Goal: Answer question/provide support: Share knowledge or assist other users

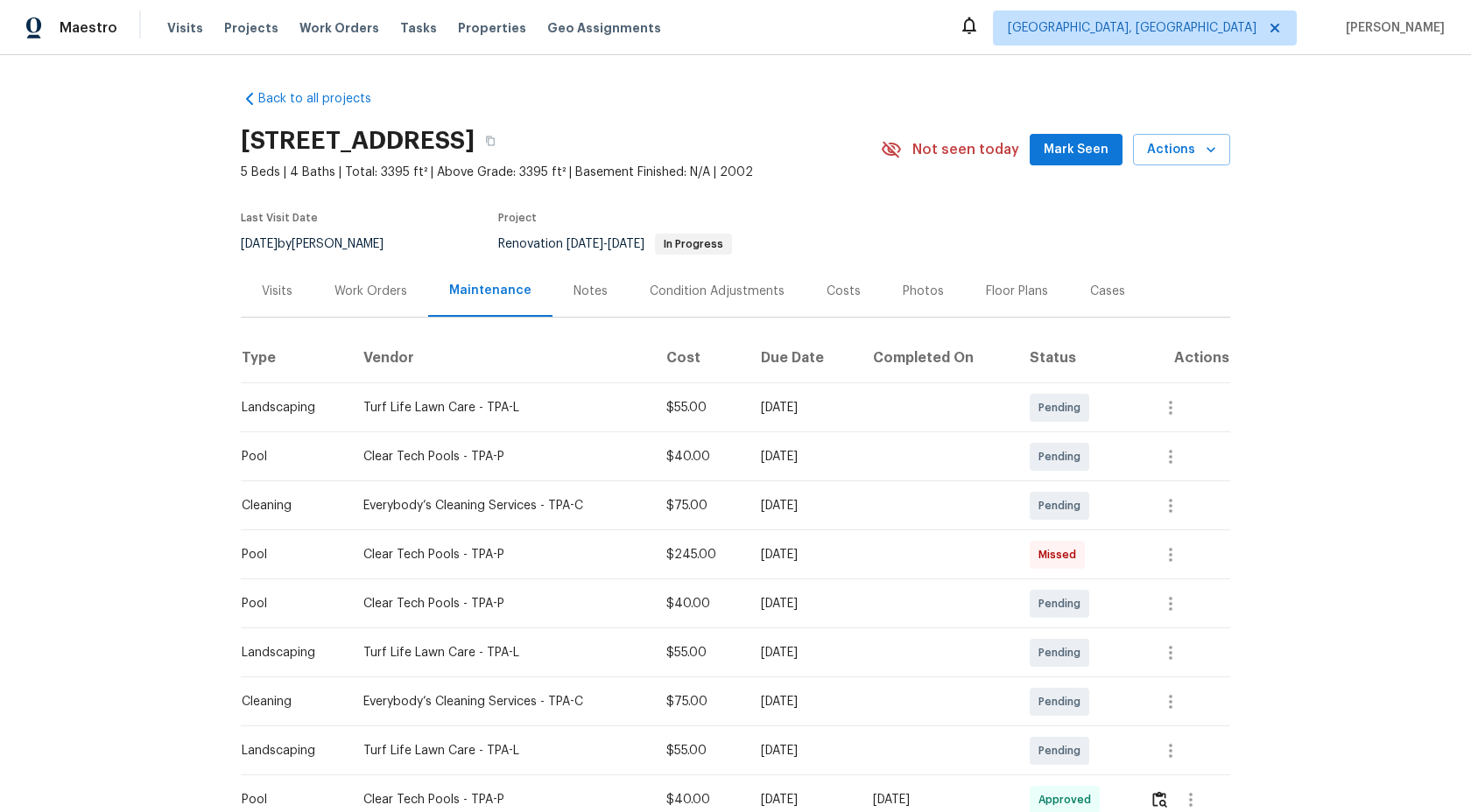
scroll to position [475, 0]
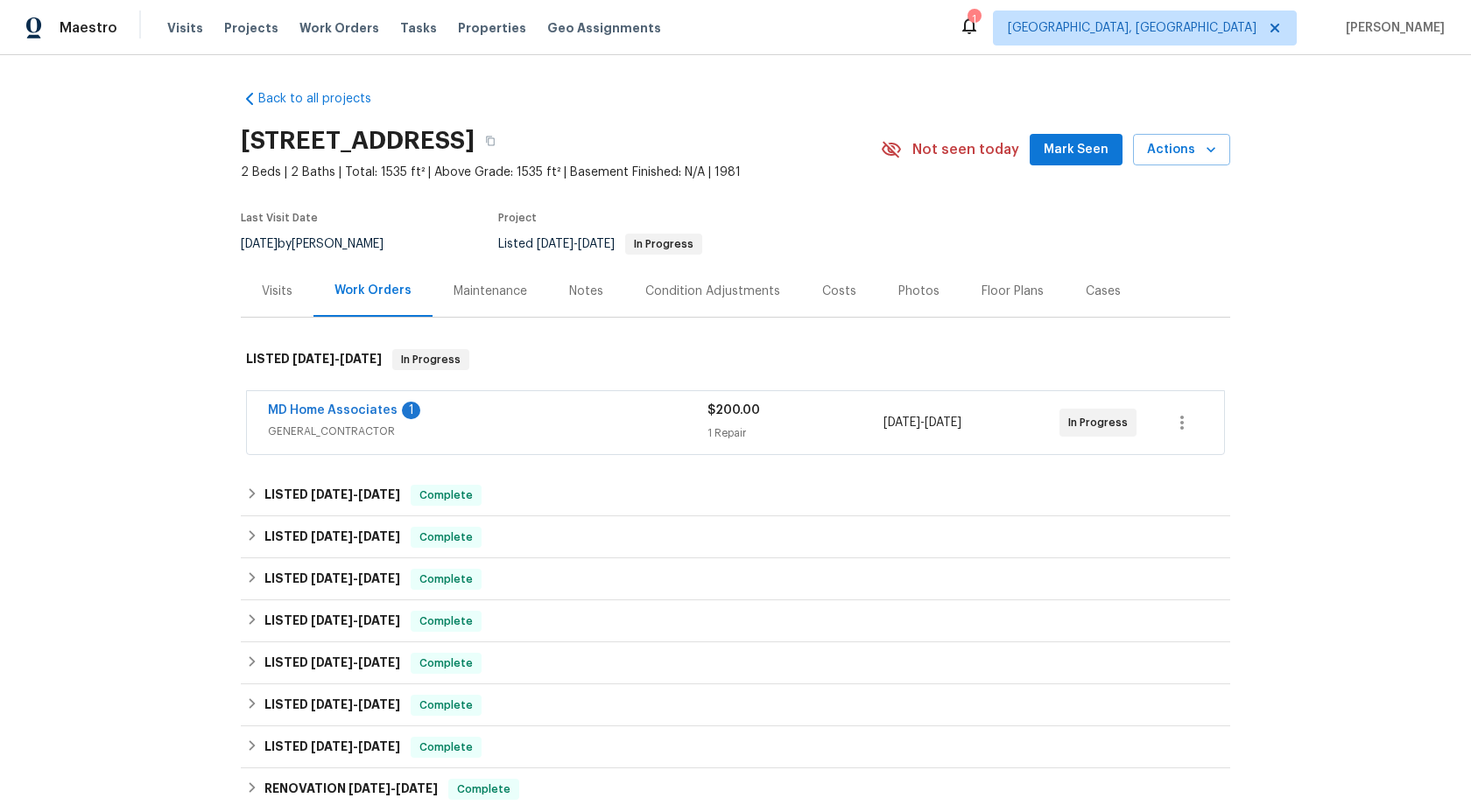
click at [484, 295] on div "Maintenance" at bounding box center [491, 292] width 74 height 18
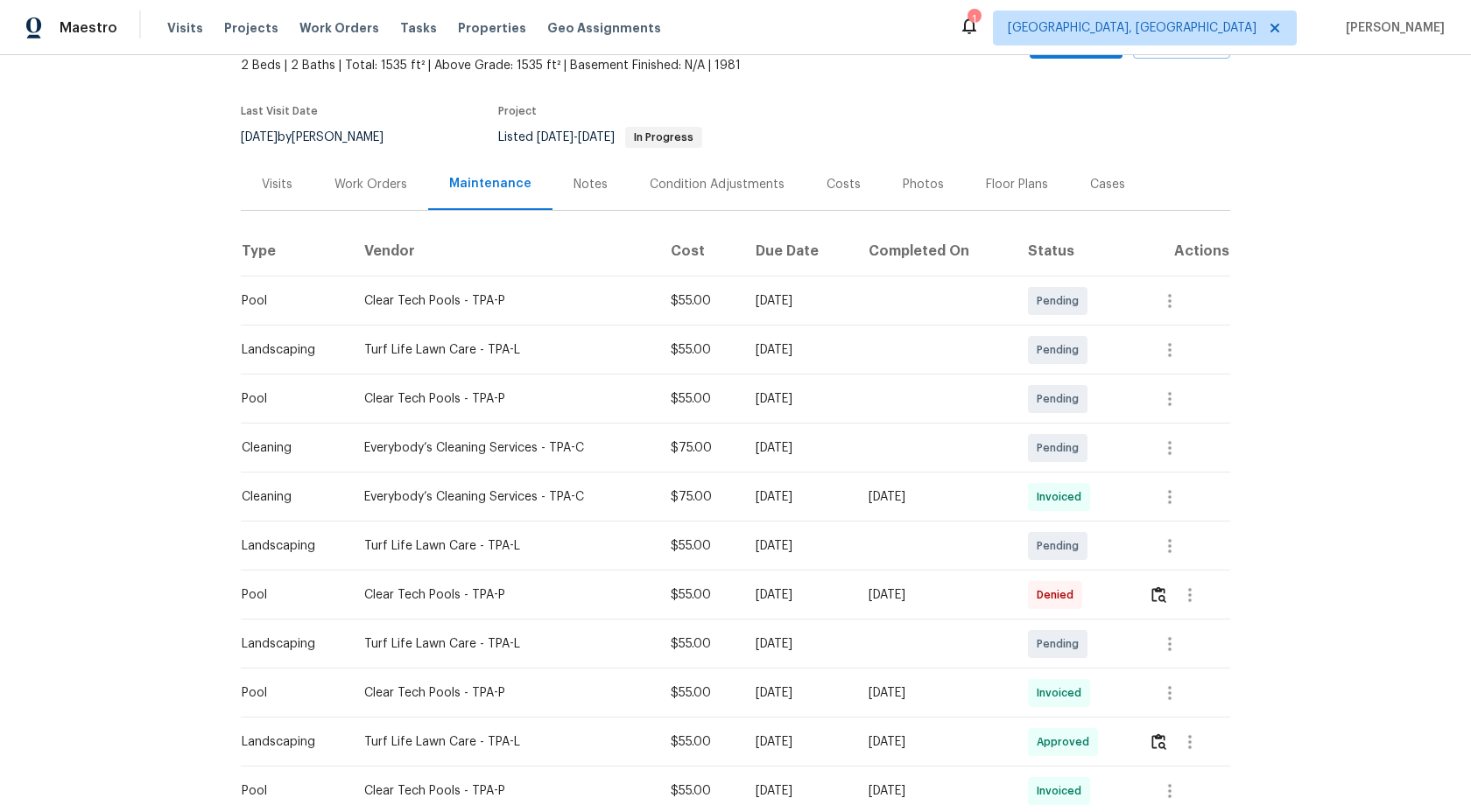
scroll to position [117, 0]
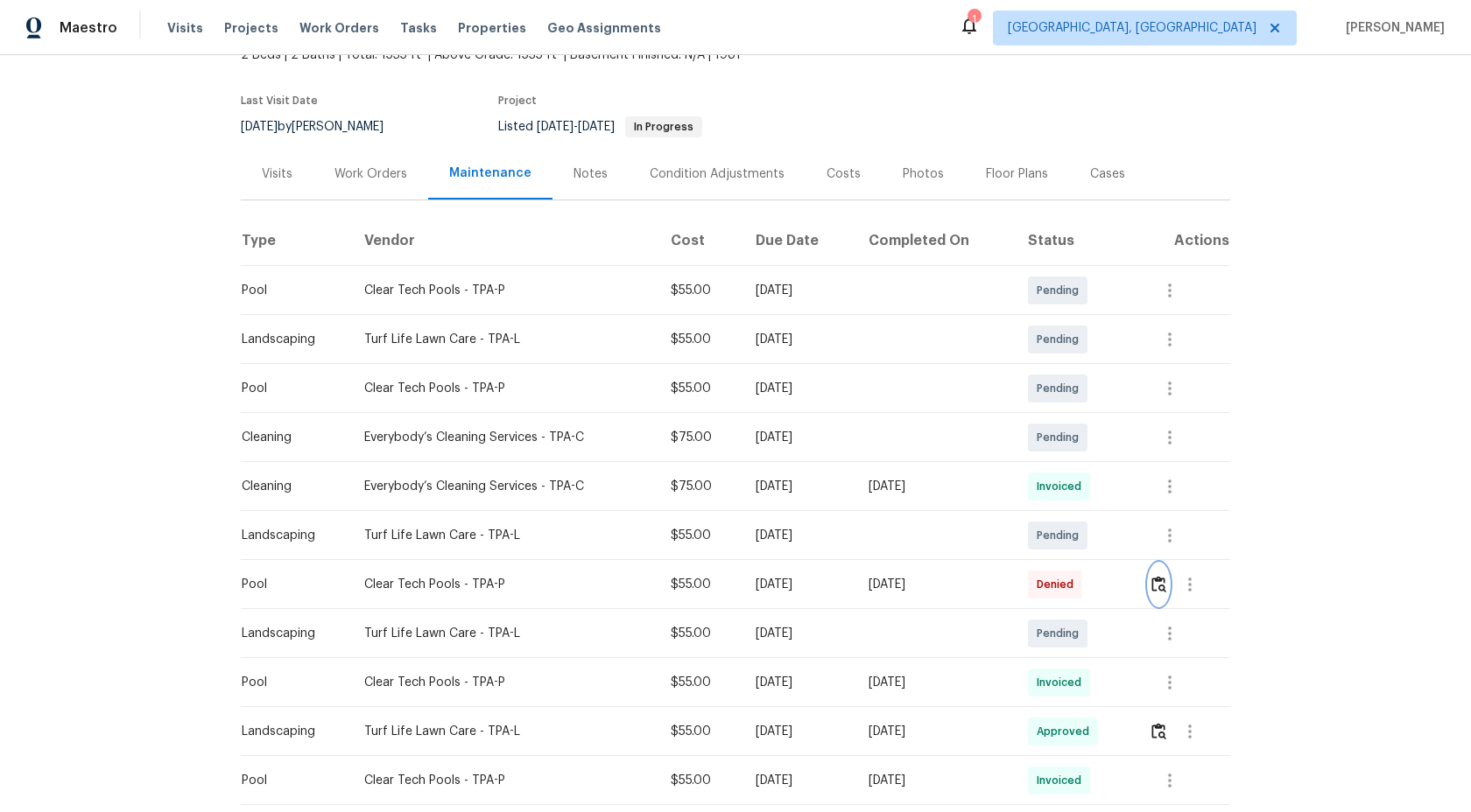
click at [1158, 581] on img "button" at bounding box center [1158, 583] width 15 height 17
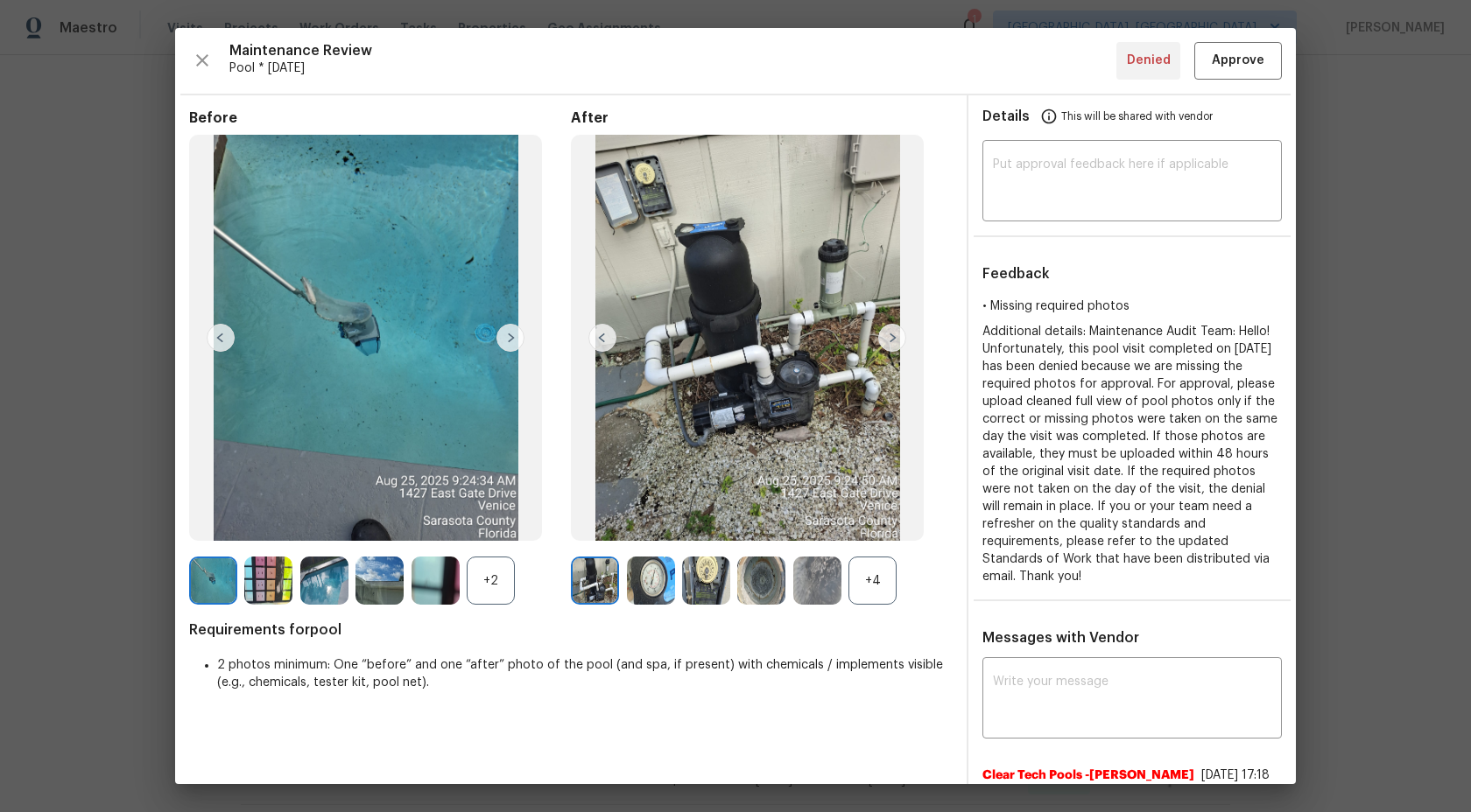
click at [871, 589] on div "+4" at bounding box center [872, 580] width 48 height 48
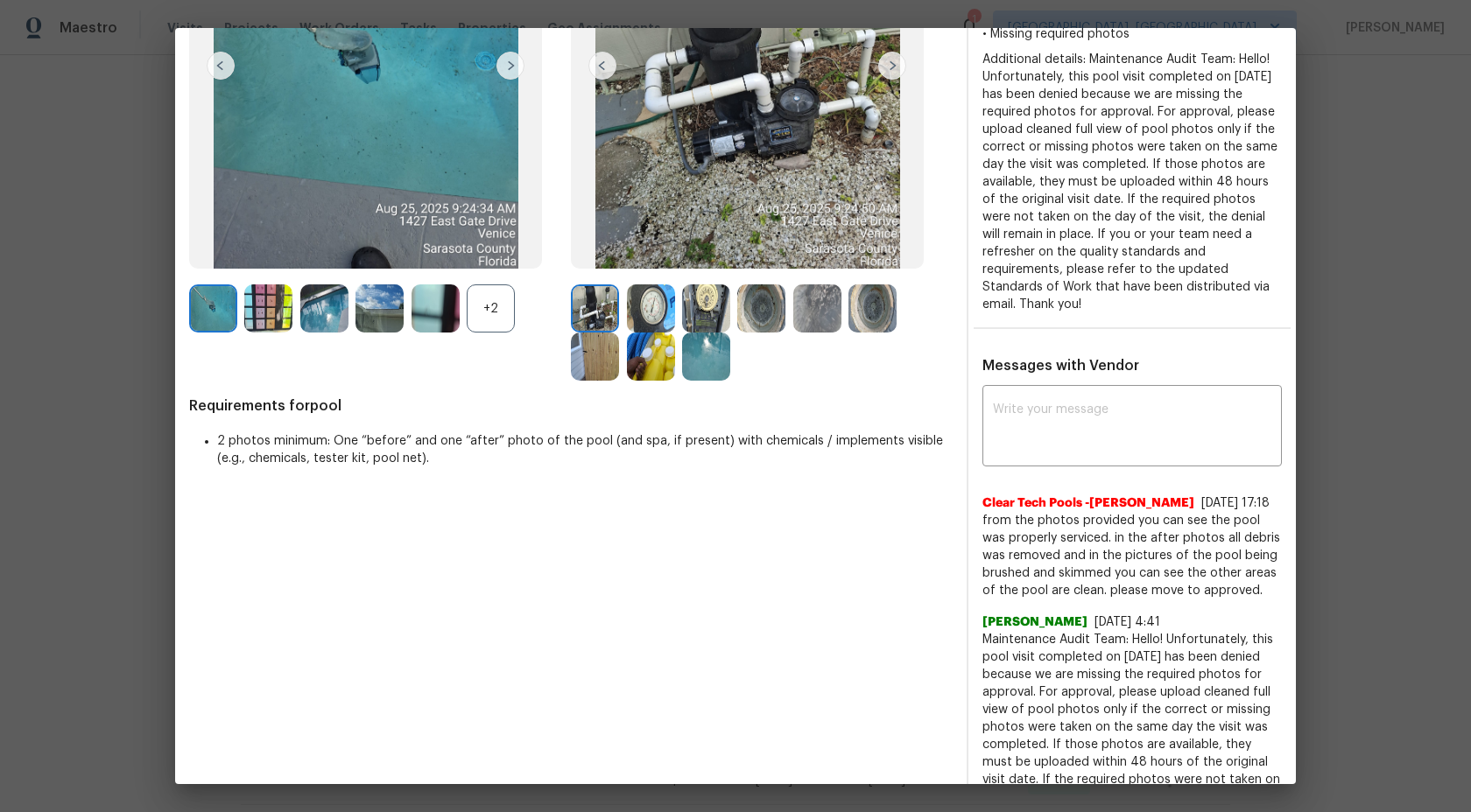
scroll to position [252, 0]
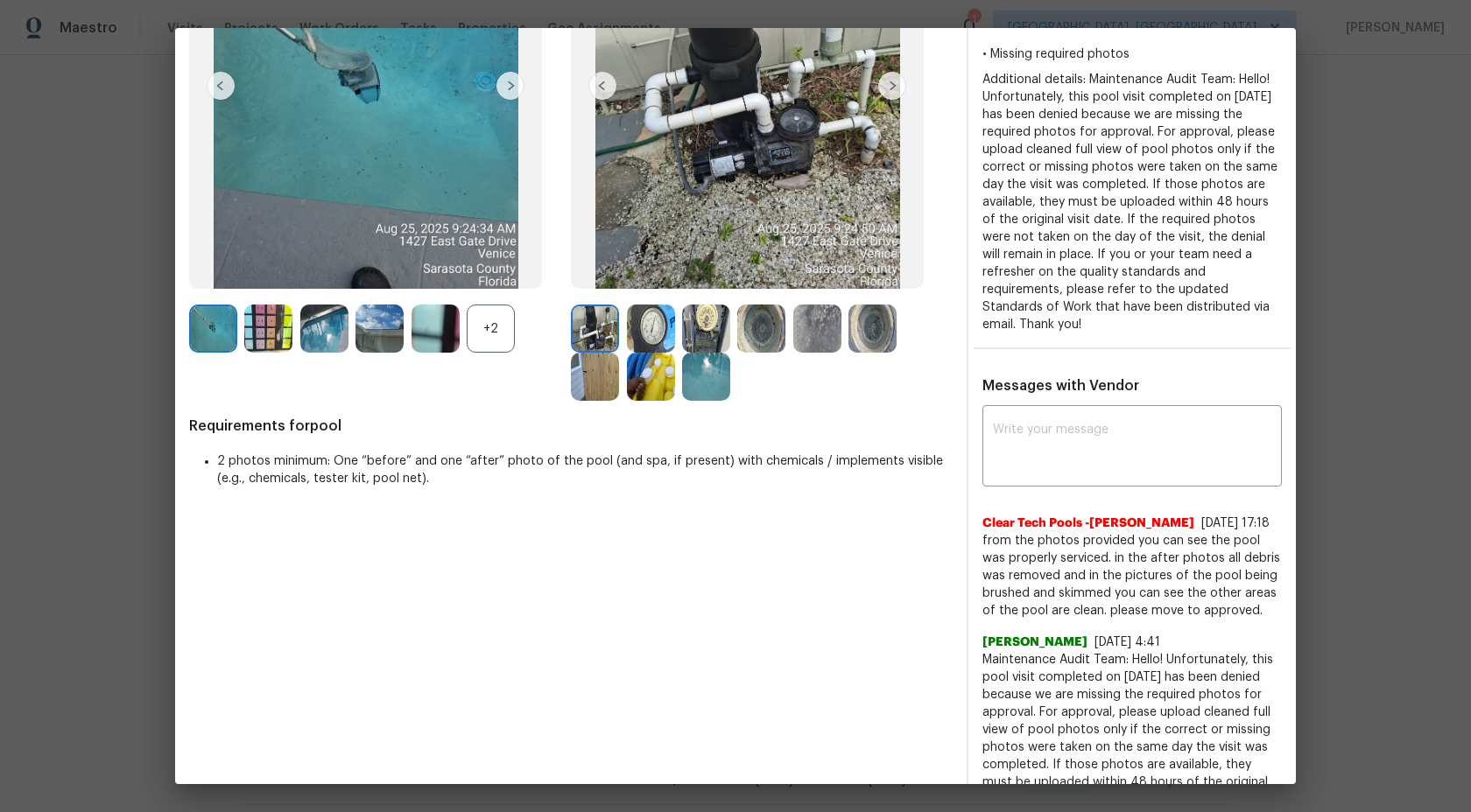
click at [595, 341] on img at bounding box center [595, 329] width 48 height 48
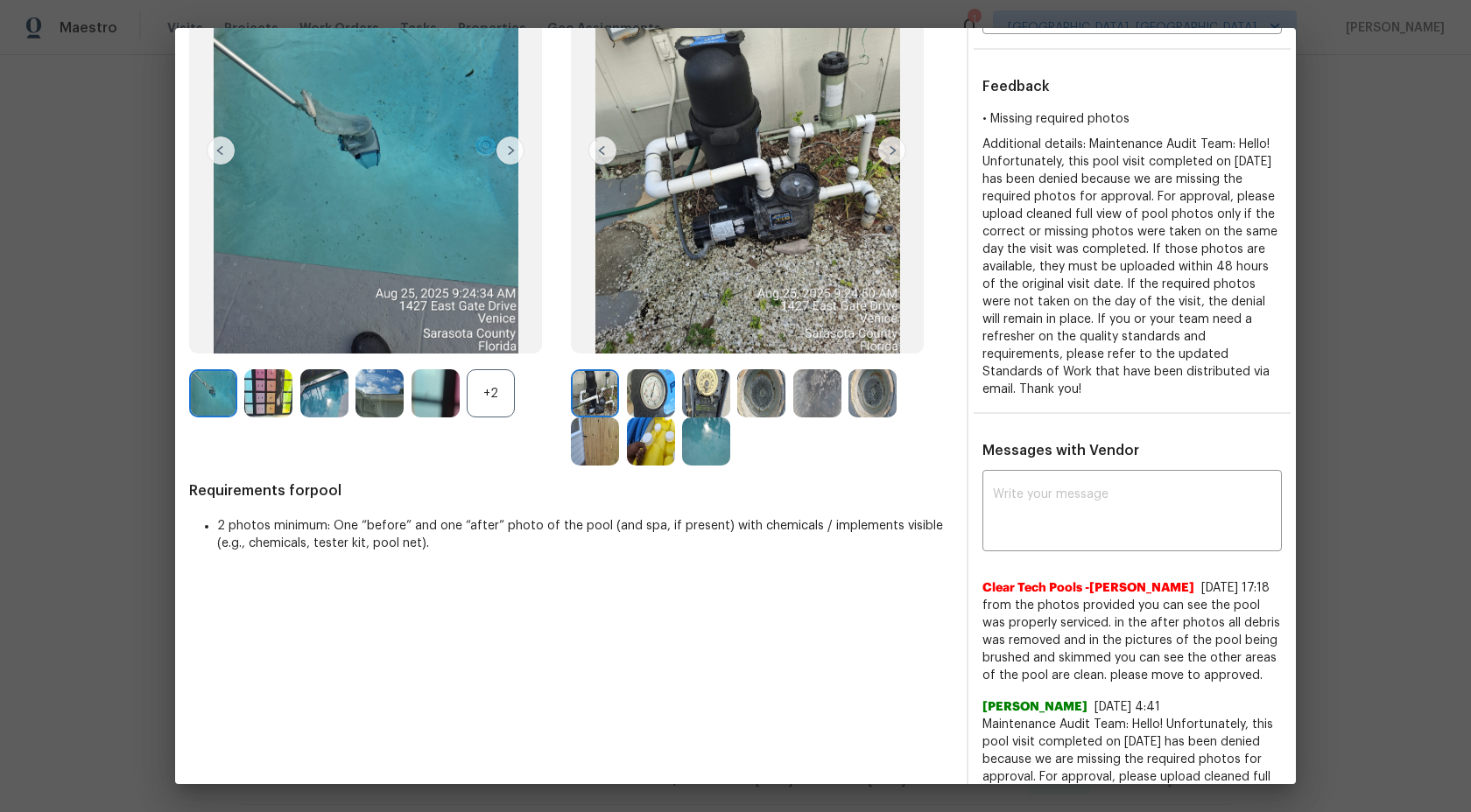
scroll to position [61, 0]
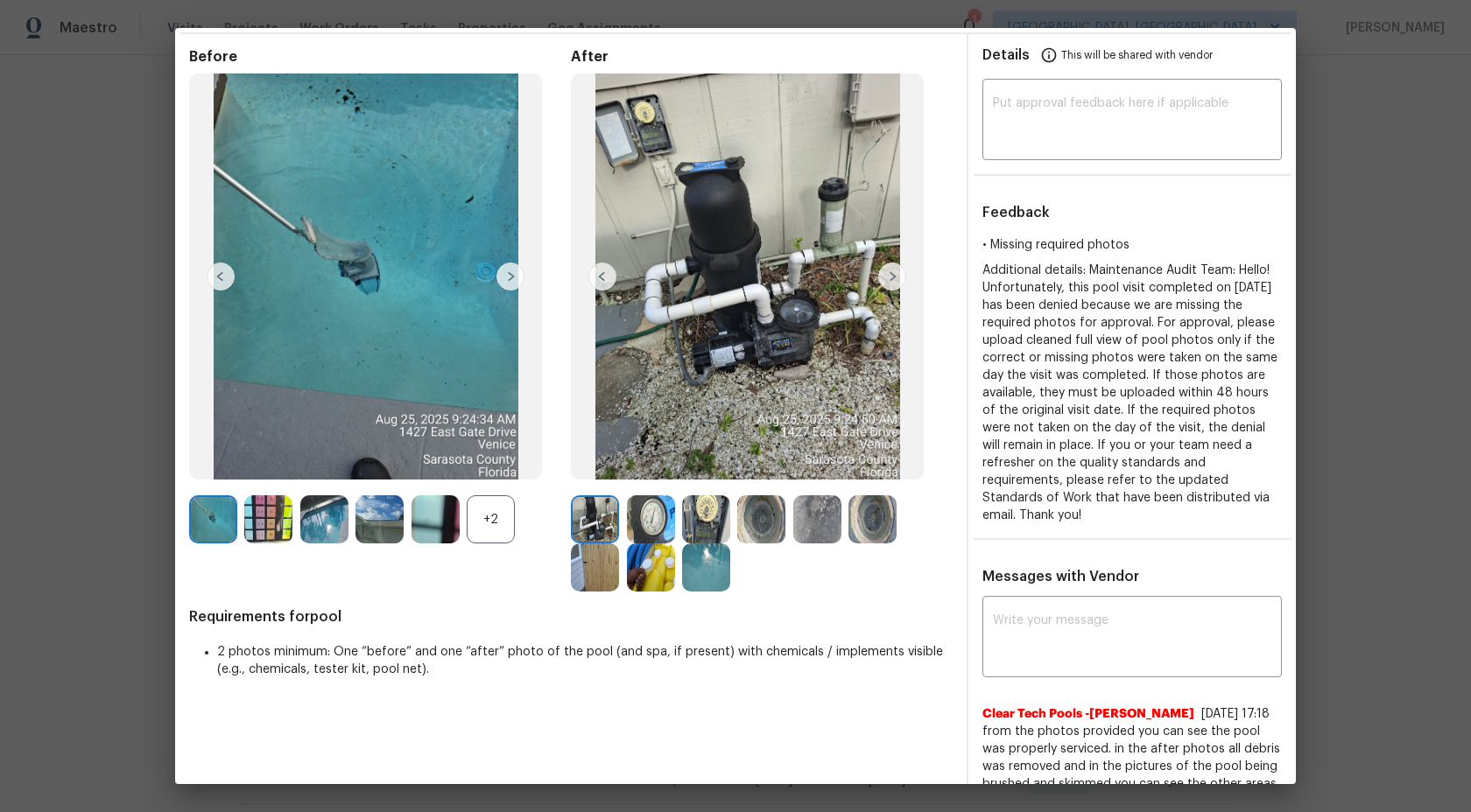
click at [714, 574] on img at bounding box center [706, 567] width 48 height 48
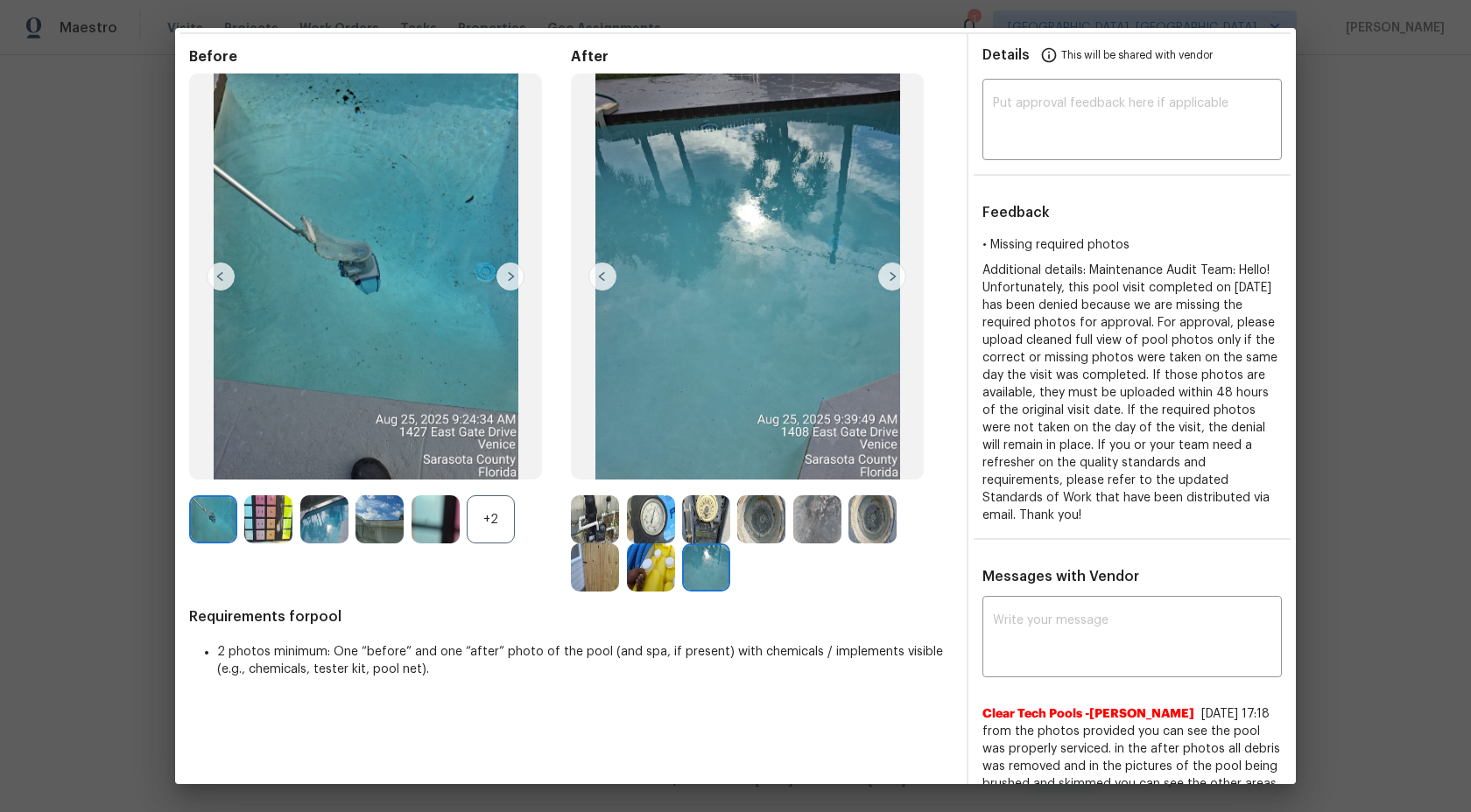
click at [714, 574] on img at bounding box center [706, 567] width 48 height 48
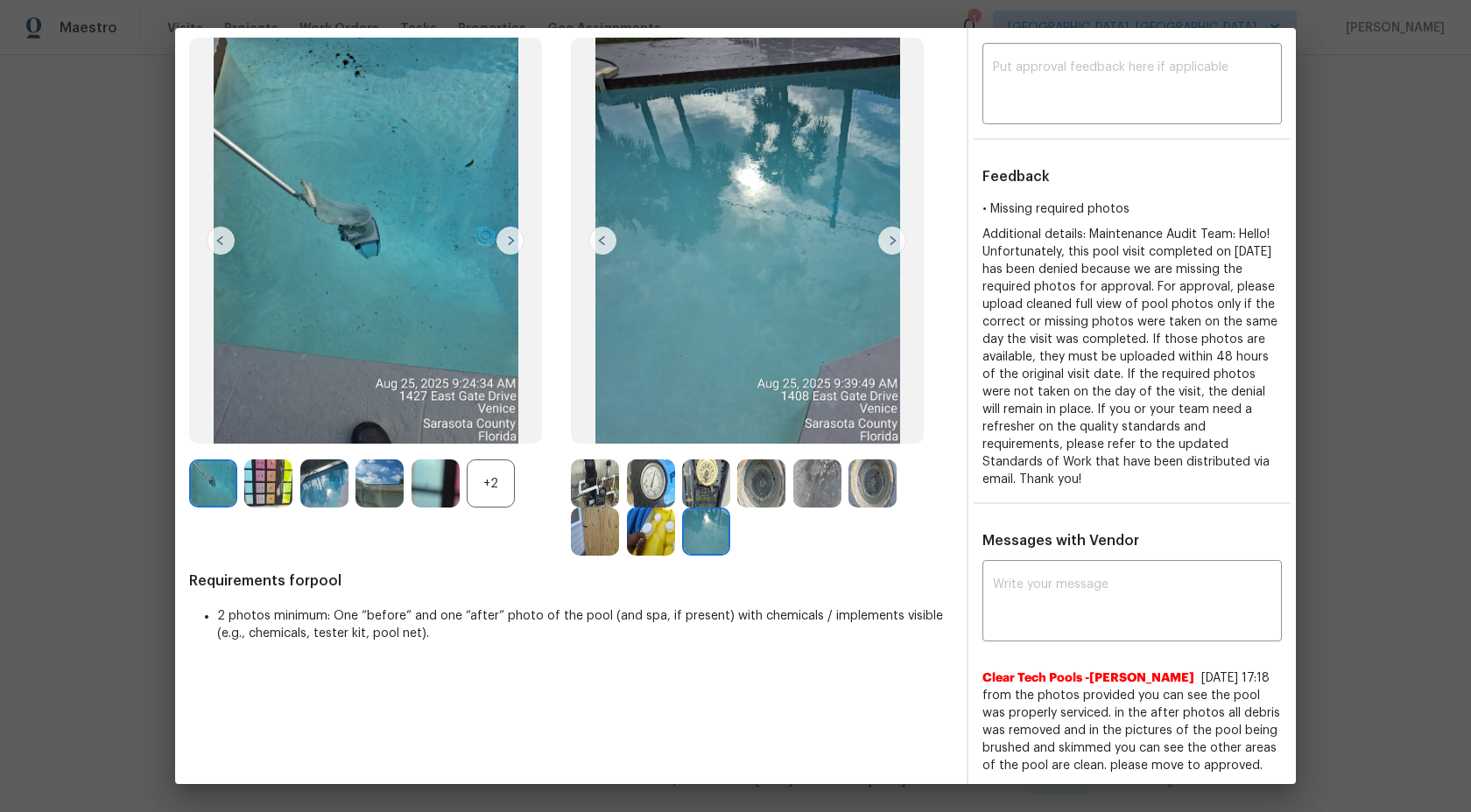
scroll to position [95, 0]
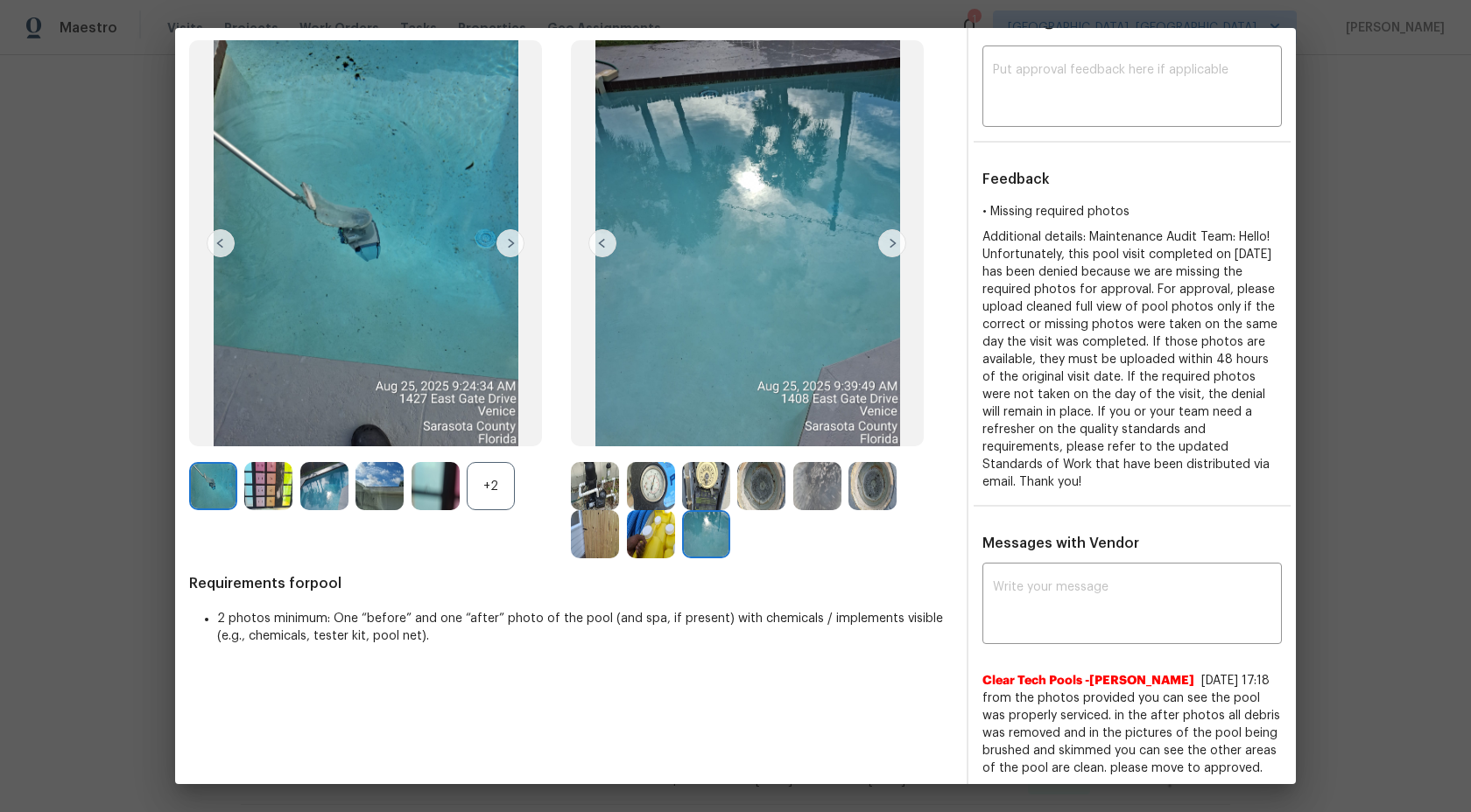
click at [648, 529] on img at bounding box center [651, 534] width 48 height 48
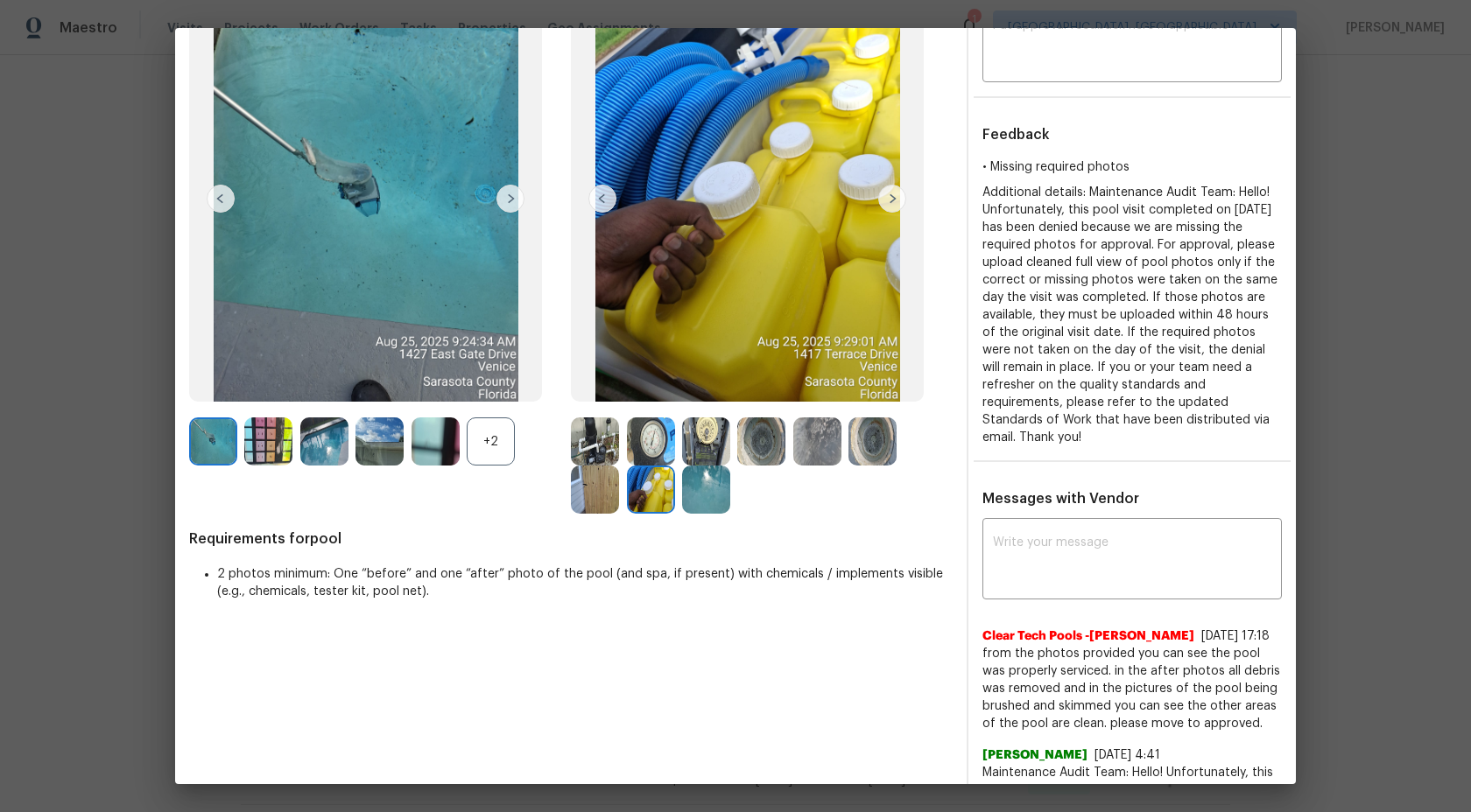
scroll to position [0, 0]
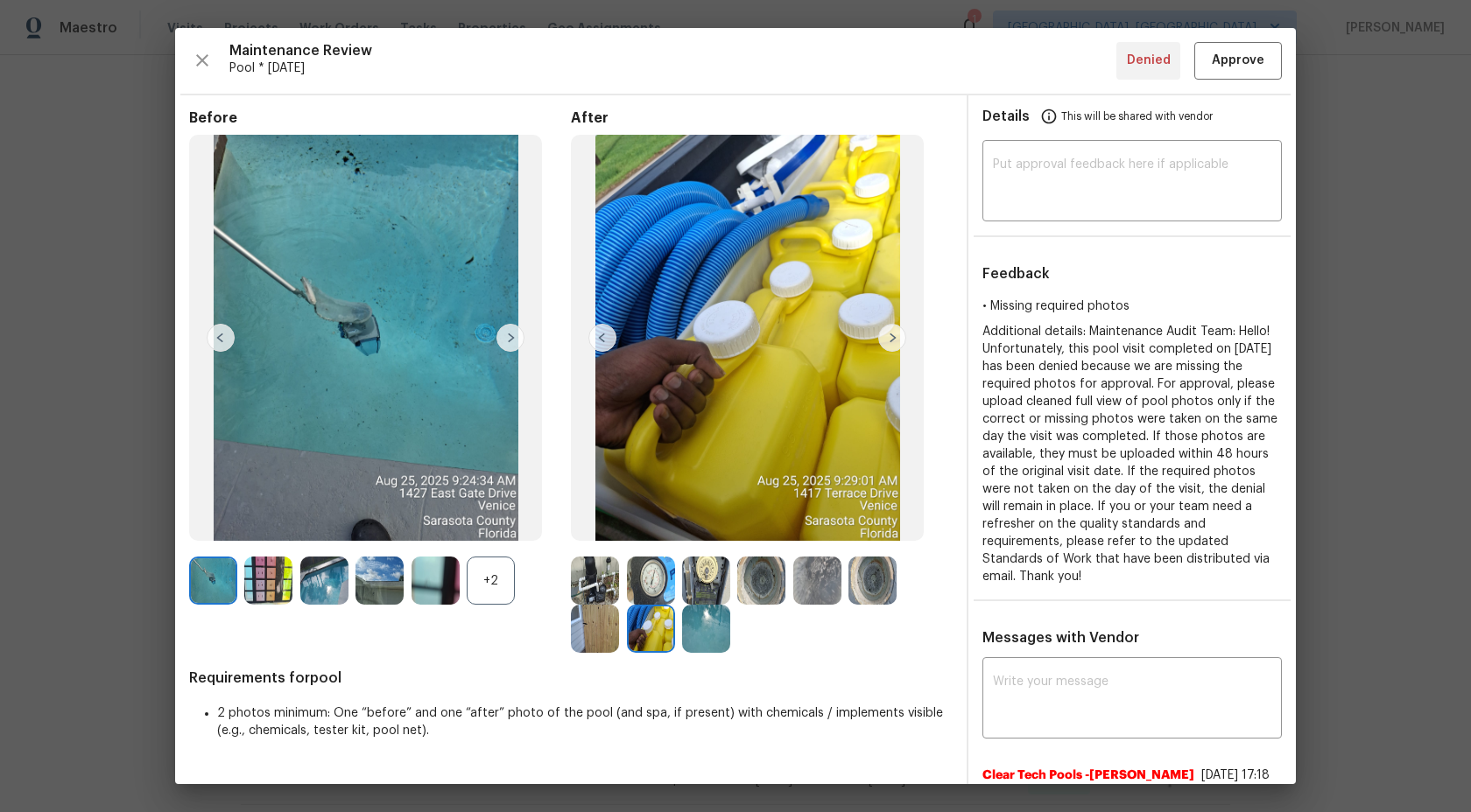
click at [716, 299] on img at bounding box center [746, 338] width 353 height 406
click at [712, 629] on img at bounding box center [706, 628] width 48 height 48
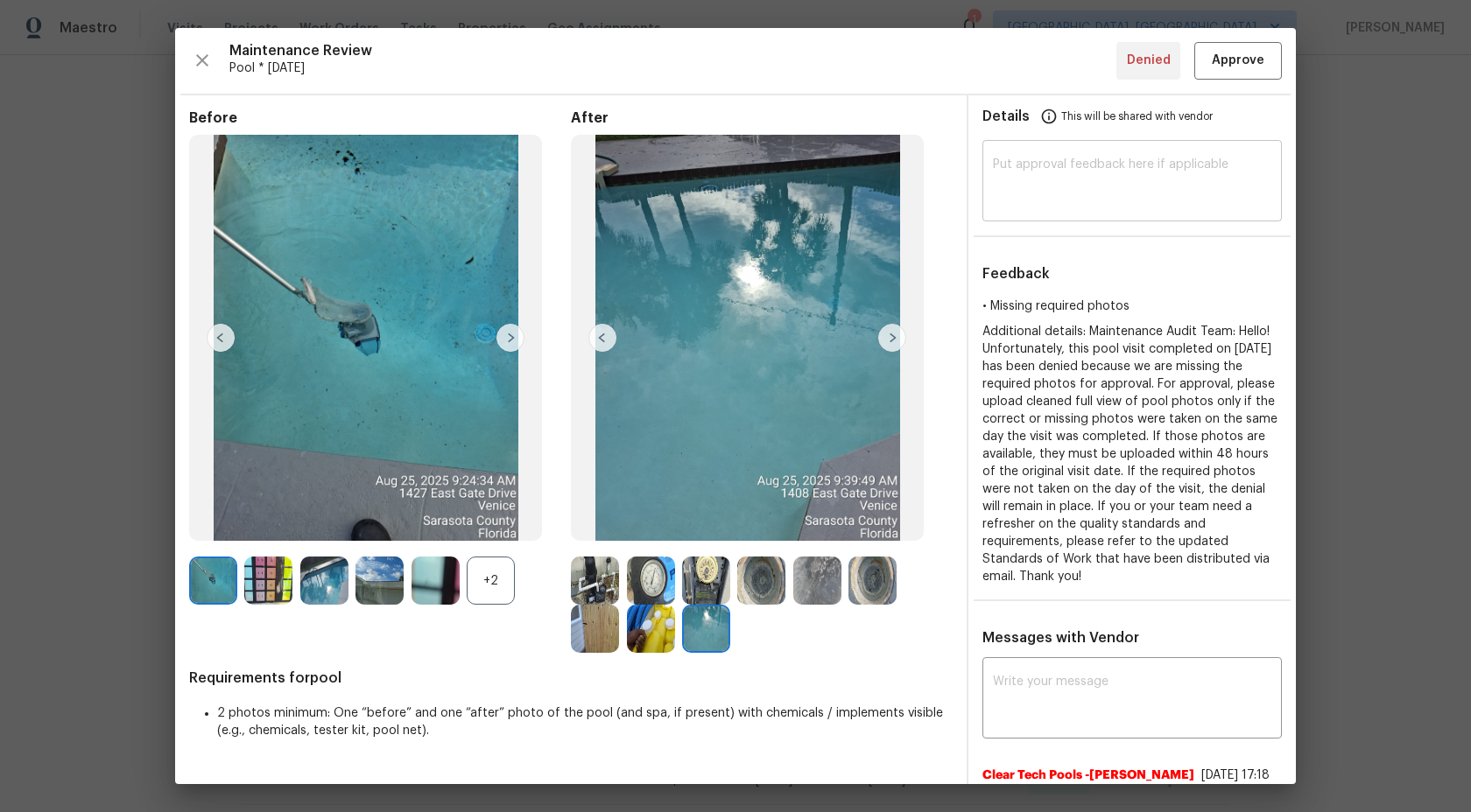
click at [1035, 188] on textarea at bounding box center [1131, 183] width 279 height 49
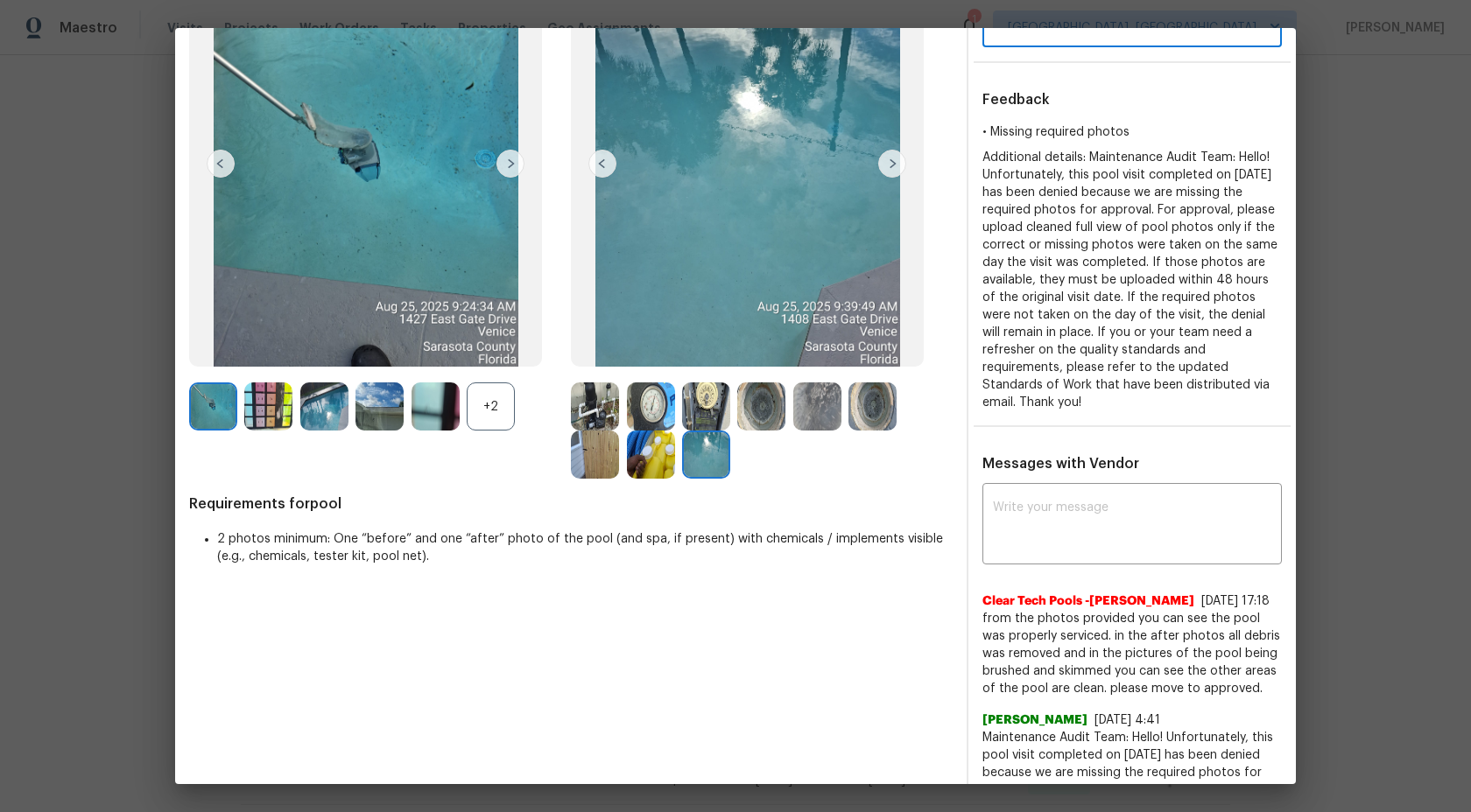
scroll to position [205, 0]
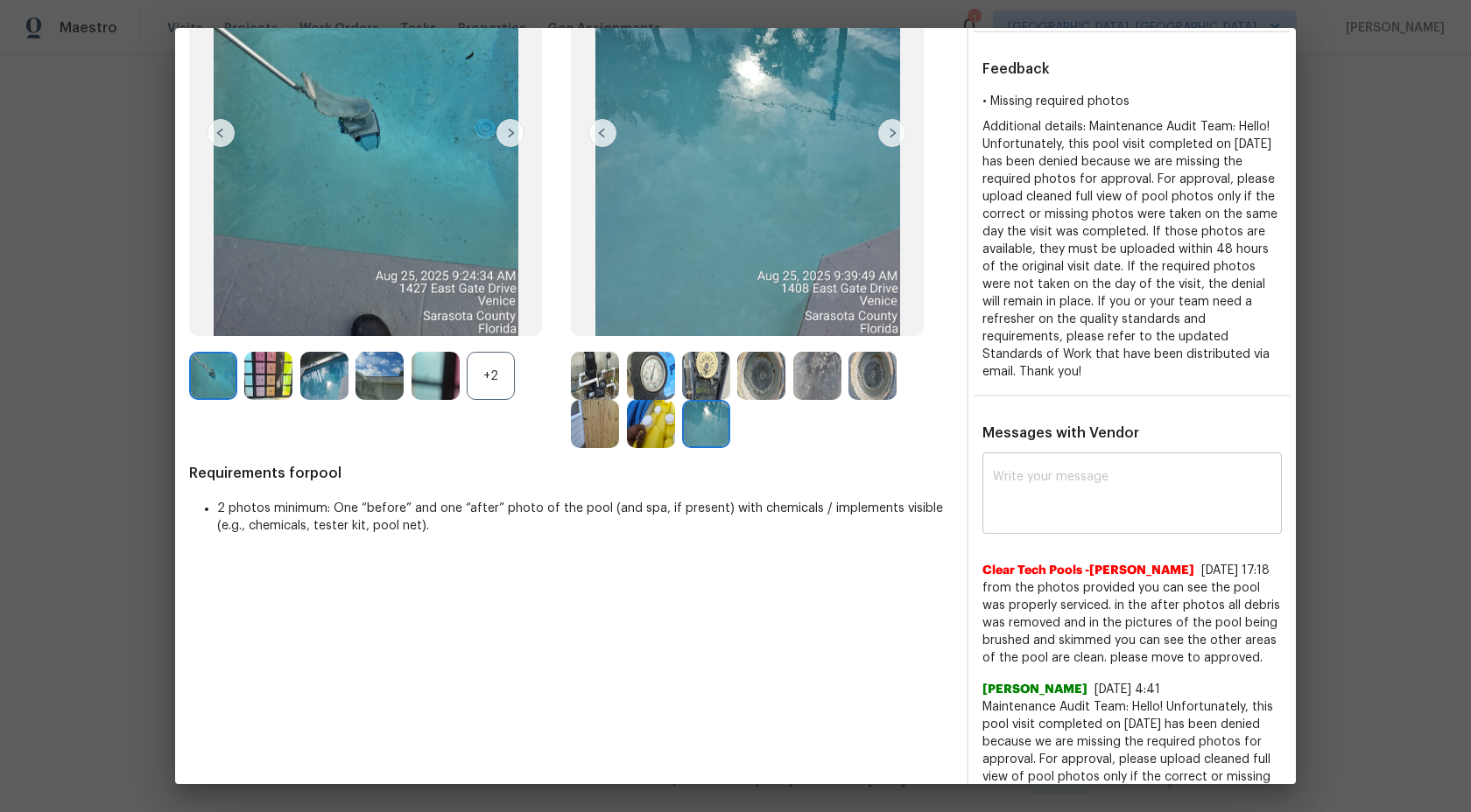
click at [1051, 477] on textarea at bounding box center [1131, 494] width 279 height 49
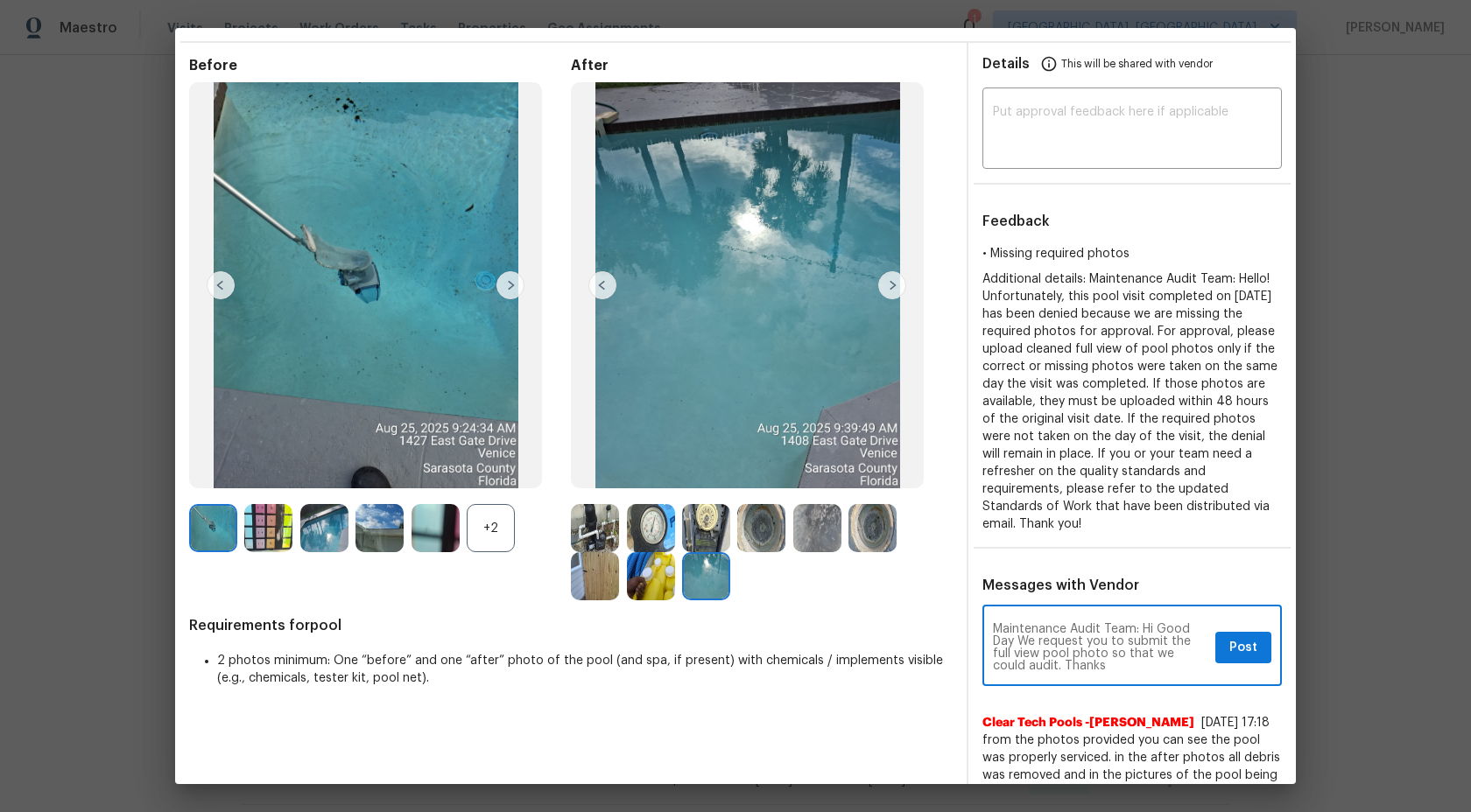
scroll to position [0, 0]
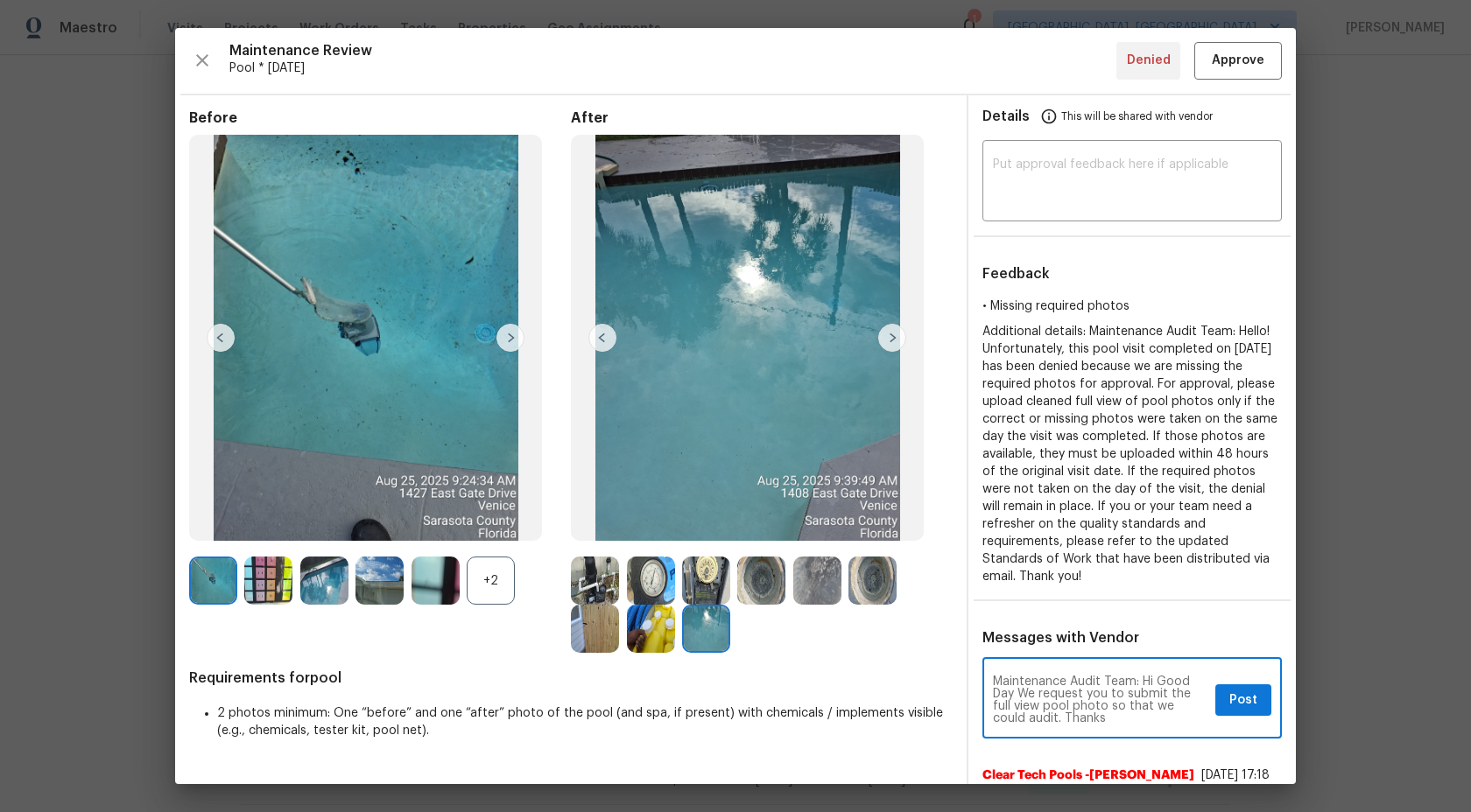
type textarea "Maintenance Audit Team: Hi Good Day We request you to submit the full view pool…"
click at [887, 340] on img at bounding box center [892, 338] width 28 height 28
click at [612, 618] on img at bounding box center [595, 628] width 48 height 48
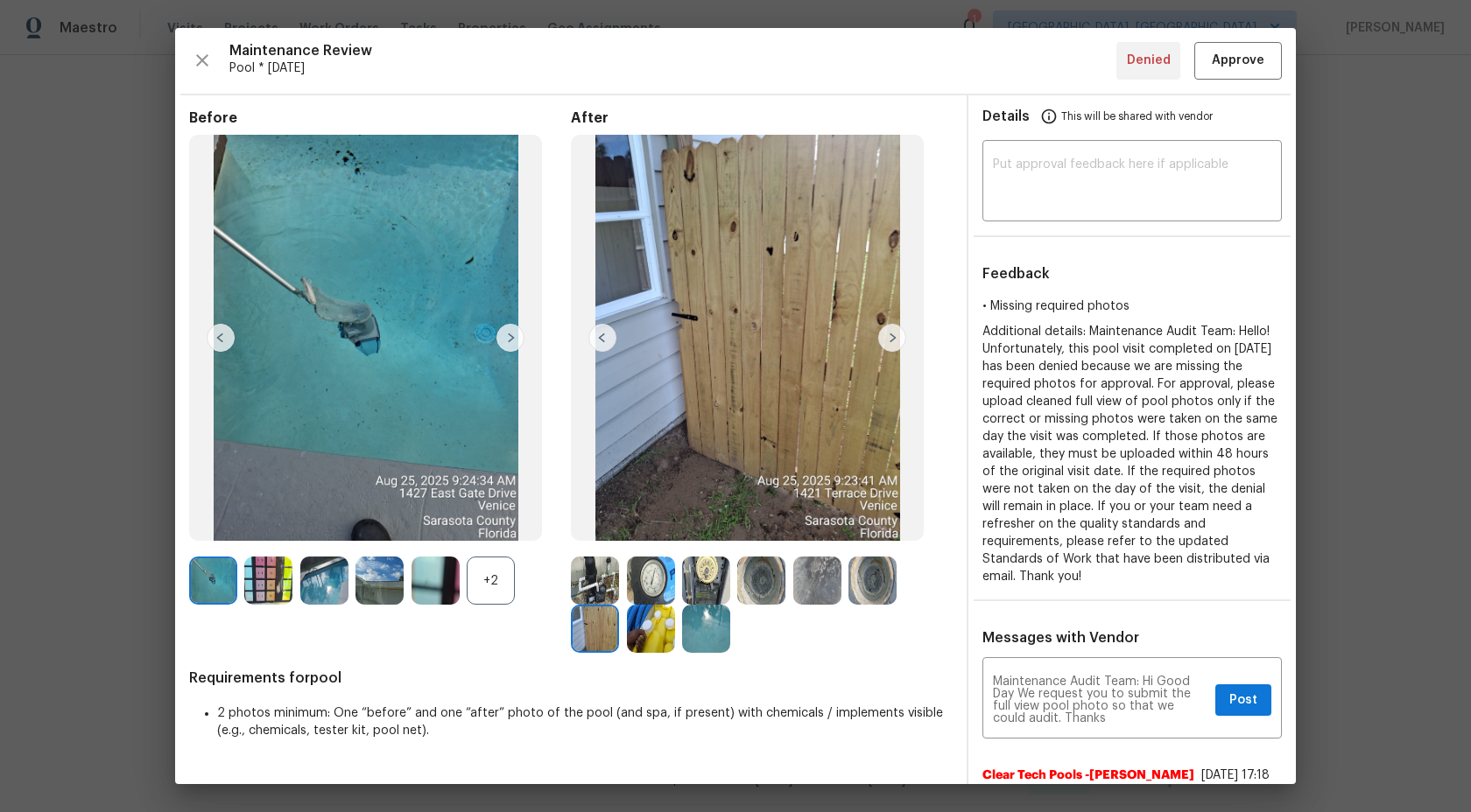
click at [611, 583] on img at bounding box center [595, 580] width 48 height 48
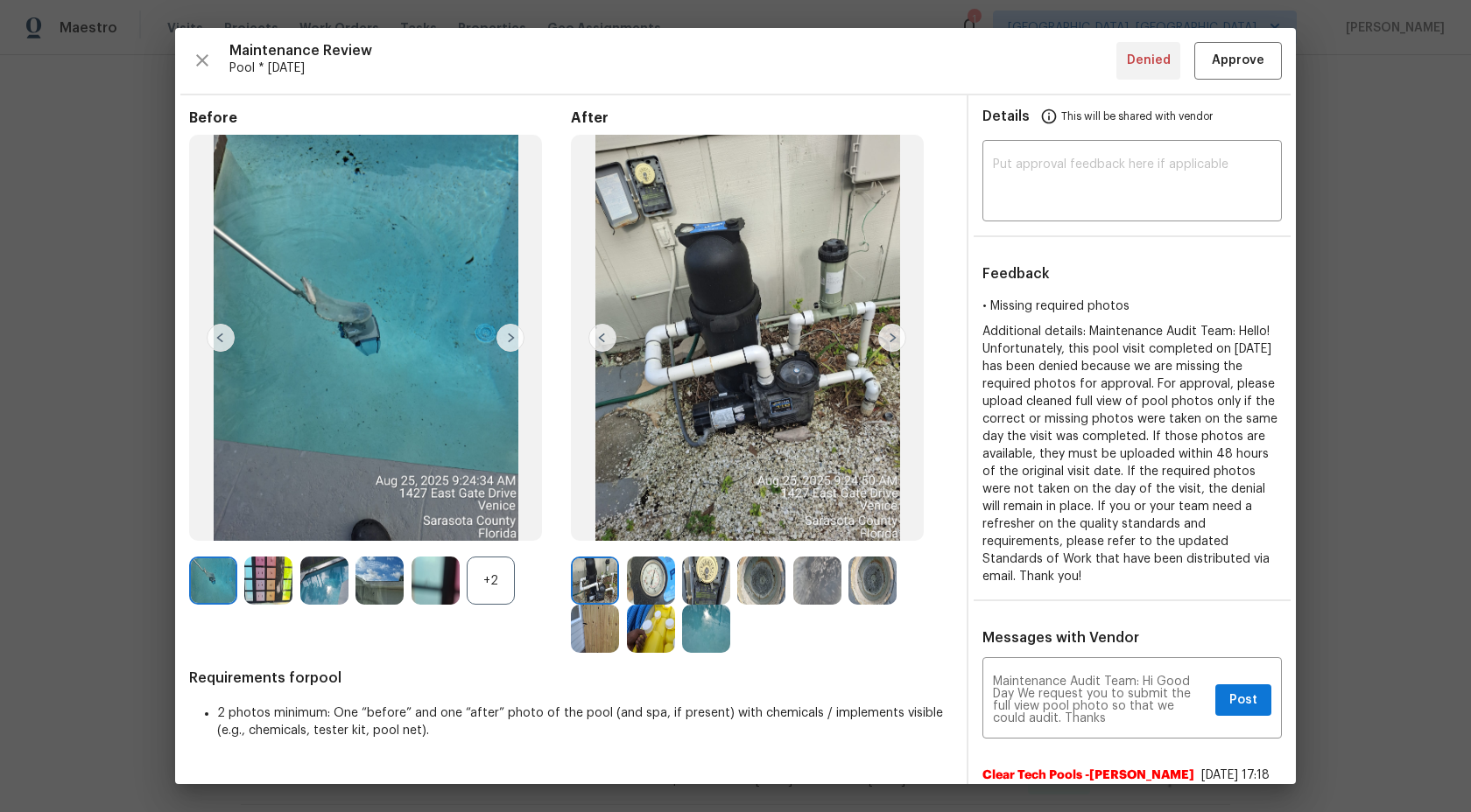
click at [323, 581] on img at bounding box center [324, 580] width 48 height 48
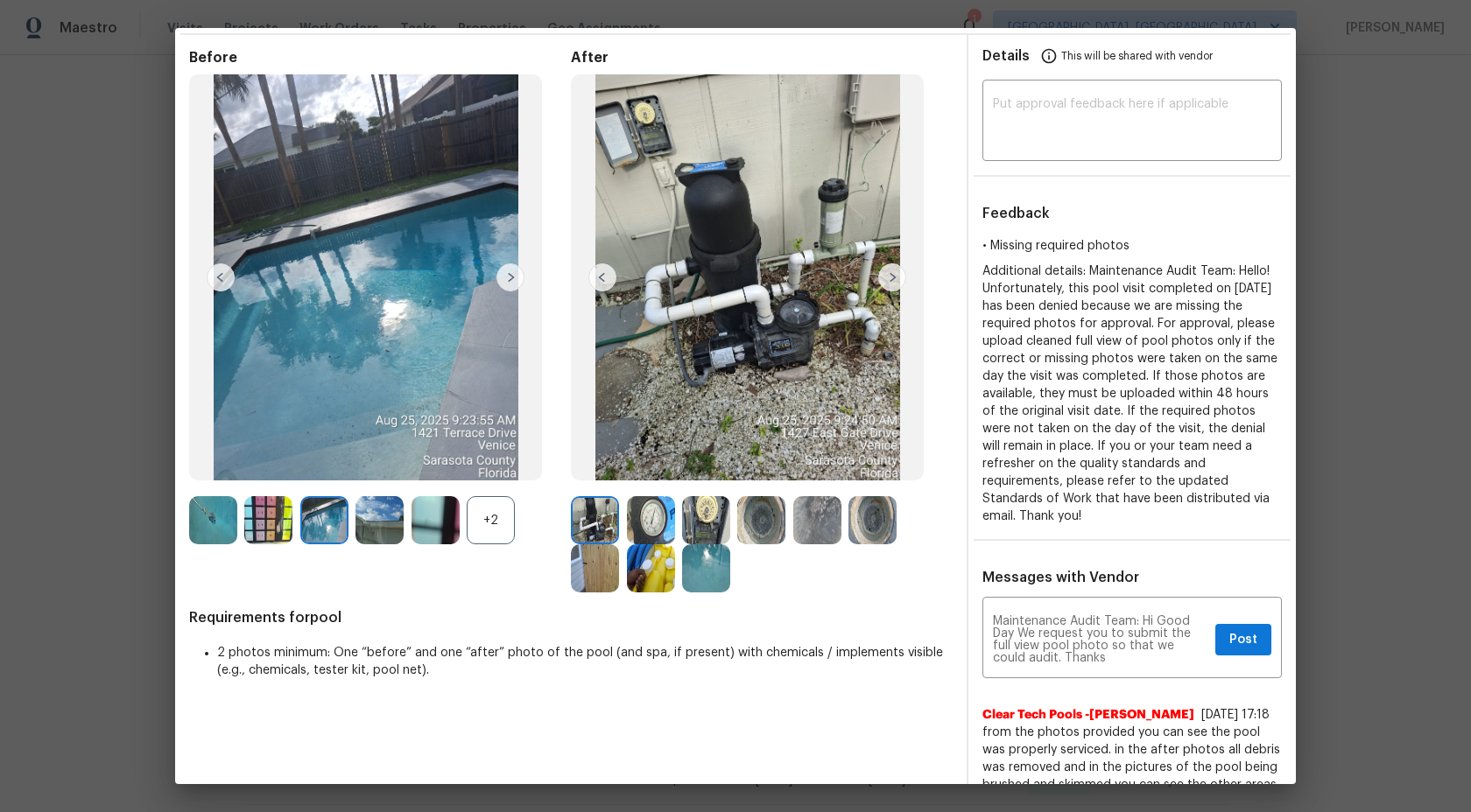
scroll to position [103, 0]
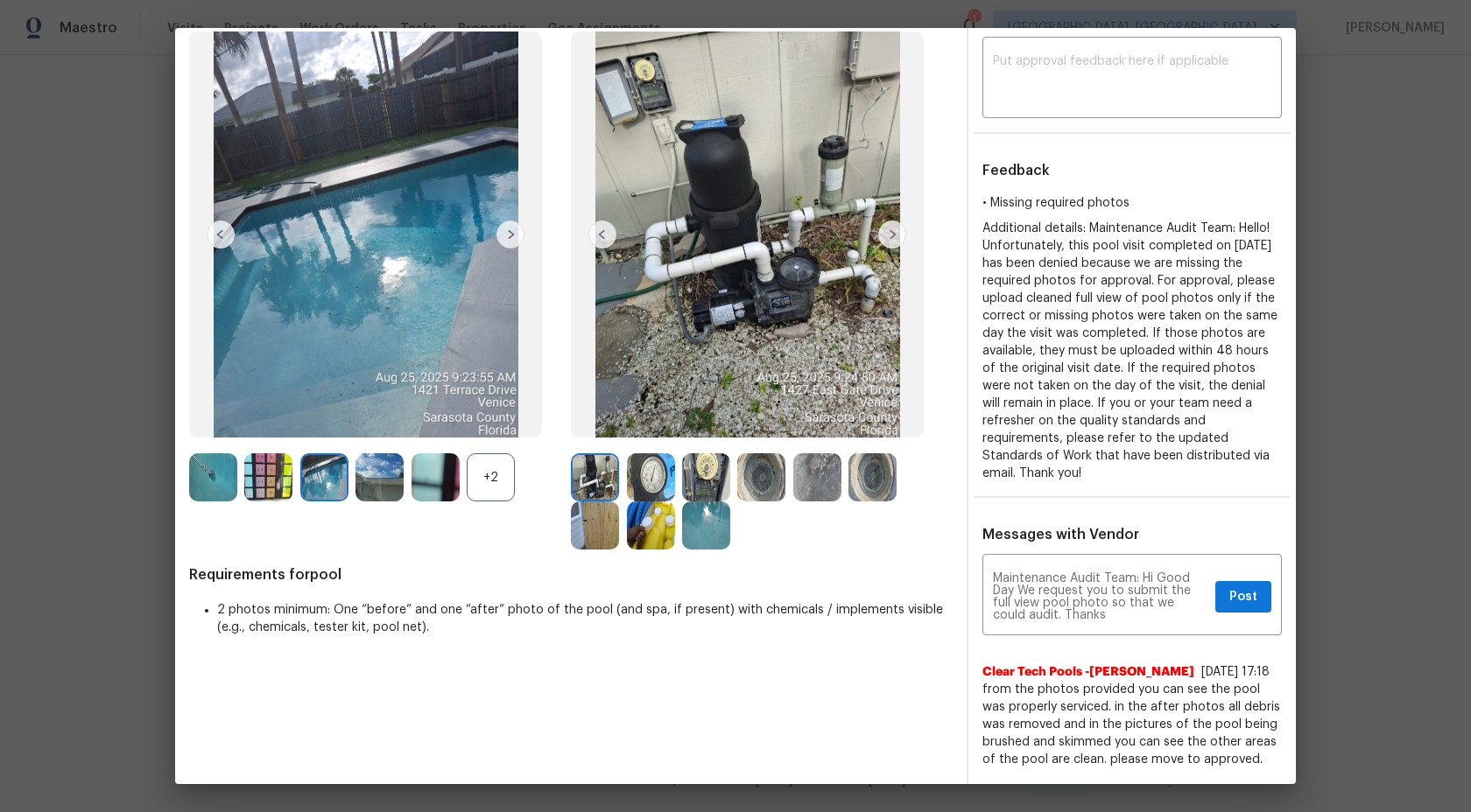
click at [712, 523] on img at bounding box center [706, 525] width 48 height 48
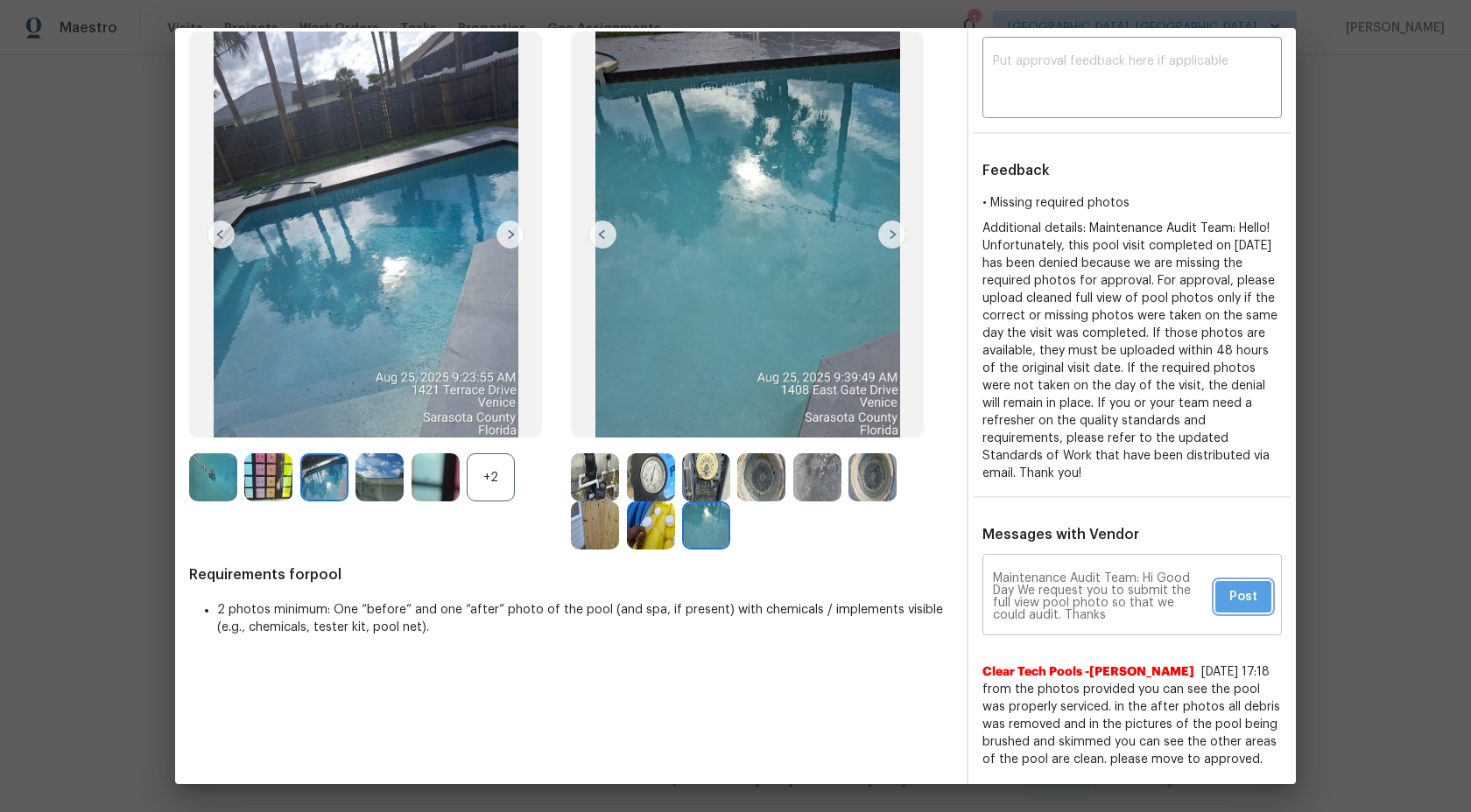
click at [1253, 602] on span "Post" at bounding box center [1243, 597] width 28 height 22
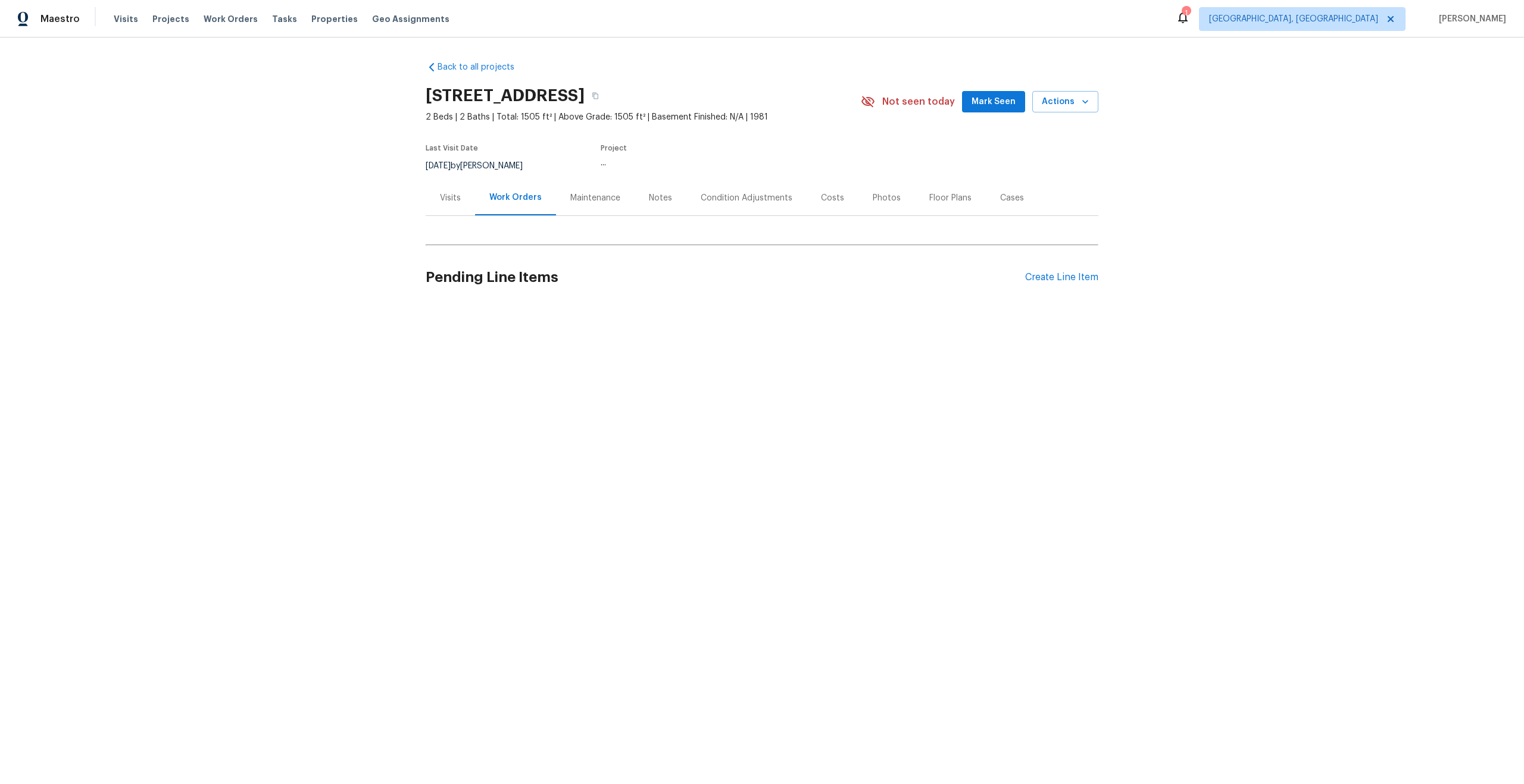
click at [583, 194] on div "Maintenance" at bounding box center [595, 198] width 50 height 12
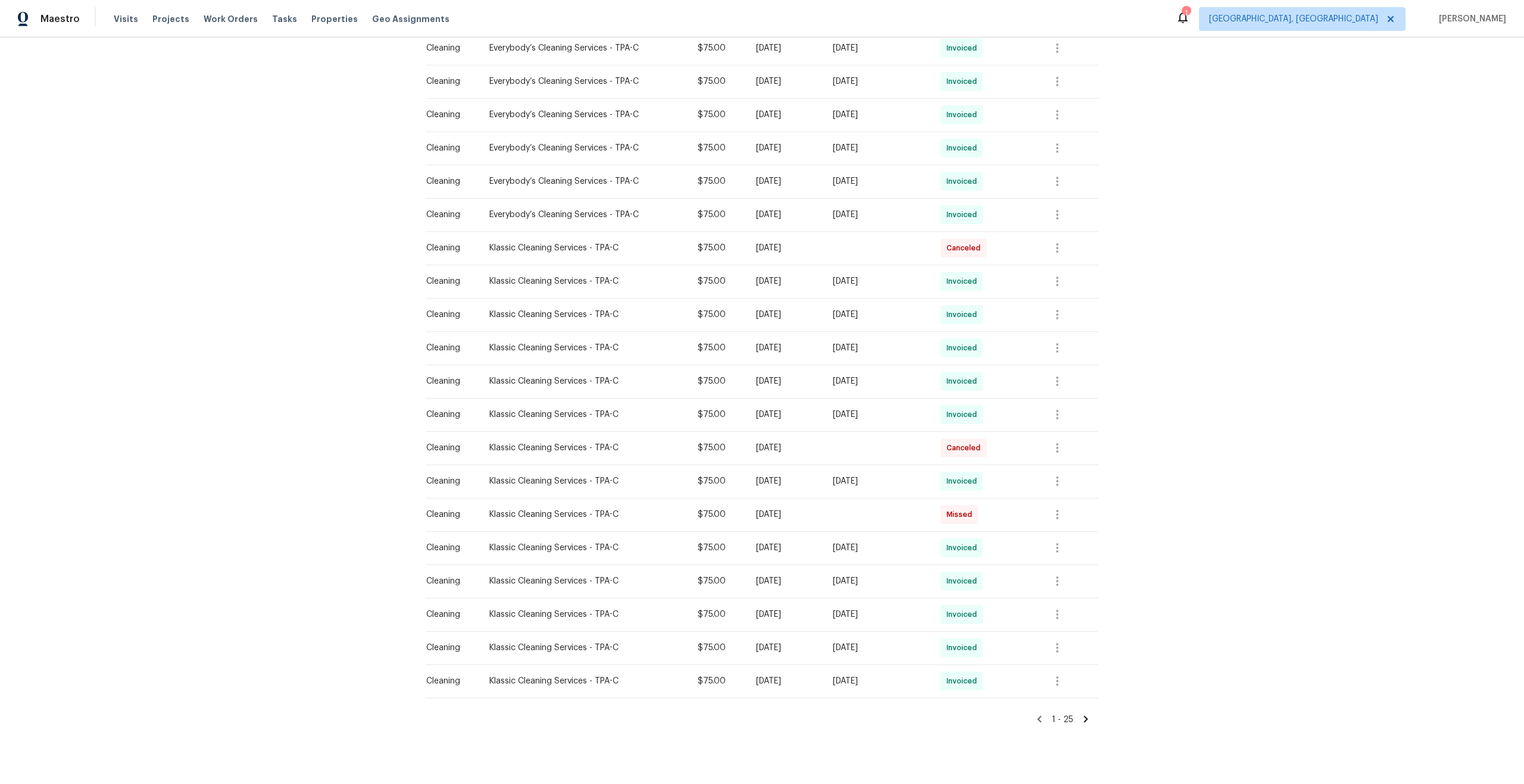
scroll to position [413, 0]
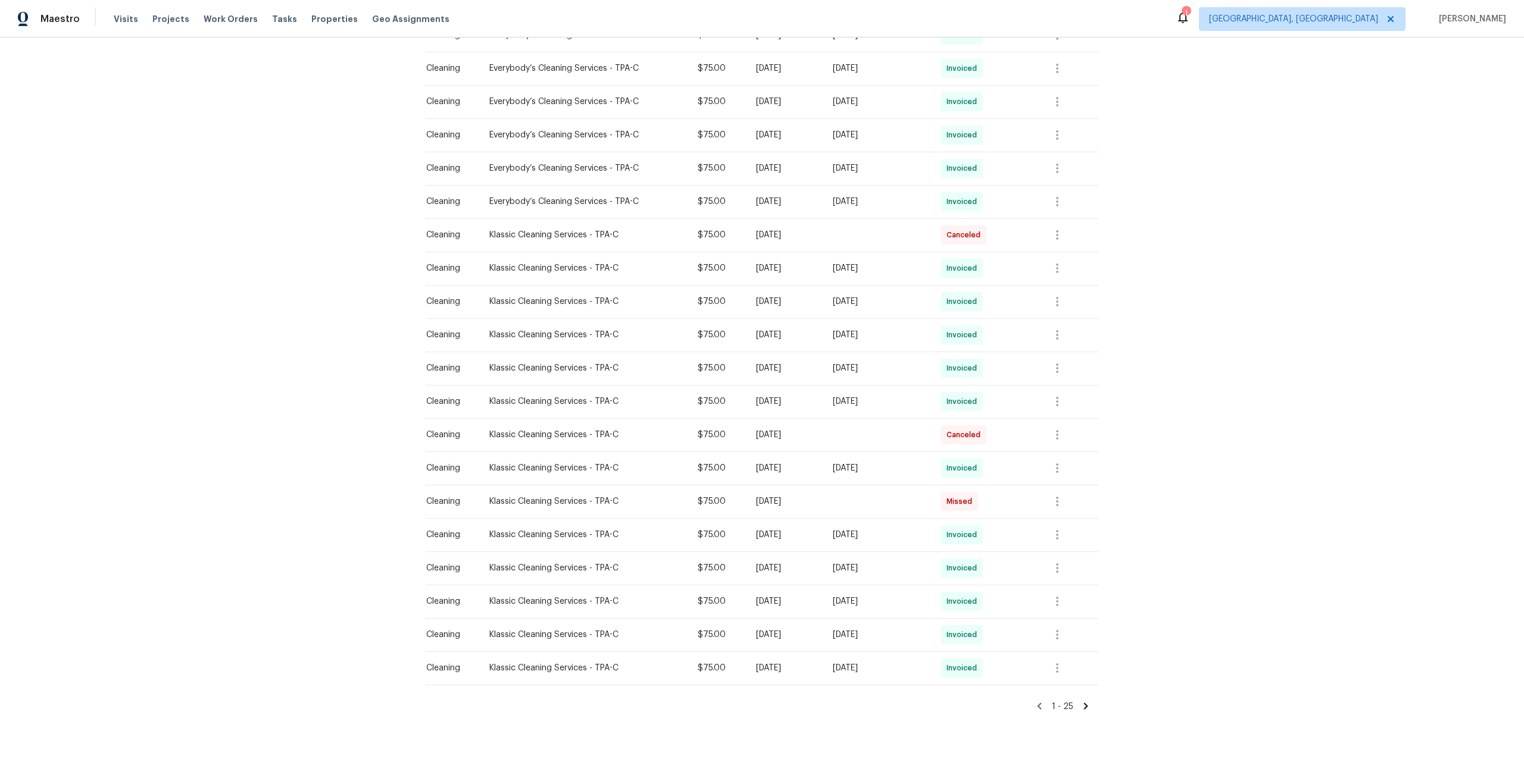
click at [1086, 708] on icon at bounding box center [1086, 707] width 4 height 7
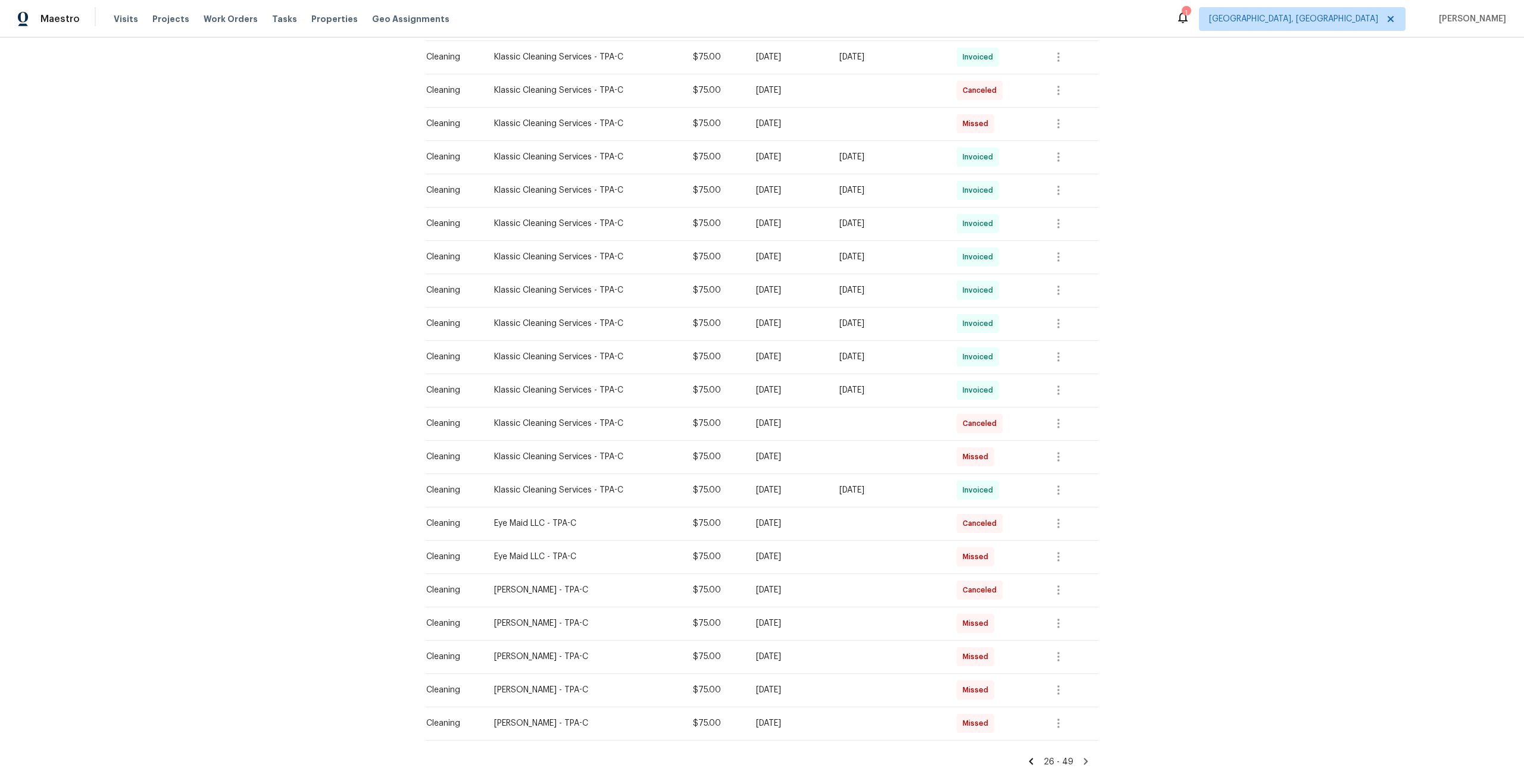
scroll to position [380, 0]
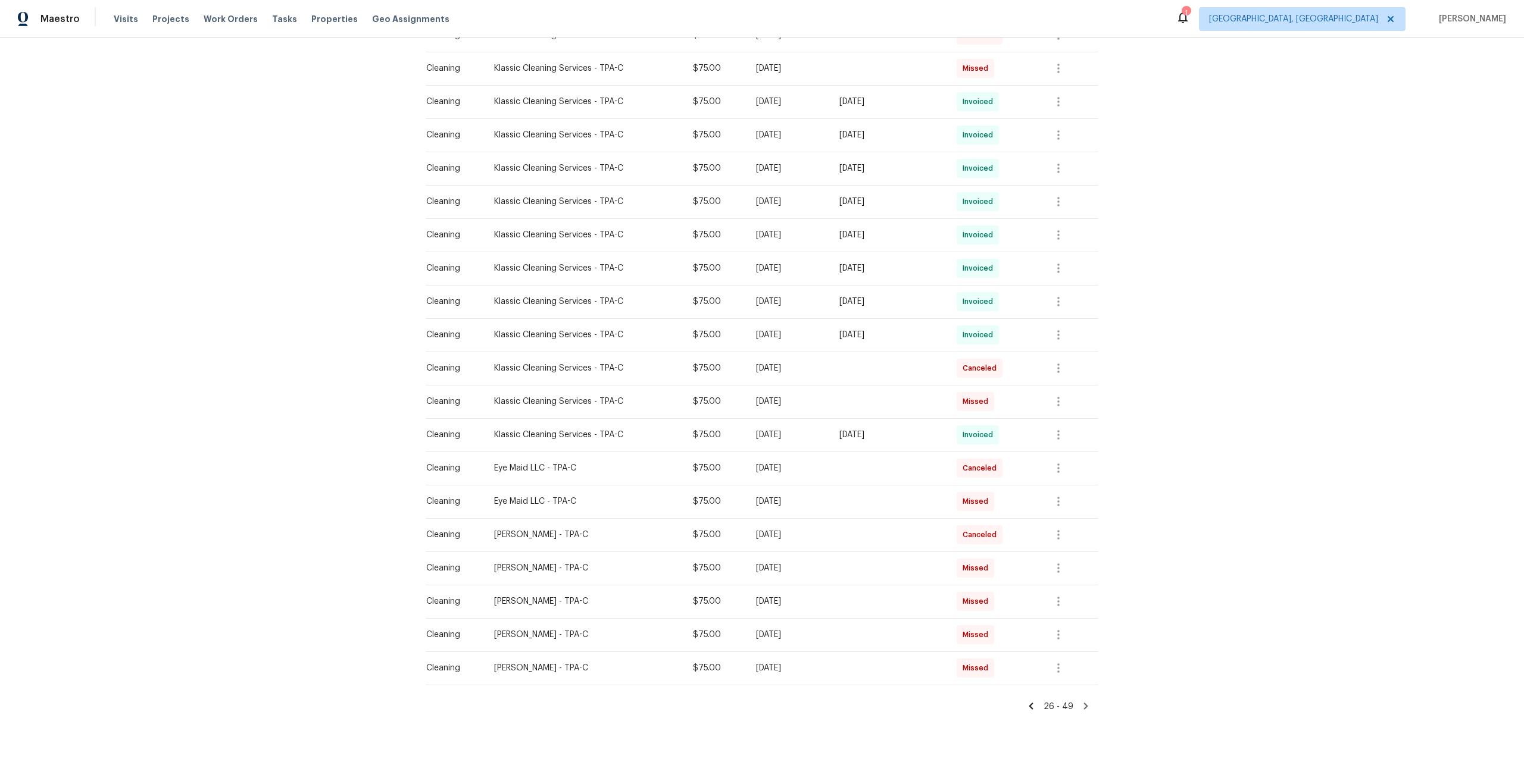
click at [1082, 704] on icon at bounding box center [1086, 707] width 11 height 11
click at [1086, 705] on icon at bounding box center [1086, 707] width 4 height 7
click at [1088, 706] on icon at bounding box center [1086, 707] width 11 height 11
click at [1086, 707] on icon at bounding box center [1086, 707] width 4 height 7
click at [1037, 703] on icon at bounding box center [1031, 707] width 11 height 11
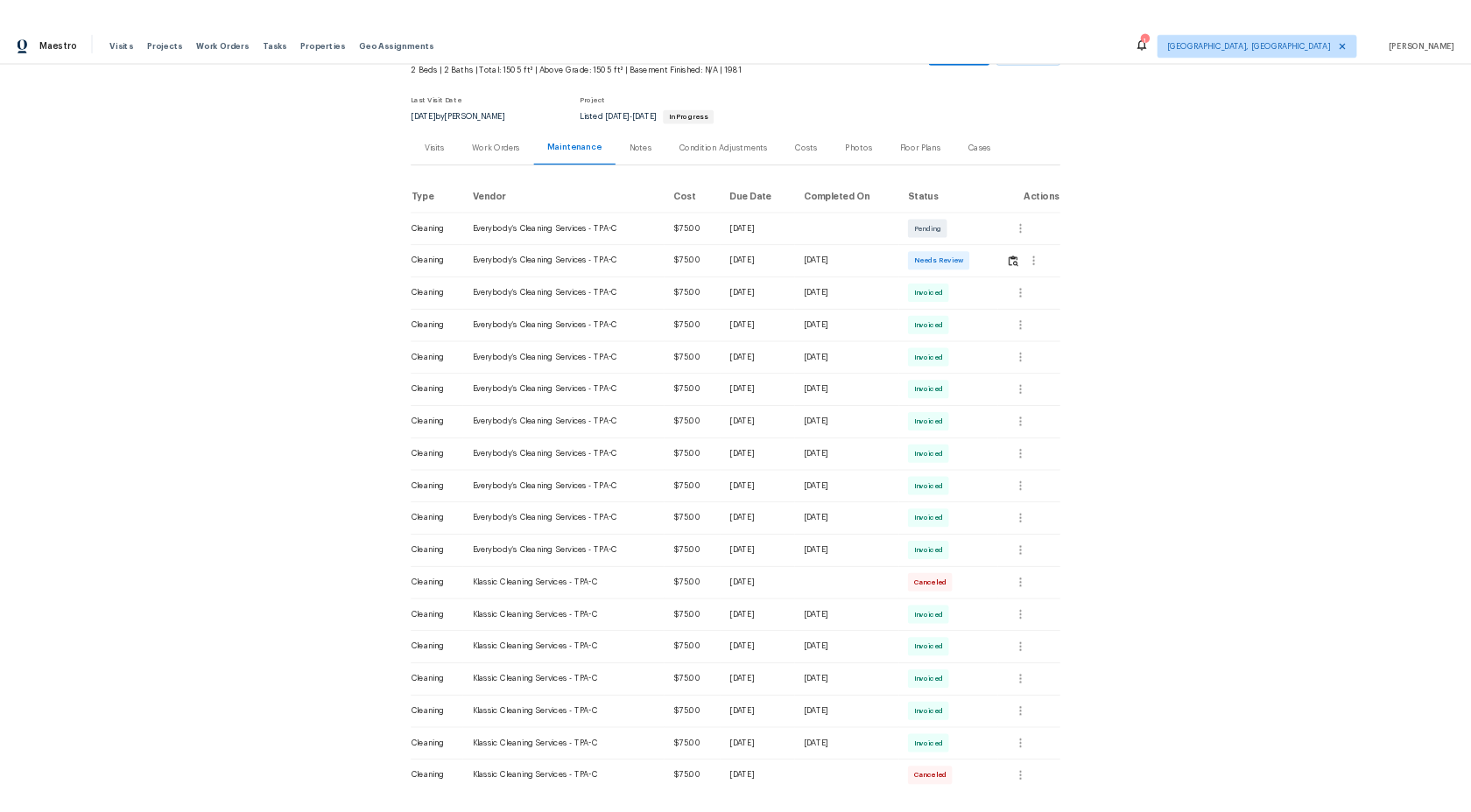
scroll to position [0, 0]
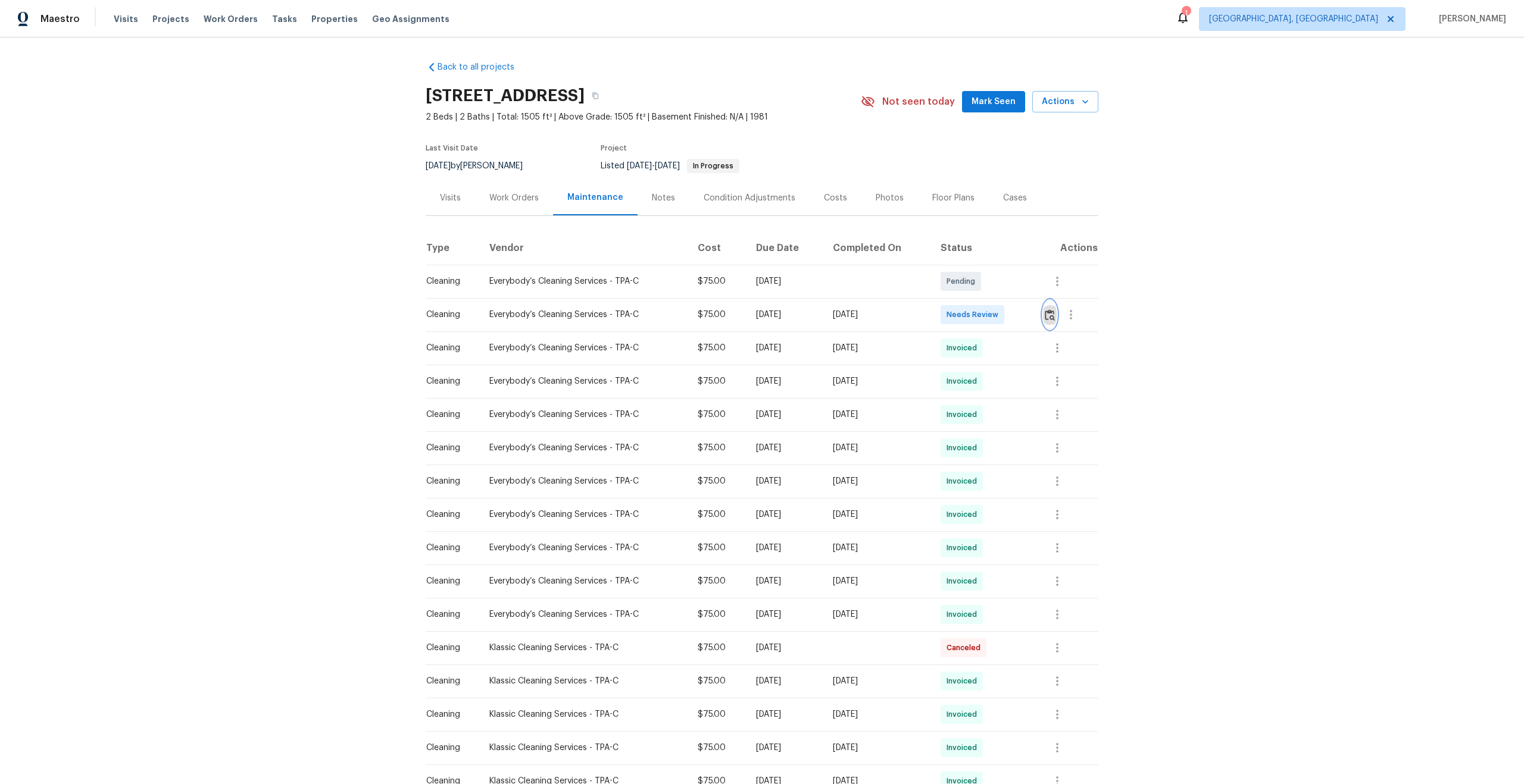
click at [1052, 313] on img "button" at bounding box center [1050, 315] width 10 height 12
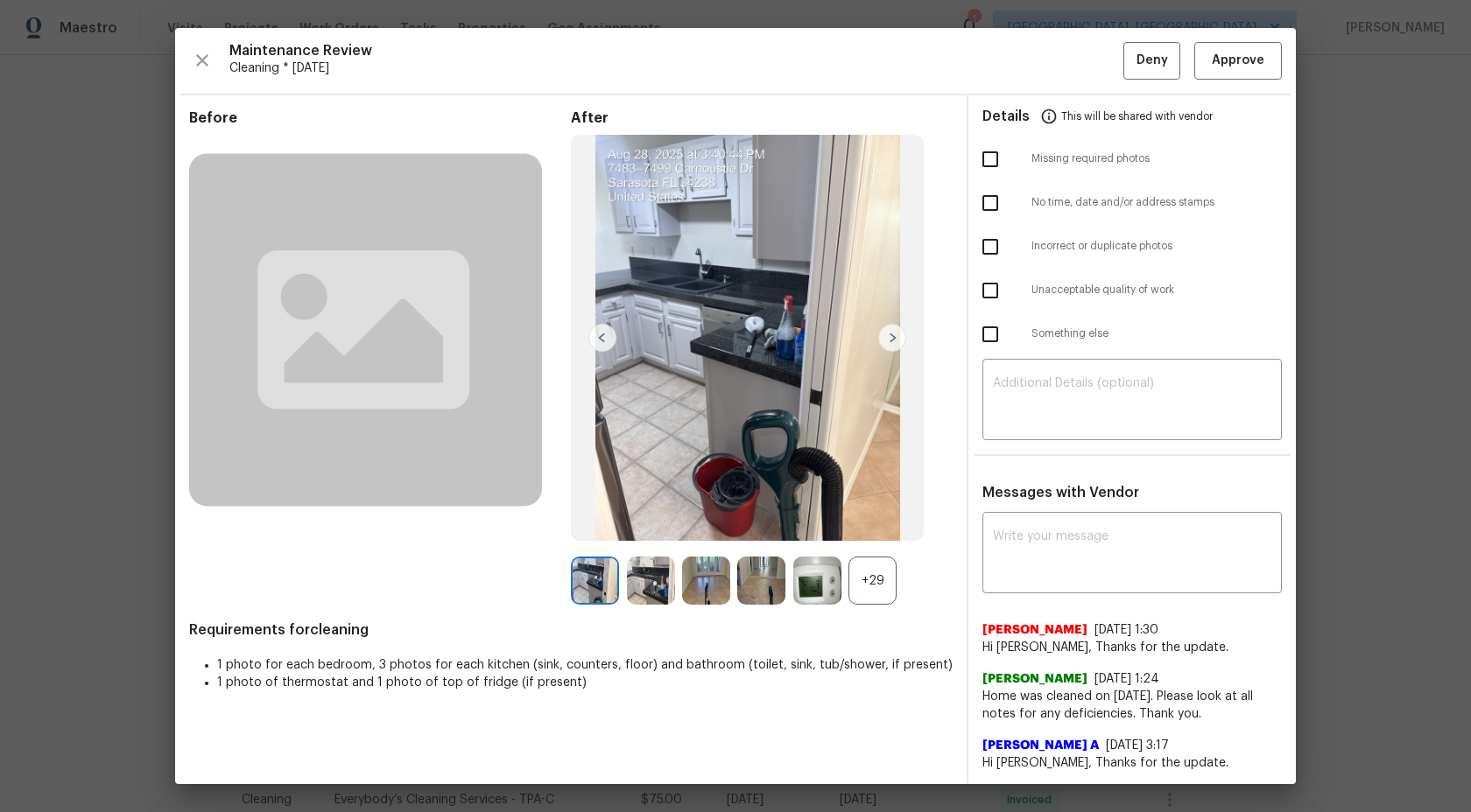
click at [874, 577] on div "+29" at bounding box center [872, 580] width 48 height 48
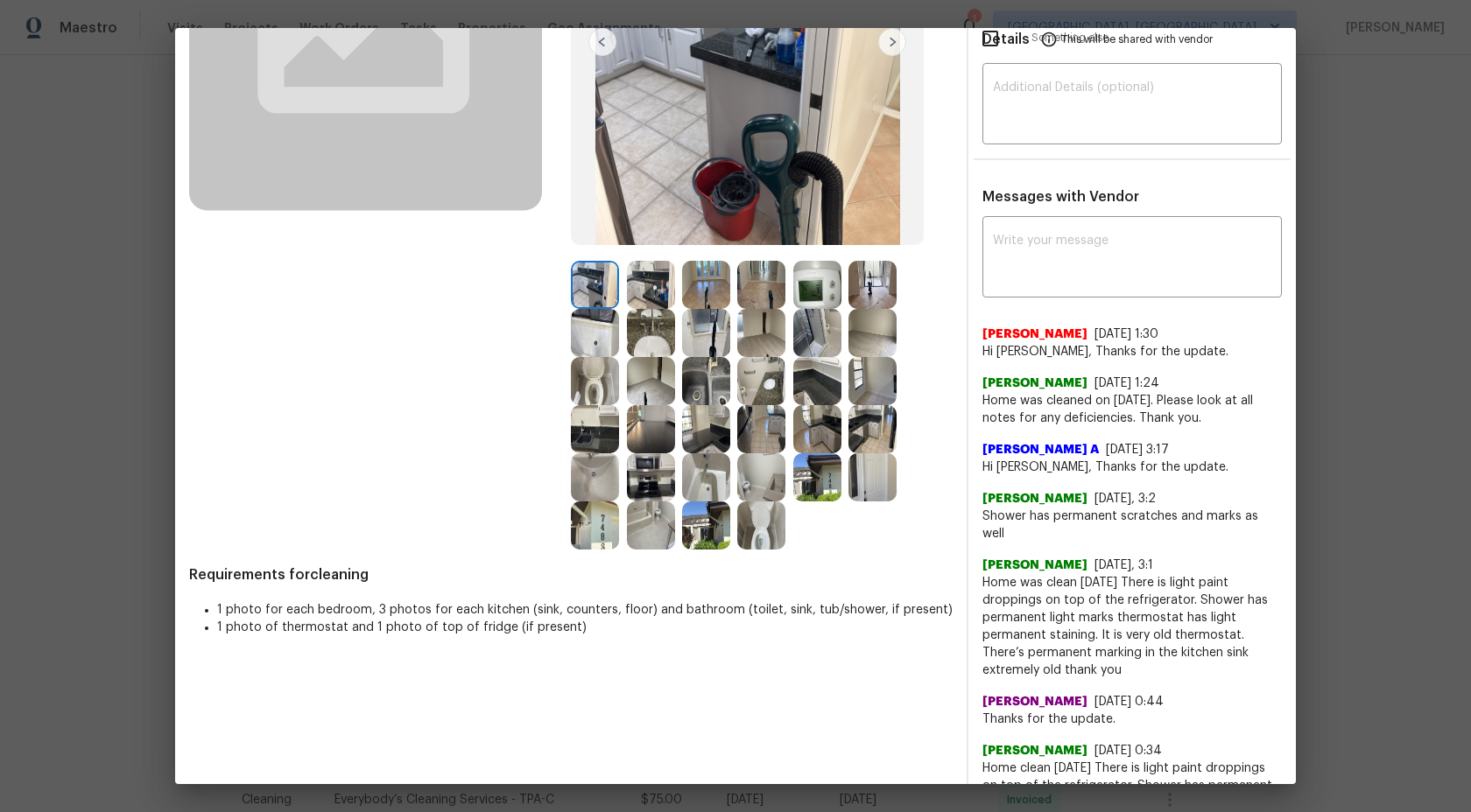
scroll to position [298, 0]
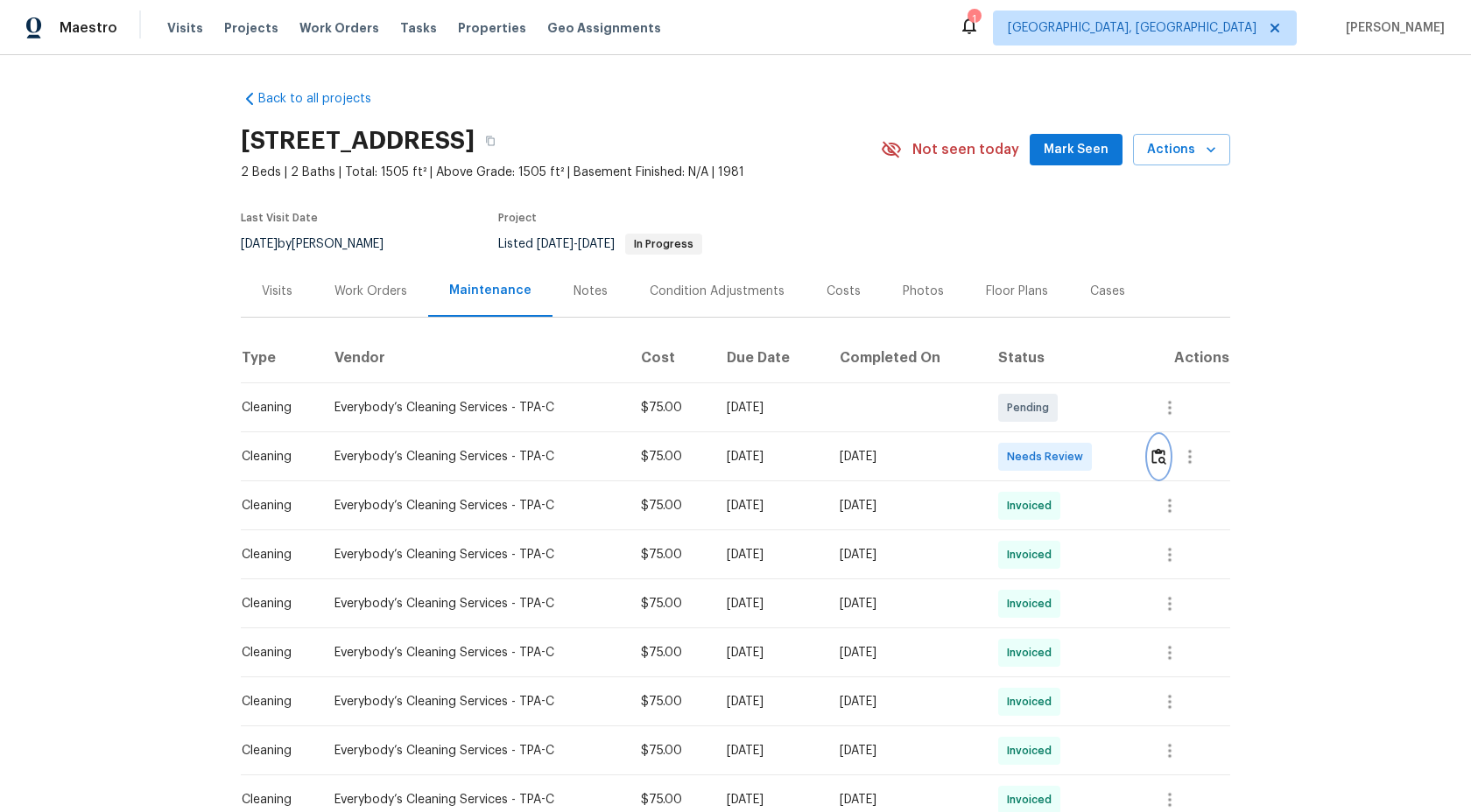
click at [1161, 454] on img "button" at bounding box center [1158, 455] width 15 height 17
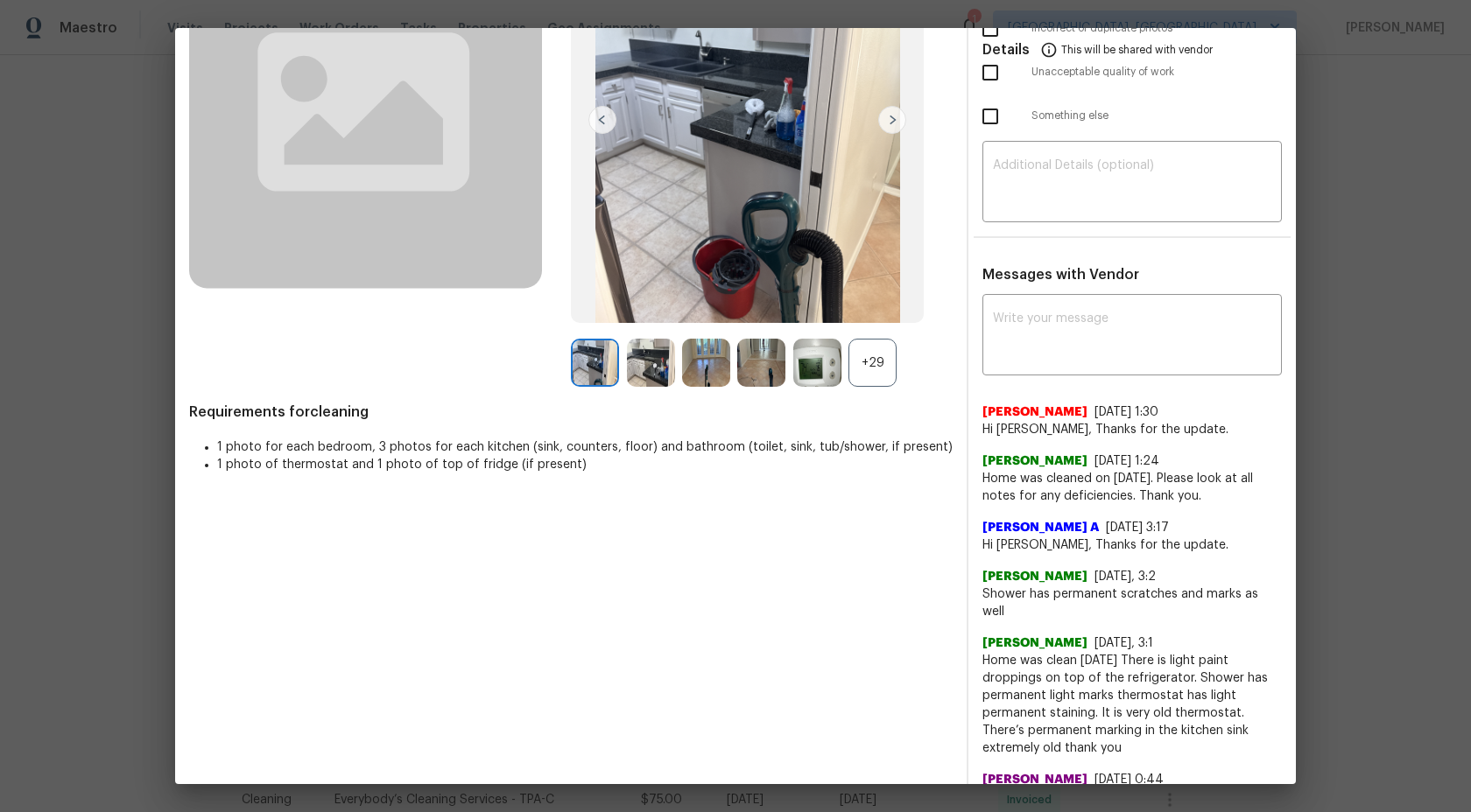
scroll to position [166, 0]
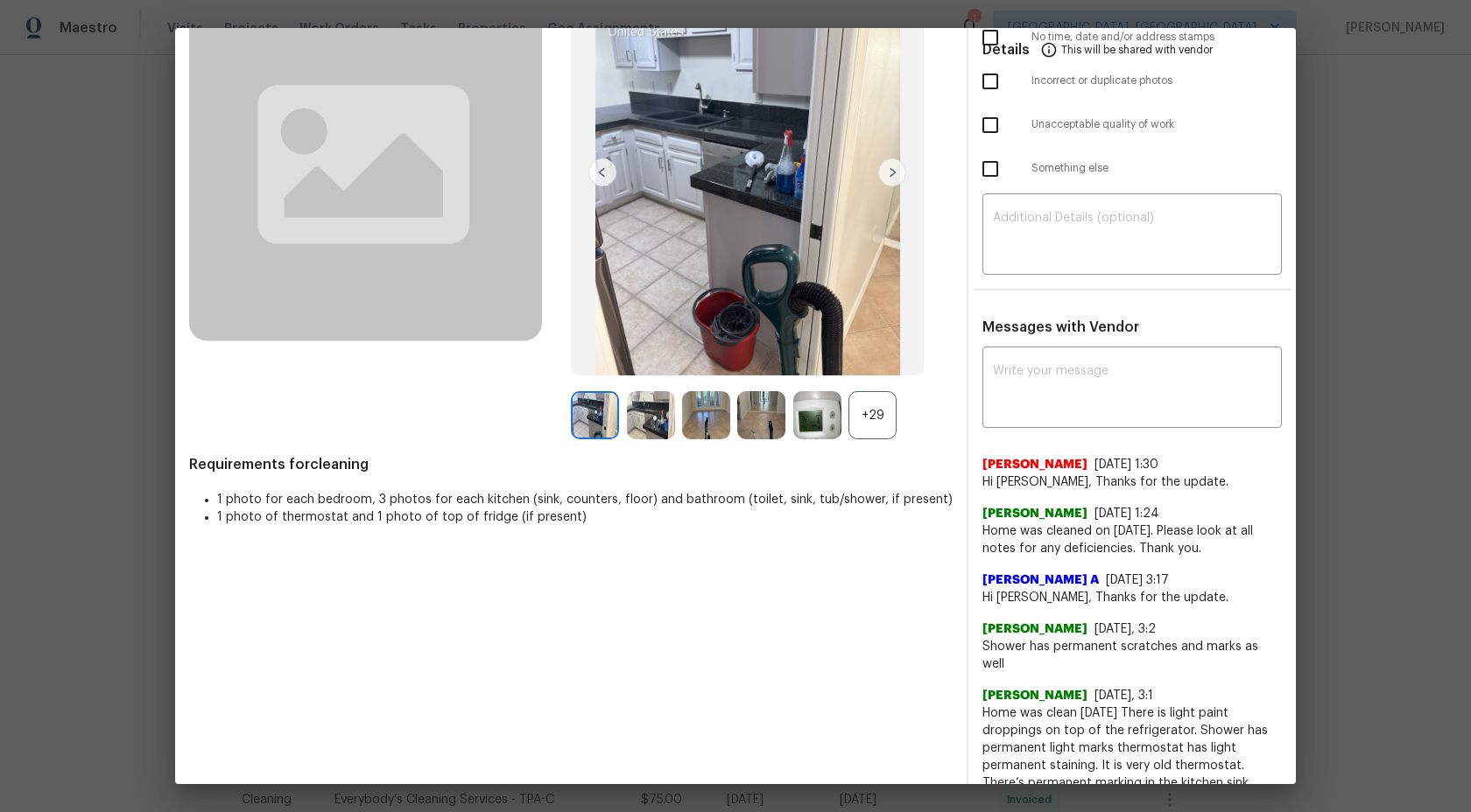
click at [879, 416] on div "+29" at bounding box center [872, 415] width 48 height 48
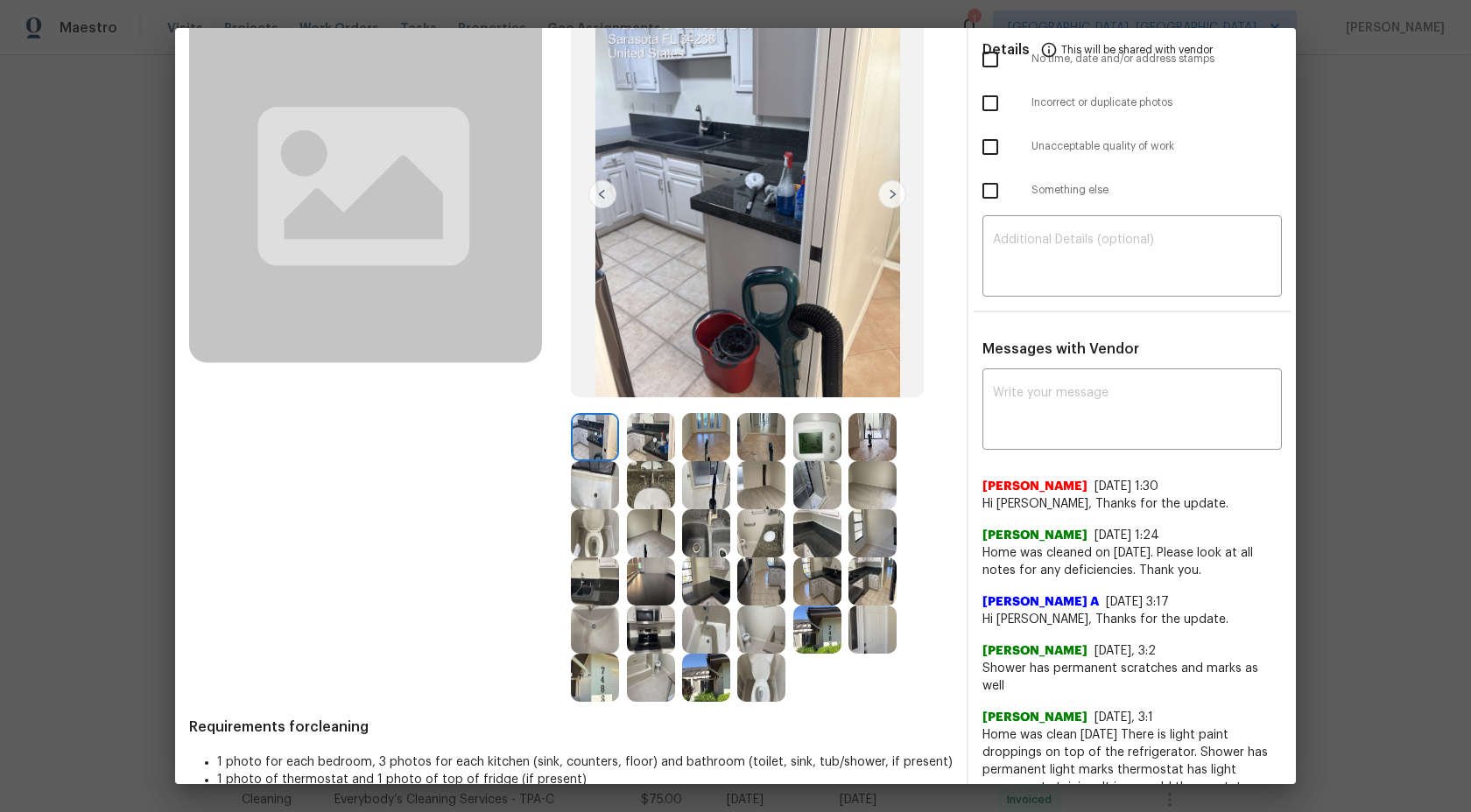
scroll to position [153, 0]
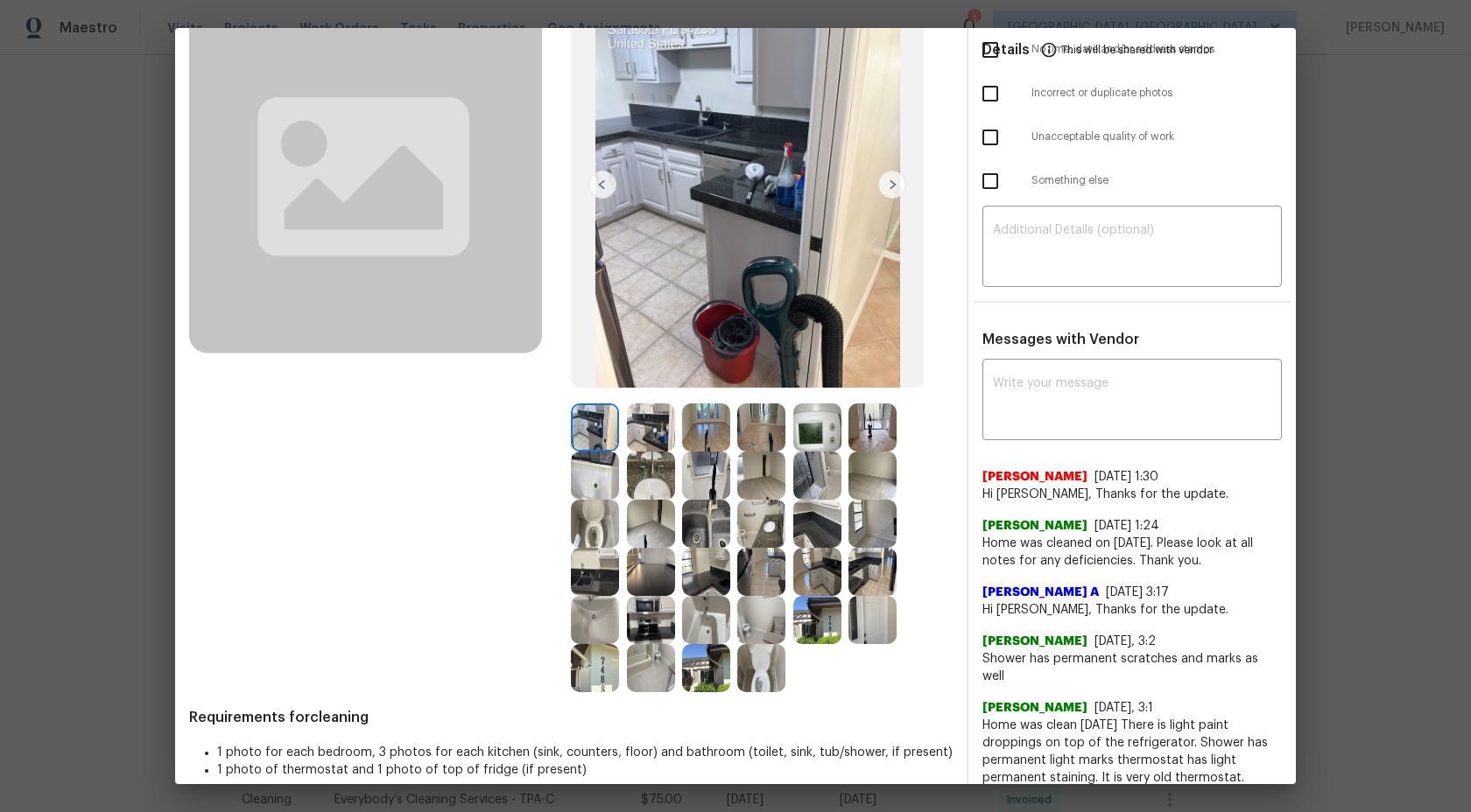
click at [899, 180] on img at bounding box center [892, 185] width 28 height 28
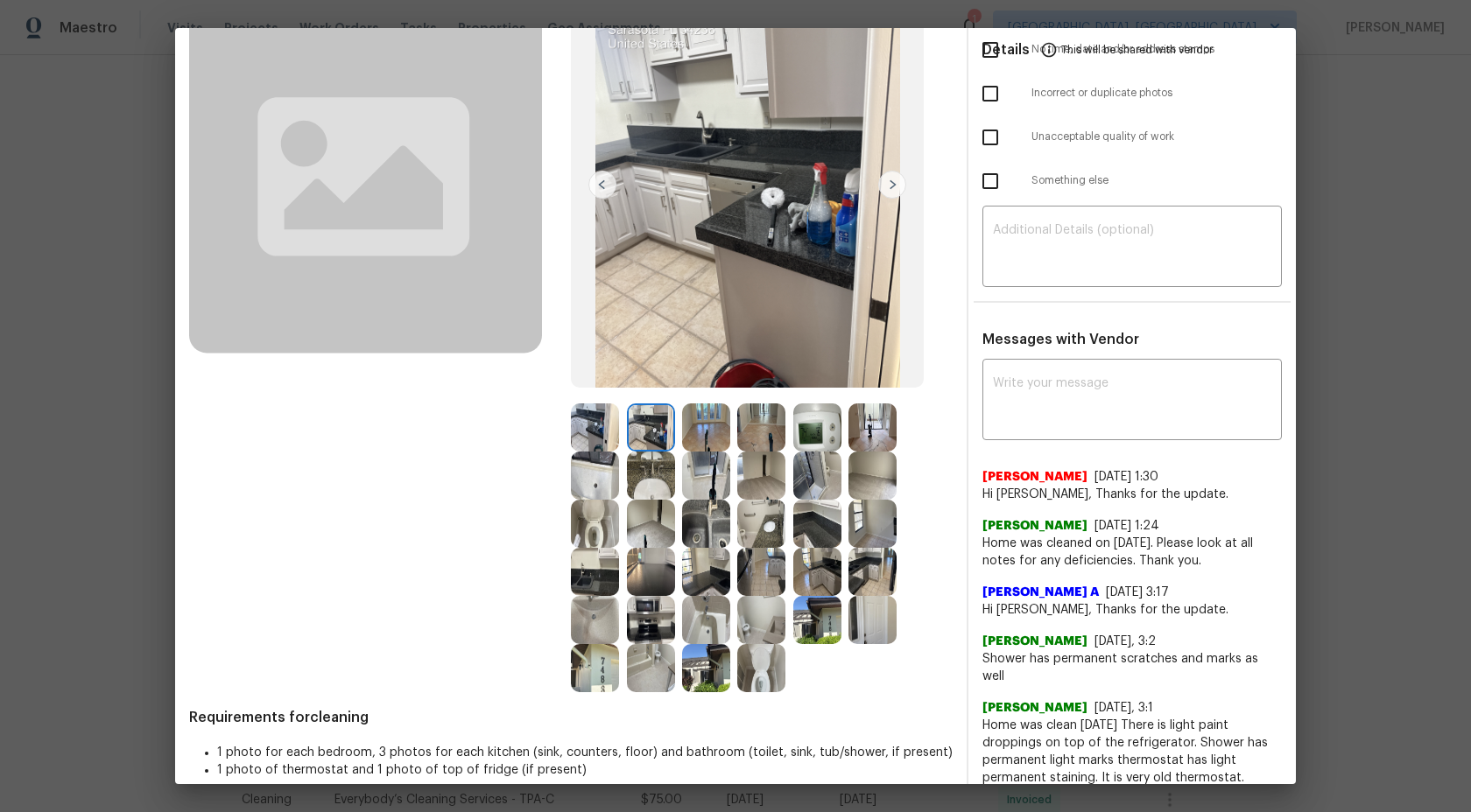
click at [899, 182] on img at bounding box center [892, 185] width 28 height 28
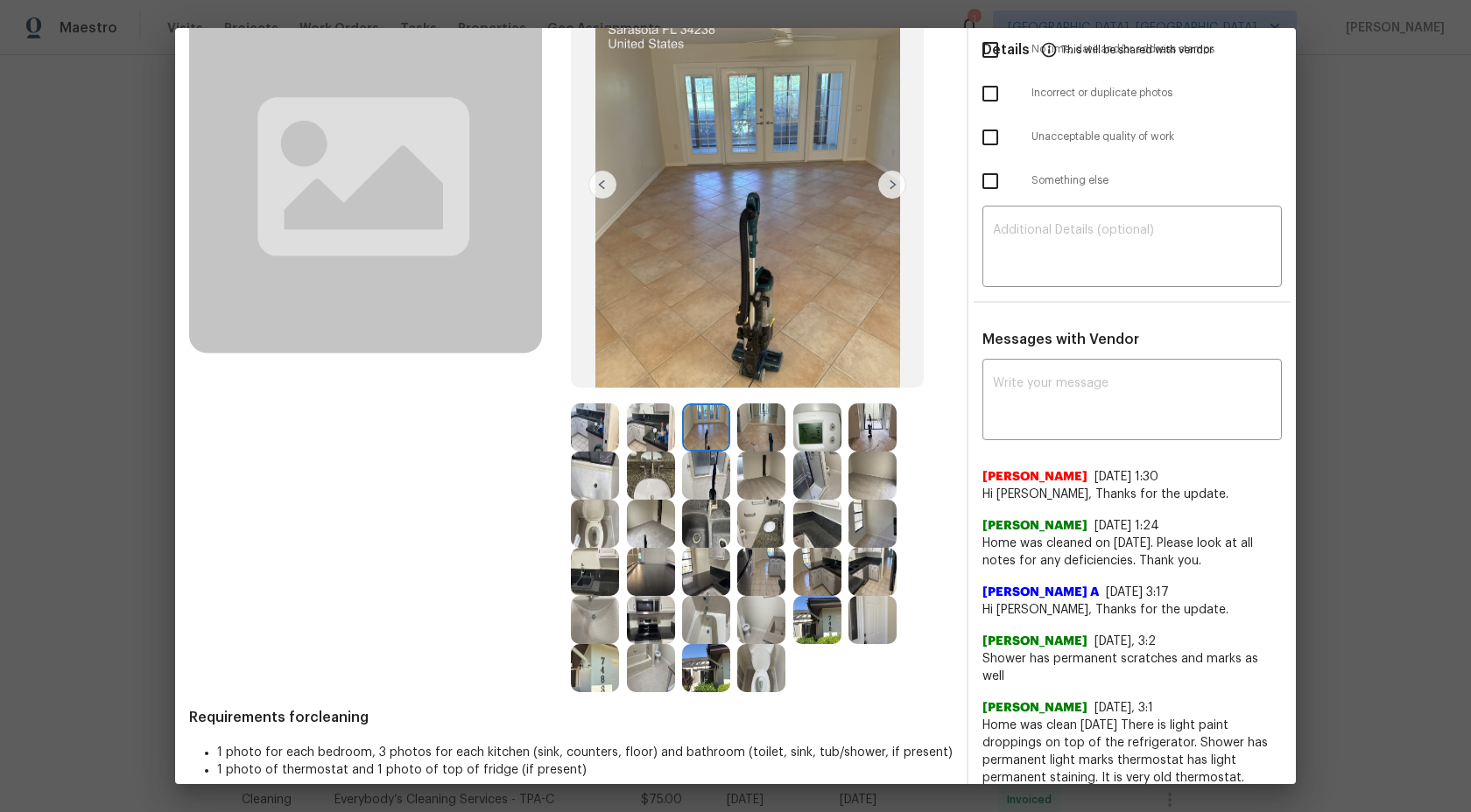
click at [898, 183] on img at bounding box center [892, 185] width 28 height 28
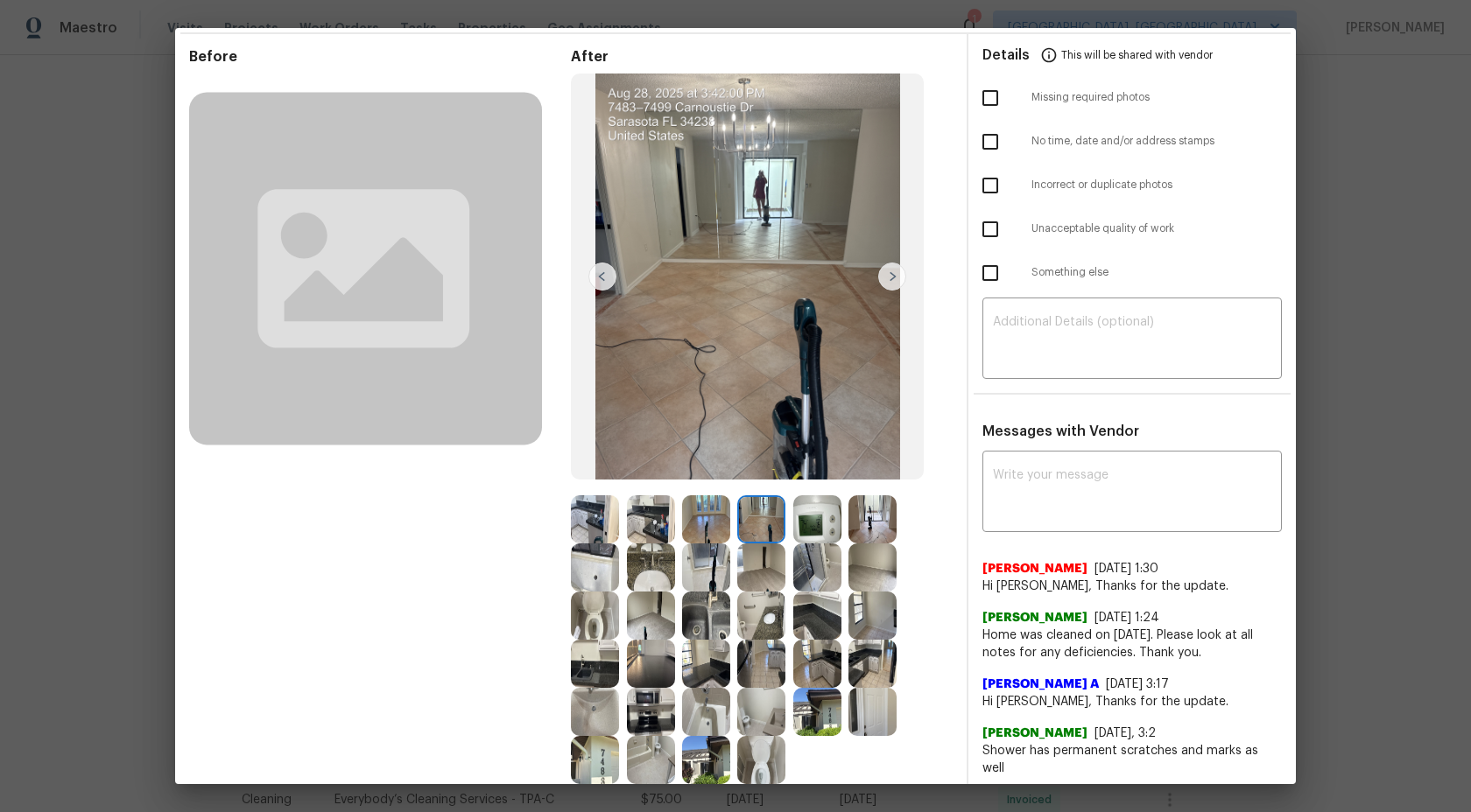
scroll to position [0, 0]
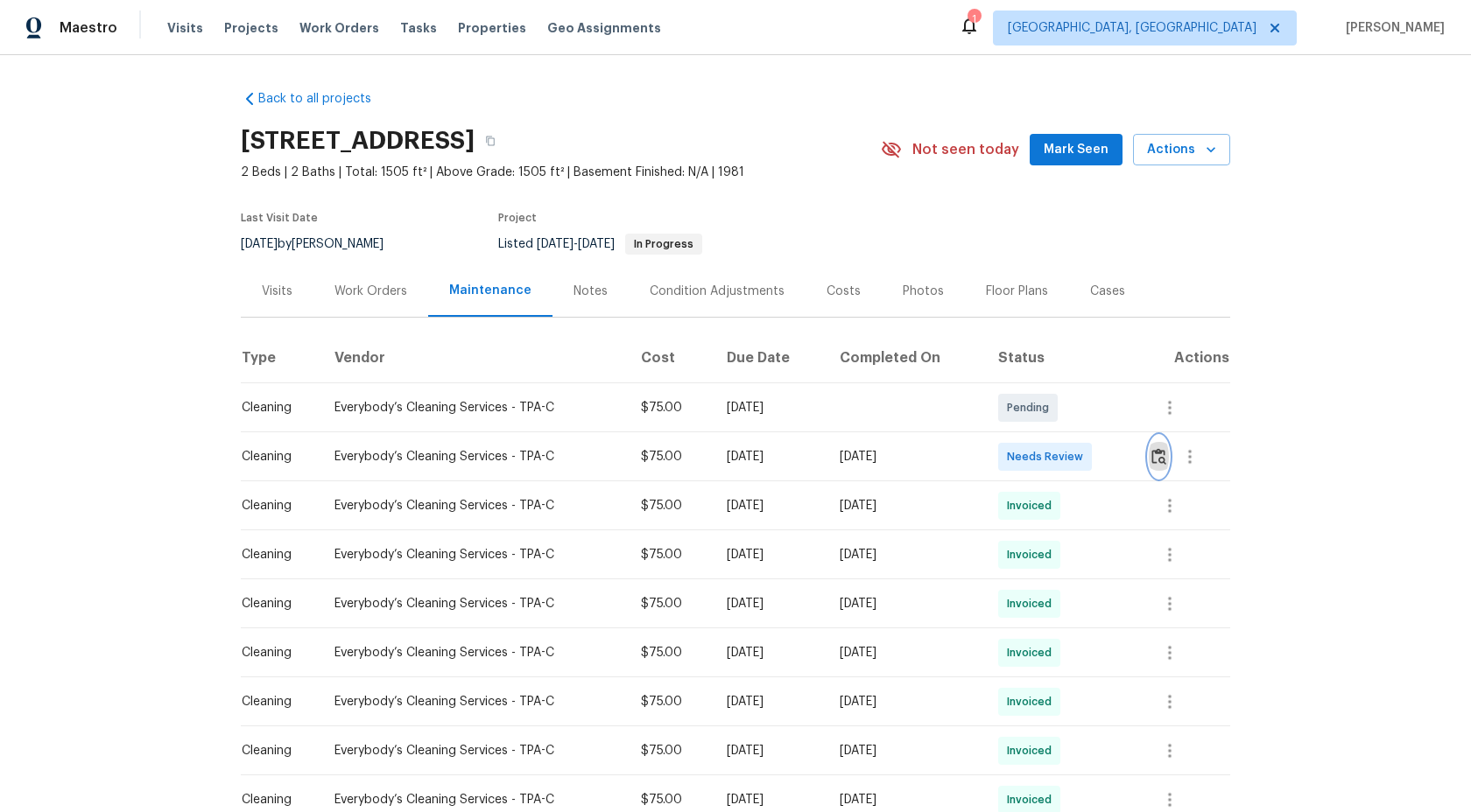
click at [1164, 459] on img "button" at bounding box center [1158, 455] width 15 height 17
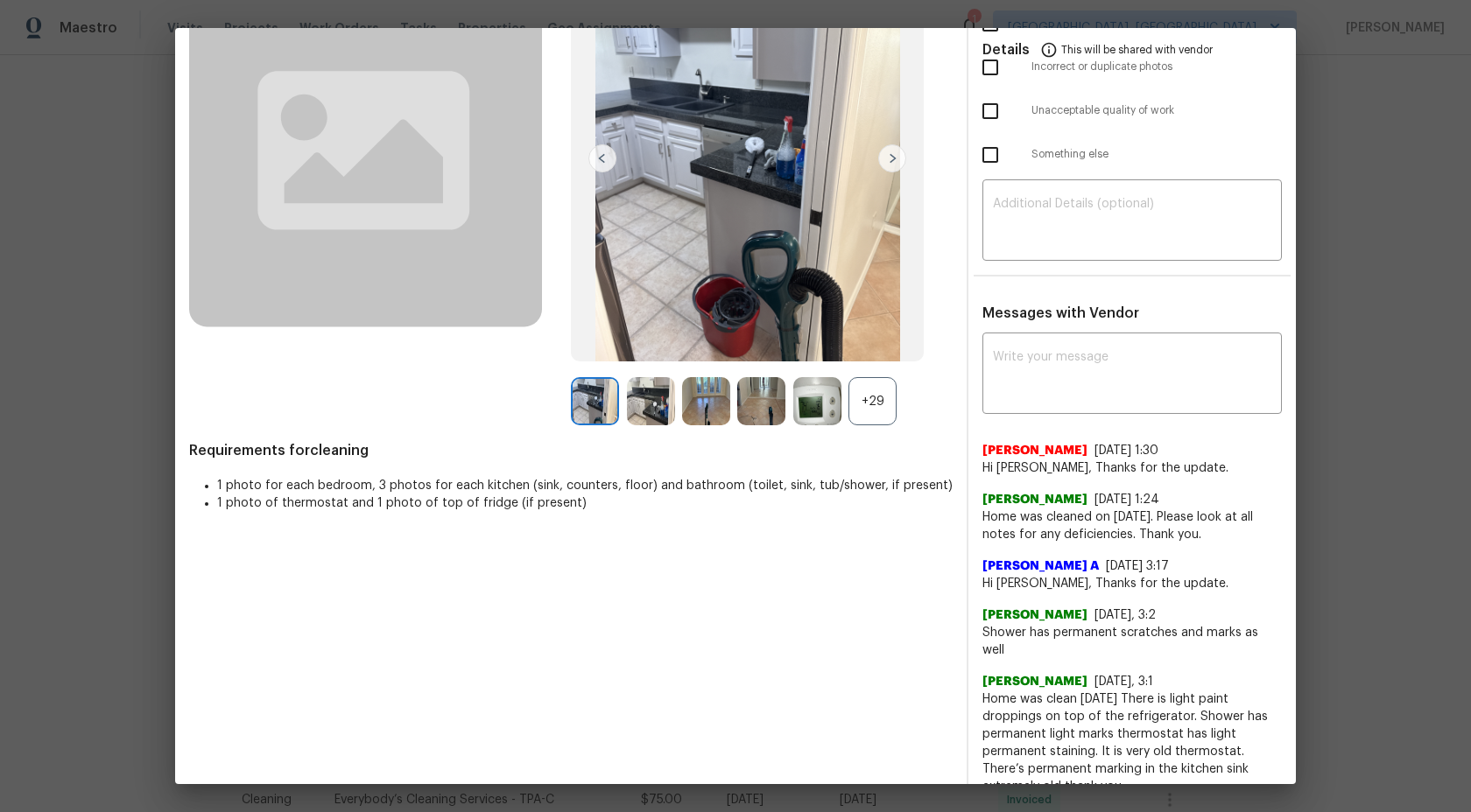
scroll to position [216, 0]
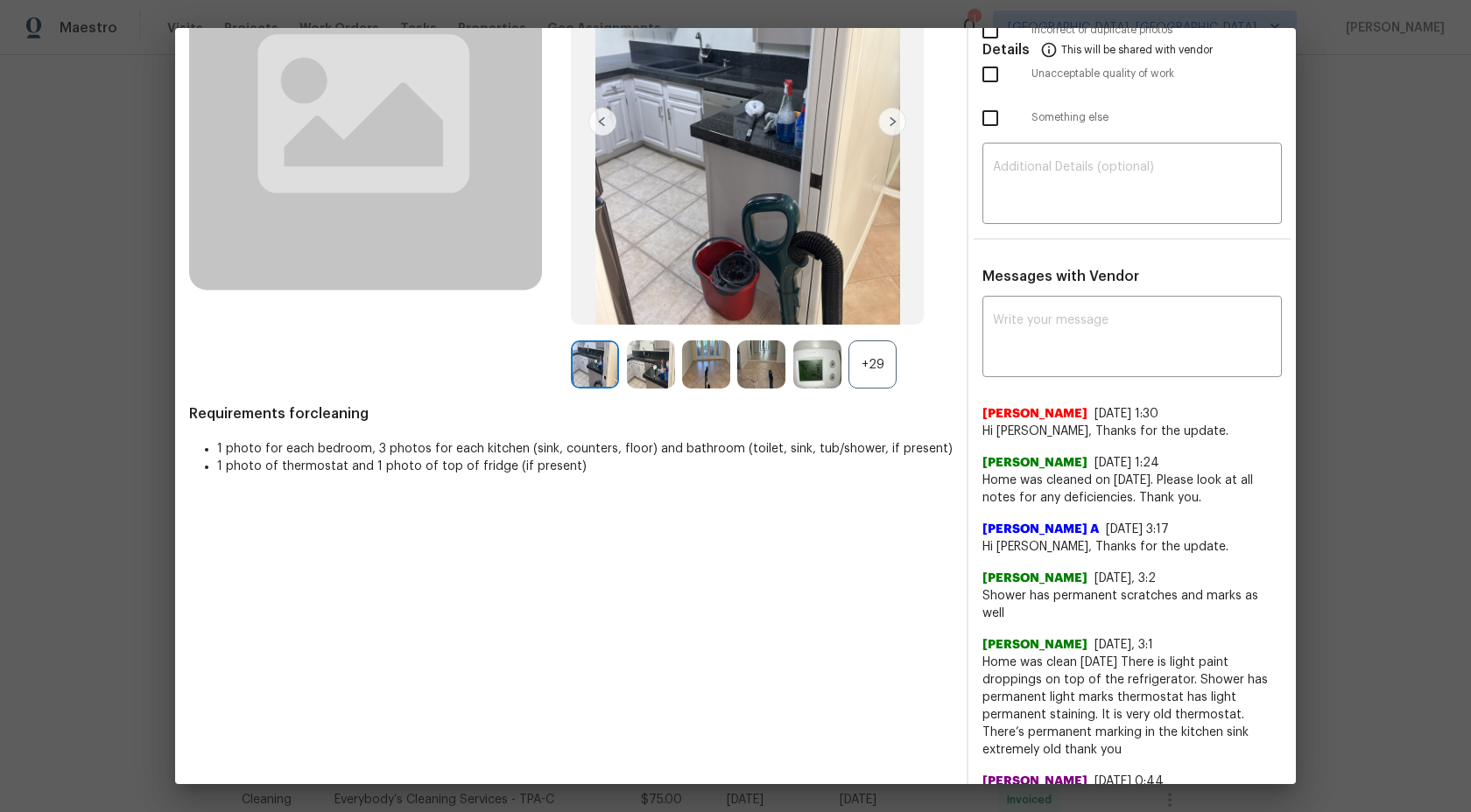
click at [883, 363] on div "+29" at bounding box center [872, 365] width 48 height 48
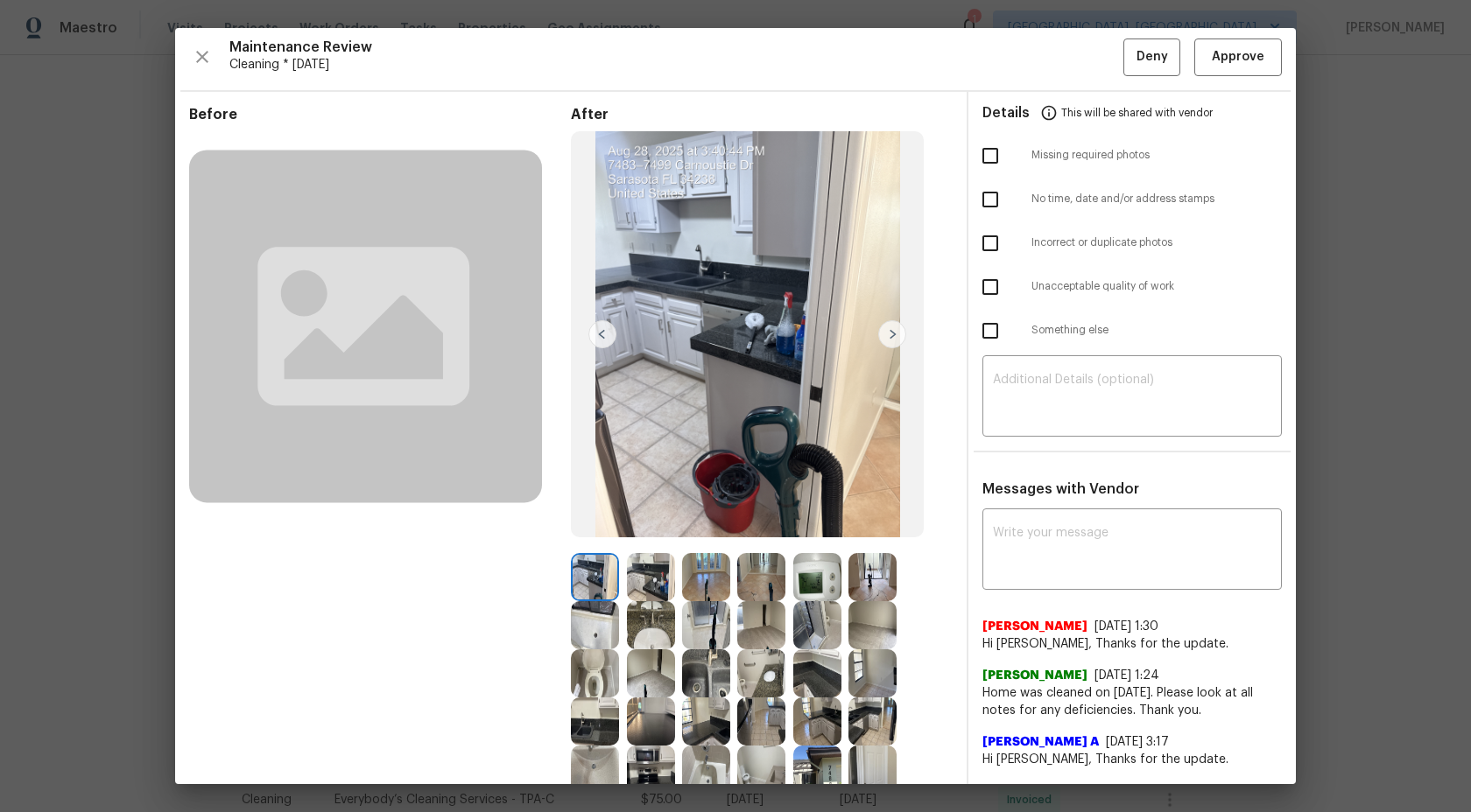
scroll to position [183, 0]
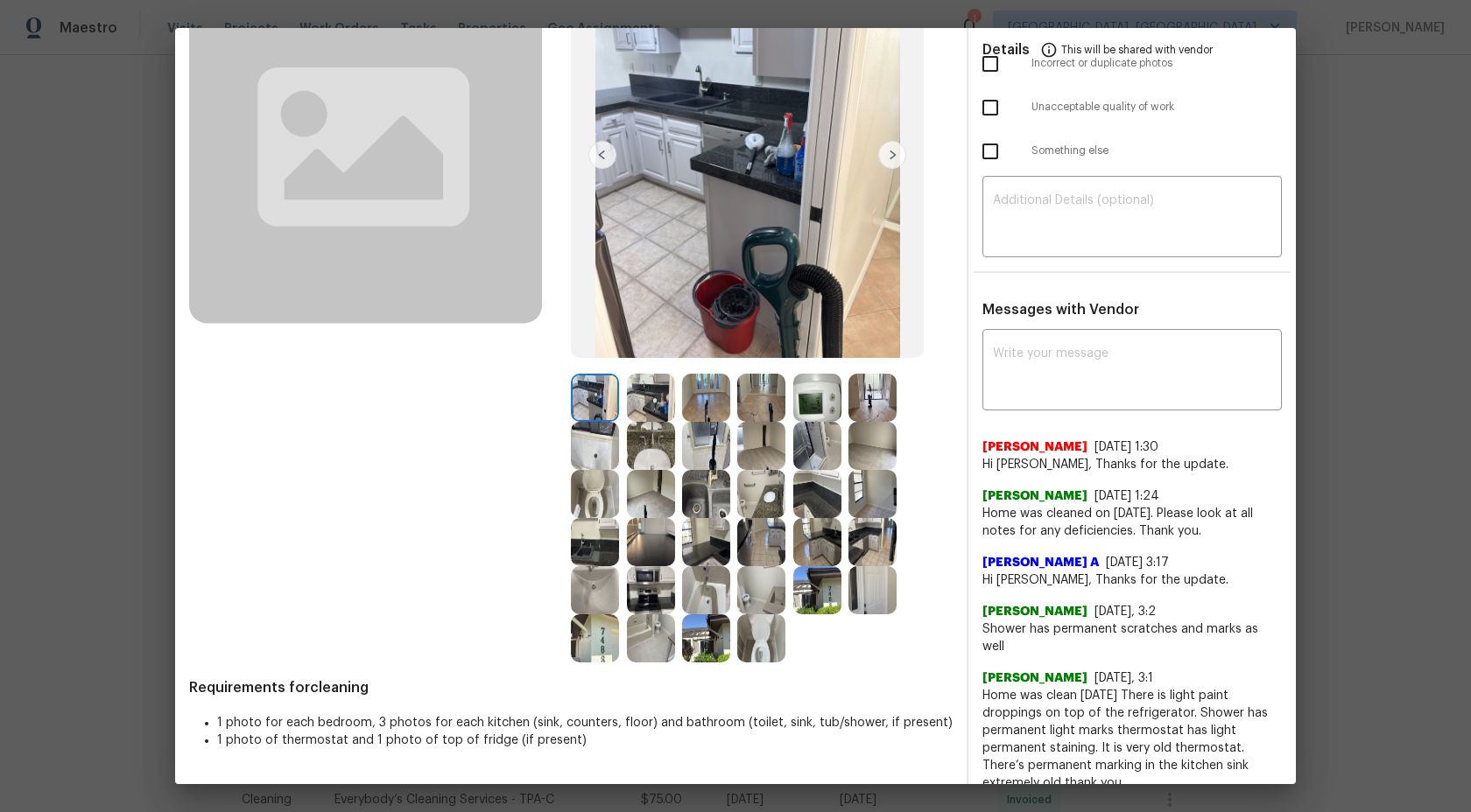
click at [812, 403] on img at bounding box center [817, 398] width 48 height 48
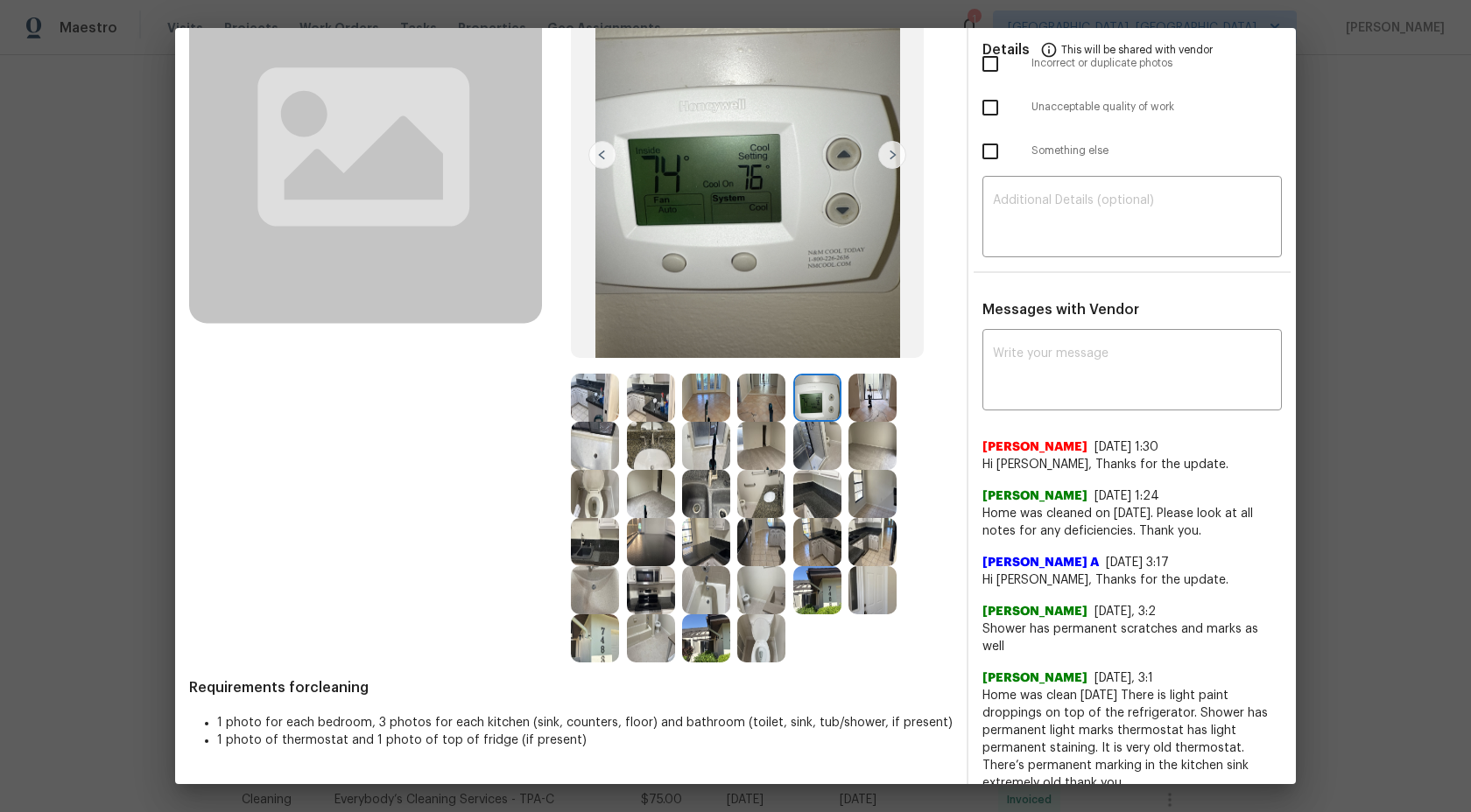
click at [812, 403] on img at bounding box center [817, 398] width 48 height 48
click at [599, 403] on img at bounding box center [595, 398] width 48 height 48
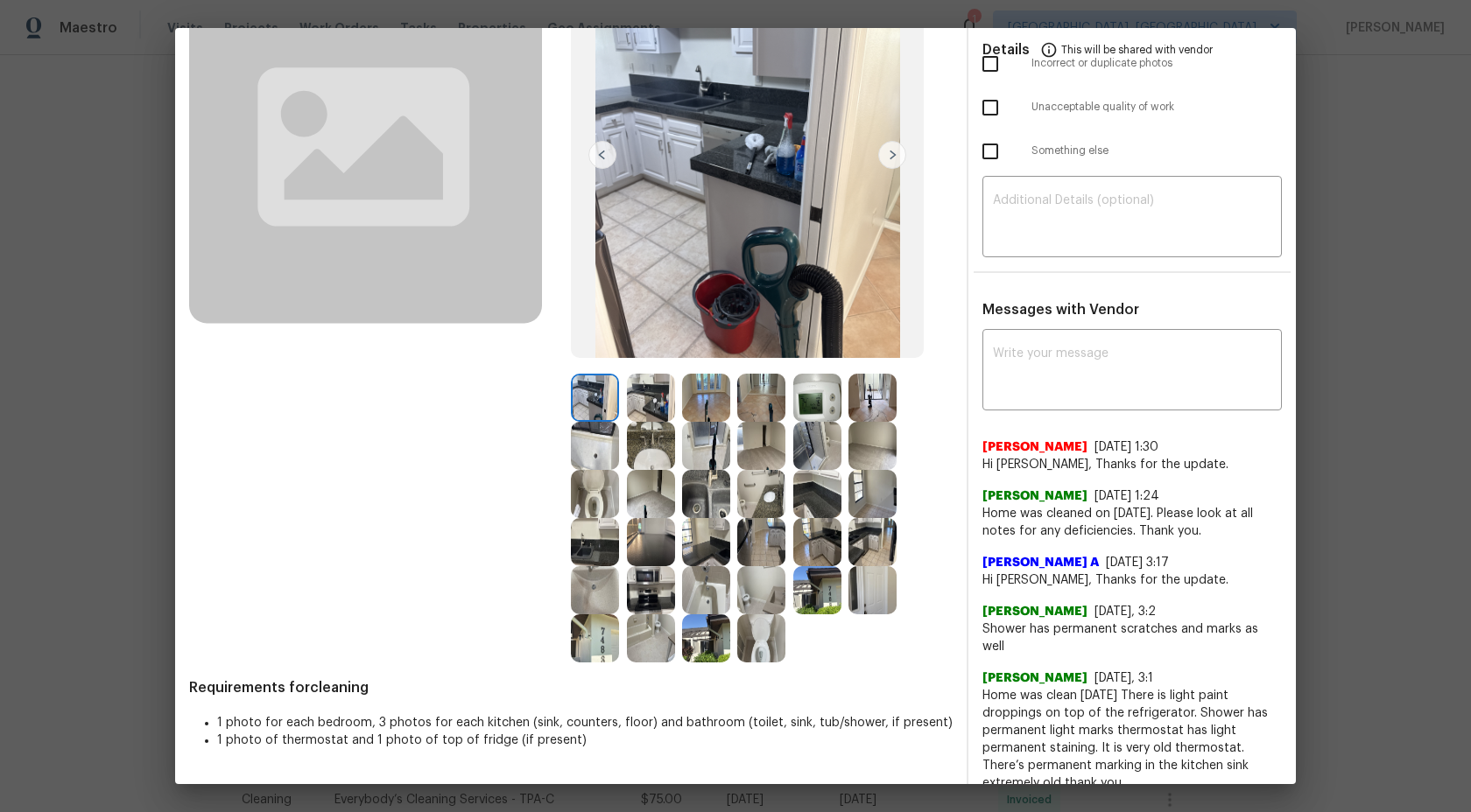
click at [651, 404] on img at bounding box center [651, 398] width 48 height 48
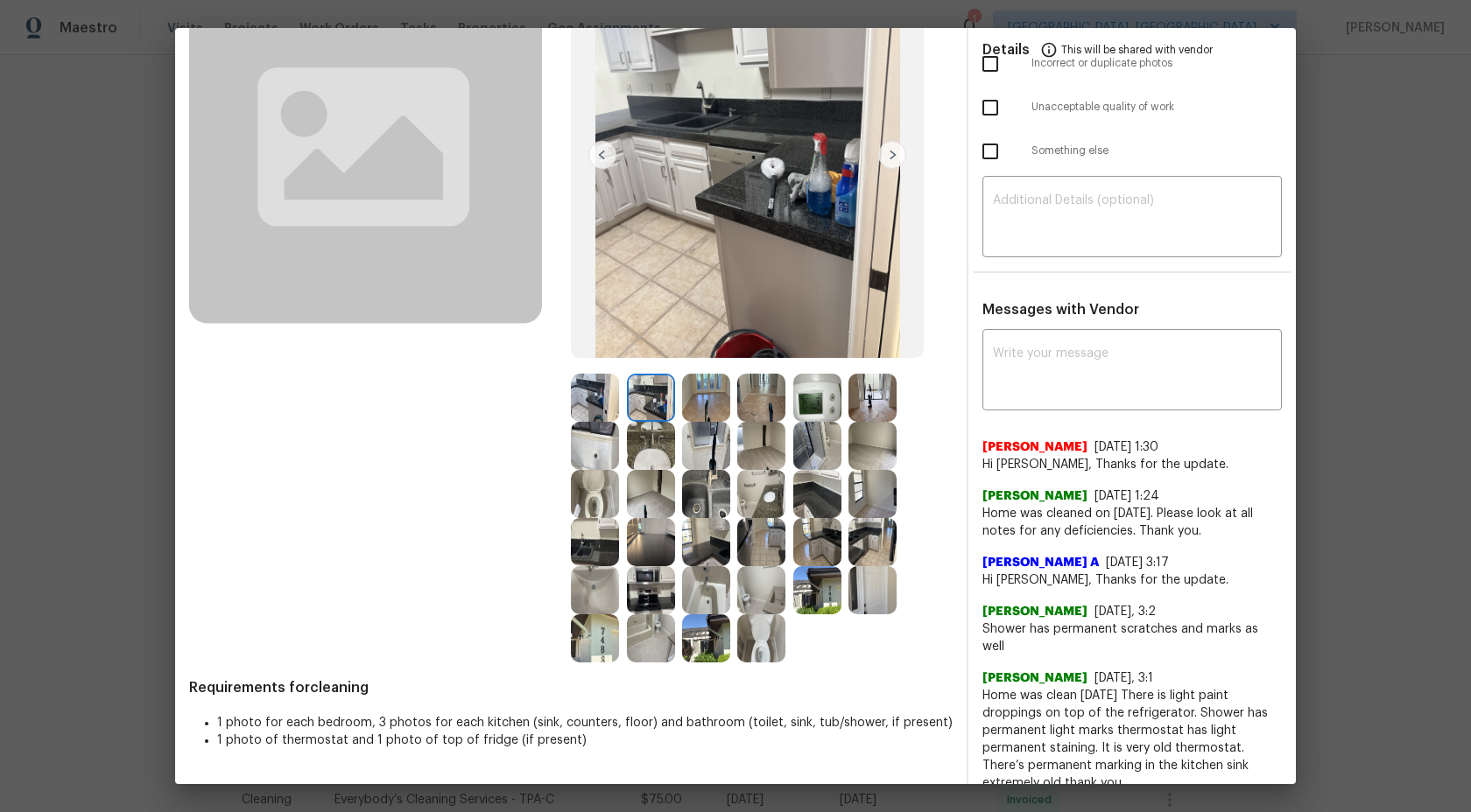
click at [697, 399] on img at bounding box center [706, 398] width 48 height 48
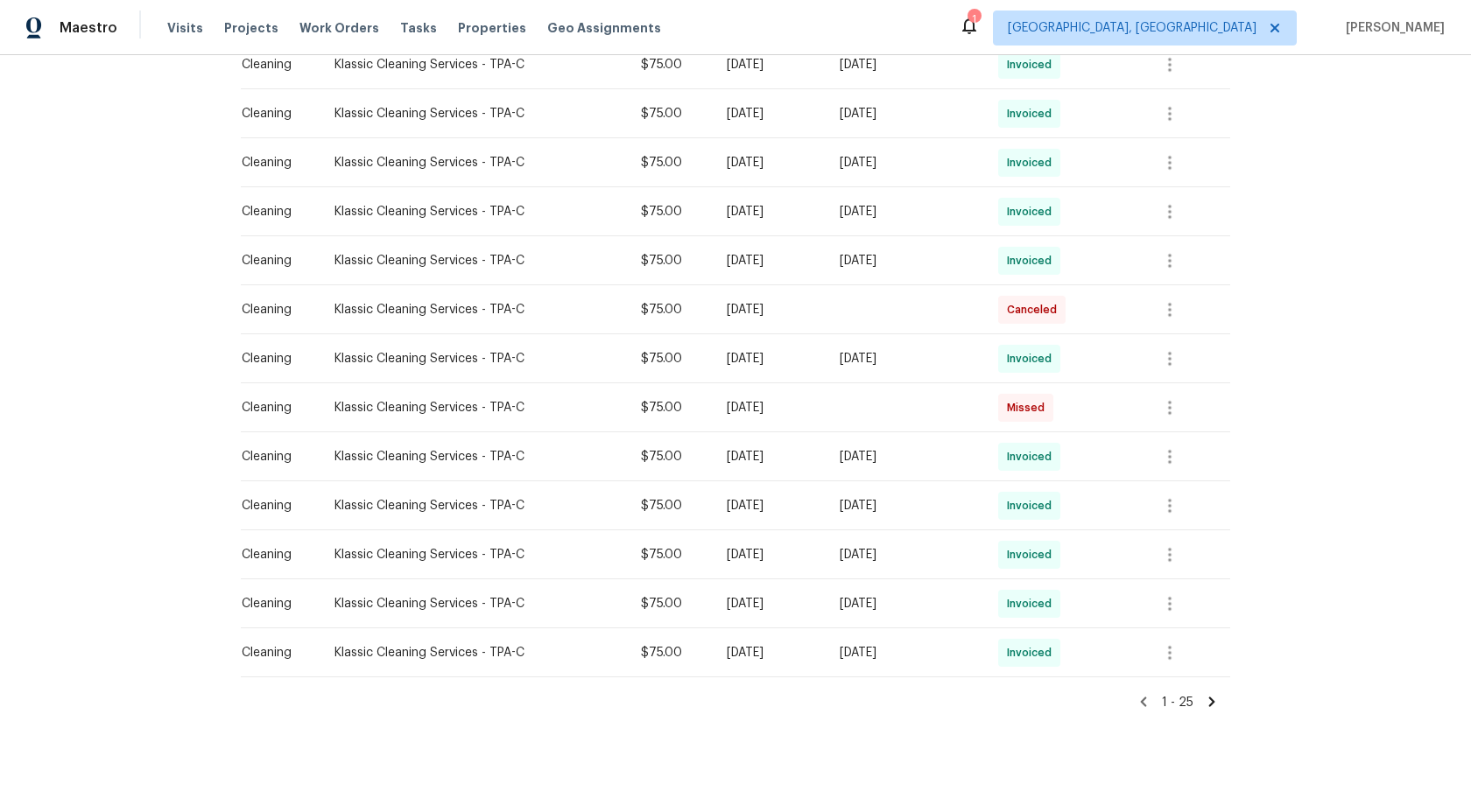
scroll to position [934, 0]
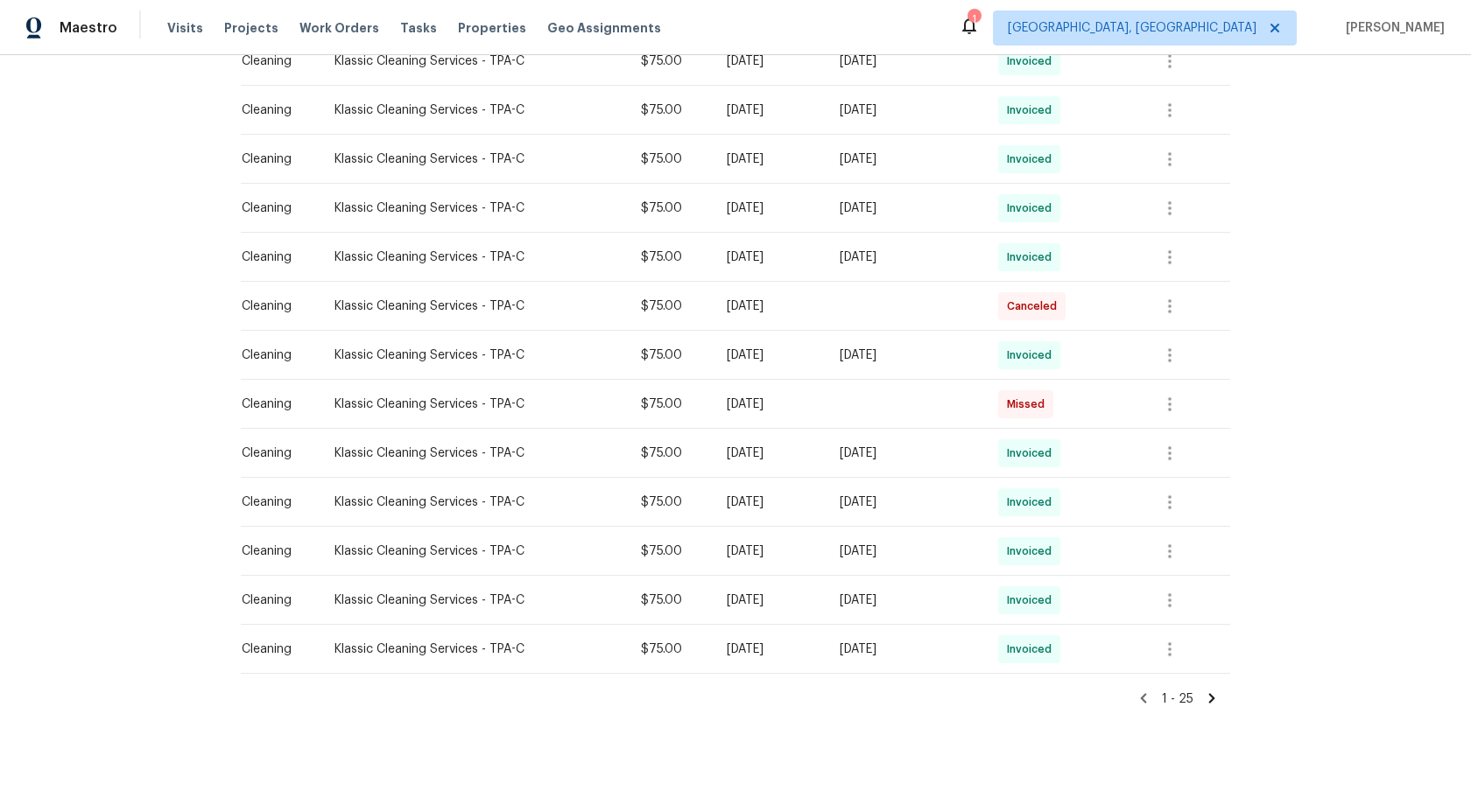
click at [1212, 702] on icon at bounding box center [1211, 698] width 16 height 16
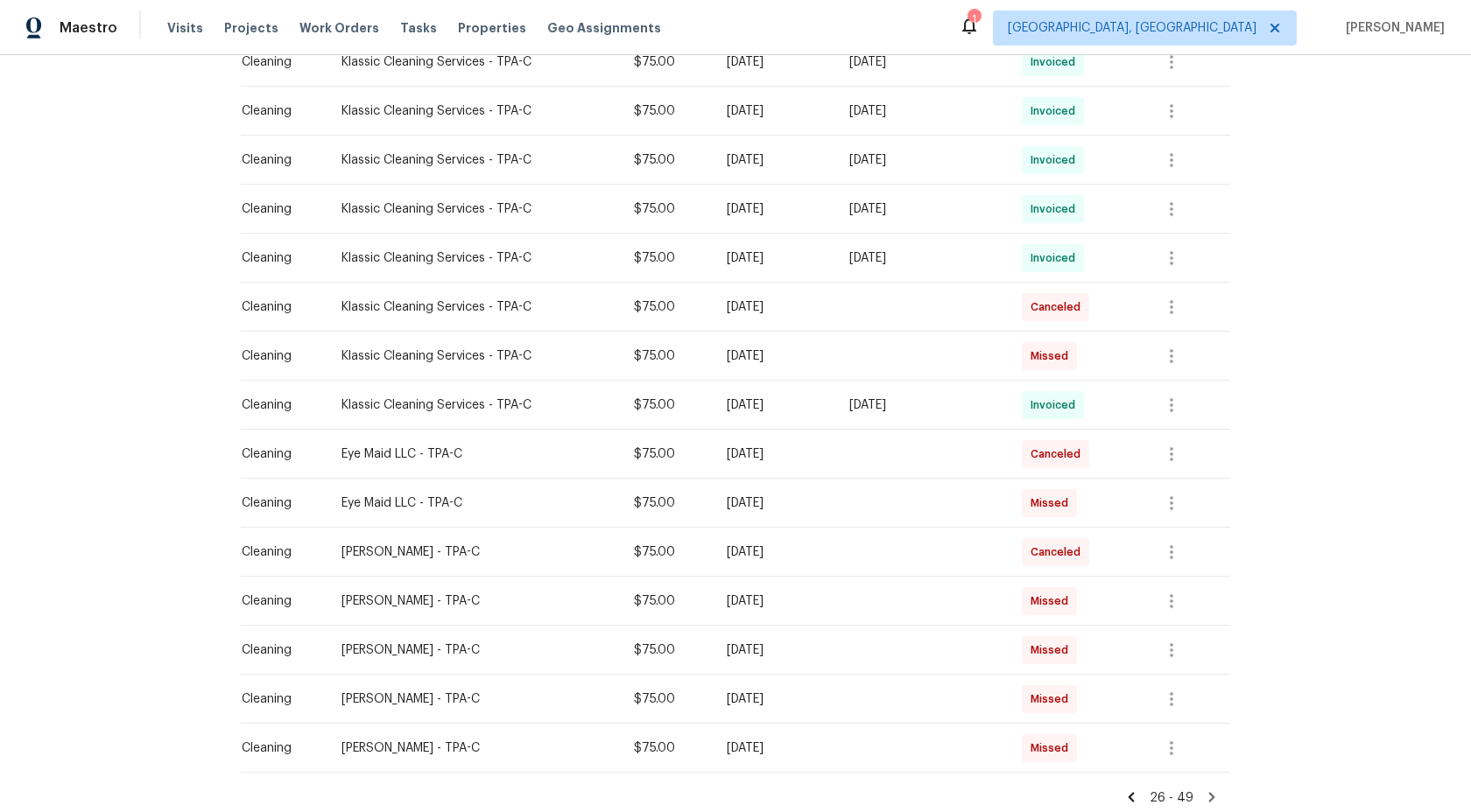
scroll to position [885, 0]
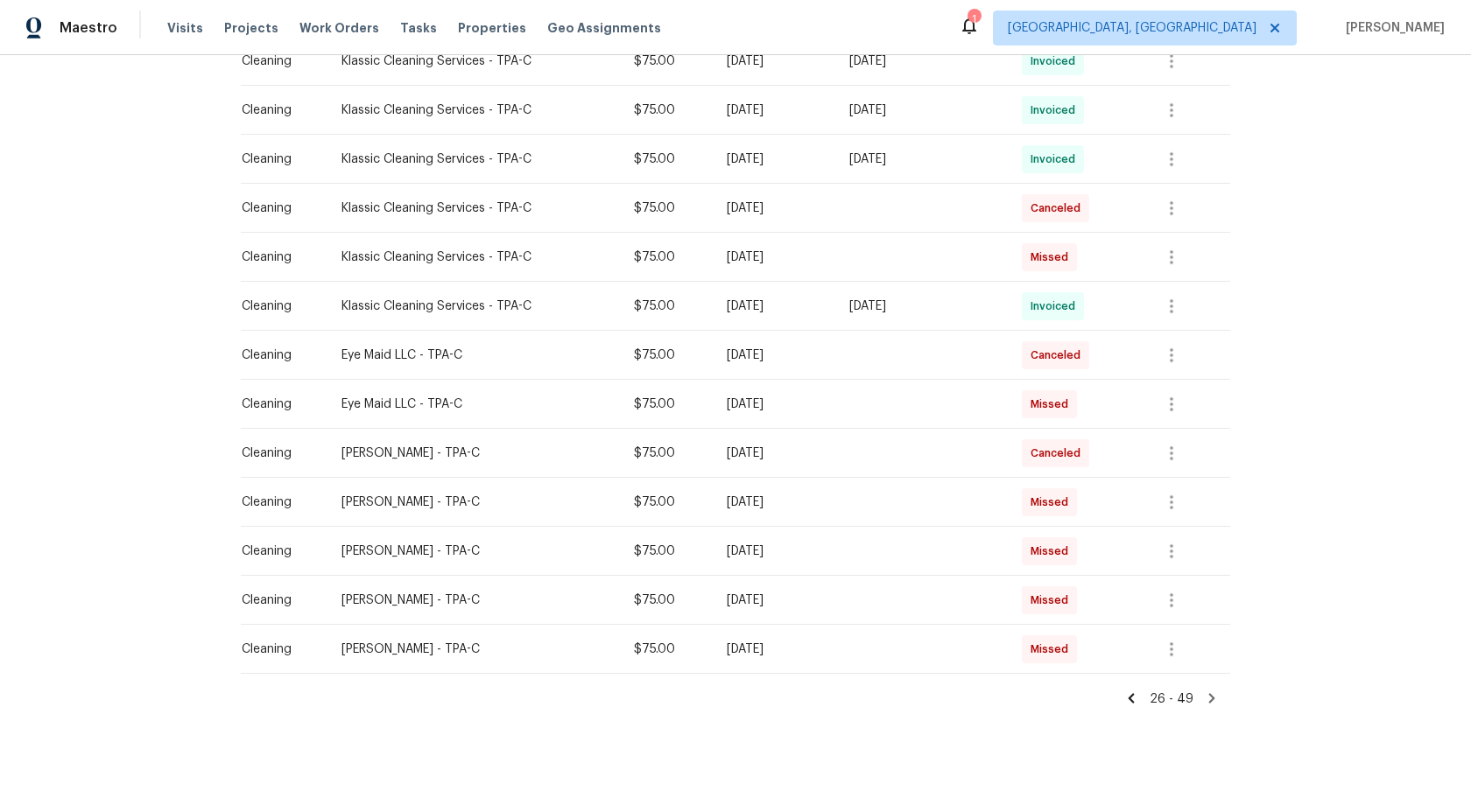
click at [1214, 698] on icon at bounding box center [1212, 698] width 6 height 10
click at [1212, 697] on icon at bounding box center [1212, 698] width 6 height 10
click at [1127, 686] on div "26 - 49" at bounding box center [736, 690] width 989 height 34
click at [1135, 697] on icon at bounding box center [1131, 698] width 16 height 16
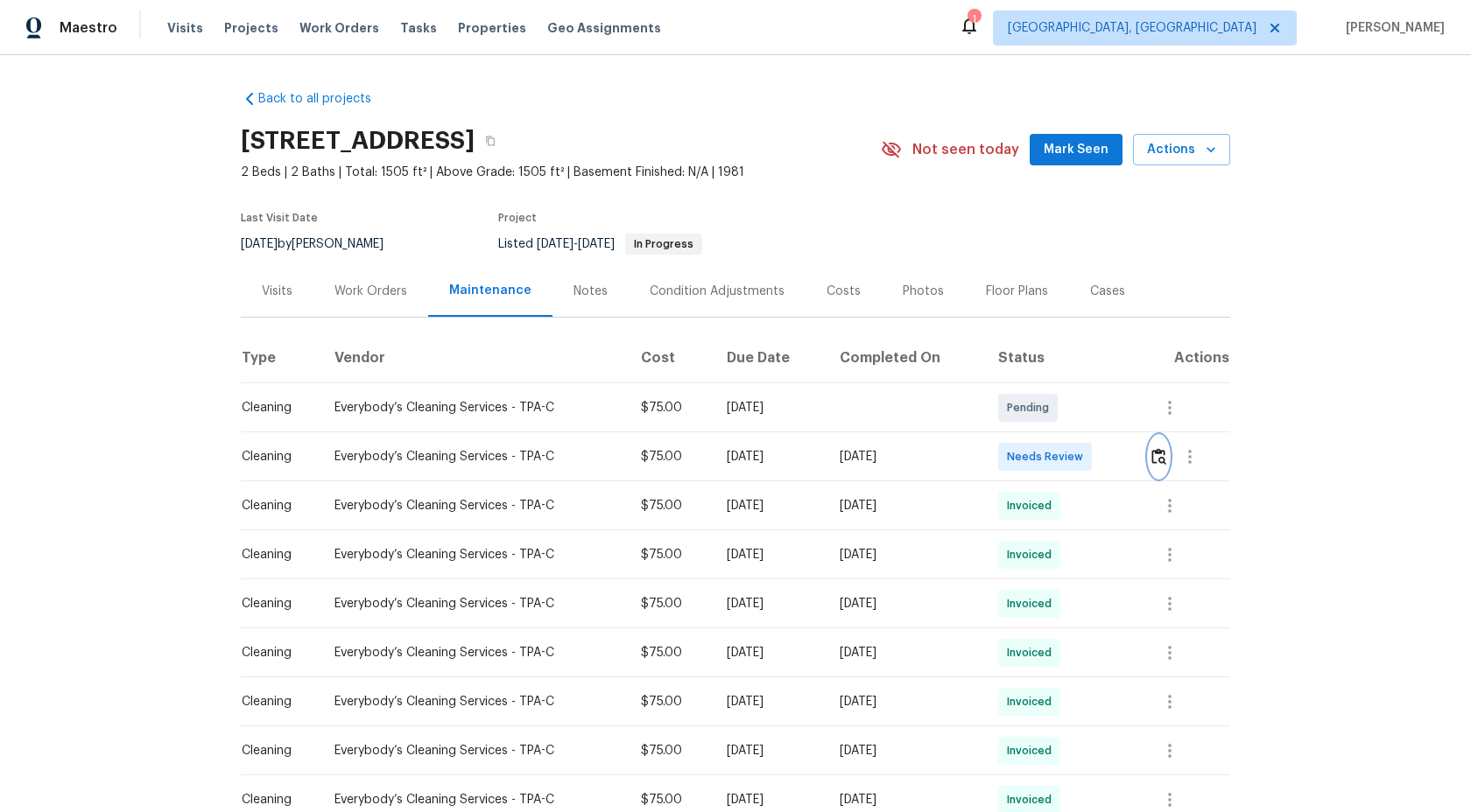
click at [1165, 454] on img "button" at bounding box center [1158, 455] width 15 height 17
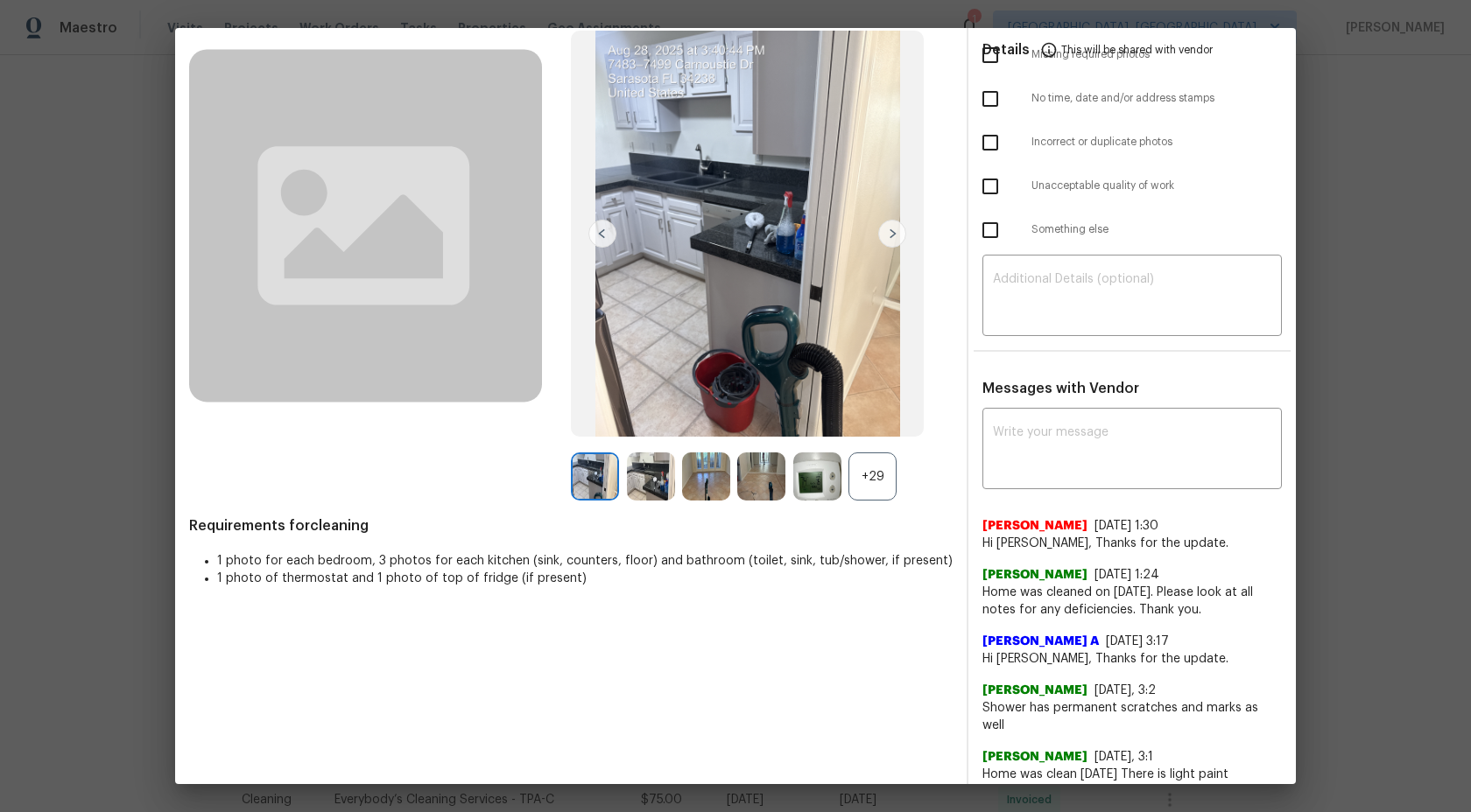
scroll to position [112, 0]
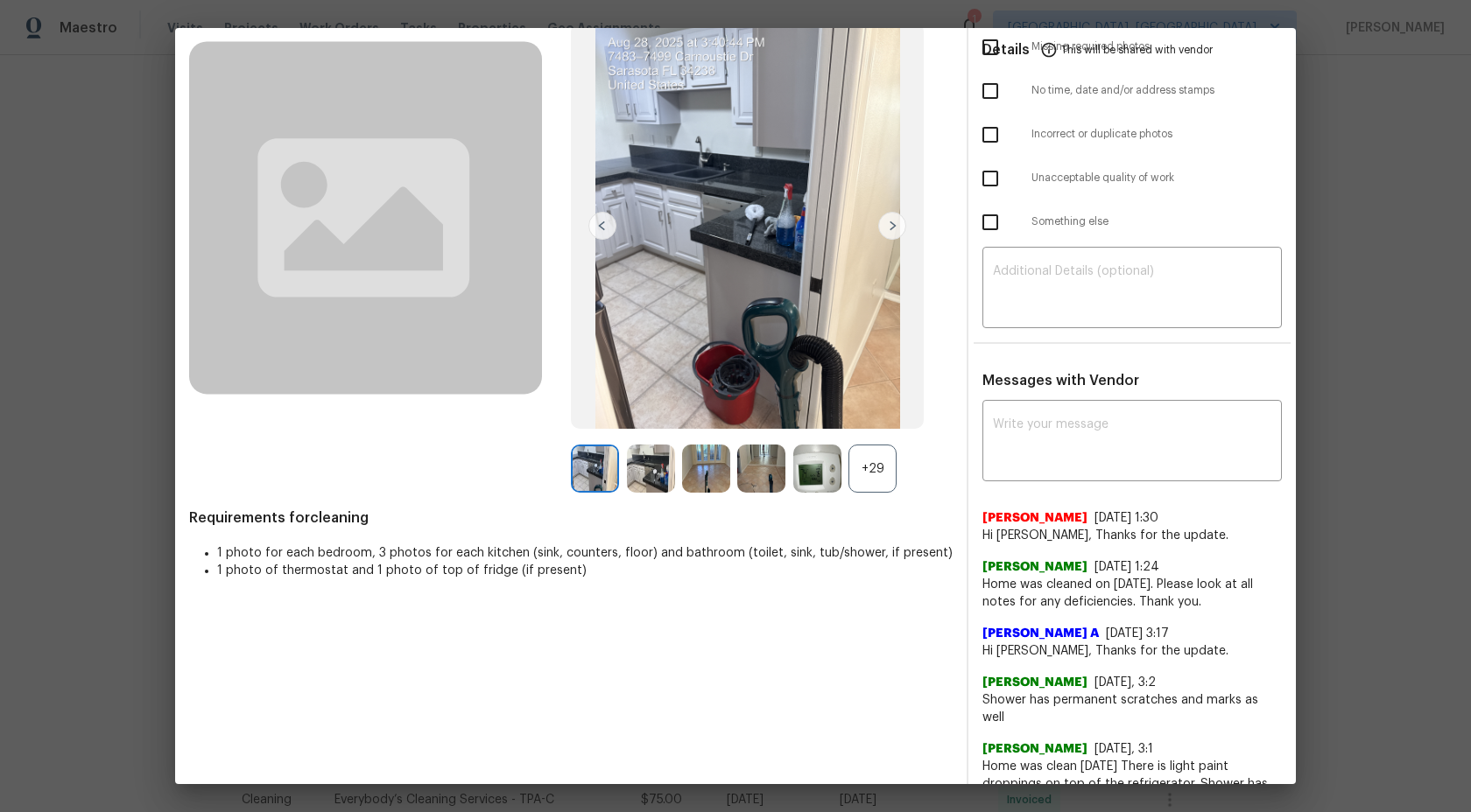
click at [885, 474] on div "+29" at bounding box center [872, 468] width 48 height 48
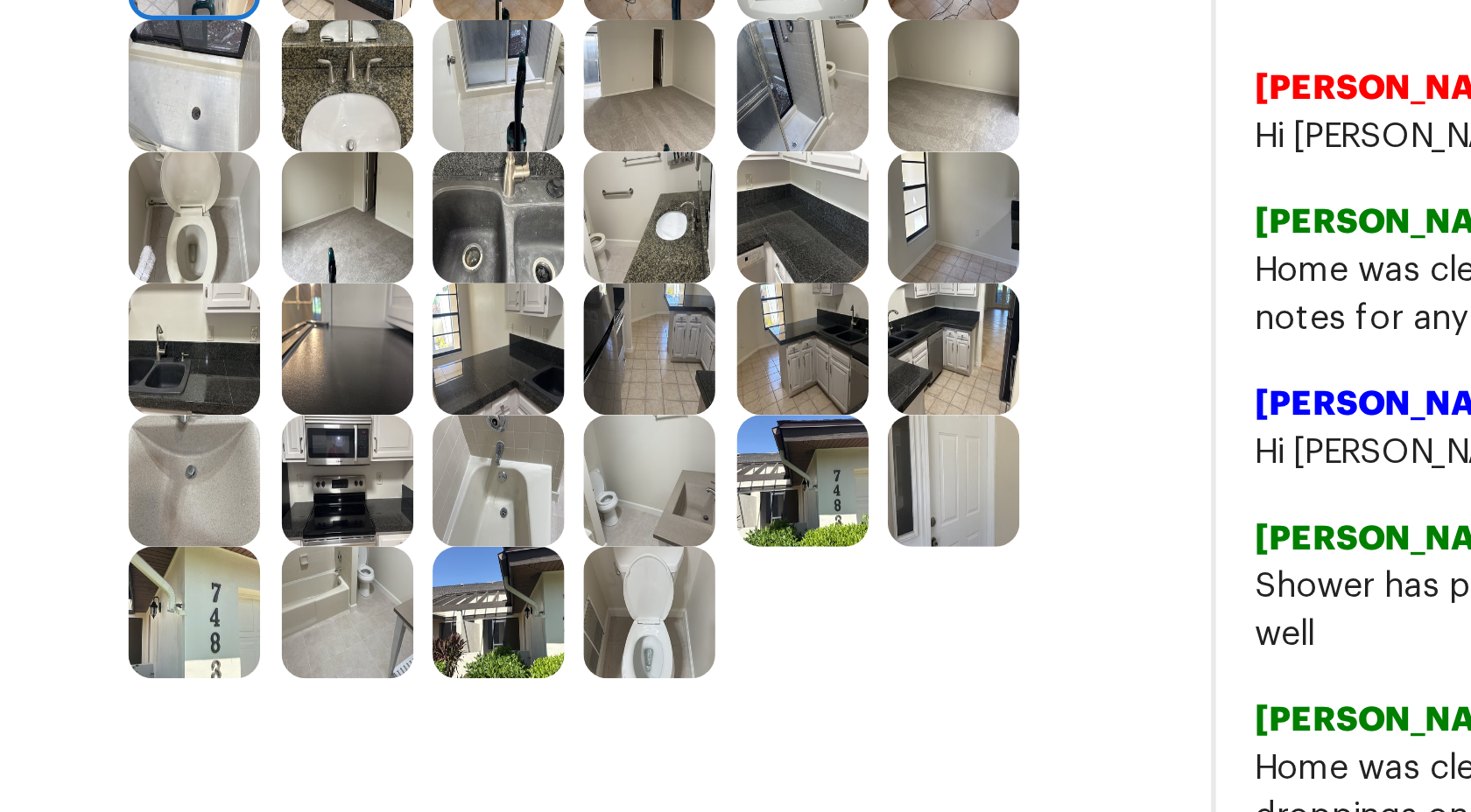
scroll to position [235, 0]
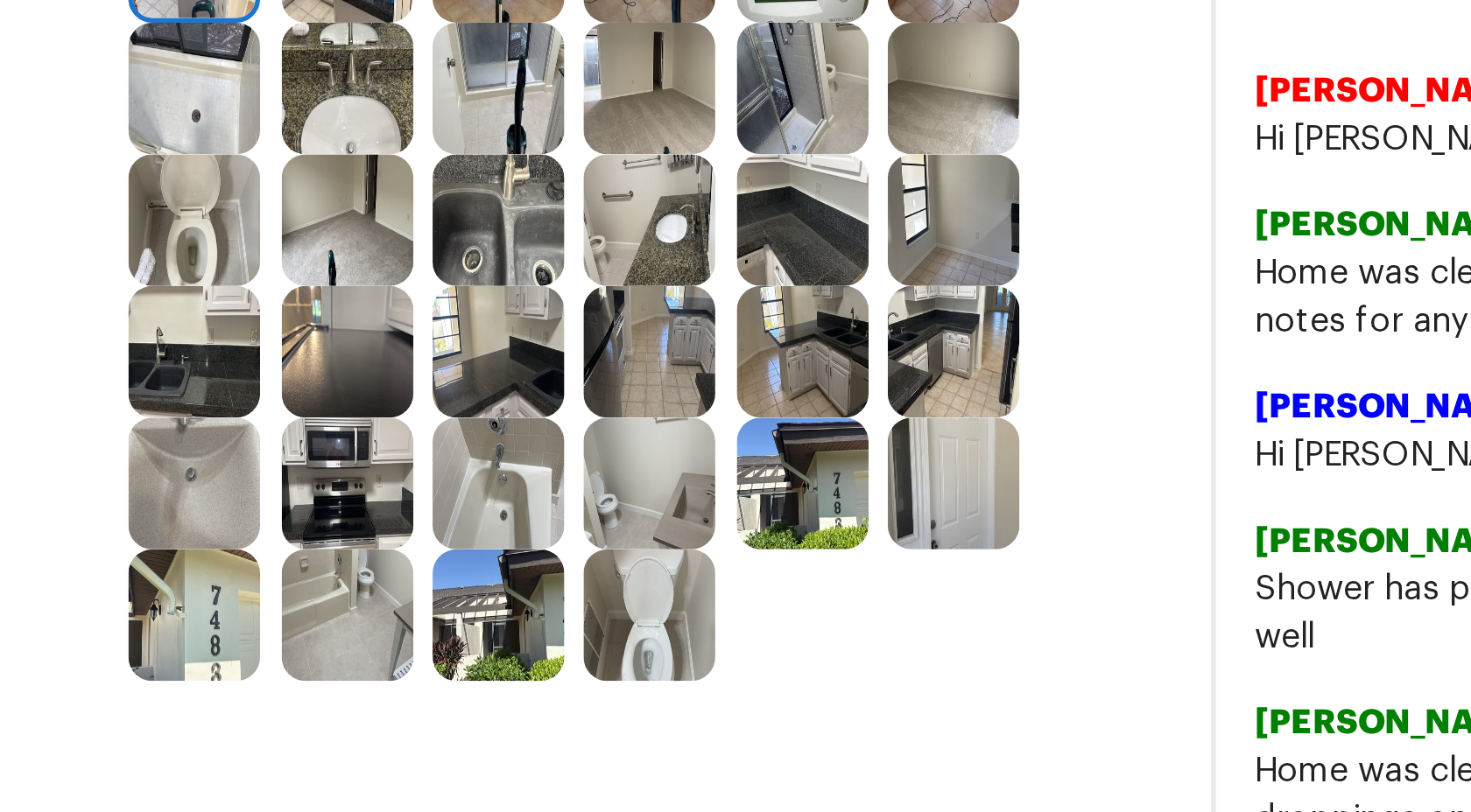
click at [772, 494] on img at bounding box center [761, 490] width 48 height 48
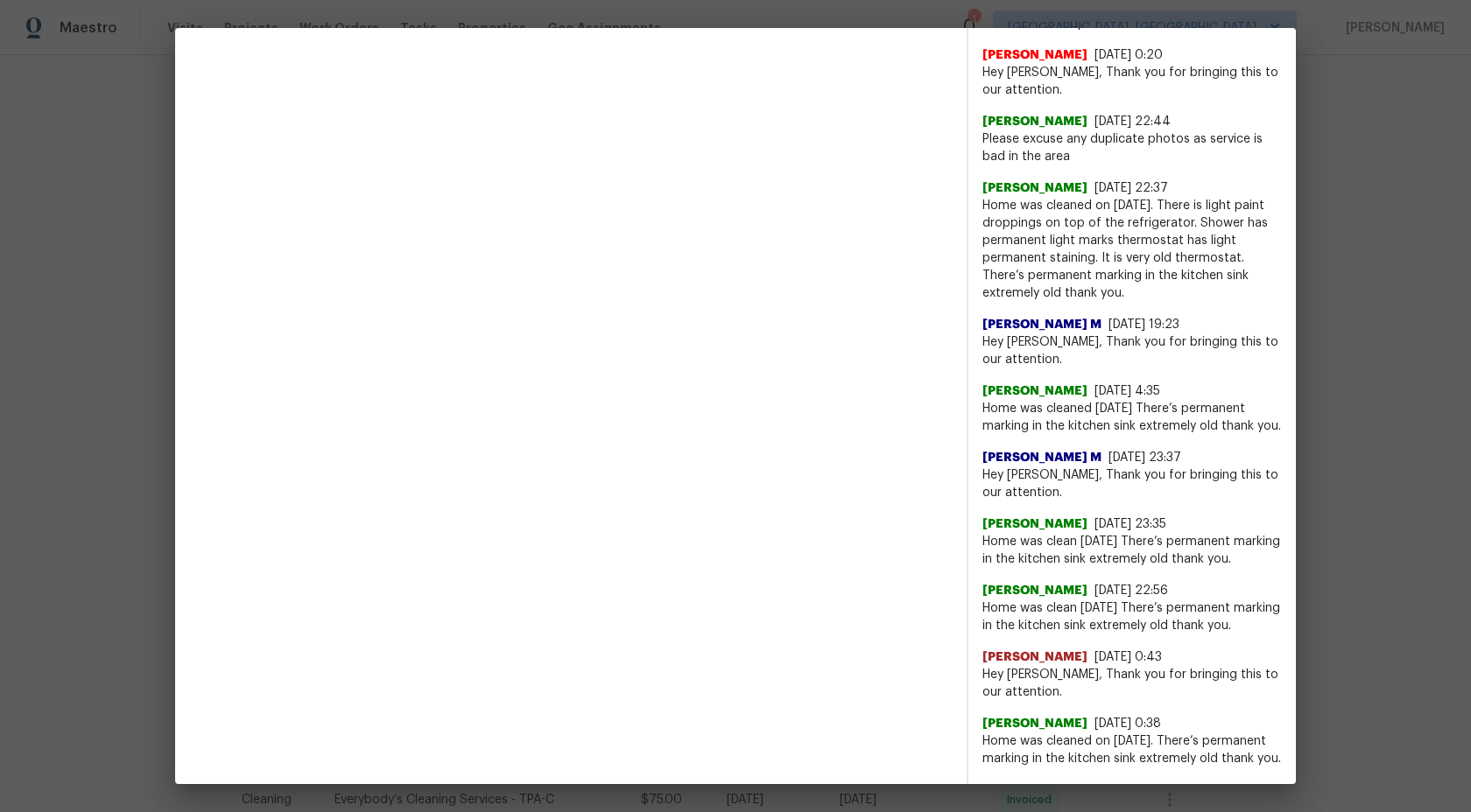
scroll to position [1063, 0]
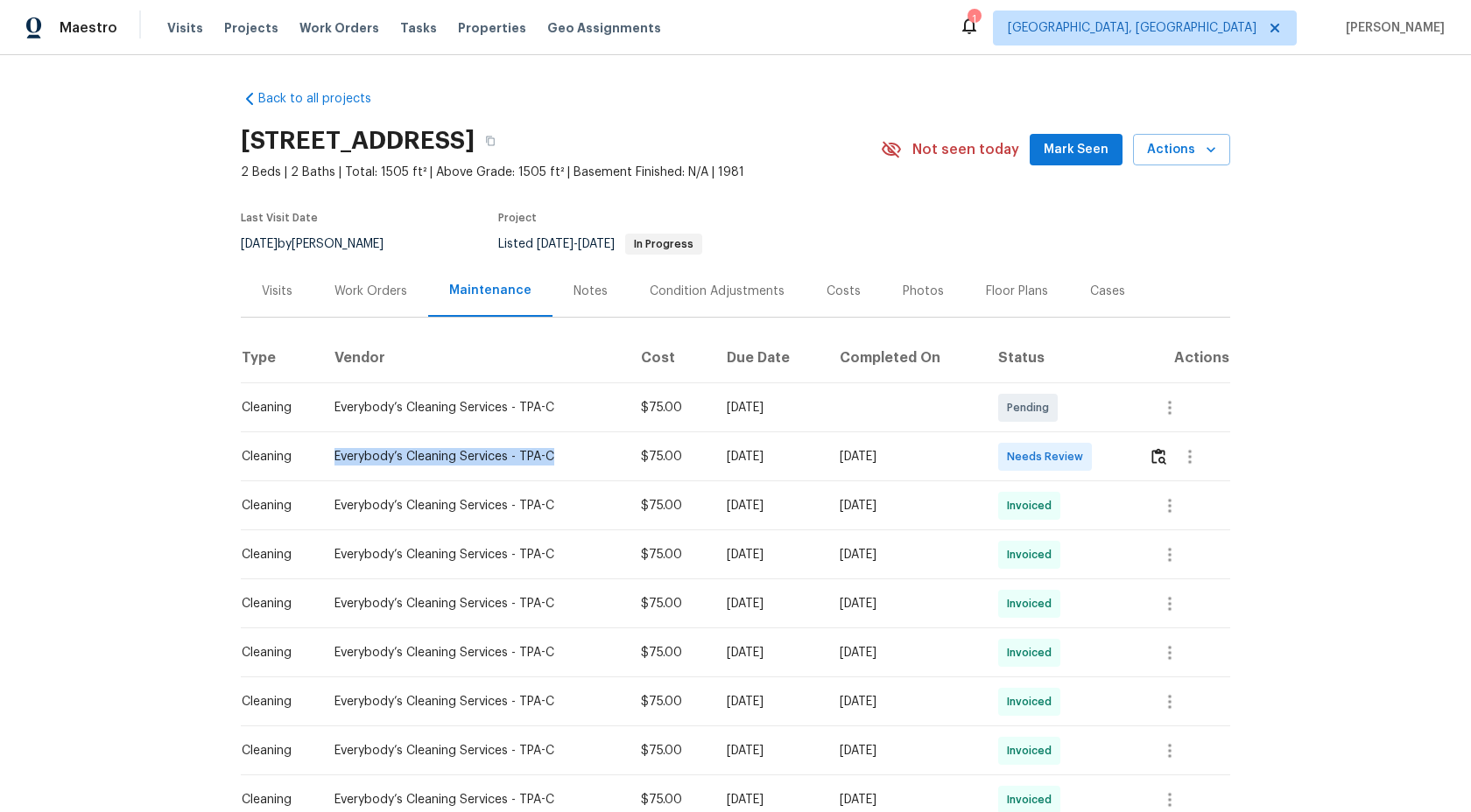
drag, startPoint x: 565, startPoint y: 454, endPoint x: 335, endPoint y: 457, distance: 230.0
click at [335, 457] on div "Everybody’s Cleaning Services - TPA-C" at bounding box center [474, 456] width 279 height 18
copy div "Everybody’s Cleaning Services - TPA-C"
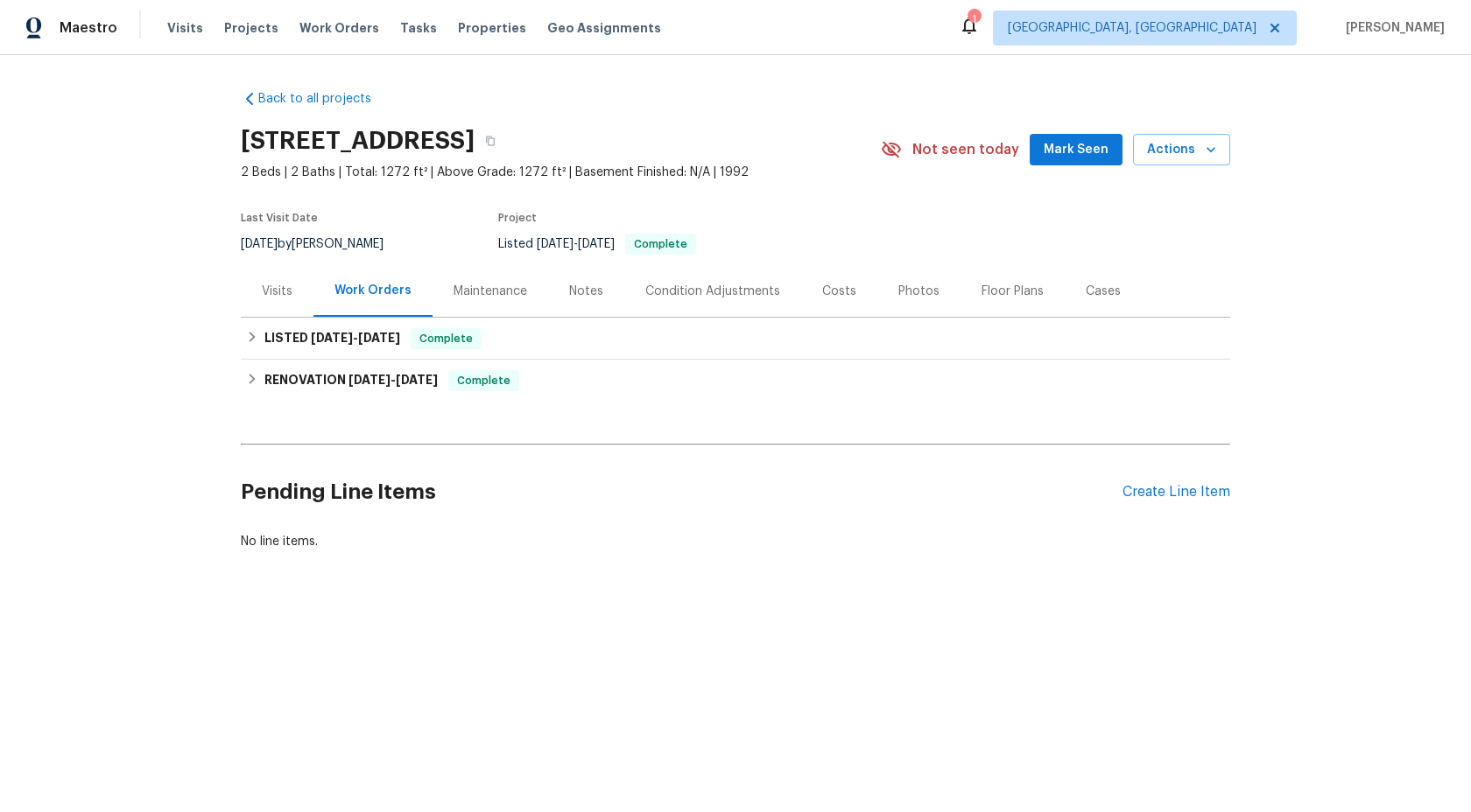
click at [491, 306] on div "Maintenance" at bounding box center [491, 291] width 116 height 52
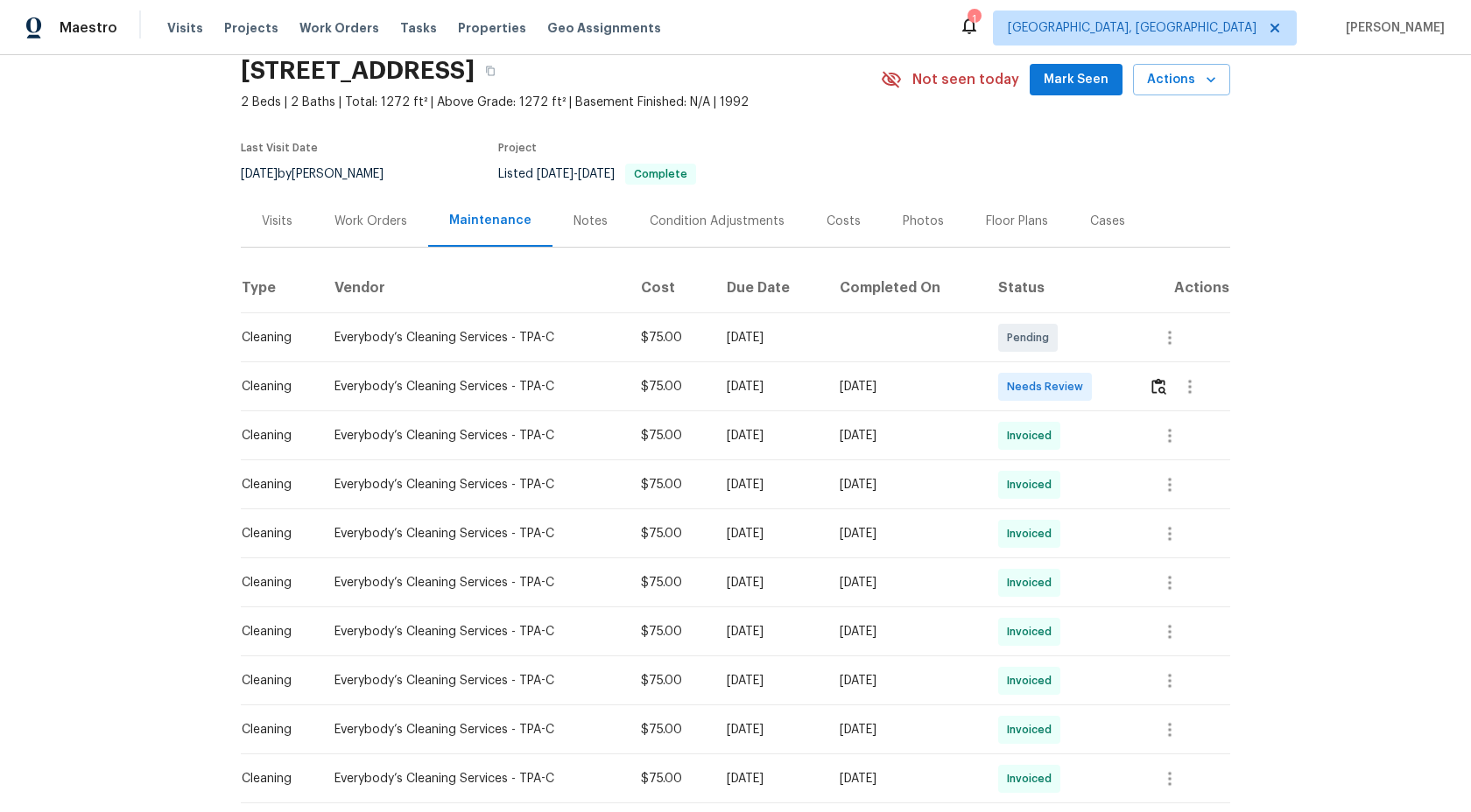
scroll to position [108, 0]
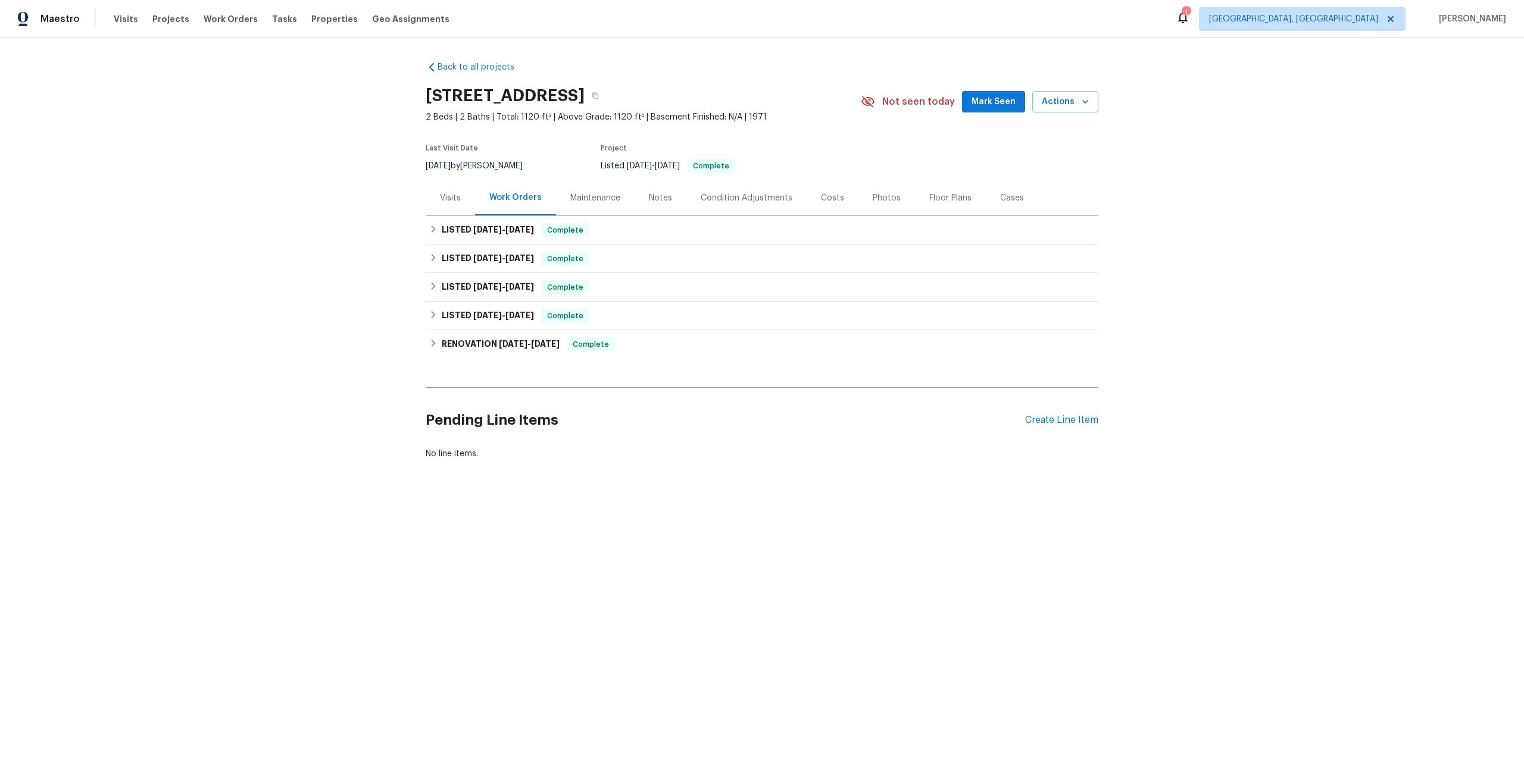
click at [598, 203] on div "Maintenance" at bounding box center [595, 198] width 50 height 12
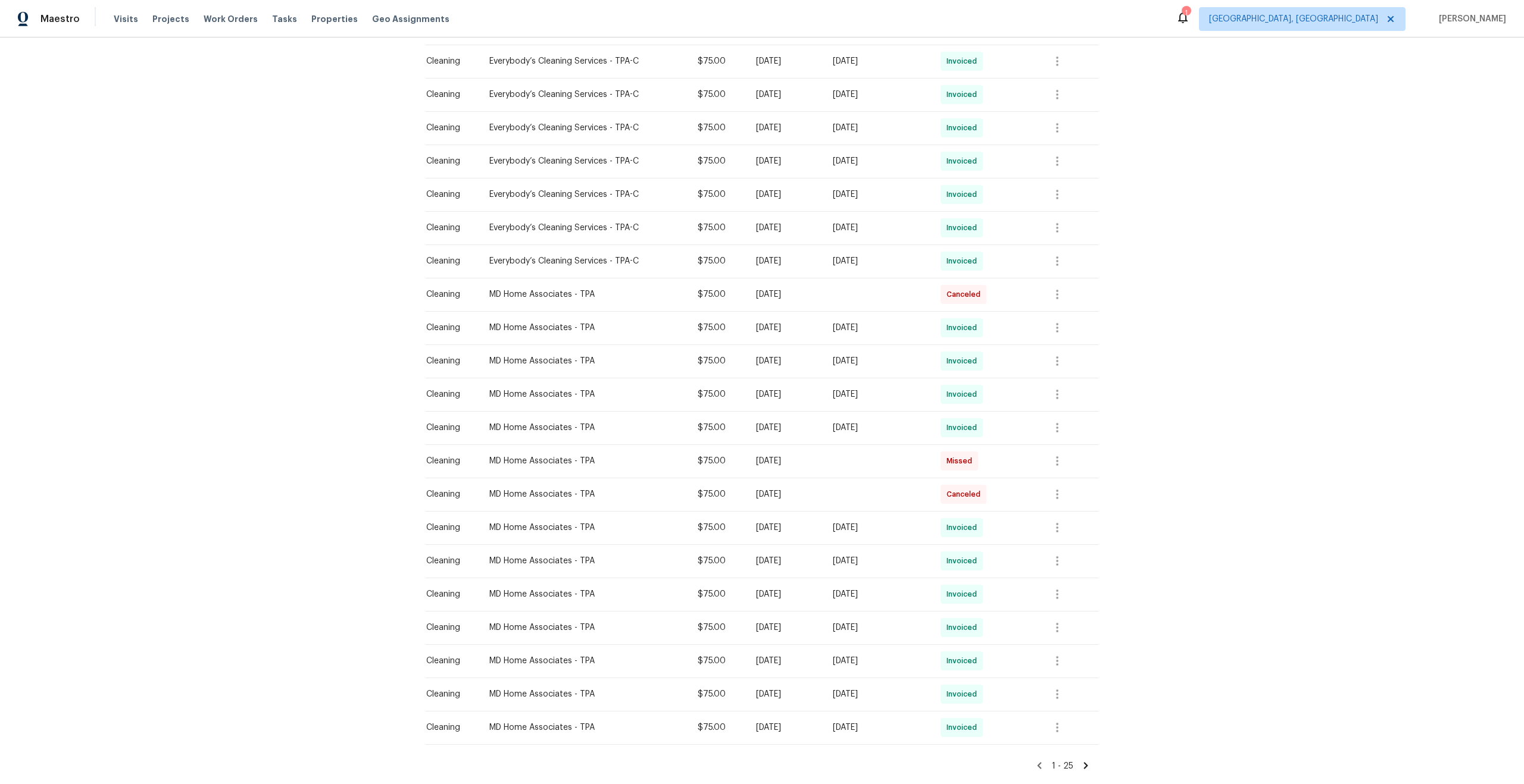
scroll to position [413, 0]
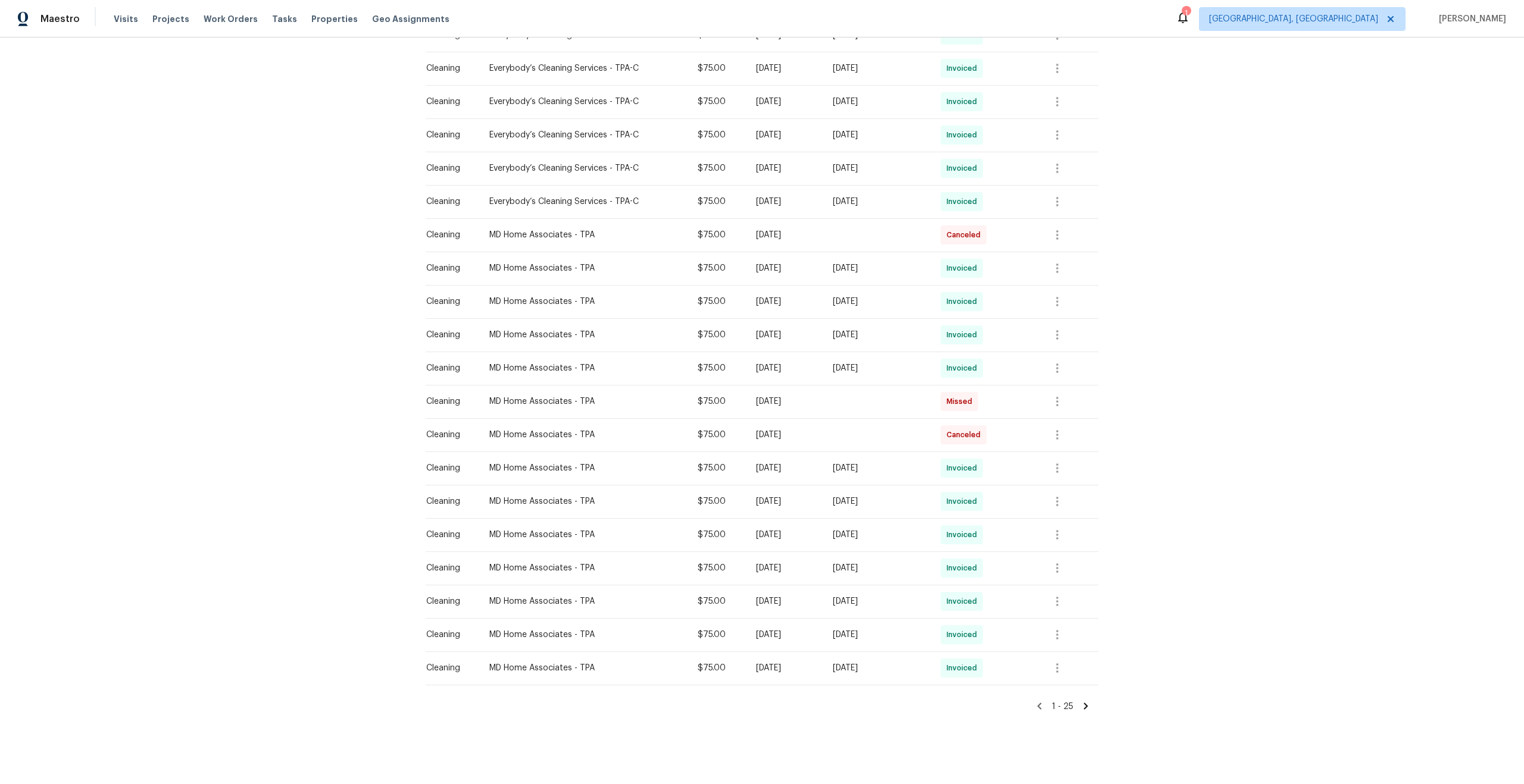
click at [1082, 707] on icon at bounding box center [1086, 707] width 11 height 11
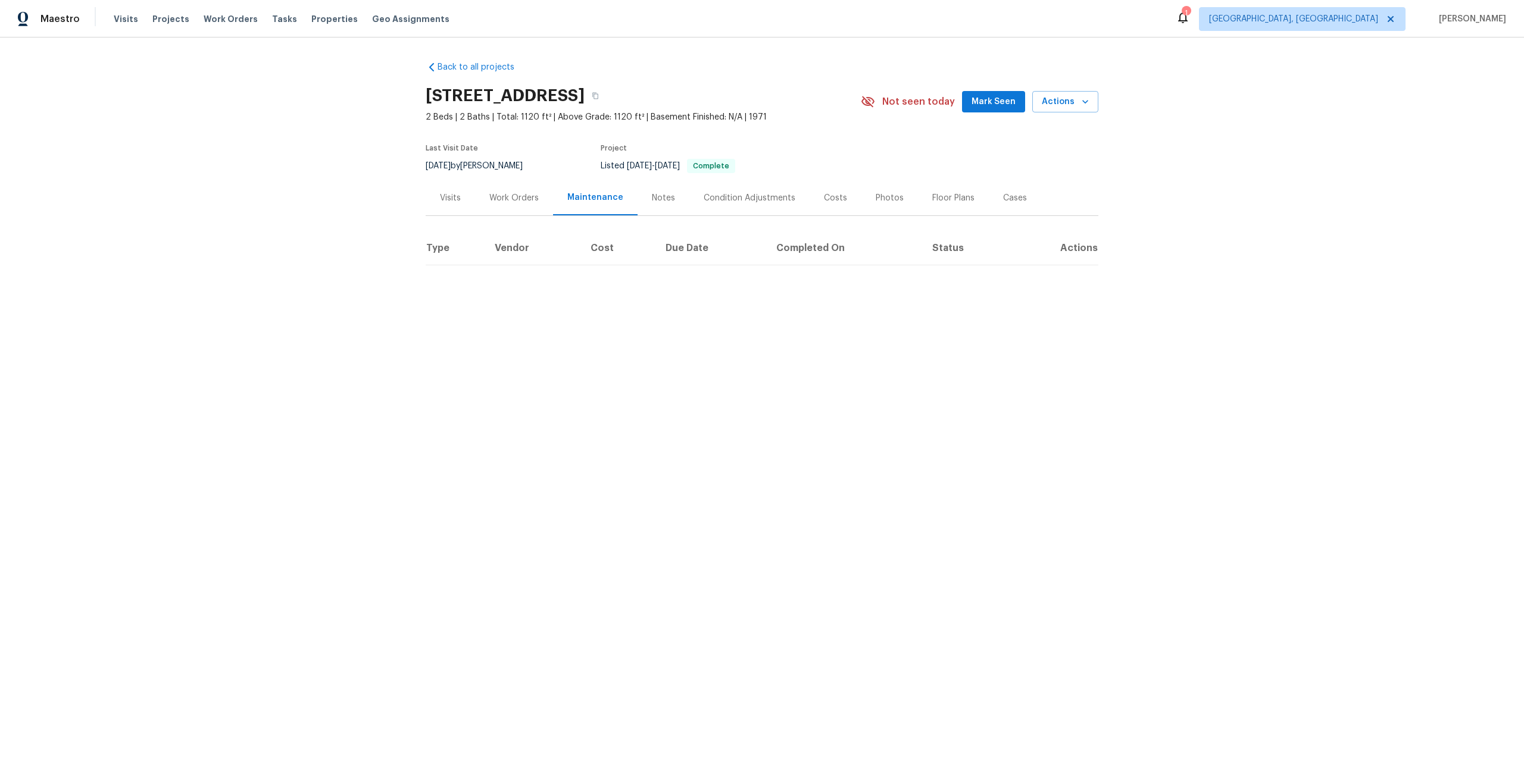
scroll to position [0, 0]
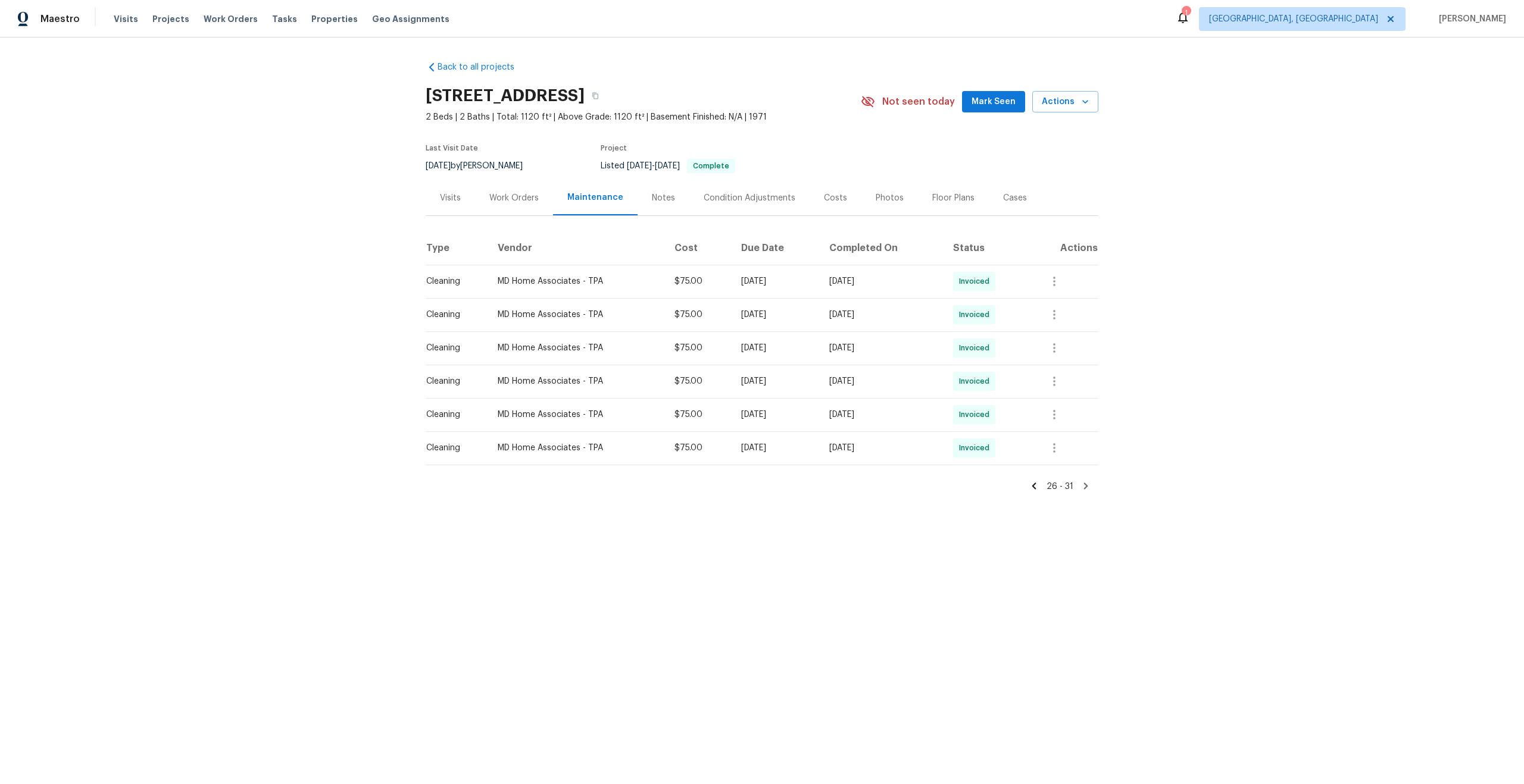
click at [1037, 489] on icon at bounding box center [1035, 486] width 4 height 7
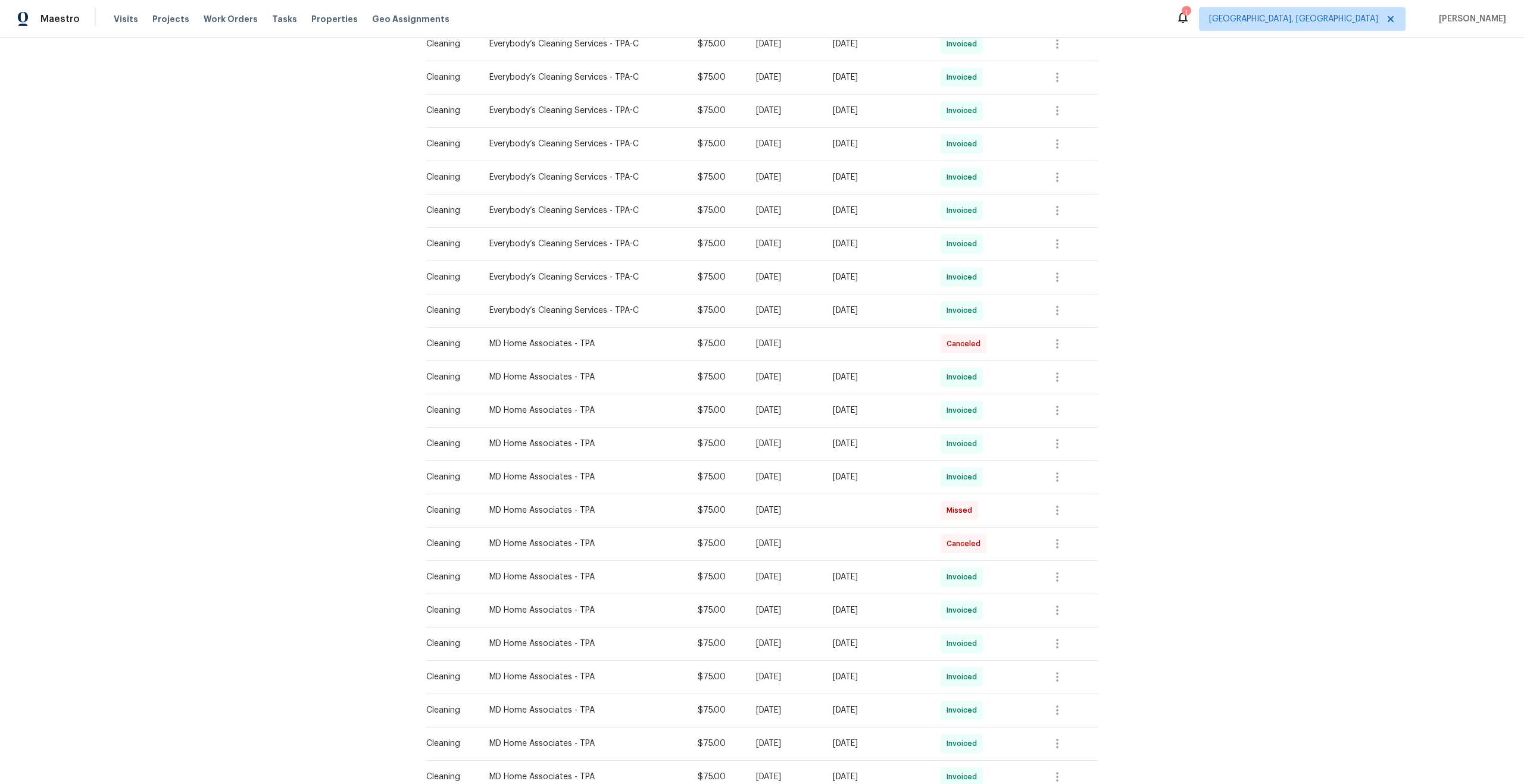
scroll to position [91, 0]
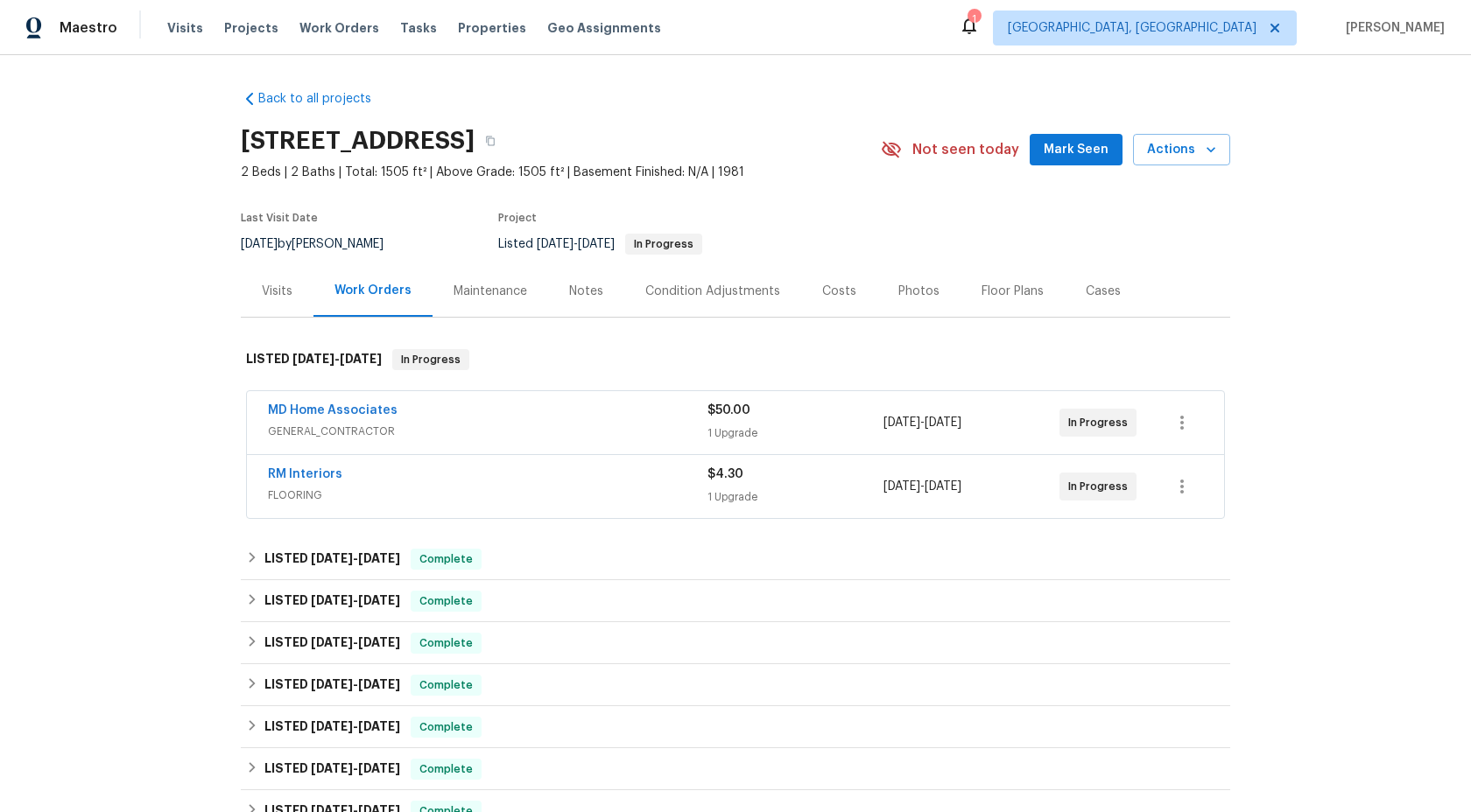
click at [489, 279] on div "Maintenance" at bounding box center [491, 291] width 116 height 52
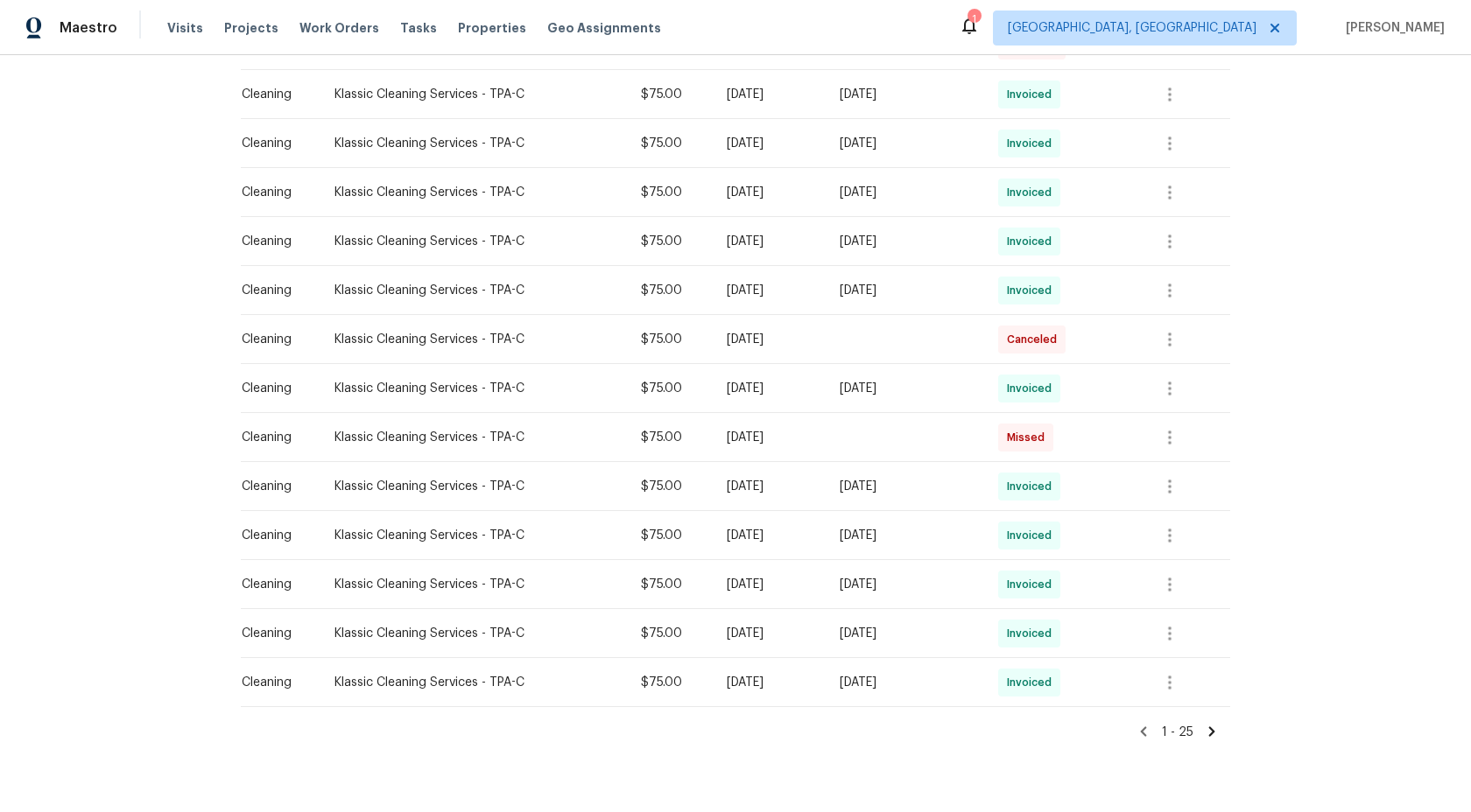
scroll to position [934, 0]
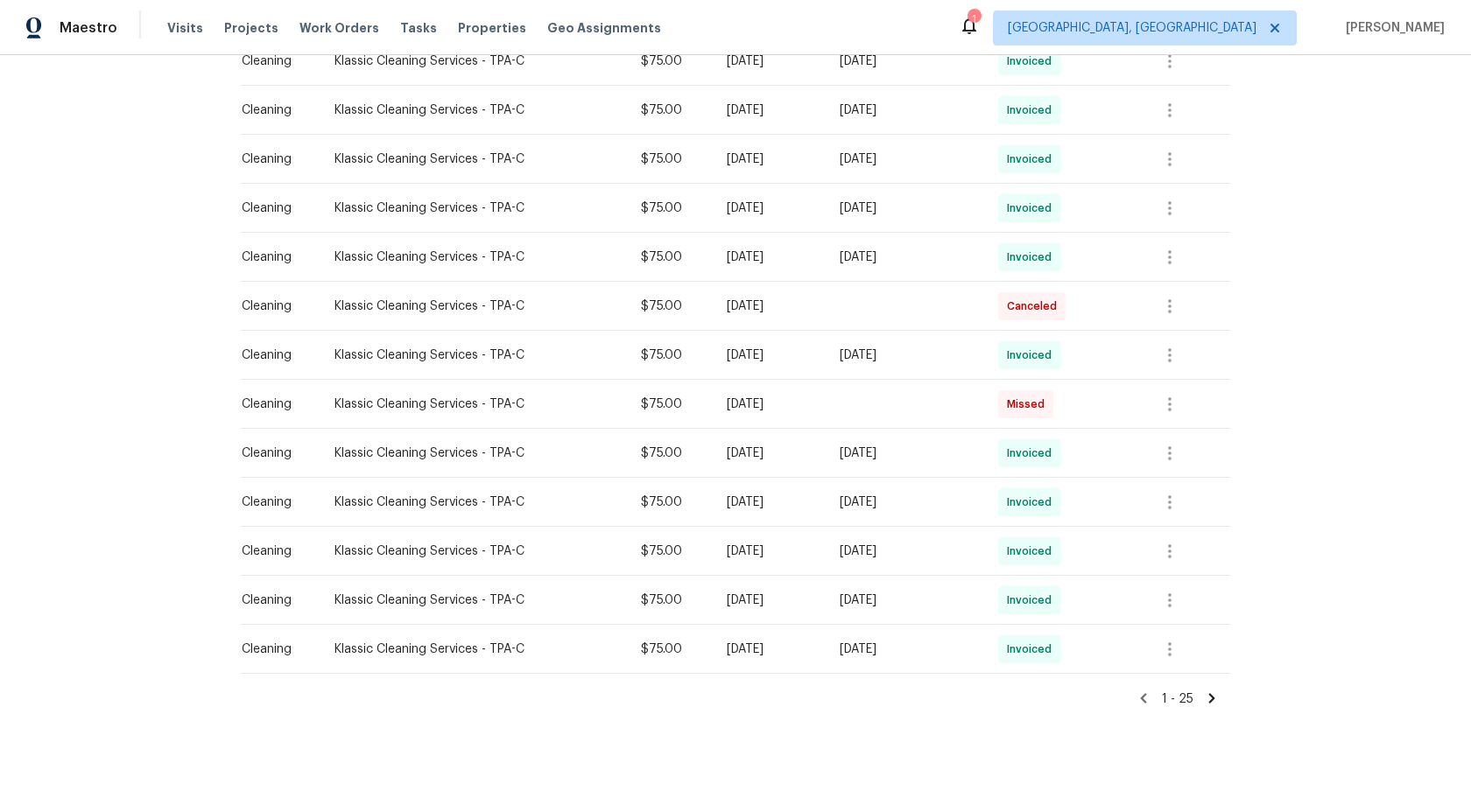
click at [1210, 700] on icon at bounding box center [1212, 698] width 6 height 10
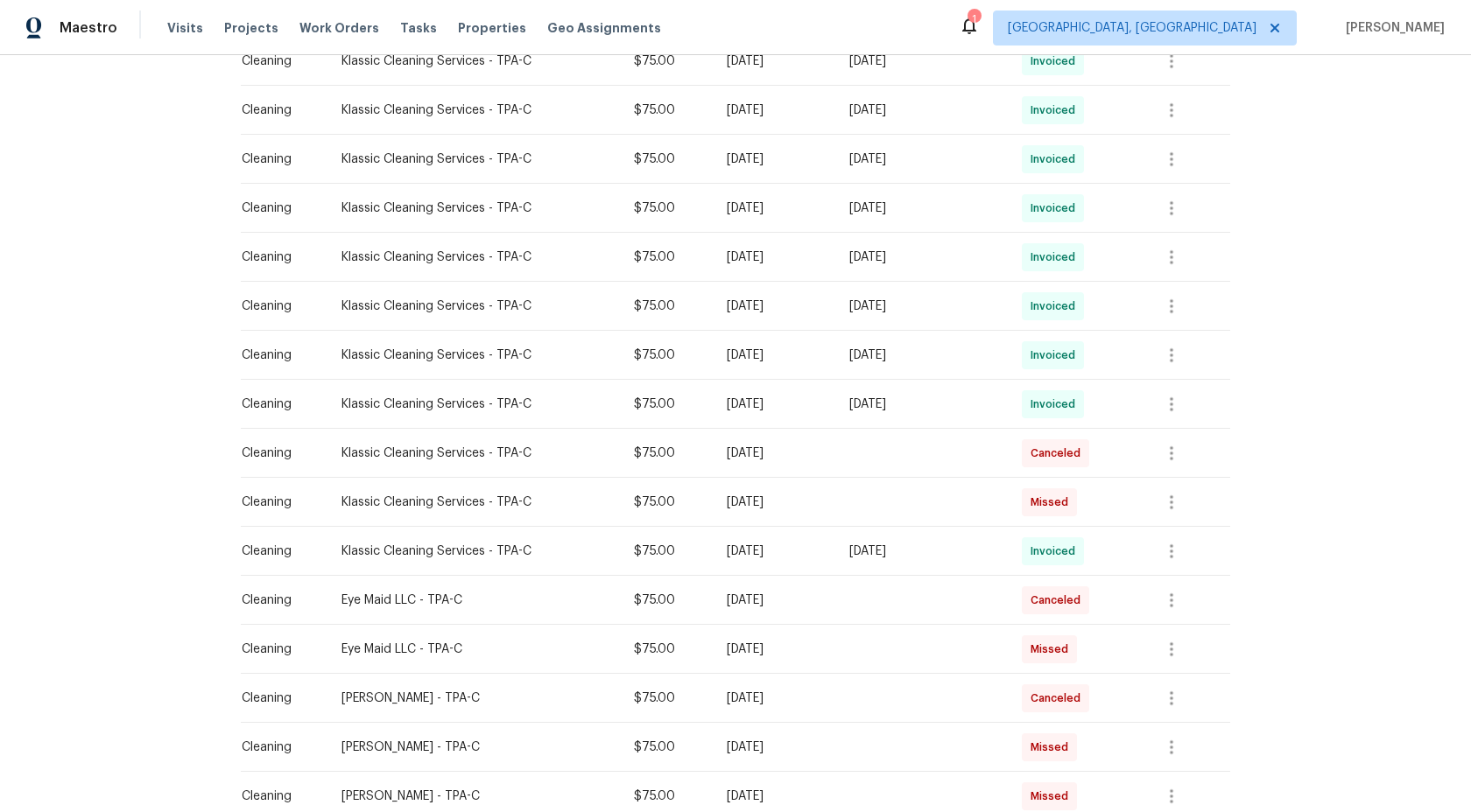
scroll to position [885, 0]
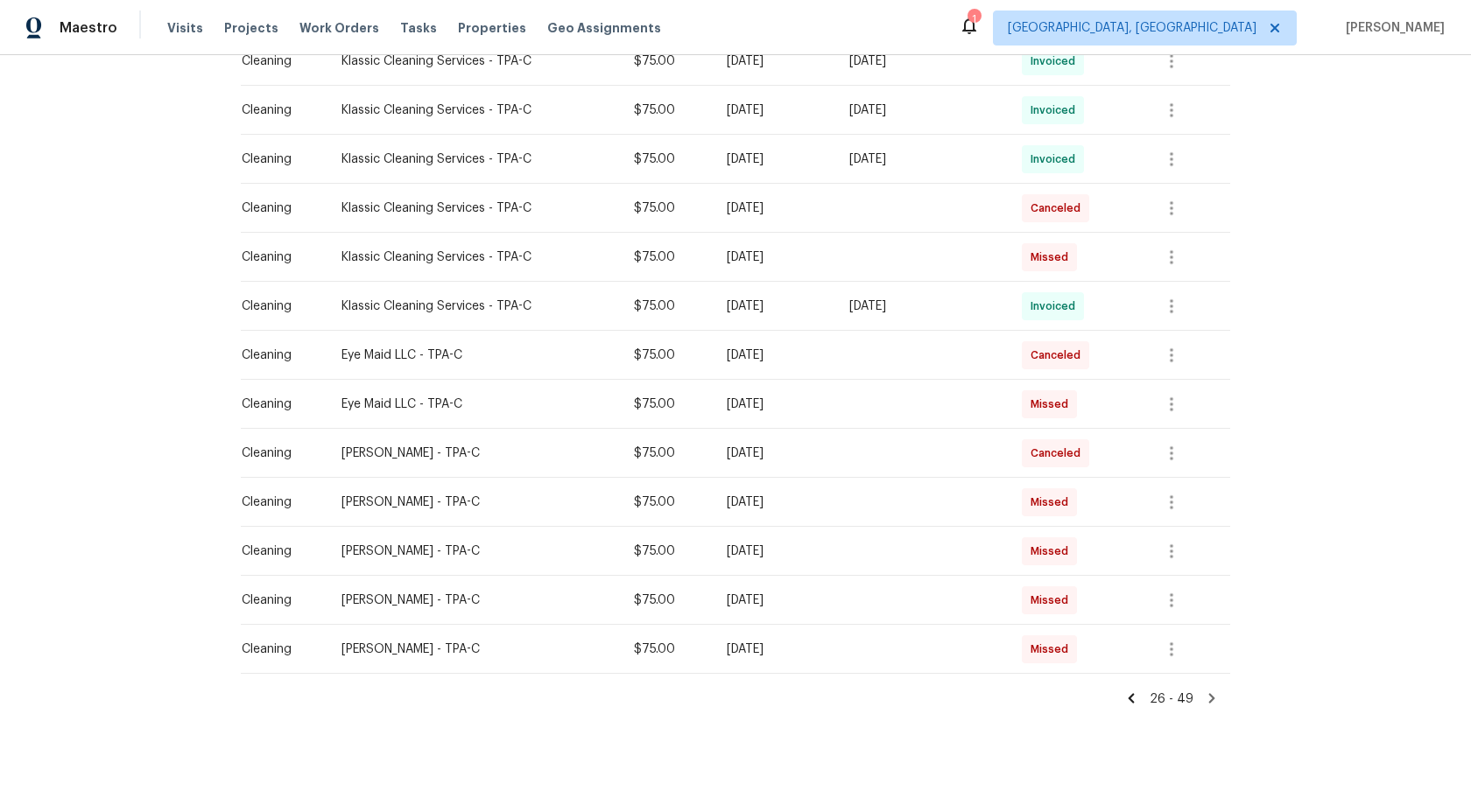
click at [1139, 695] on icon at bounding box center [1131, 698] width 16 height 16
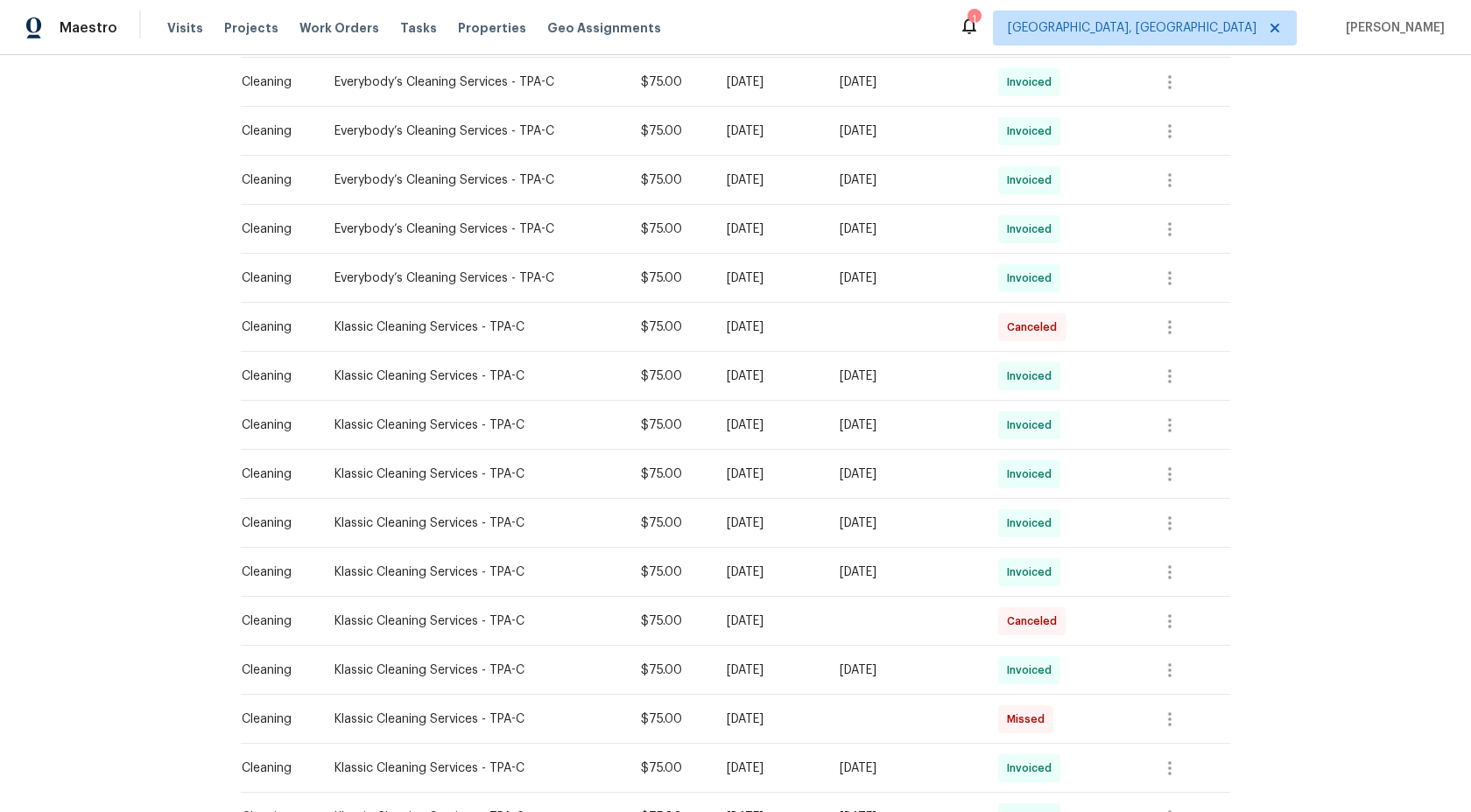
scroll to position [934, 0]
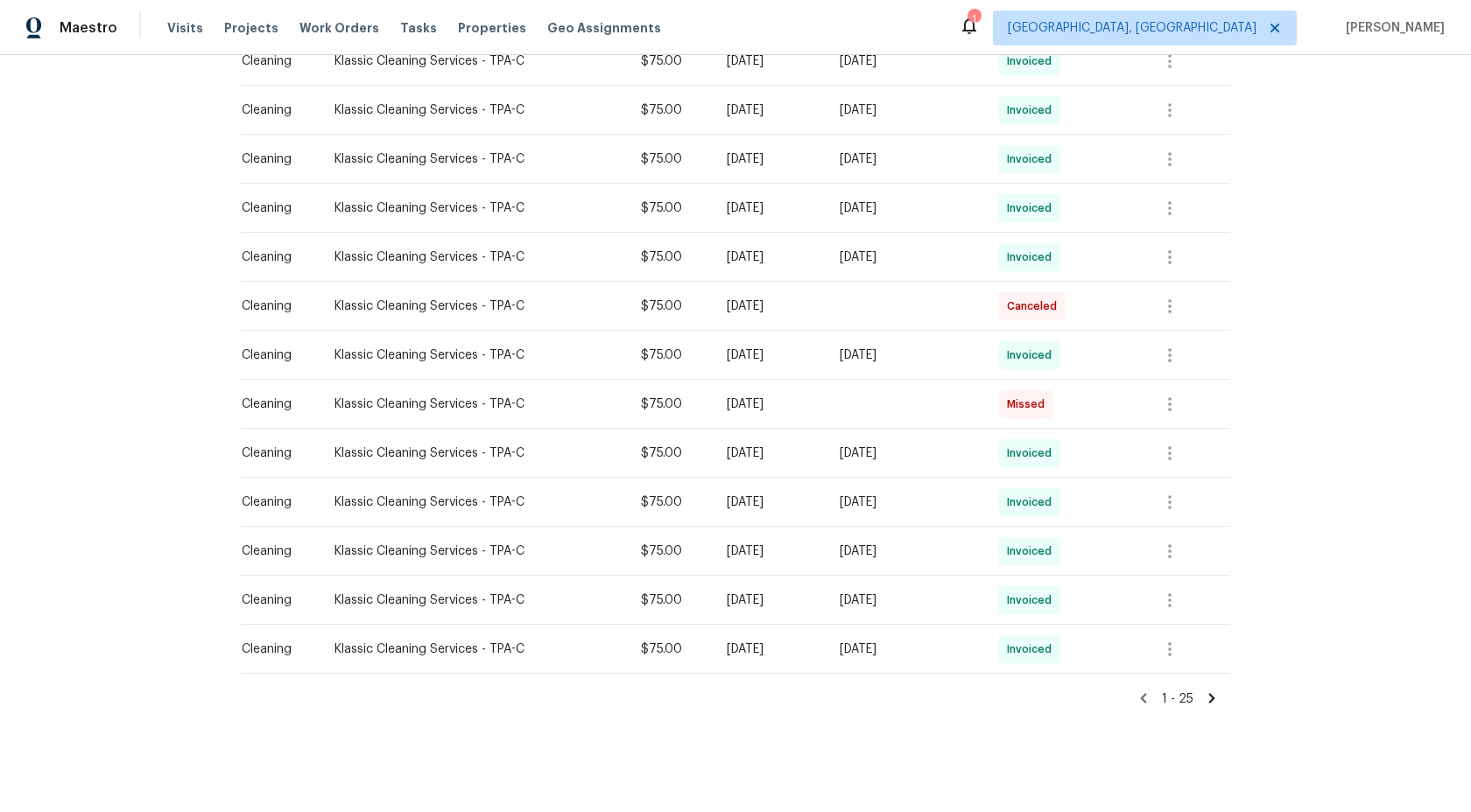
click at [1208, 690] on icon at bounding box center [1211, 698] width 16 height 16
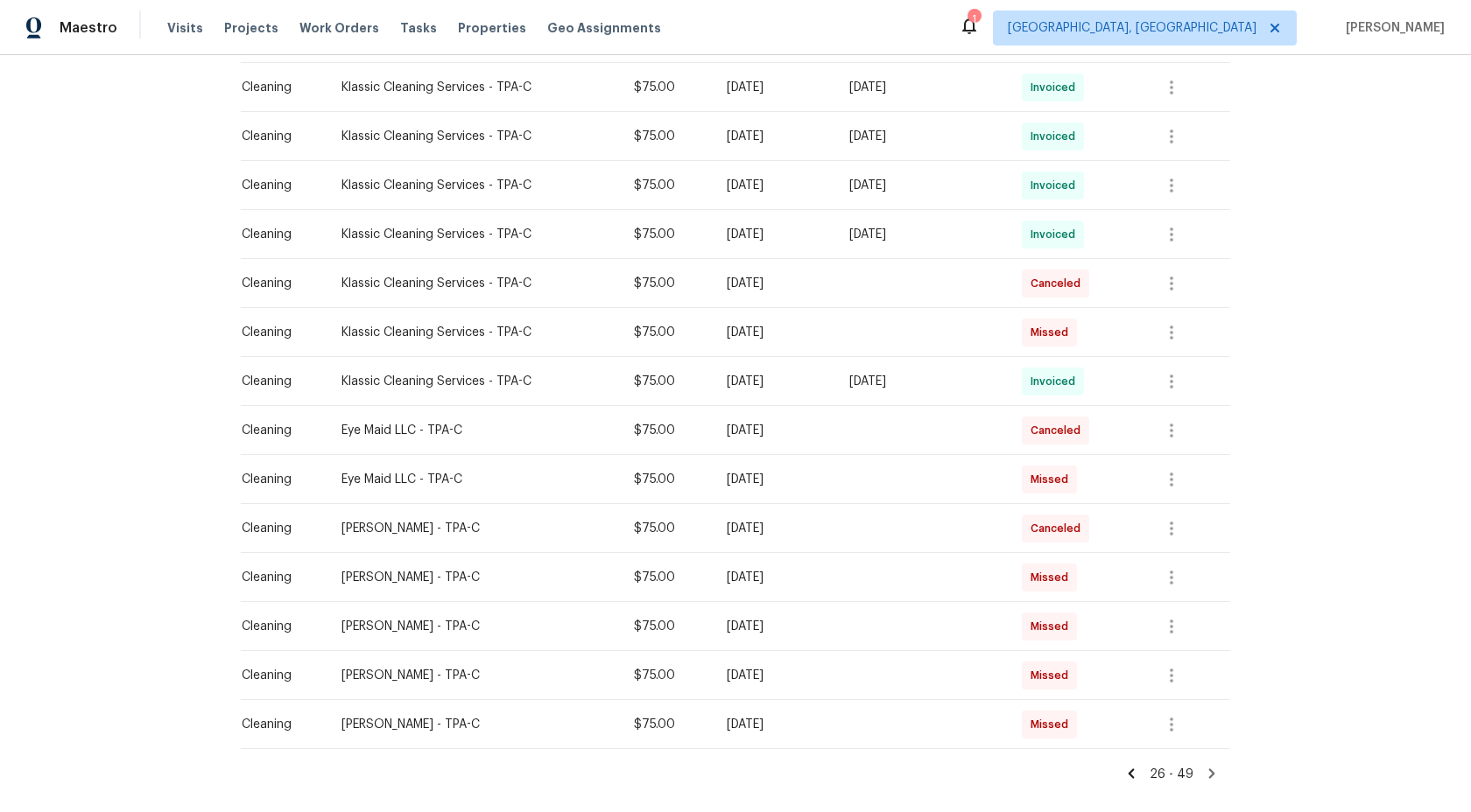
scroll to position [885, 0]
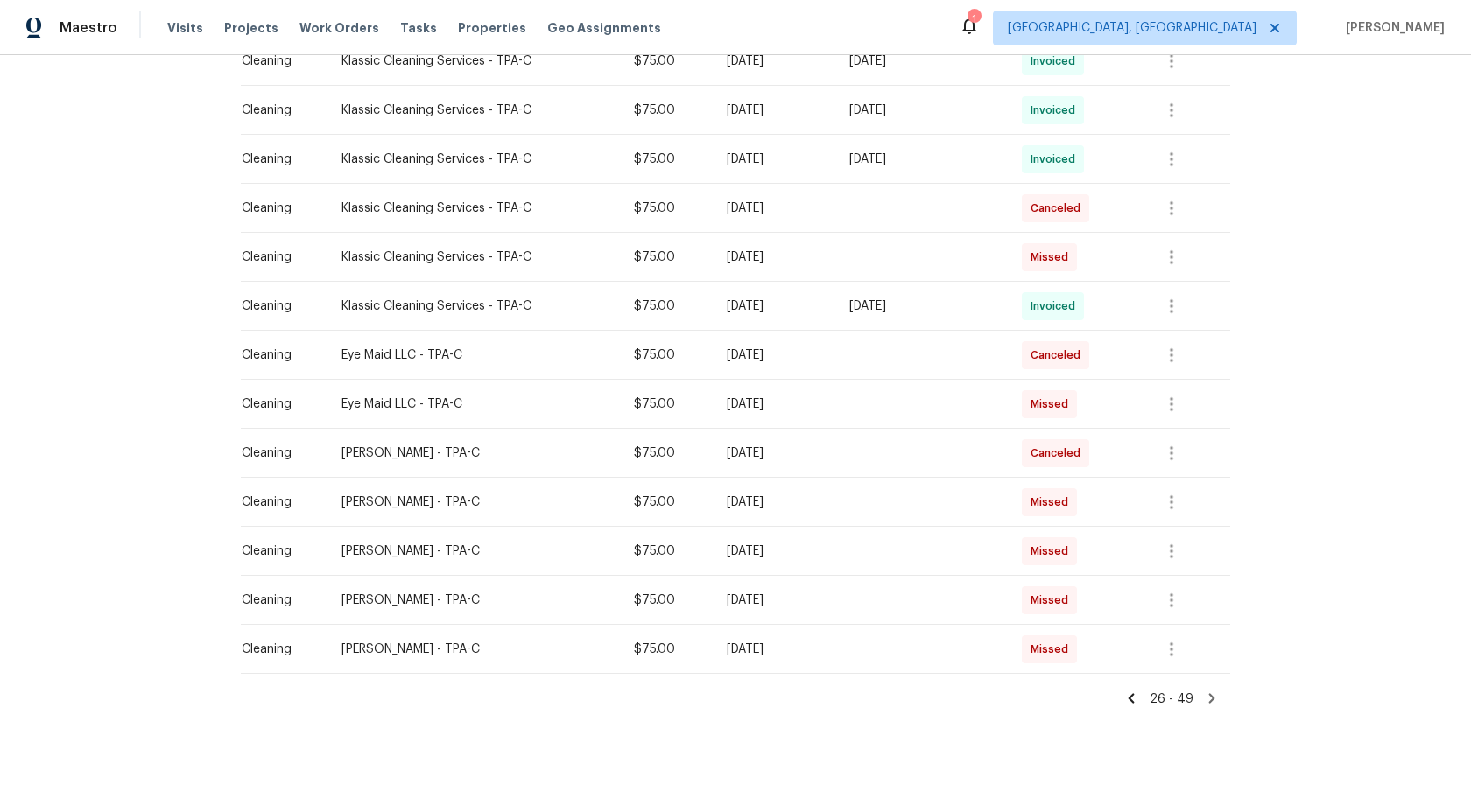
click at [1209, 694] on icon at bounding box center [1212, 698] width 6 height 10
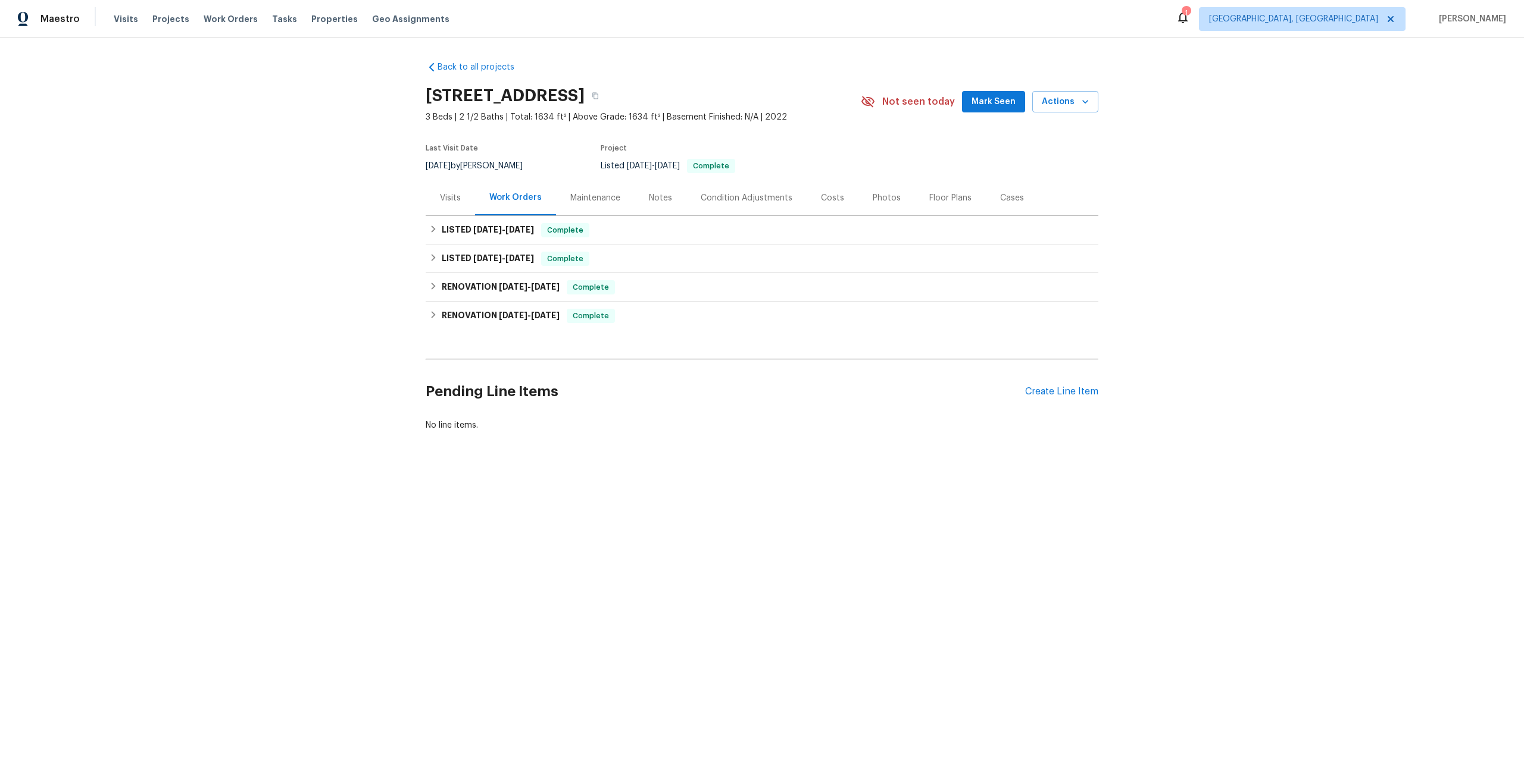
click at [588, 196] on div "Maintenance" at bounding box center [595, 198] width 50 height 12
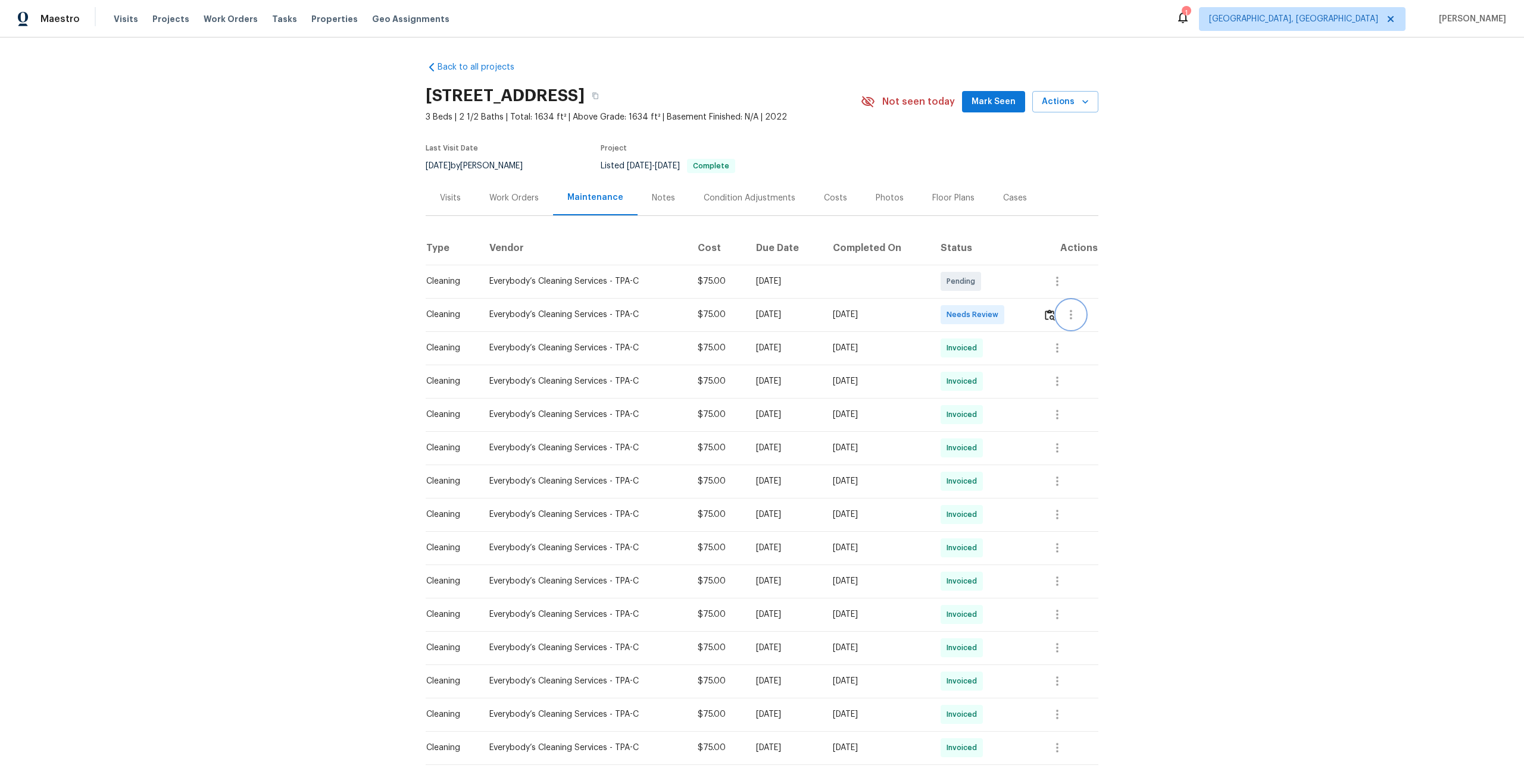
click at [1060, 315] on button "button" at bounding box center [1071, 315] width 29 height 29
click at [1090, 335] on li "View details" at bounding box center [1101, 334] width 84 height 20
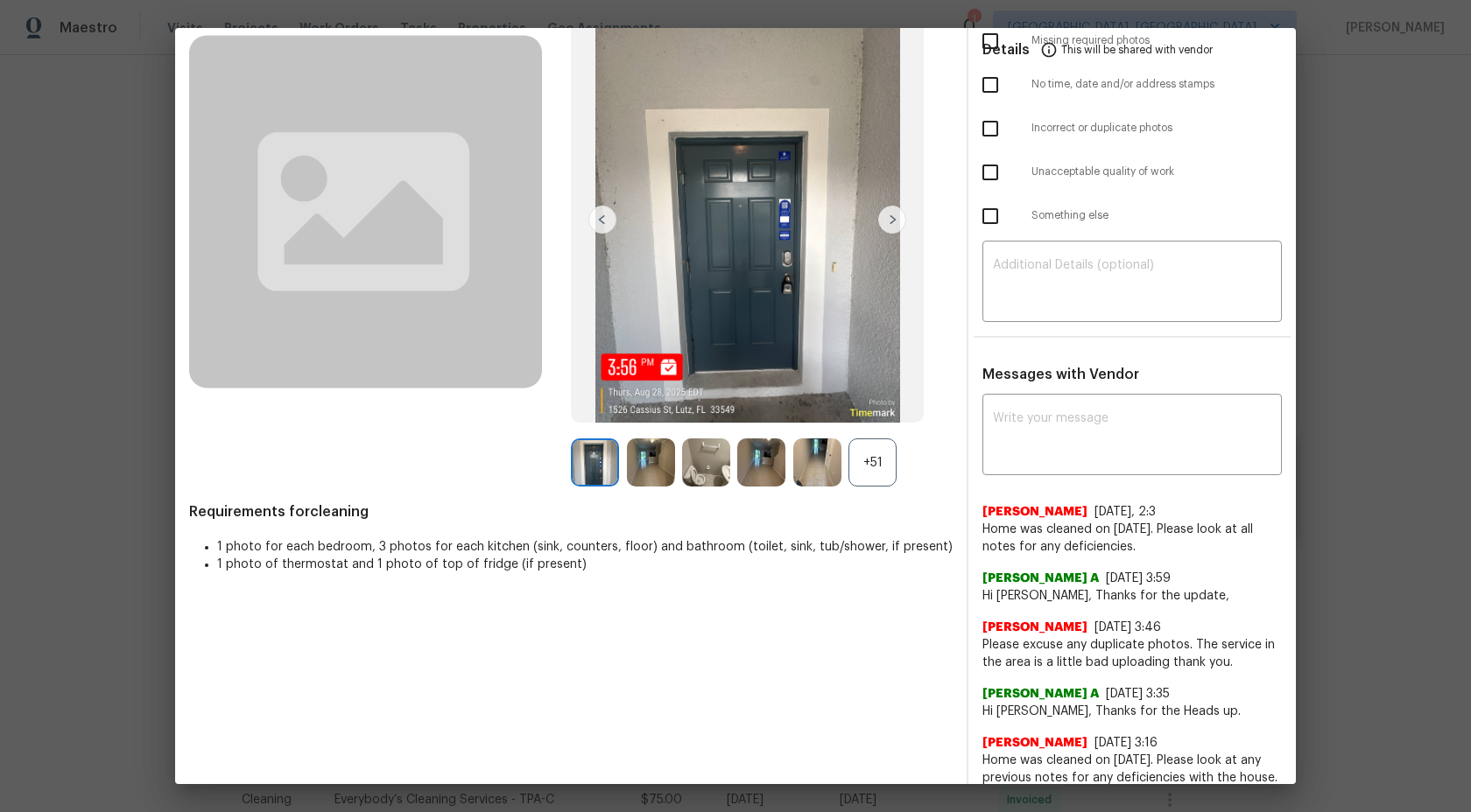
scroll to position [122, 0]
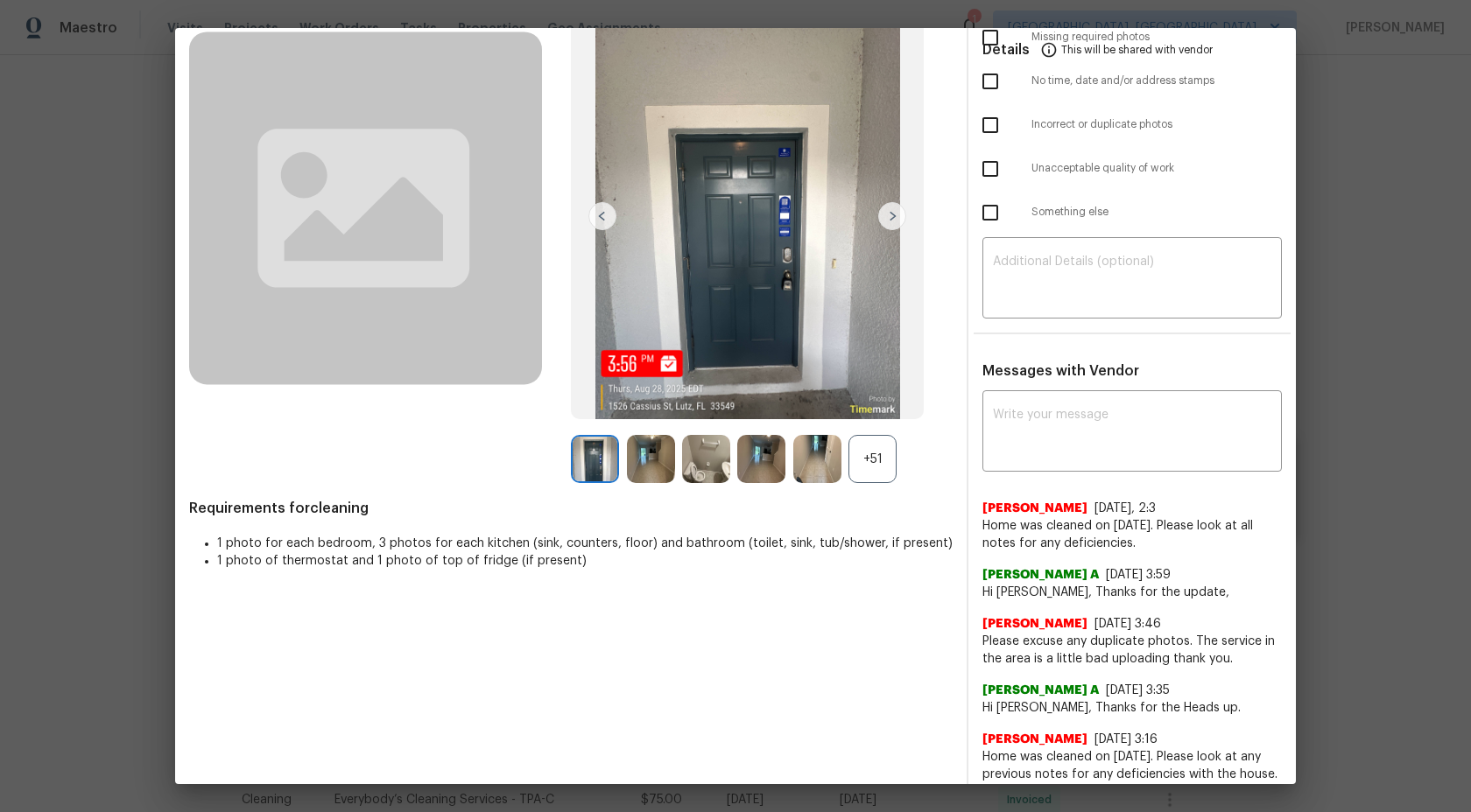
click at [874, 452] on div "+51" at bounding box center [872, 458] width 48 height 48
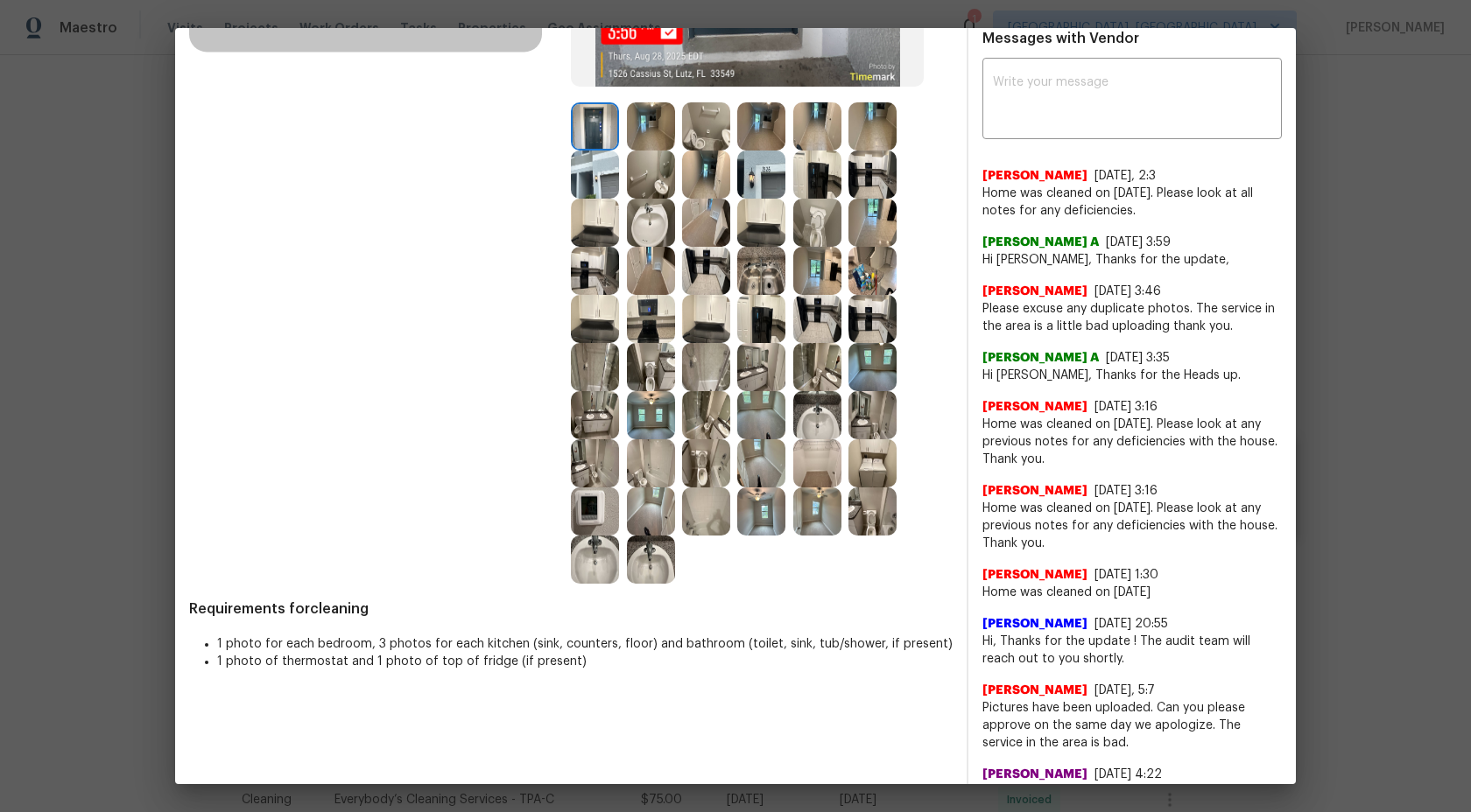
scroll to position [0, 0]
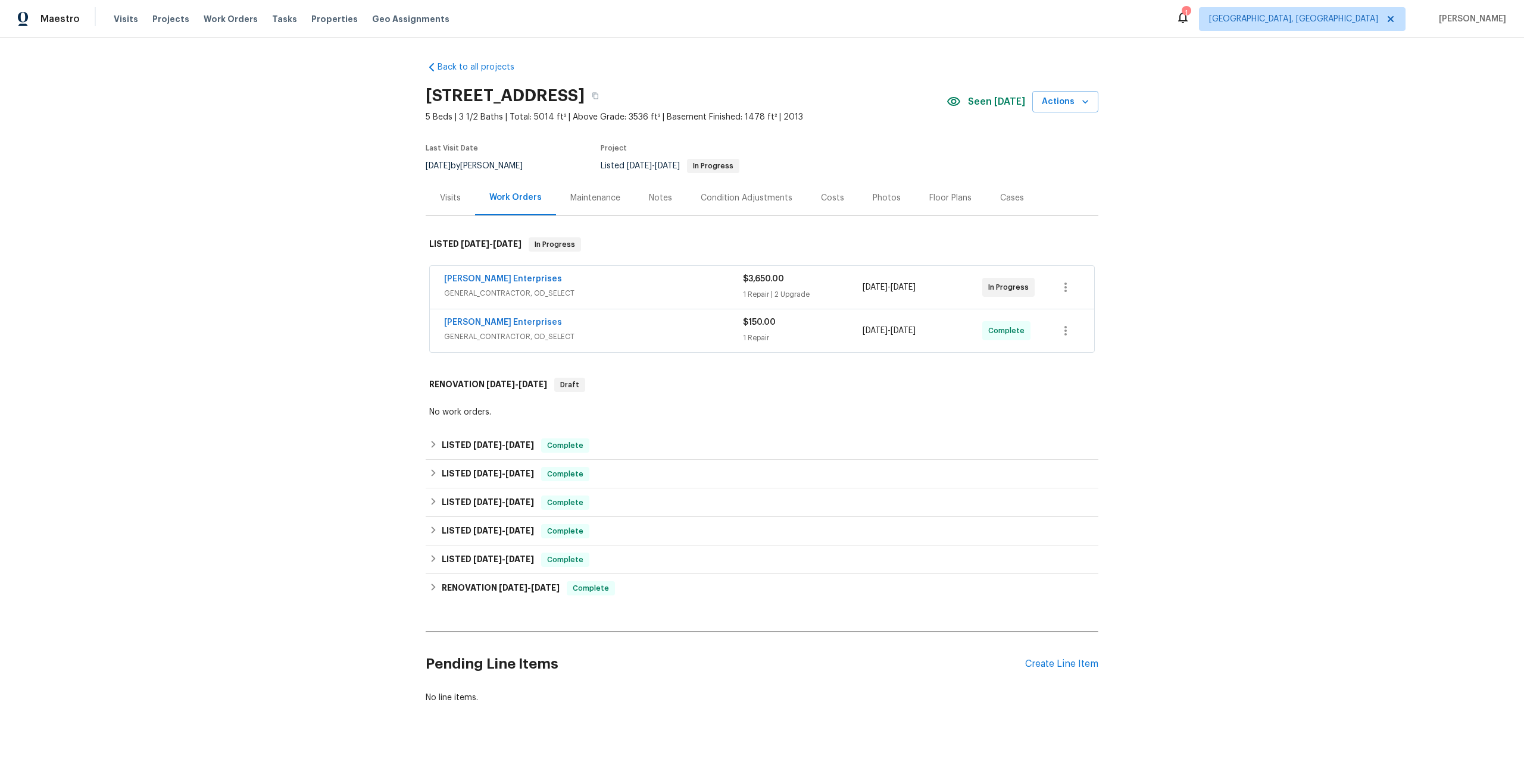
click at [604, 200] on div "Maintenance" at bounding box center [595, 198] width 50 height 12
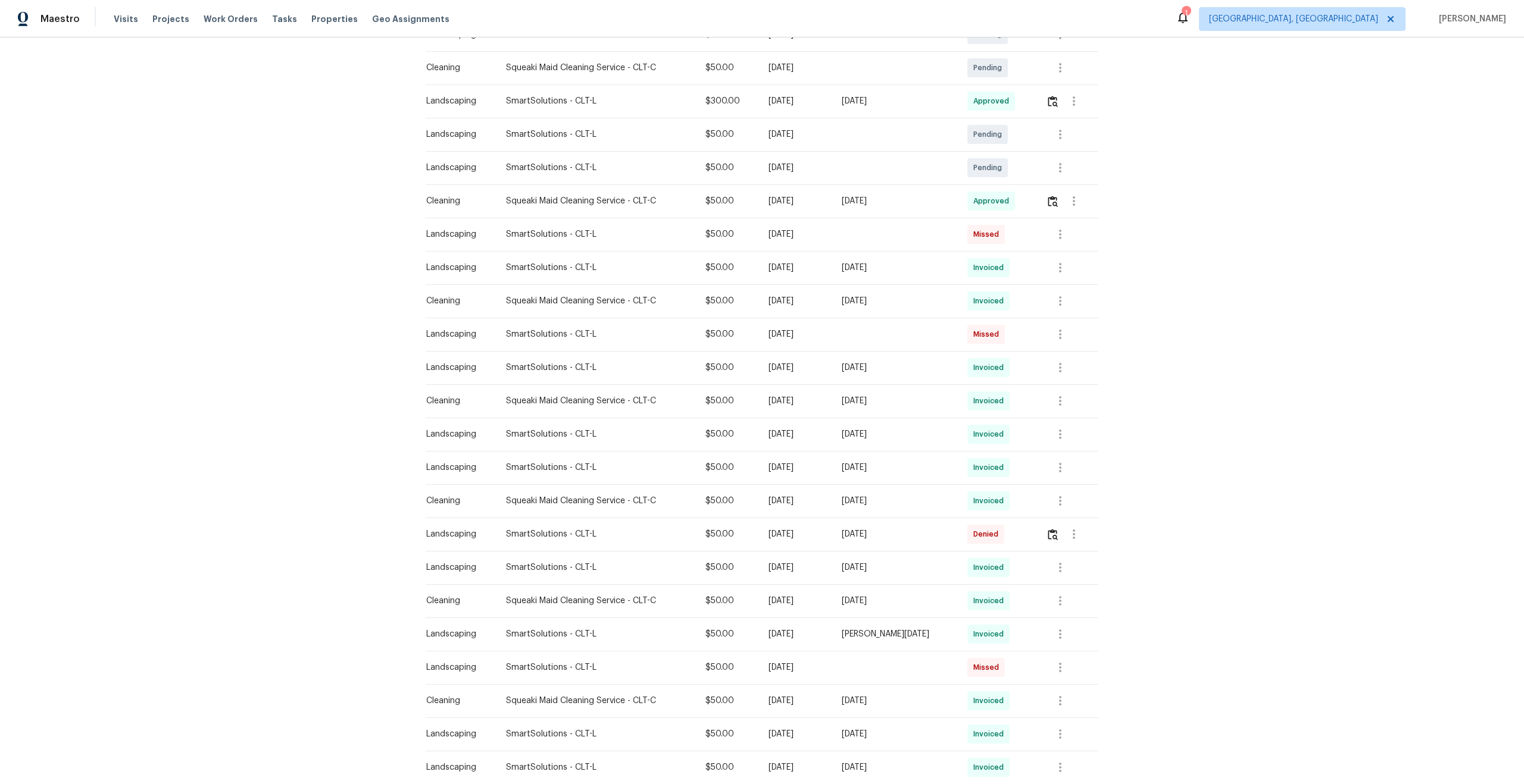
scroll to position [413, 0]
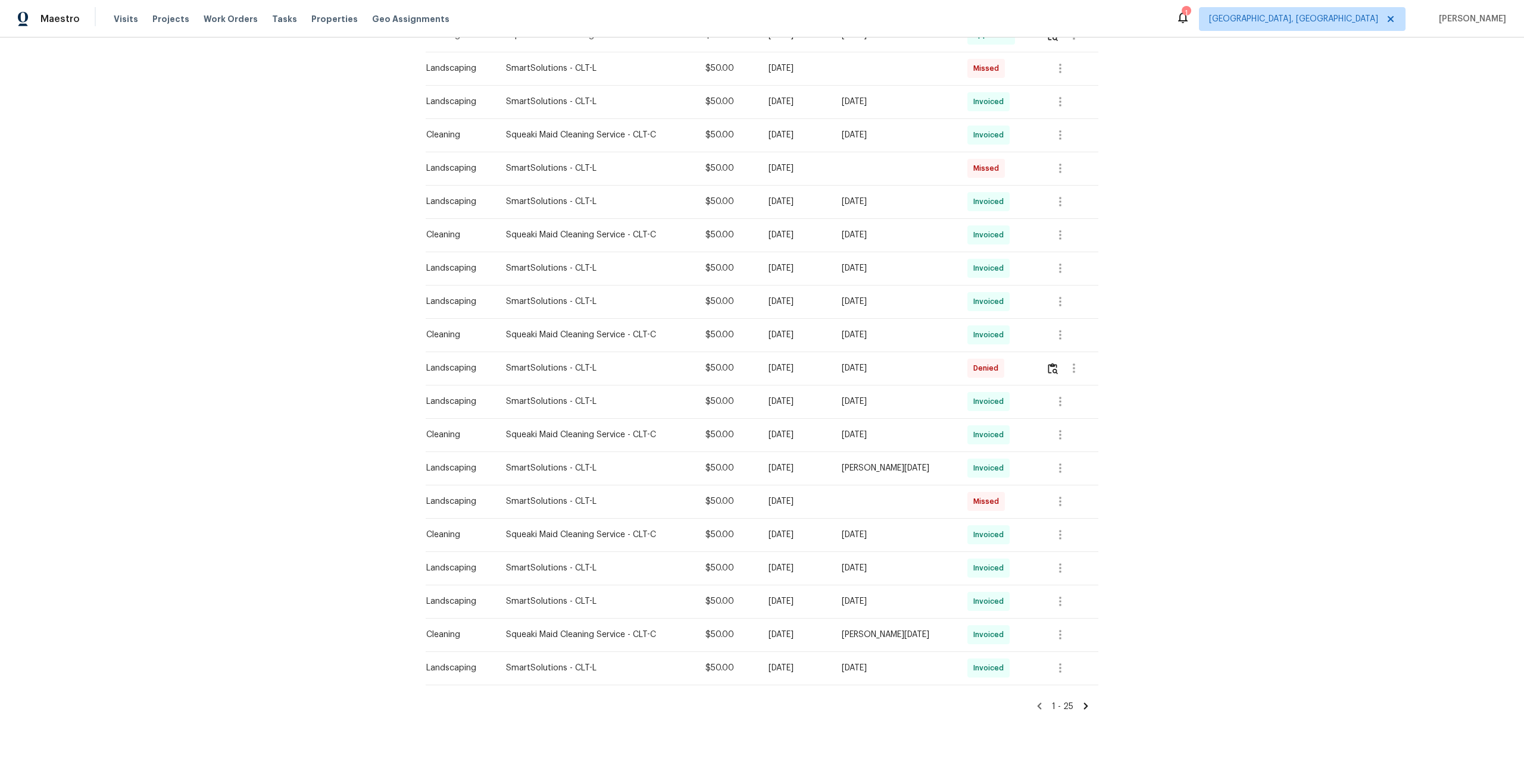
click at [1086, 705] on icon at bounding box center [1086, 707] width 4 height 7
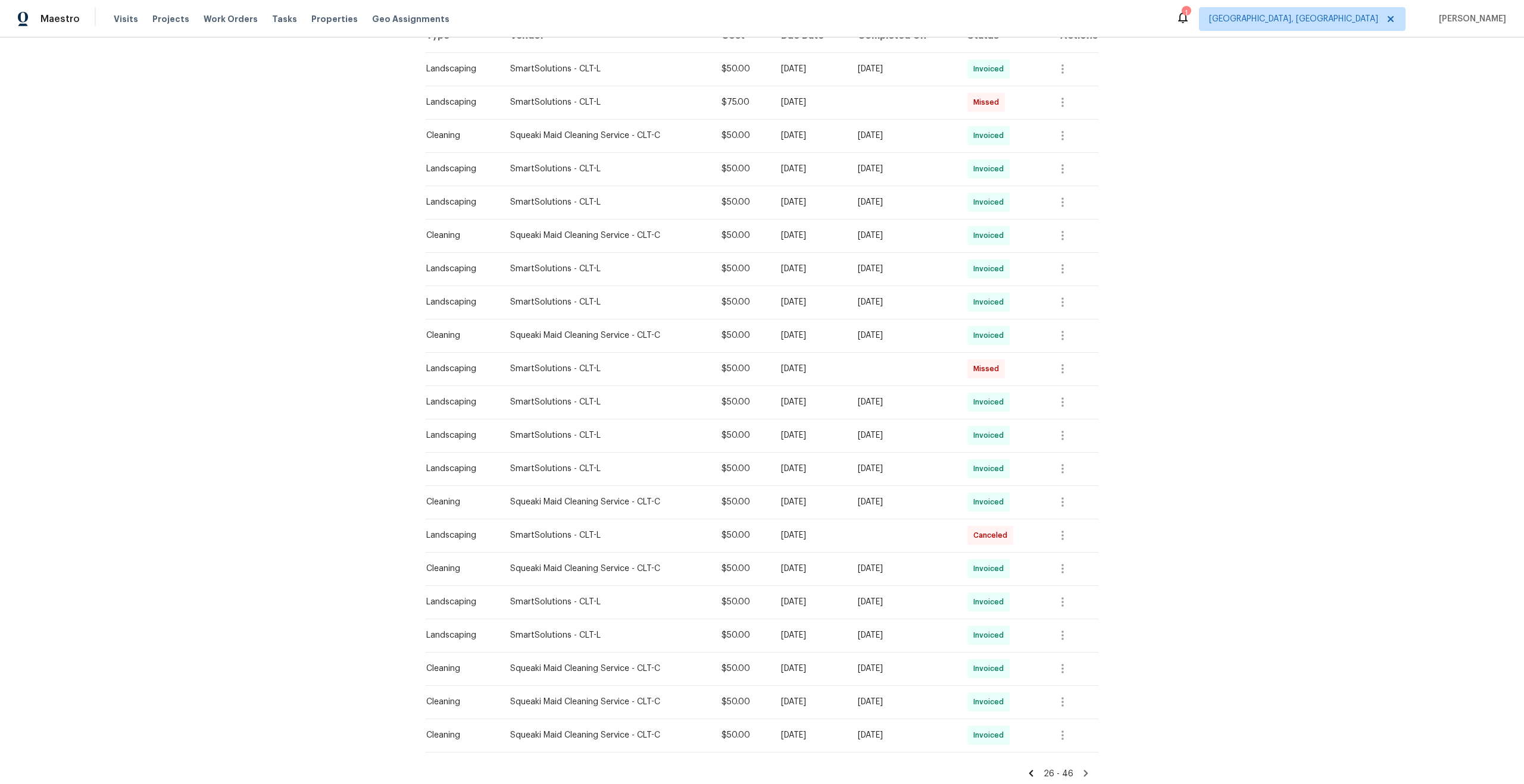
scroll to position [280, 0]
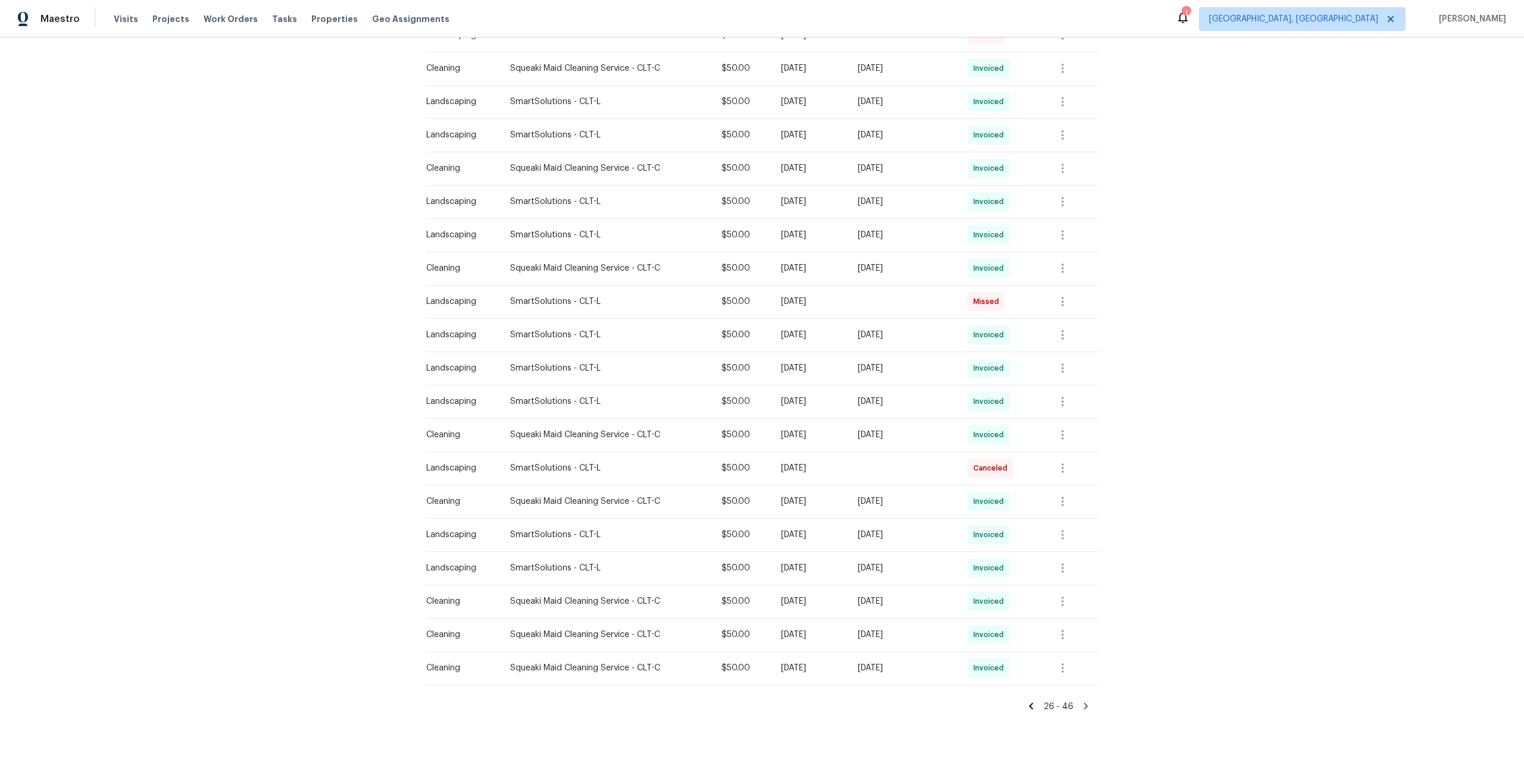
click at [1087, 705] on icon at bounding box center [1086, 707] width 11 height 11
click at [1081, 706] on icon at bounding box center [1086, 707] width 11 height 11
click at [1034, 705] on icon at bounding box center [1031, 707] width 4 height 7
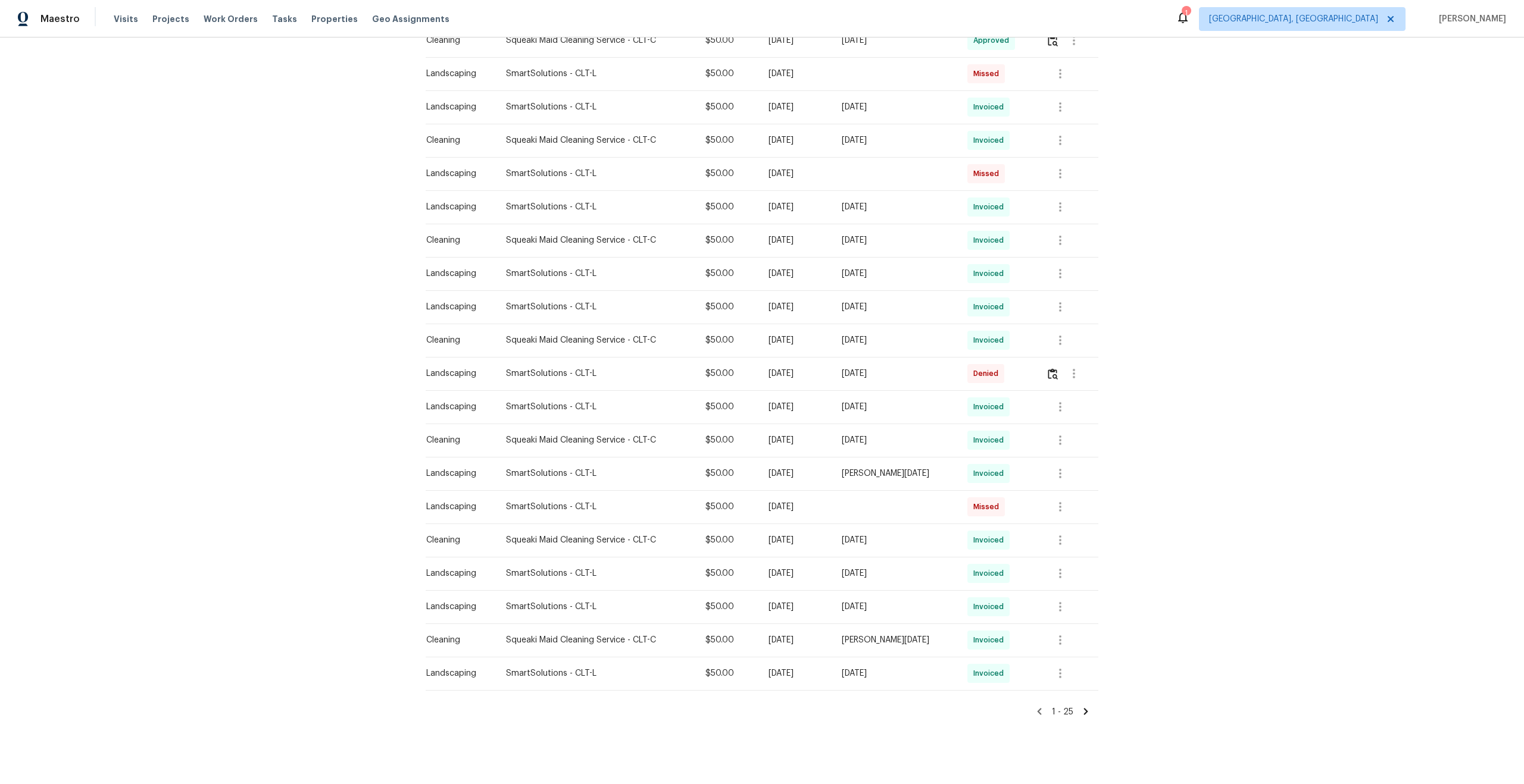
scroll to position [413, 0]
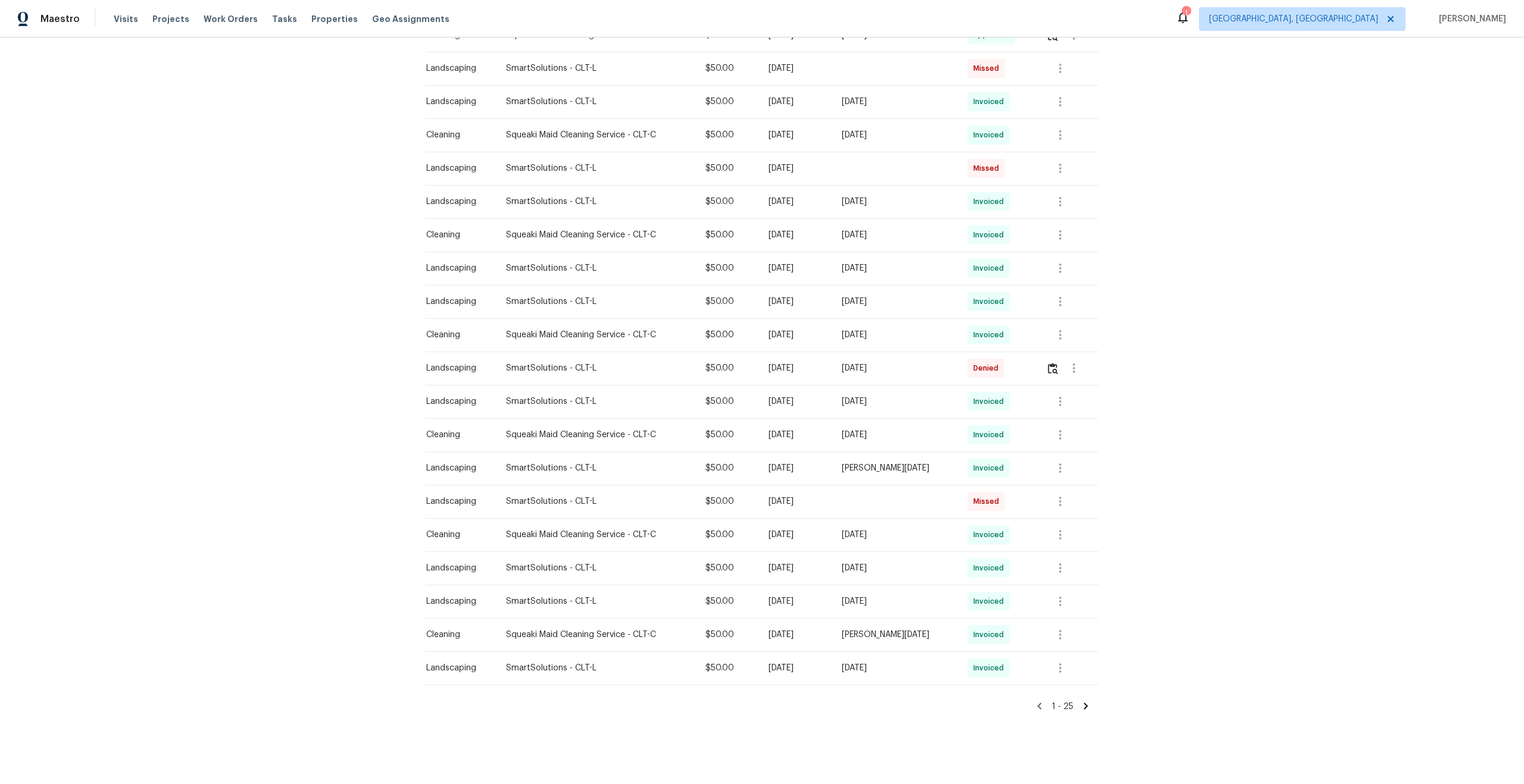
click at [1084, 704] on icon at bounding box center [1086, 707] width 4 height 7
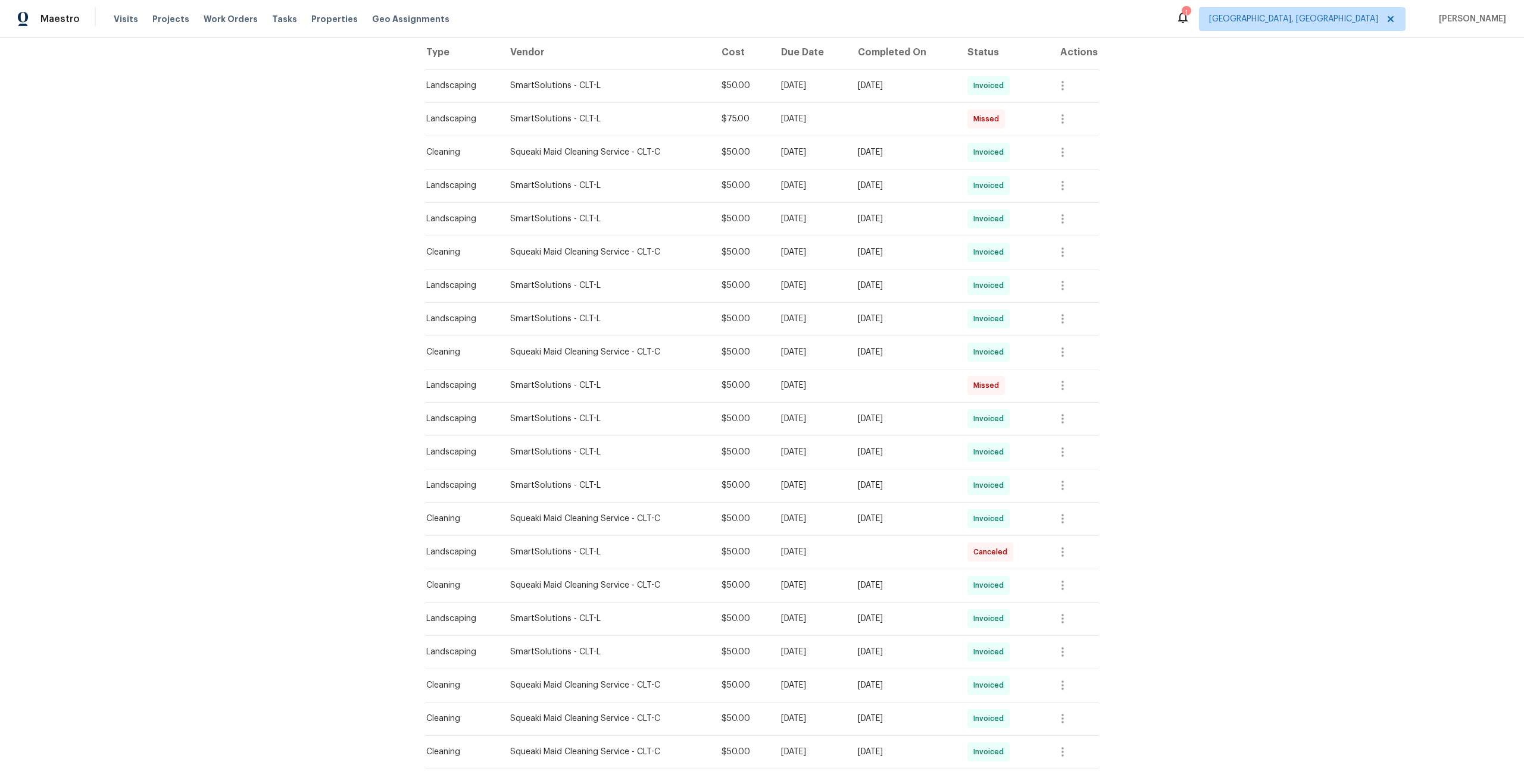
scroll to position [280, 0]
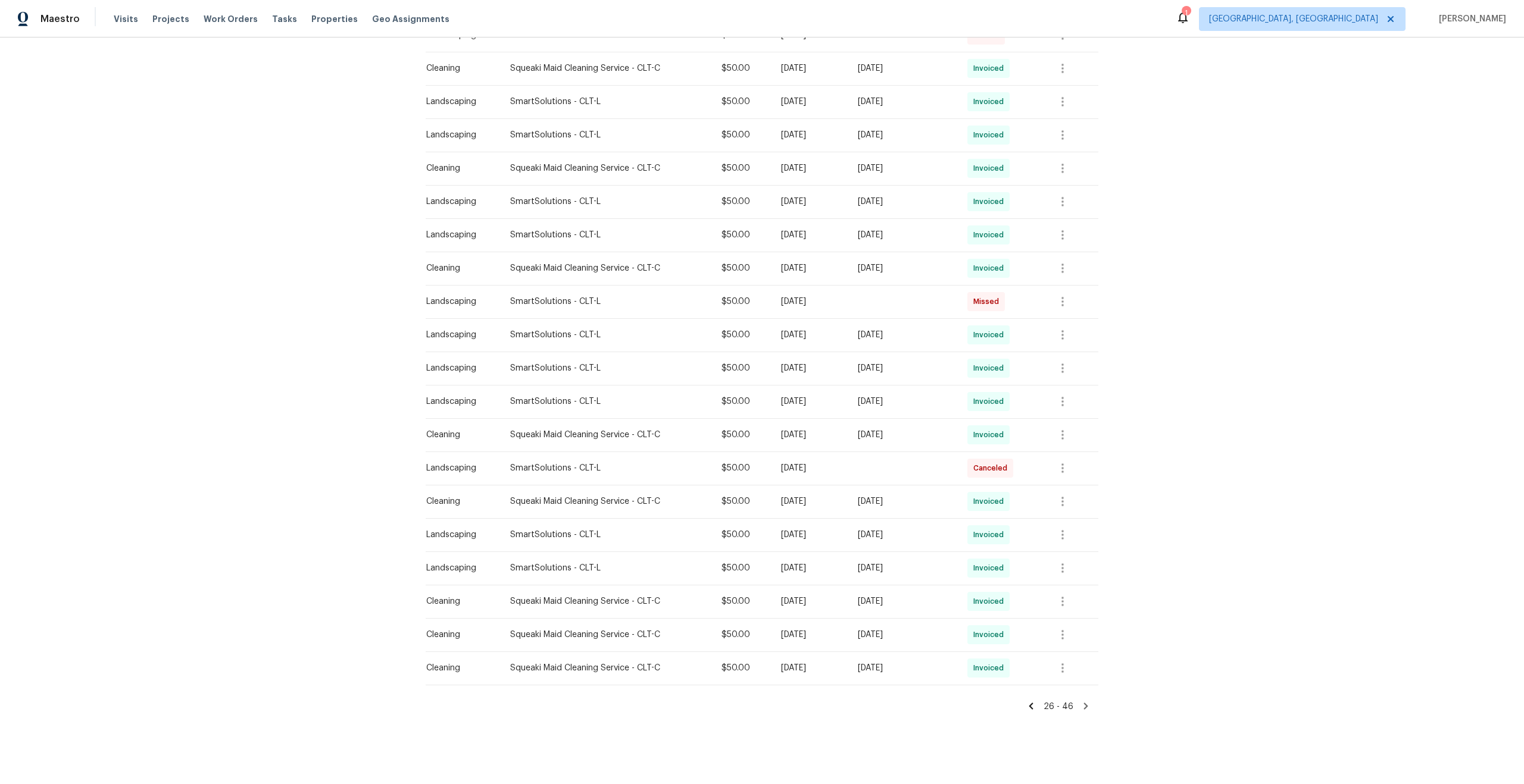
click at [1086, 706] on icon at bounding box center [1086, 707] width 4 height 7
click at [1215, 242] on div "Back to all projects 705 Old Cove Rd, Tega Cay, SC 29708 5 Beds | 3 1/2 Baths |…" at bounding box center [762, 410] width 1524 height 747
click at [1084, 707] on icon at bounding box center [1086, 707] width 11 height 11
click at [1084, 702] on icon at bounding box center [1086, 707] width 11 height 11
click at [1035, 707] on icon at bounding box center [1031, 707] width 11 height 11
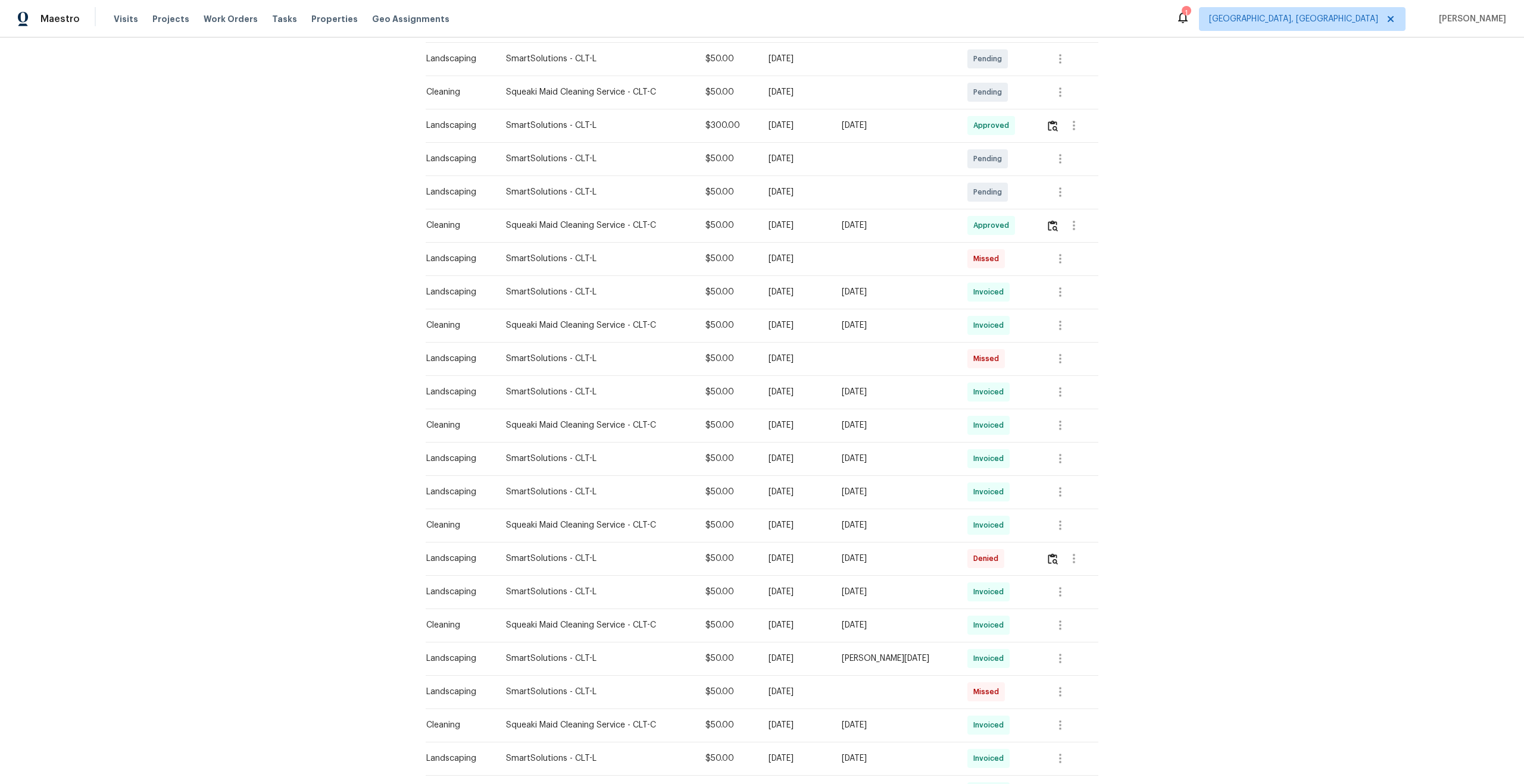
scroll to position [413, 0]
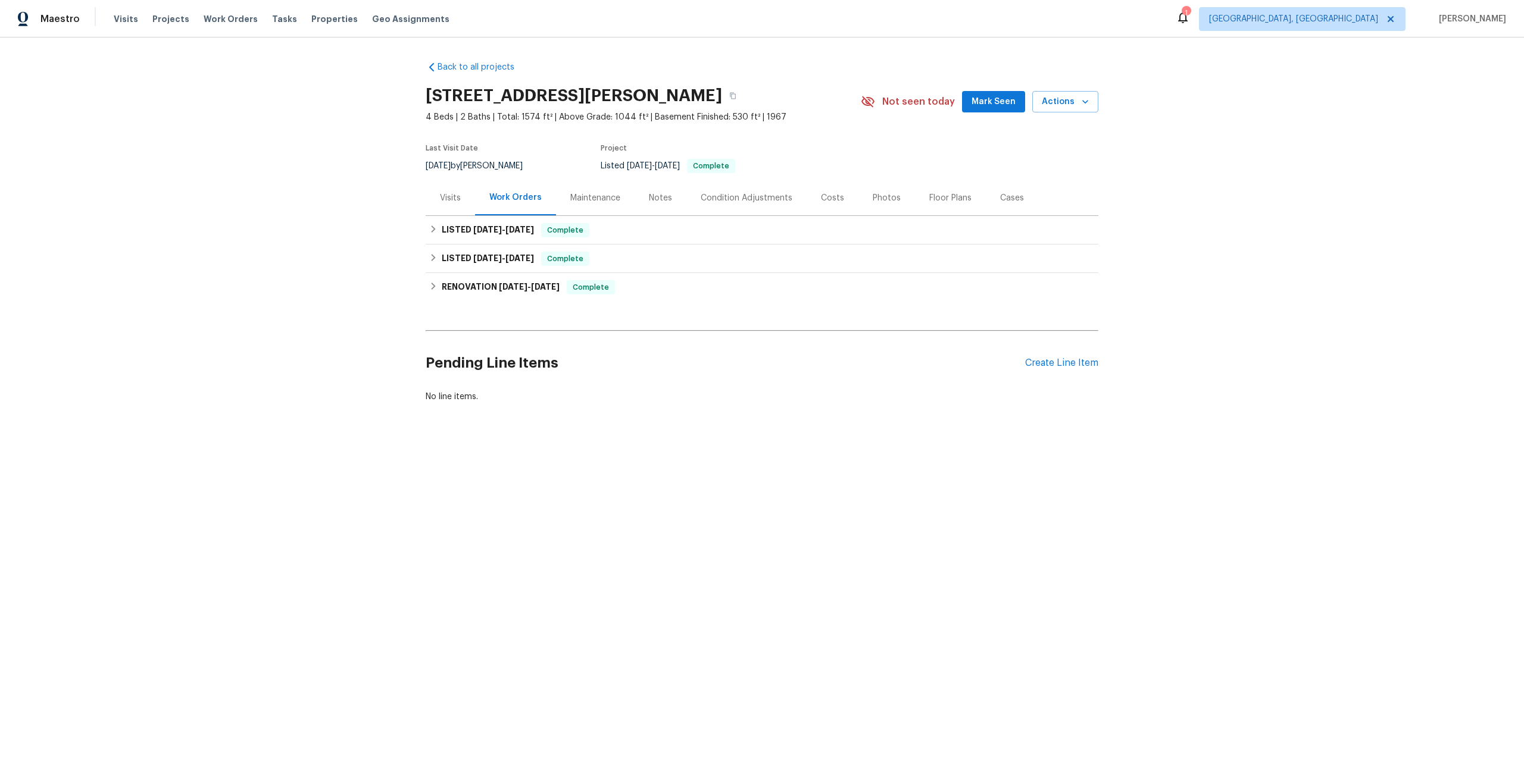
click at [603, 200] on div "Maintenance" at bounding box center [595, 198] width 50 height 12
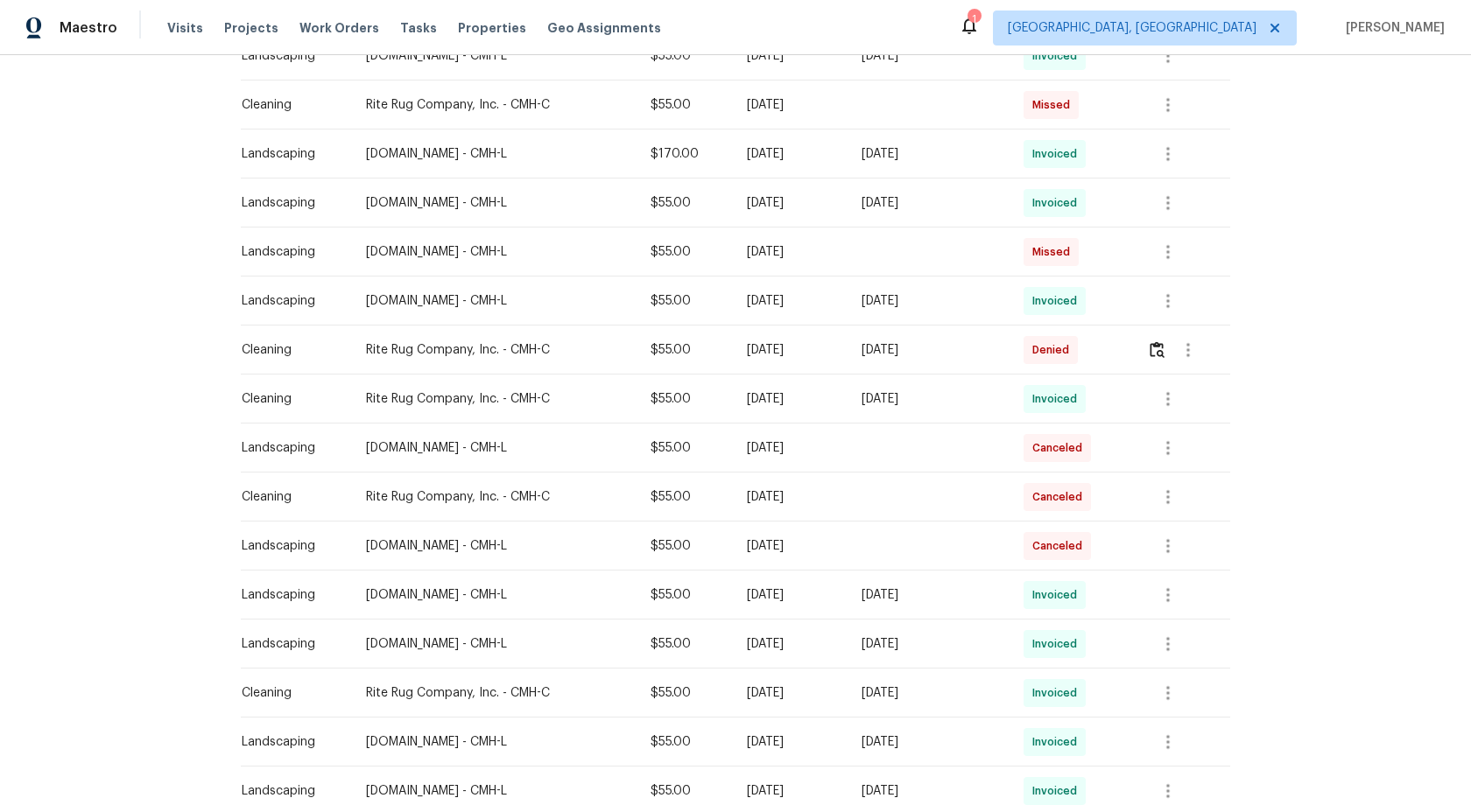
scroll to position [934, 0]
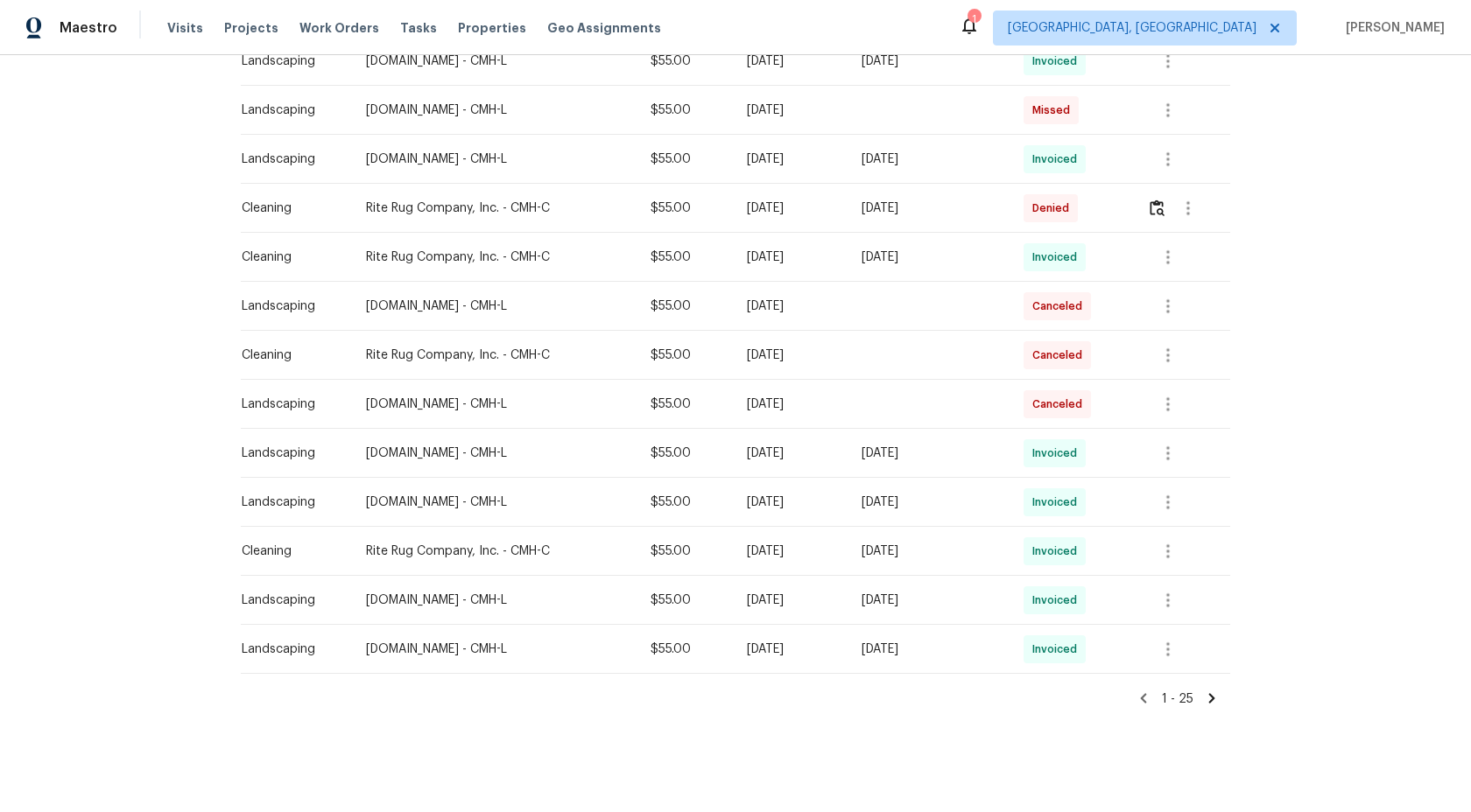
click at [1209, 693] on icon at bounding box center [1212, 698] width 6 height 10
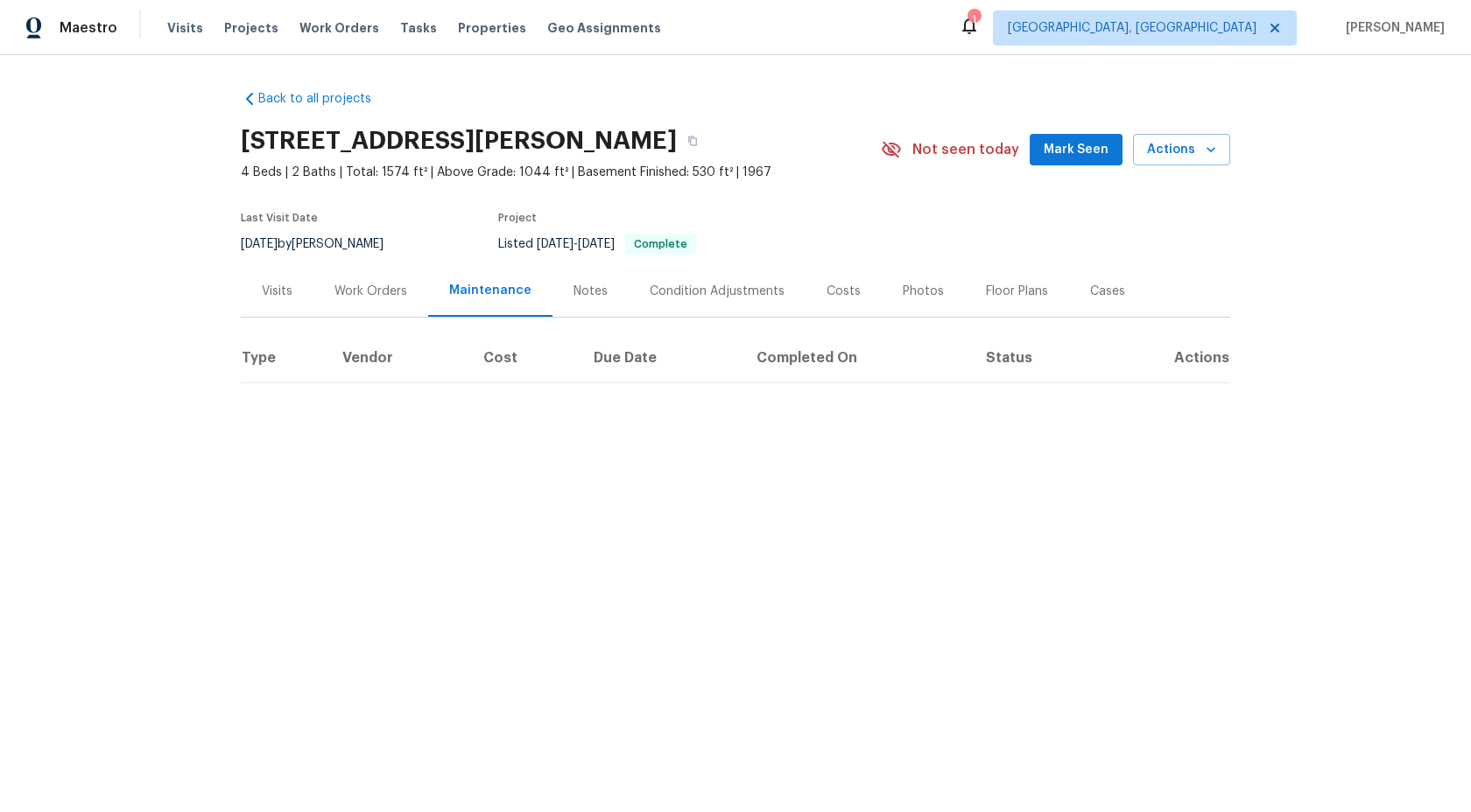
scroll to position [0, 0]
click at [1135, 451] on icon at bounding box center [1132, 456] width 6 height 10
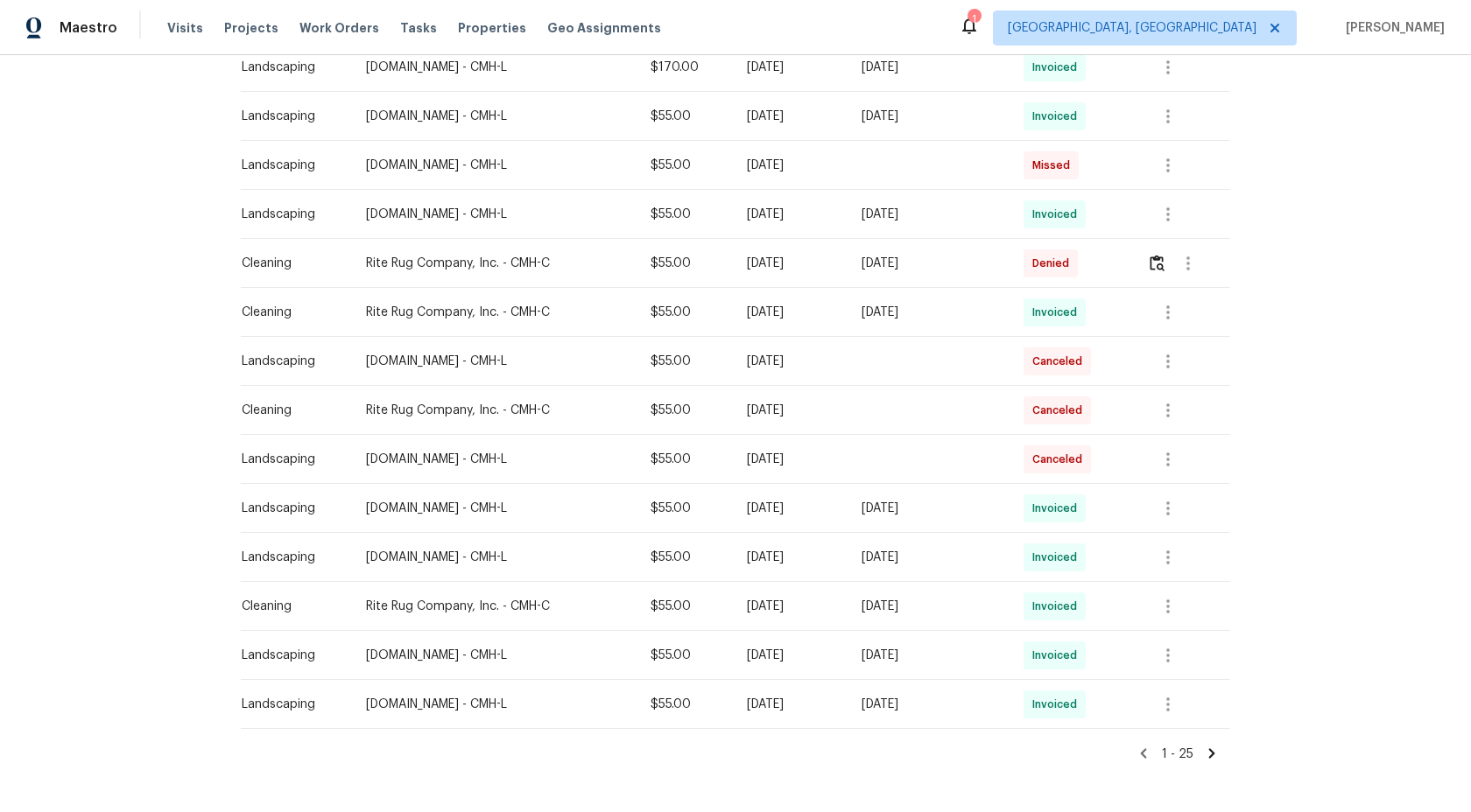
scroll to position [934, 0]
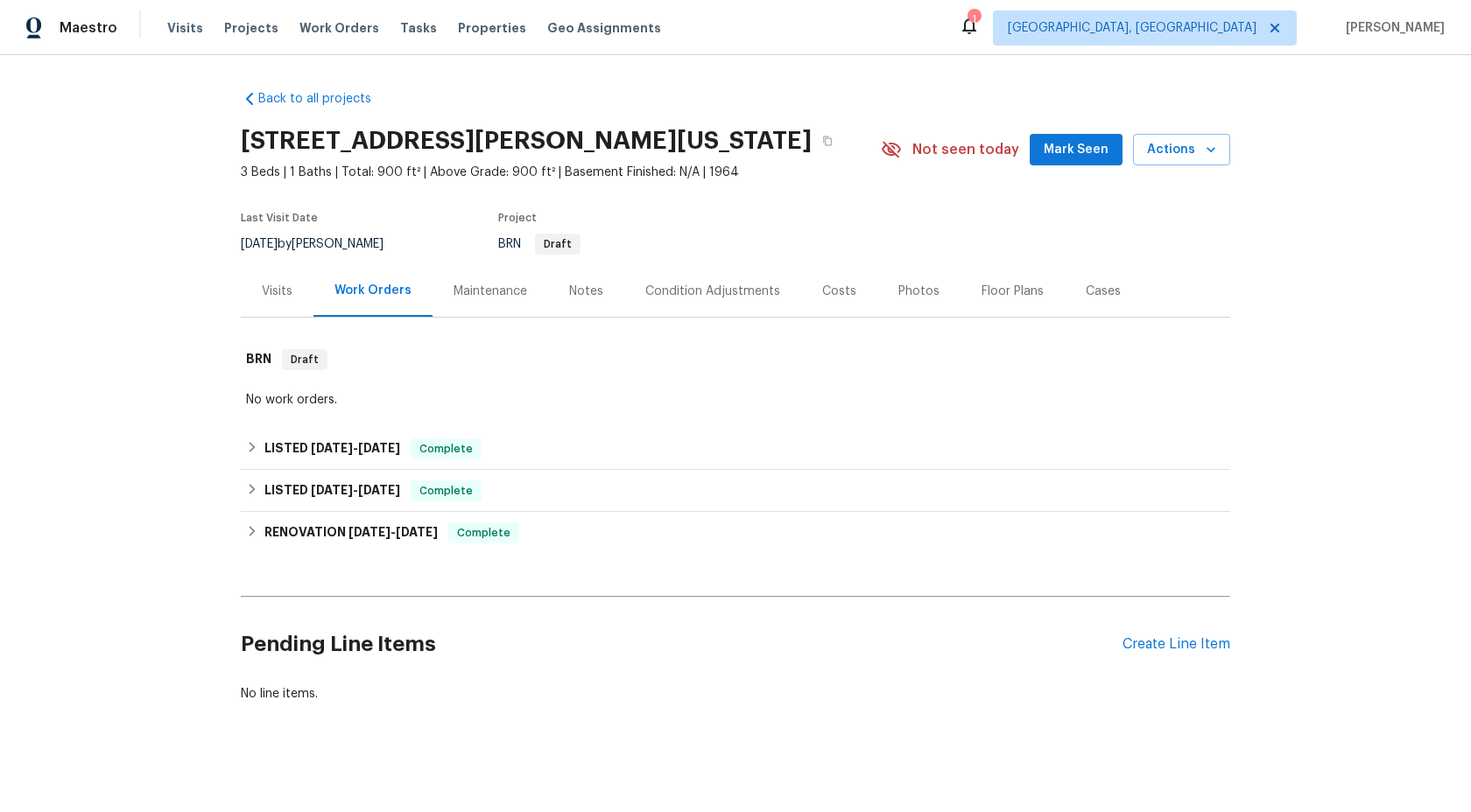
click at [490, 269] on div "Maintenance" at bounding box center [491, 291] width 116 height 52
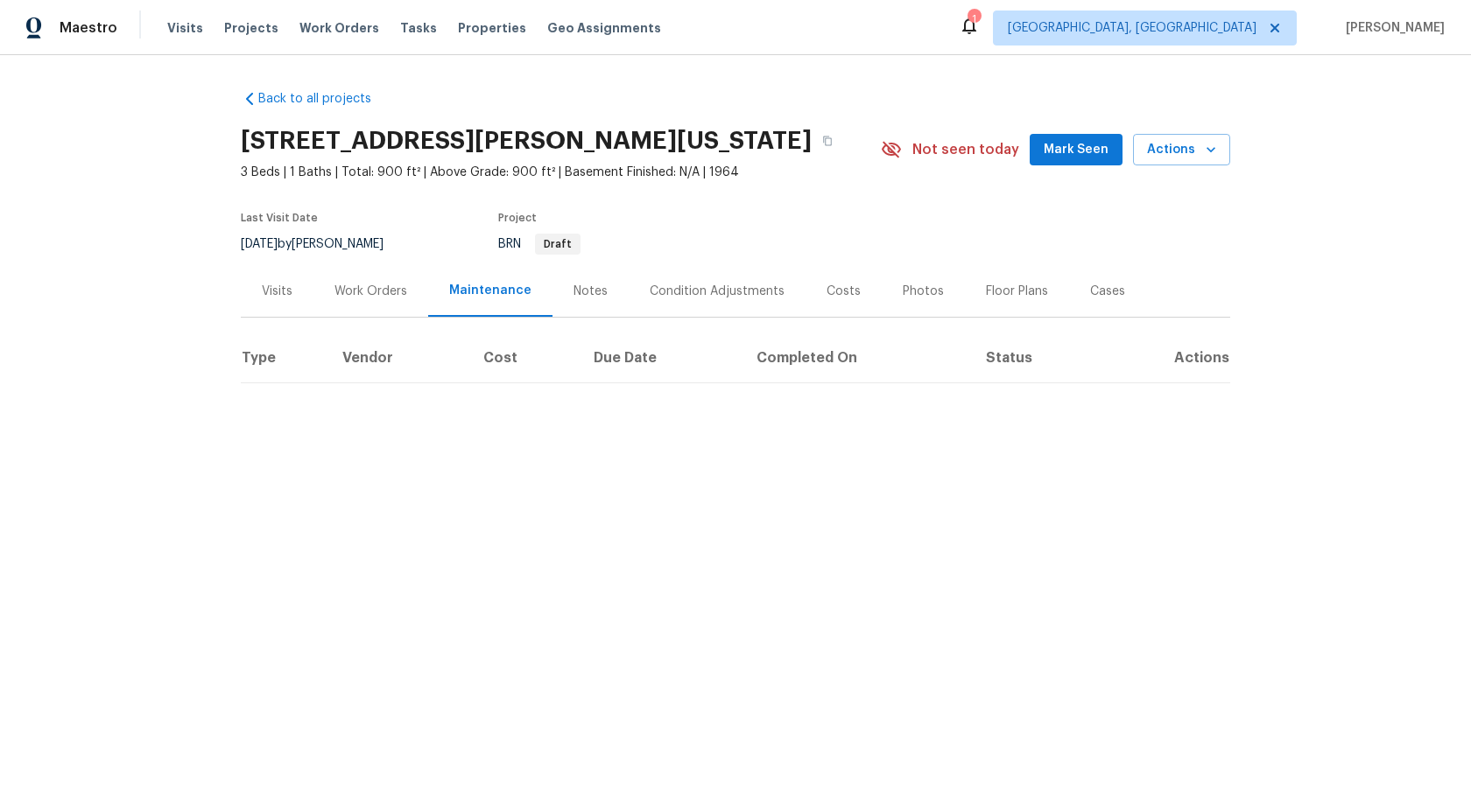
click at [490, 280] on div "Maintenance" at bounding box center [490, 291] width 124 height 52
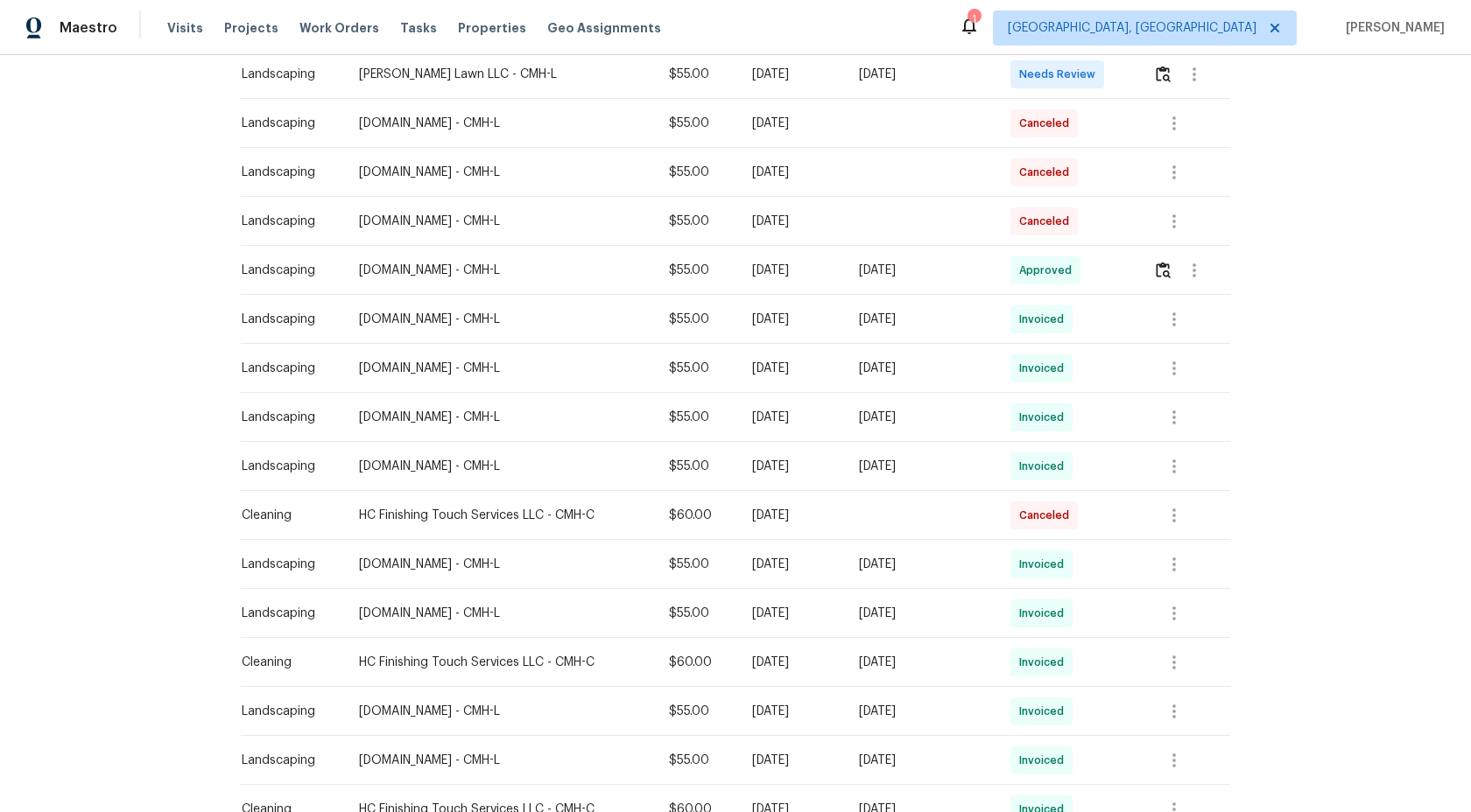
scroll to position [256, 0]
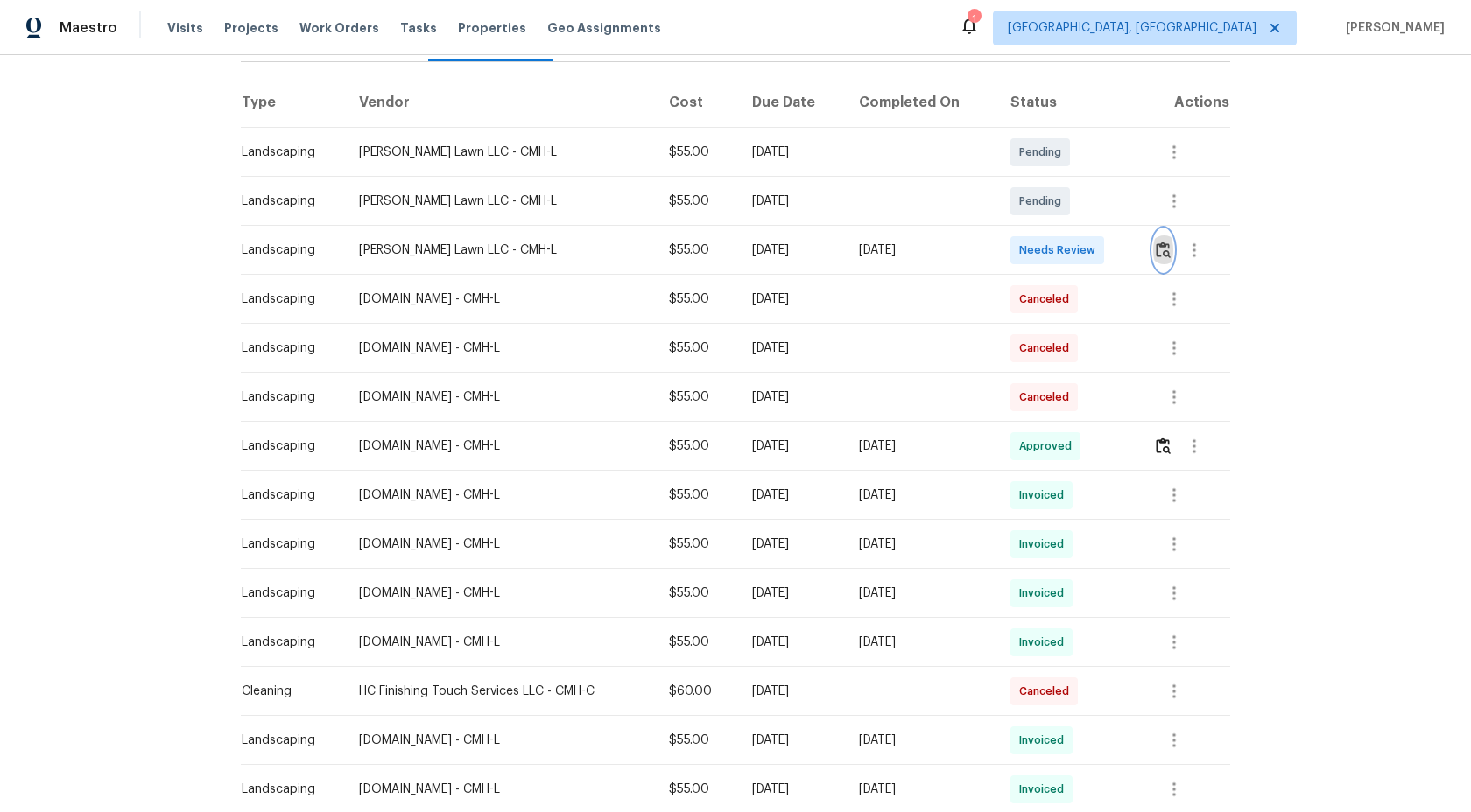
click at [1167, 252] on img "button" at bounding box center [1162, 250] width 15 height 17
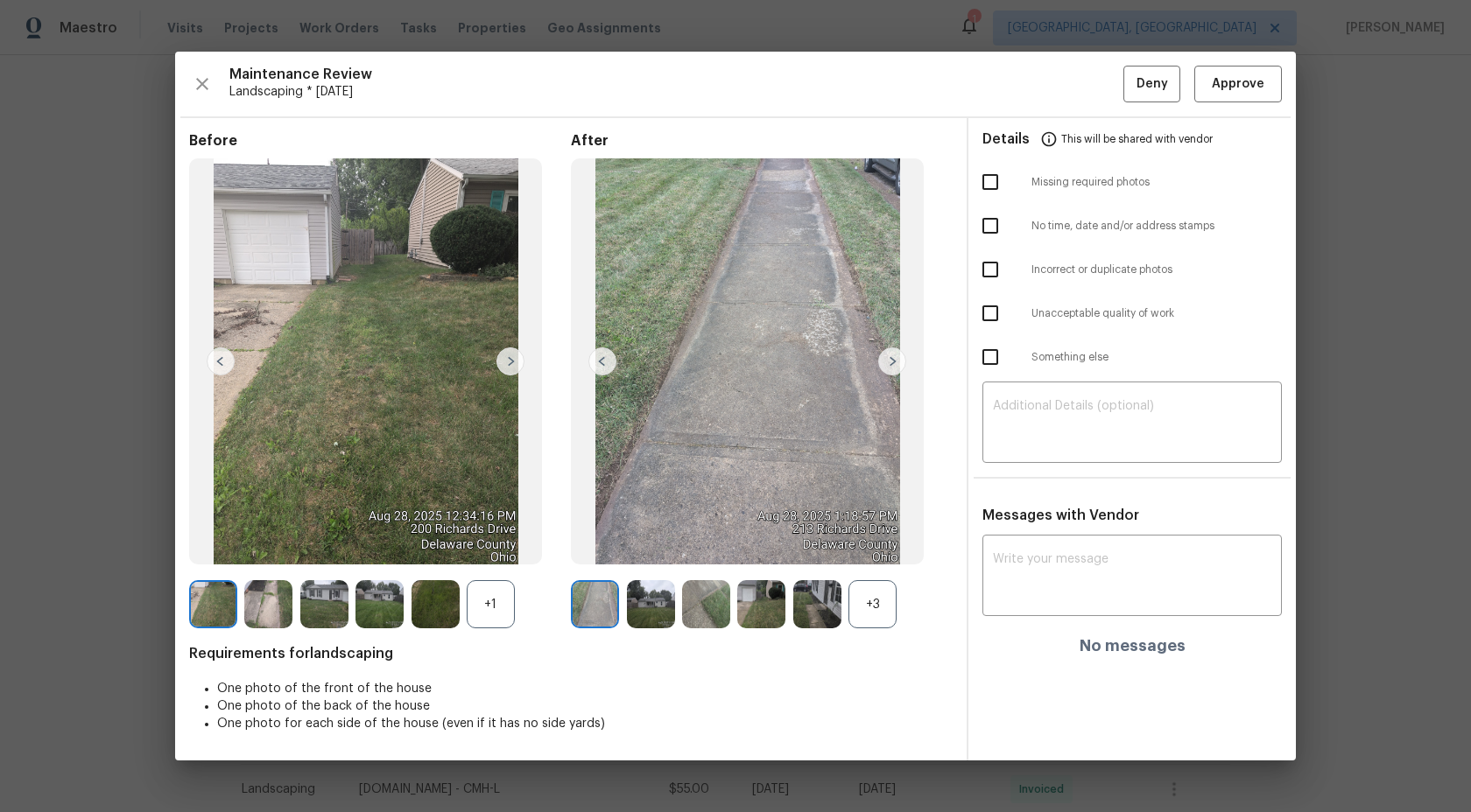
click at [875, 607] on div "+3" at bounding box center [872, 604] width 48 height 48
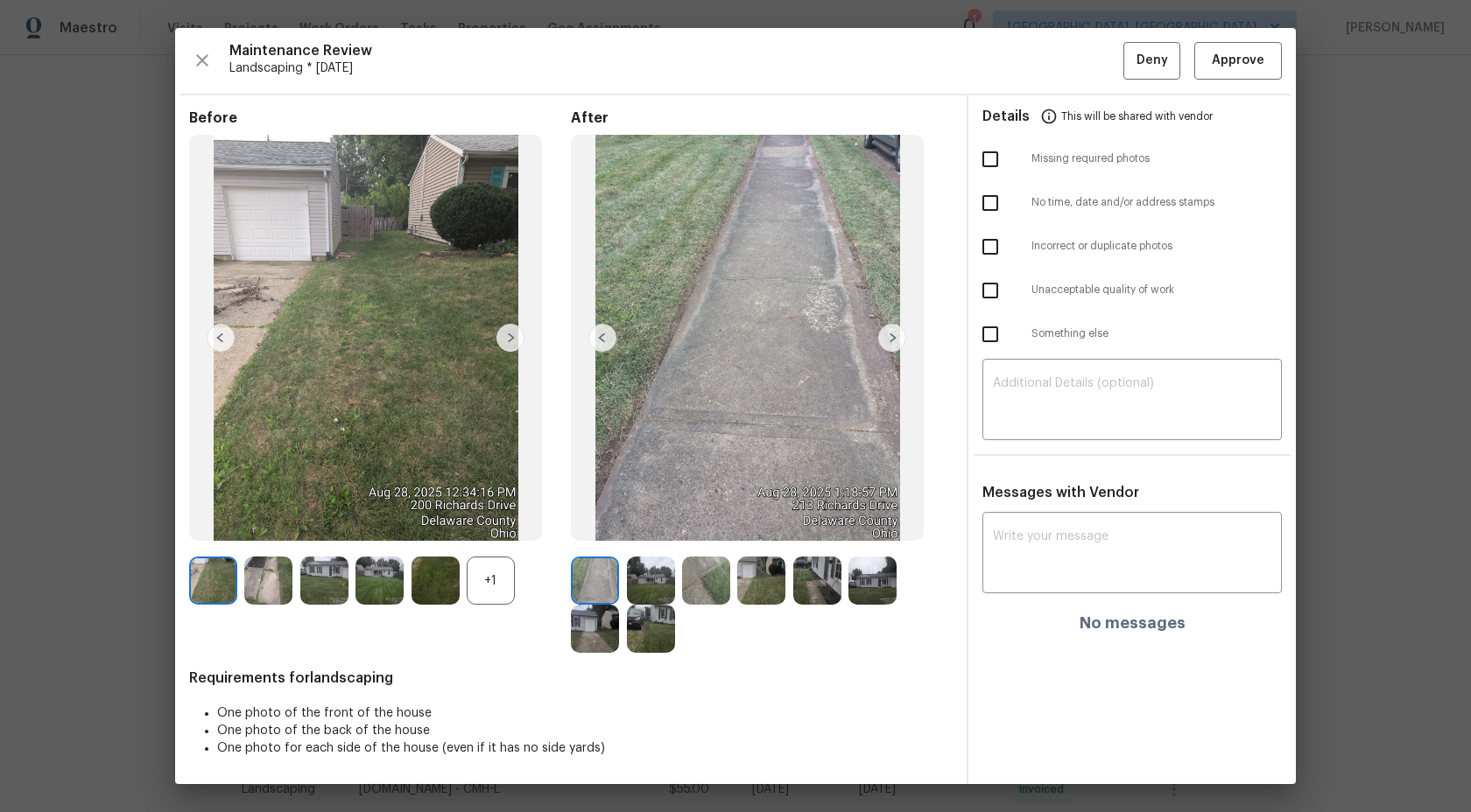
click at [496, 588] on div "+1" at bounding box center [491, 580] width 48 height 48
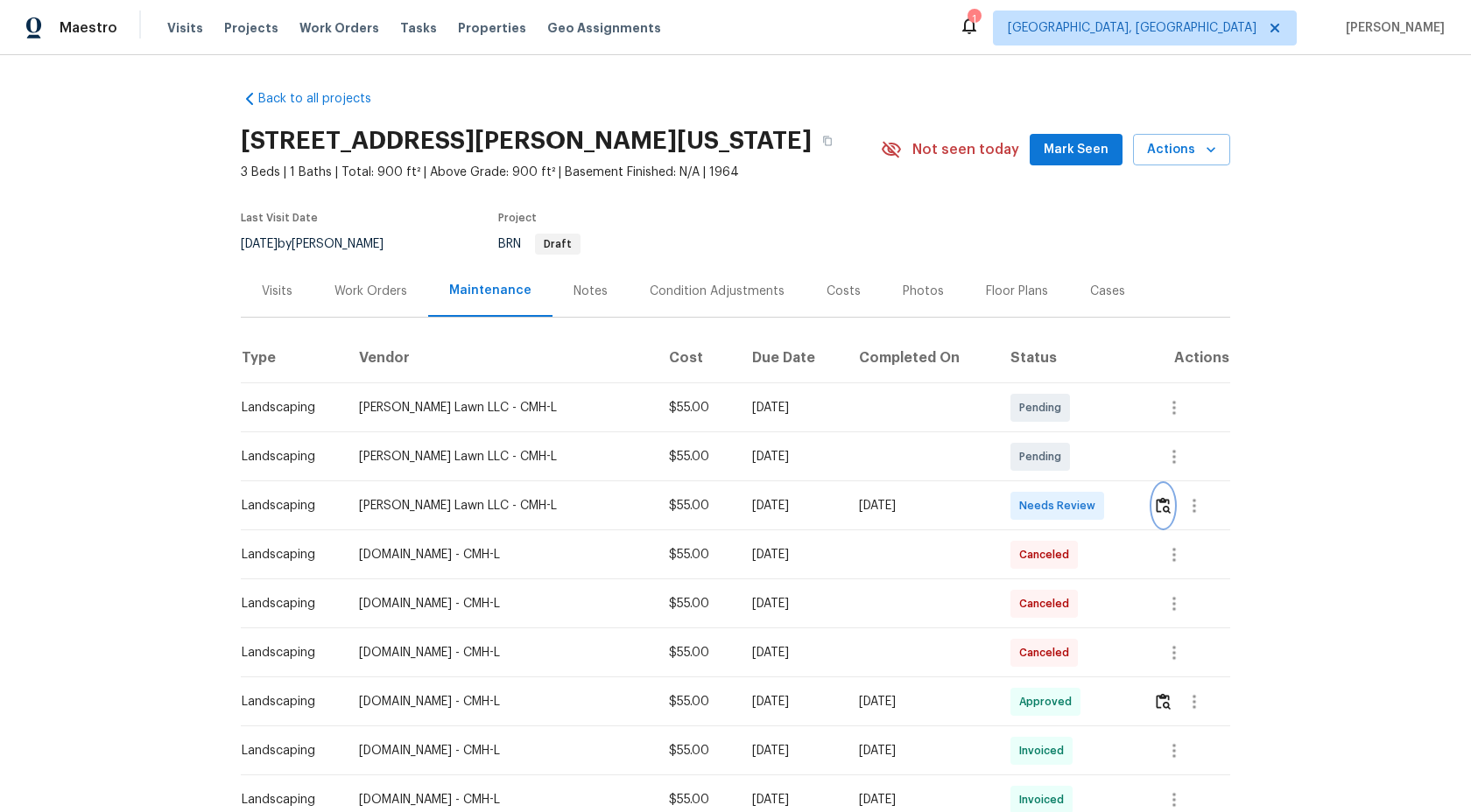
scroll to position [20, 0]
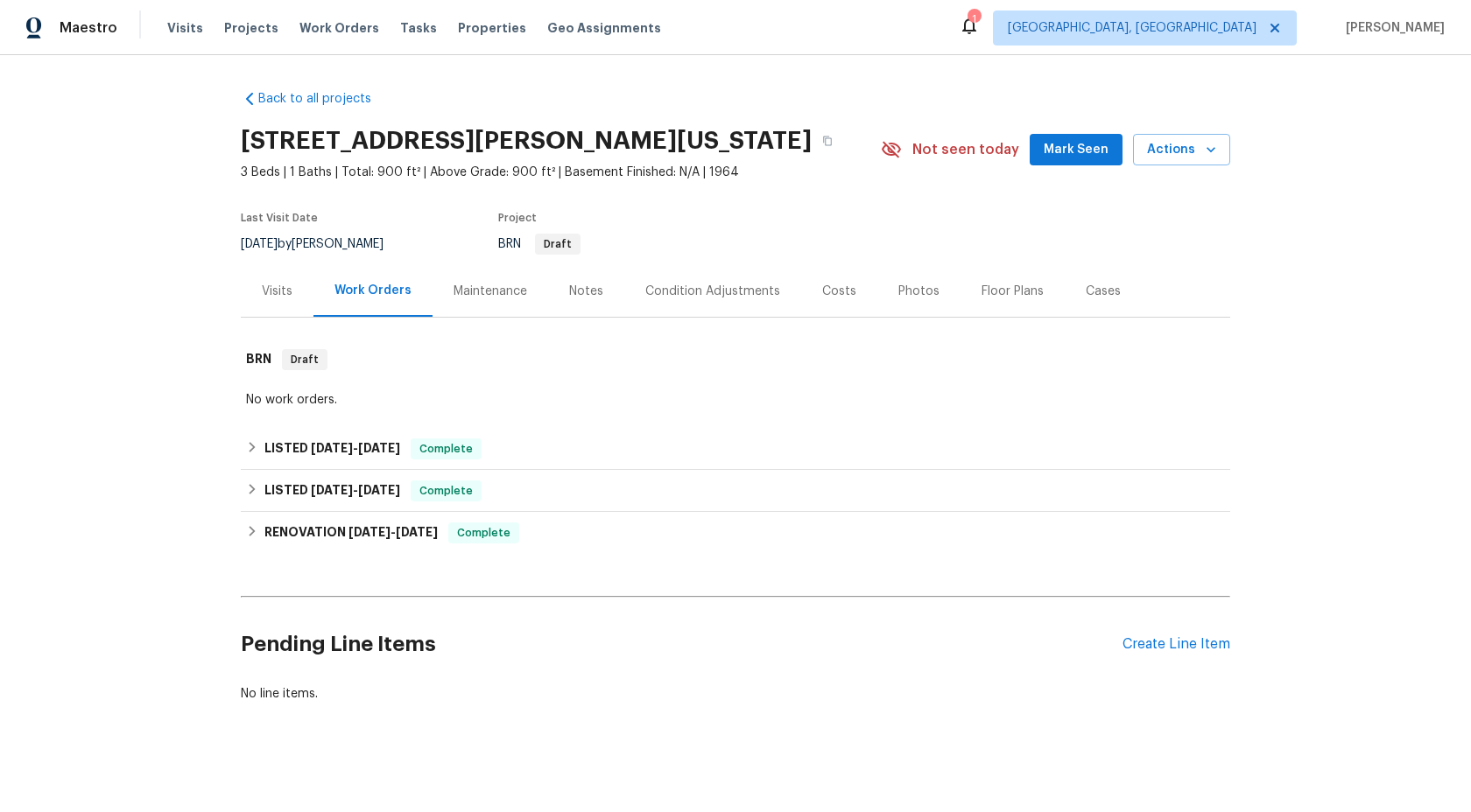
click at [484, 275] on div "Maintenance" at bounding box center [491, 291] width 116 height 52
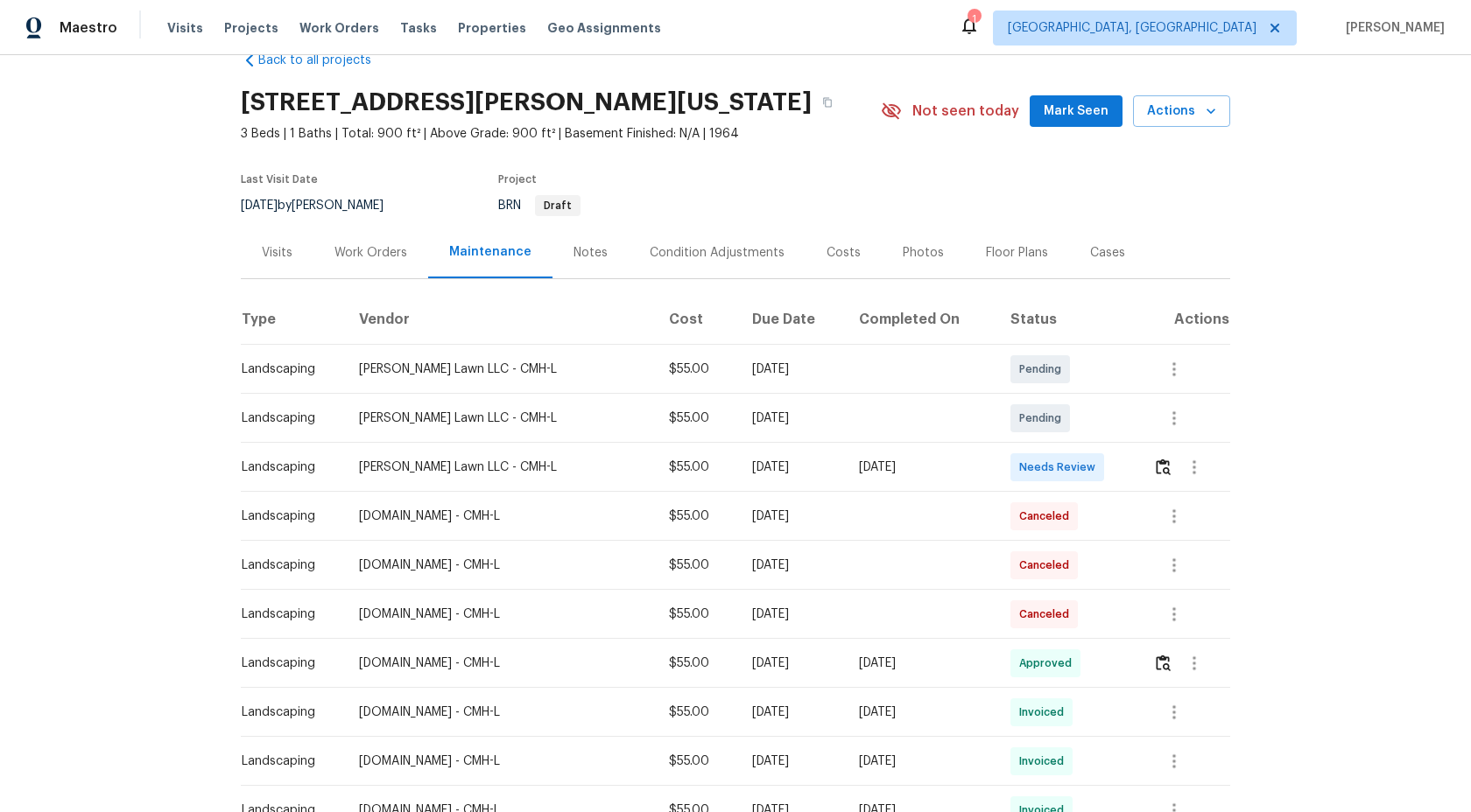
scroll to position [40, 0]
drag, startPoint x: 511, startPoint y: 461, endPoint x: 341, endPoint y: 460, distance: 170.0
click at [345, 460] on td "[PERSON_NAME] Lawn LLC - CMH-L" at bounding box center [500, 464] width 310 height 49
copy div "[PERSON_NAME] Lawn LLC - CMH-L"
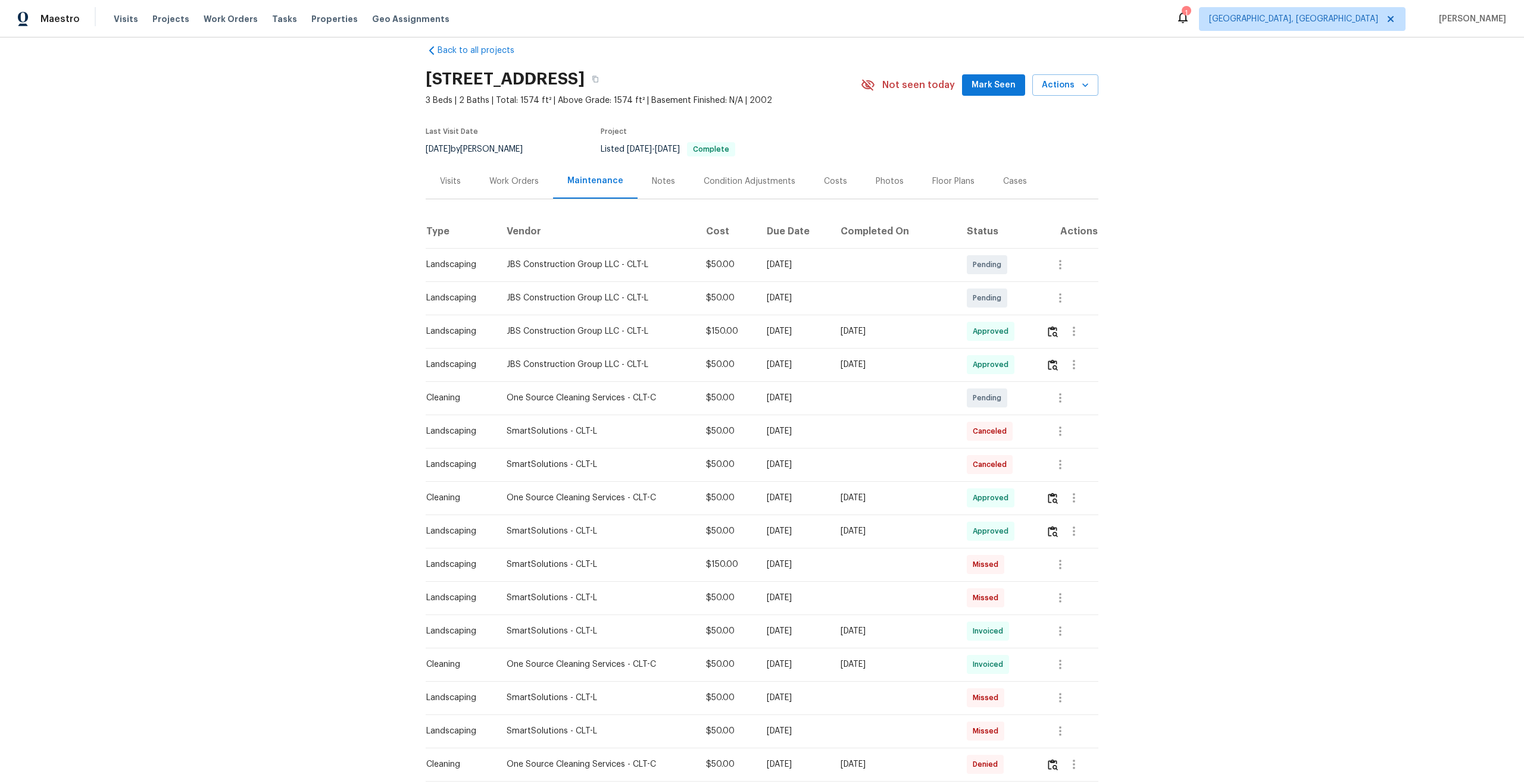
scroll to position [53, 0]
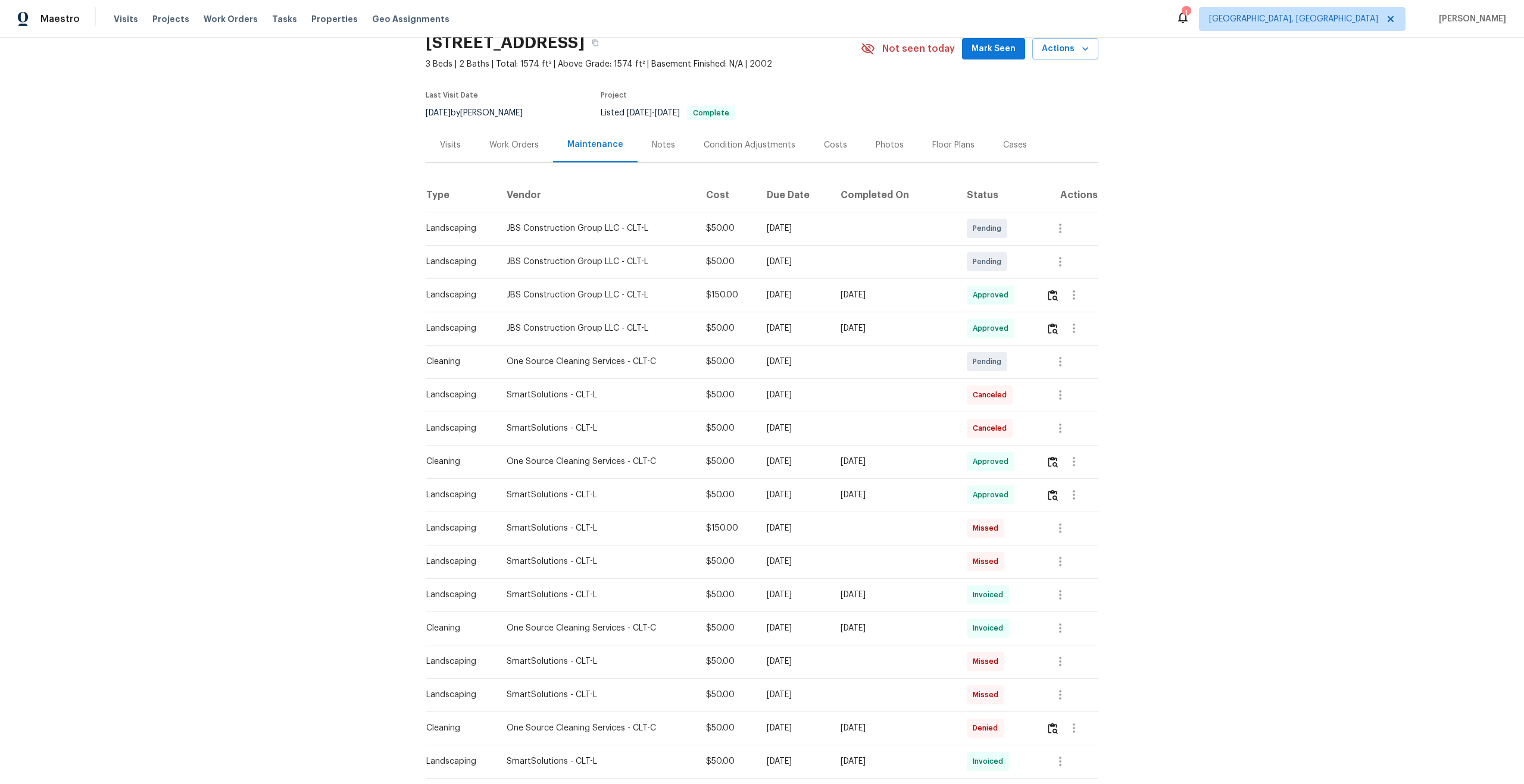
click at [1231, 272] on div "Back to all projects [STREET_ADDRESS] 3 Beds | 2 Baths | Total: 1574 ft² | Abov…" at bounding box center [762, 410] width 1524 height 747
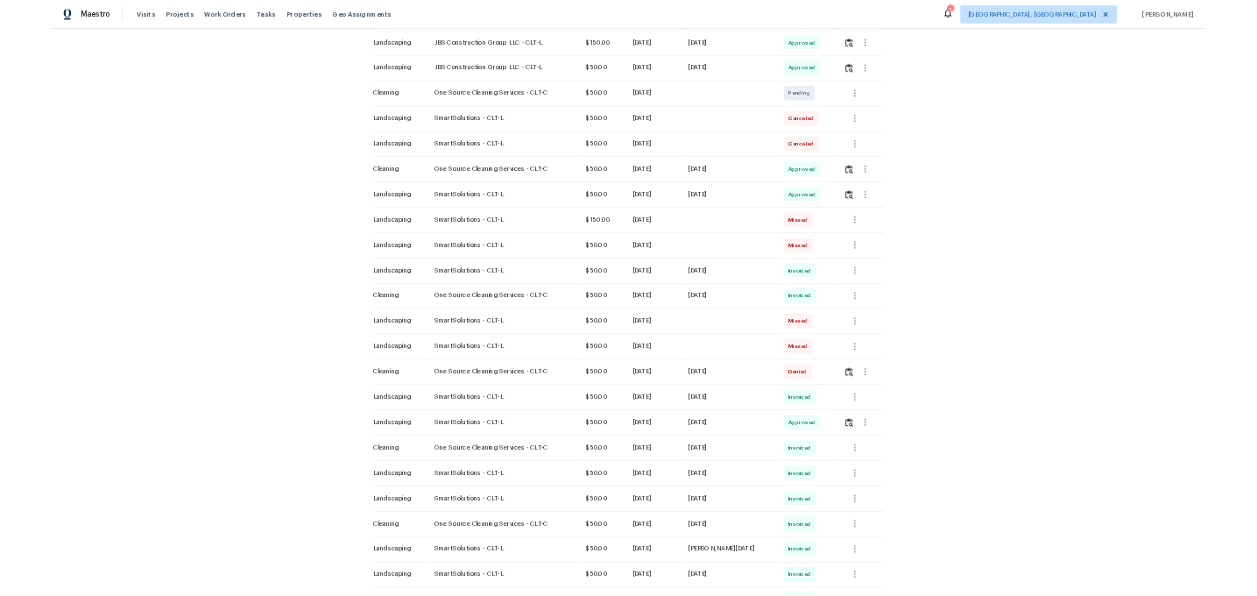
scroll to position [583, 0]
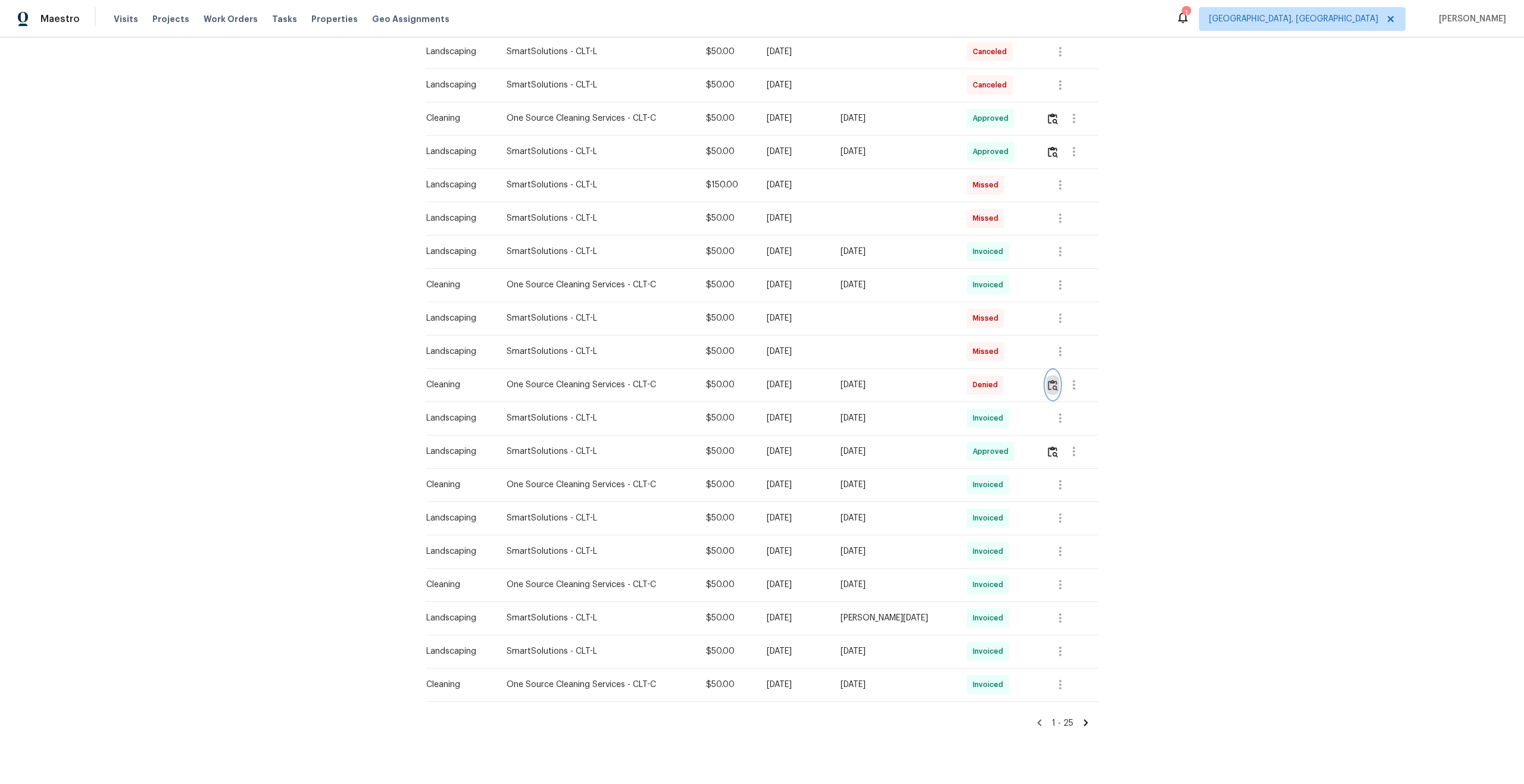
click at [1050, 387] on img "button" at bounding box center [1053, 385] width 10 height 12
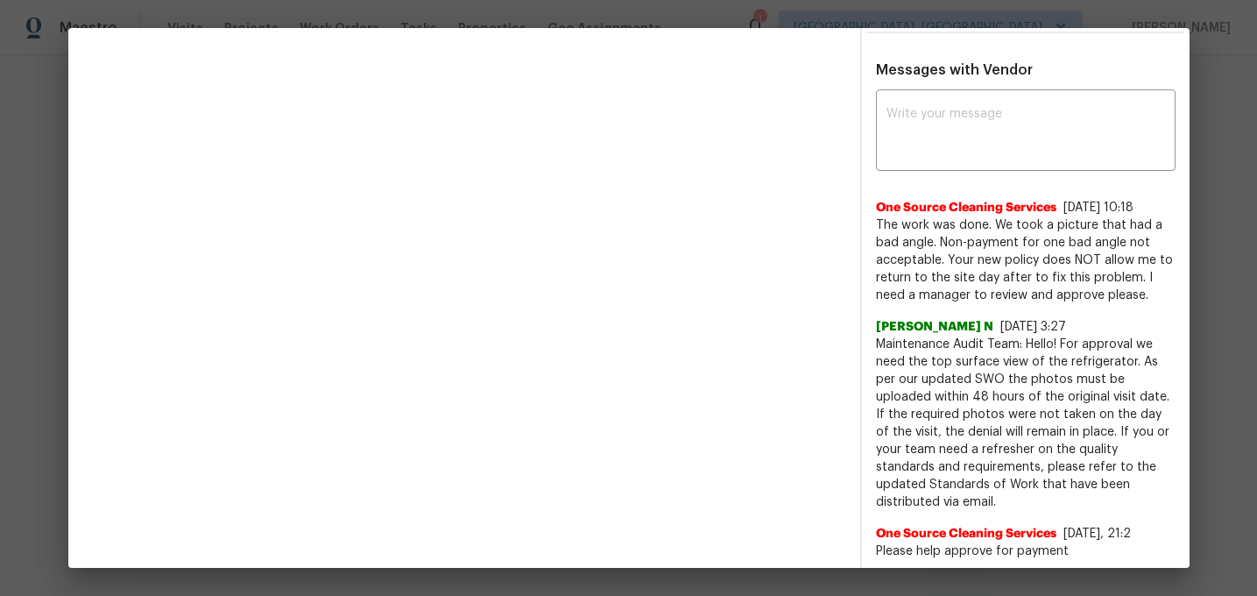
scroll to position [0, 0]
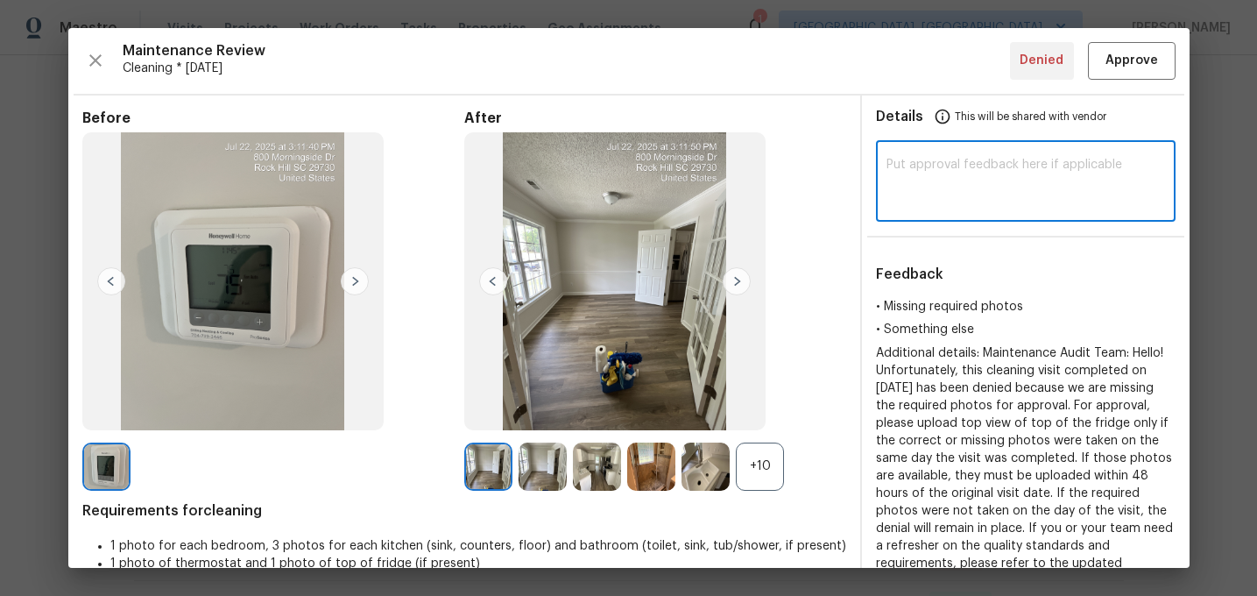
click at [952, 163] on textarea at bounding box center [1025, 183] width 279 height 49
type textarea "H"
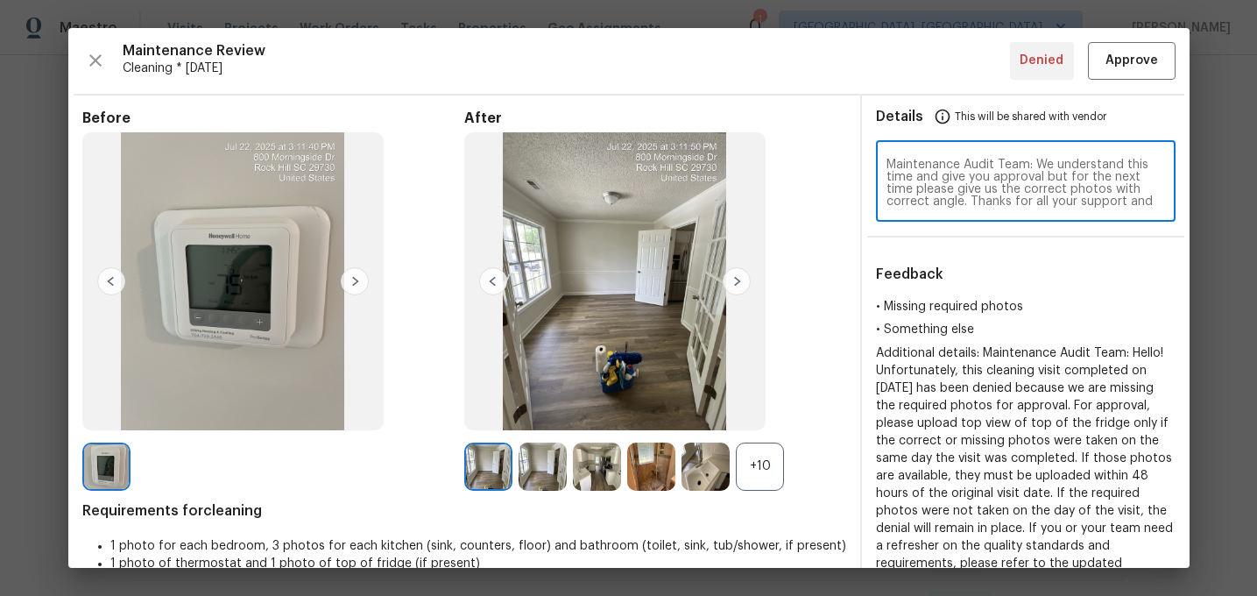
scroll to position [12, 0]
type textarea "Maintenance Audit Team: We understand this time and give you approval but for t…"
click at [1141, 60] on span "Approve" at bounding box center [1131, 61] width 53 height 22
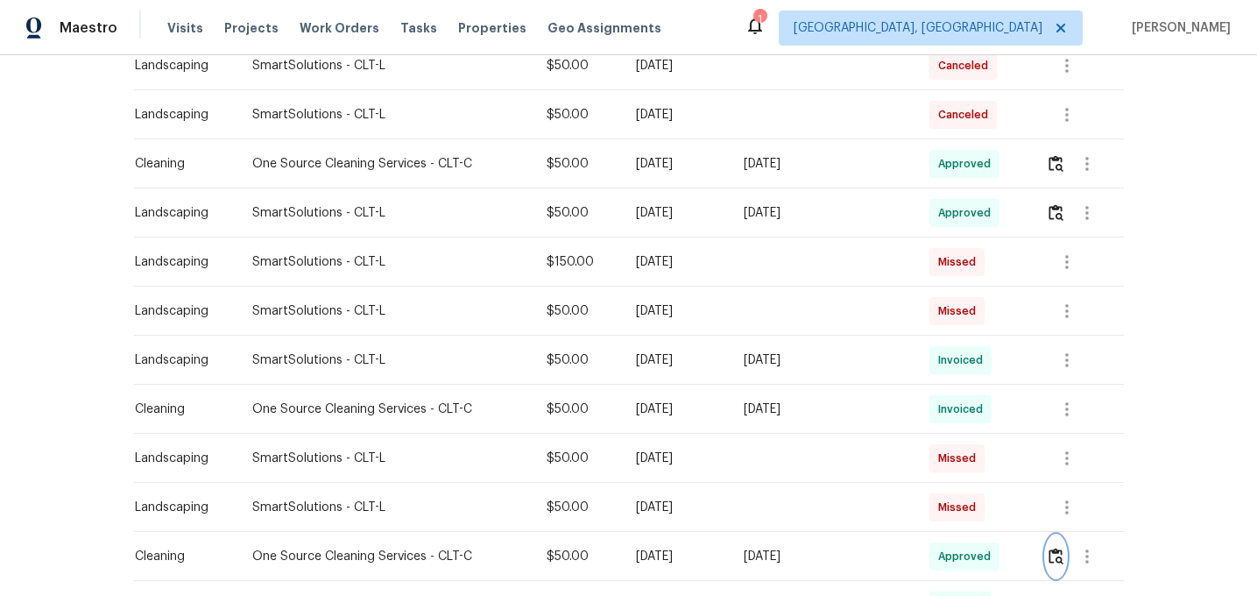
scroll to position [0, 0]
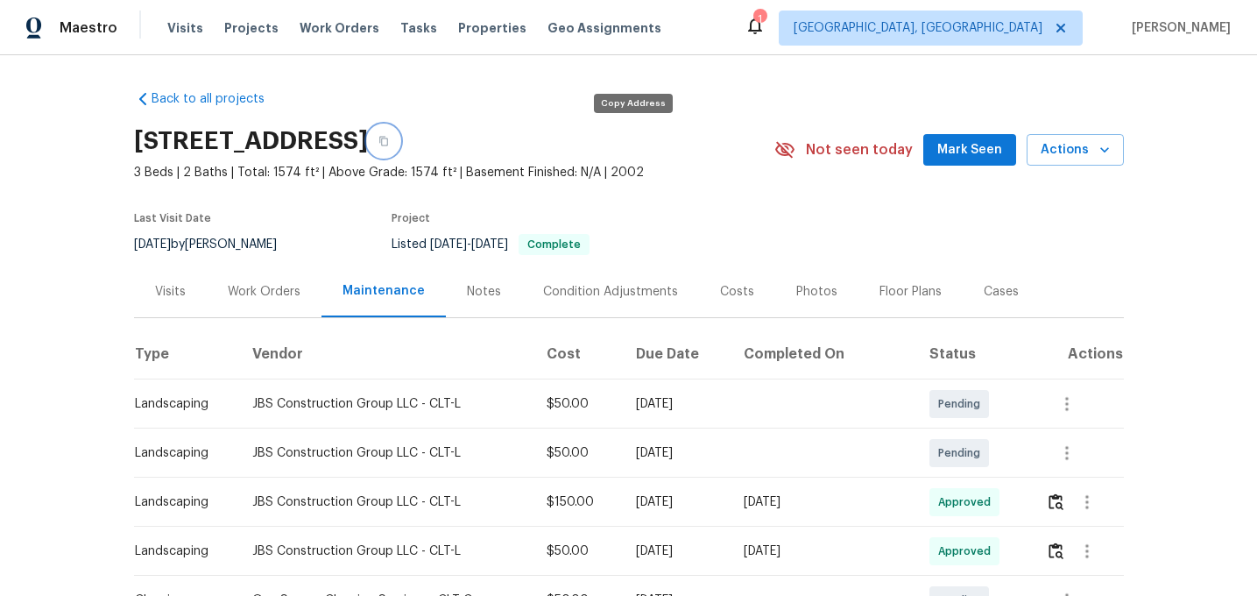
click at [388, 139] on icon "button" at bounding box center [383, 142] width 9 height 10
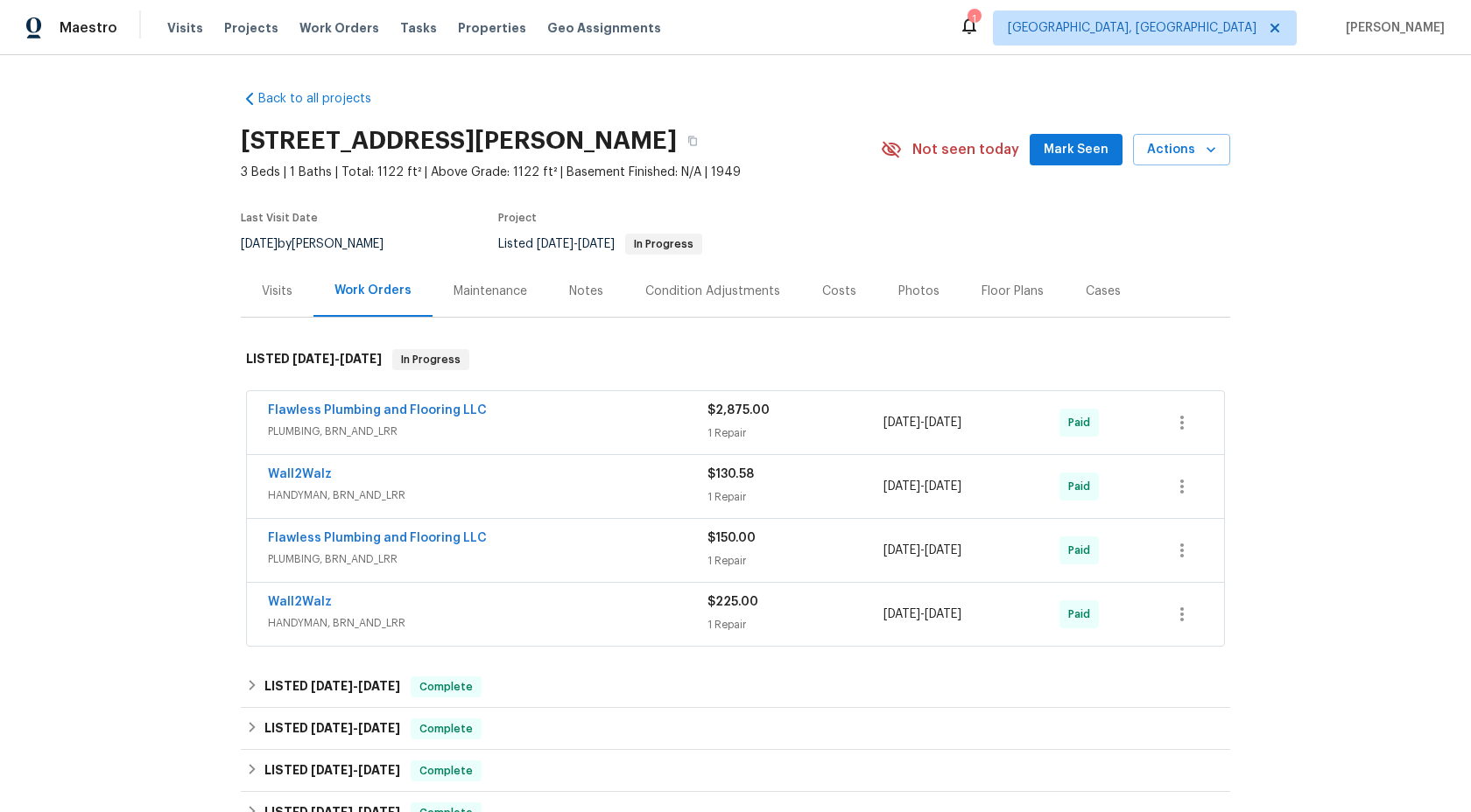
click at [488, 286] on div "Maintenance" at bounding box center [491, 292] width 74 height 18
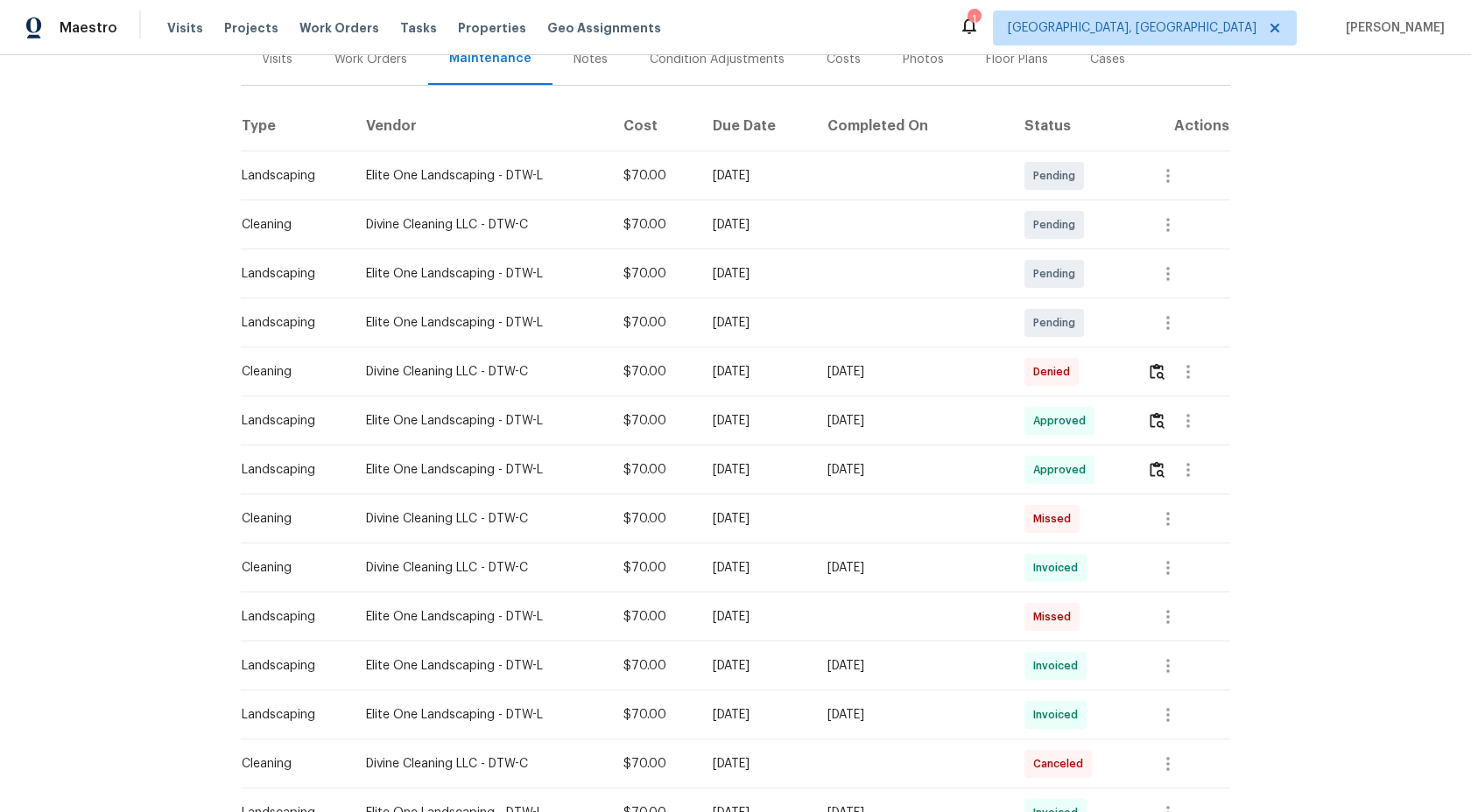
scroll to position [278, 0]
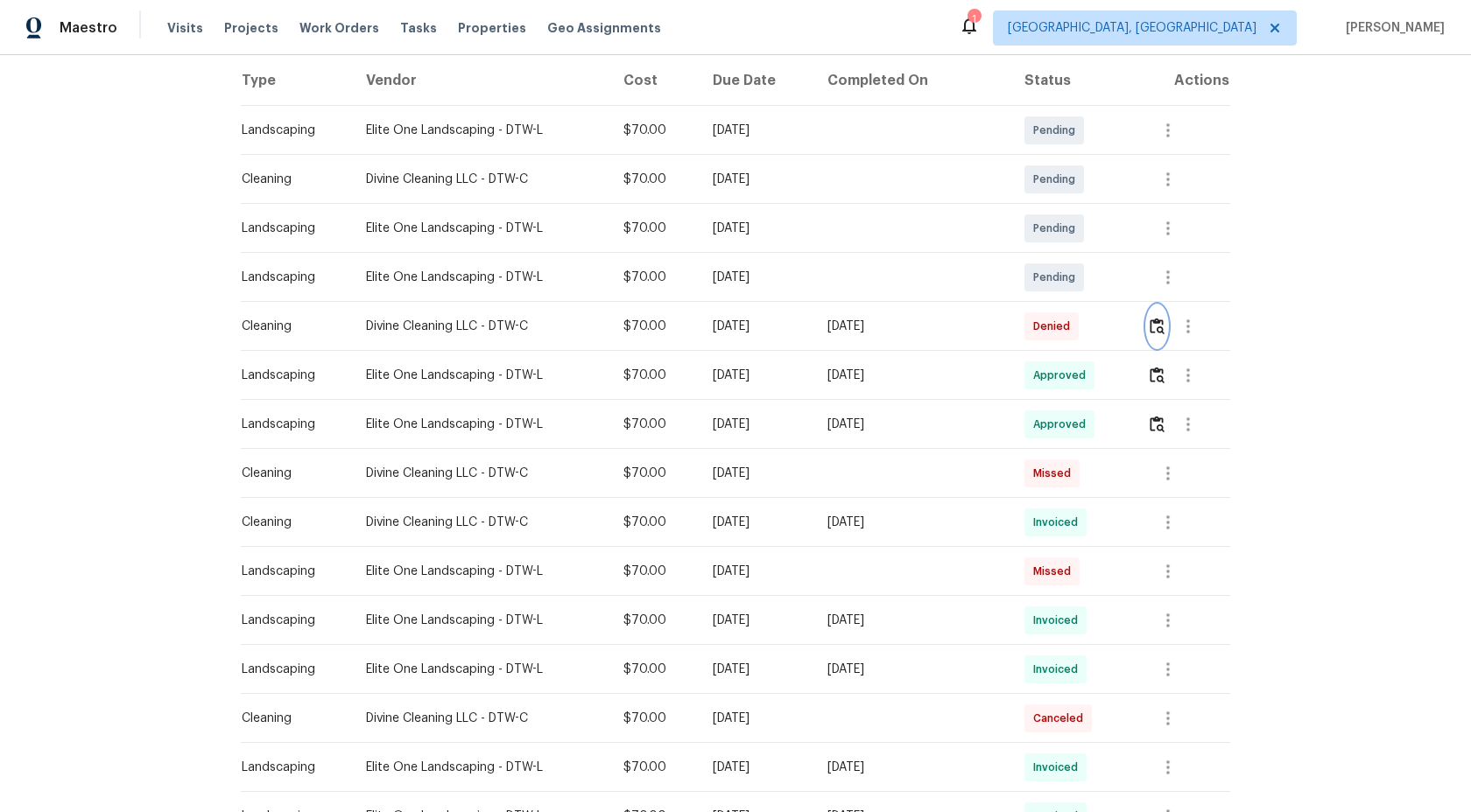
click at [1156, 326] on img "button" at bounding box center [1156, 326] width 15 height 17
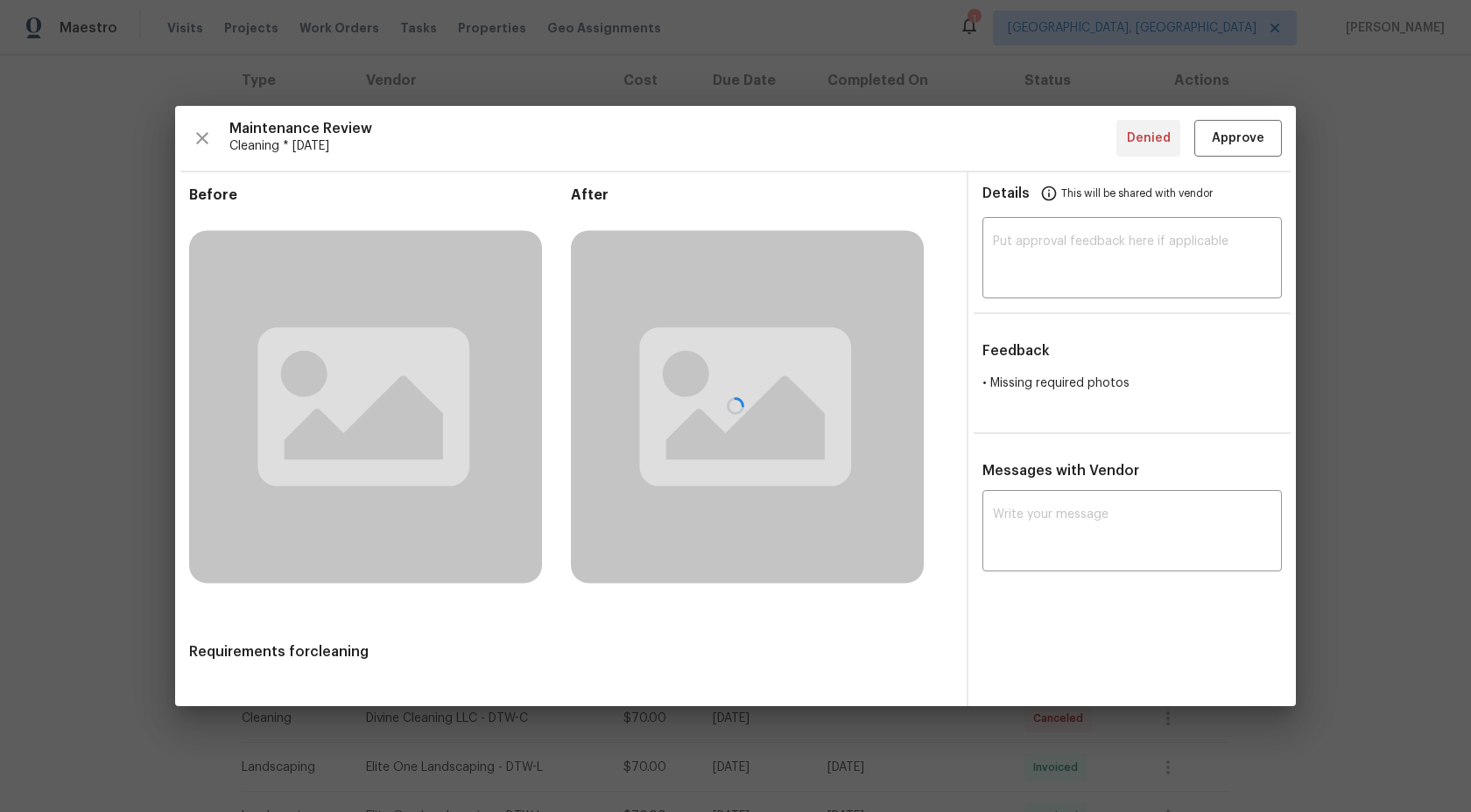
click at [1156, 326] on div at bounding box center [735, 406] width 1120 height 600
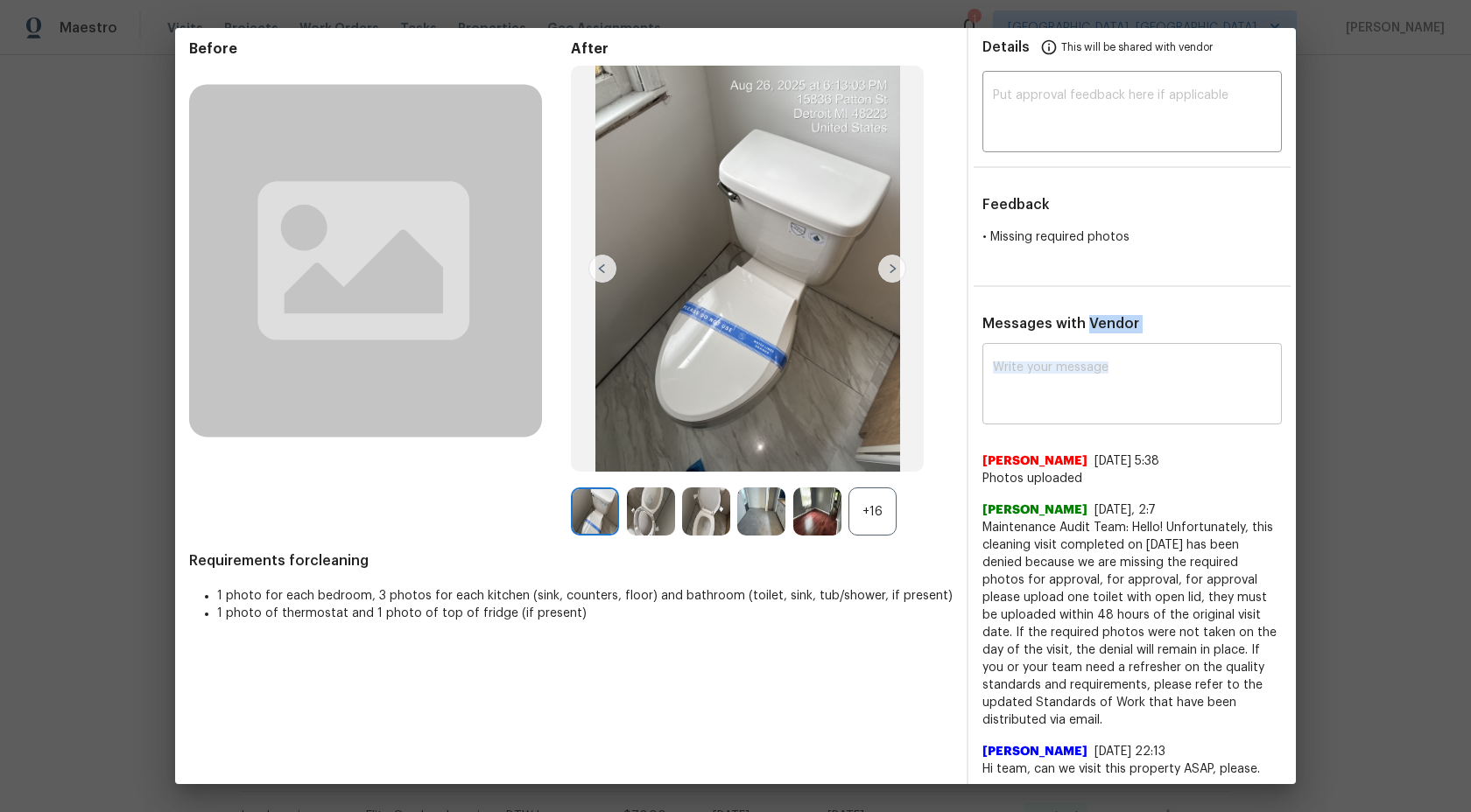
scroll to position [76, 0]
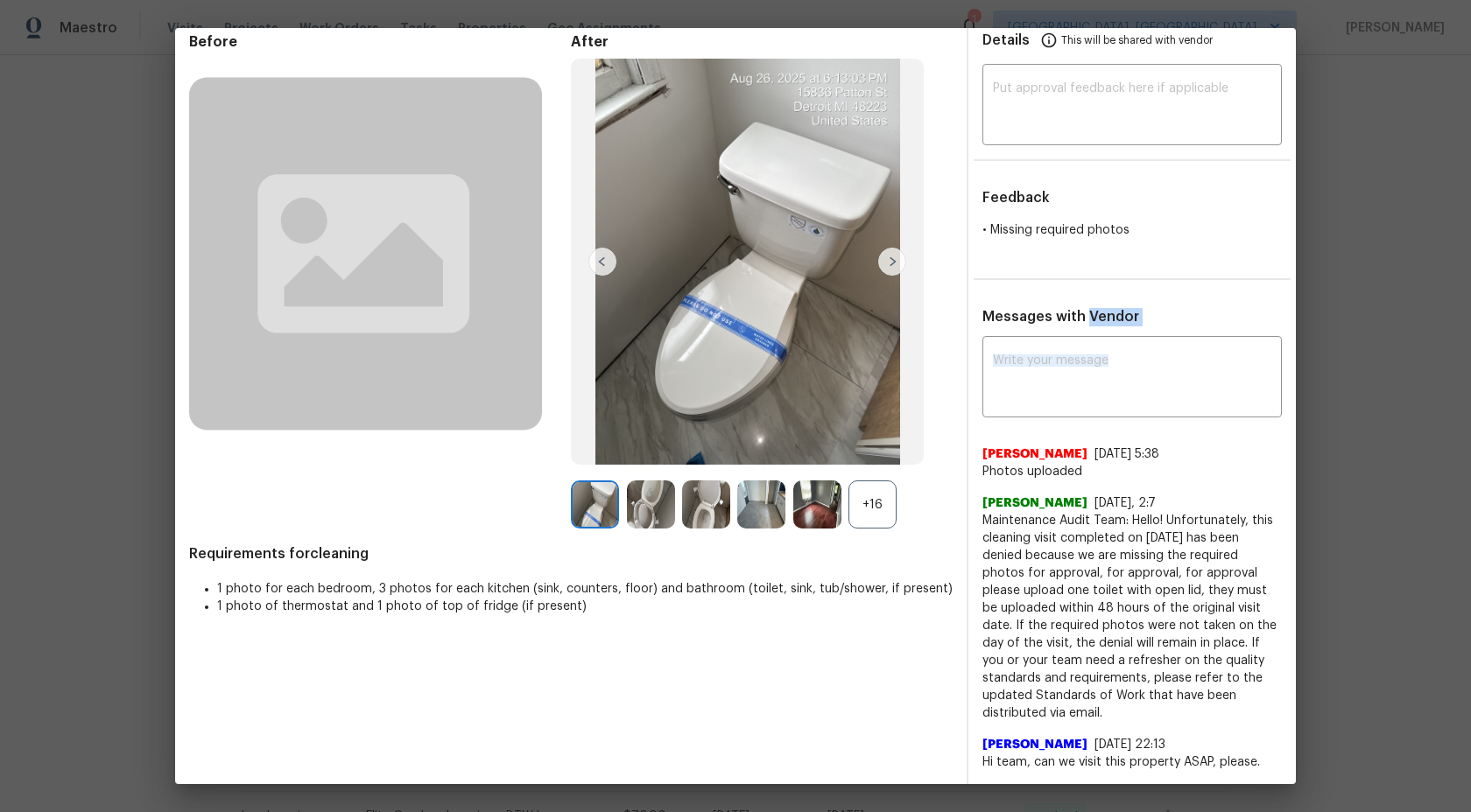
click at [584, 509] on img at bounding box center [595, 504] width 48 height 48
click at [877, 497] on div "+16" at bounding box center [872, 504] width 48 height 48
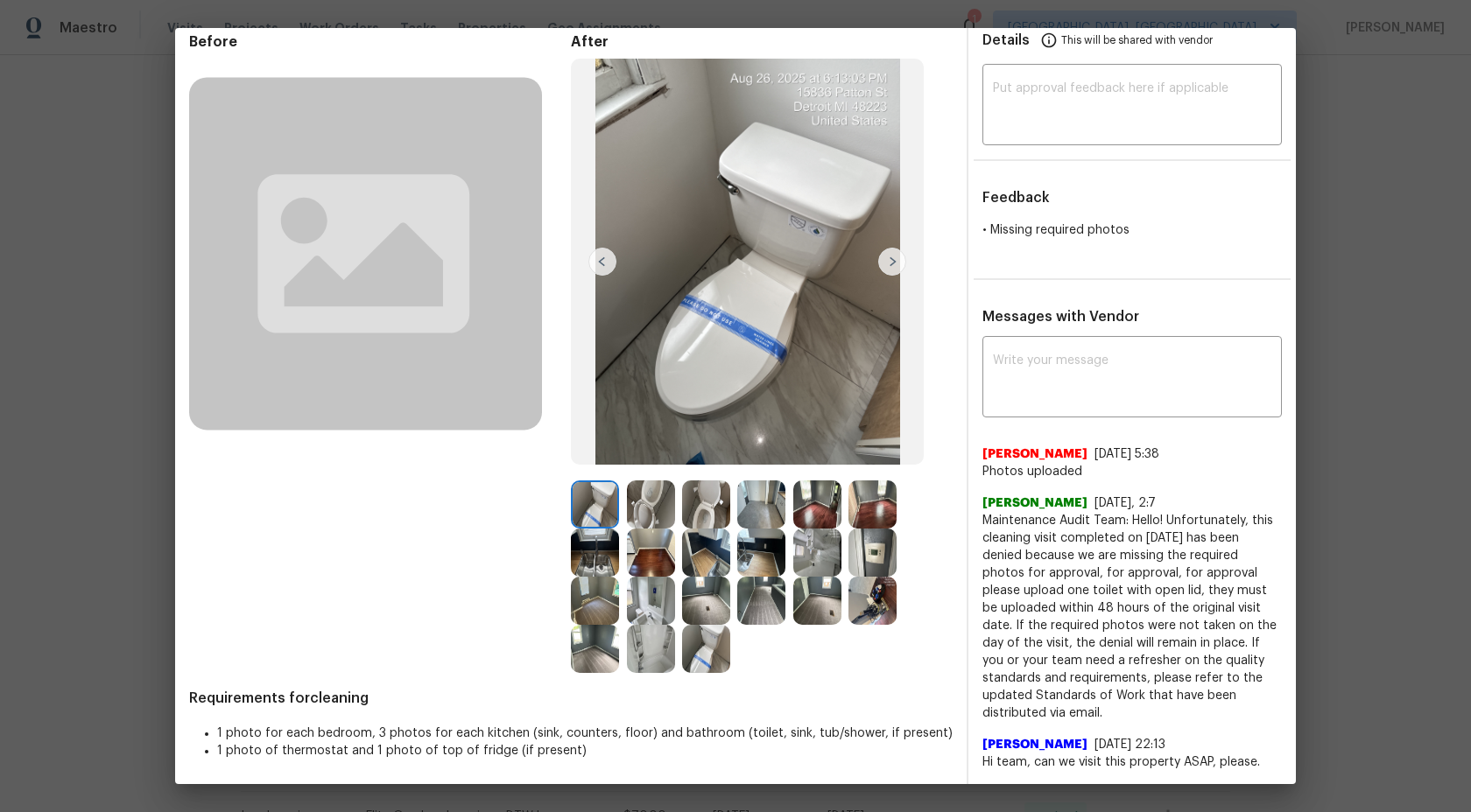
click at [655, 508] on img at bounding box center [651, 504] width 48 height 48
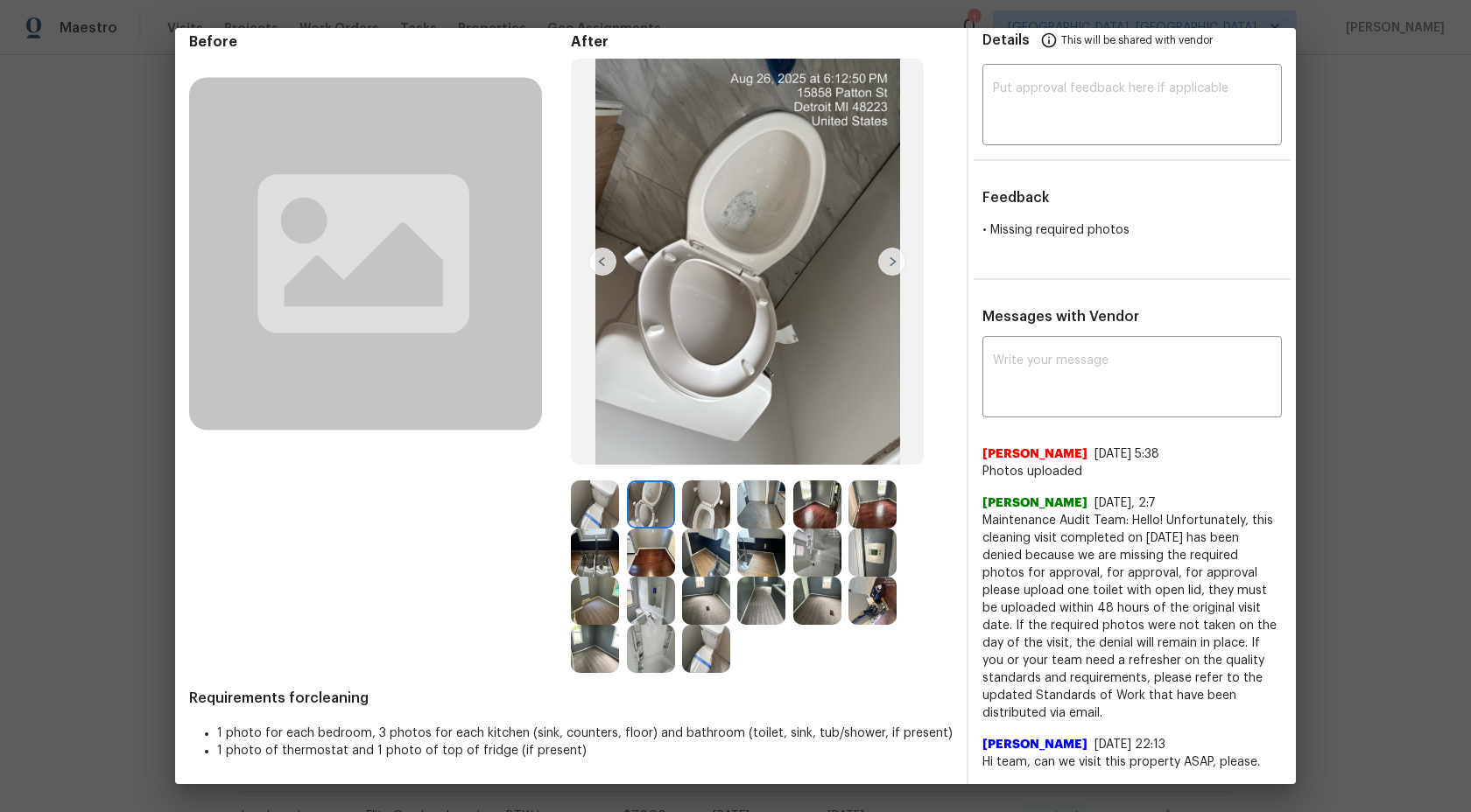
click at [698, 500] on img at bounding box center [706, 504] width 48 height 48
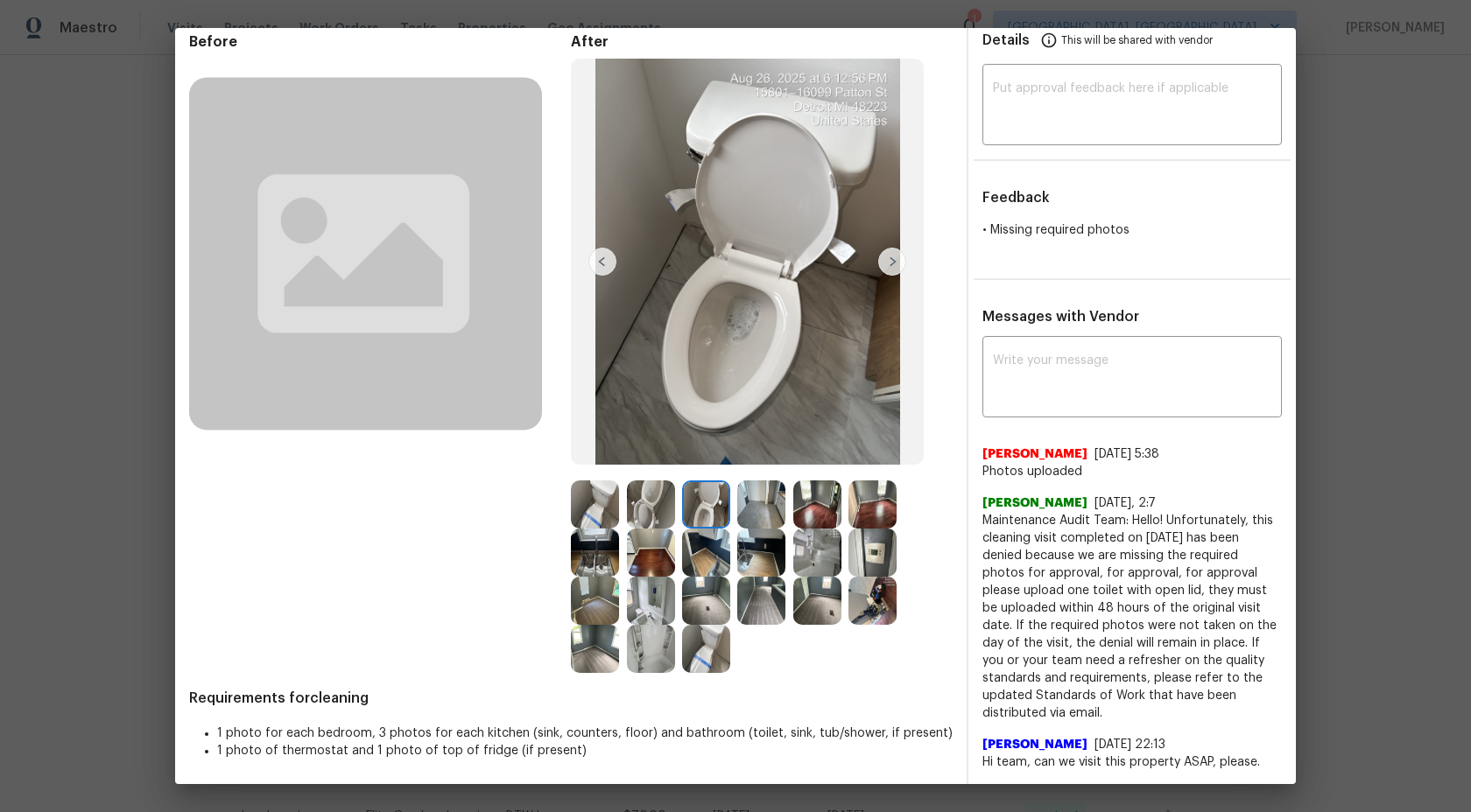
click at [660, 498] on img at bounding box center [651, 504] width 48 height 48
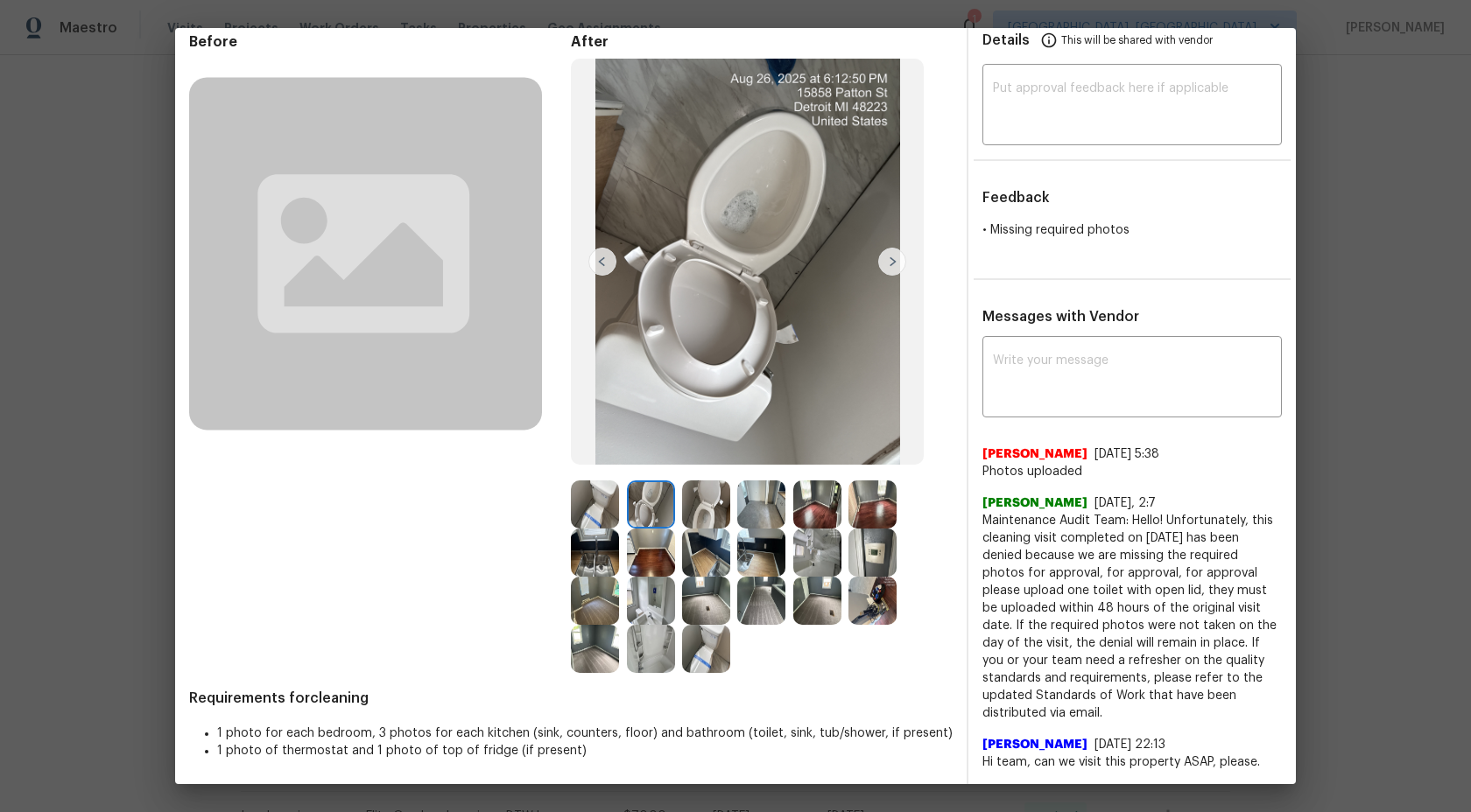
click at [590, 497] on img at bounding box center [595, 504] width 48 height 48
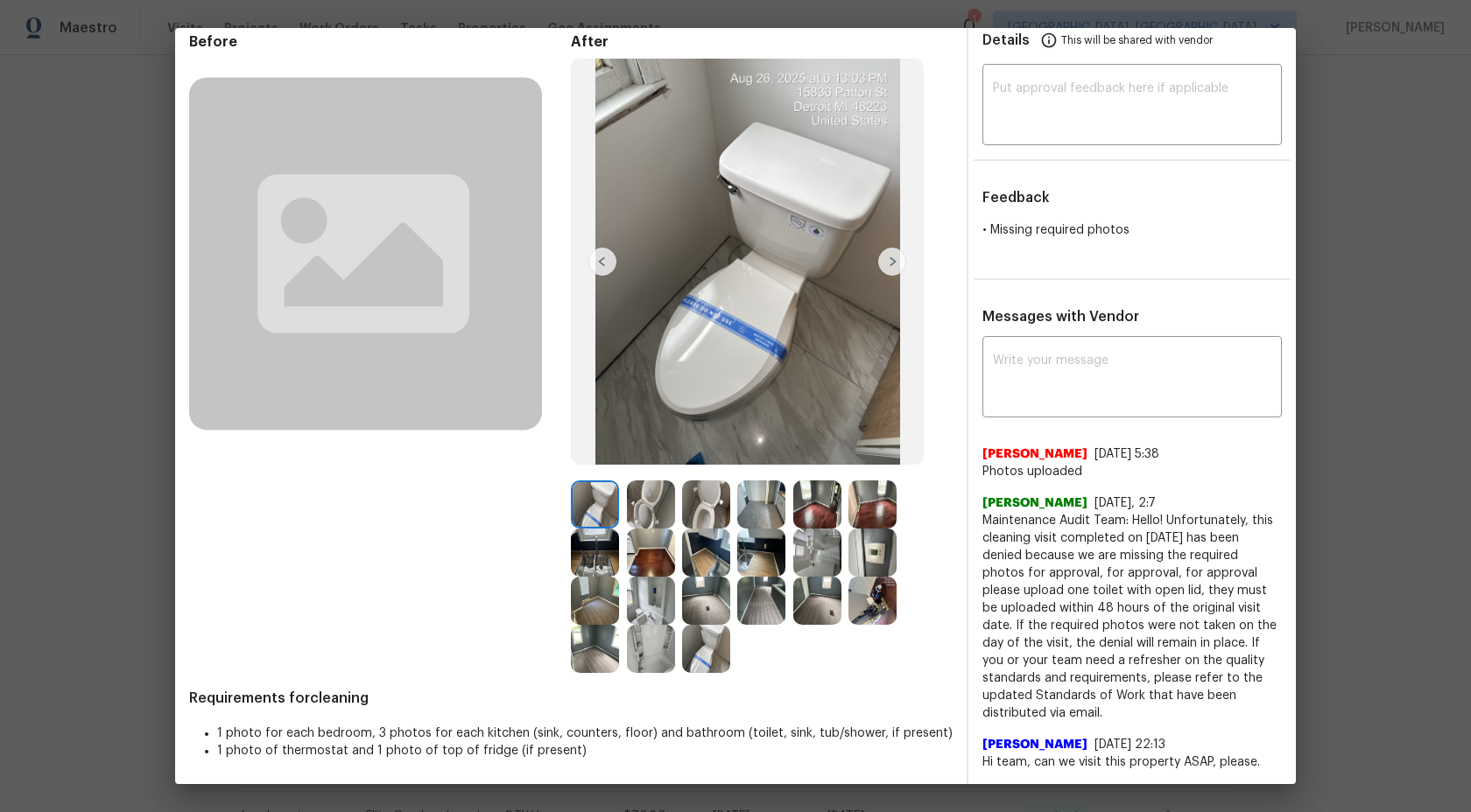
click at [642, 504] on img at bounding box center [651, 504] width 48 height 48
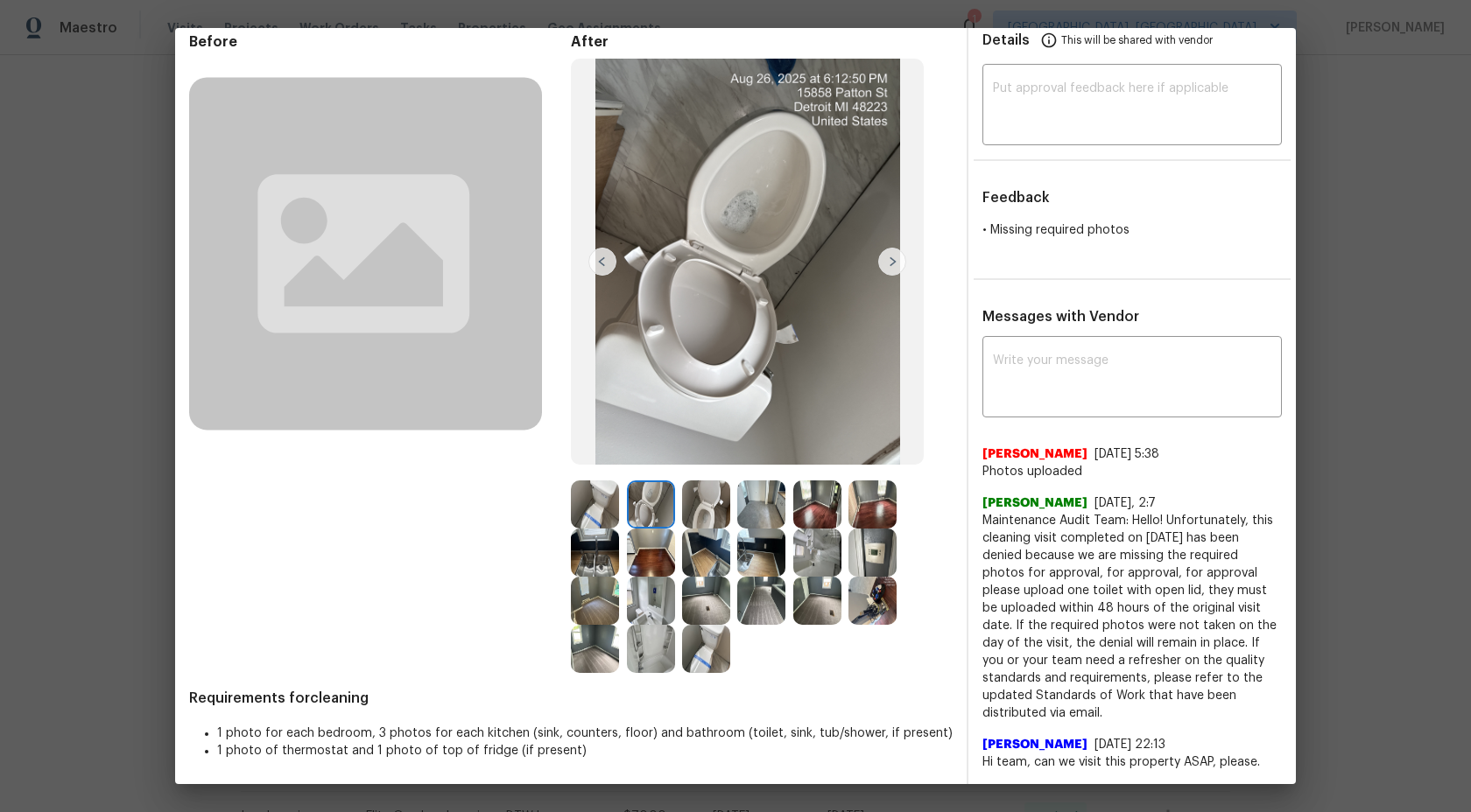
click at [610, 502] on img at bounding box center [595, 504] width 48 height 48
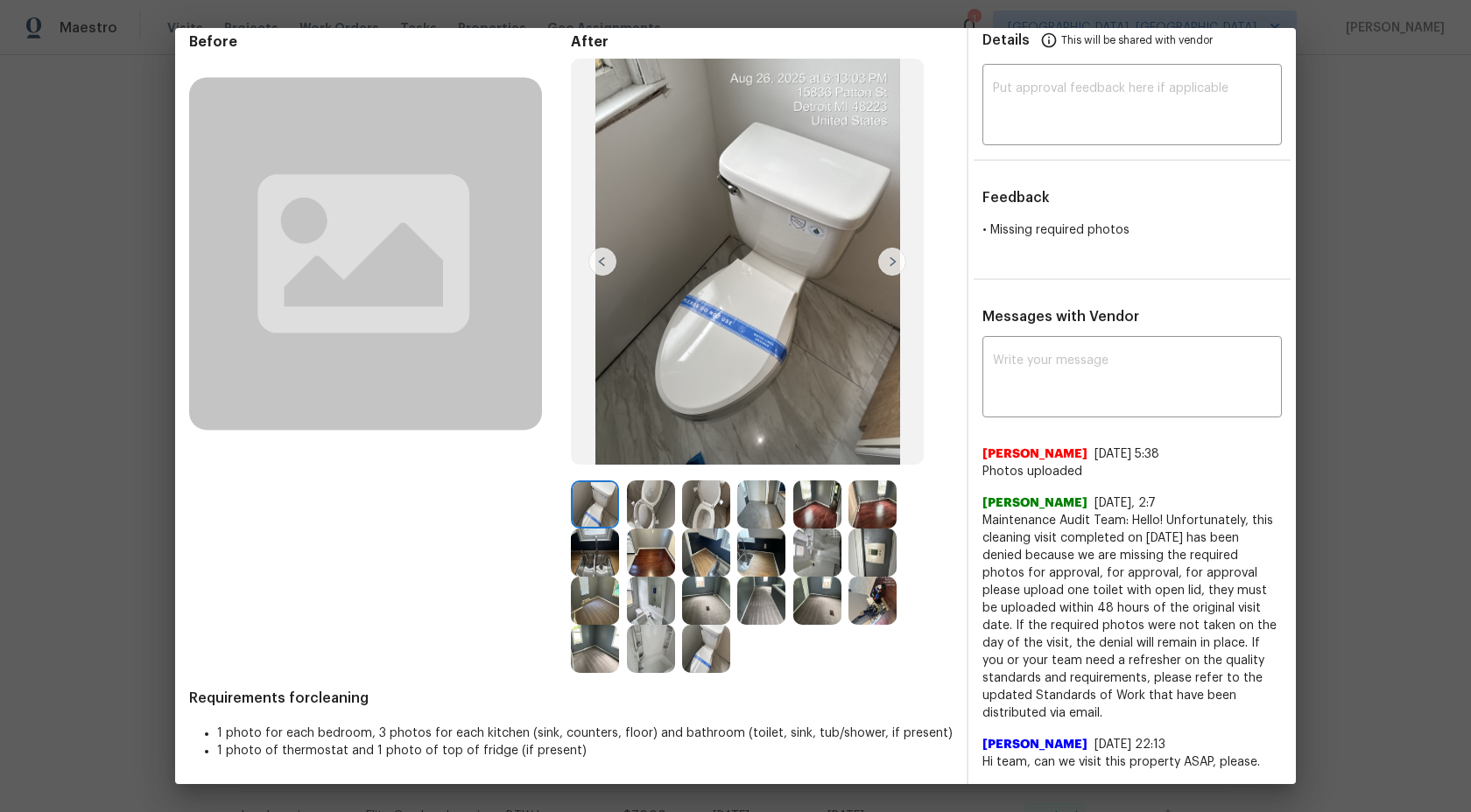
click at [642, 499] on img at bounding box center [651, 504] width 48 height 48
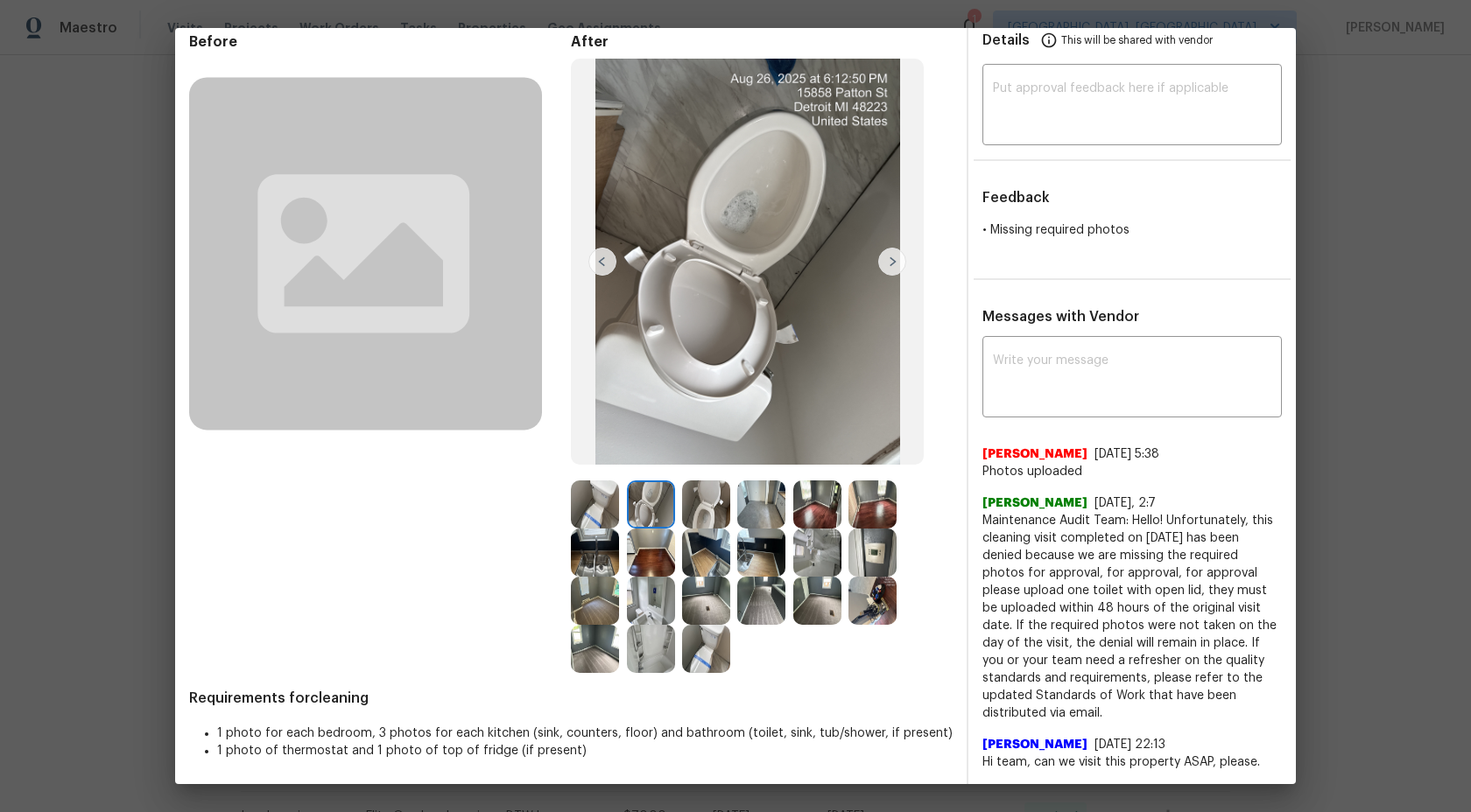
click at [653, 490] on img at bounding box center [651, 504] width 48 height 48
click at [700, 501] on img at bounding box center [706, 504] width 48 height 48
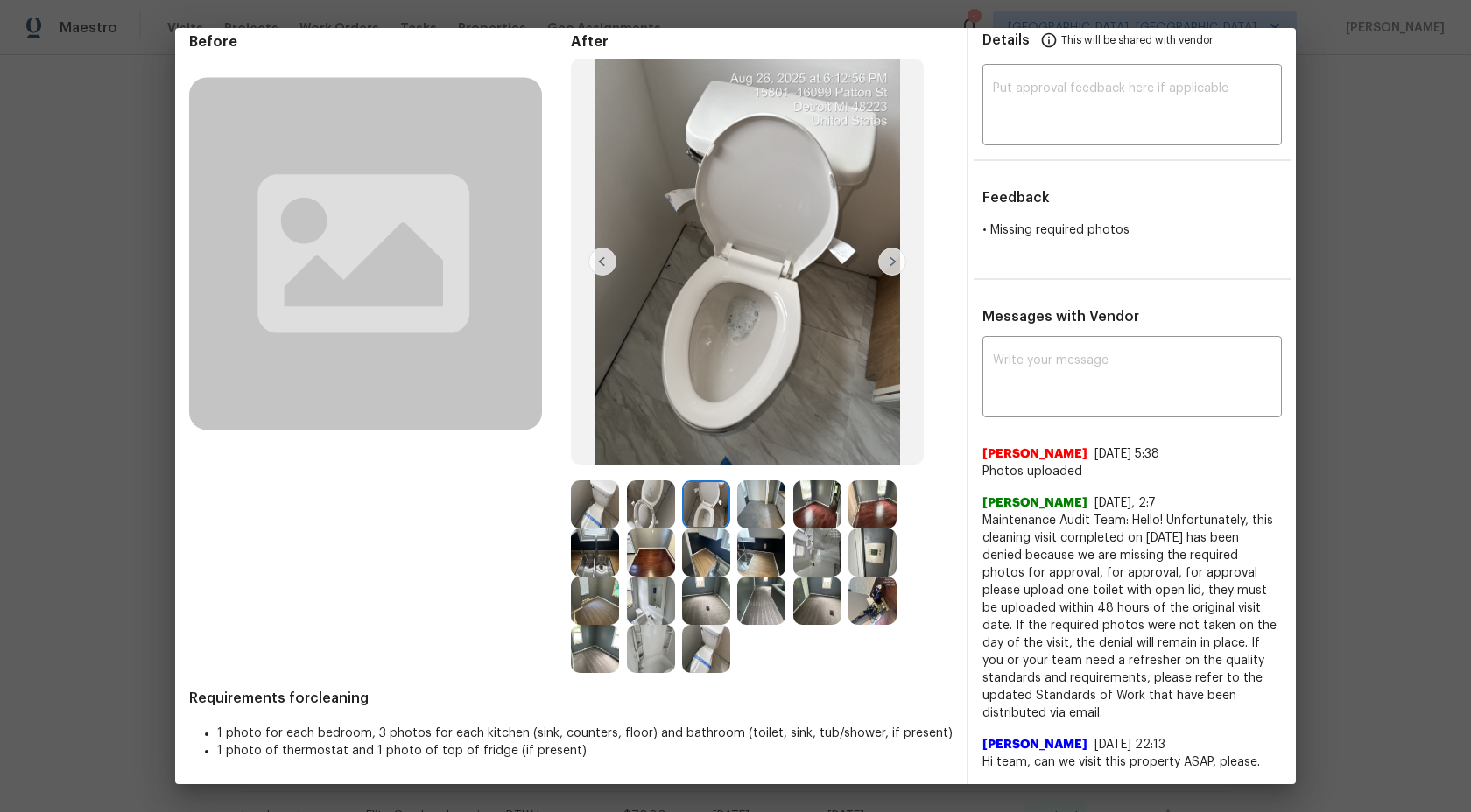
click at [758, 524] on img at bounding box center [761, 504] width 48 height 48
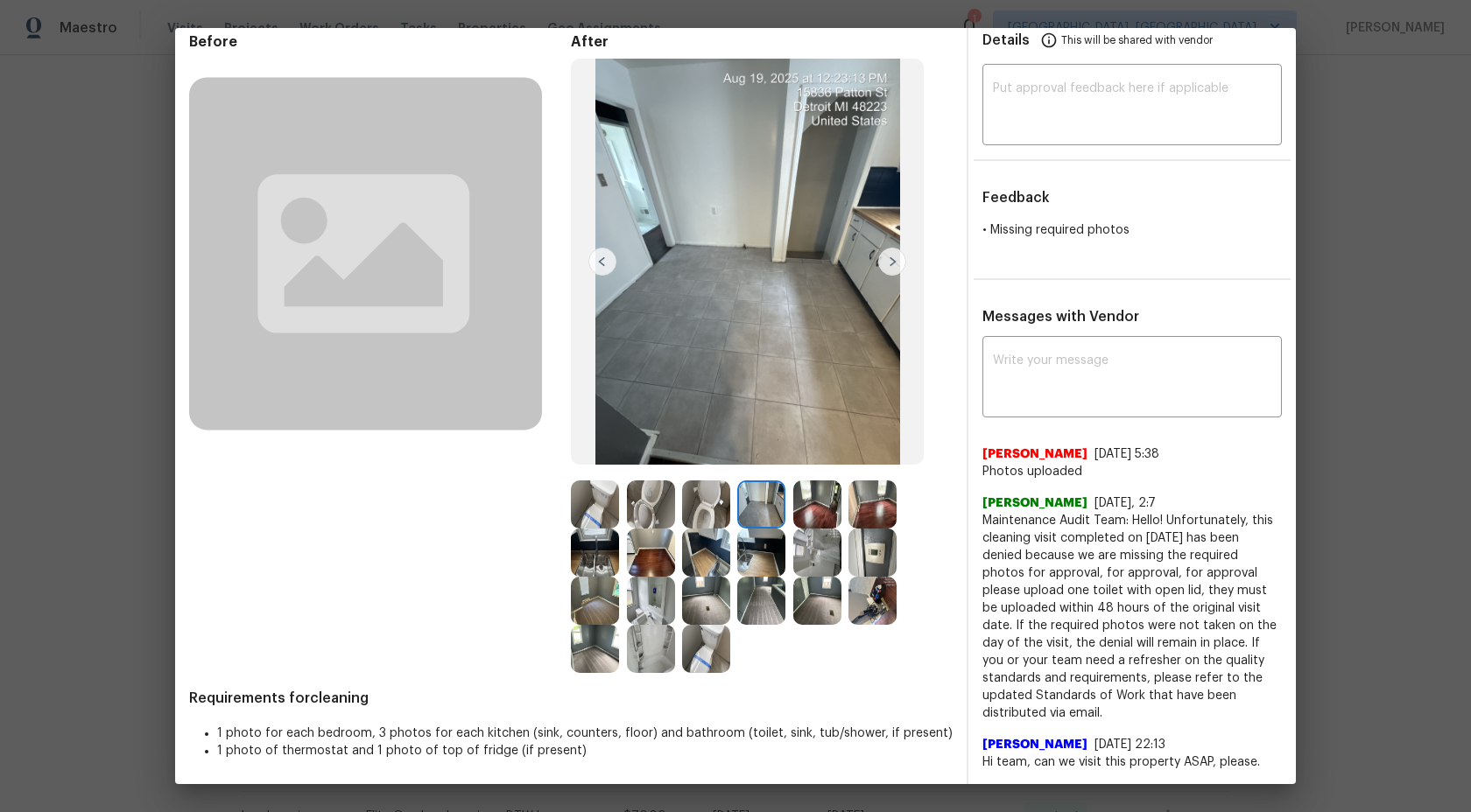
click at [774, 551] on img at bounding box center [761, 552] width 48 height 48
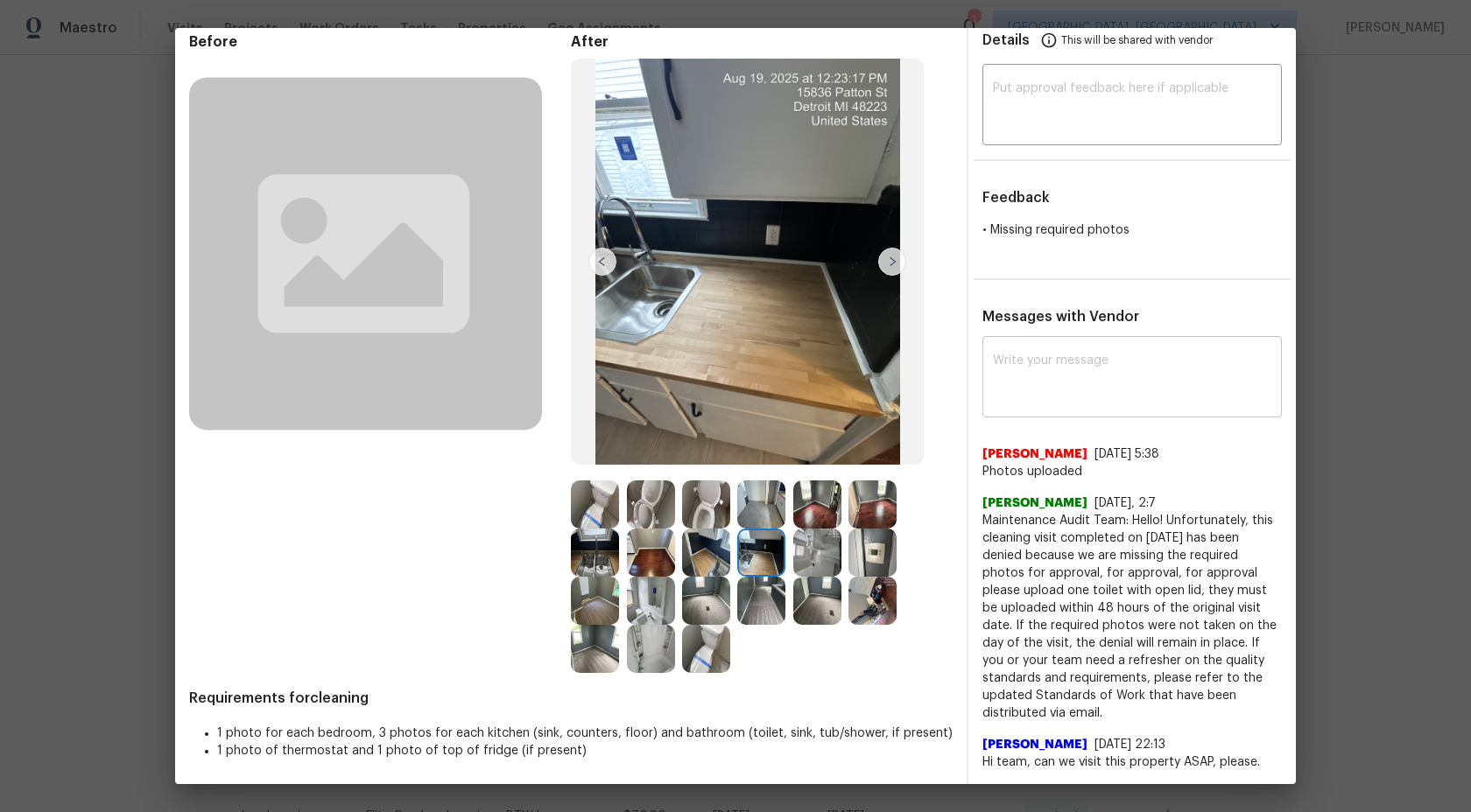
click at [1072, 364] on textarea at bounding box center [1131, 379] width 279 height 49
type textarea "H"
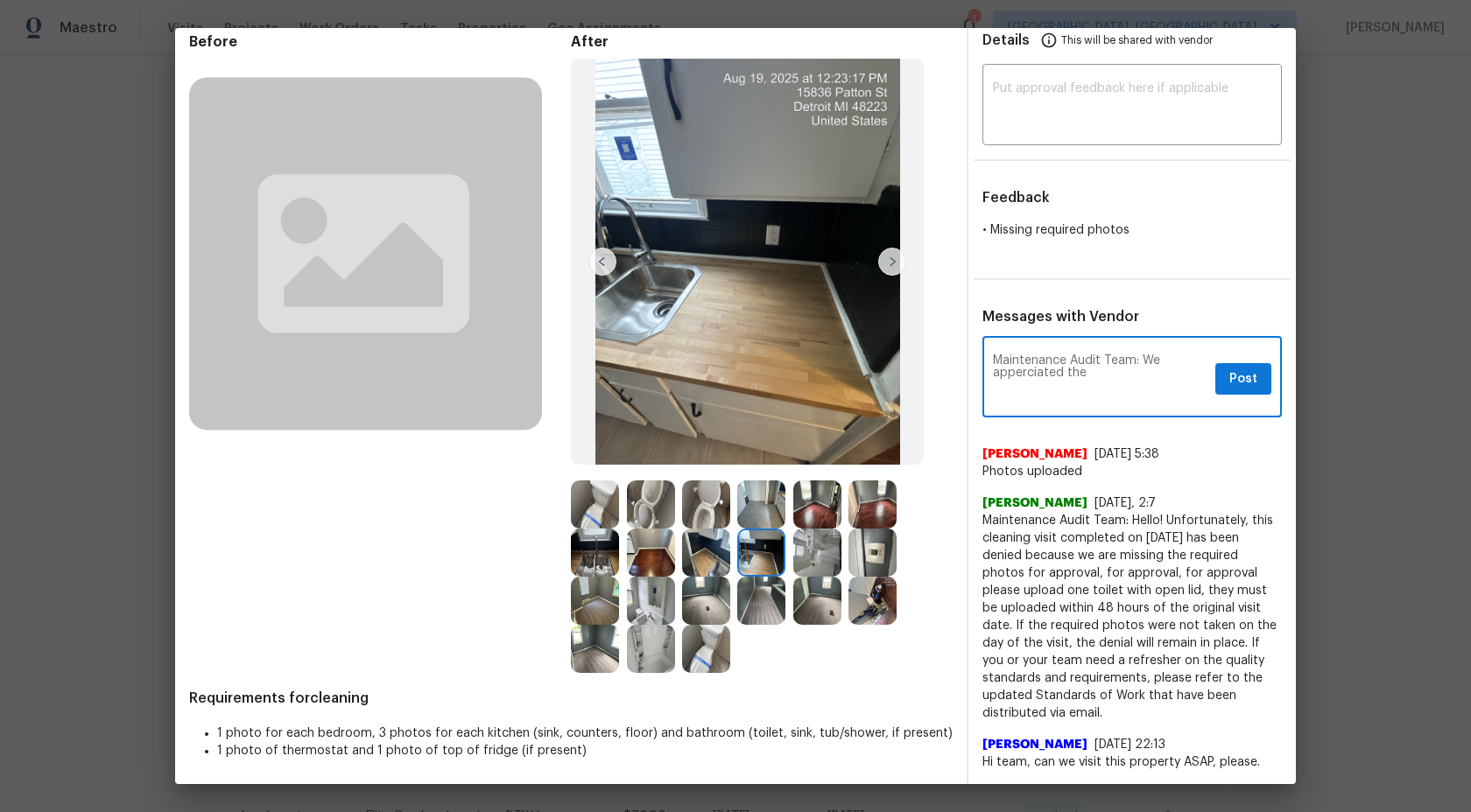
click at [1023, 381] on textarea "Maintenance Audit Team: We apperciated the" at bounding box center [1099, 379] width 215 height 49
click at [1030, 370] on textarea "Maintenance Audit Team: We apperciated the" at bounding box center [1099, 379] width 215 height 49
click at [1097, 371] on textarea "Maintenance Audit Team: We appreciated the" at bounding box center [1099, 379] width 215 height 49
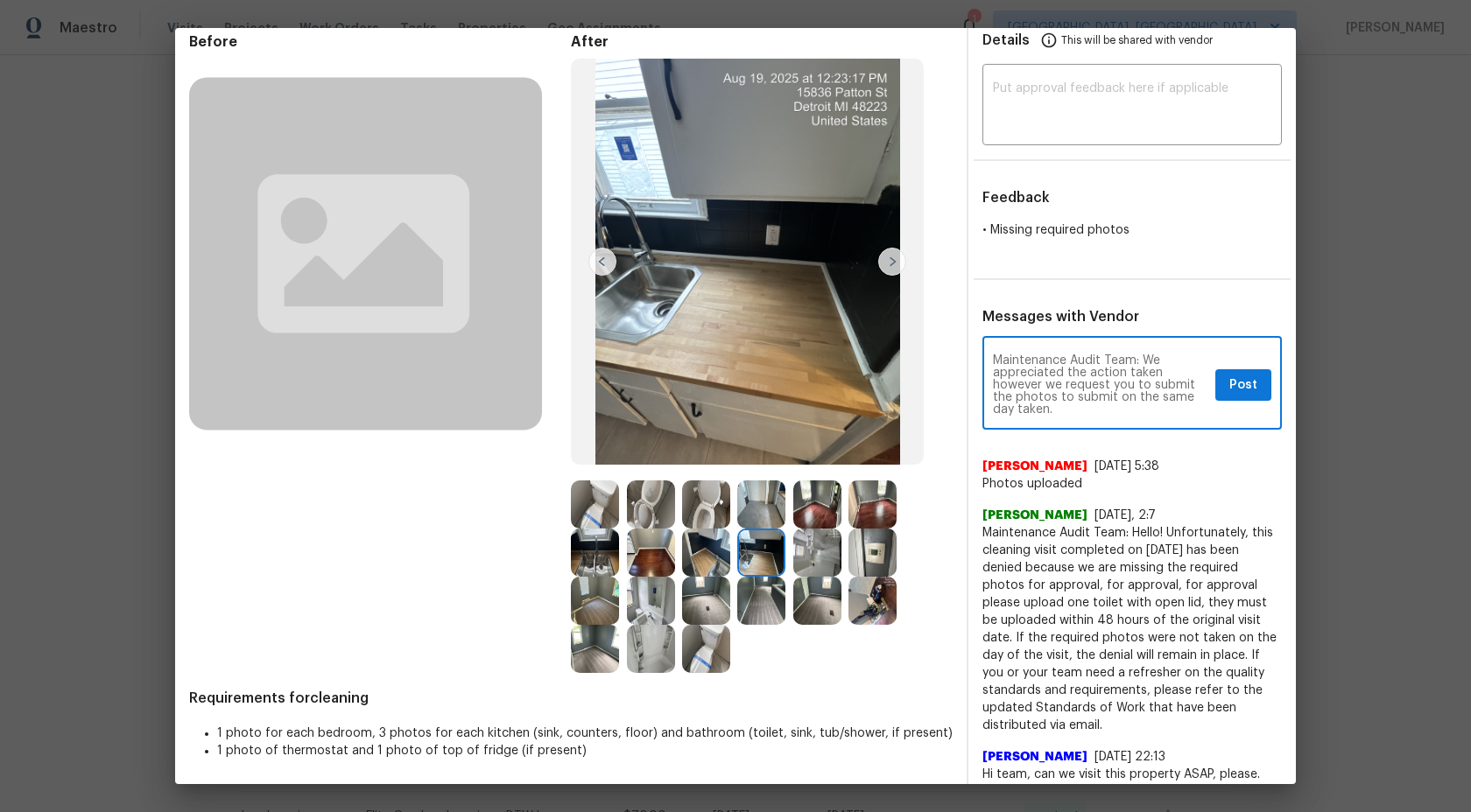
scroll to position [88, 0]
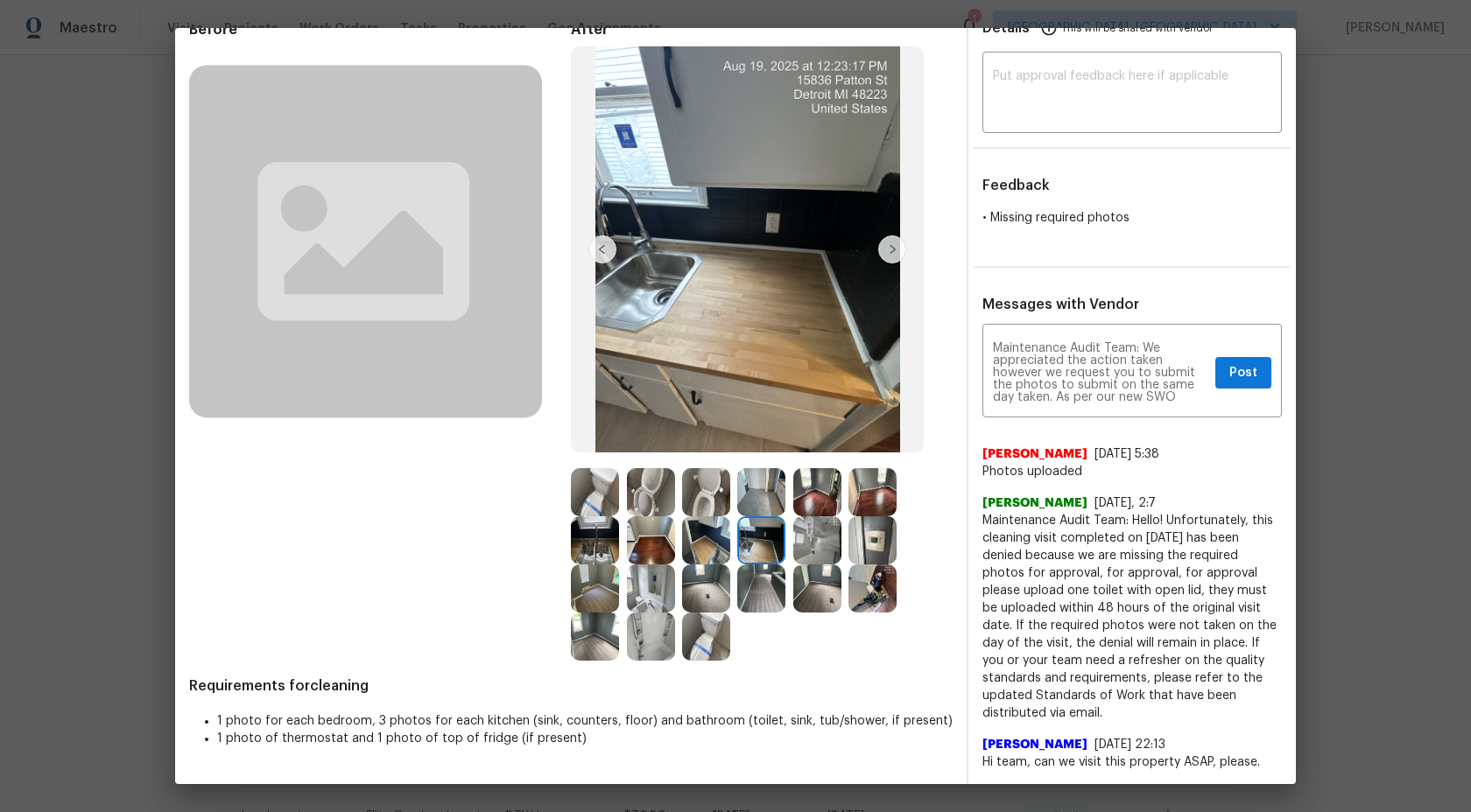
drag, startPoint x: 1162, startPoint y: 592, endPoint x: 1171, endPoint y: 701, distance: 109.4
click at [1171, 702] on span "Maintenance Audit Team: Hello! Unfortunately, this cleaning visit completed on …" at bounding box center [1132, 616] width 300 height 210
copy span "they must be uploaded within 48 hours of the original visit date. If the requir…"
click at [1186, 396] on textarea "Maintenance Audit Team: We appreciated the action taken however we request you …" at bounding box center [1099, 372] width 215 height 61
paste textarea "they must be uploaded within 48 hours of the original visit date. If the requir…"
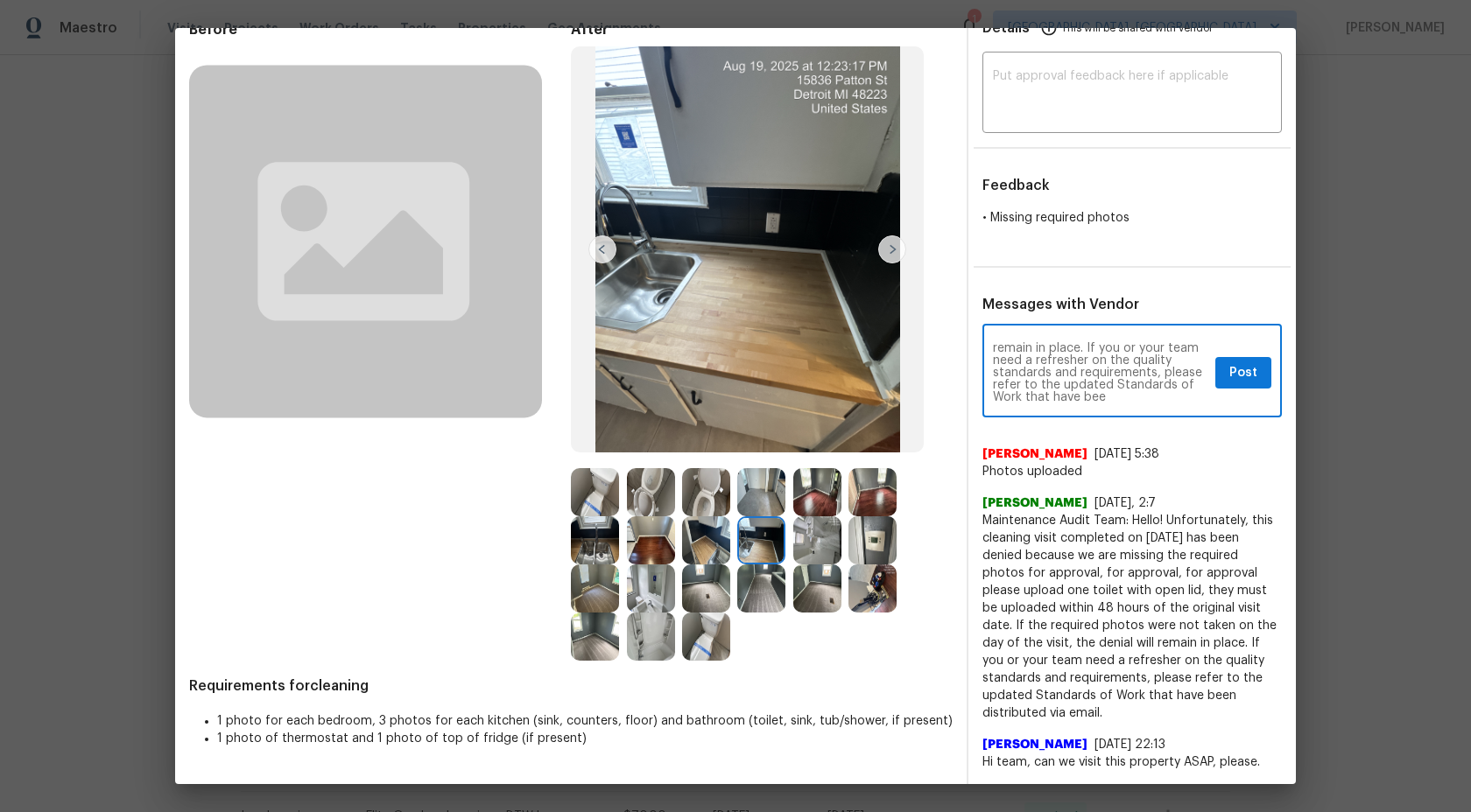
scroll to position [44, 0]
click at [1190, 354] on textarea "Maintenance Audit Team: We appreciated the action taken however we request you …" at bounding box center [1099, 372] width 215 height 61
click at [1154, 374] on textarea "Maintenance Audit Team: We appreciated the action taken however we request you …" at bounding box center [1099, 372] width 215 height 61
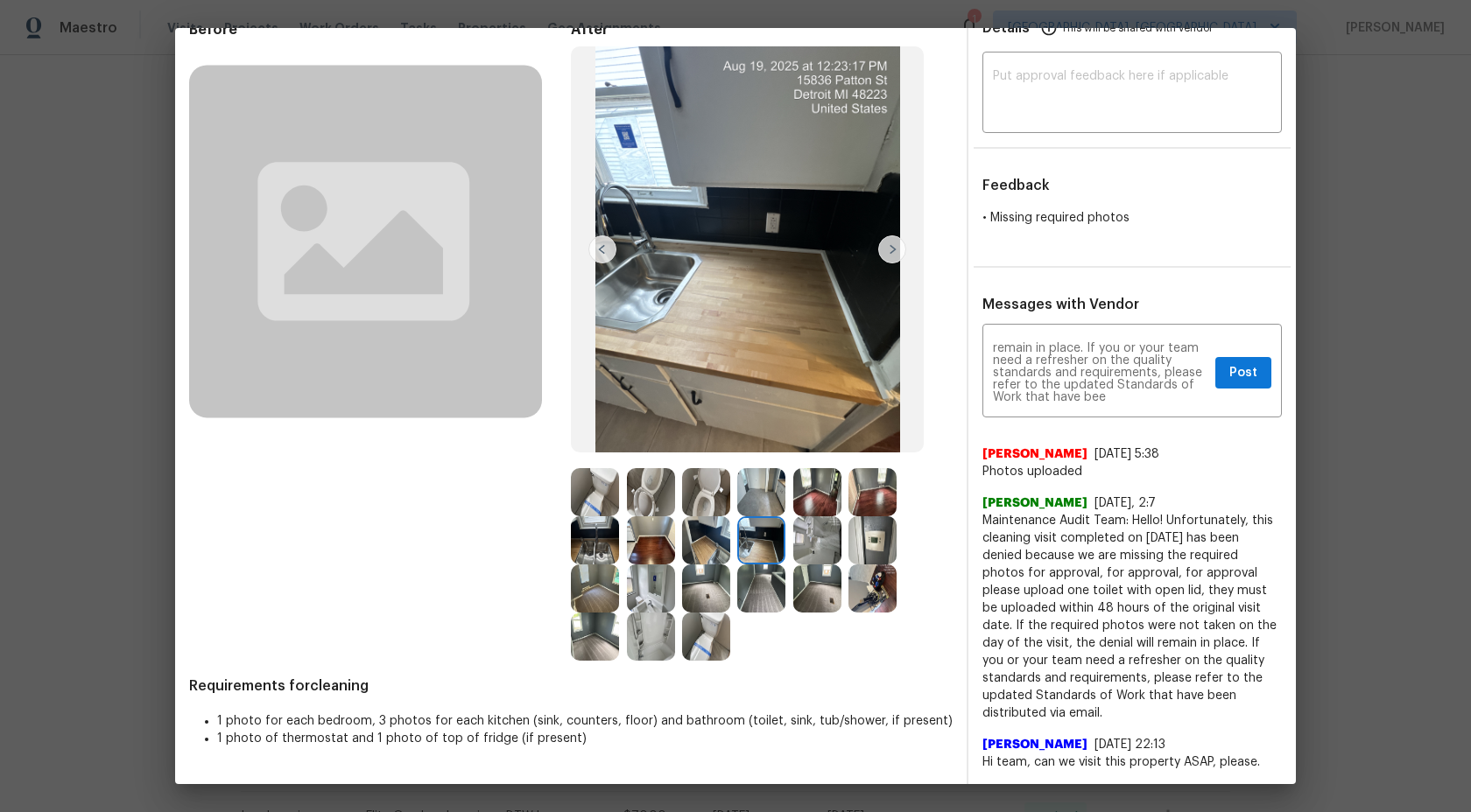
drag, startPoint x: 1168, startPoint y: 589, endPoint x: 1212, endPoint y: 710, distance: 128.8
click at [1212, 711] on span "Maintenance Audit Team: Hello! Unfortunately, this cleaning visit completed on …" at bounding box center [1132, 616] width 300 height 210
copy span "hey must be uploaded within 48 hours of the original visit date. If the require…"
click at [1196, 588] on span "Maintenance Audit Team: Hello! Unfortunately, this cleaning visit completed on …" at bounding box center [1132, 616] width 300 height 210
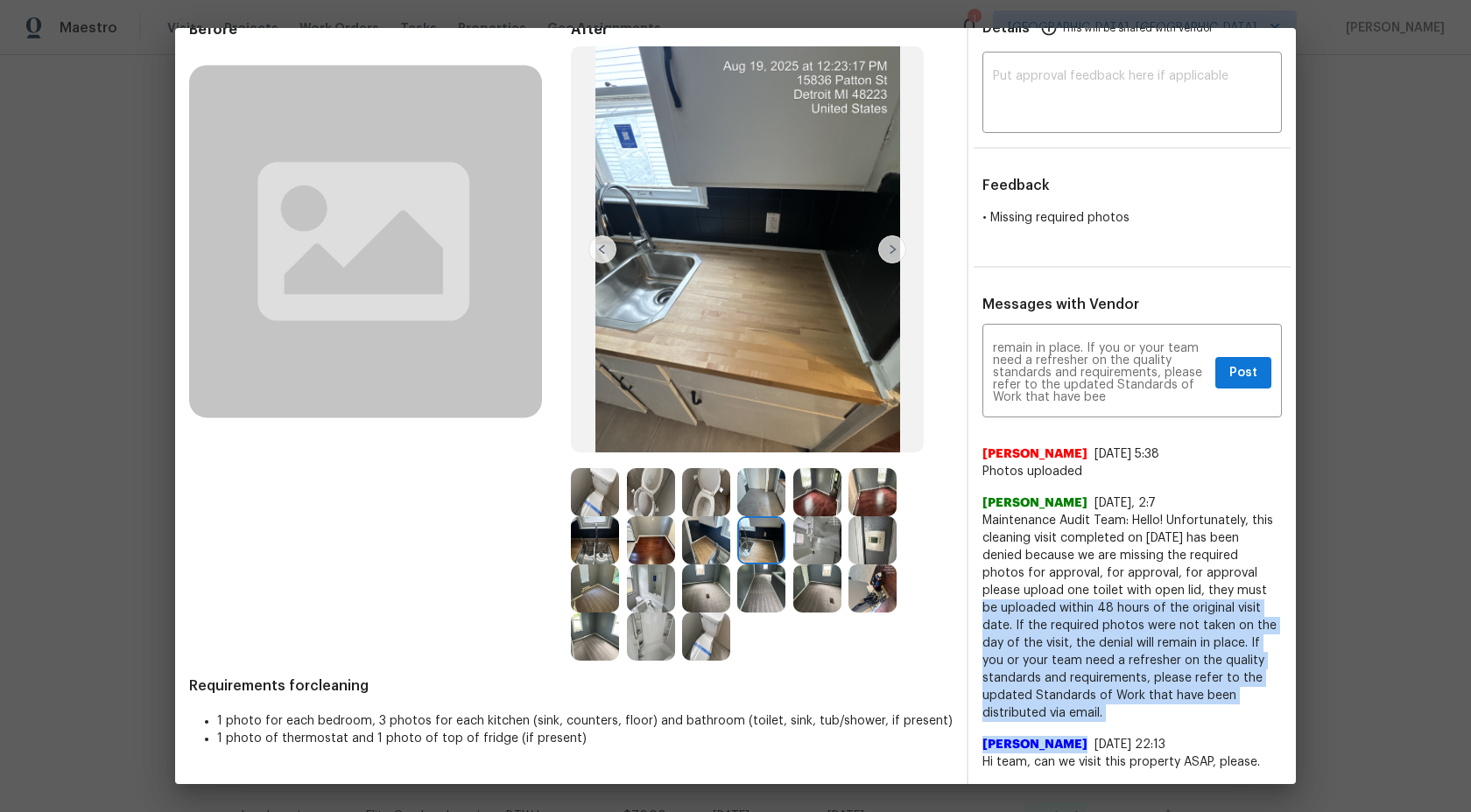
drag, startPoint x: 1195, startPoint y: 588, endPoint x: 1218, endPoint y: 723, distance: 136.9
click at [1218, 723] on div "Devonta Nelson 8/27/25, 5:38 Photos uploaded Jithin Franklin 8/21/25, 2:7 Maint…" at bounding box center [1132, 601] width 300 height 340
copy div "must be uploaded within 48 hours of the original visit date. If the required ph…"
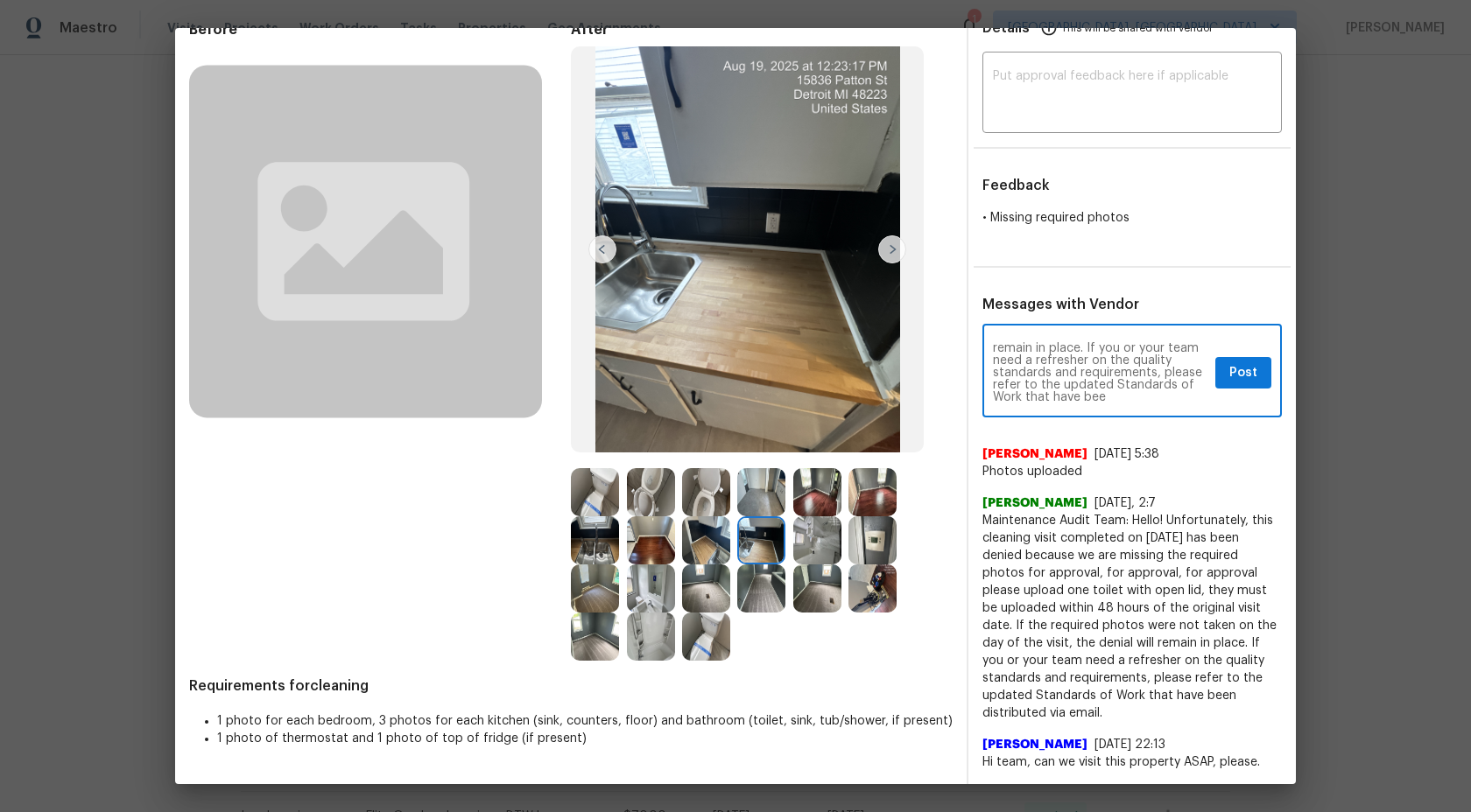
drag, startPoint x: 1036, startPoint y: 380, endPoint x: 1078, endPoint y: 459, distance: 89.5
click at [1078, 460] on div "Maintenance Audit Team: We appreciated the action taken however we request you …" at bounding box center [1132, 548] width 300 height 442
paste textarea "n distributed via email. Alex Otero"
drag, startPoint x: 1072, startPoint y: 385, endPoint x: 984, endPoint y: 385, distance: 88.0
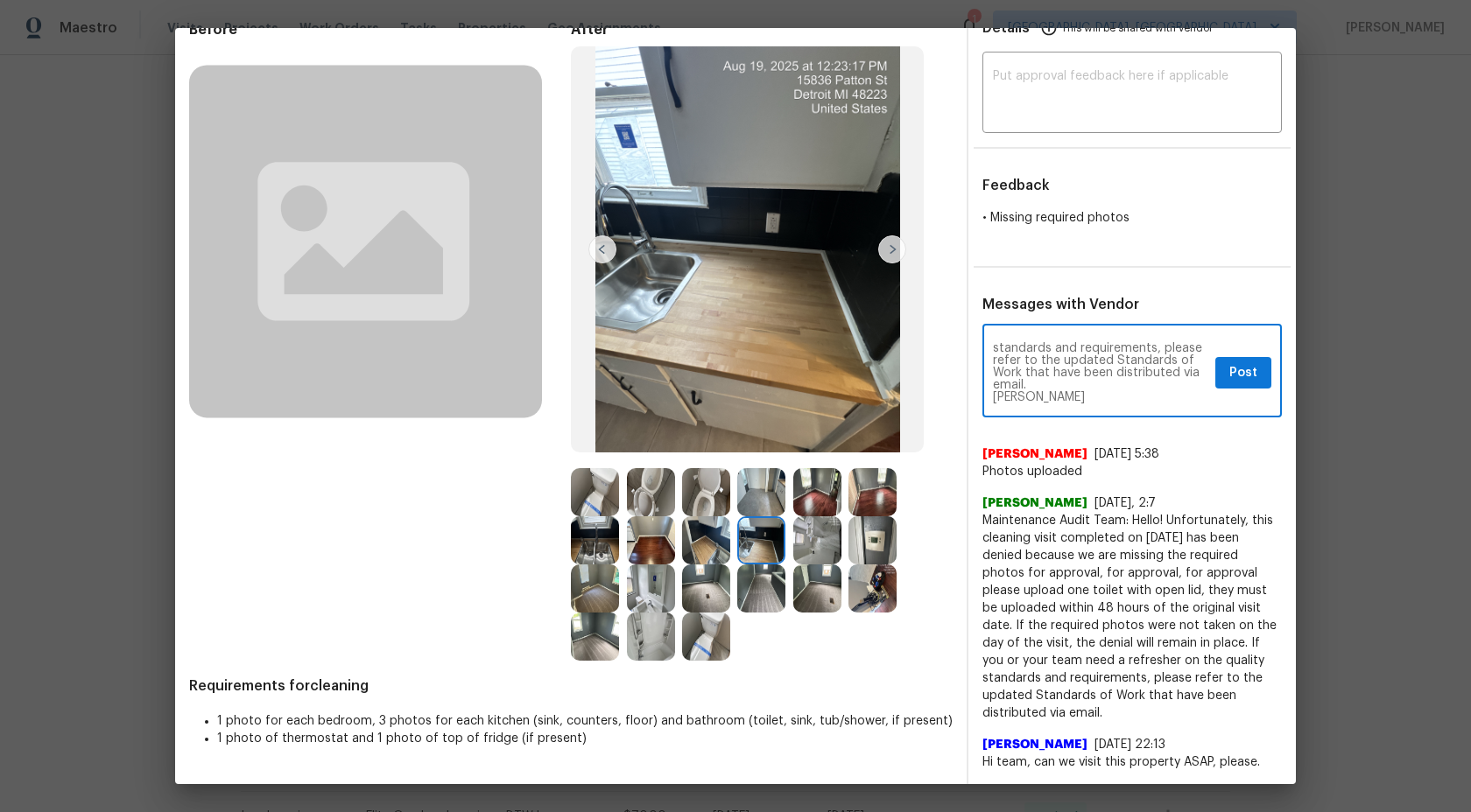
click at [984, 385] on div "Maintenance Audit Team: We appreciated the action taken however we request you …" at bounding box center [1132, 372] width 300 height 89
click at [997, 400] on textarea "Maintenance Audit Team: We appreciated the action taken however we request you …" at bounding box center [1099, 372] width 215 height 61
click at [1066, 404] on div "Maintenance Audit Team: We appreciated the action taken however we request you …" at bounding box center [1132, 372] width 300 height 89
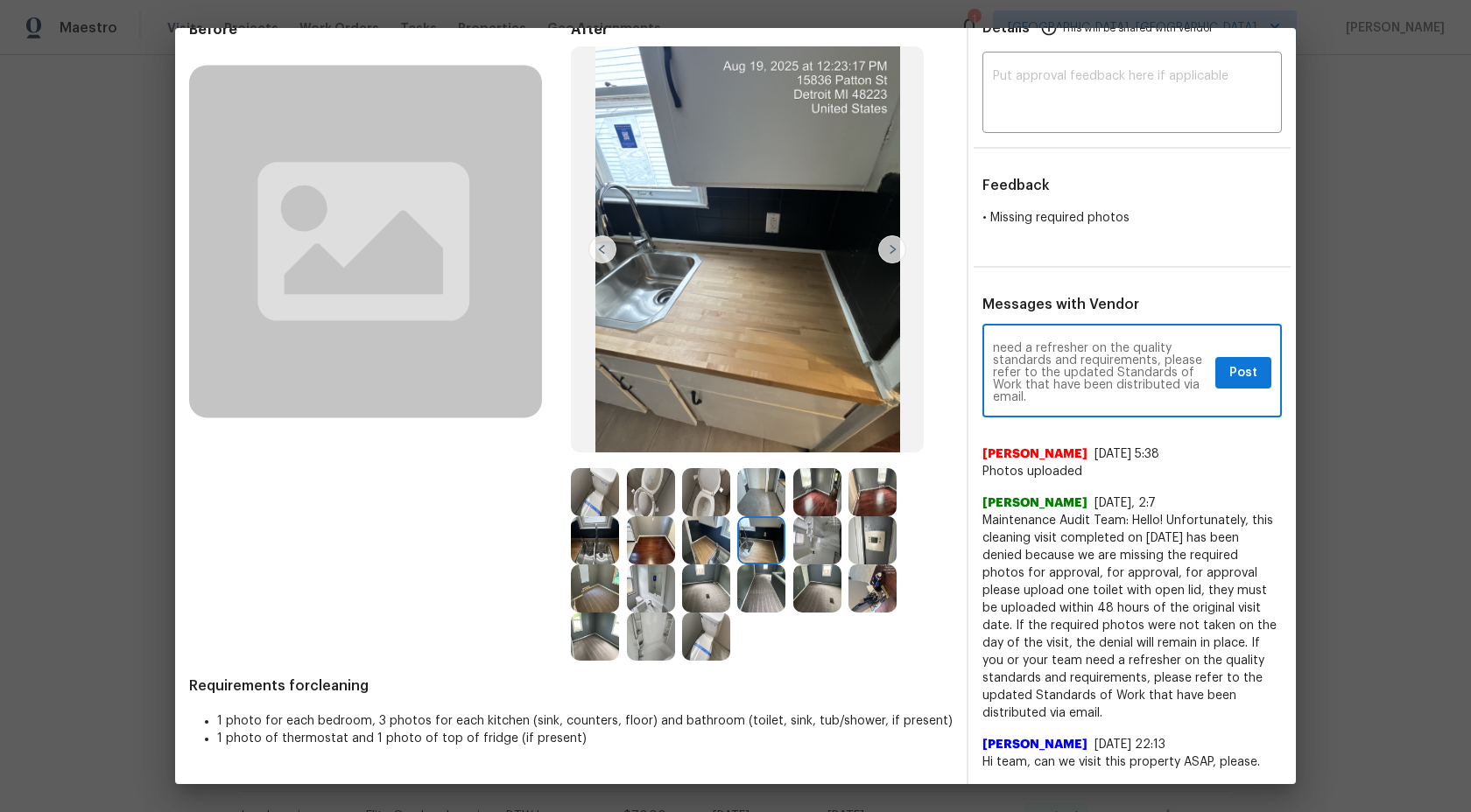
paste textarea "We appreciate the actions taken; however, we request that photos be submitted o…"
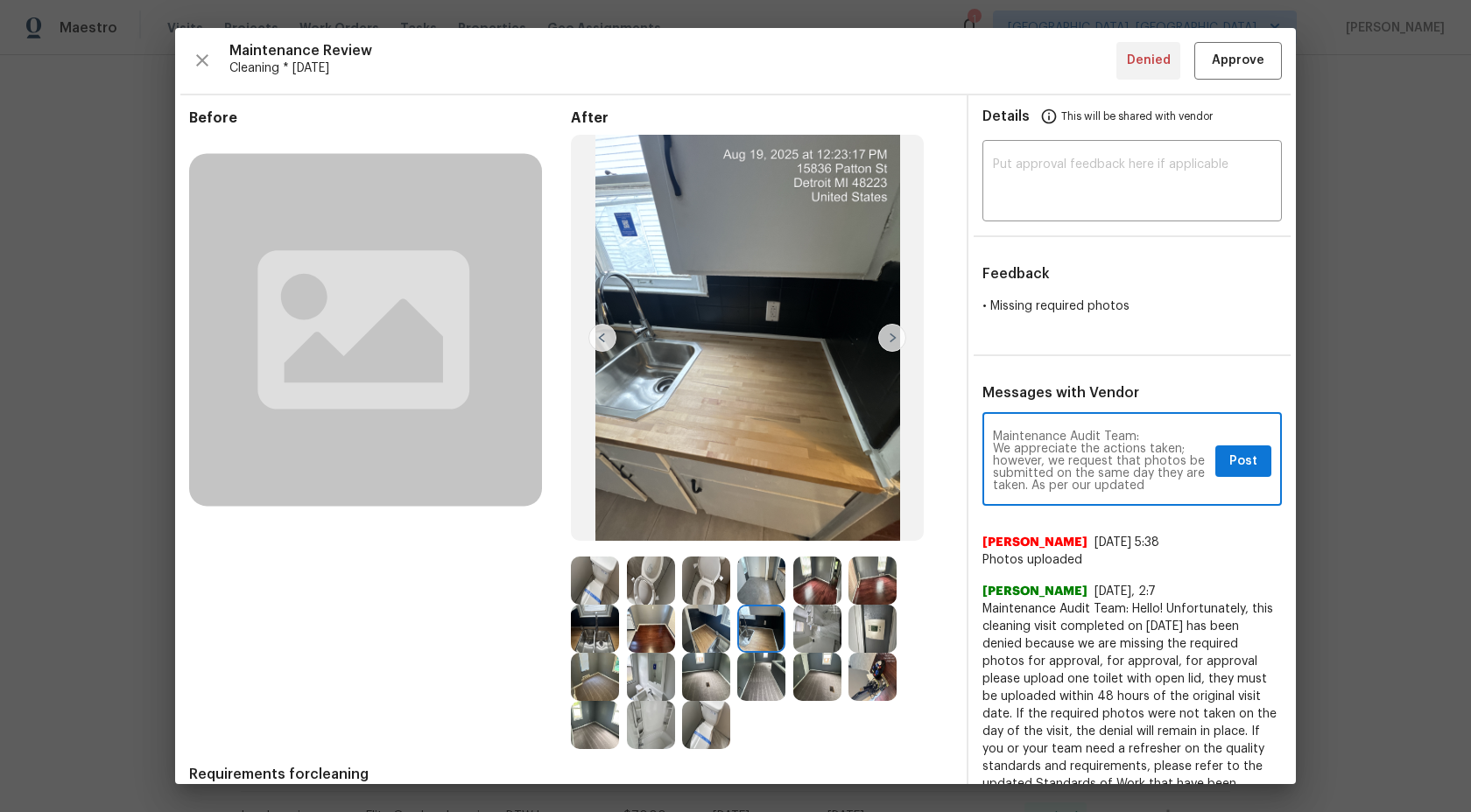
click at [992, 449] on textarea "Maintenance Audit Team: We appreciate the actions taken; however, we request th…" at bounding box center [1099, 460] width 215 height 61
type textarea "Maintenance Audit Team: We appreciate the actions taken; however, we request th…"
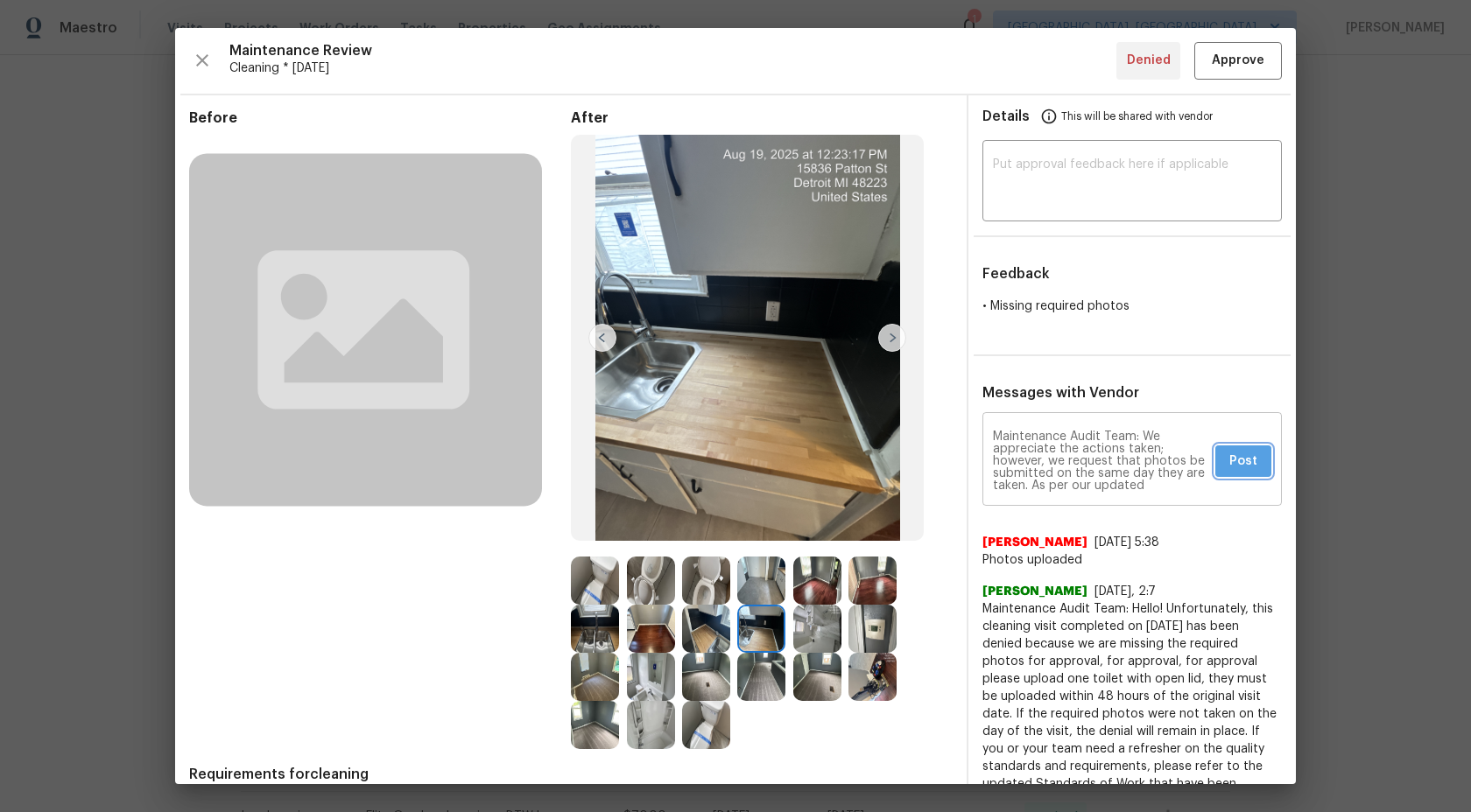
click at [1248, 455] on span "Post" at bounding box center [1243, 461] width 28 height 22
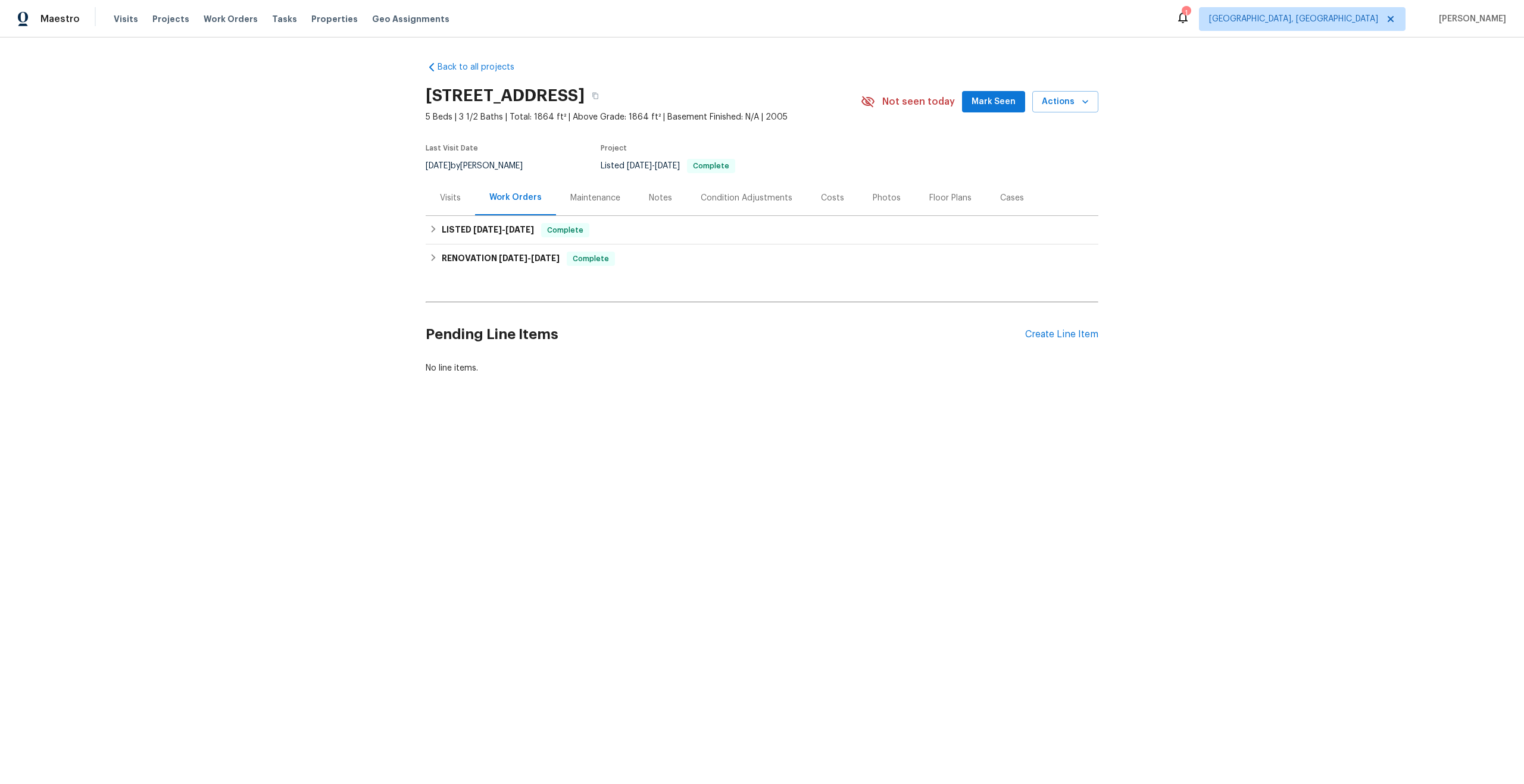
click at [603, 204] on div "Maintenance" at bounding box center [595, 198] width 79 height 35
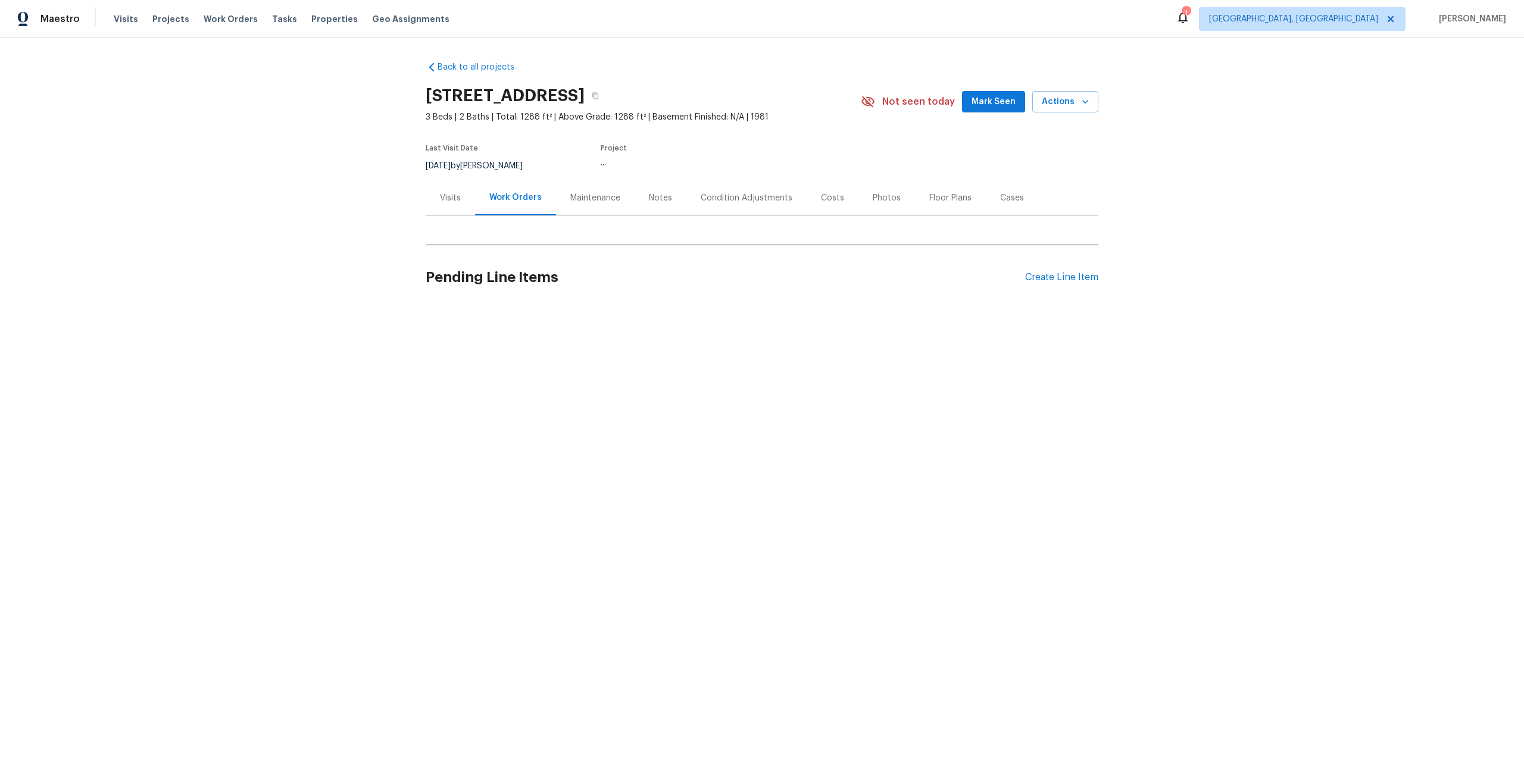
click at [599, 194] on div "Maintenance" at bounding box center [595, 198] width 50 height 12
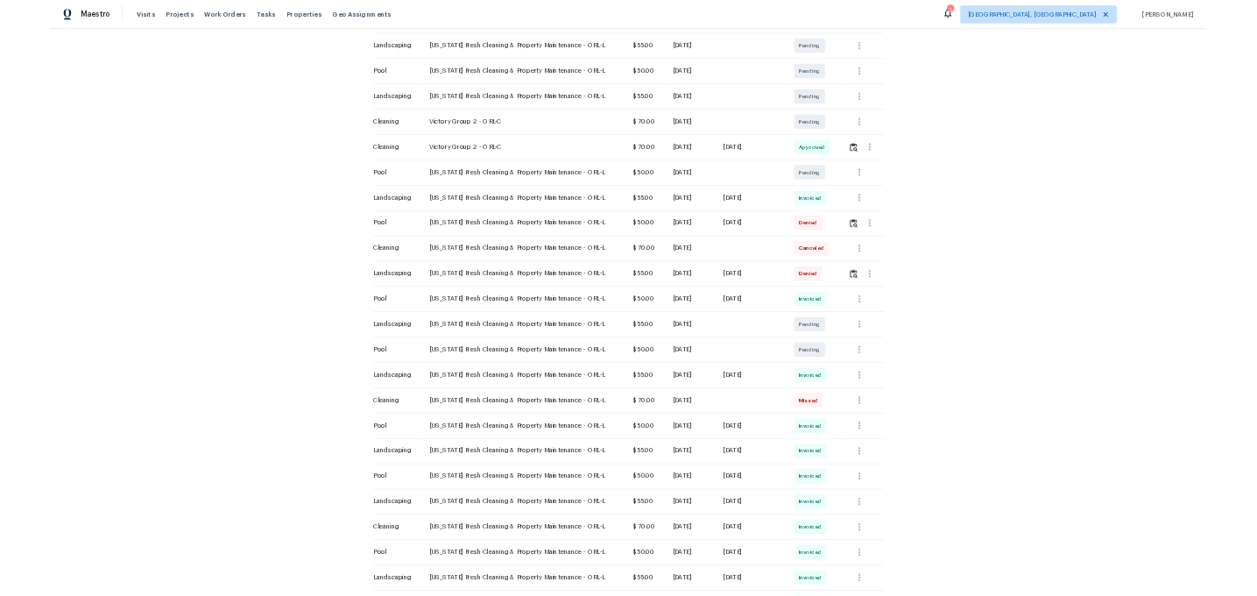
scroll to position [317, 0]
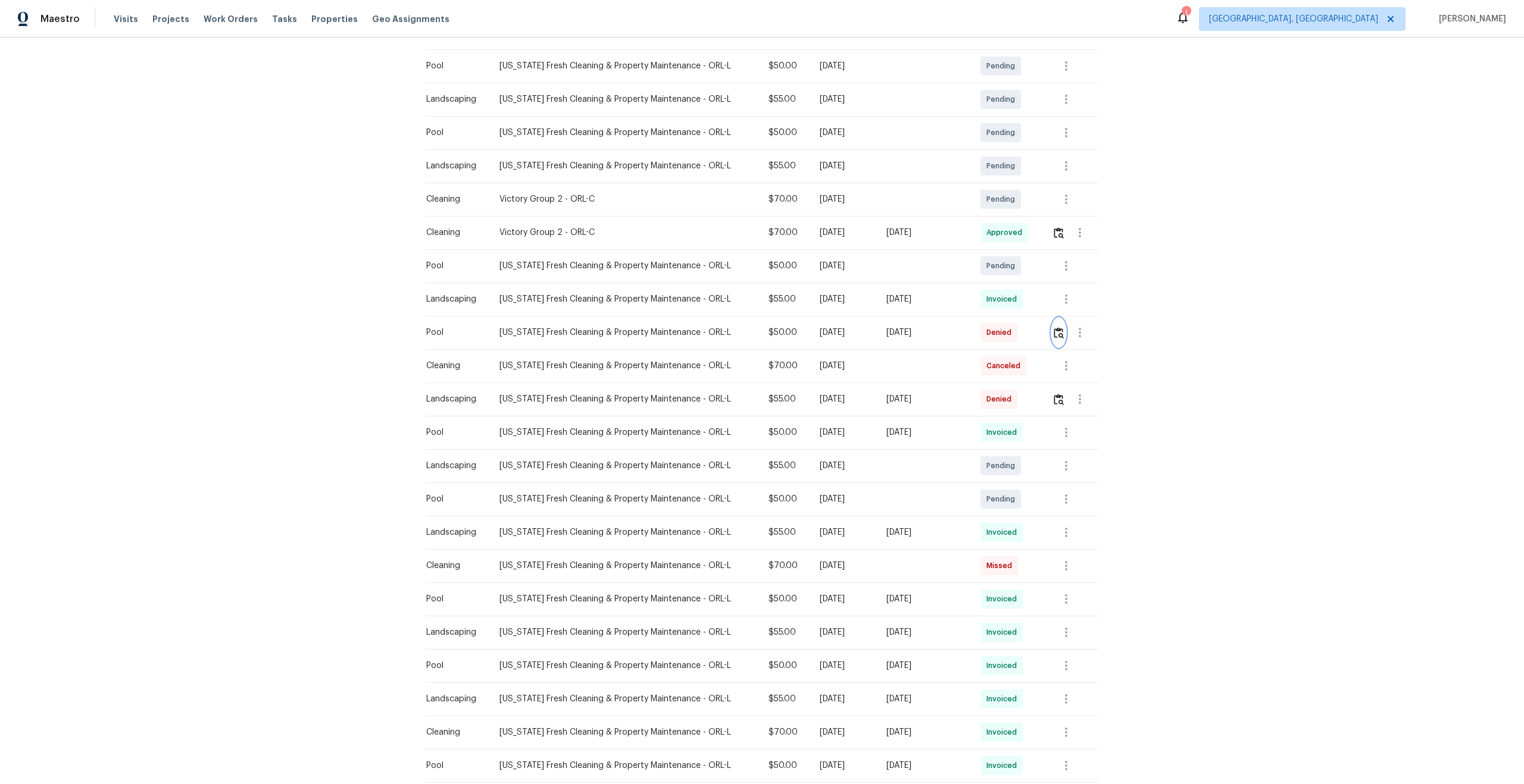
click at [1061, 334] on img "button" at bounding box center [1058, 333] width 10 height 12
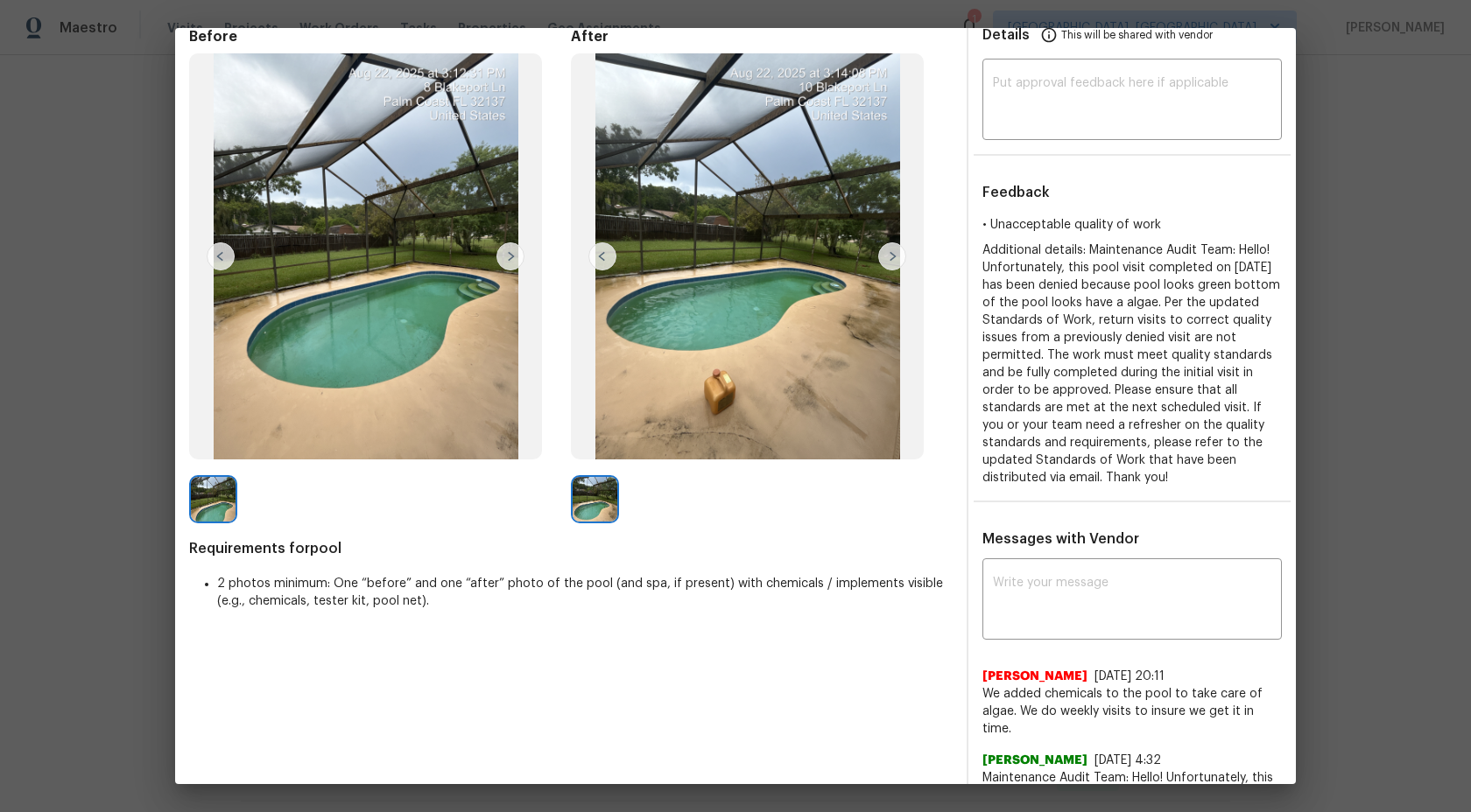
scroll to position [0, 0]
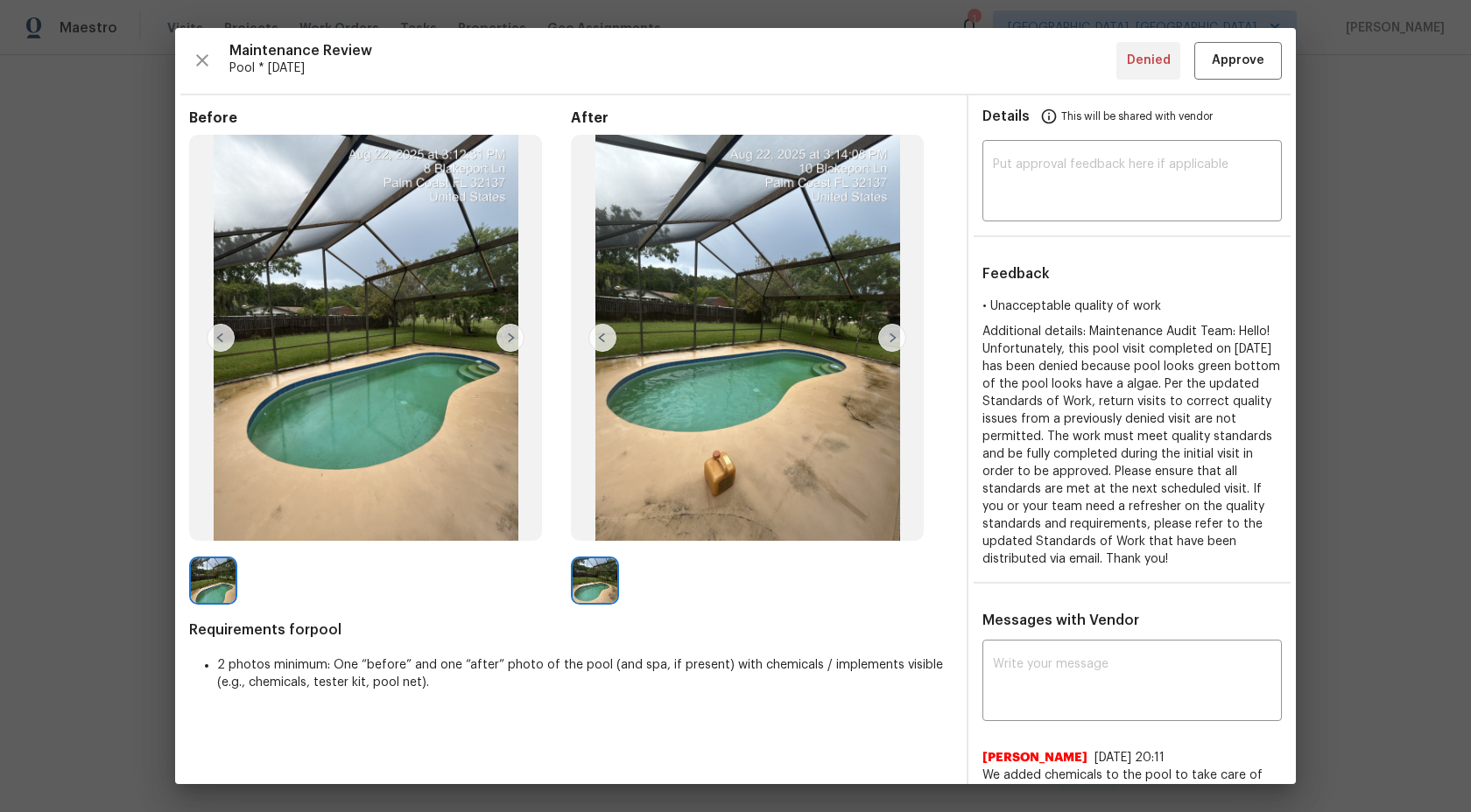
click at [885, 330] on img at bounding box center [892, 338] width 28 height 28
click at [1099, 152] on div "​" at bounding box center [1132, 183] width 300 height 77
type textarea "H"
click at [1159, 165] on textarea "Maintenance Audit Team" at bounding box center [1131, 183] width 279 height 49
type textarea "Maintenance Audit Team: We appro"
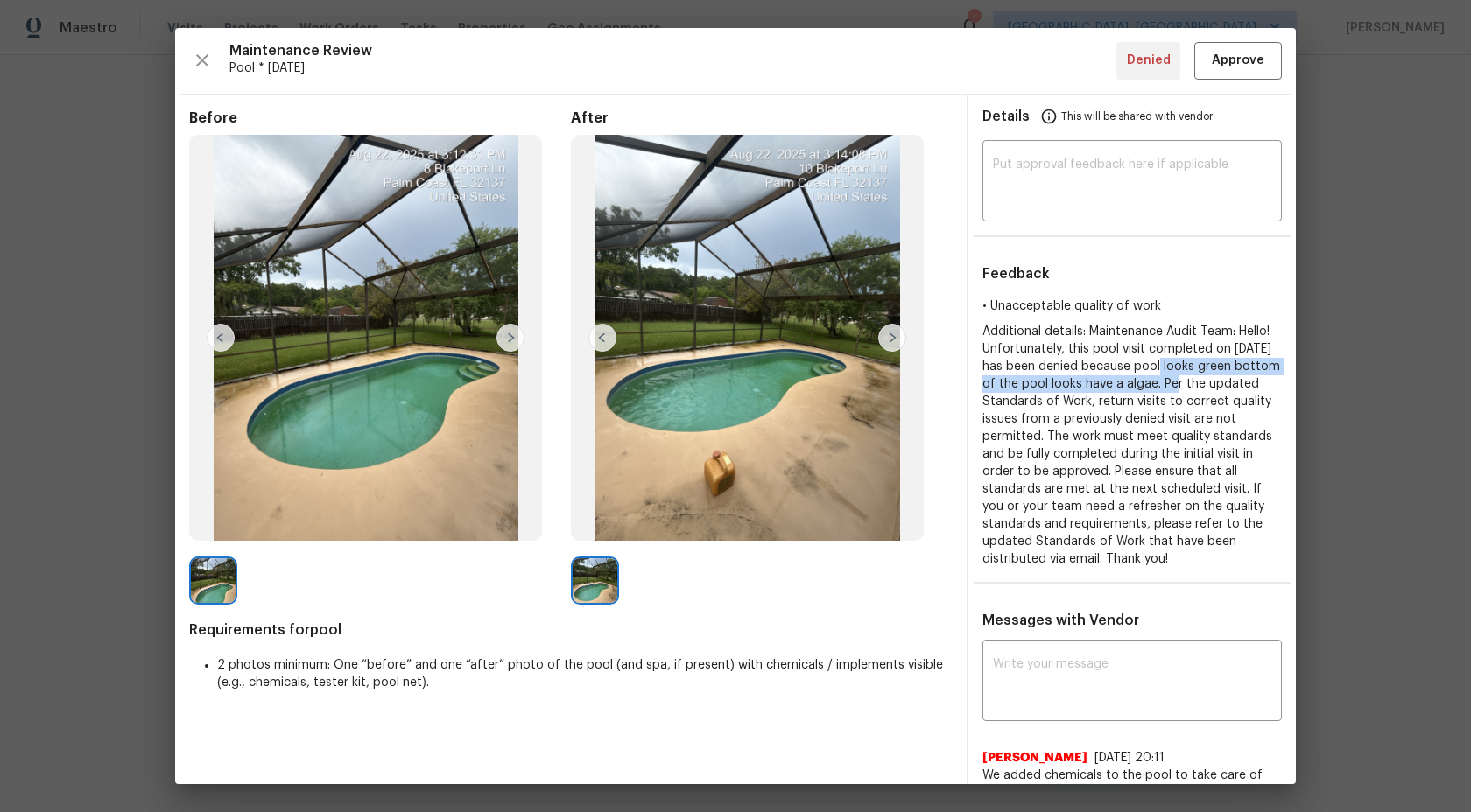
drag, startPoint x: 1202, startPoint y: 368, endPoint x: 1235, endPoint y: 382, distance: 35.8
click at [1235, 382] on span "Additional details: Maintenance Audit Team: Hello! Unfortunately, this pool vis…" at bounding box center [1131, 445] width 298 height 240
copy span "pool looks green bottom of the pool looks have a algae"
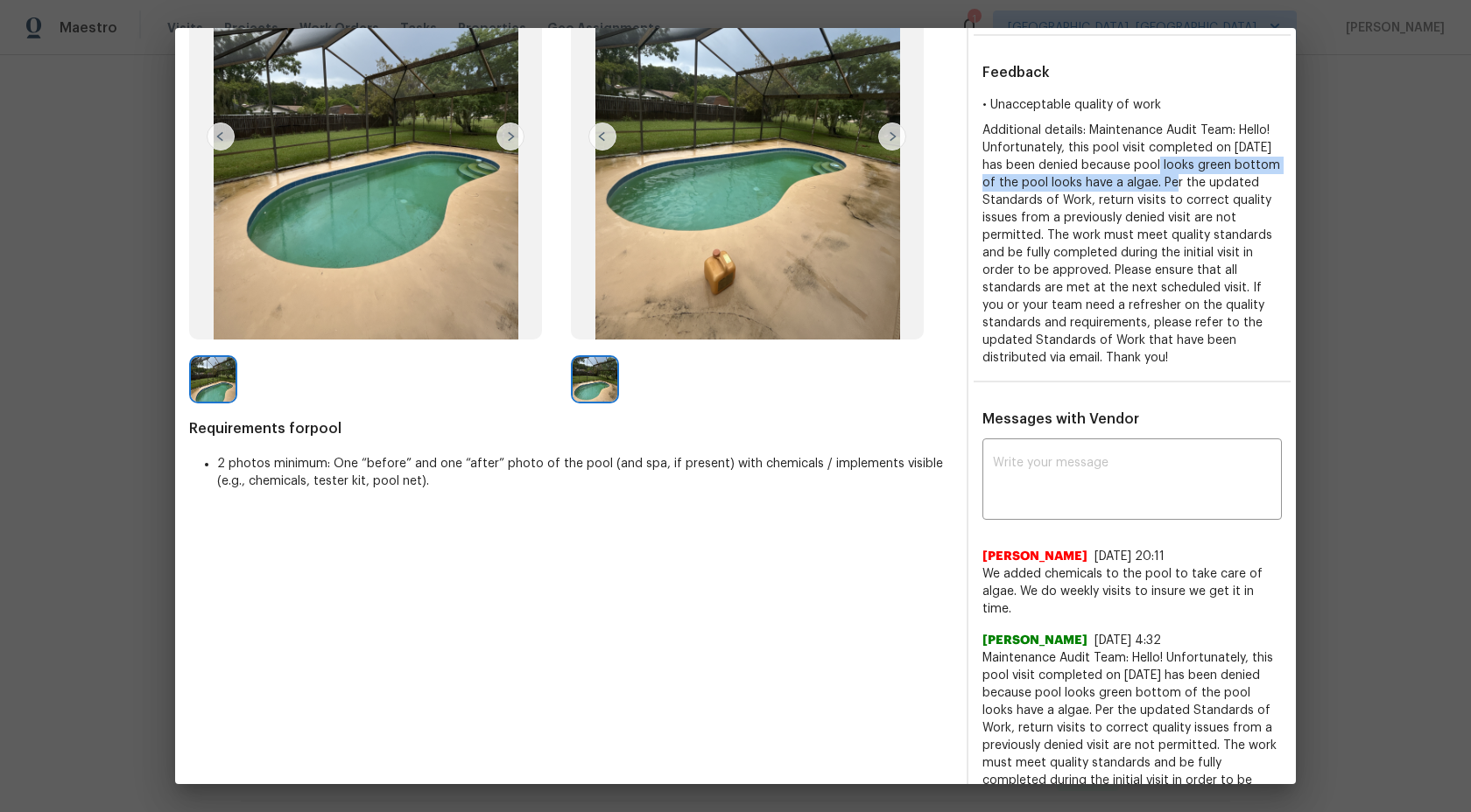
scroll to position [321, 0]
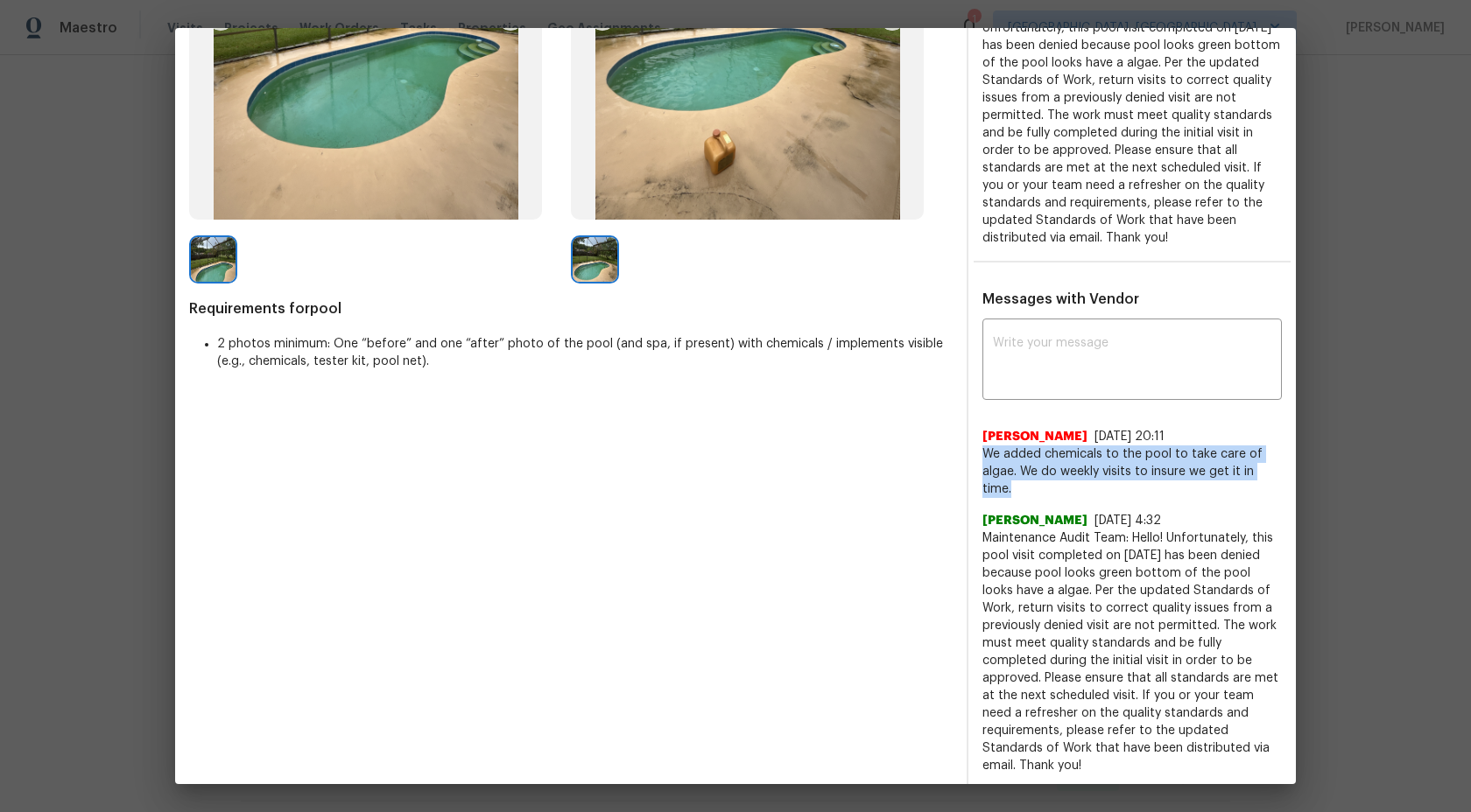
drag, startPoint x: 1011, startPoint y: 492, endPoint x: 983, endPoint y: 455, distance: 46.4
click at [983, 455] on span "We added chemicals to the pool to take care of algae. We do weekly visits to in…" at bounding box center [1132, 471] width 300 height 53
copy span "We added chemicals to the pool to take care of algae. We do weekly visits to in…"
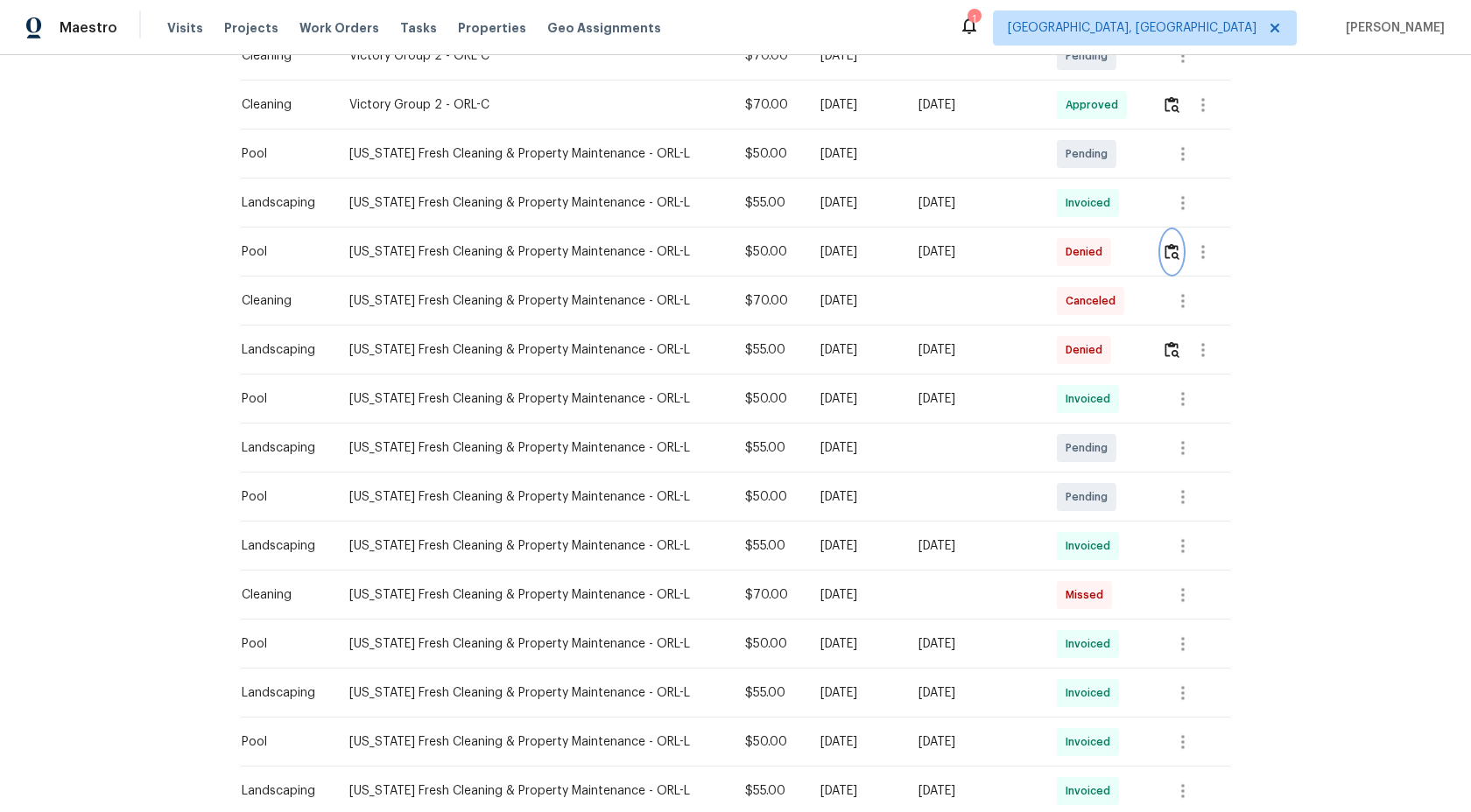
scroll to position [548, 0]
click at [1174, 353] on img "button" at bounding box center [1171, 349] width 15 height 17
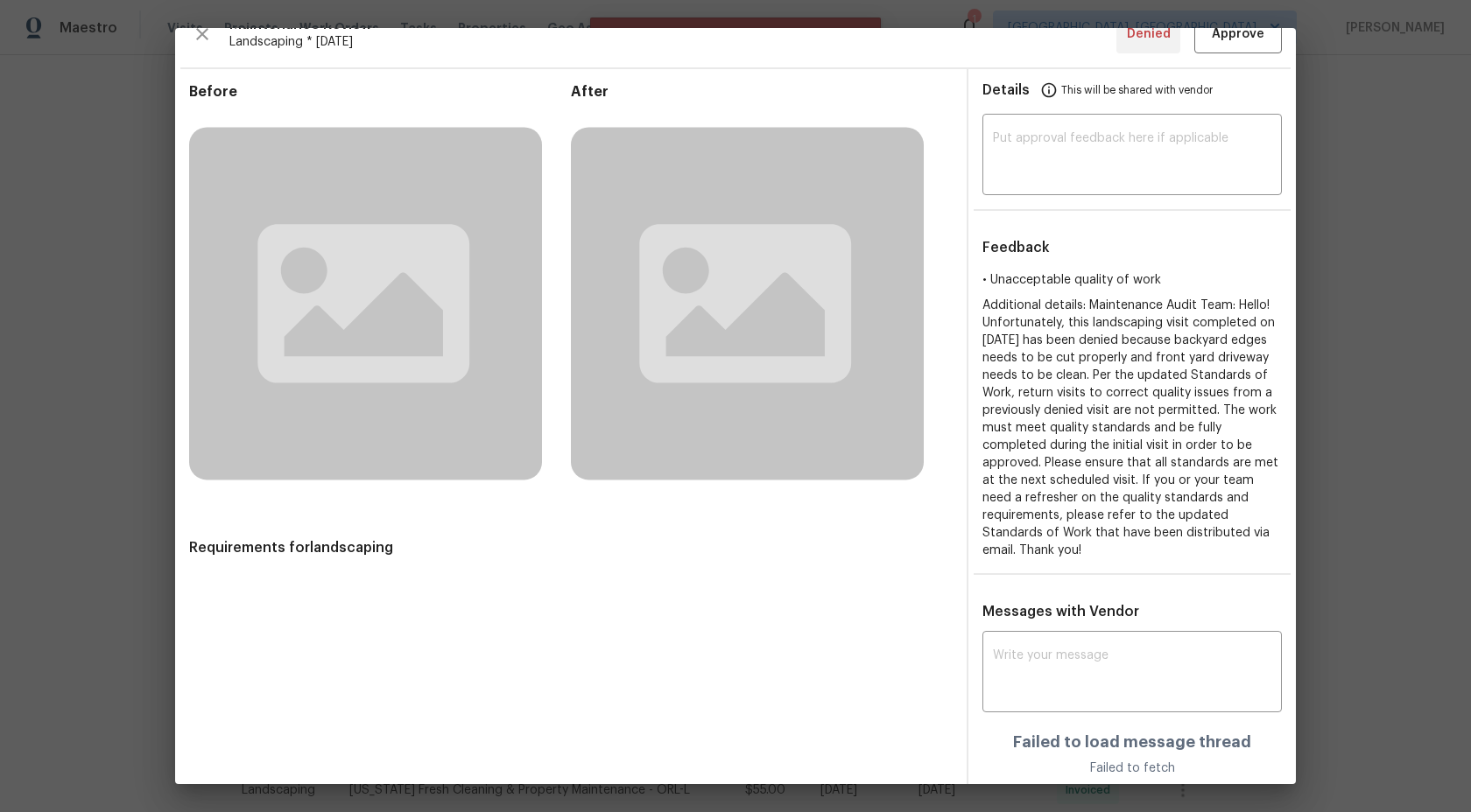
scroll to position [57, 0]
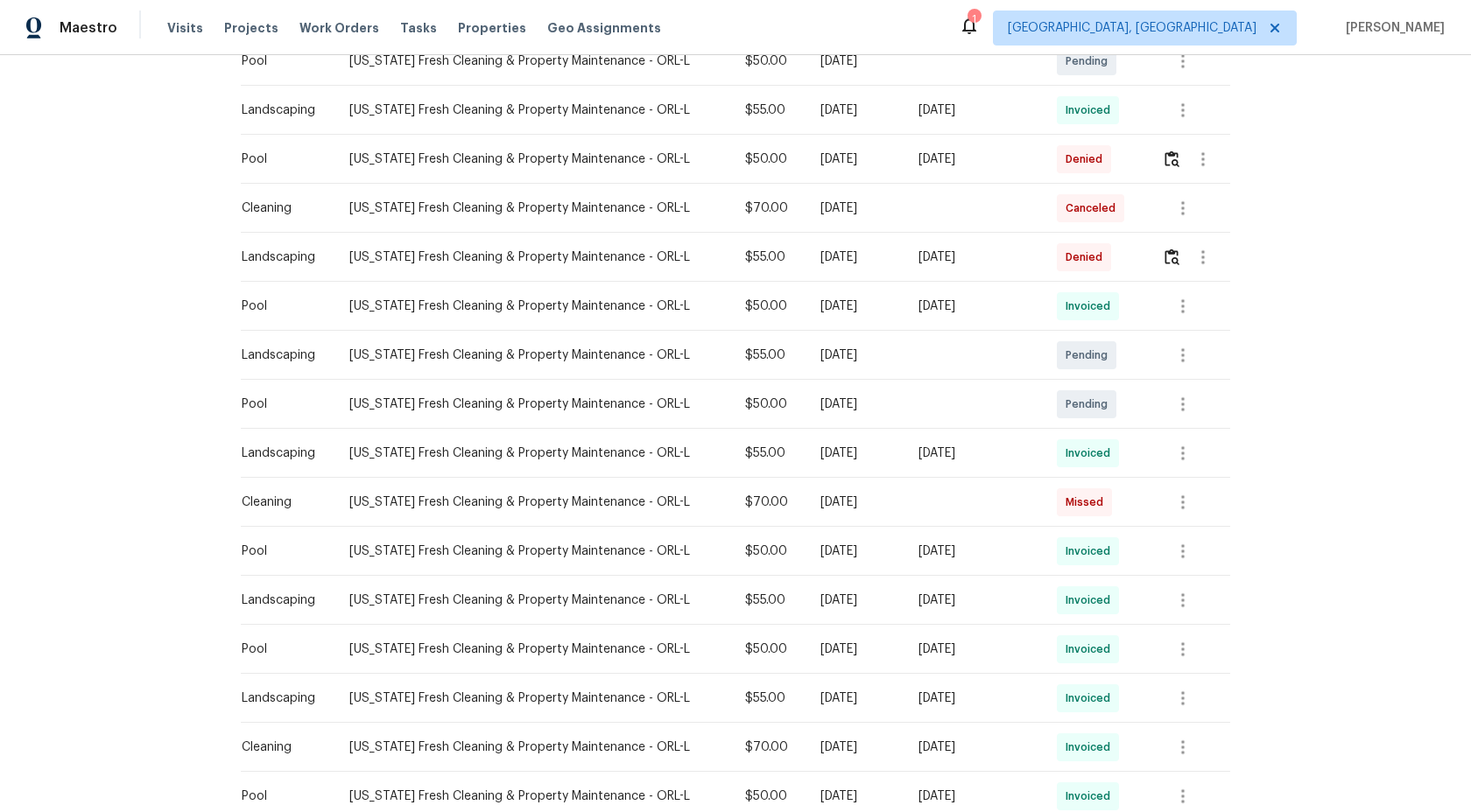
scroll to position [648, 0]
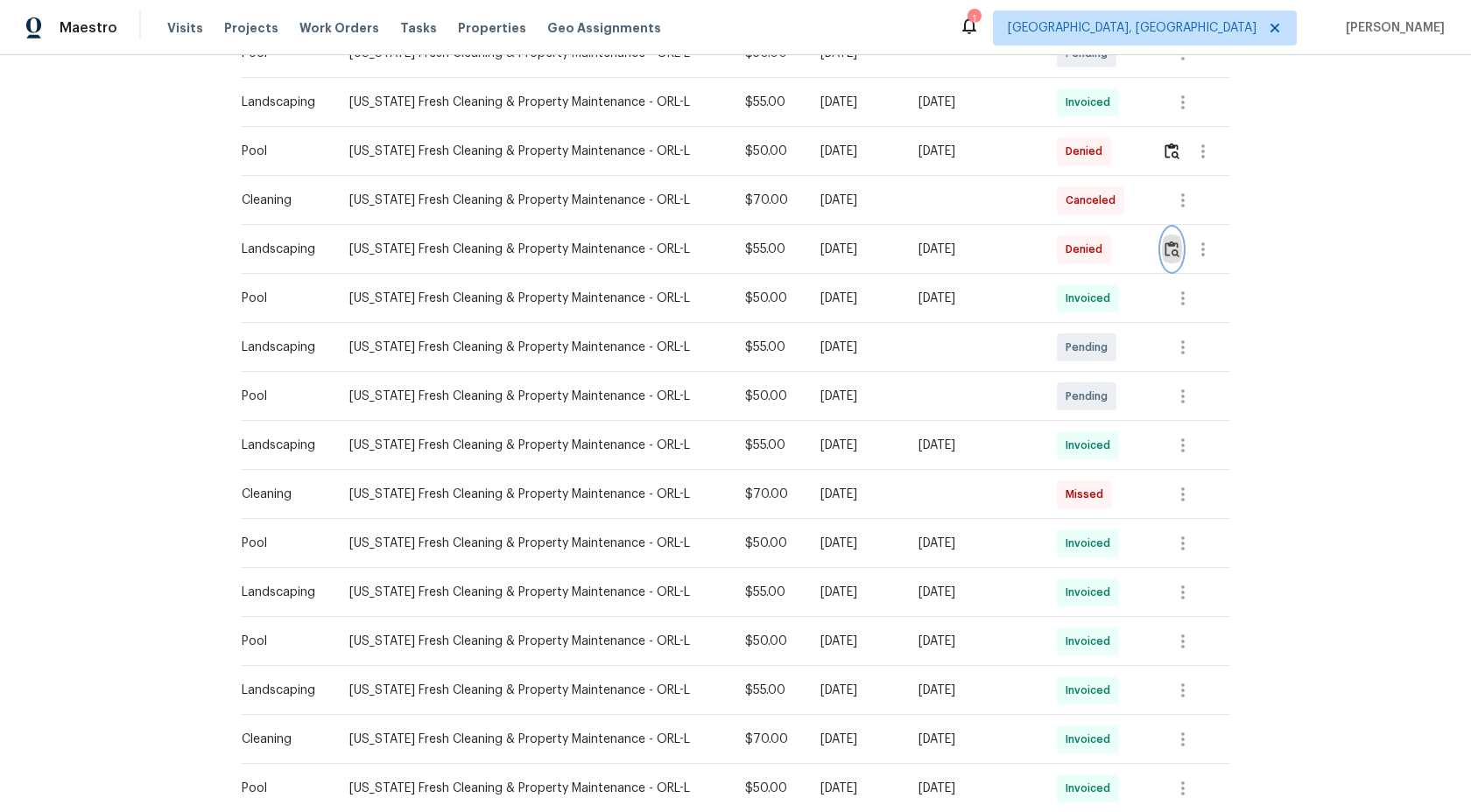
click at [1172, 252] on img "button" at bounding box center [1171, 249] width 15 height 17
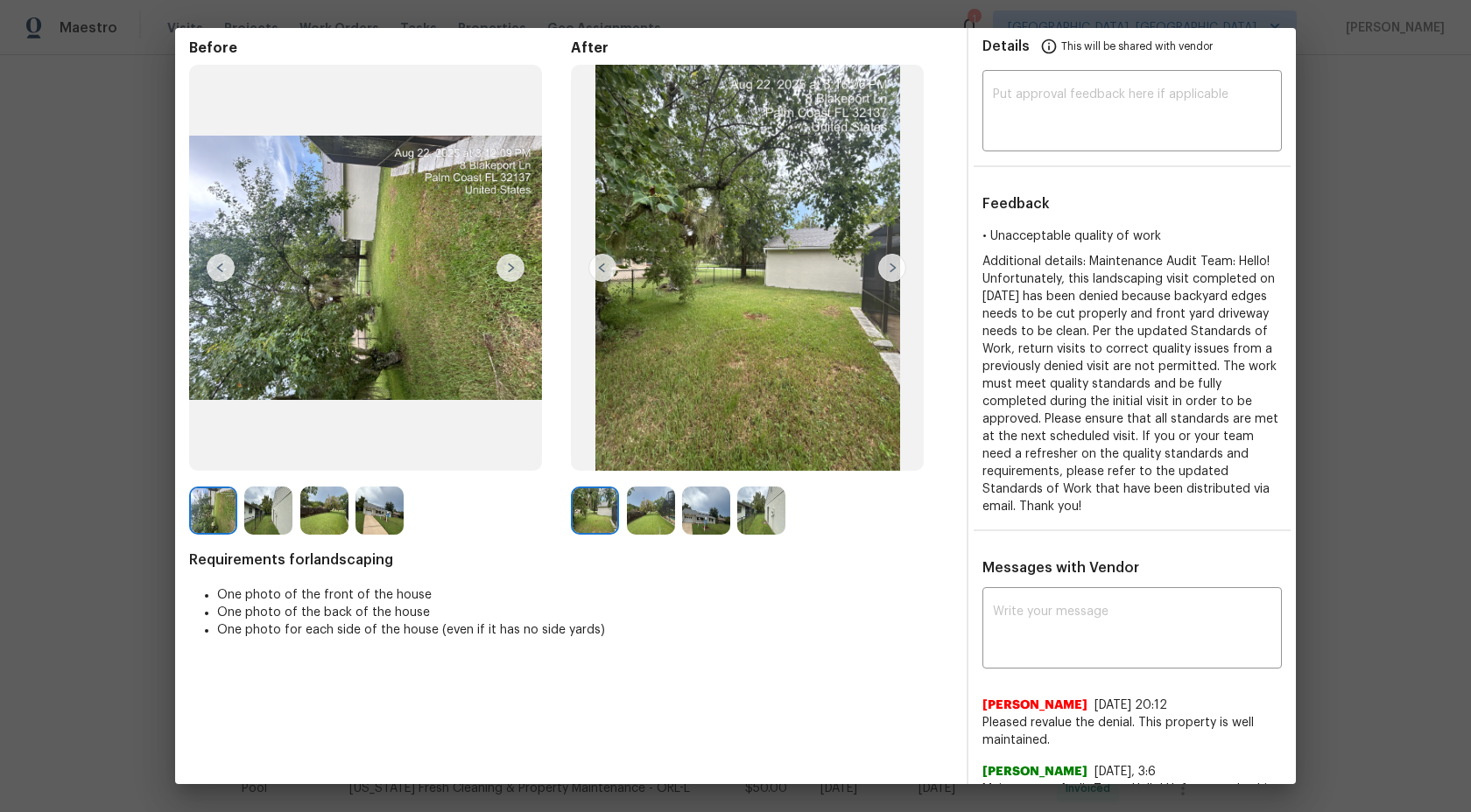
scroll to position [0, 0]
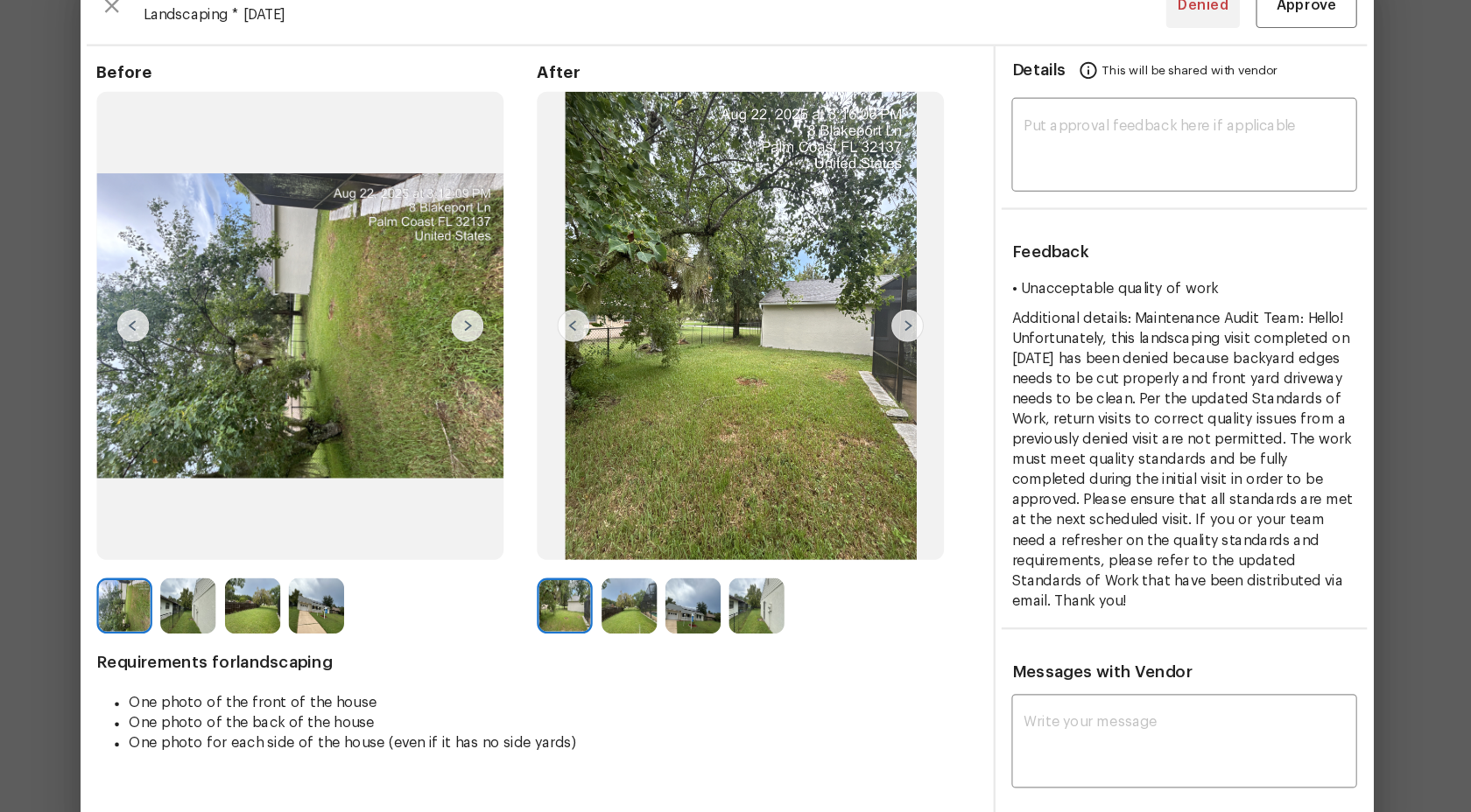
click at [891, 335] on img at bounding box center [892, 338] width 28 height 28
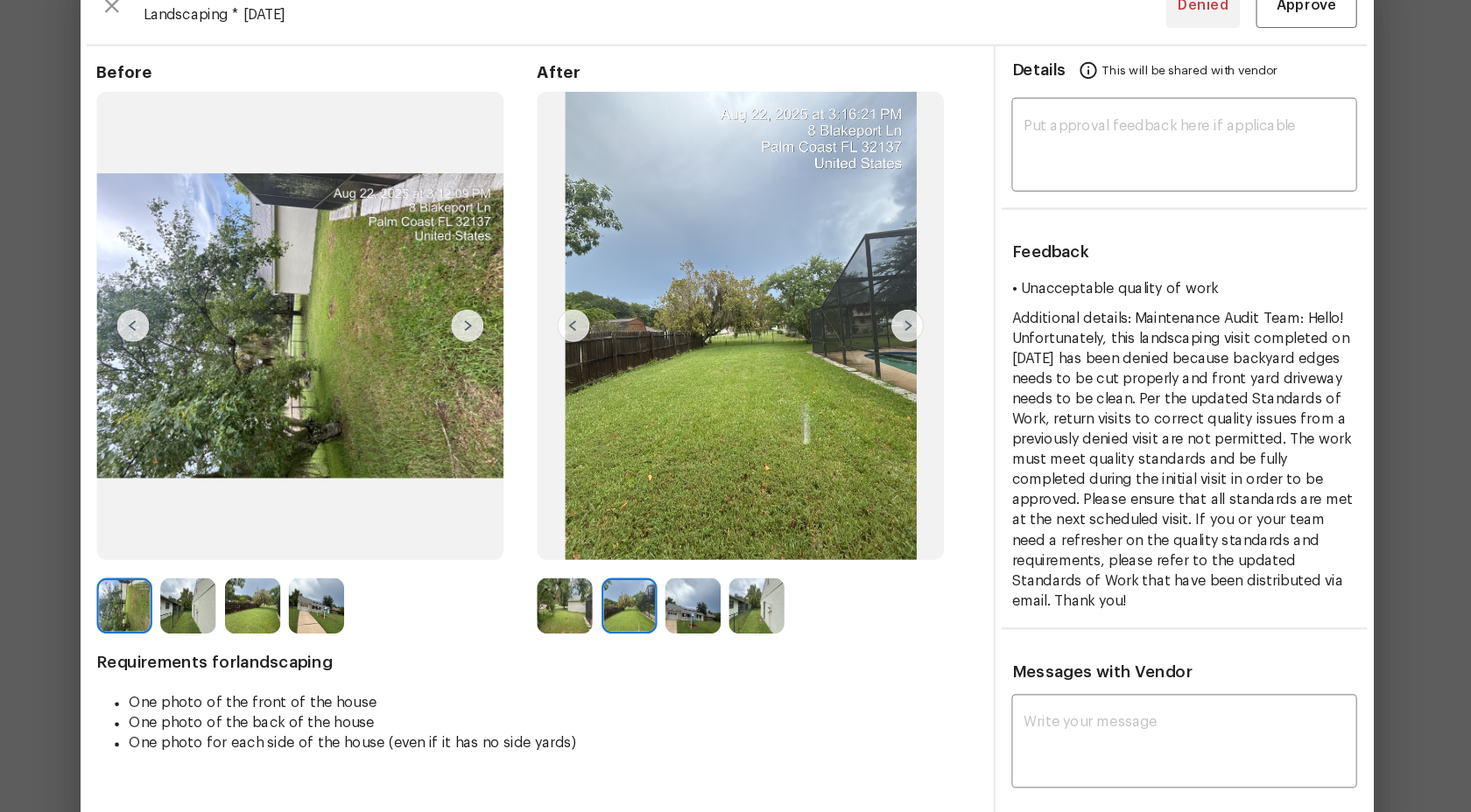
click at [661, 574] on img at bounding box center [651, 580] width 48 height 48
click at [697, 582] on img at bounding box center [706, 580] width 48 height 48
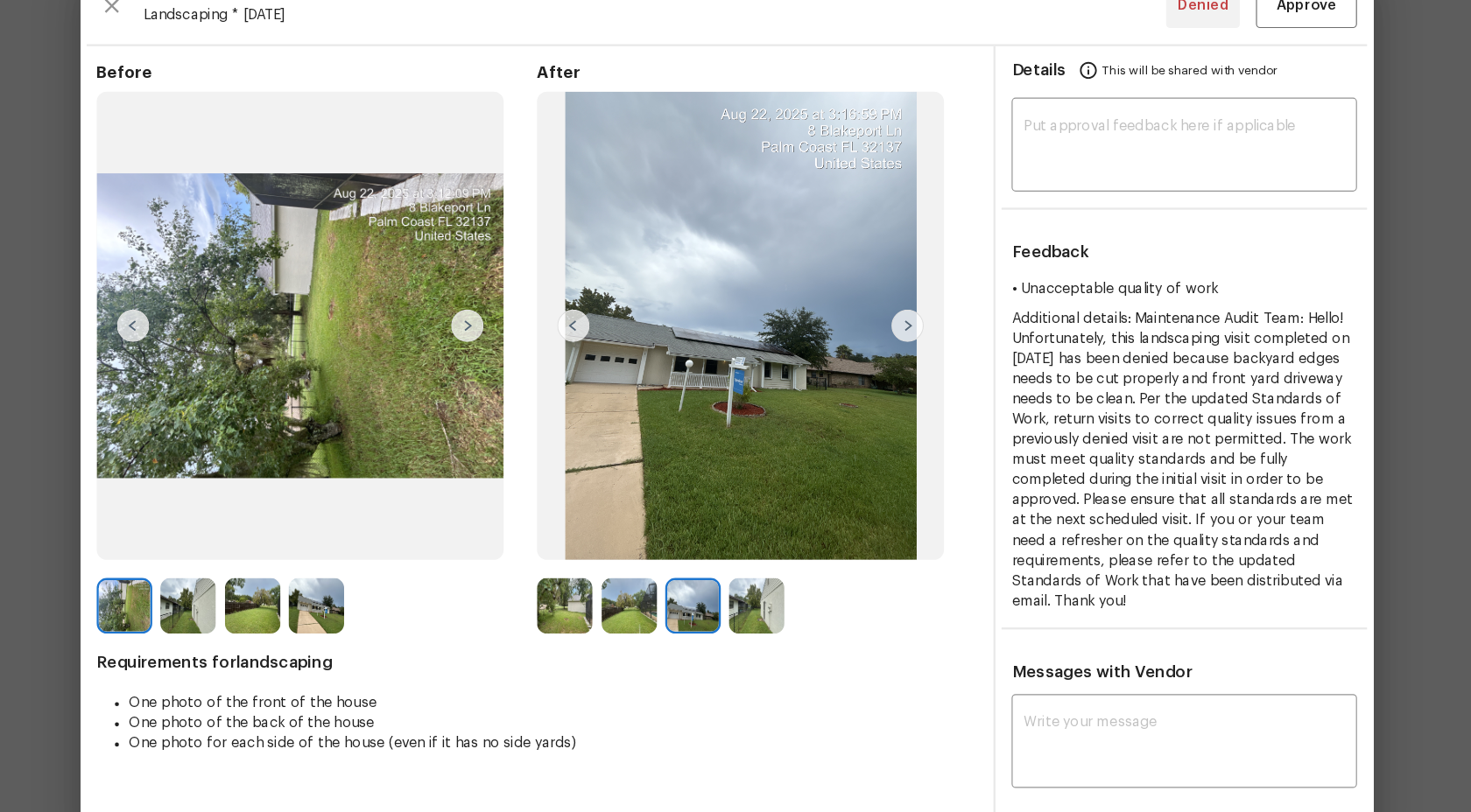
click at [724, 581] on img at bounding box center [706, 580] width 48 height 48
click at [397, 582] on img at bounding box center [380, 580] width 48 height 48
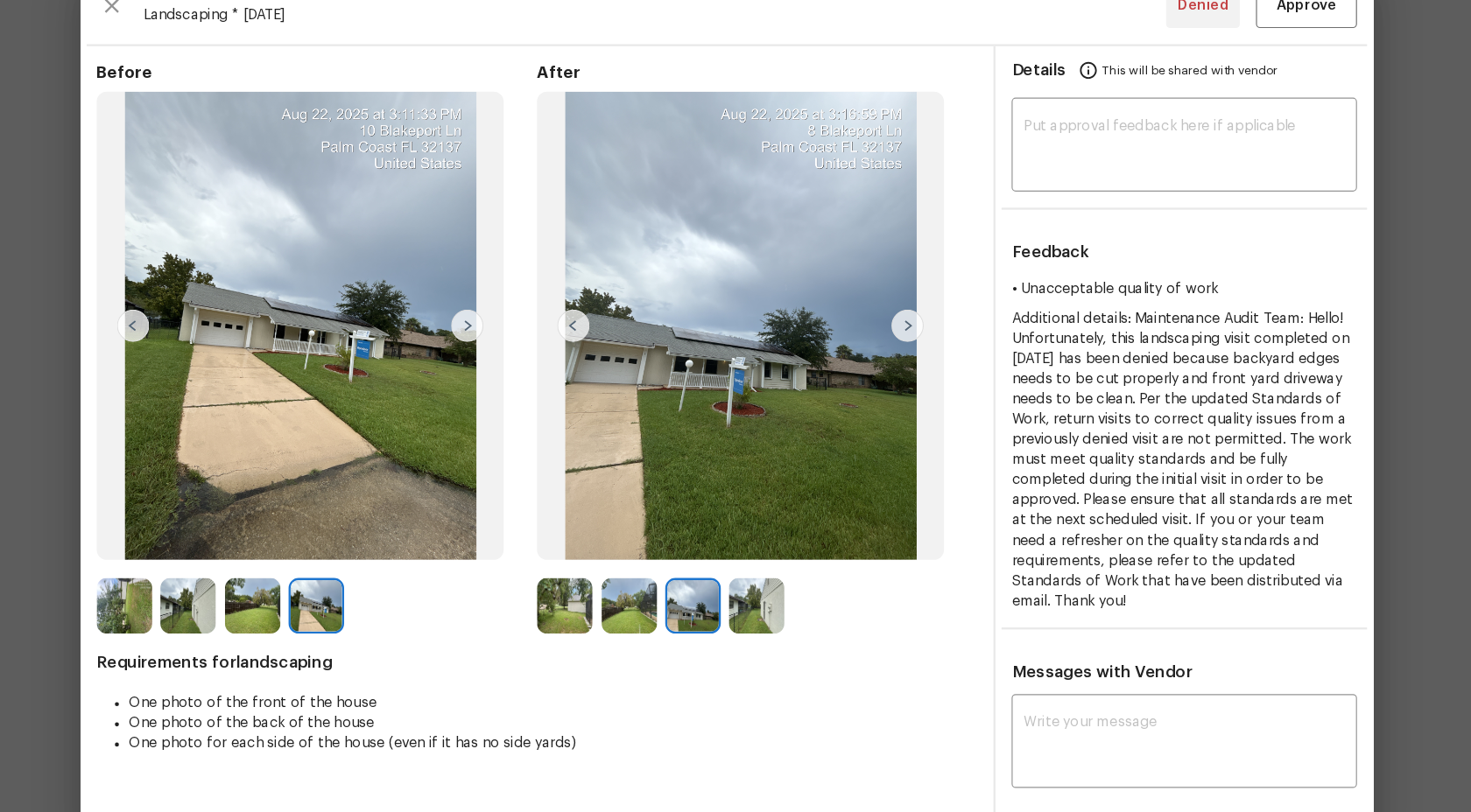
click at [709, 579] on img at bounding box center [706, 580] width 48 height 48
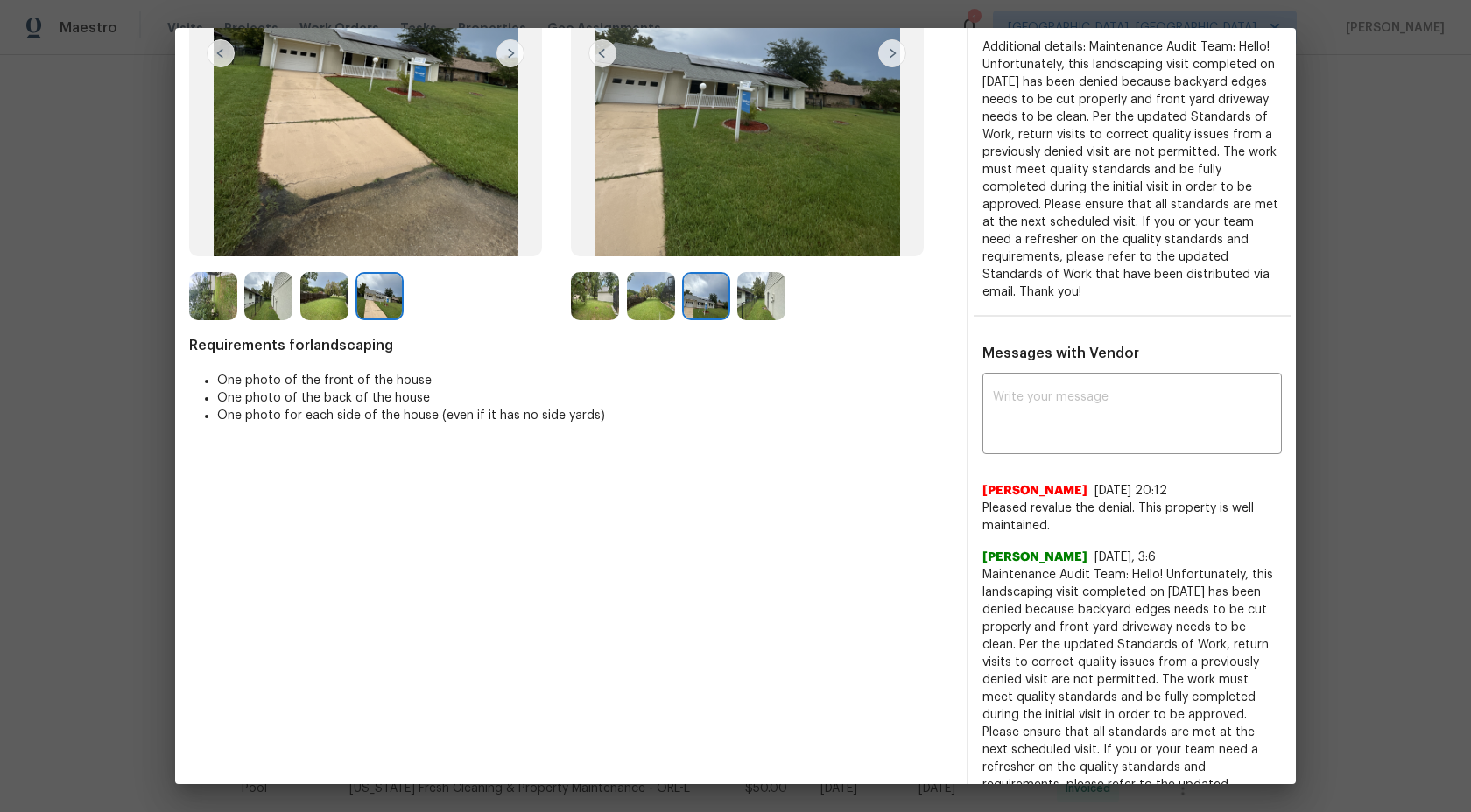
scroll to position [118, 0]
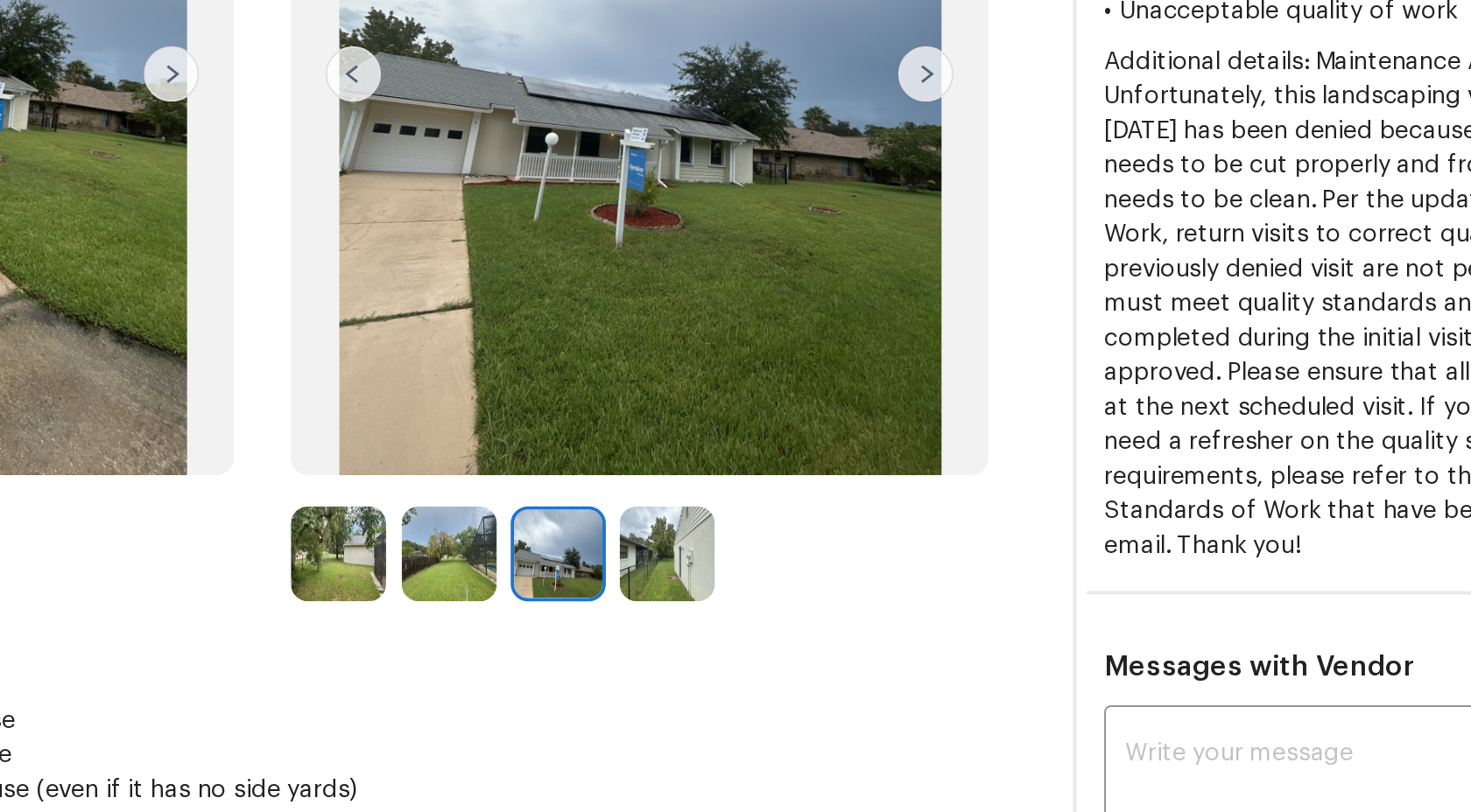
click at [642, 493] on div "Before After Requirements for landscaping One photo of the front of the house O…" at bounding box center [571, 660] width 763 height 1339
click at [764, 490] on div "Before After Requirements for landscaping One photo of the front of the house O…" at bounding box center [571, 660] width 763 height 1339
click at [613, 486] on div "Before After Requirements for landscaping One photo of the front of the house O…" at bounding box center [571, 660] width 763 height 1339
click at [589, 490] on div "Before After Requirements for landscaping One photo of the front of the house O…" at bounding box center [571, 660] width 763 height 1339
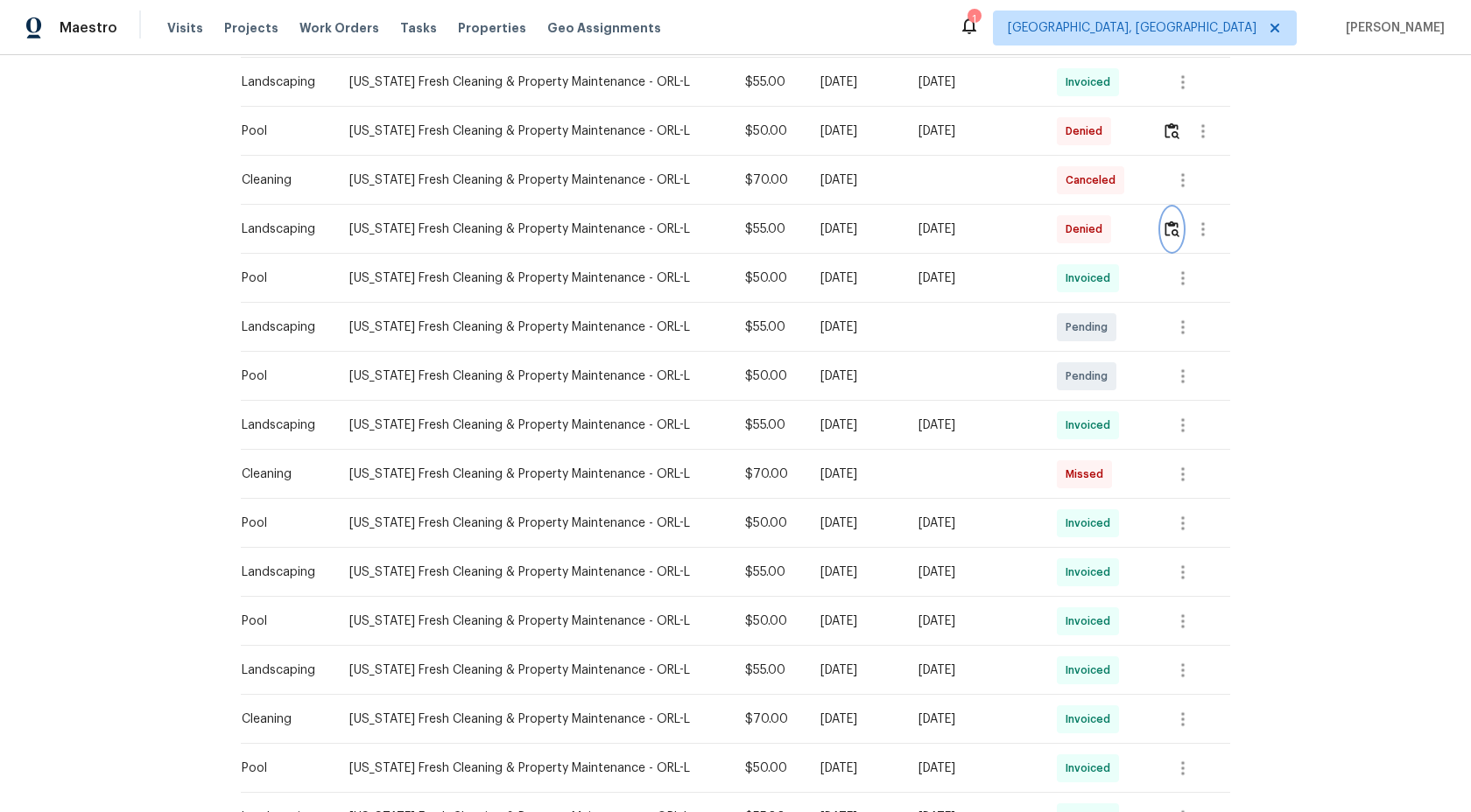
scroll to position [673, 0]
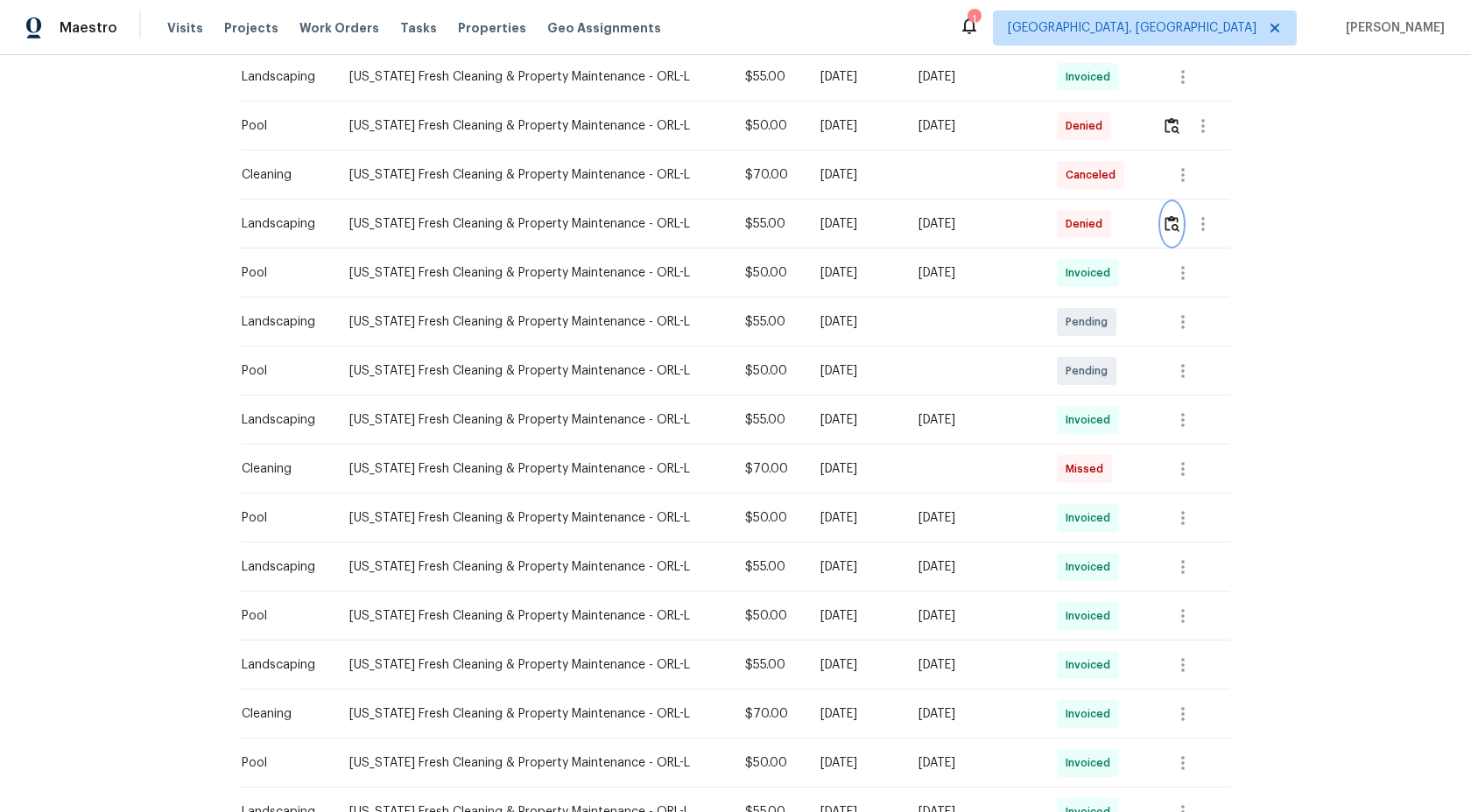
click at [1174, 223] on img "button" at bounding box center [1171, 223] width 15 height 17
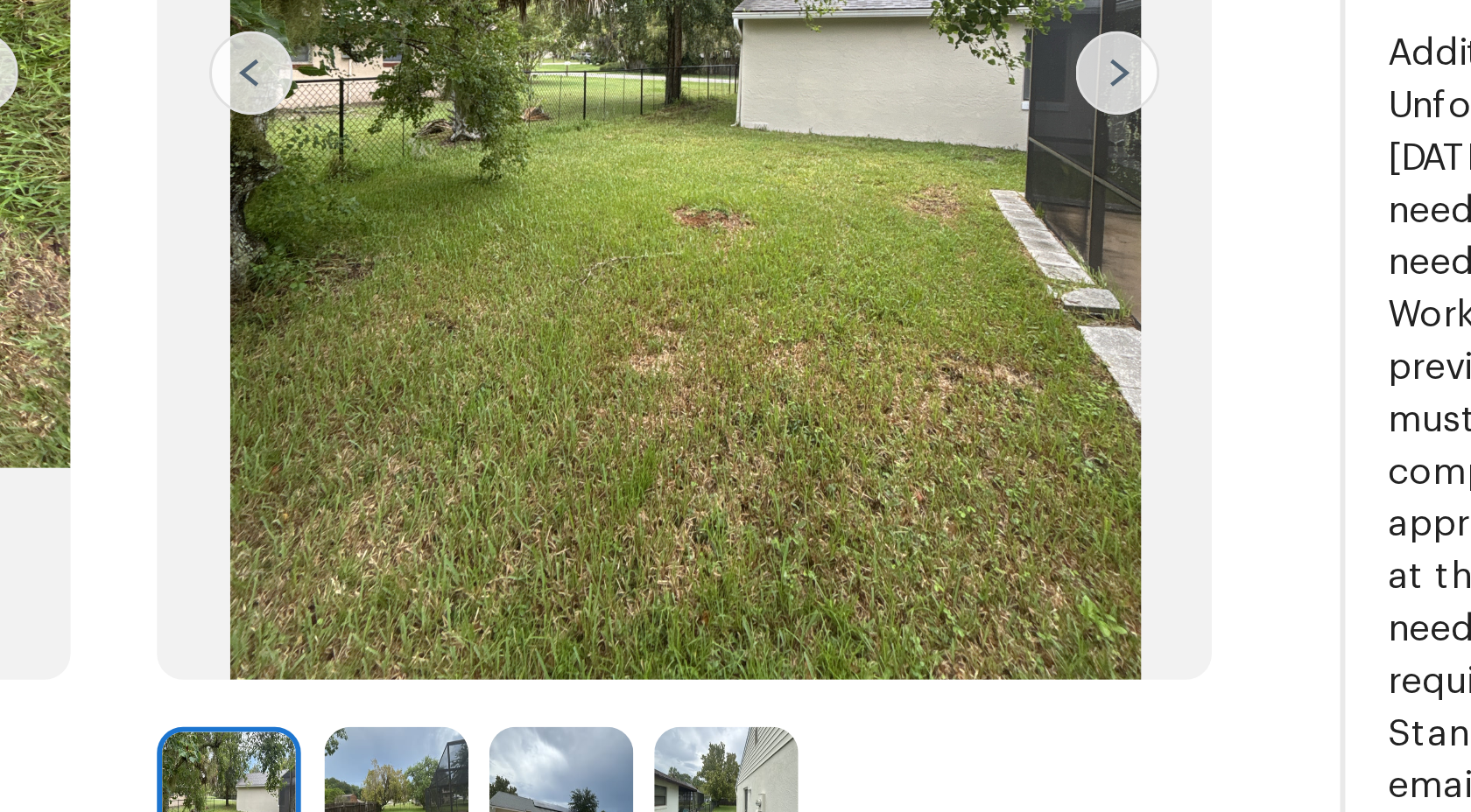
scroll to position [4, 0]
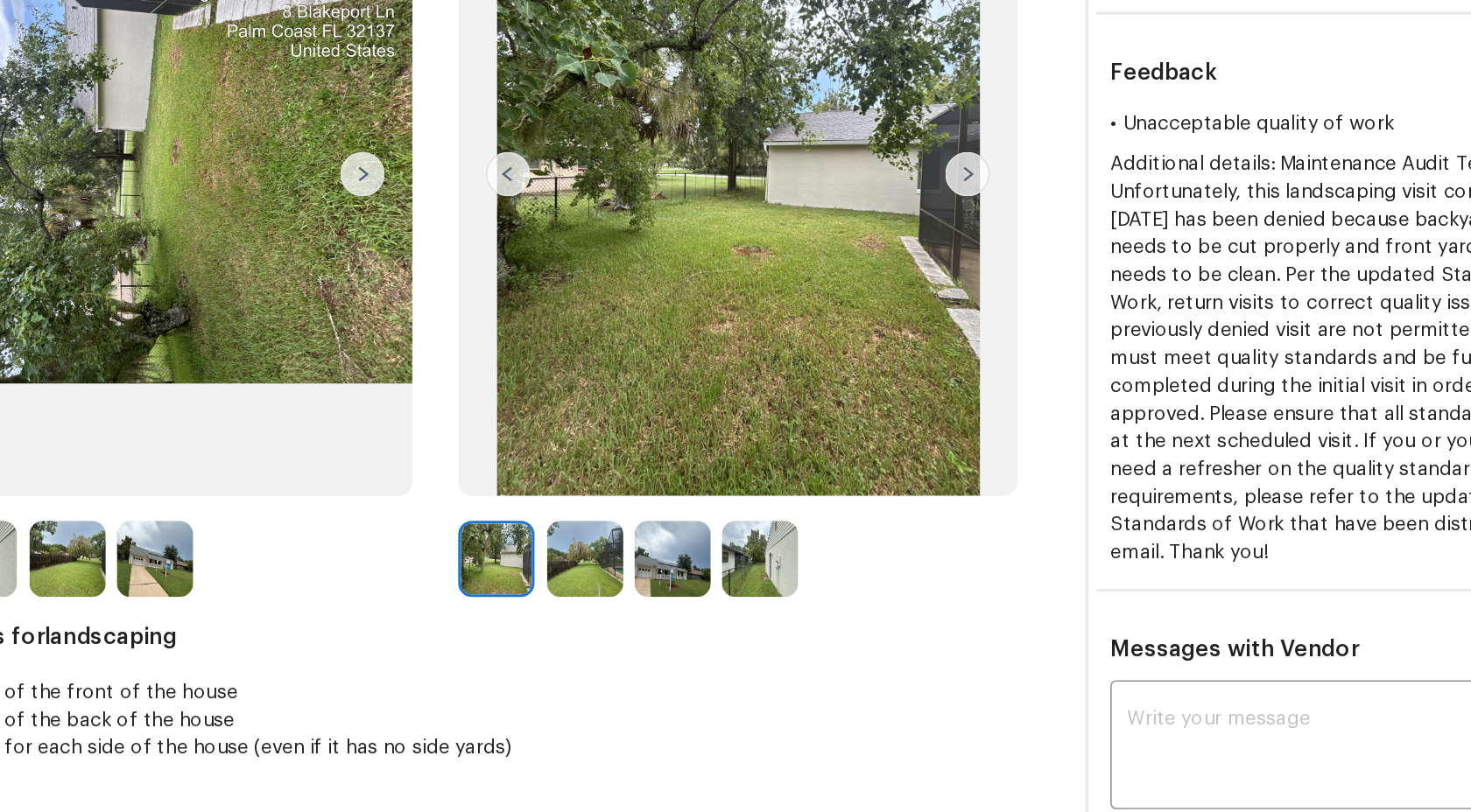
click at [696, 612] on div "Before After Requirements for landscaping One photo of the front of the house O…" at bounding box center [571, 774] width 763 height 1339
click at [683, 609] on div "Before After Requirements for landscaping One photo of the front of the house O…" at bounding box center [571, 774] width 763 height 1339
click at [680, 606] on div "Before After Requirements for landscaping One photo of the front of the house O…" at bounding box center [571, 774] width 763 height 1339
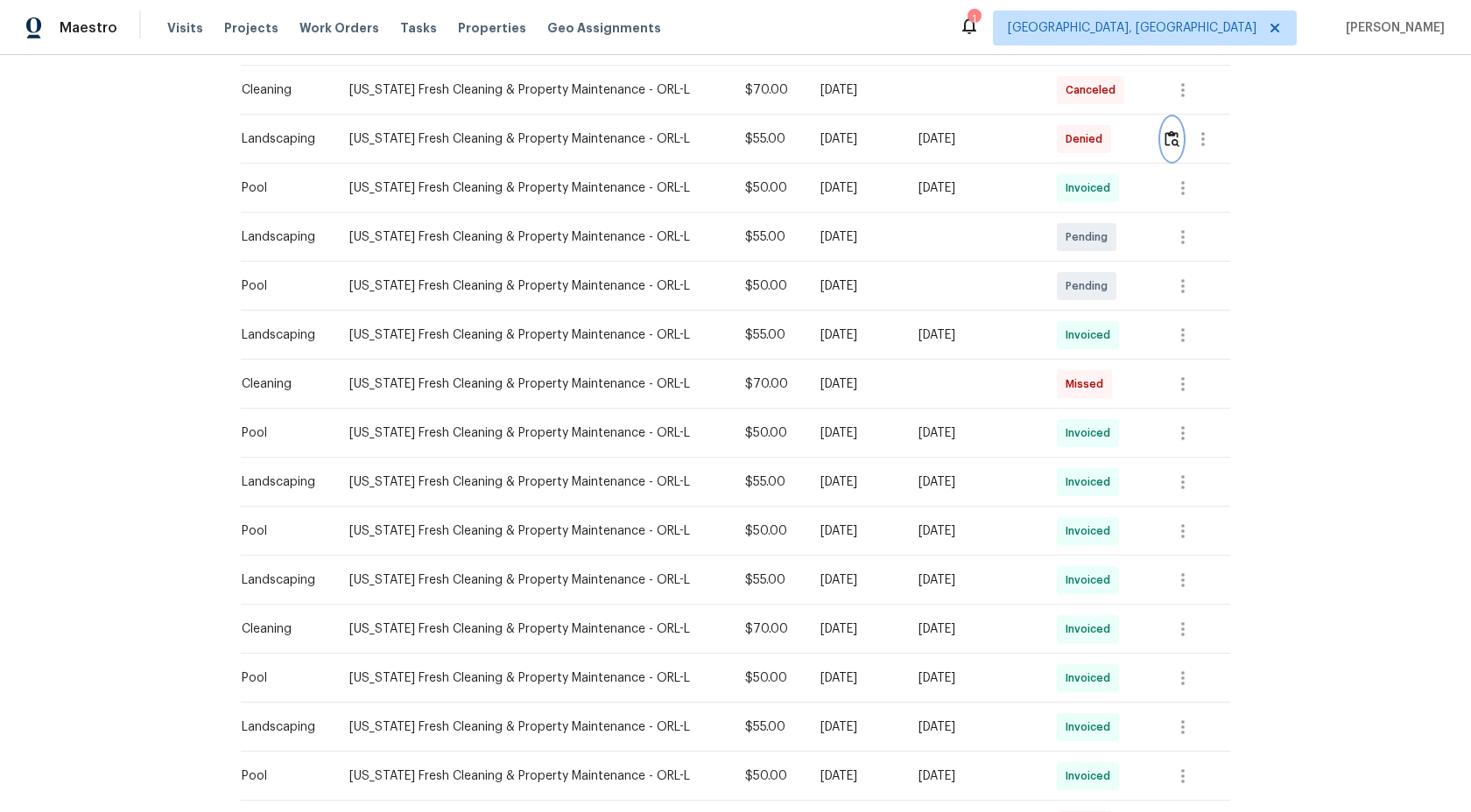
scroll to position [773, 0]
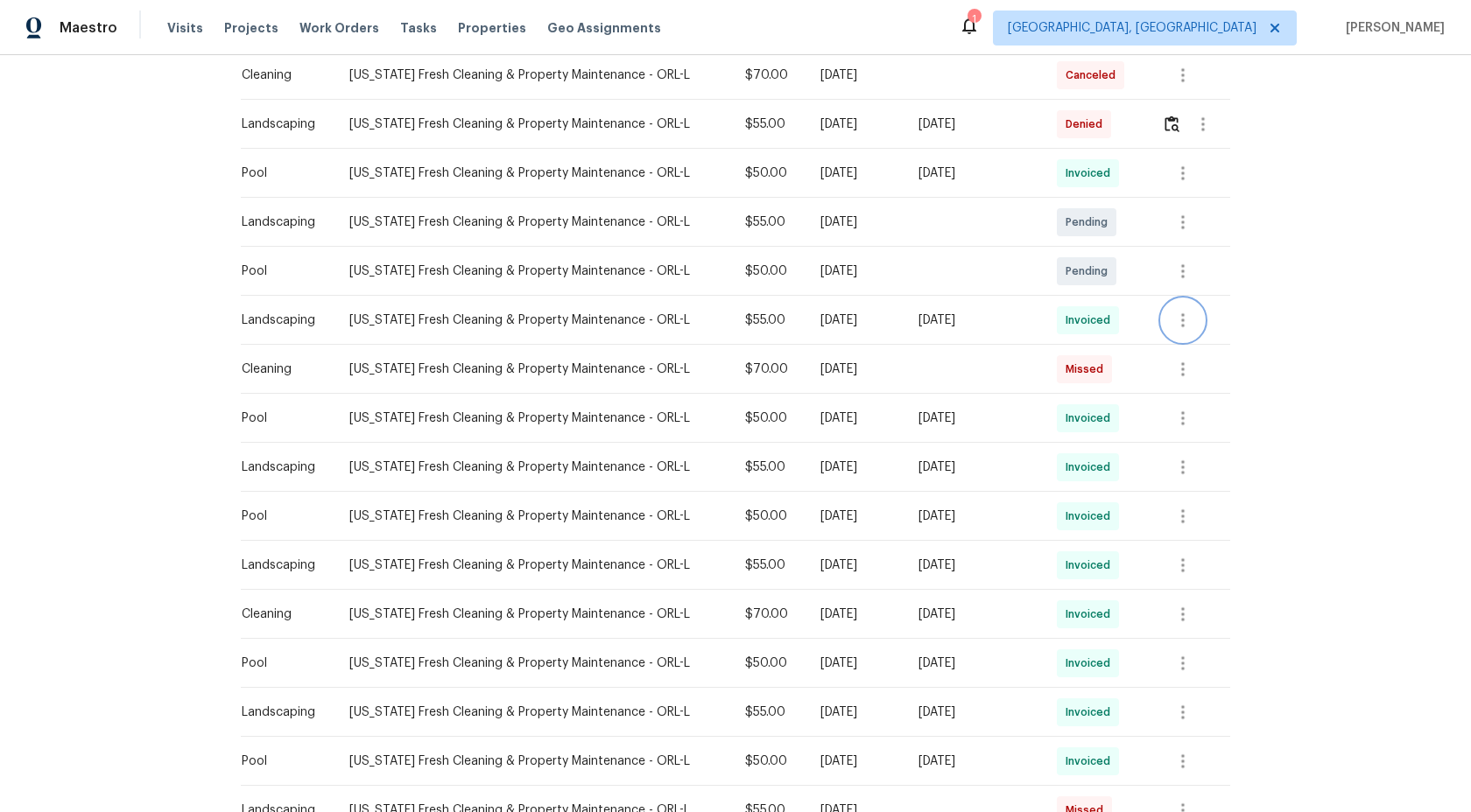
click at [1181, 321] on icon "button" at bounding box center [1183, 321] width 4 height 14
click at [1214, 343] on li "View details" at bounding box center [1223, 349] width 123 height 29
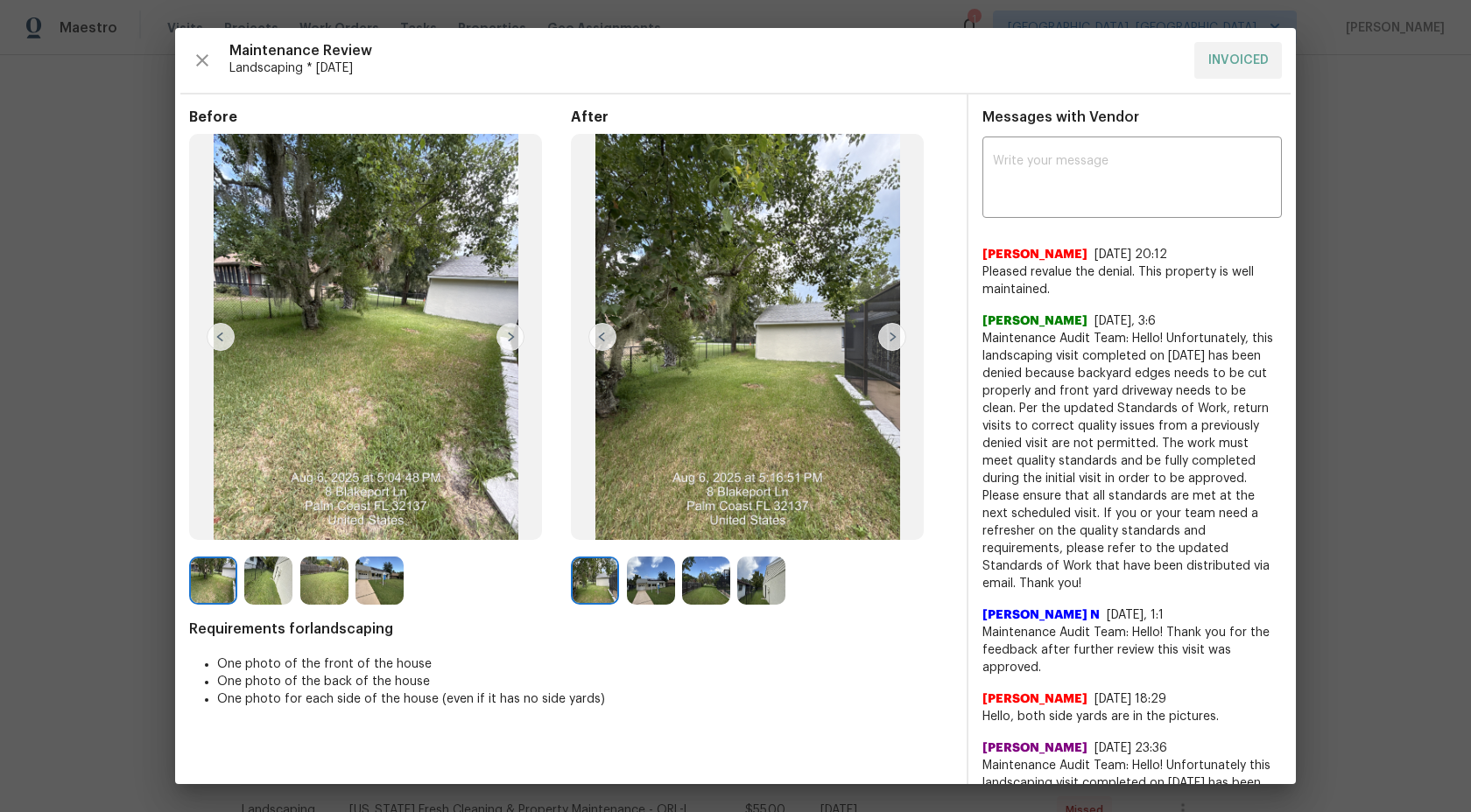
click at [662, 580] on img at bounding box center [651, 580] width 48 height 48
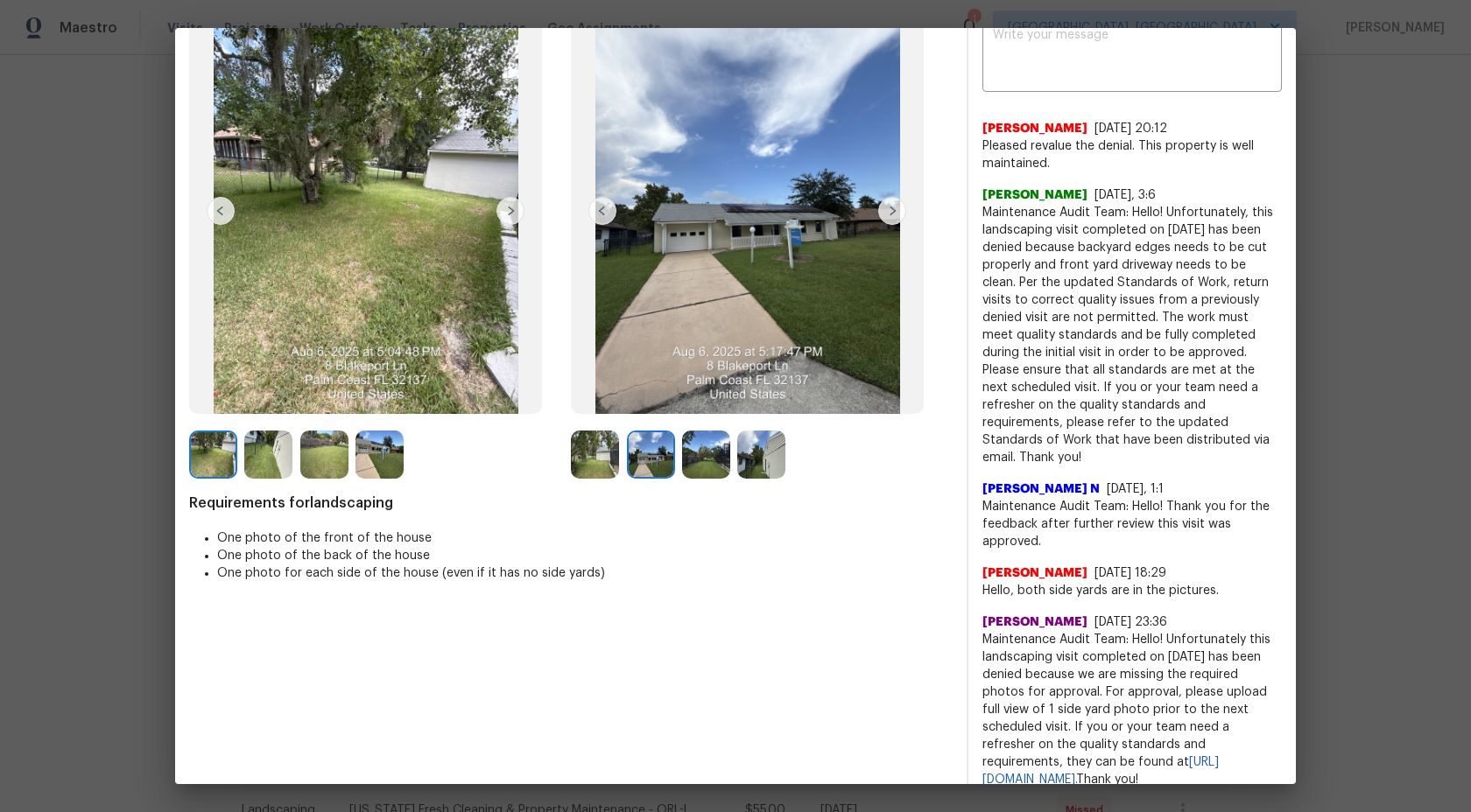
scroll to position [0, 0]
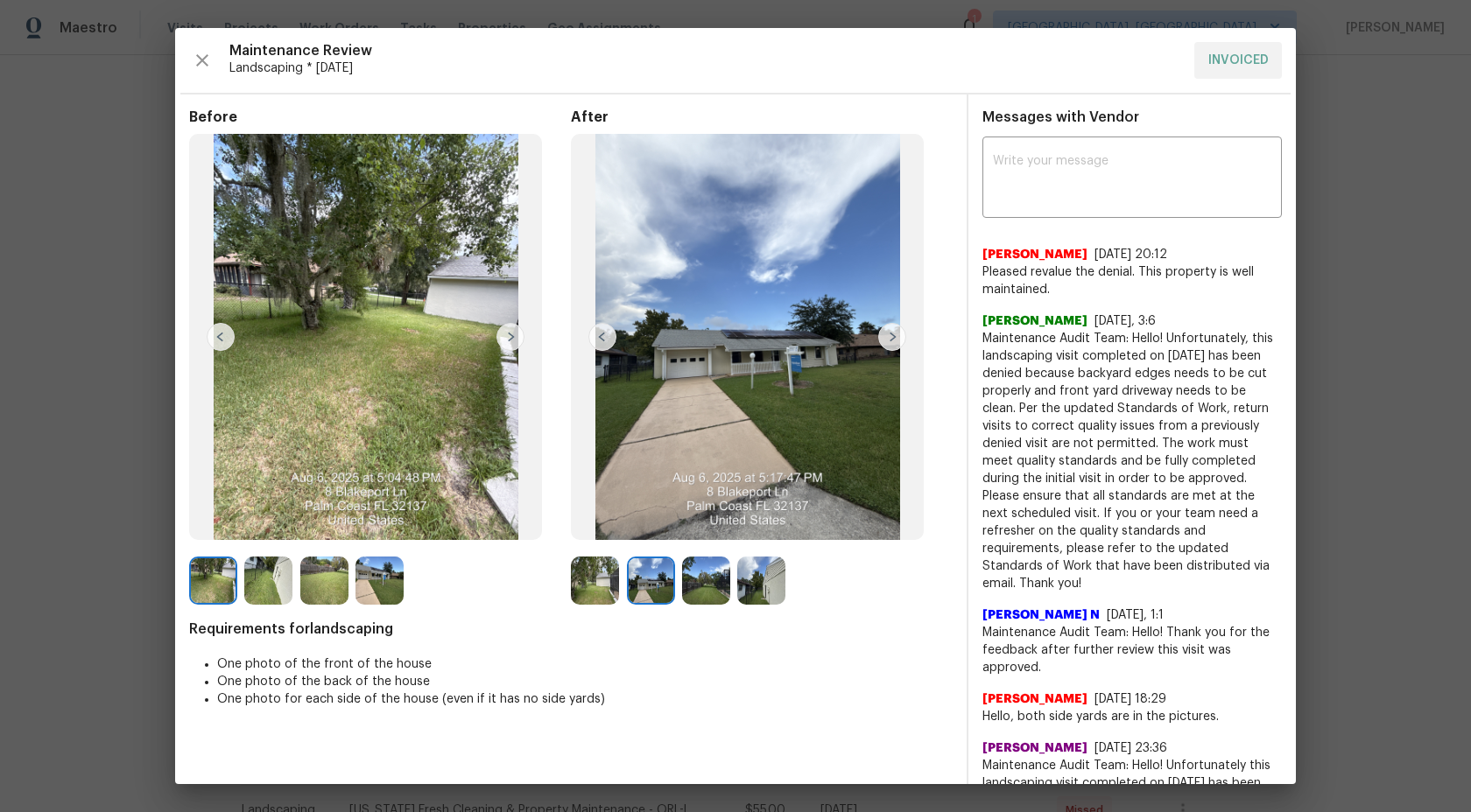
click at [786, 328] on img at bounding box center [746, 337] width 353 height 406
click at [599, 587] on img at bounding box center [595, 580] width 48 height 48
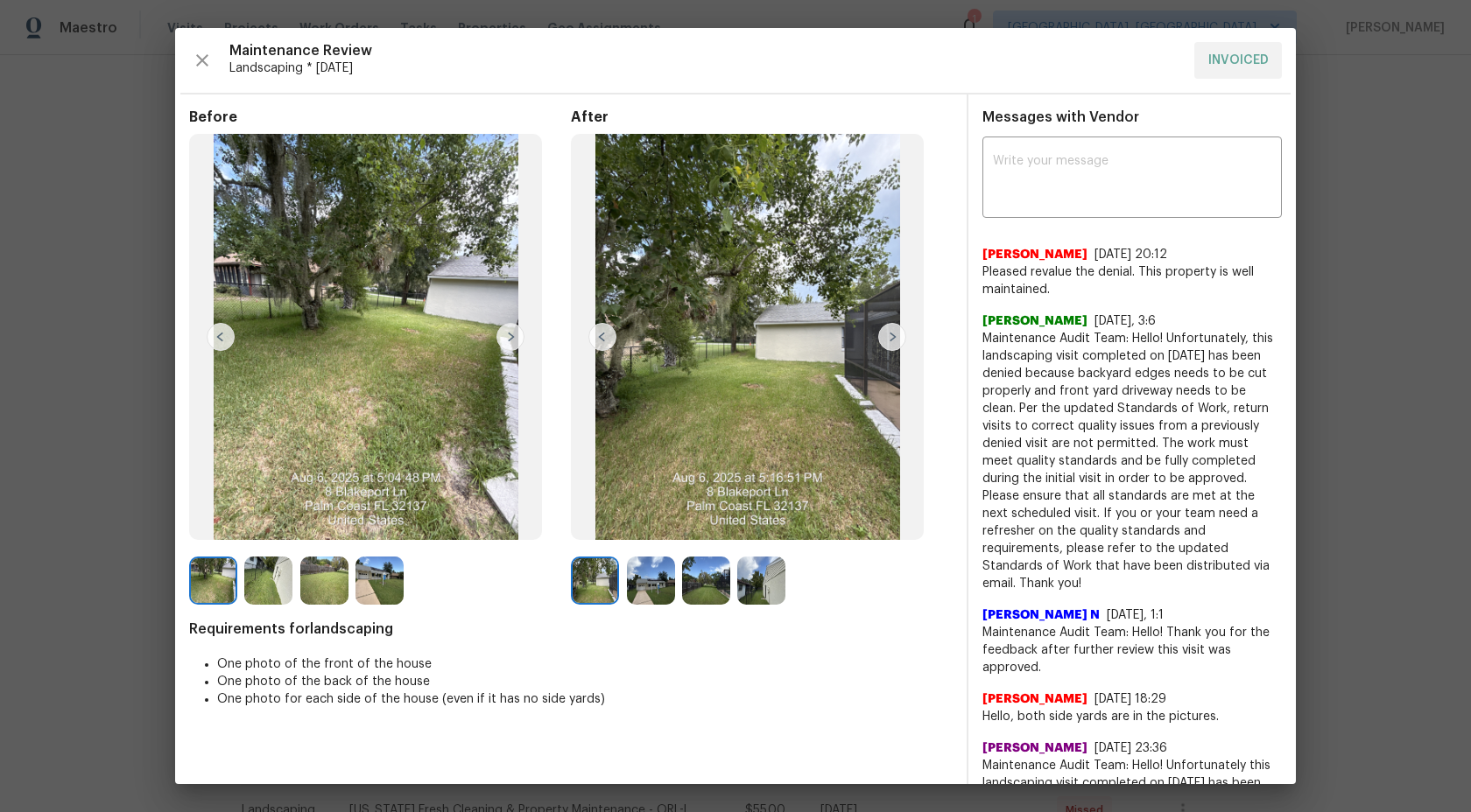
click at [744, 286] on img at bounding box center [746, 337] width 353 height 406
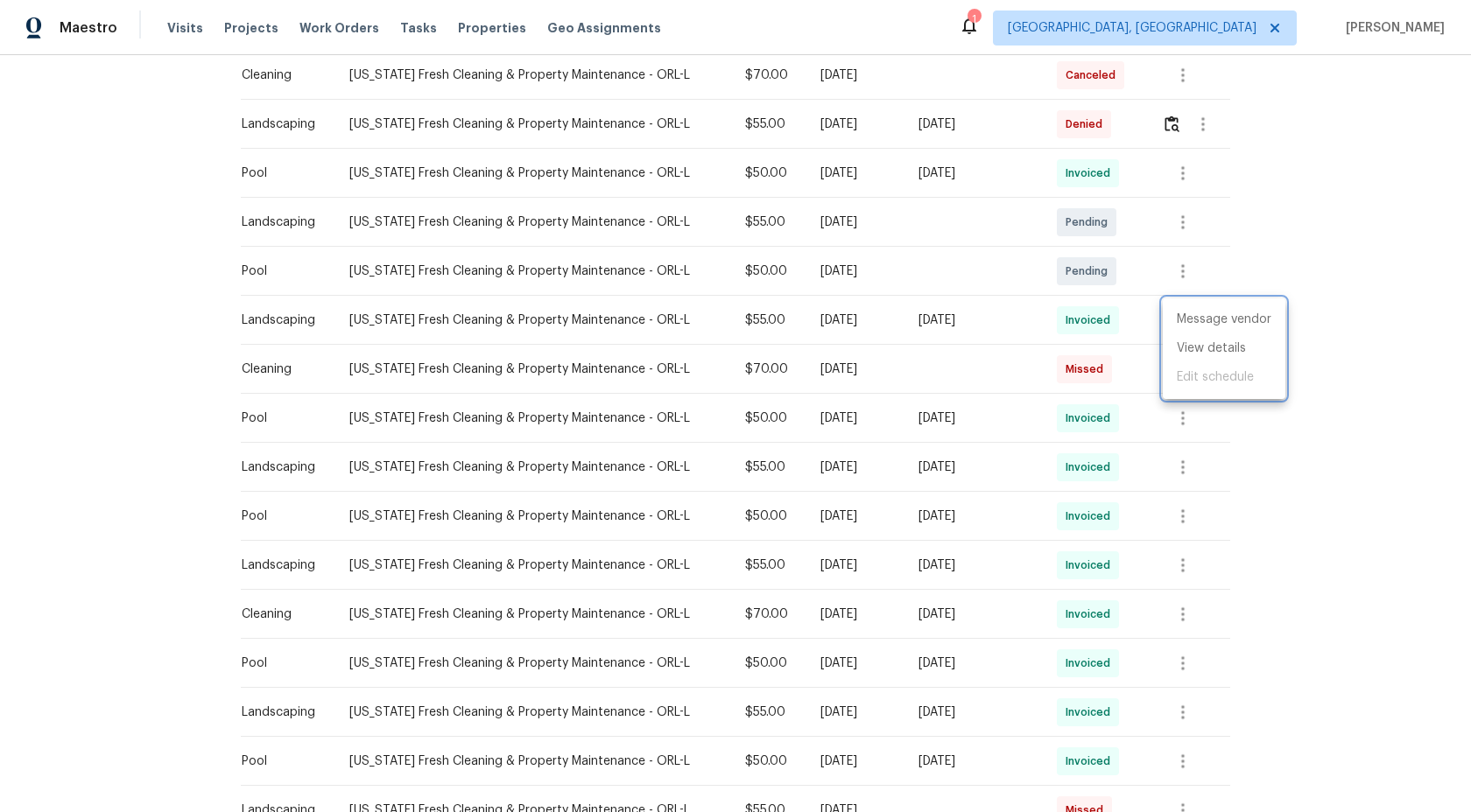
click at [1164, 119] on div at bounding box center [736, 406] width 1471 height 812
click at [1172, 120] on img "button" at bounding box center [1171, 124] width 15 height 17
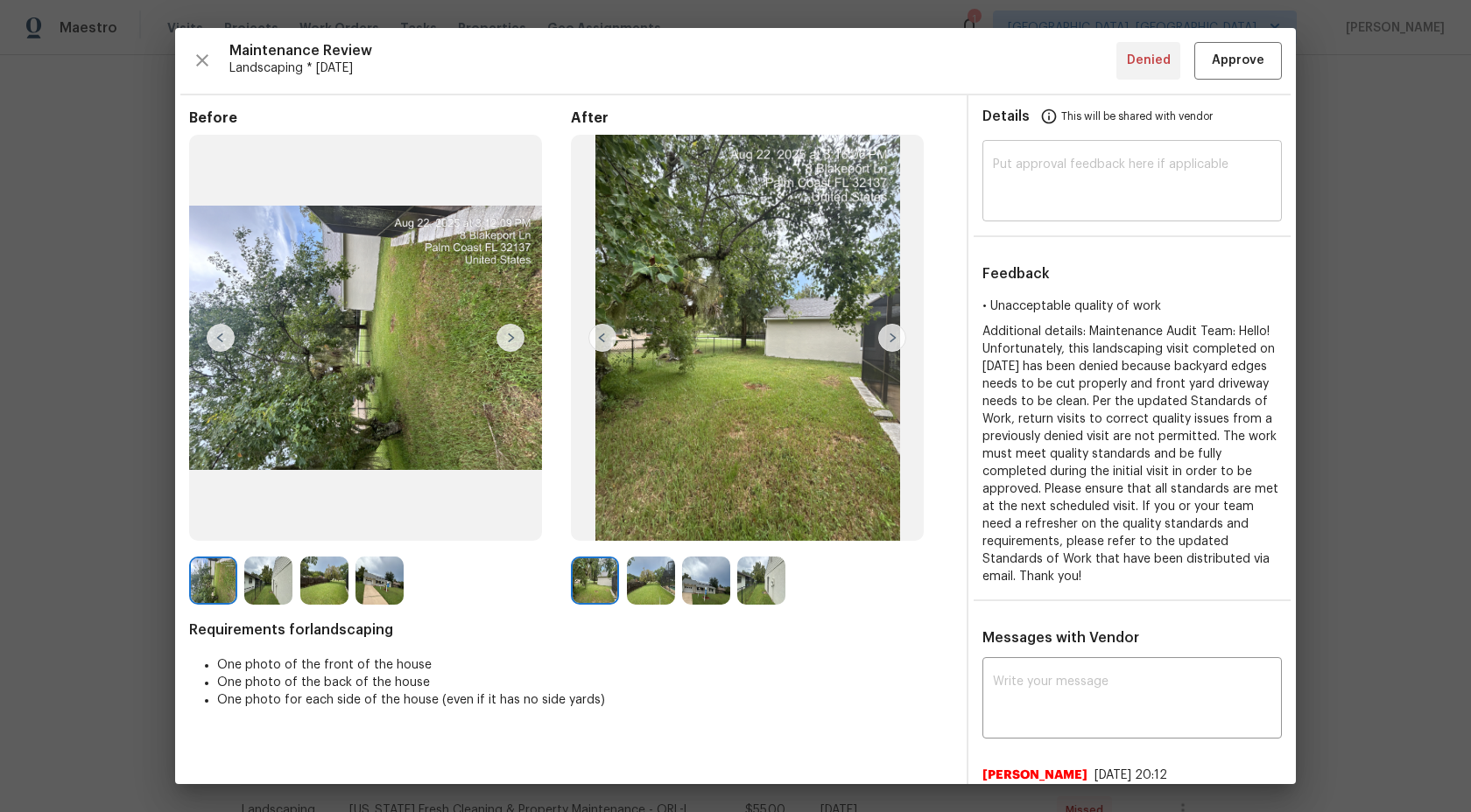
click at [1101, 202] on textarea at bounding box center [1131, 183] width 279 height 49
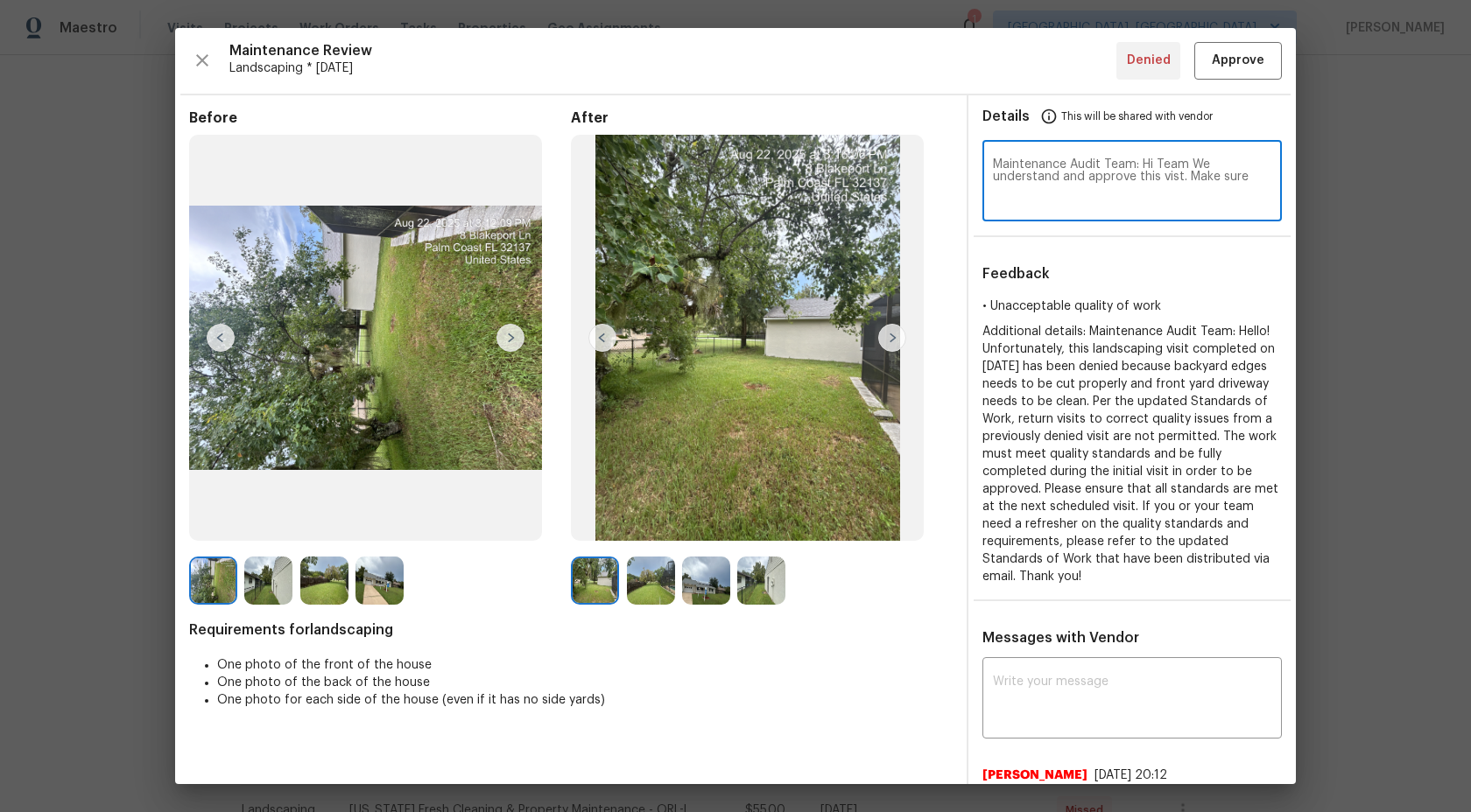
click at [1175, 176] on textarea "Maintenance Audit Team: Hi Team We understand and approve this vist. Make sure" at bounding box center [1131, 183] width 279 height 49
click at [1232, 193] on textarea "Maintenance Audit Team: Hi Team We understand and approve this visit. Make sure" at bounding box center [1131, 183] width 279 height 49
click at [1266, 182] on textarea "Maintenance Audit Team: Hi Team We understand and approve this visit. Make sure" at bounding box center [1131, 183] width 279 height 49
click at [1064, 187] on textarea "Maintenance Audit Team: Hi Team We understand and approve this visit. Make sure…" at bounding box center [1131, 183] width 279 height 49
click at [1098, 188] on textarea "Maintenance Audit Team: Hi Team We understand and approve this visit. Make sure…" at bounding box center [1131, 183] width 279 height 49
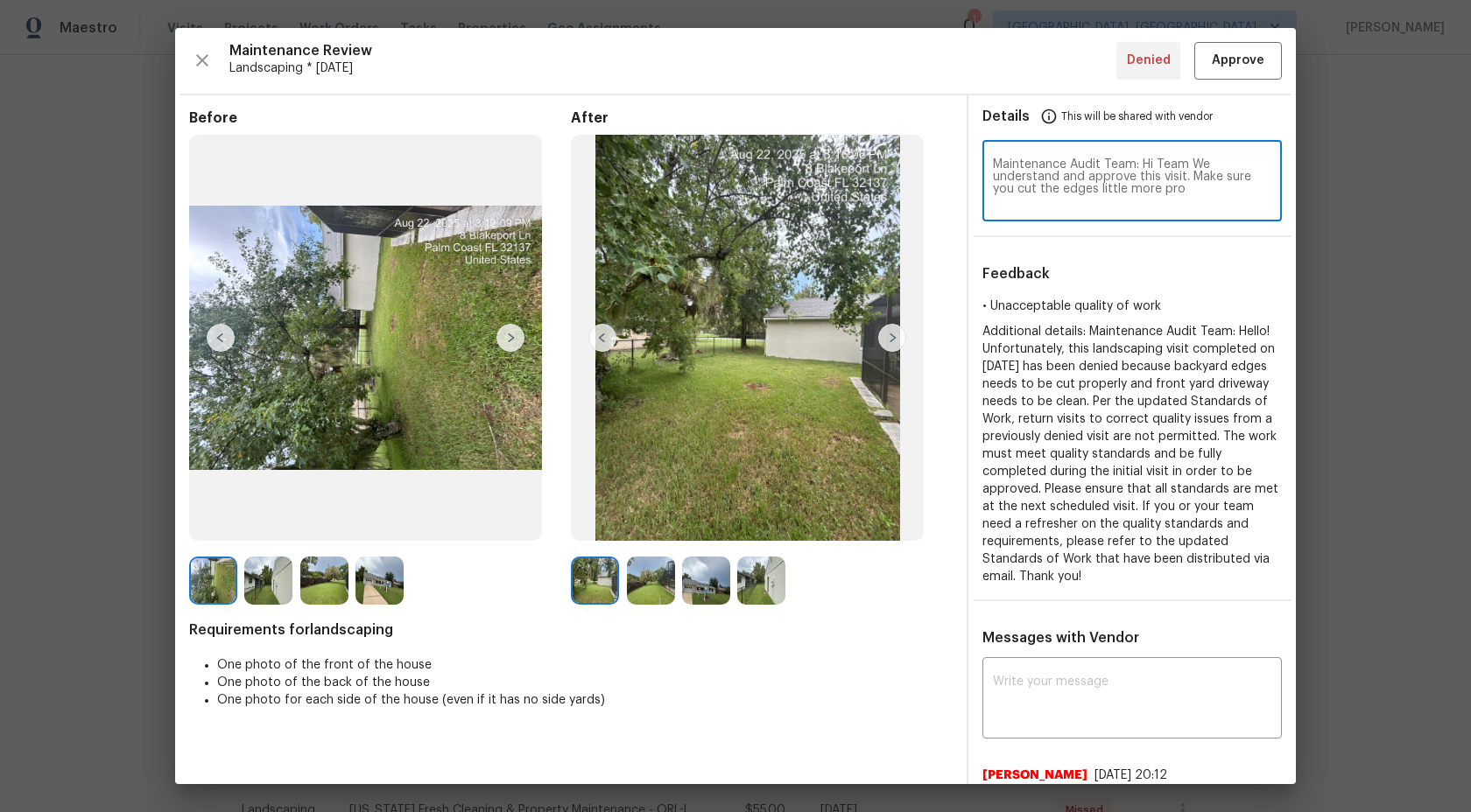
click at [1194, 191] on textarea "Maintenance Audit Team: Hi Team We understand and approve this visit. Make sure…" at bounding box center [1131, 183] width 279 height 49
click at [1181, 187] on textarea "Maintenance Audit Team: Hi Team We understand and approve this visit. Make sure…" at bounding box center [1131, 183] width 279 height 49
type textarea "Maintenance Audit Team: Hi Team We understand and approve this visit. Make sure…"
click at [1239, 47] on button "Approve" at bounding box center [1238, 61] width 88 height 38
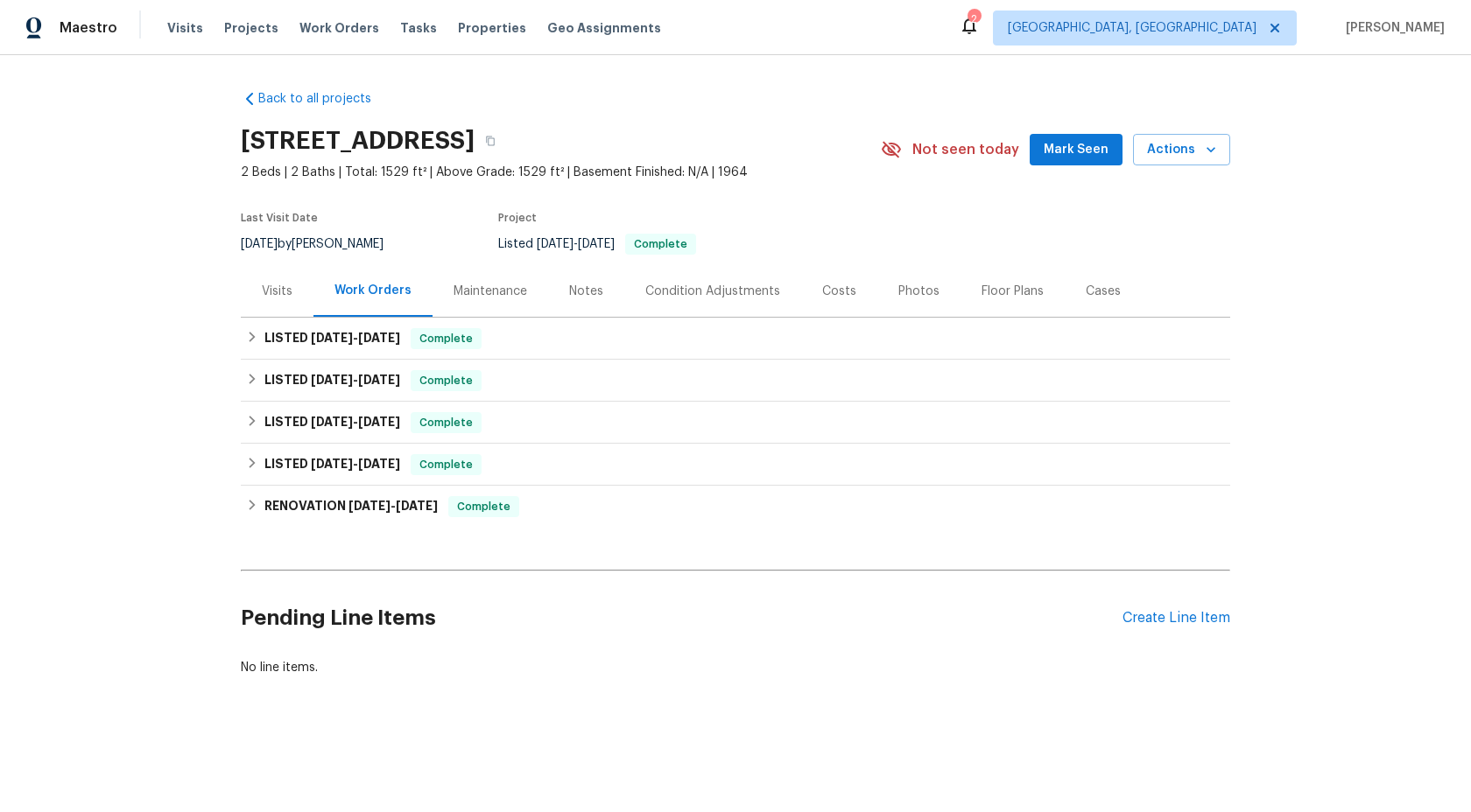
click at [469, 296] on div "Maintenance" at bounding box center [491, 292] width 74 height 18
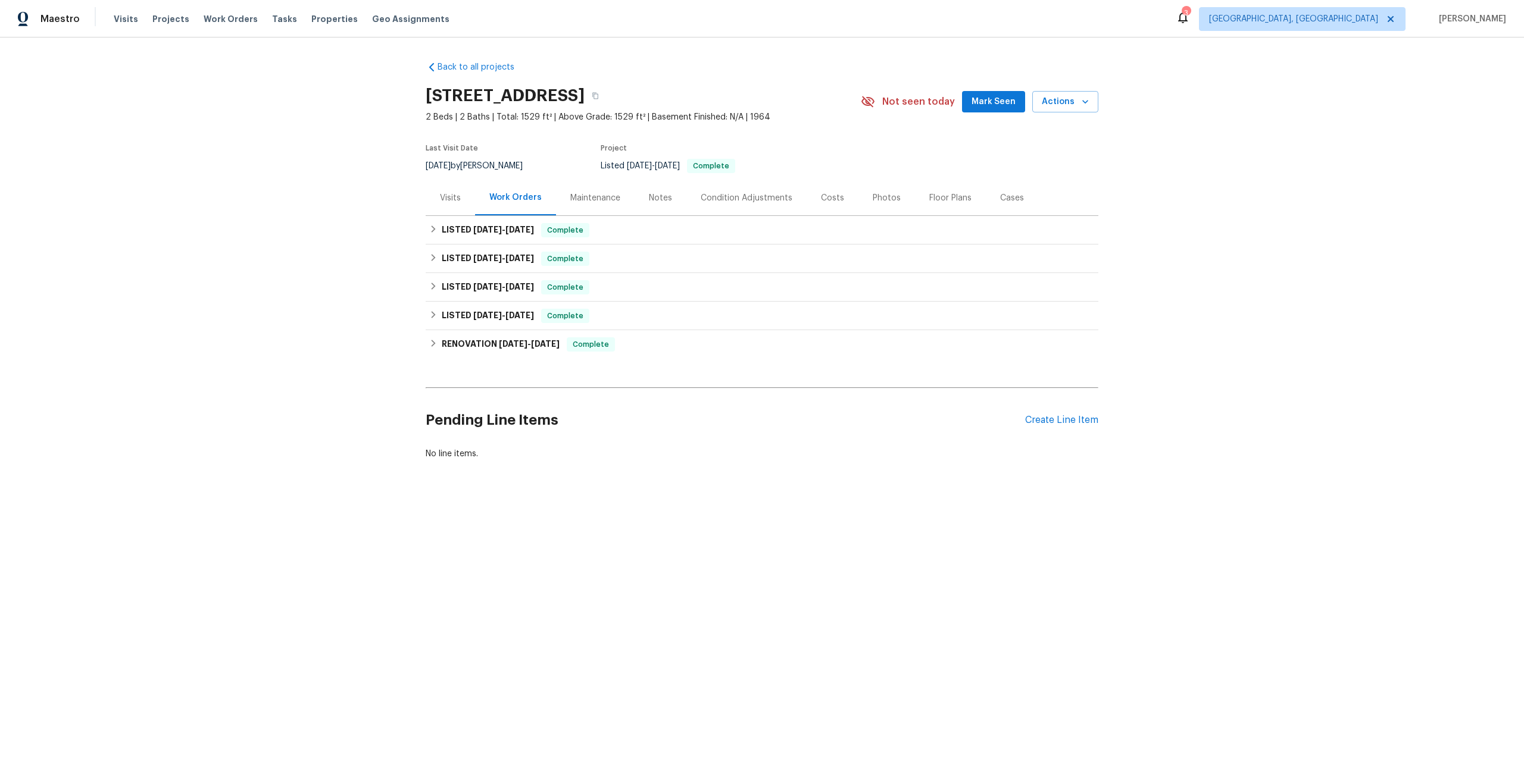
click at [589, 195] on div "Maintenance" at bounding box center [595, 198] width 50 height 12
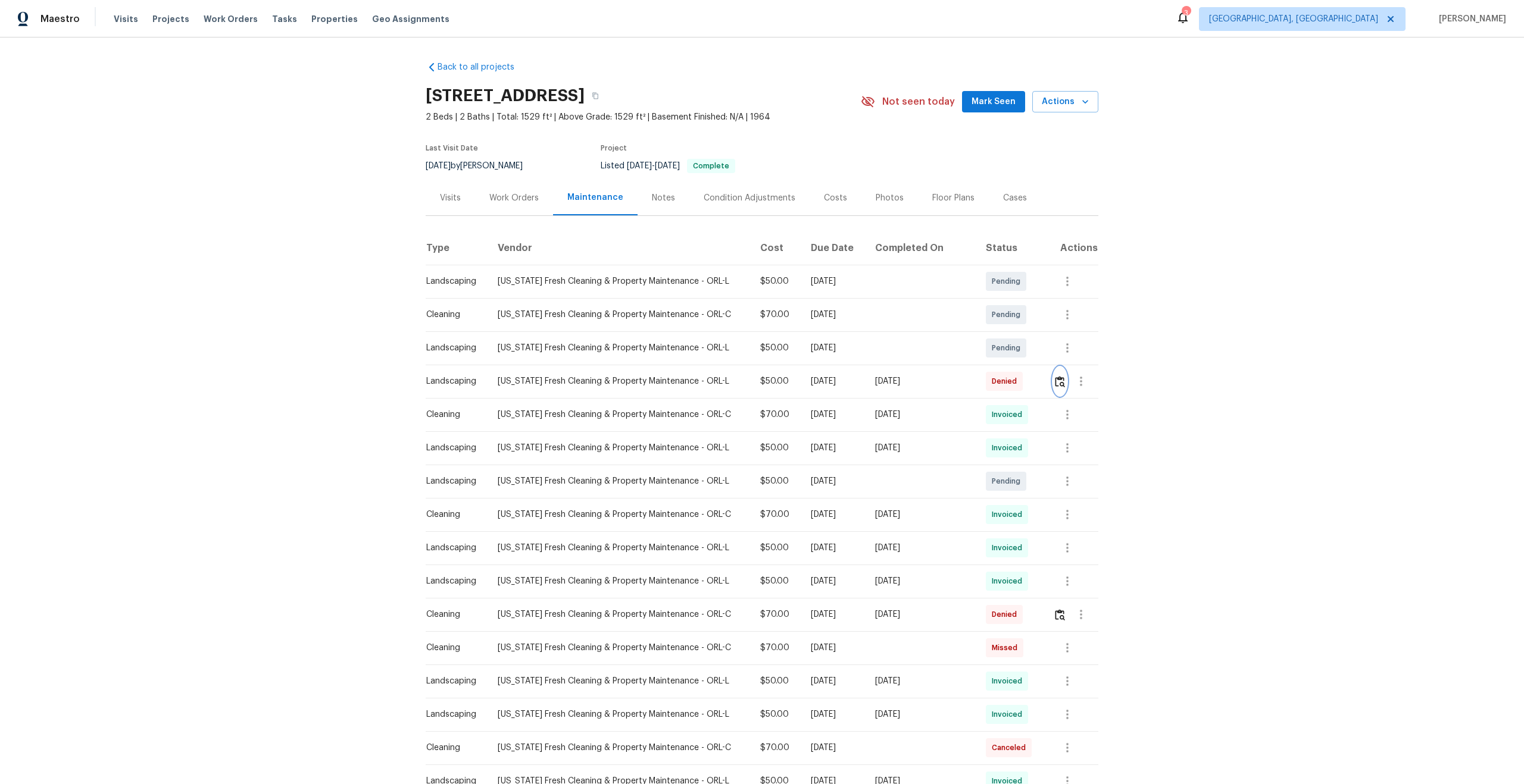
click at [1059, 382] on img "button" at bounding box center [1060, 382] width 10 height 12
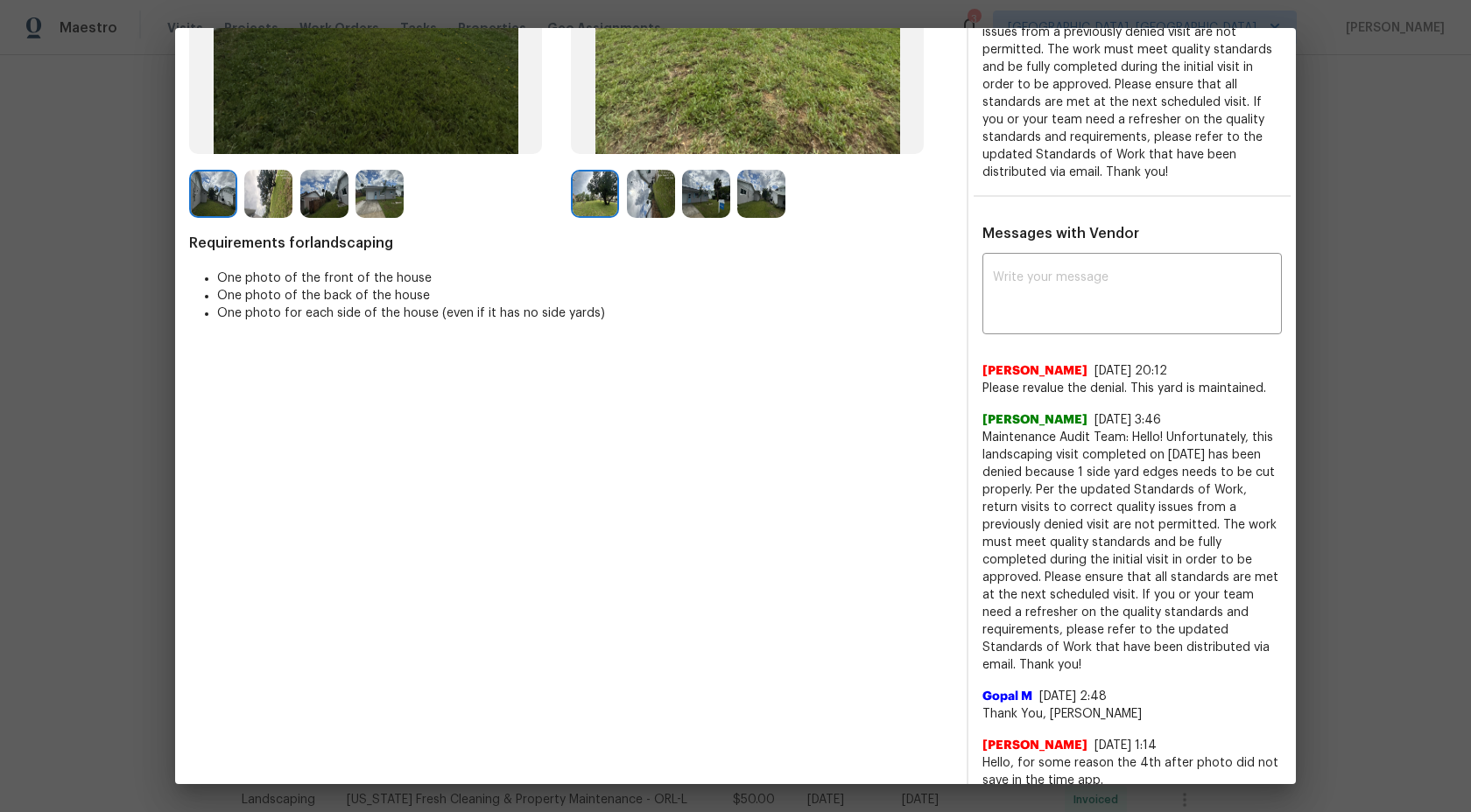
scroll to position [388, 0]
click at [644, 194] on img at bounding box center [651, 193] width 48 height 48
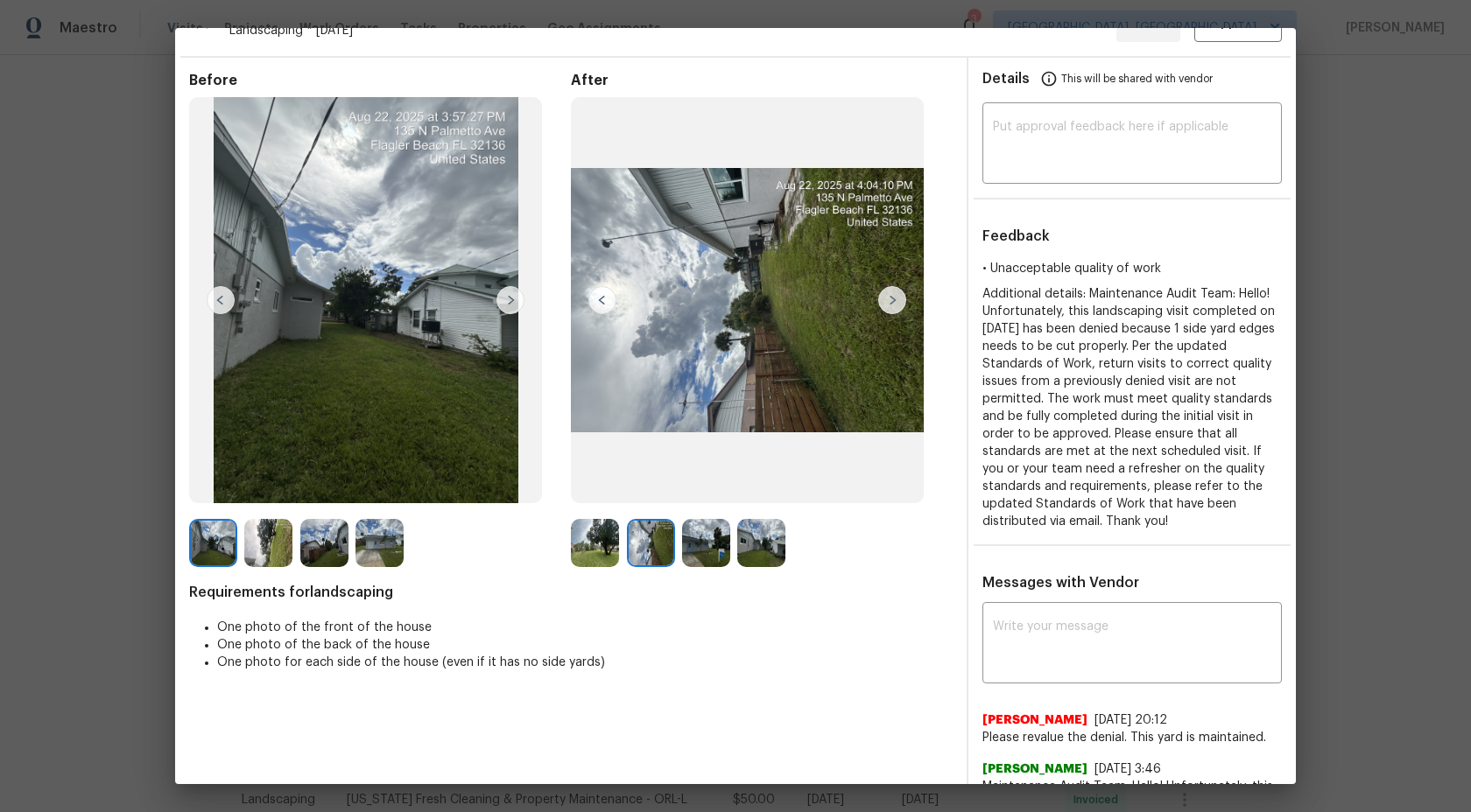
scroll to position [5, 0]
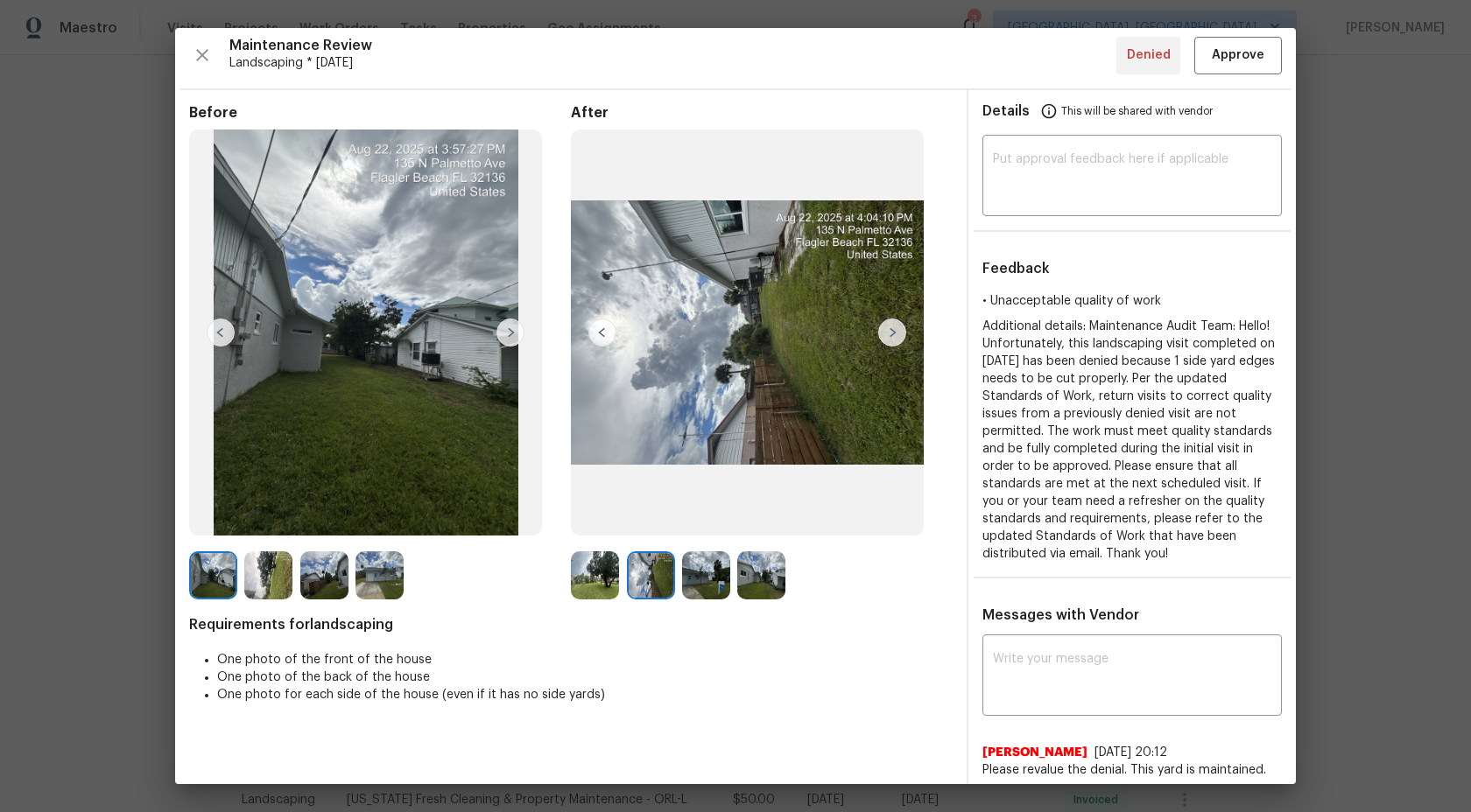
click at [584, 574] on img at bounding box center [595, 575] width 48 height 48
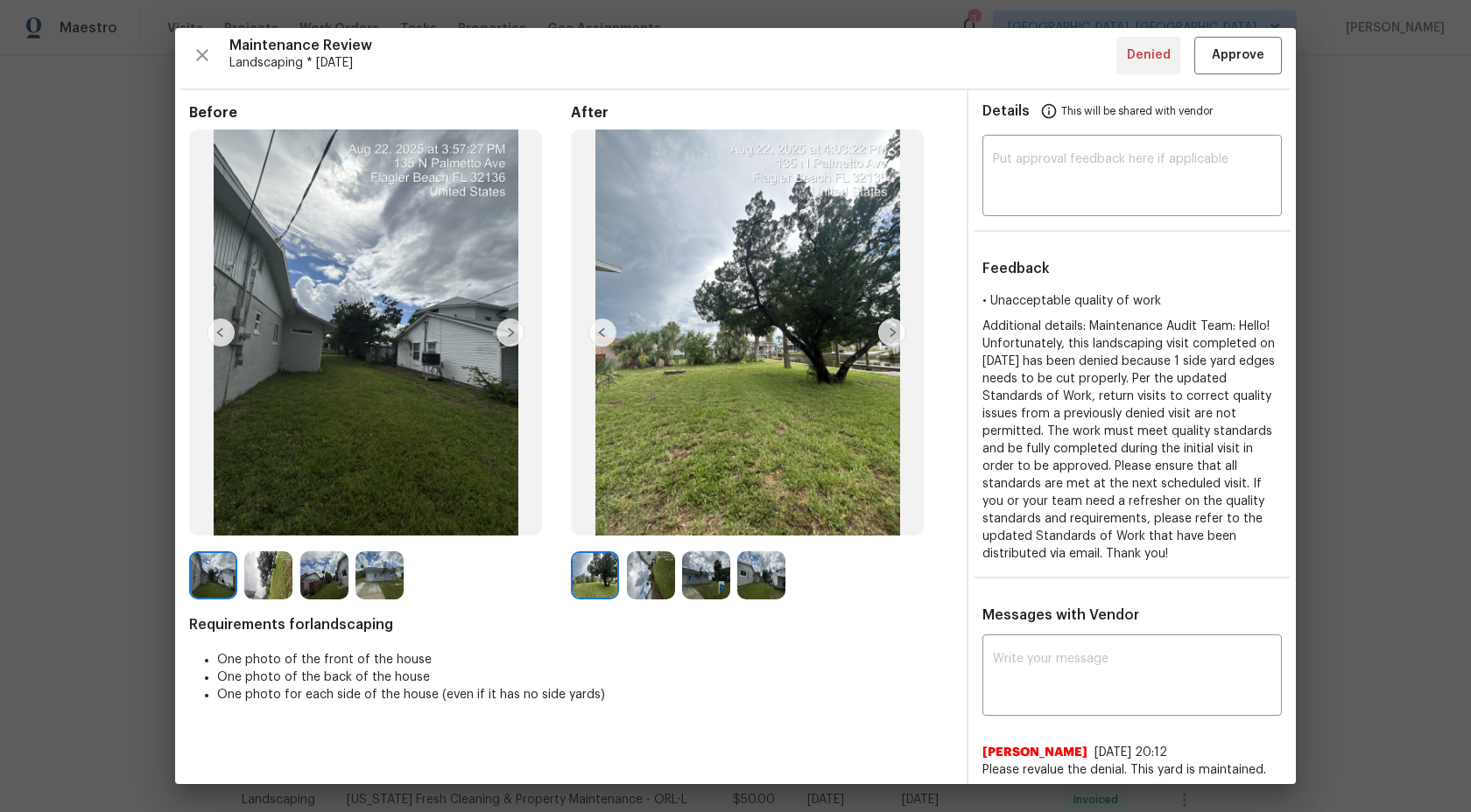
click at [662, 574] on img at bounding box center [651, 575] width 48 height 48
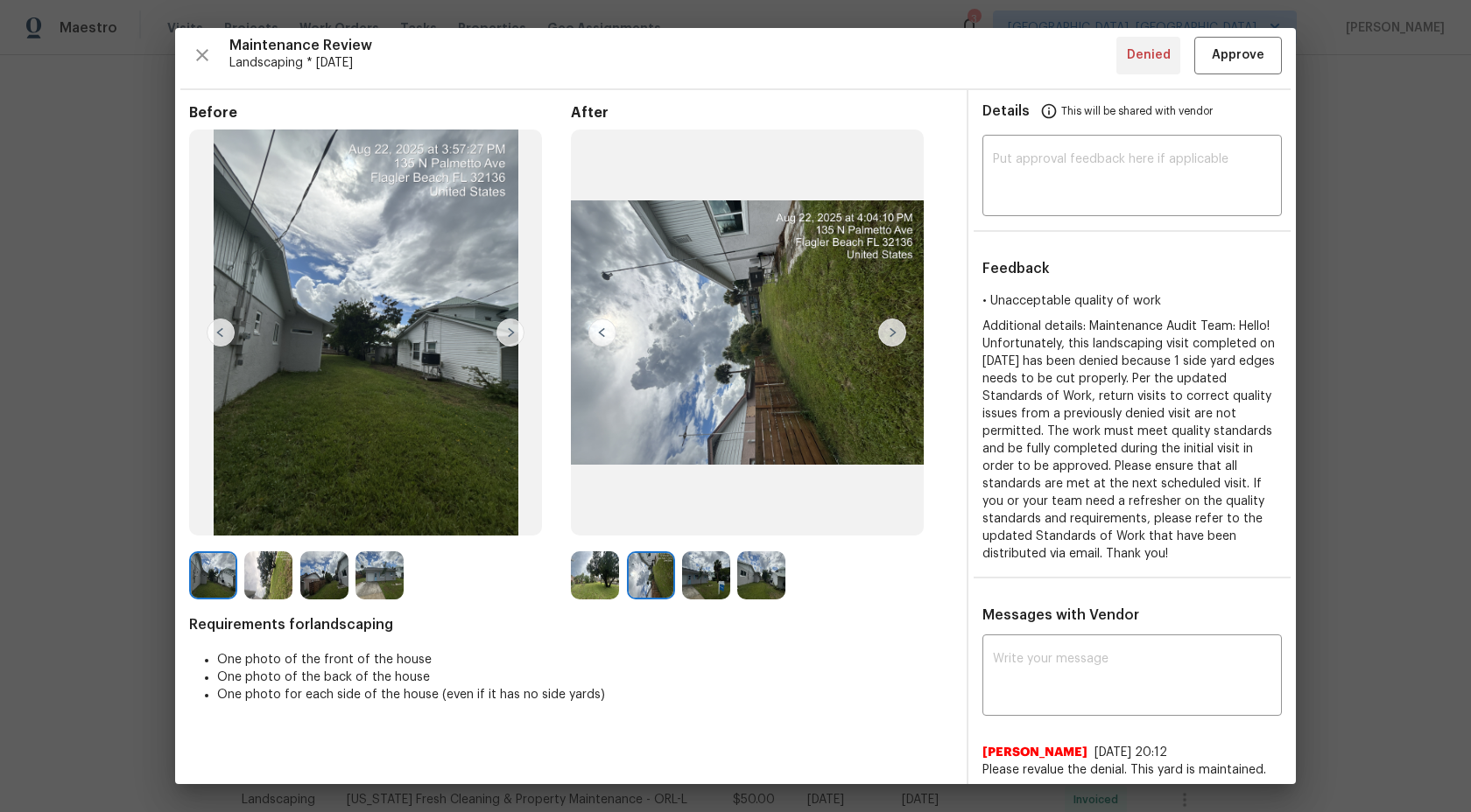
click at [699, 576] on img at bounding box center [706, 575] width 48 height 48
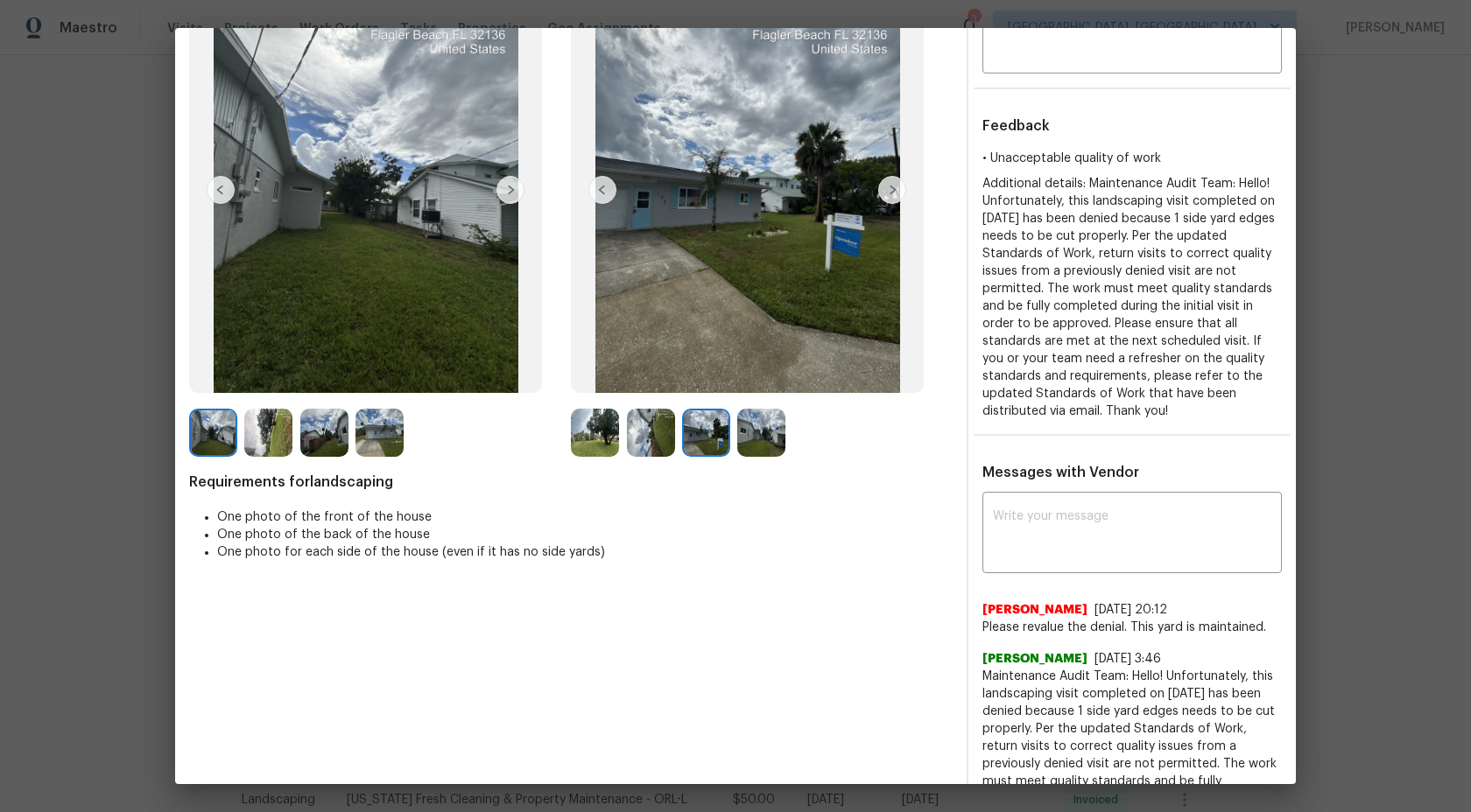
scroll to position [347, 0]
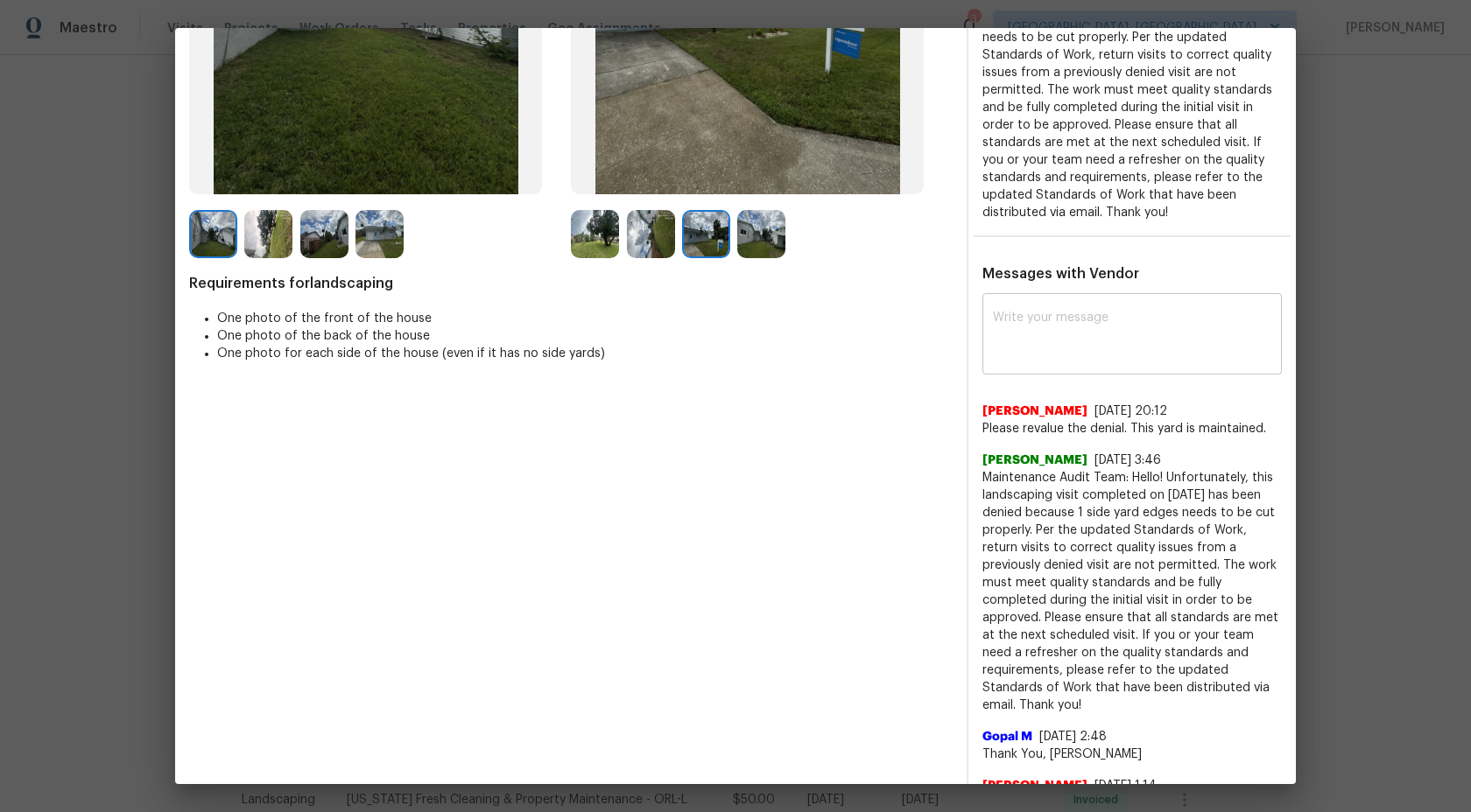
click at [1089, 334] on textarea at bounding box center [1131, 336] width 279 height 49
type textarea "H"
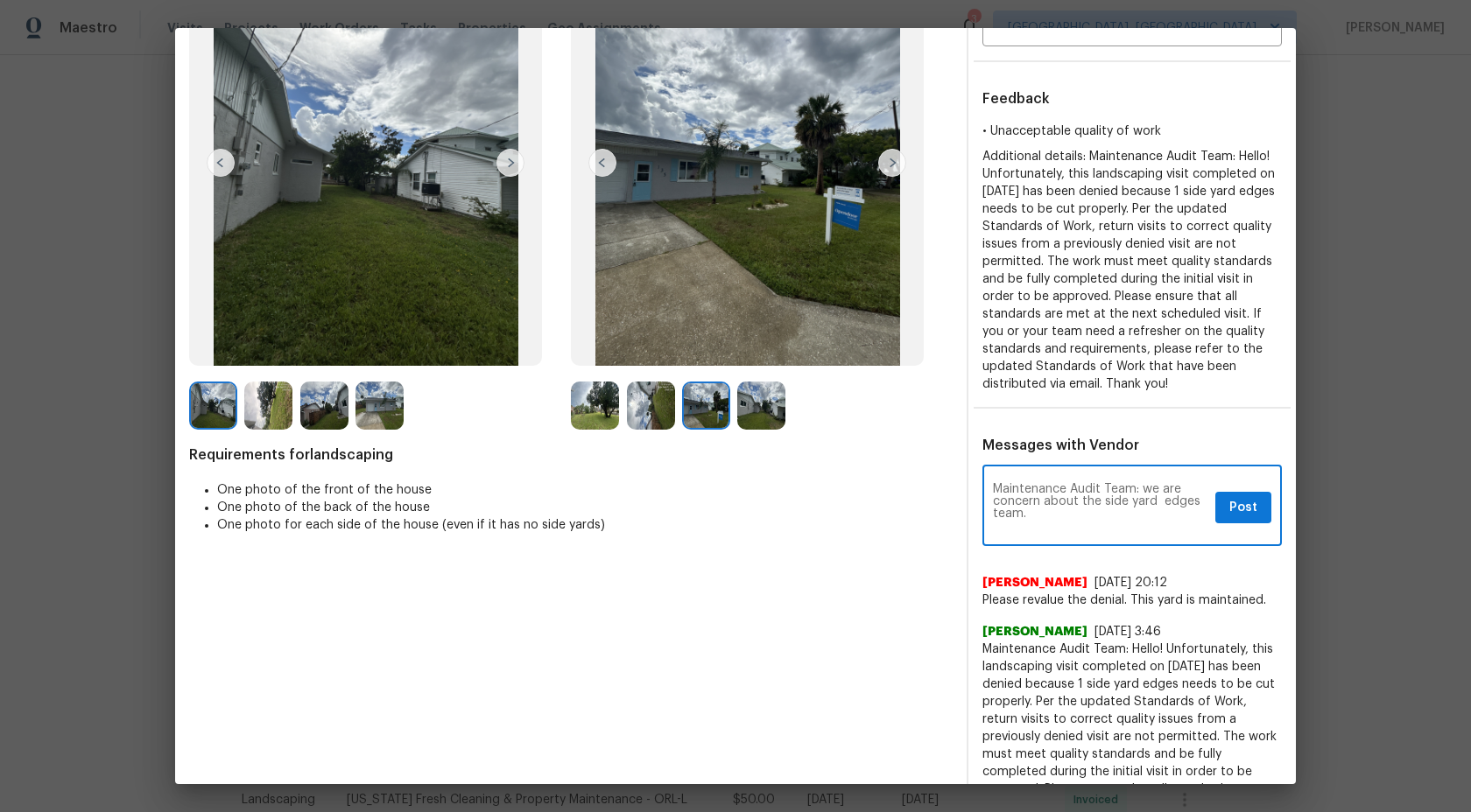
scroll to position [0, 0]
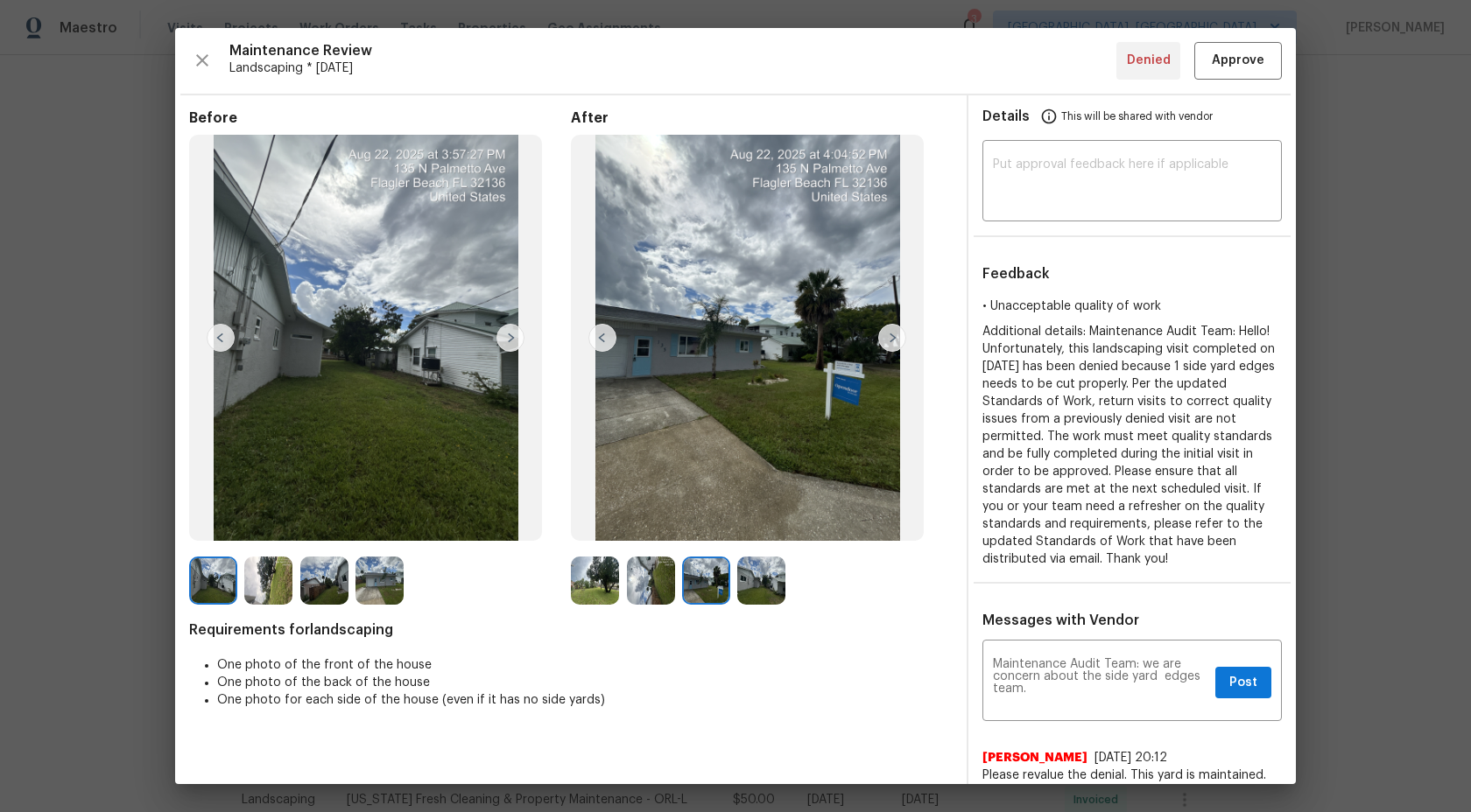
click at [664, 606] on div "Before After Requirements for landscaping One photo of the front of the house O…" at bounding box center [571, 649] width 763 height 1081
click at [649, 578] on img at bounding box center [651, 580] width 48 height 48
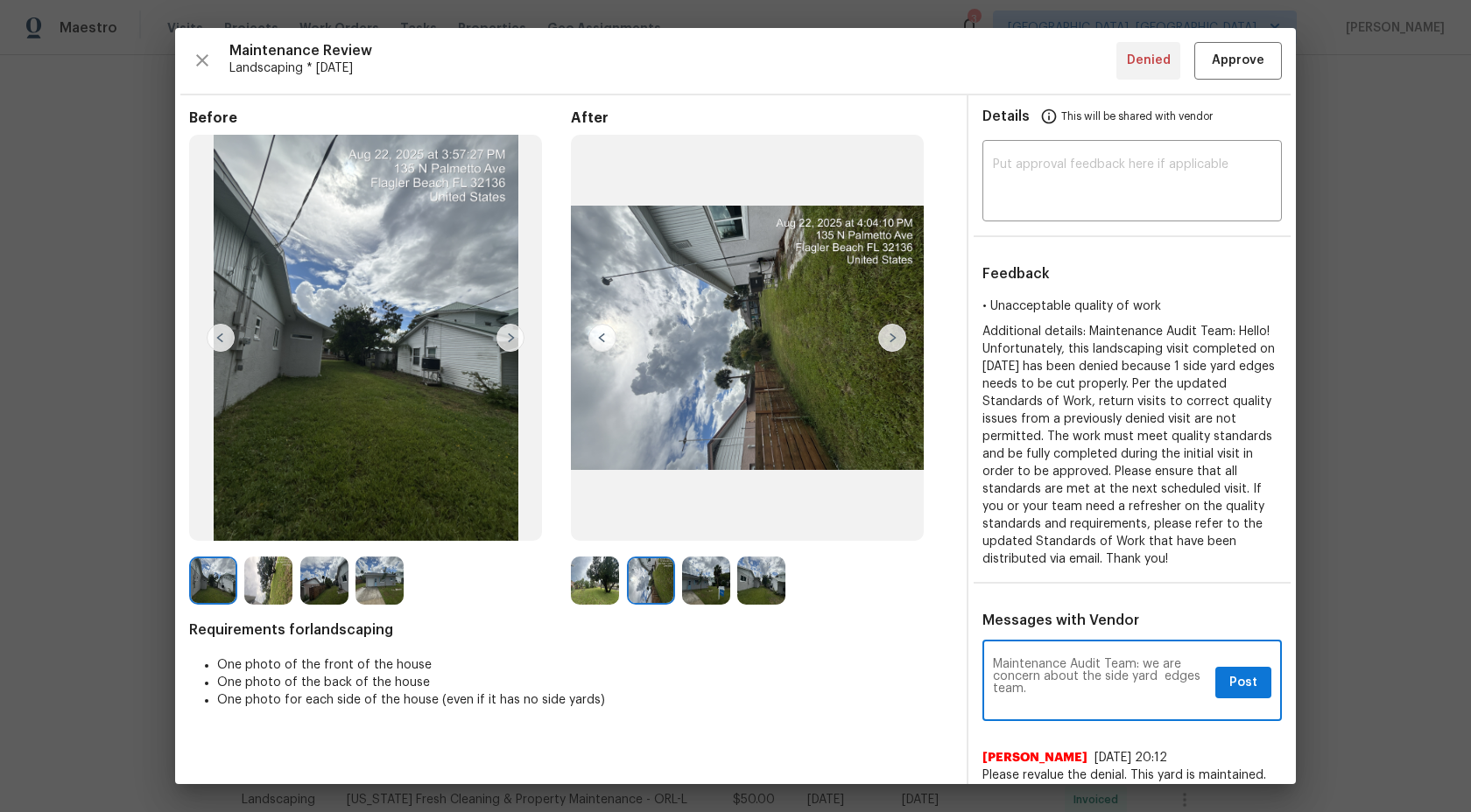
click at [1061, 690] on textarea "Maintenance Audit Team: we are concern about the side yard edges team." at bounding box center [1099, 682] width 215 height 49
drag, startPoint x: 1170, startPoint y: 385, endPoint x: 1208, endPoint y: 560, distance: 179.1
click at [1208, 560] on div "Additional details: Maintenance Audit Team: Hello! Unfortunately, this landscap…" at bounding box center [1132, 444] width 300 height 245
copy span "Per the updated Standards of Work, return visits to correct quality issues from…"
click at [1157, 713] on div "Maintenance Audit Team: we are concern about the side yard edges team. The edge…" at bounding box center [1132, 682] width 300 height 77
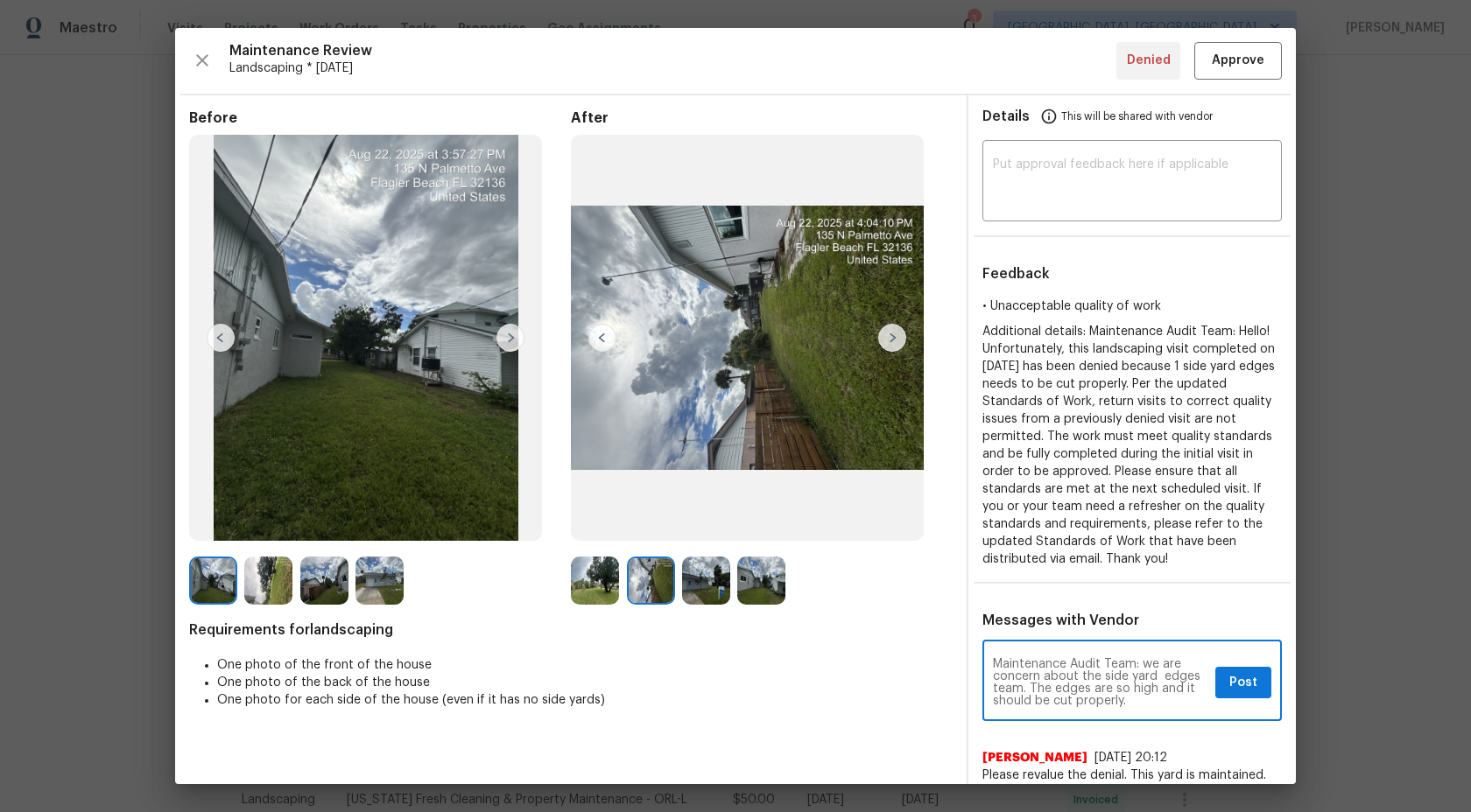
paste textarea "Per the updated Standards of Work, return visits to correct quality issues from…"
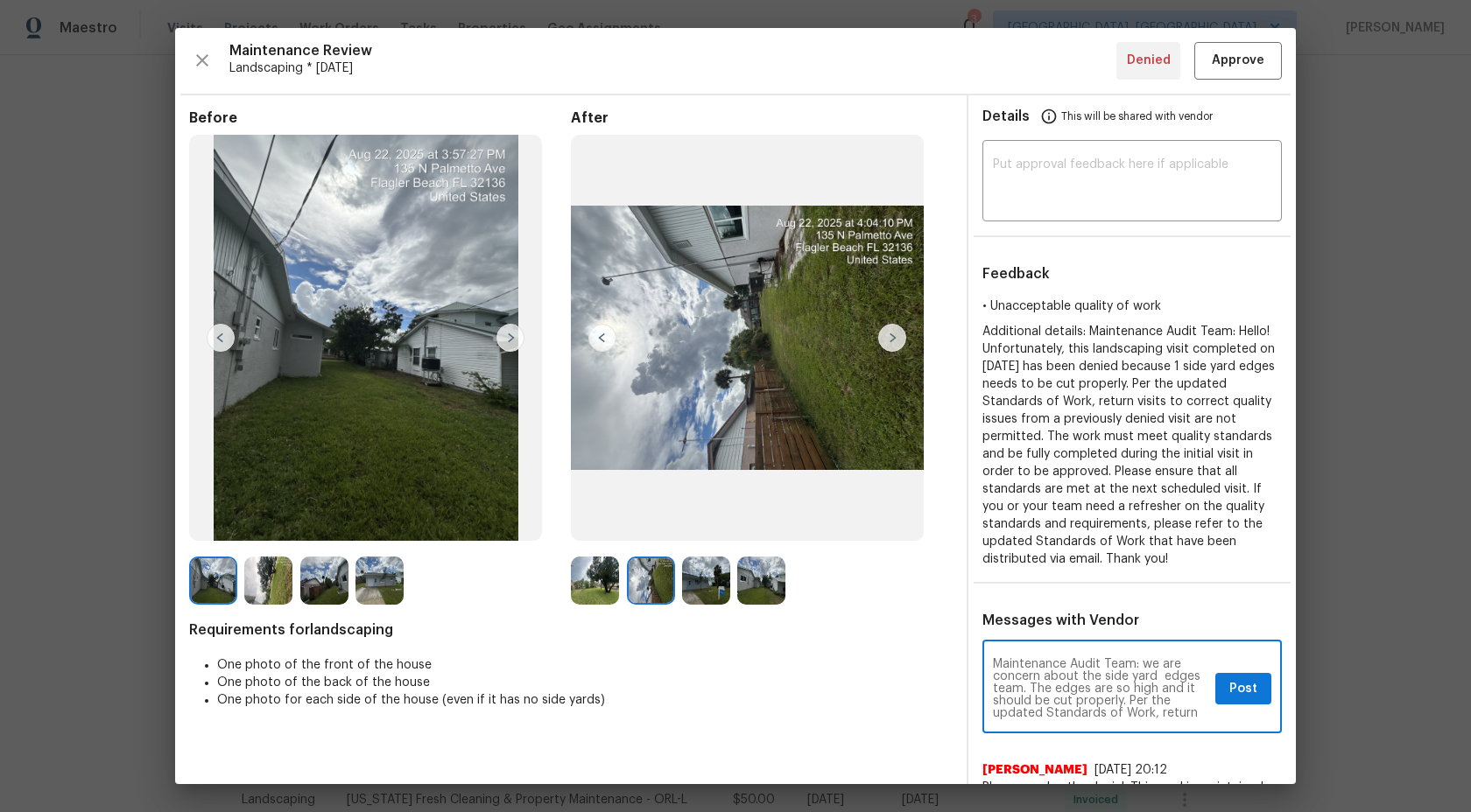
scroll to position [159, 0]
type textarea "Maintenance Audit Team: we are concern about the side yard edges team. The edge…"
click at [1243, 680] on span "Post" at bounding box center [1243, 689] width 28 height 22
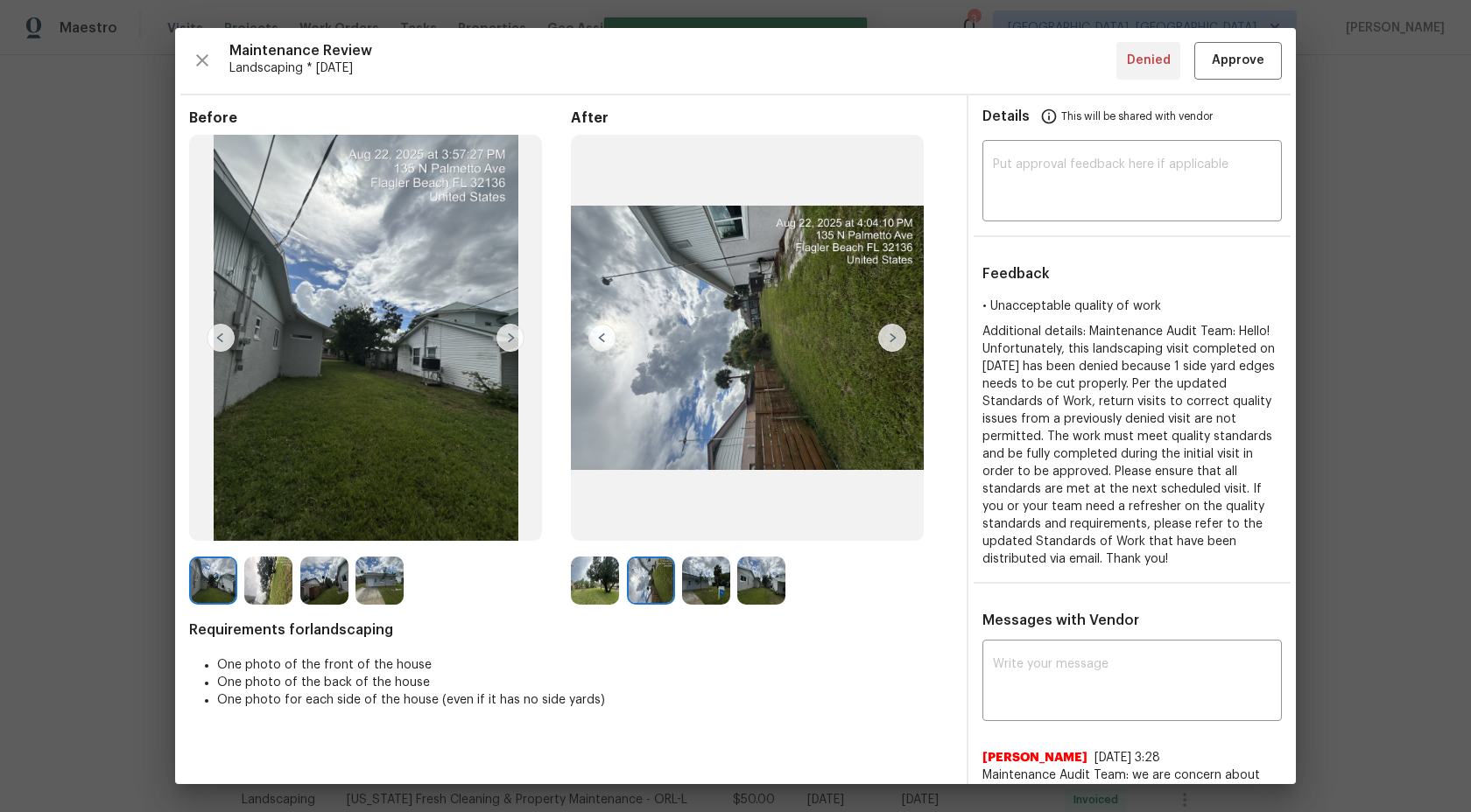
scroll to position [0, 0]
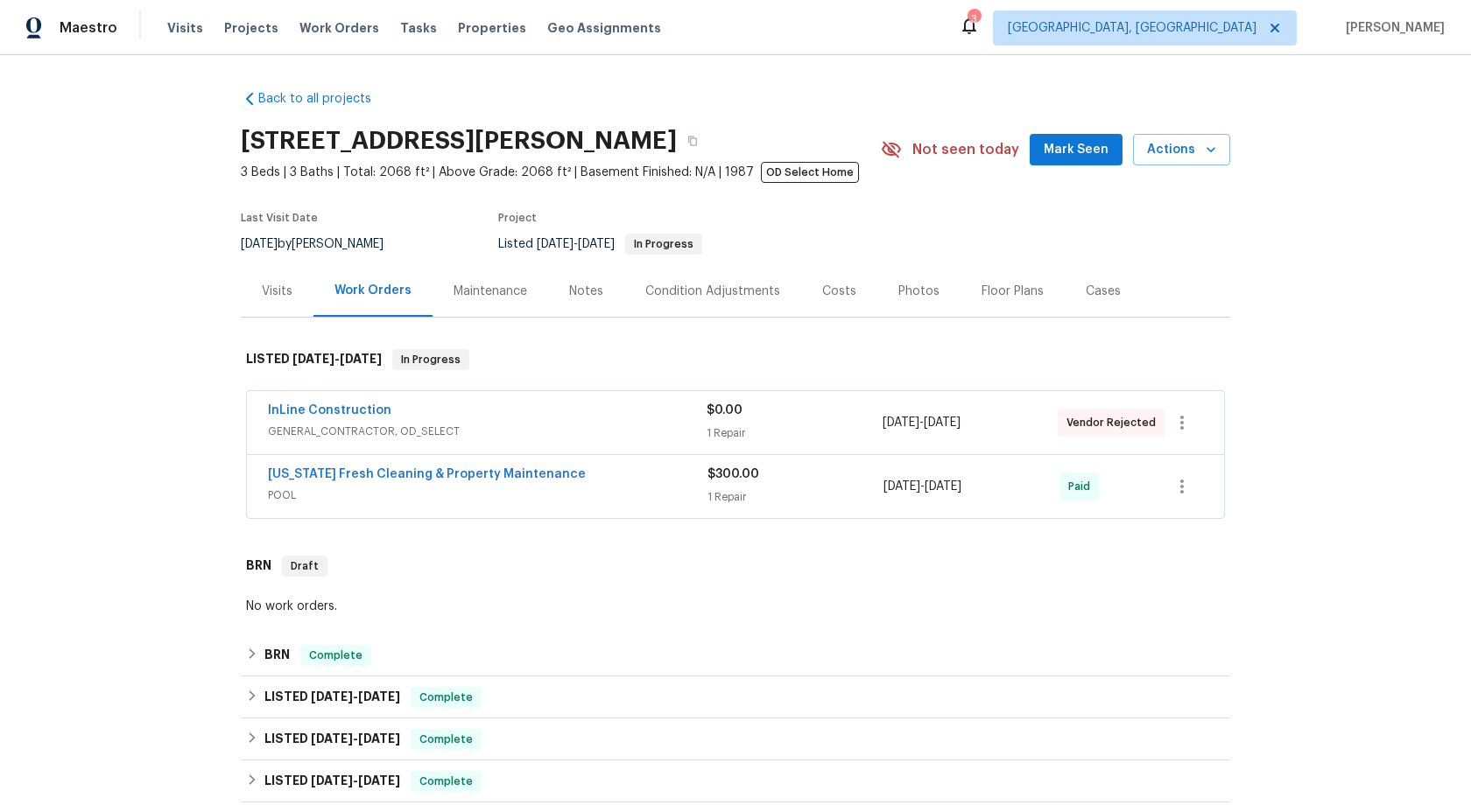
click at [484, 289] on div "Maintenance" at bounding box center [491, 292] width 74 height 18
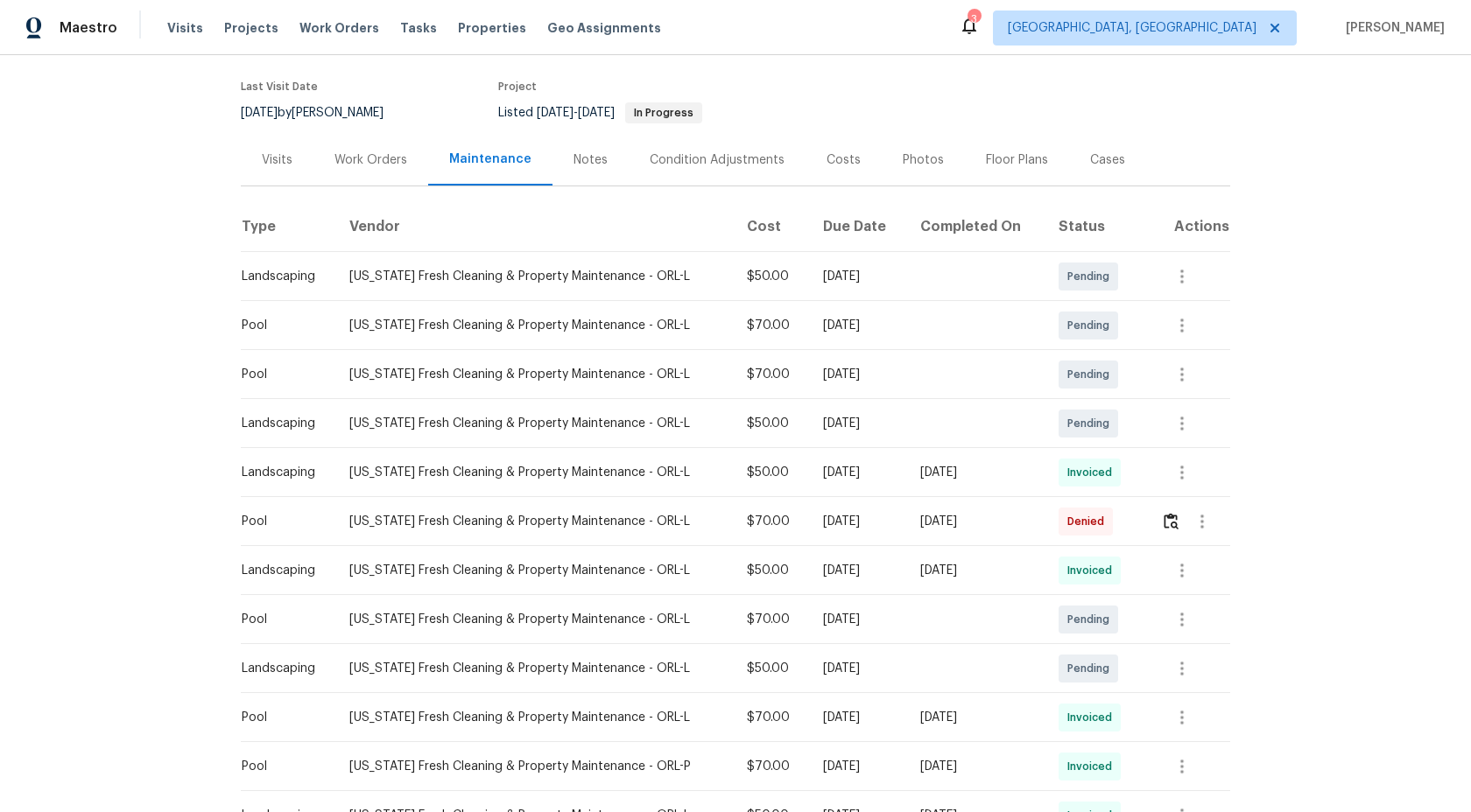
scroll to position [156, 0]
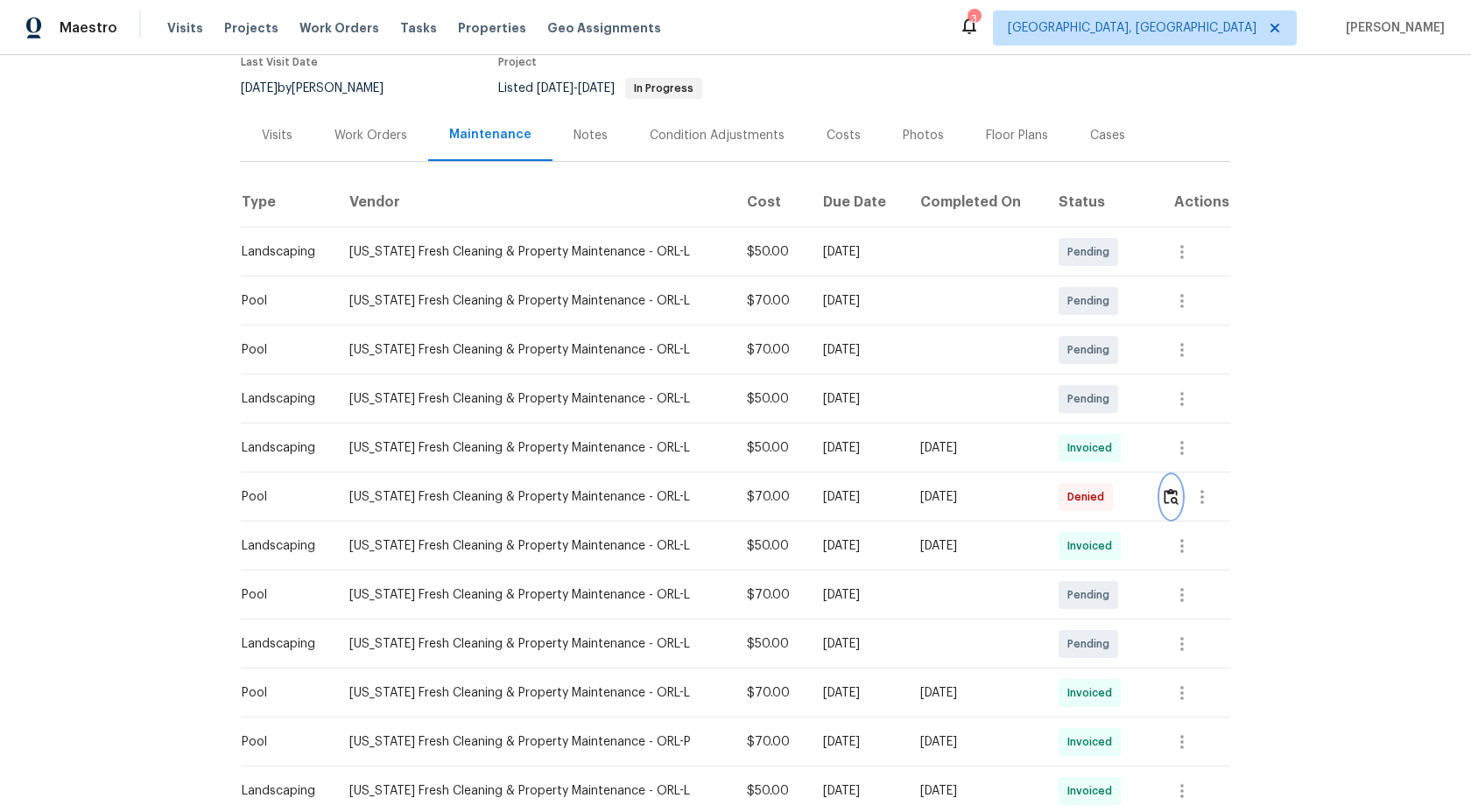
click at [1171, 493] on img "button" at bounding box center [1170, 496] width 15 height 17
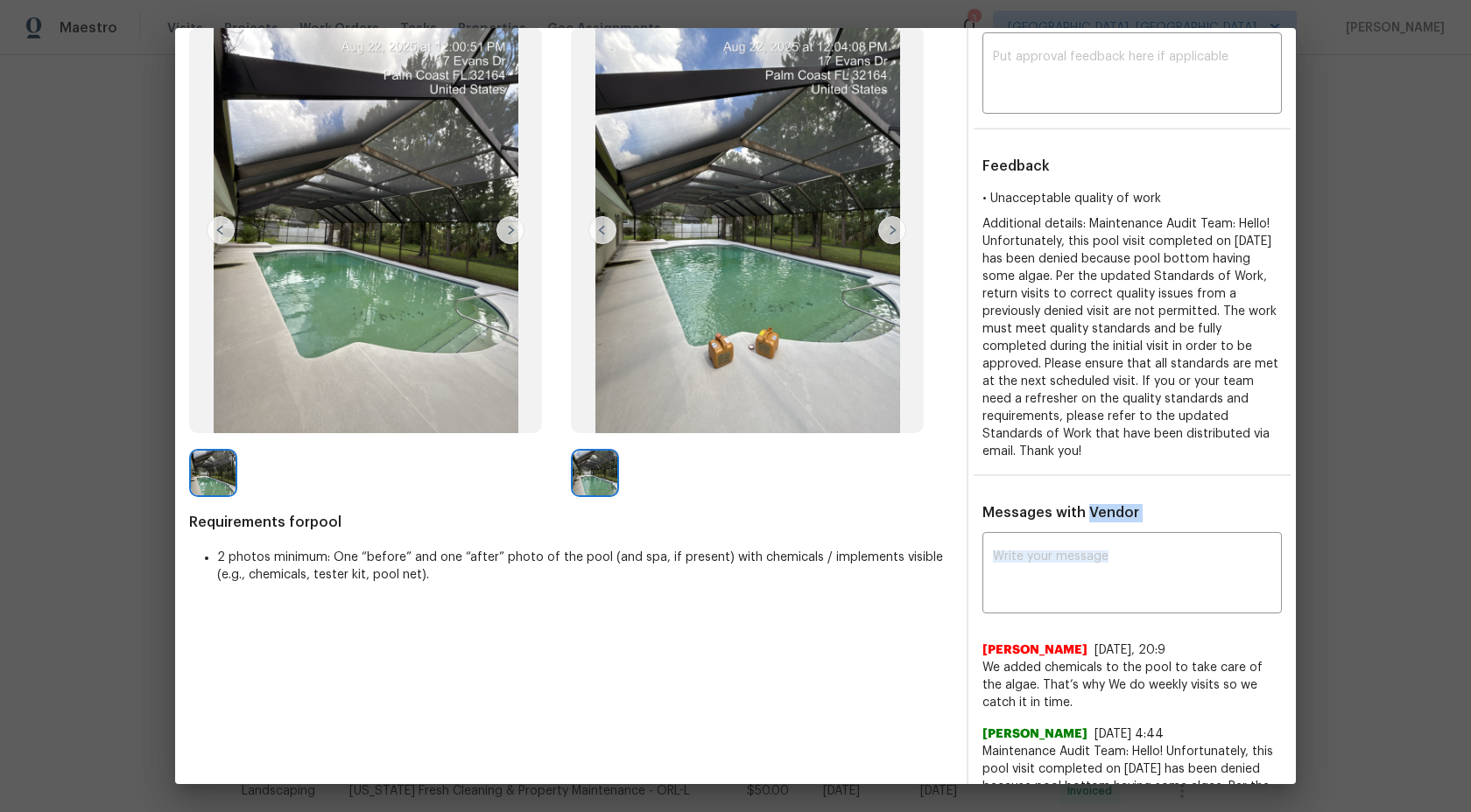
scroll to position [258, 0]
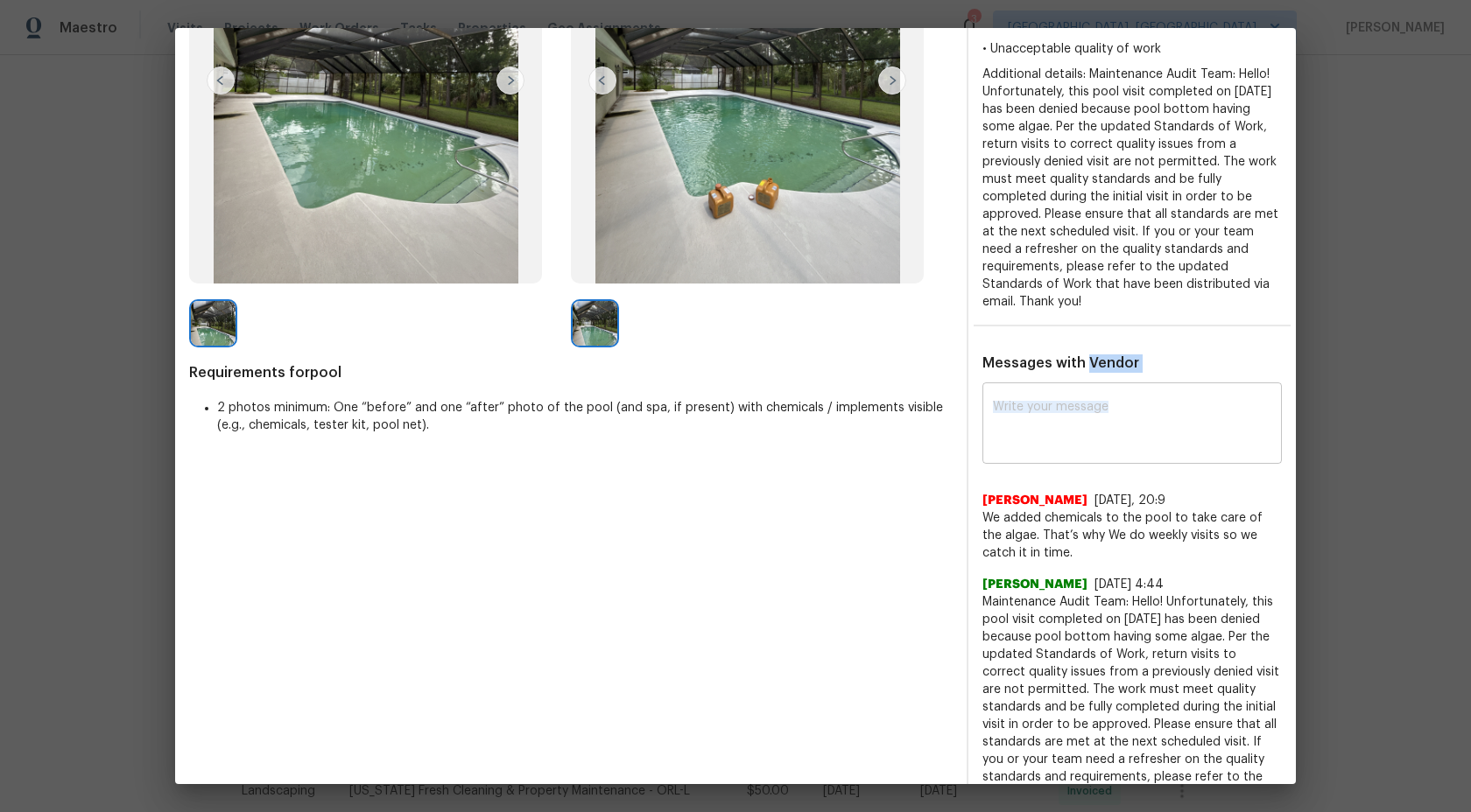
click at [1116, 401] on textarea at bounding box center [1131, 424] width 279 height 49
drag, startPoint x: 1136, startPoint y: 390, endPoint x: 991, endPoint y: 390, distance: 145.0
click at [991, 390] on div "x ​" at bounding box center [1132, 424] width 300 height 77
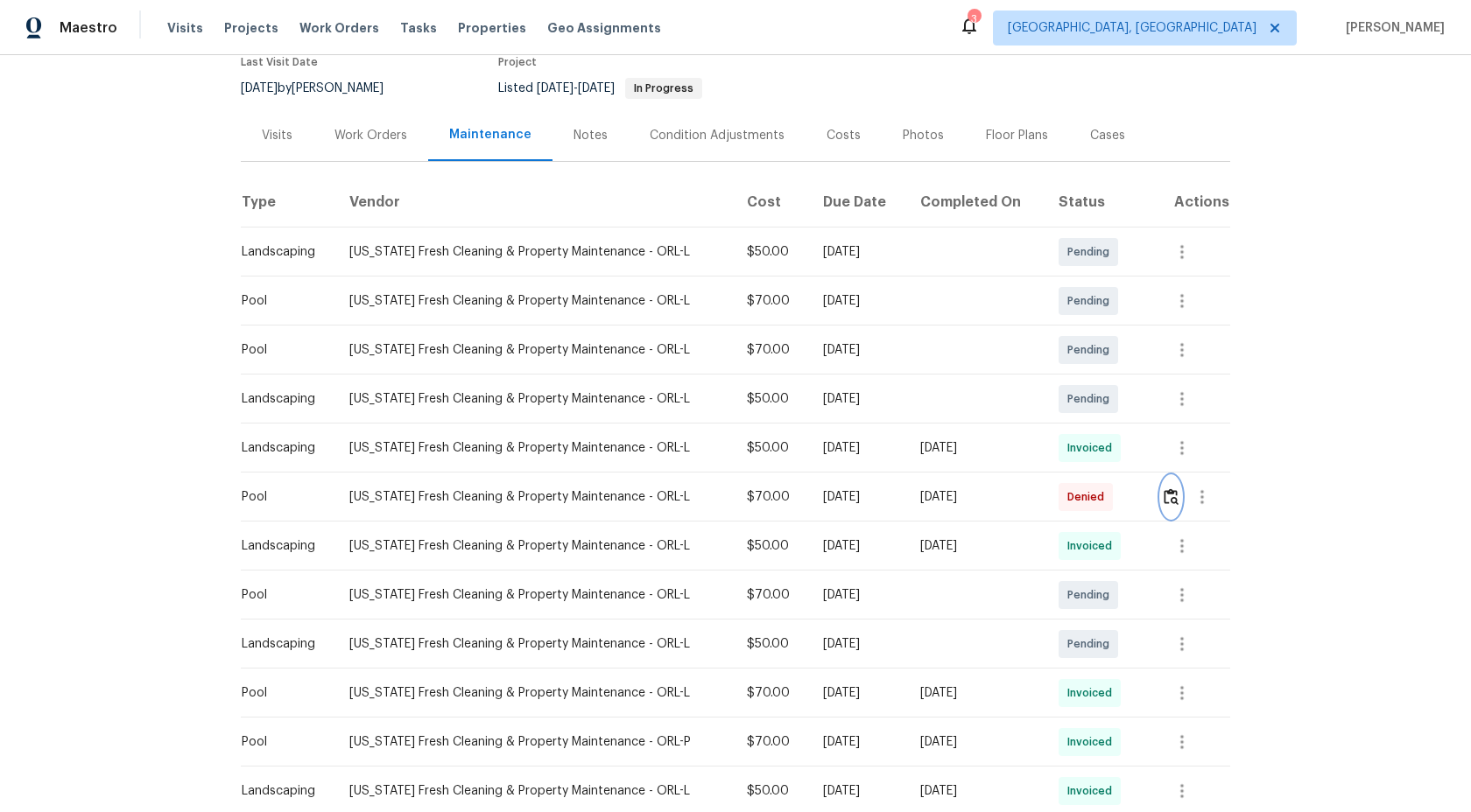
scroll to position [0, 0]
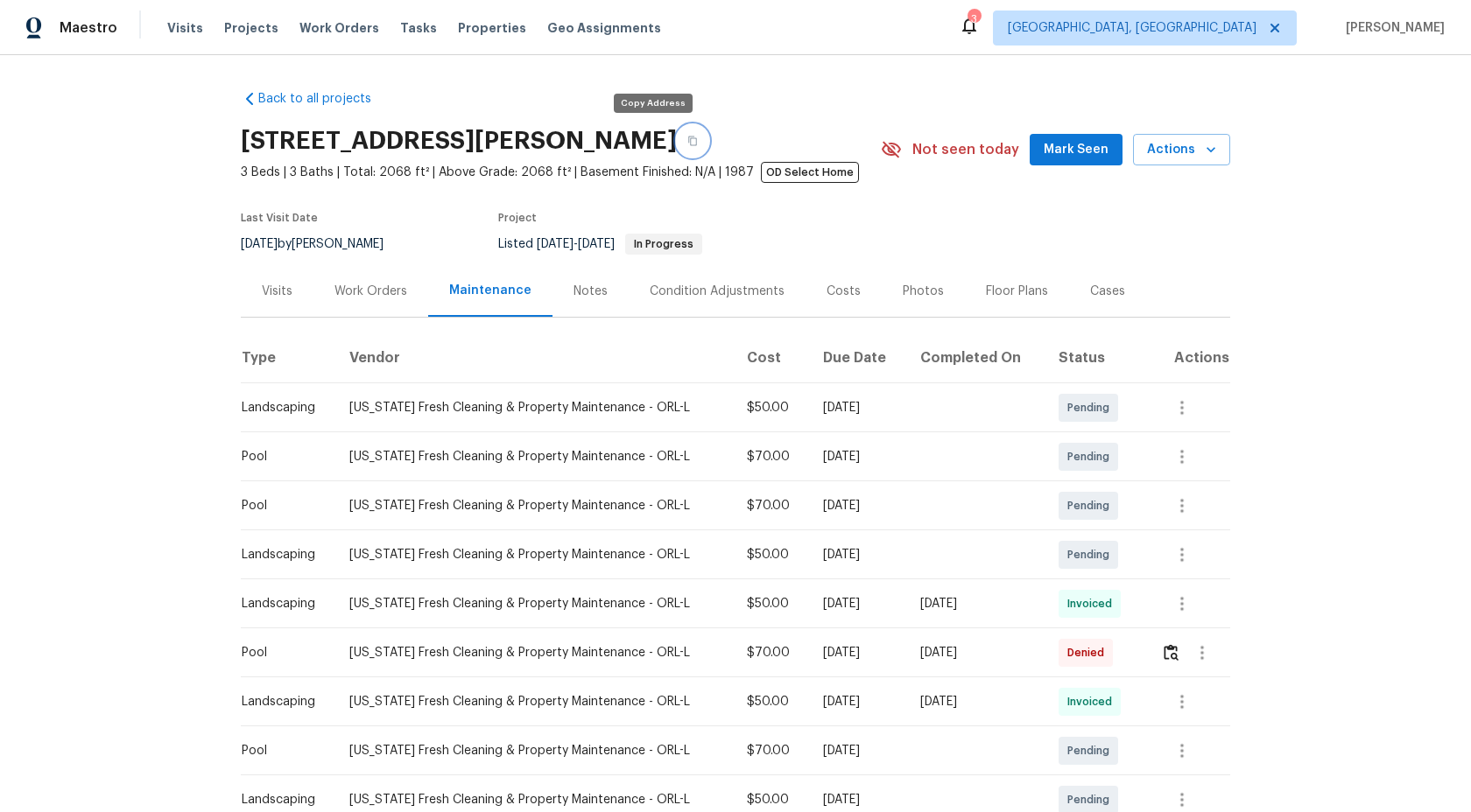
click at [688, 139] on icon "button" at bounding box center [693, 141] width 11 height 11
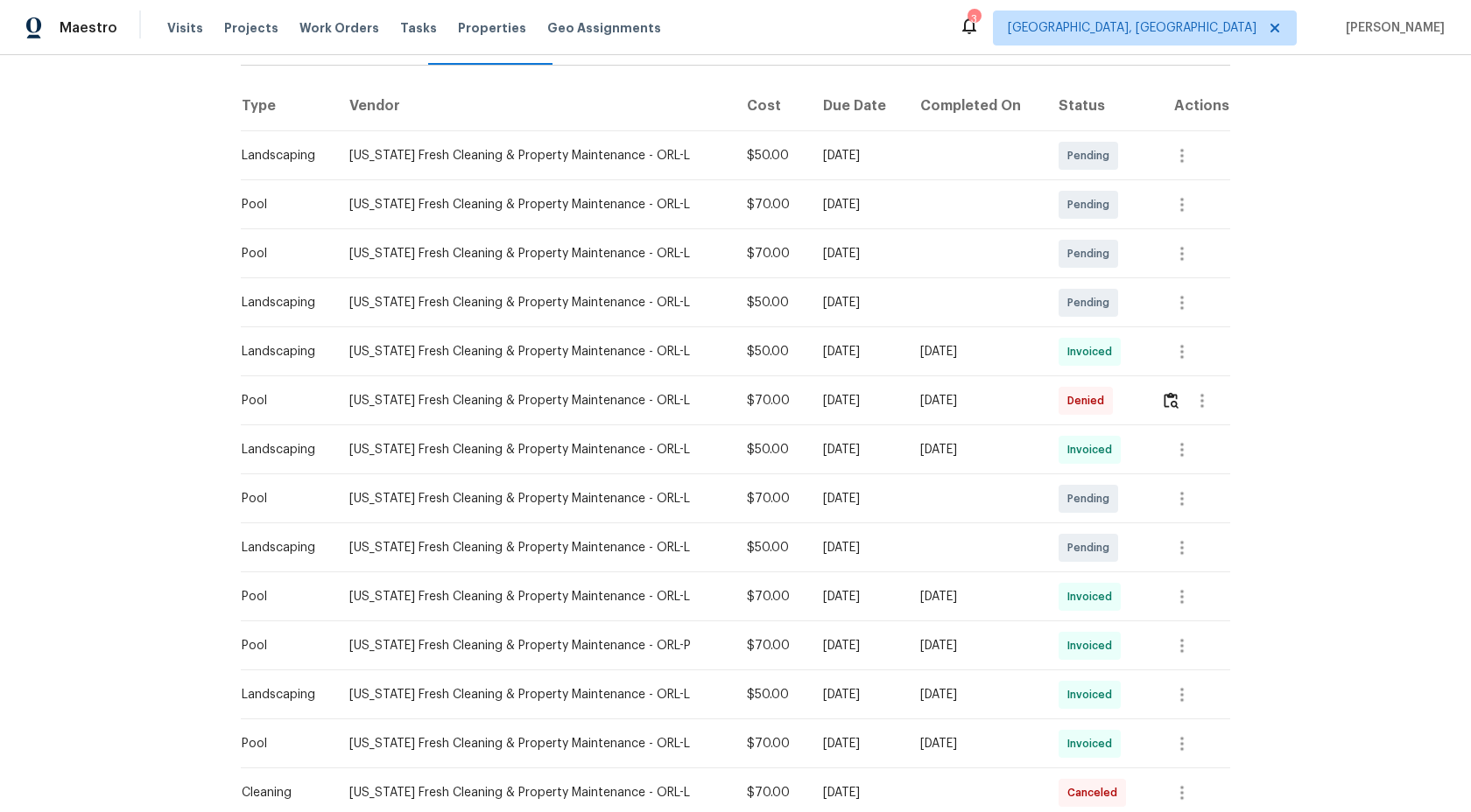
scroll to position [498, 0]
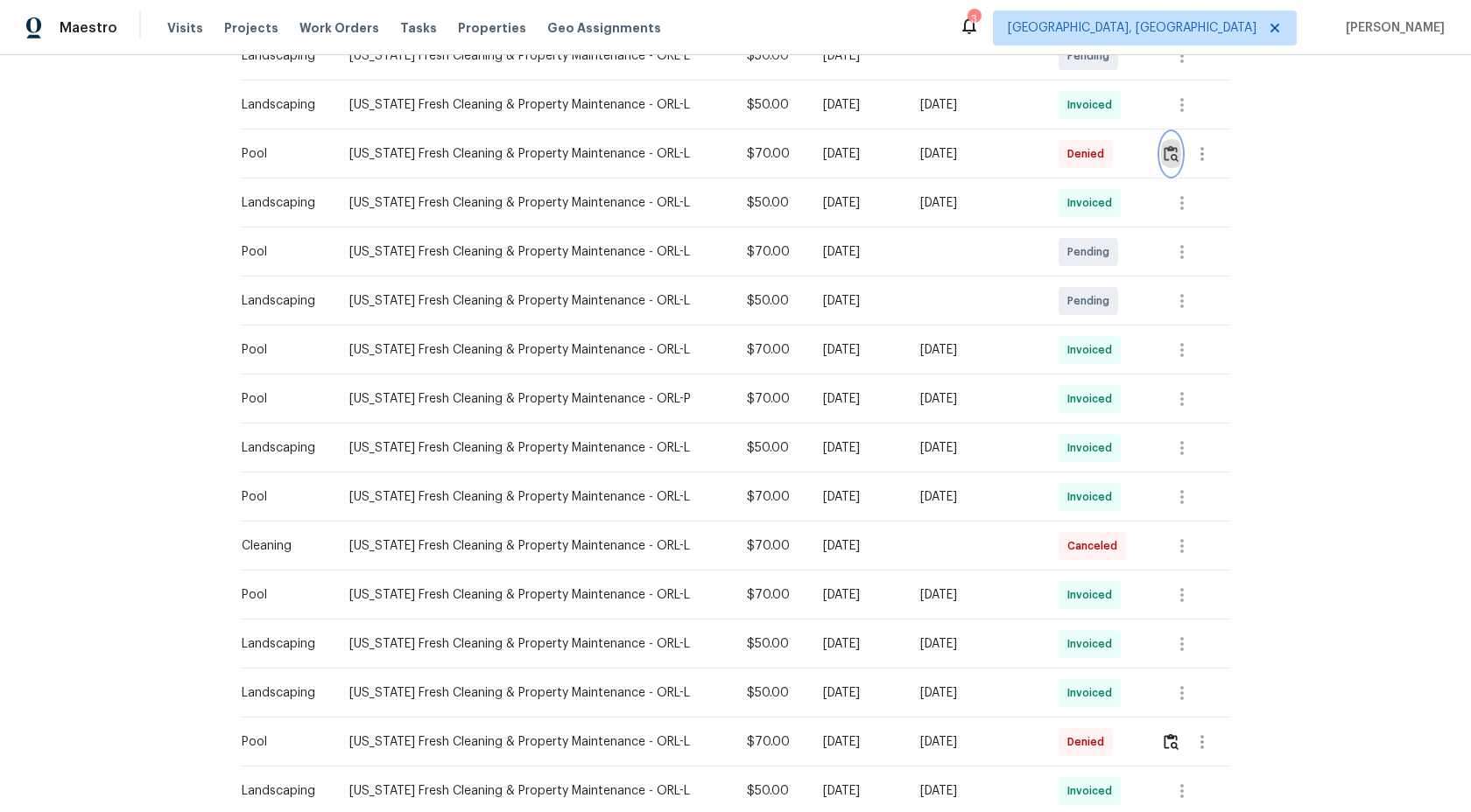
click at [1174, 148] on img "button" at bounding box center [1170, 153] width 15 height 17
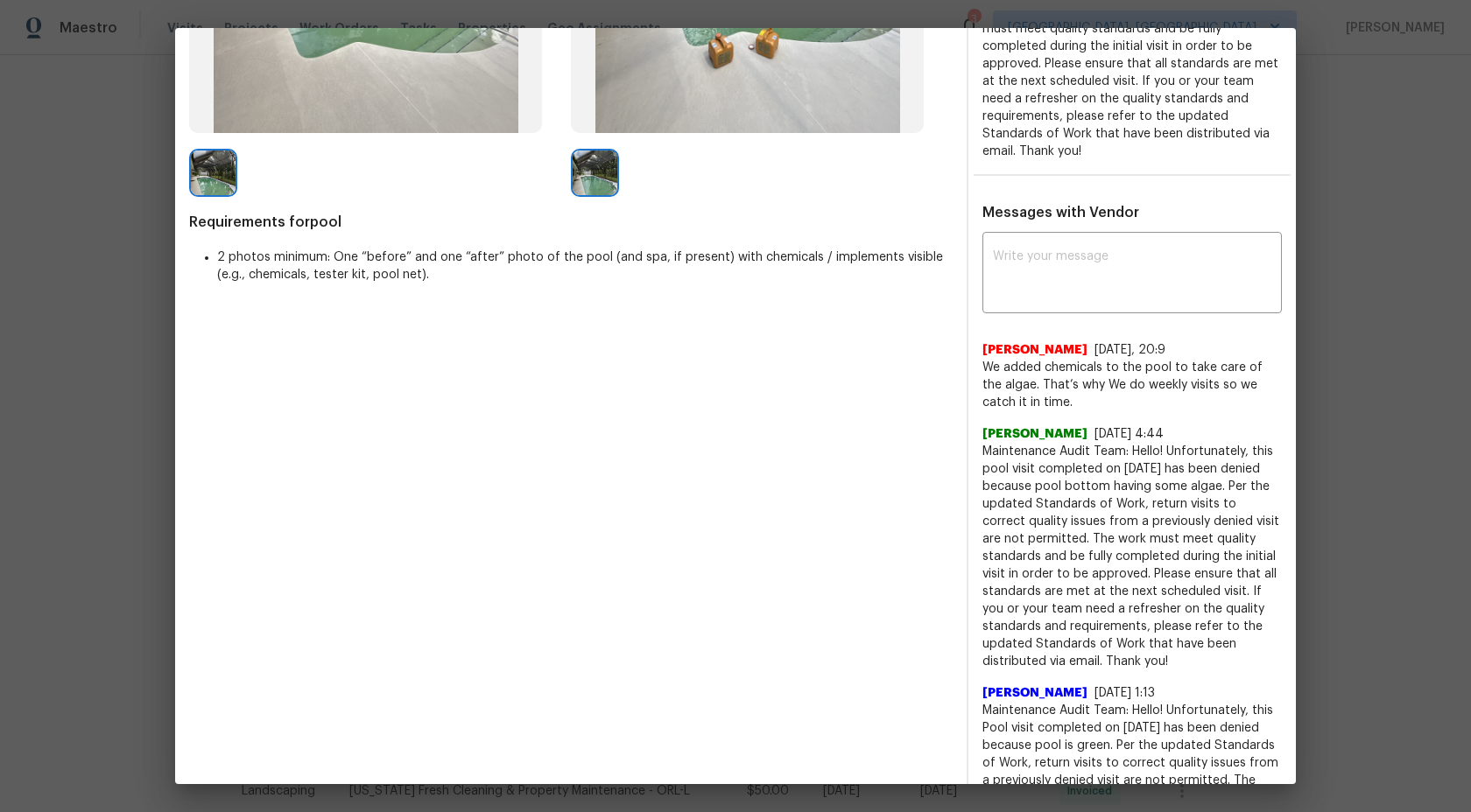
scroll to position [441, 0]
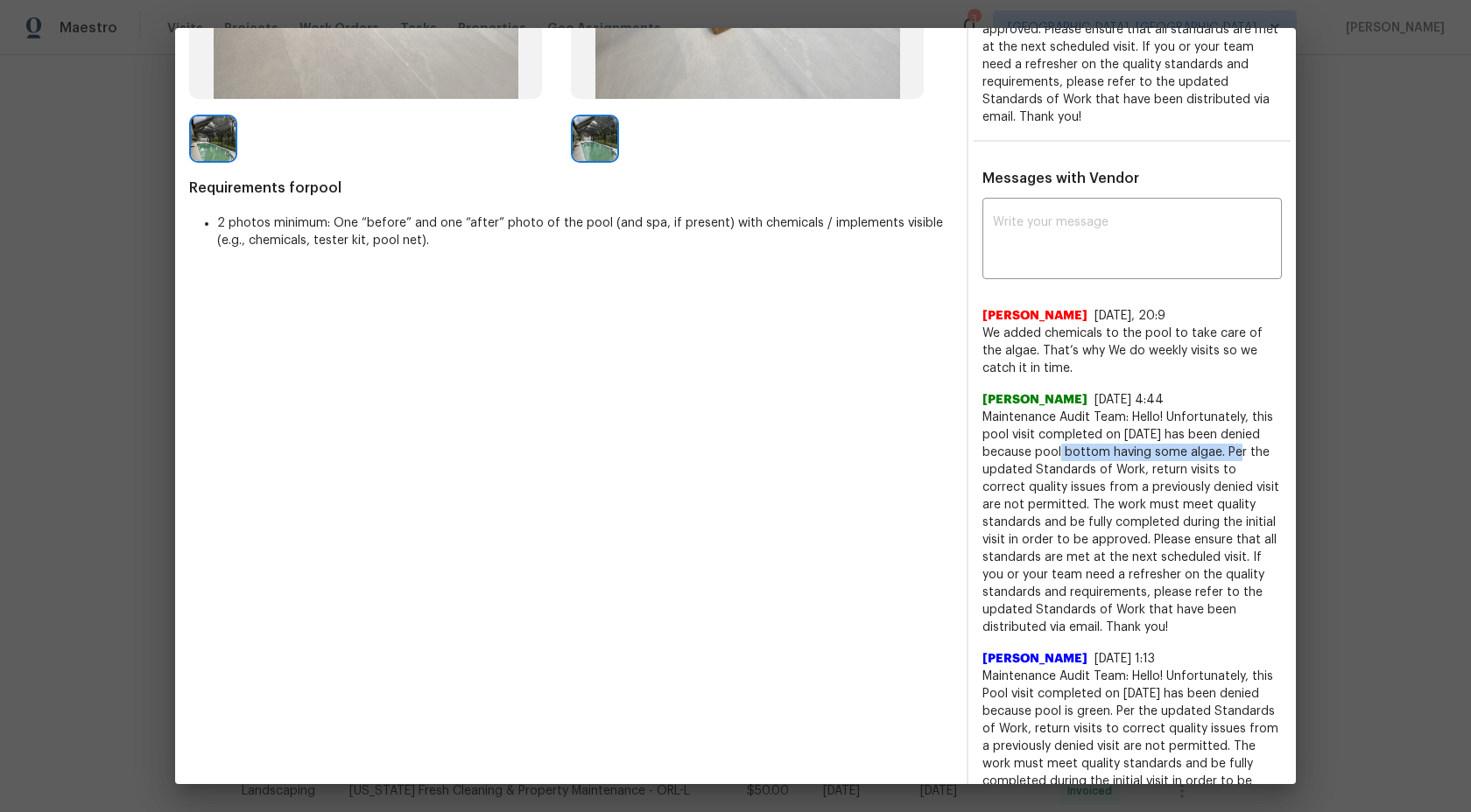
drag, startPoint x: 1259, startPoint y: 432, endPoint x: 1077, endPoint y: 434, distance: 182.0
click at [1077, 434] on span "Maintenance Audit Team: Hello! Unfortunately, this pool visit completed on [DAT…" at bounding box center [1132, 522] width 300 height 228
copy span "pool bottom having some algae"
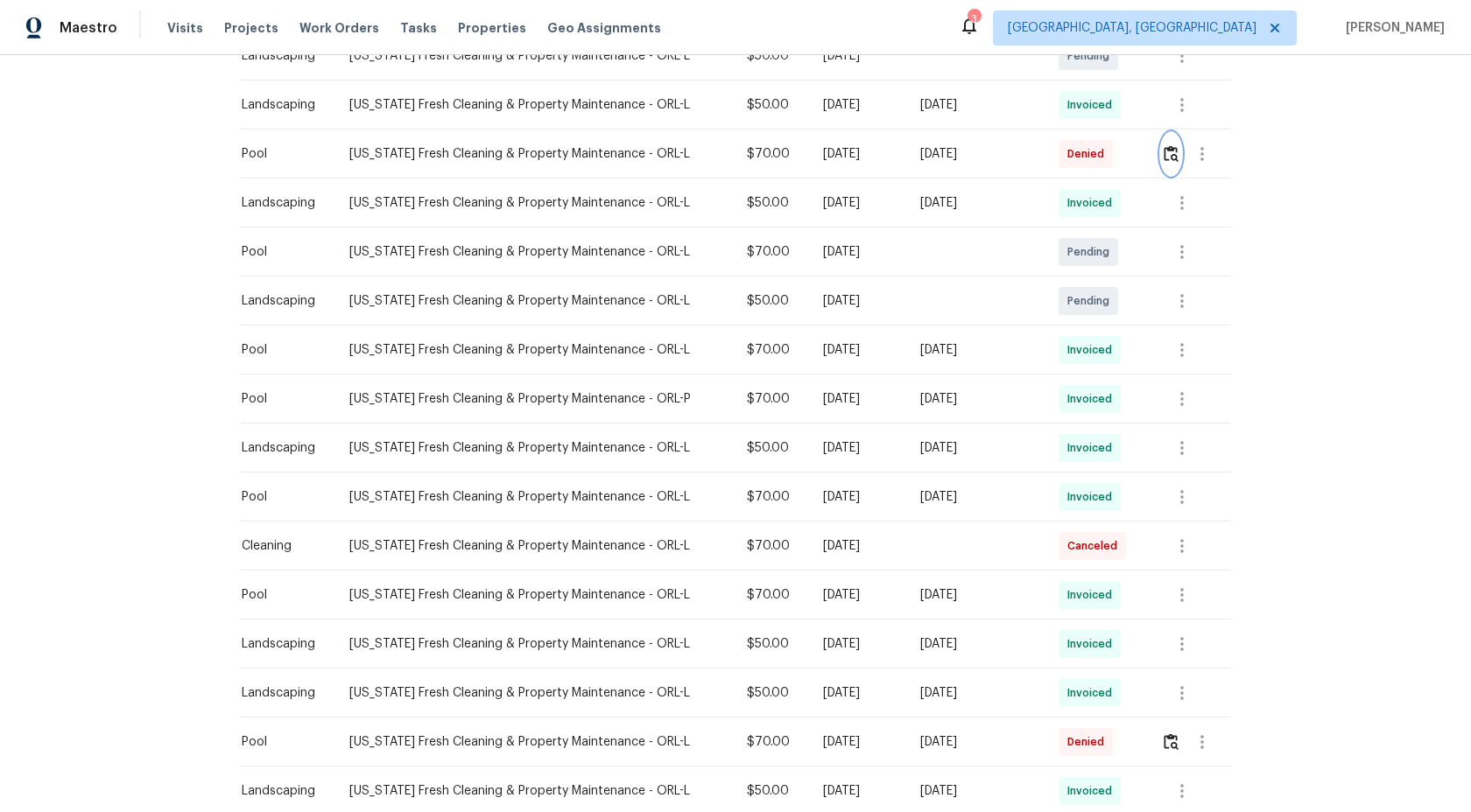
scroll to position [0, 0]
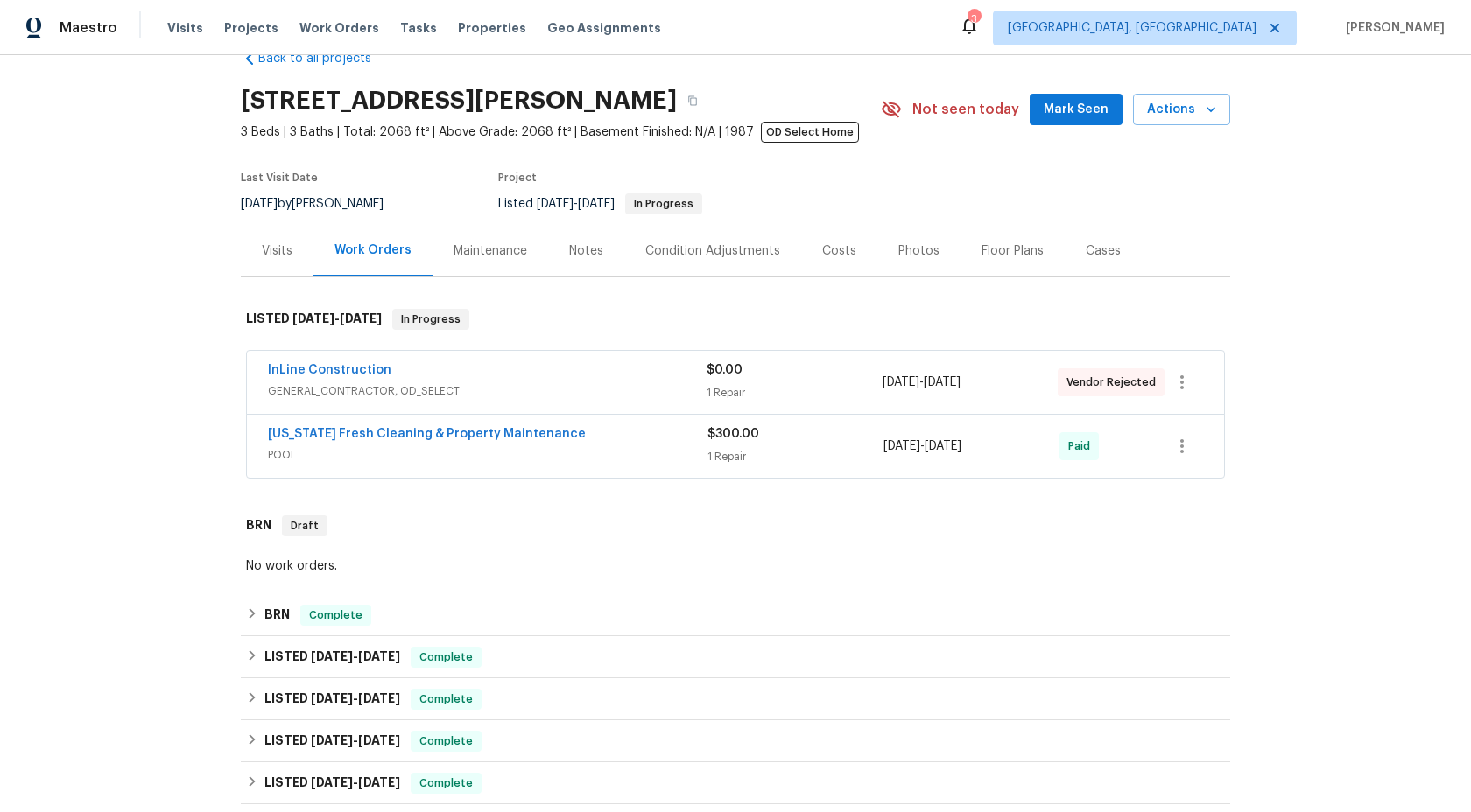
scroll to position [46, 0]
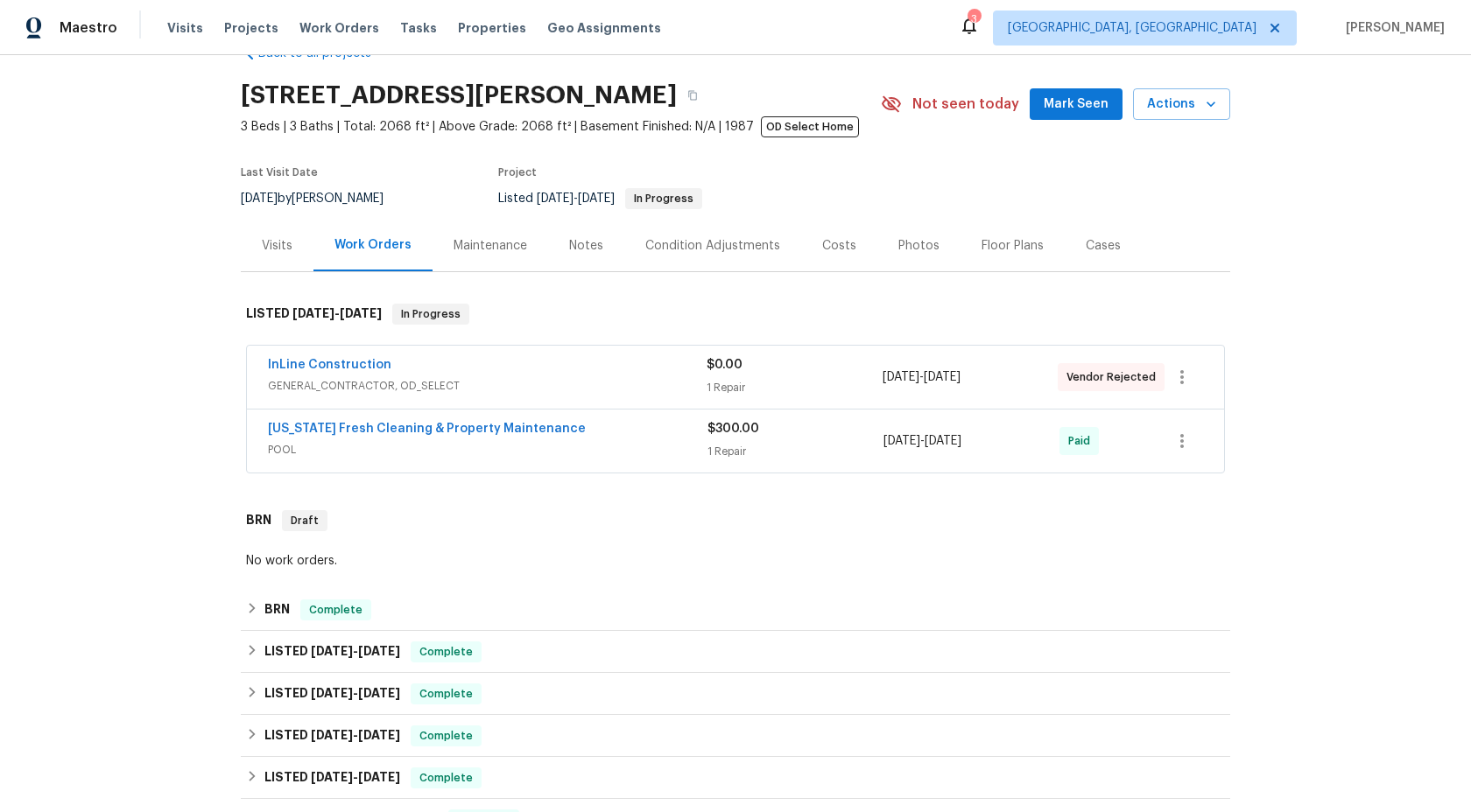
click at [493, 249] on div "Maintenance" at bounding box center [491, 246] width 74 height 18
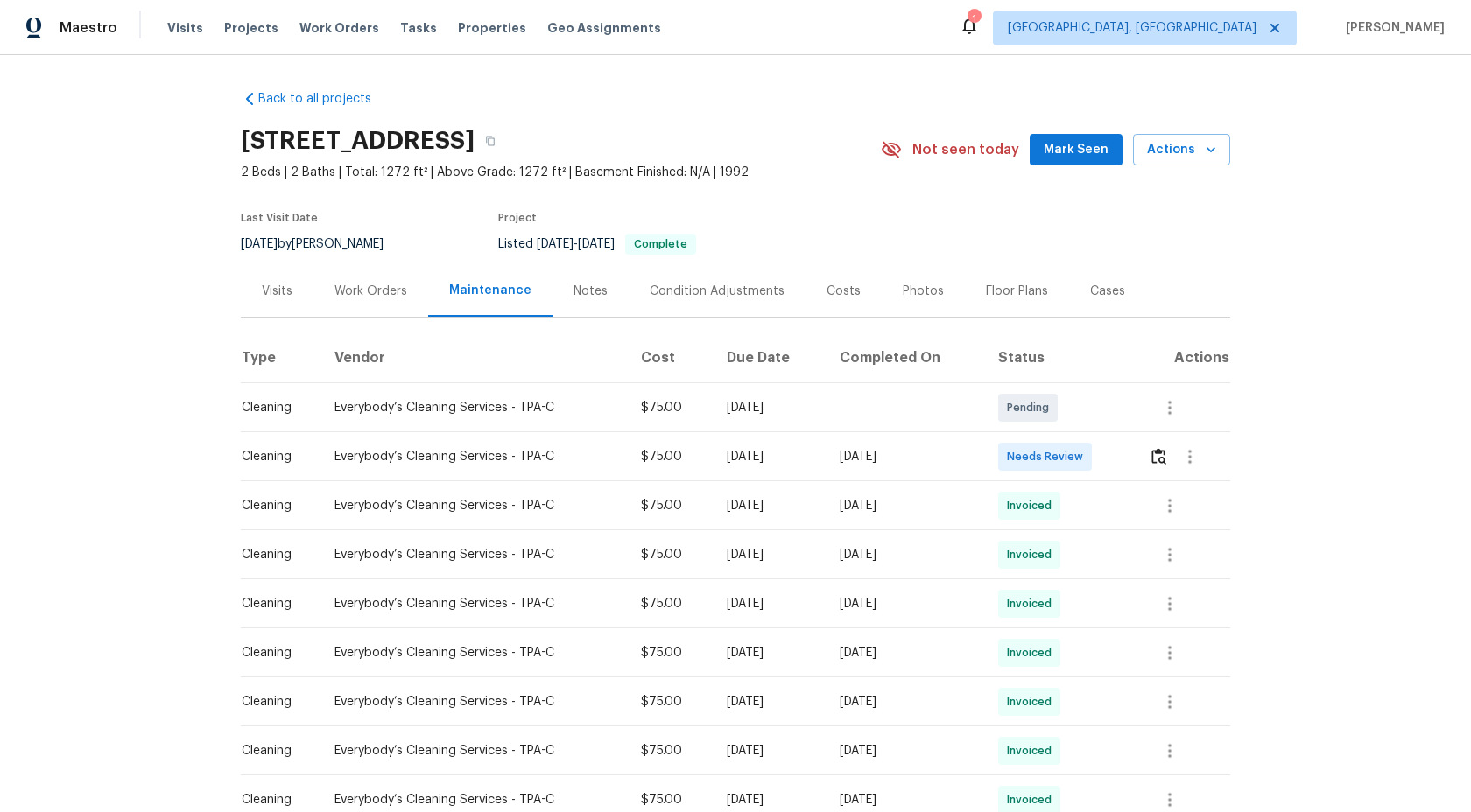
scroll to position [108, 0]
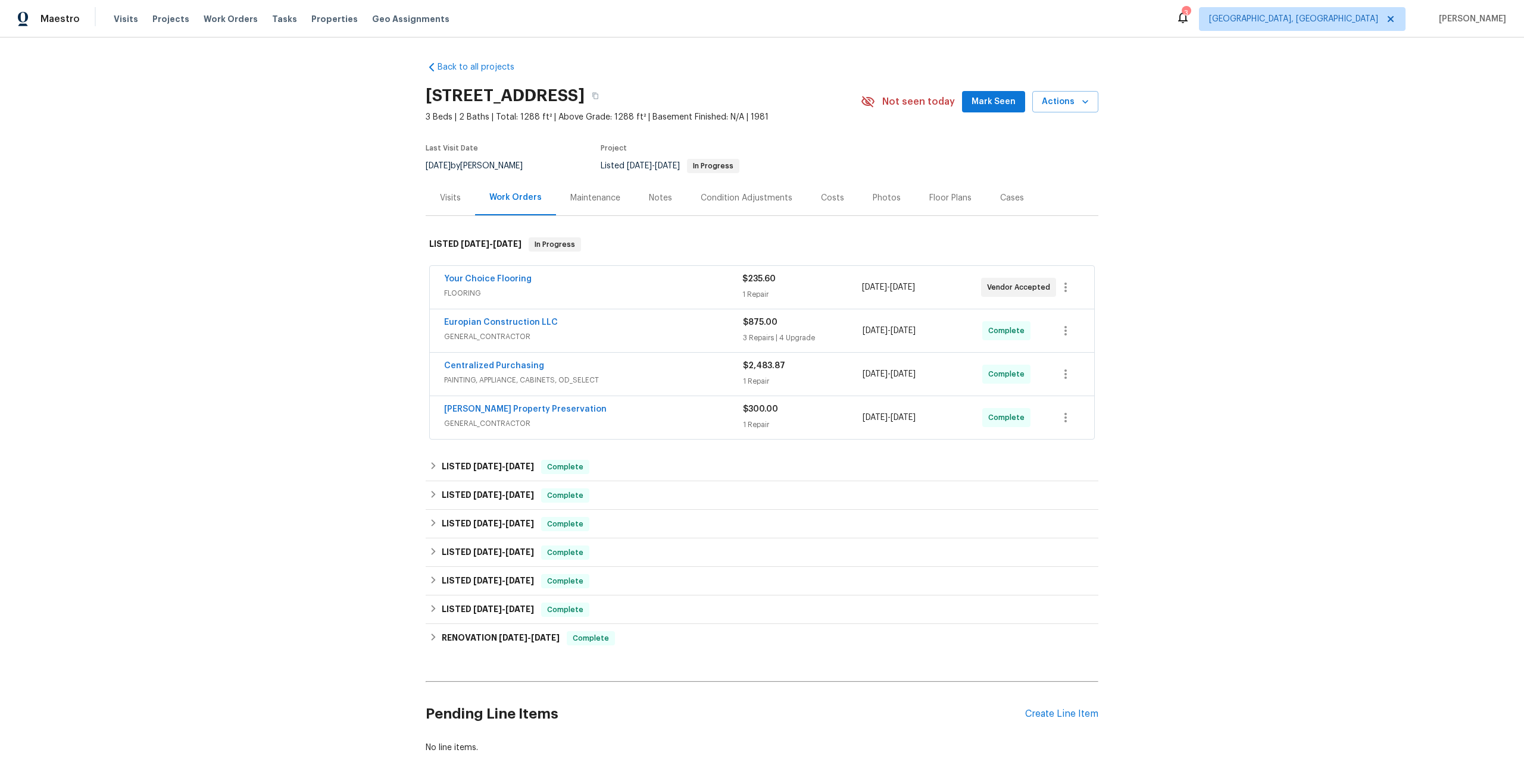
click at [597, 196] on div "Maintenance" at bounding box center [595, 198] width 50 height 12
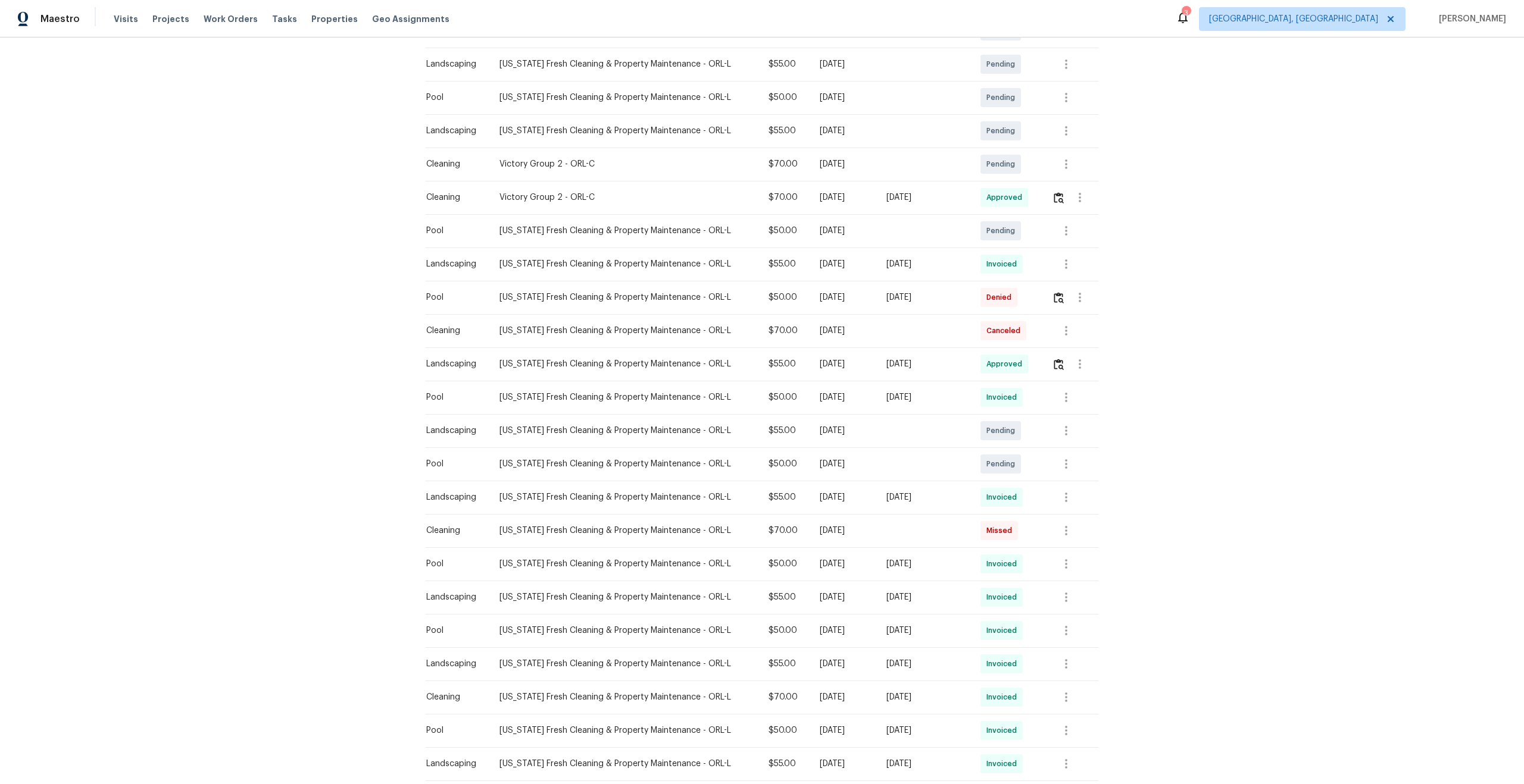
scroll to position [257, 0]
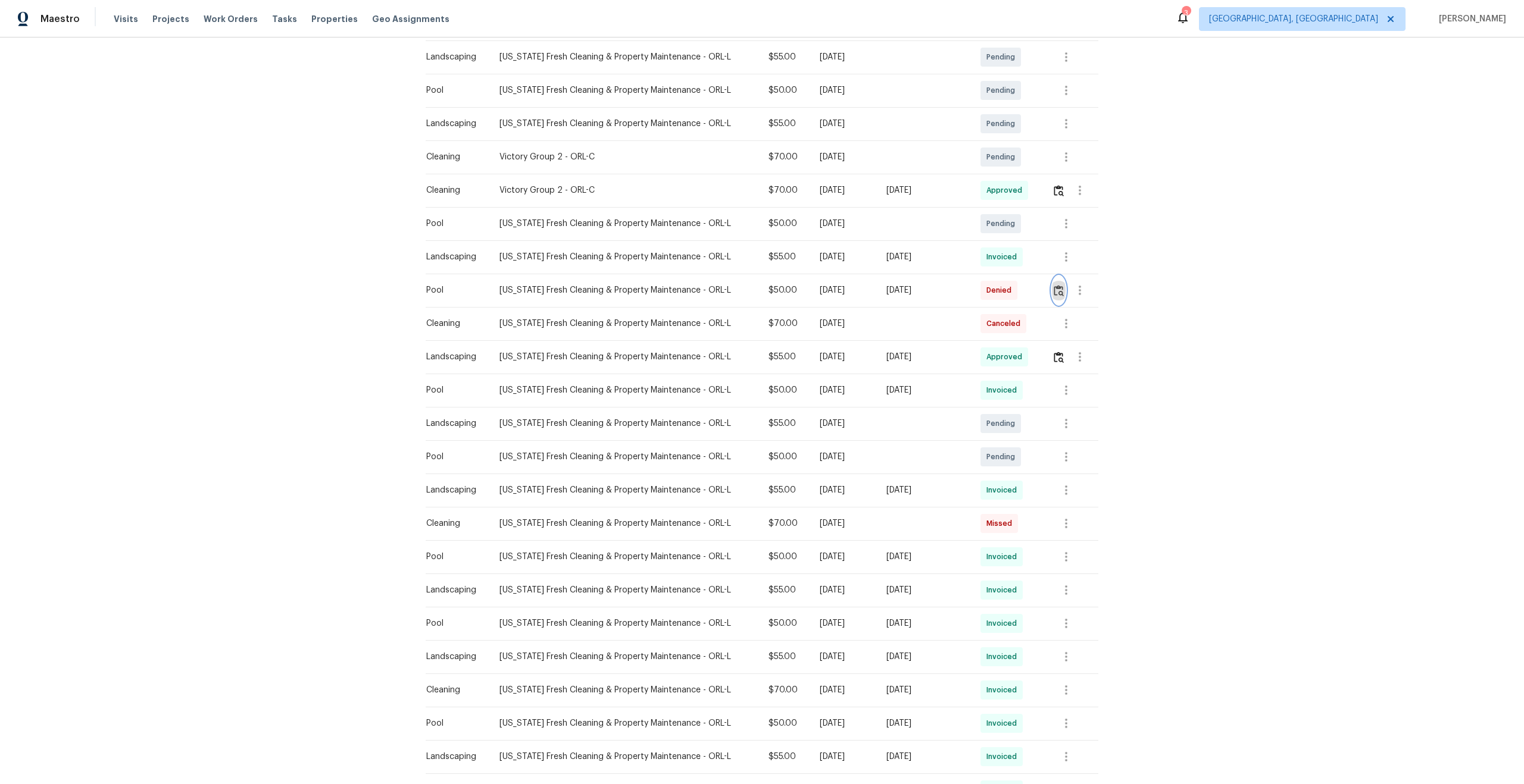
click at [1058, 290] on img "button" at bounding box center [1058, 291] width 10 height 12
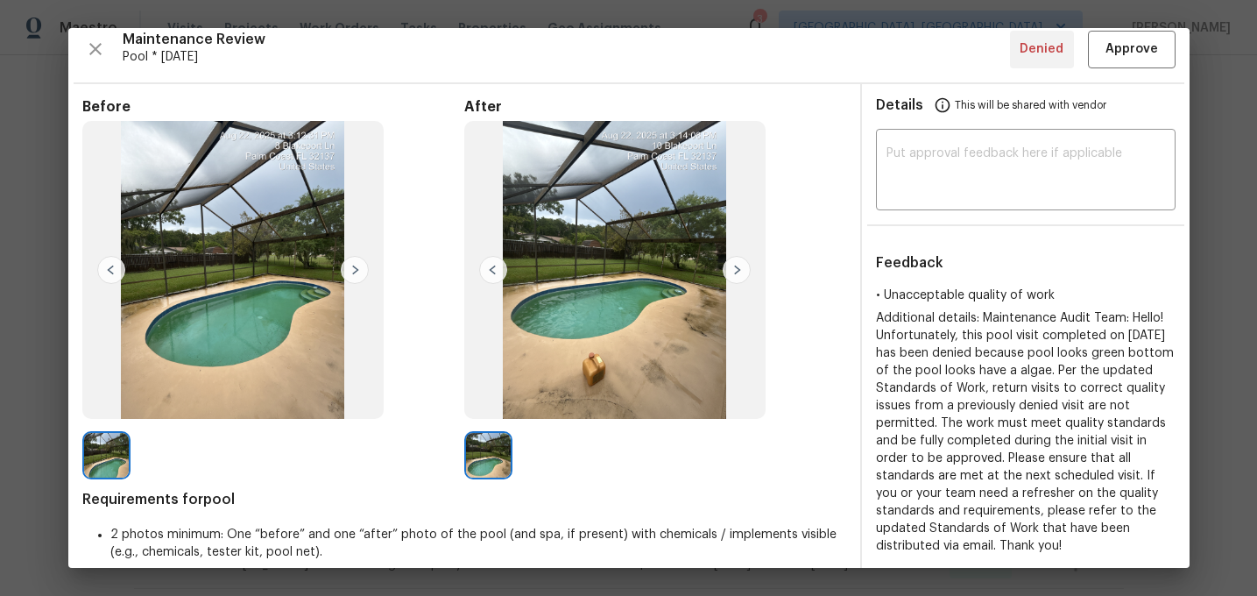
scroll to position [11, 0]
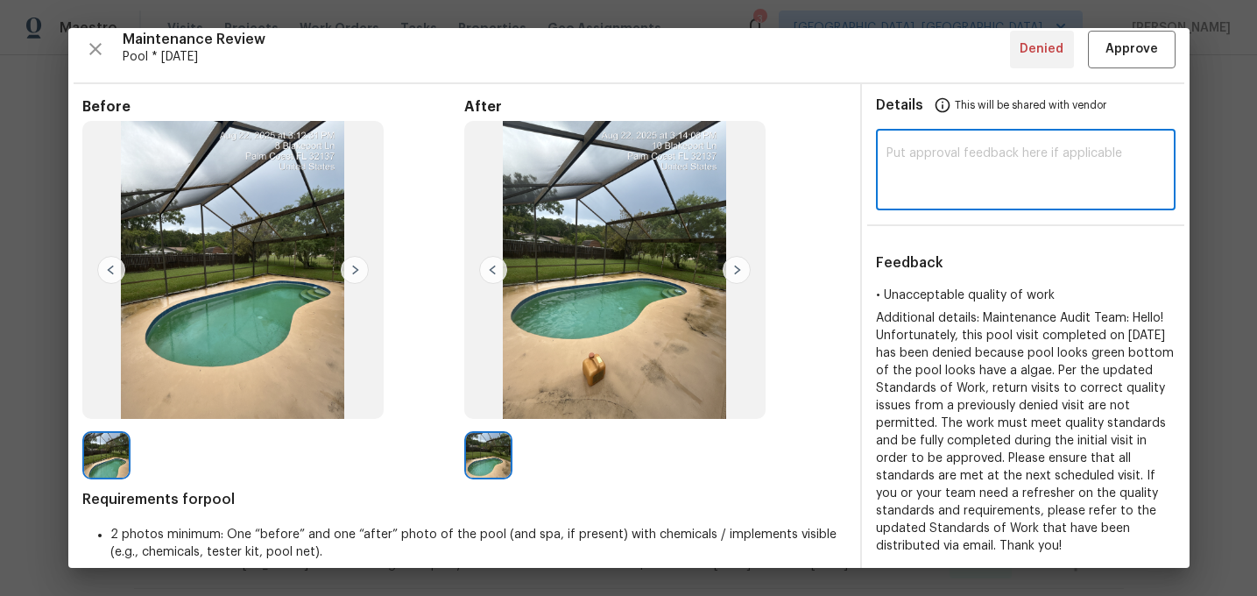
click at [936, 180] on textarea at bounding box center [1025, 171] width 279 height 49
click at [1035, 162] on textarea at bounding box center [1025, 171] width 279 height 49
paste textarea "Maintenance Audit Team: Hi Team This visit has been approved after further audi…"
type textarea "Maintenance Audit Team: Hi Team This visit has been approved after further audi…"
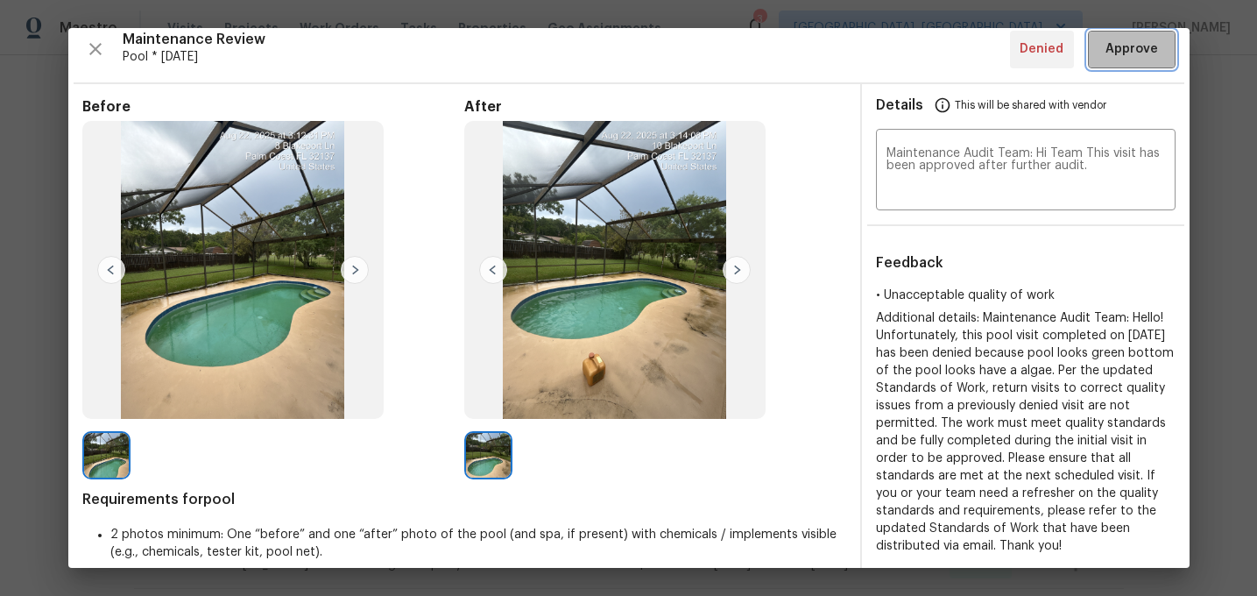
click at [1137, 46] on span "Approve" at bounding box center [1131, 50] width 53 height 22
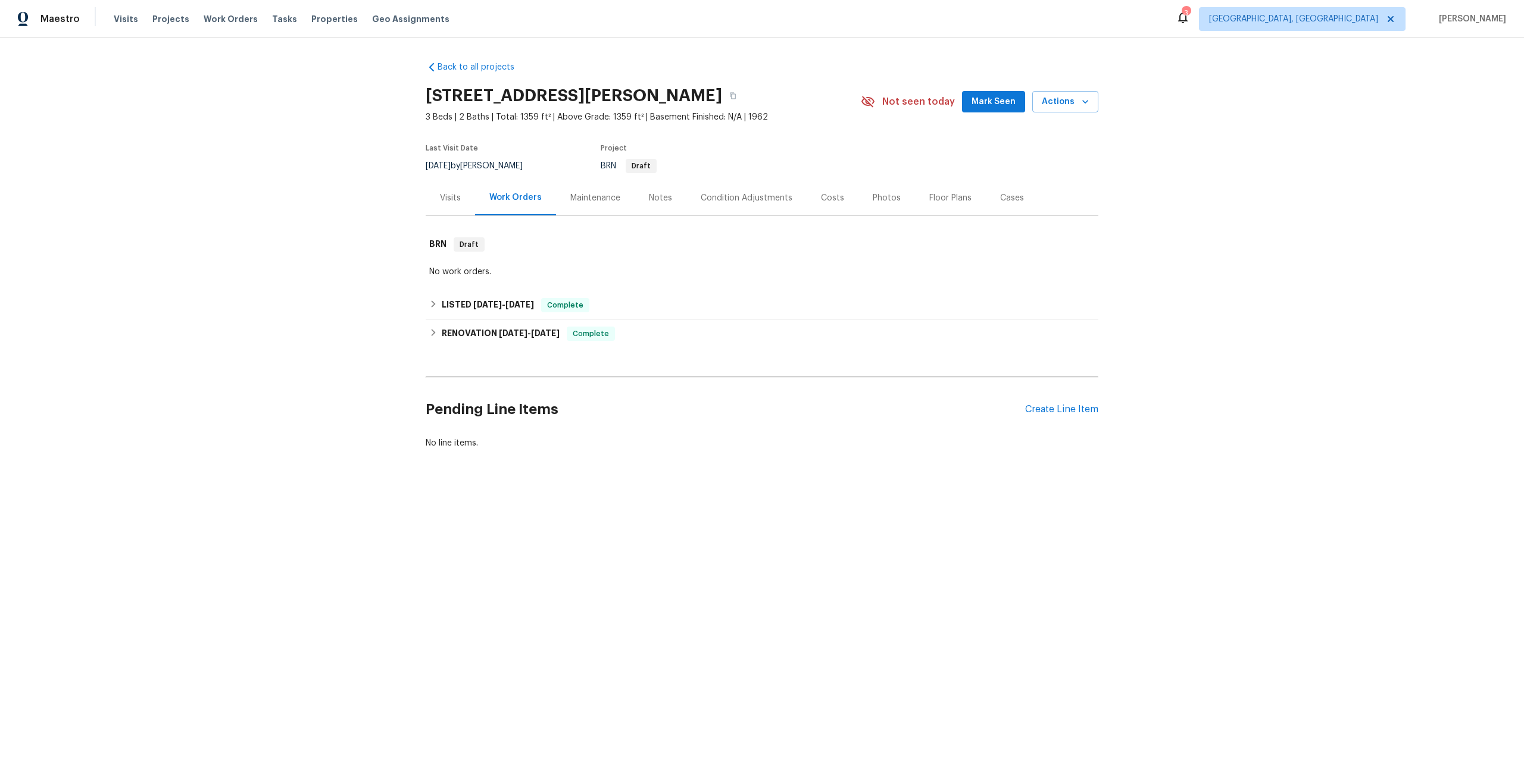
click at [600, 191] on div "Maintenance" at bounding box center [595, 198] width 79 height 35
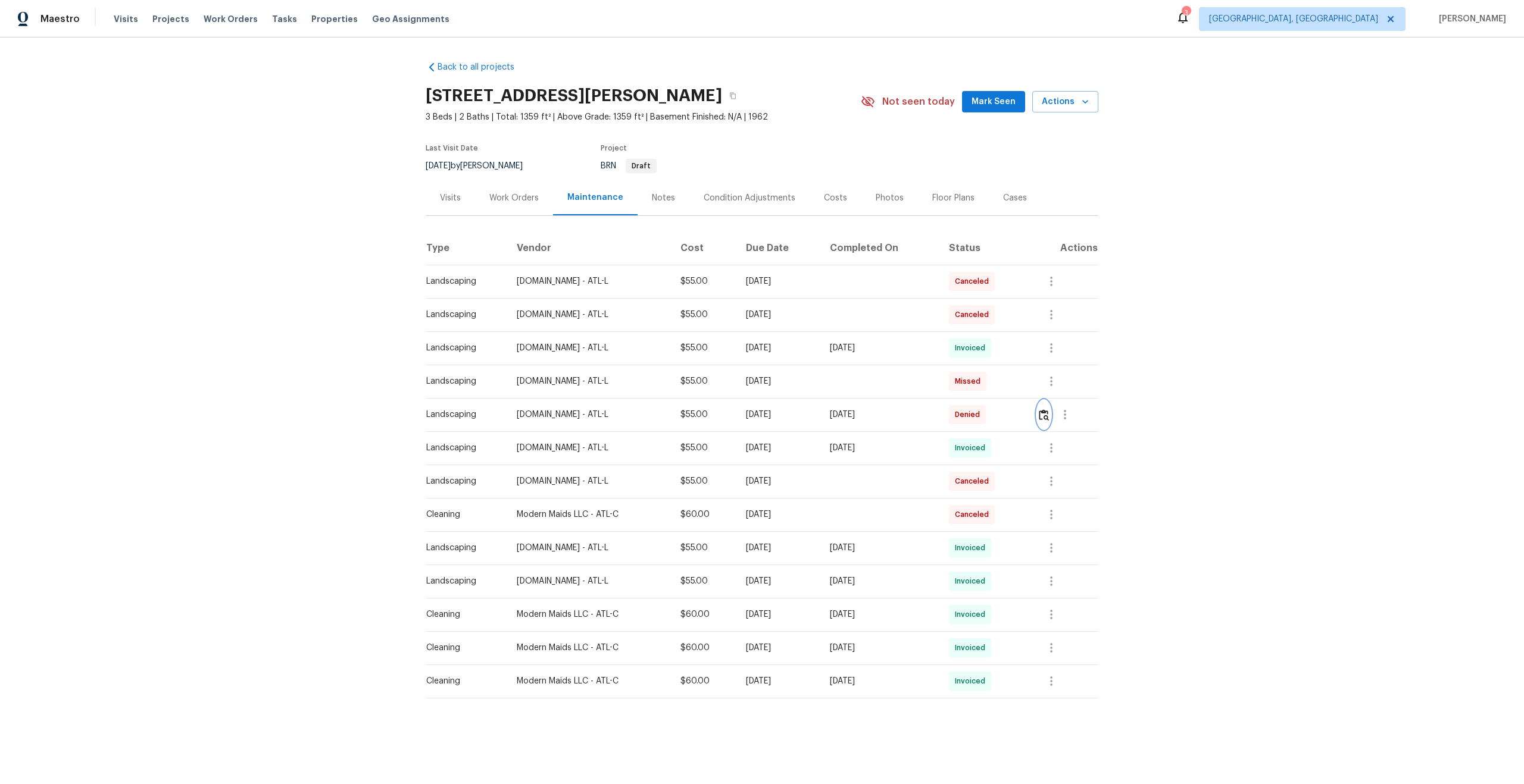
click at [1046, 416] on img "button" at bounding box center [1043, 415] width 10 height 12
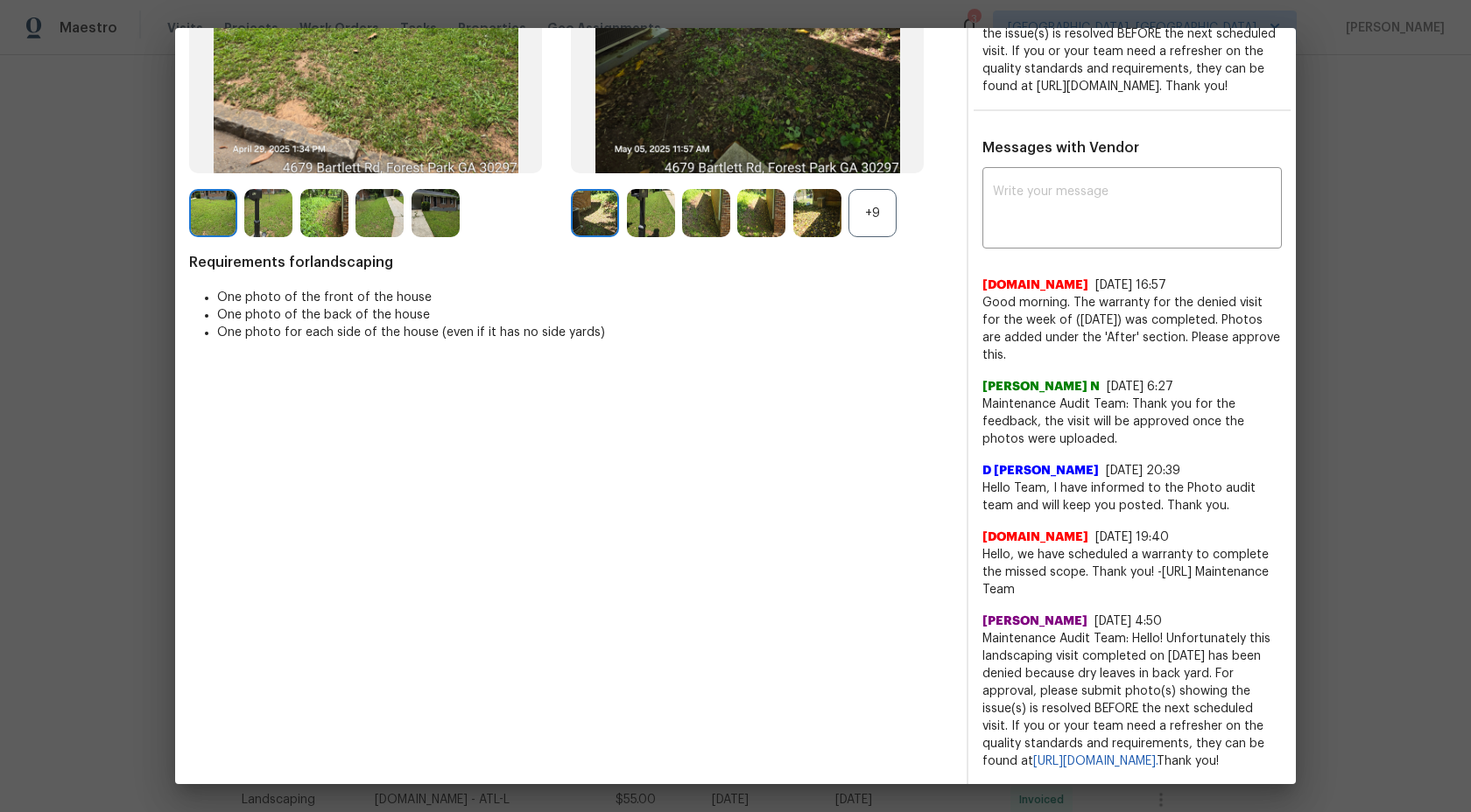
scroll to position [402, 0]
click at [865, 189] on div "+9" at bounding box center [872, 213] width 48 height 48
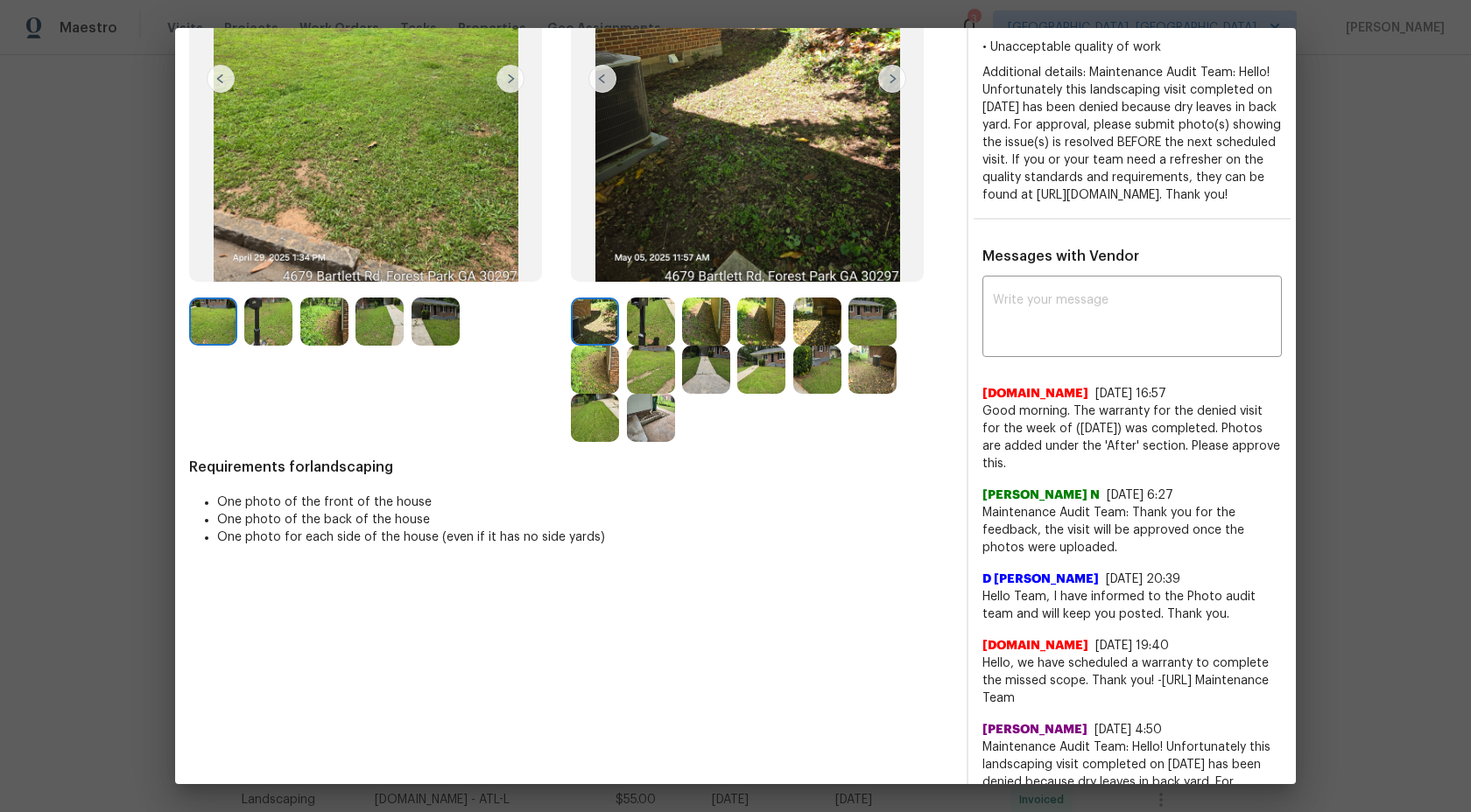
scroll to position [258, 0]
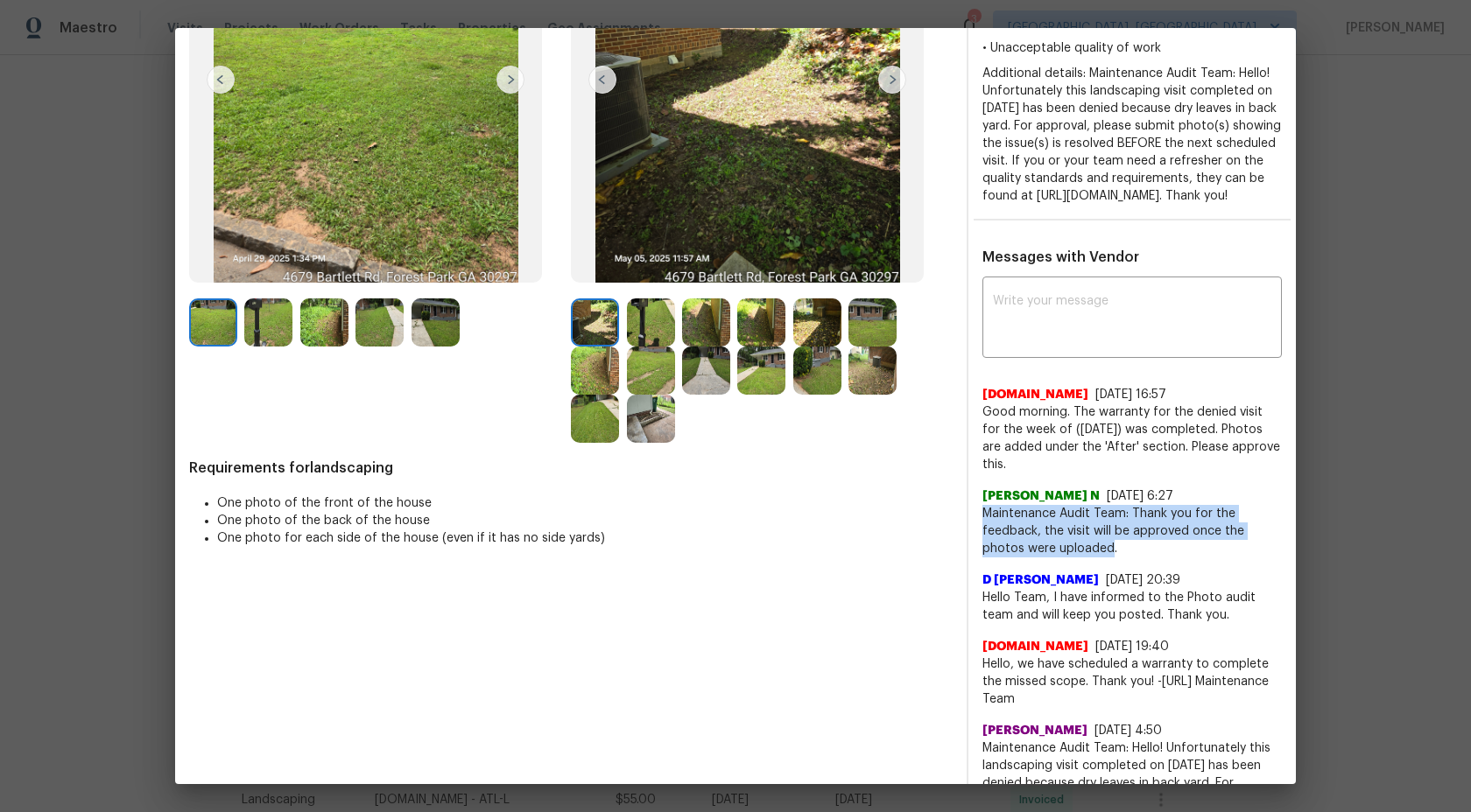
drag, startPoint x: 1108, startPoint y: 567, endPoint x: 983, endPoint y: 534, distance: 129.3
click at [983, 534] on span "Maintenance Audit Team: Thank you for the feedback, the visit will be approved …" at bounding box center [1132, 530] width 300 height 53
copy span "Maintenance Audit Team: Thank you for the feedback, the visit will be approved …"
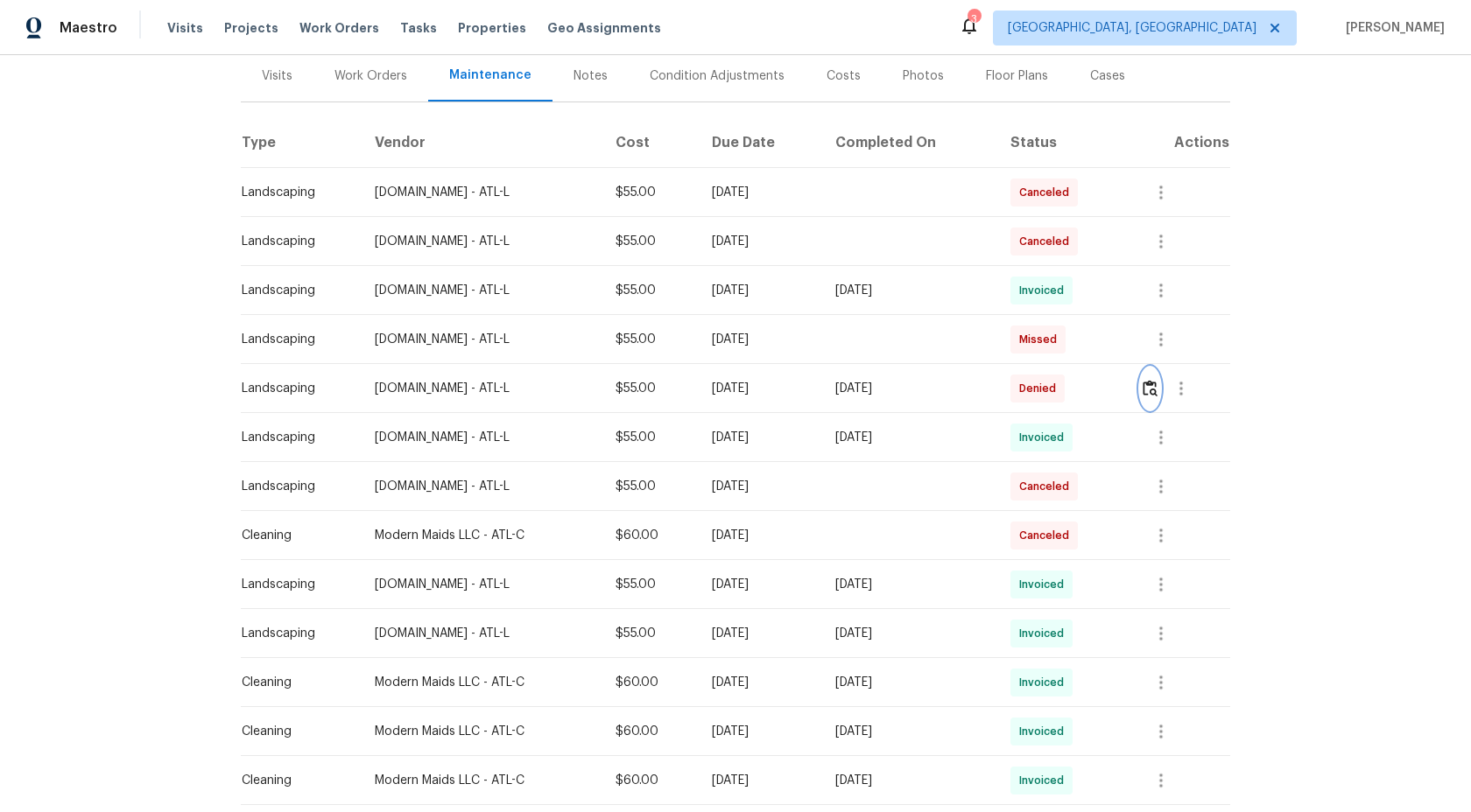
scroll to position [314, 0]
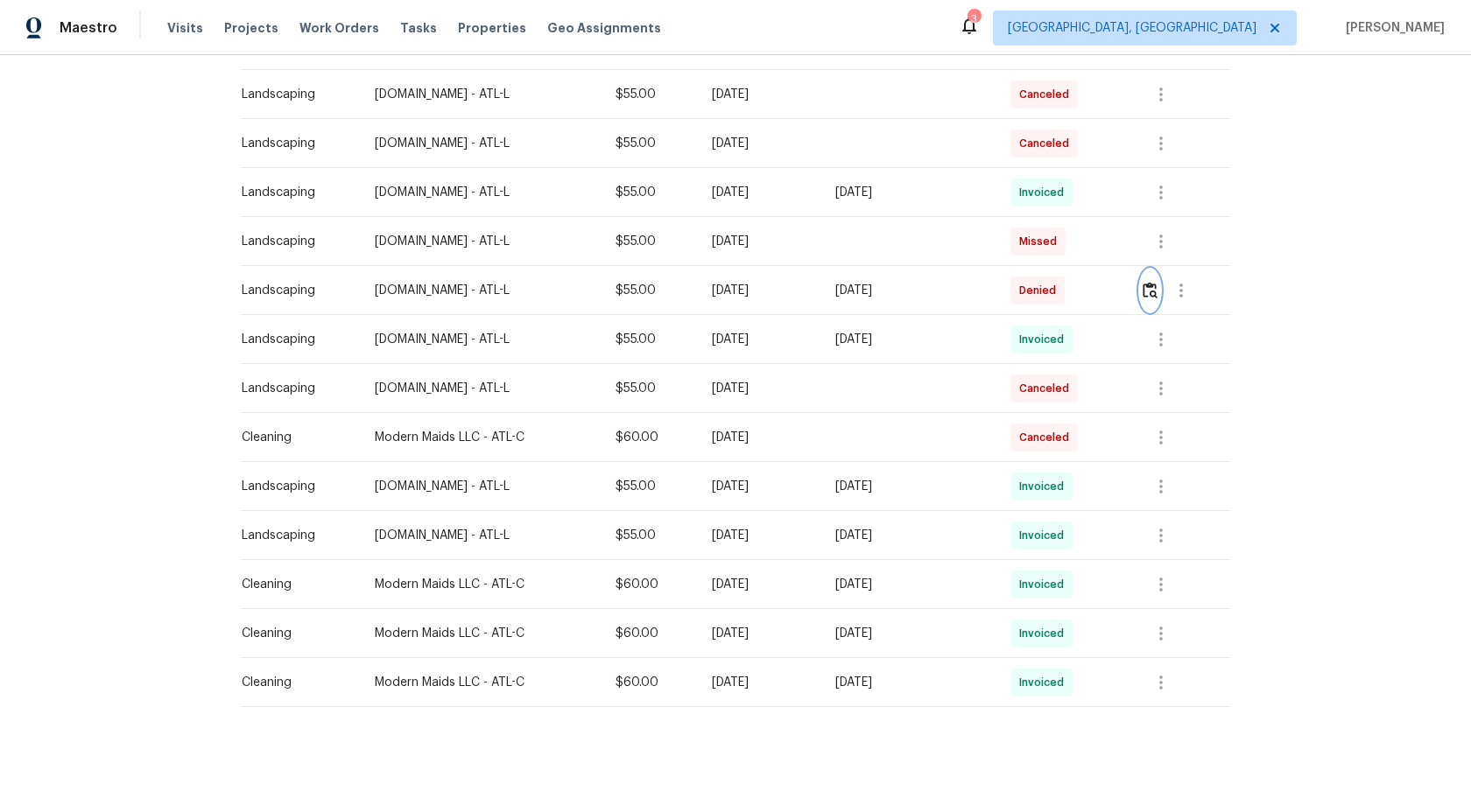
click at [1154, 297] on img "button" at bounding box center [1149, 290] width 15 height 17
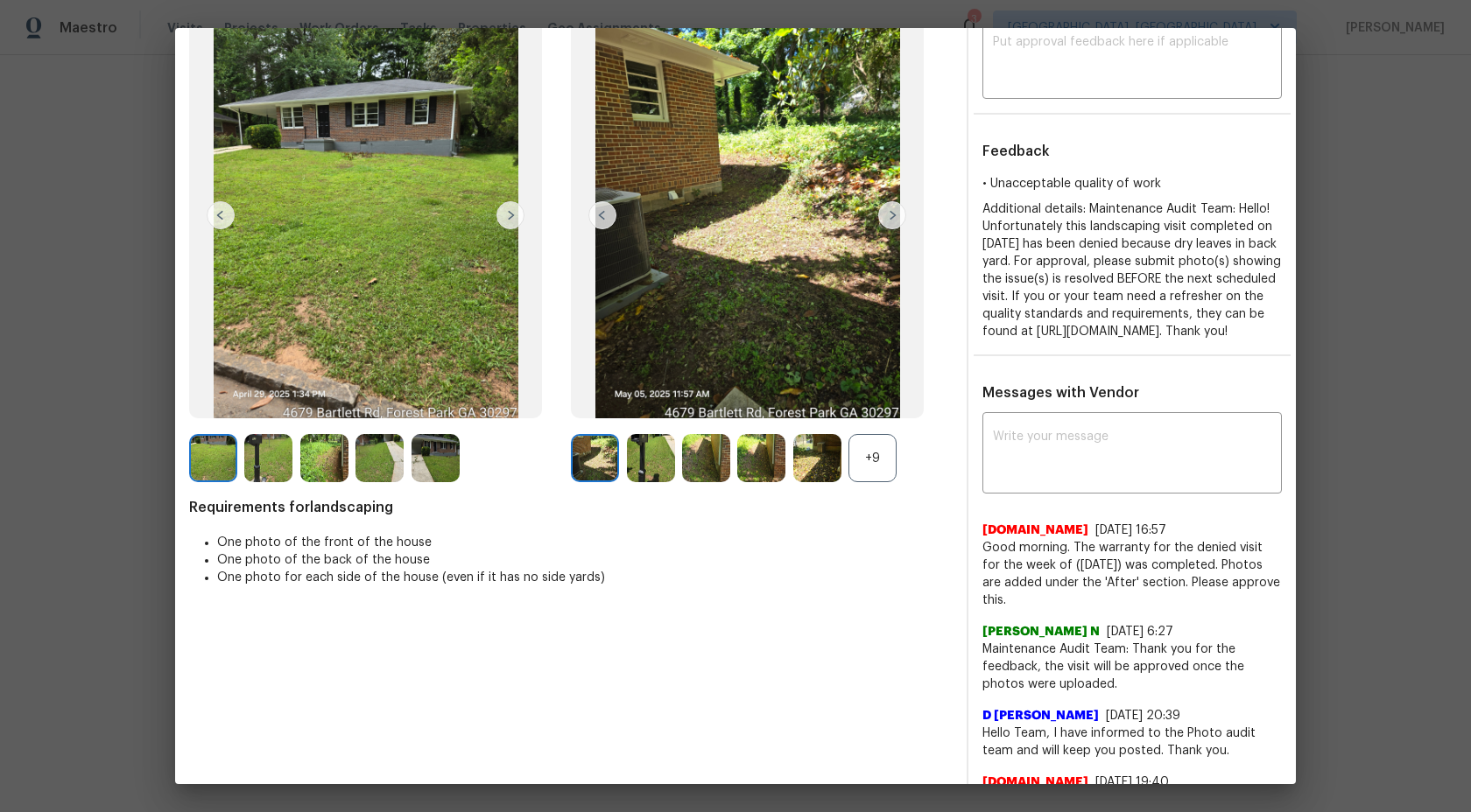
scroll to position [89, 0]
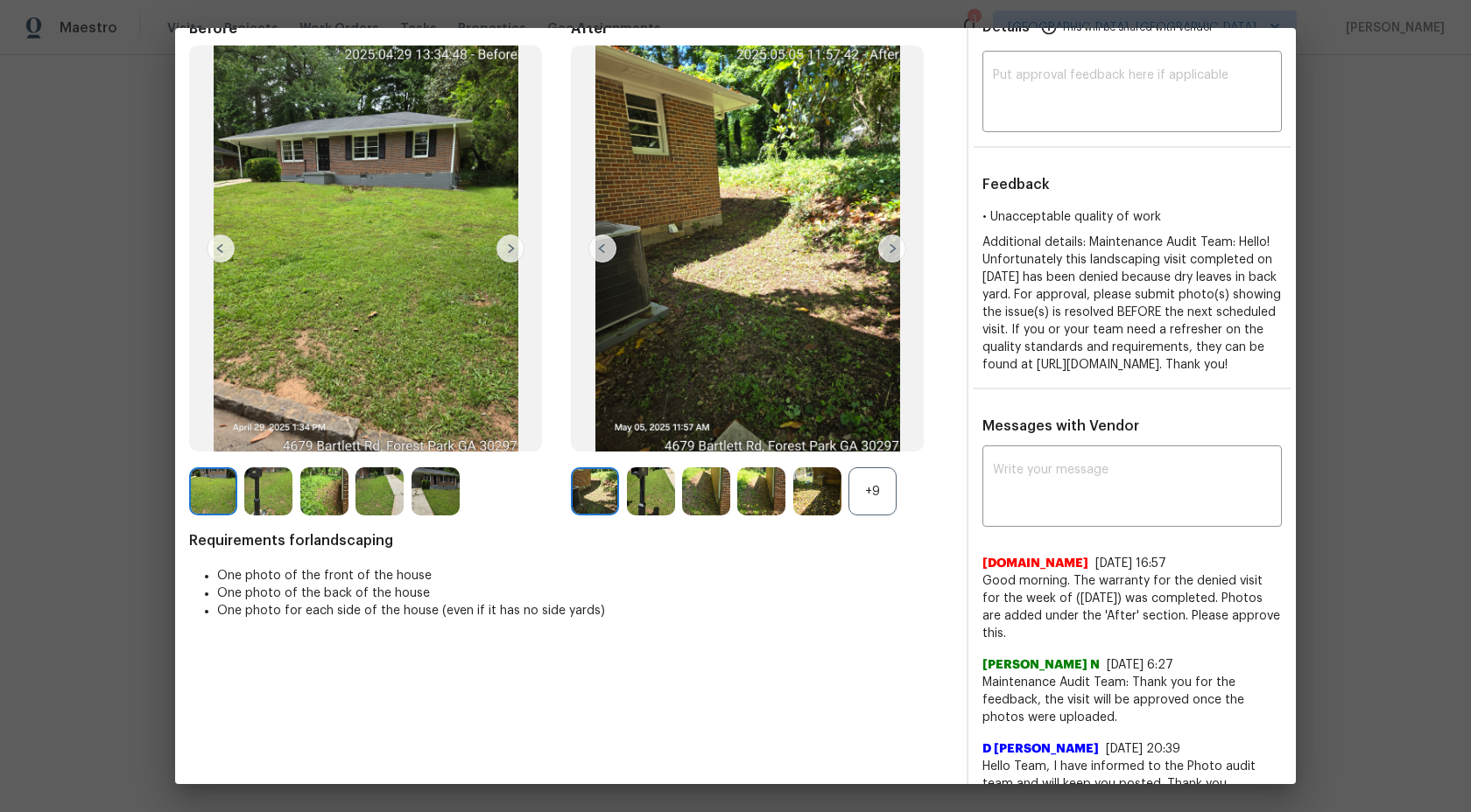
click at [884, 250] on img at bounding box center [892, 249] width 28 height 28
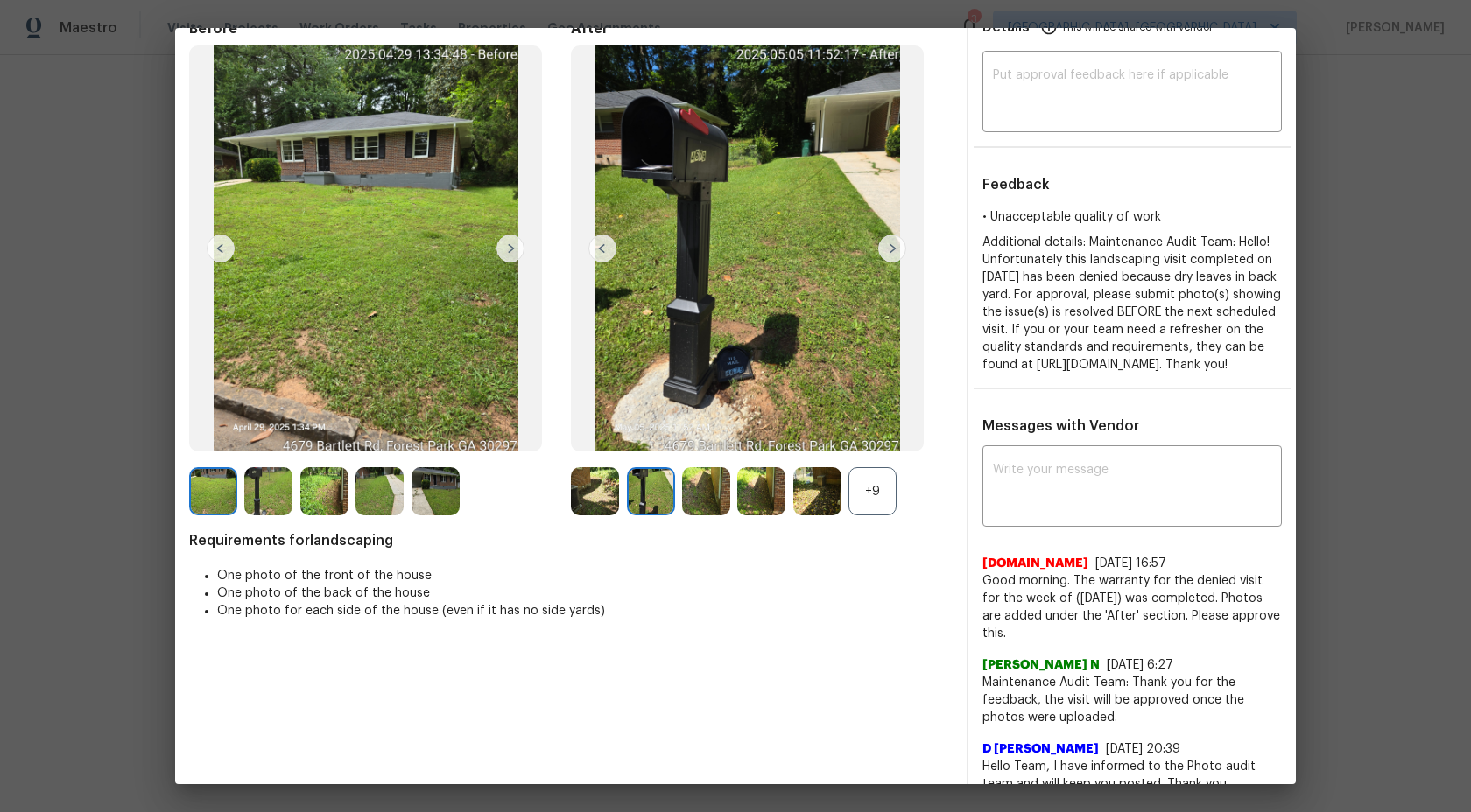
click at [880, 484] on div "+9" at bounding box center [872, 491] width 48 height 48
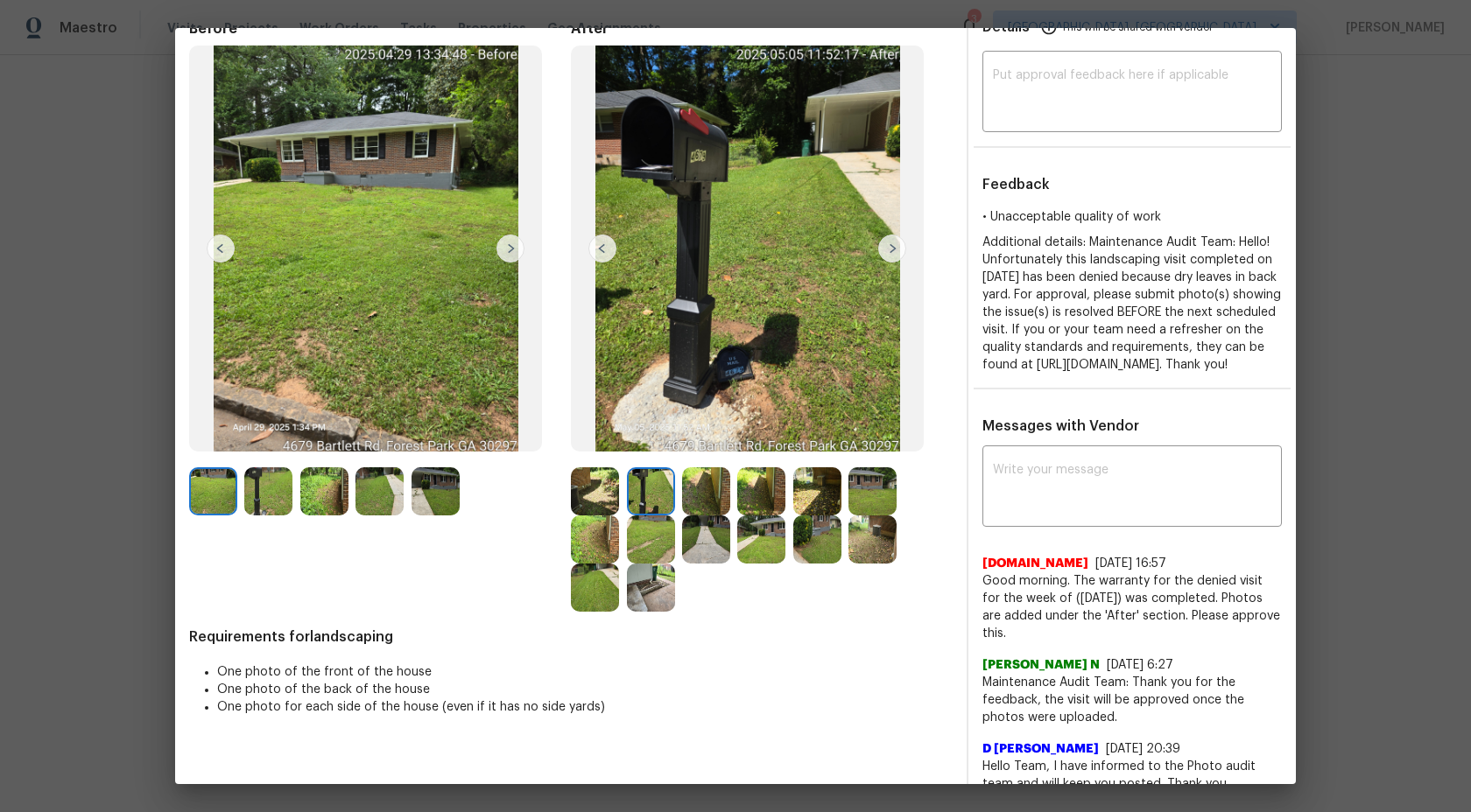
click at [660, 487] on img at bounding box center [651, 491] width 48 height 48
click at [704, 479] on img at bounding box center [706, 491] width 48 height 48
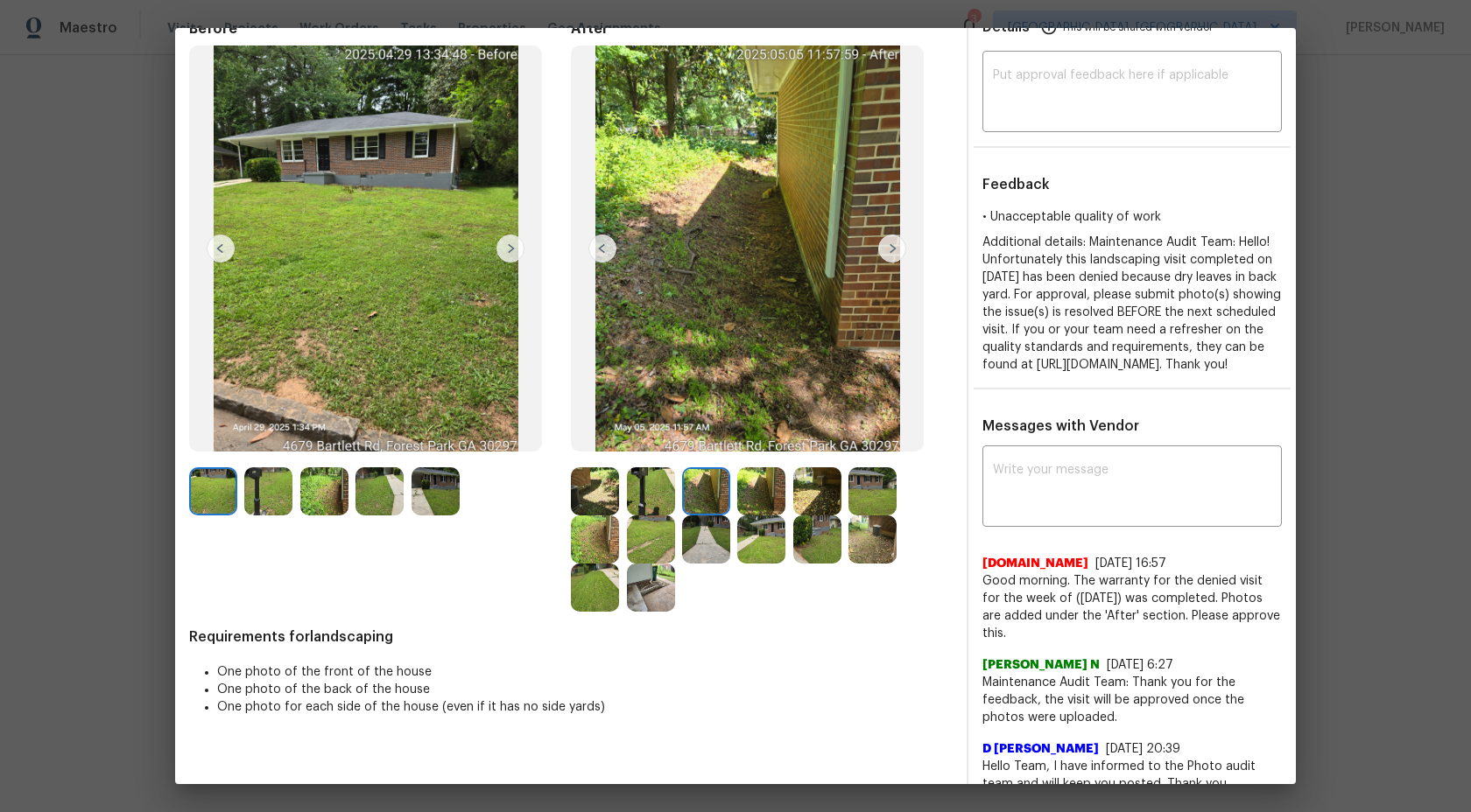
click at [758, 479] on img at bounding box center [761, 491] width 48 height 48
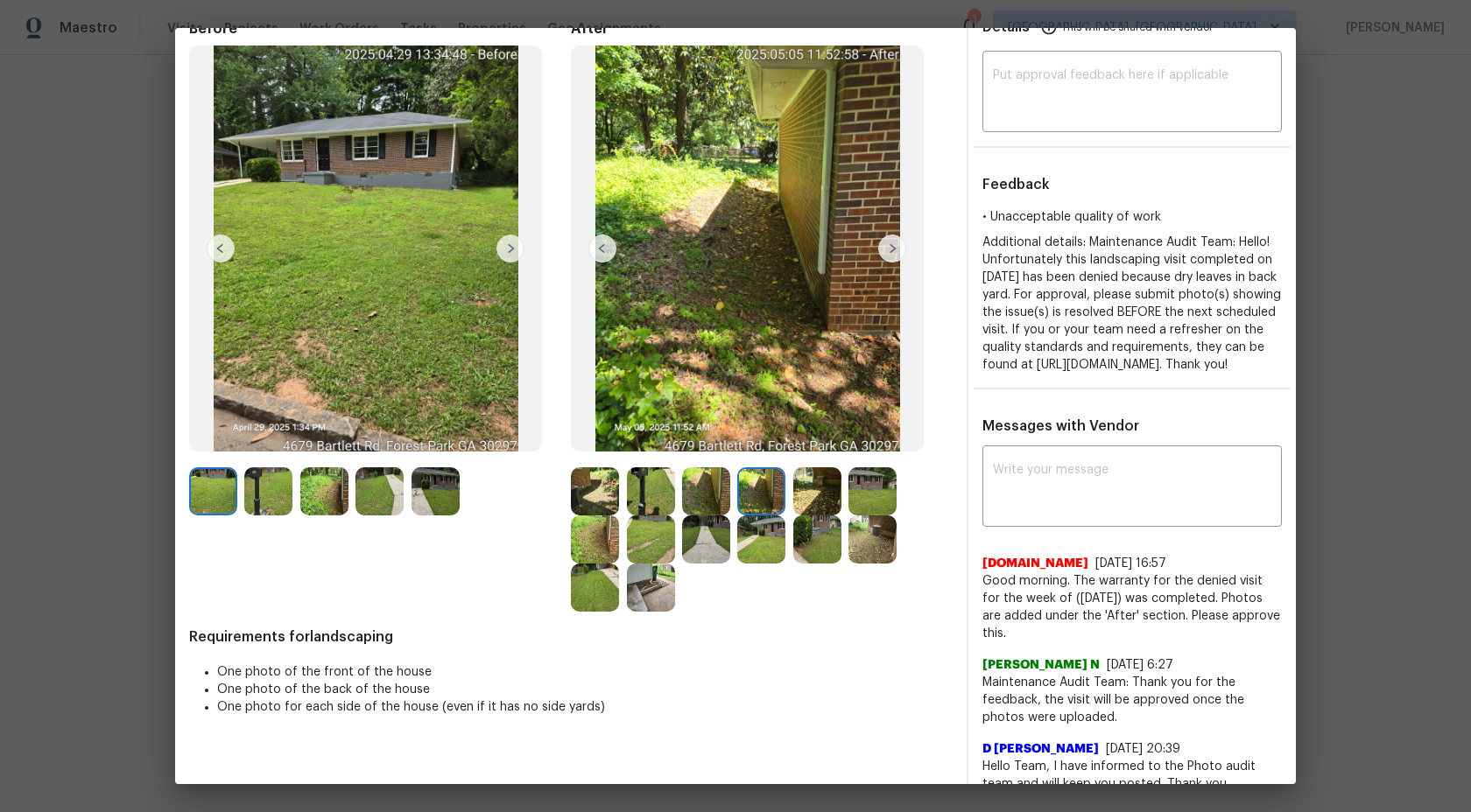
click at [774, 531] on img at bounding box center [761, 539] width 48 height 48
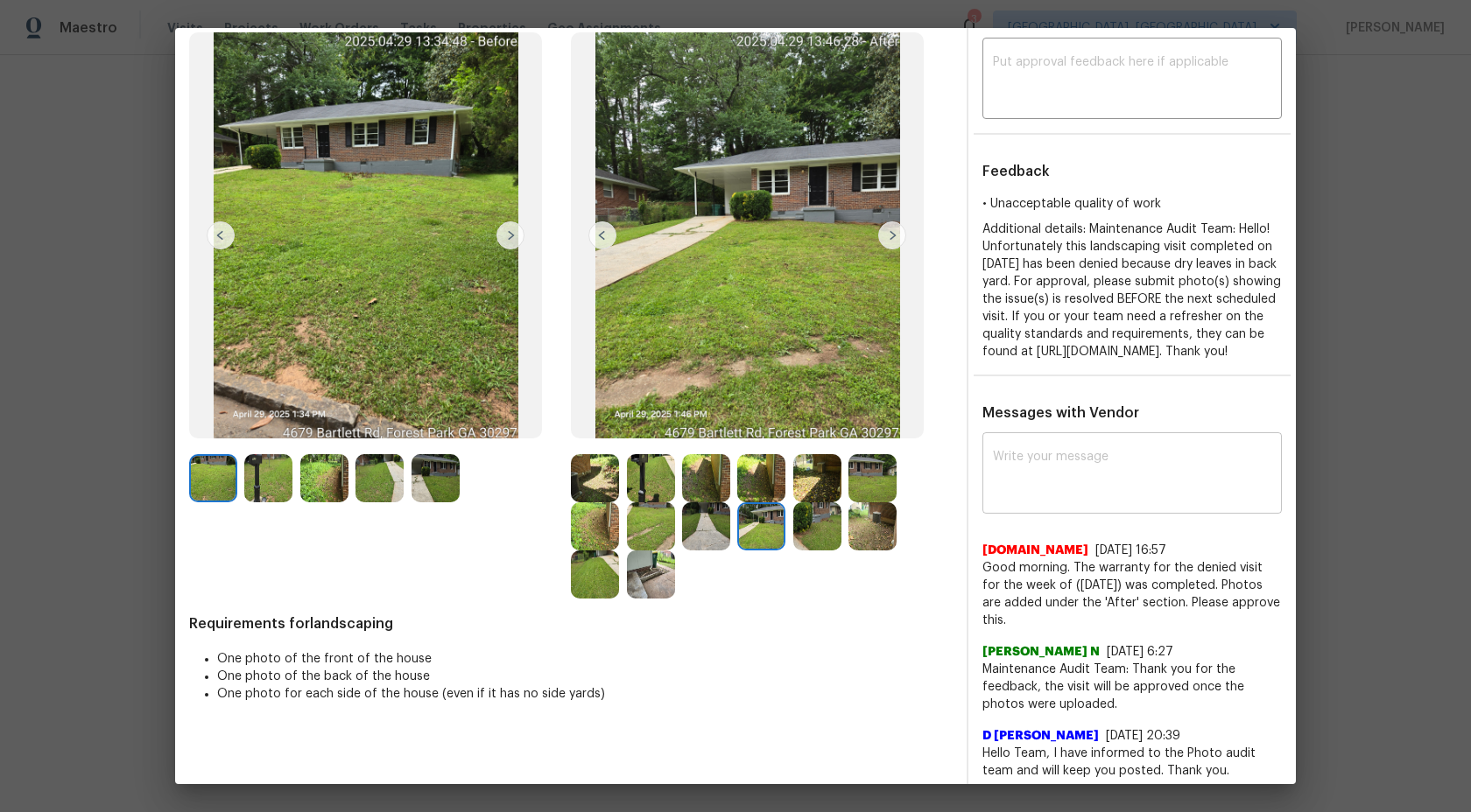
scroll to position [107, 0]
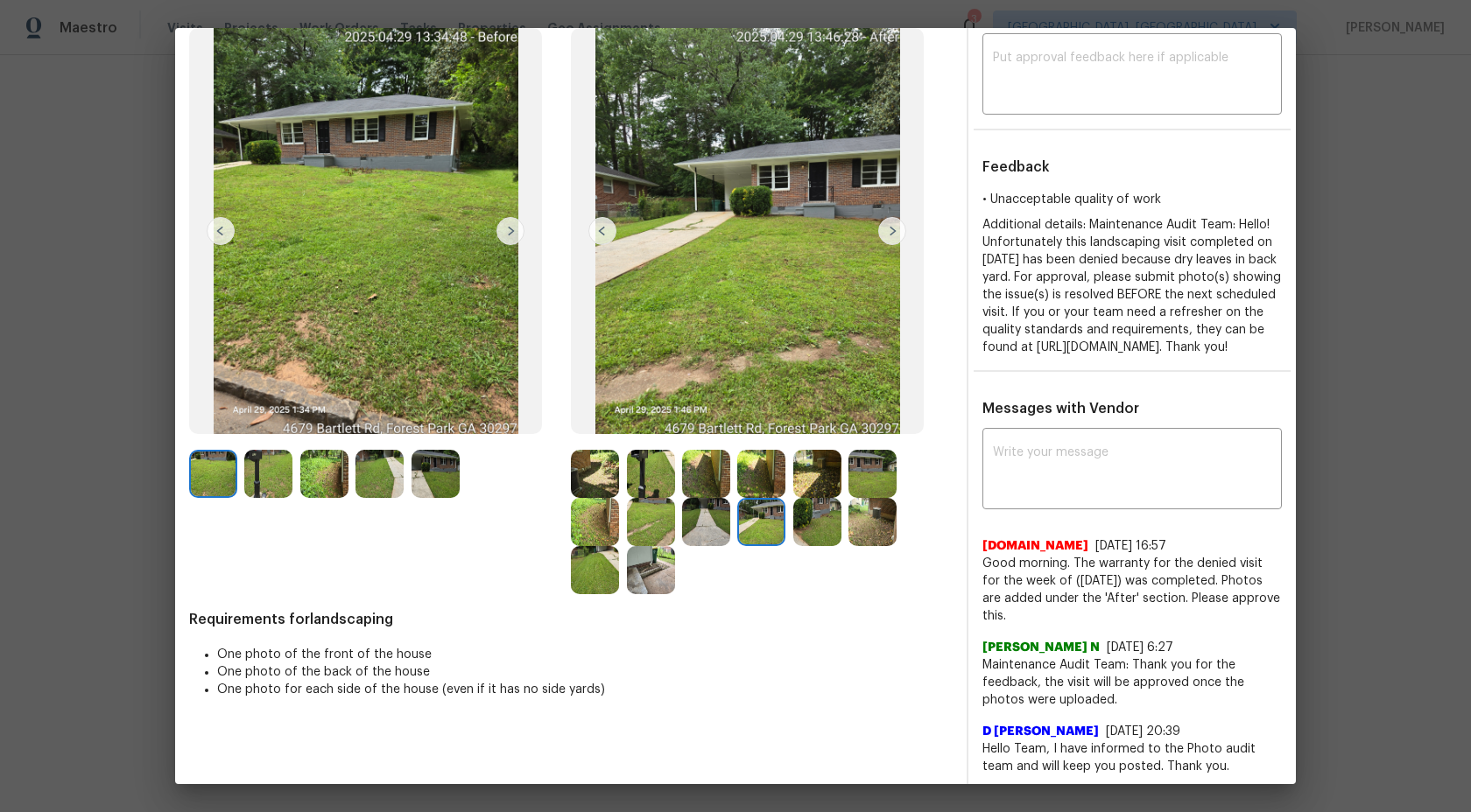
click at [623, 478] on div at bounding box center [598, 473] width 55 height 48
click at [583, 476] on img at bounding box center [595, 473] width 48 height 48
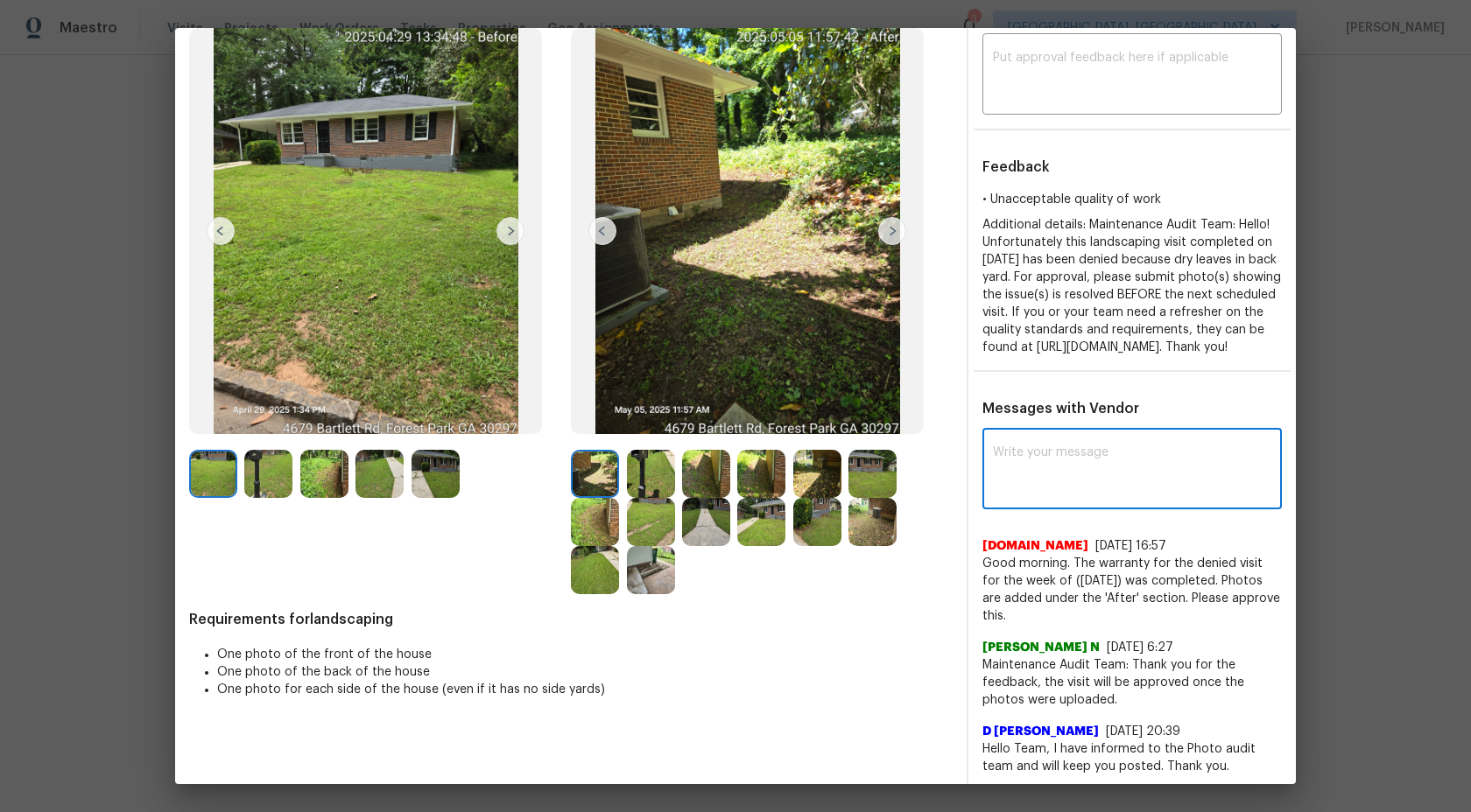
click at [998, 490] on textarea at bounding box center [1131, 470] width 279 height 49
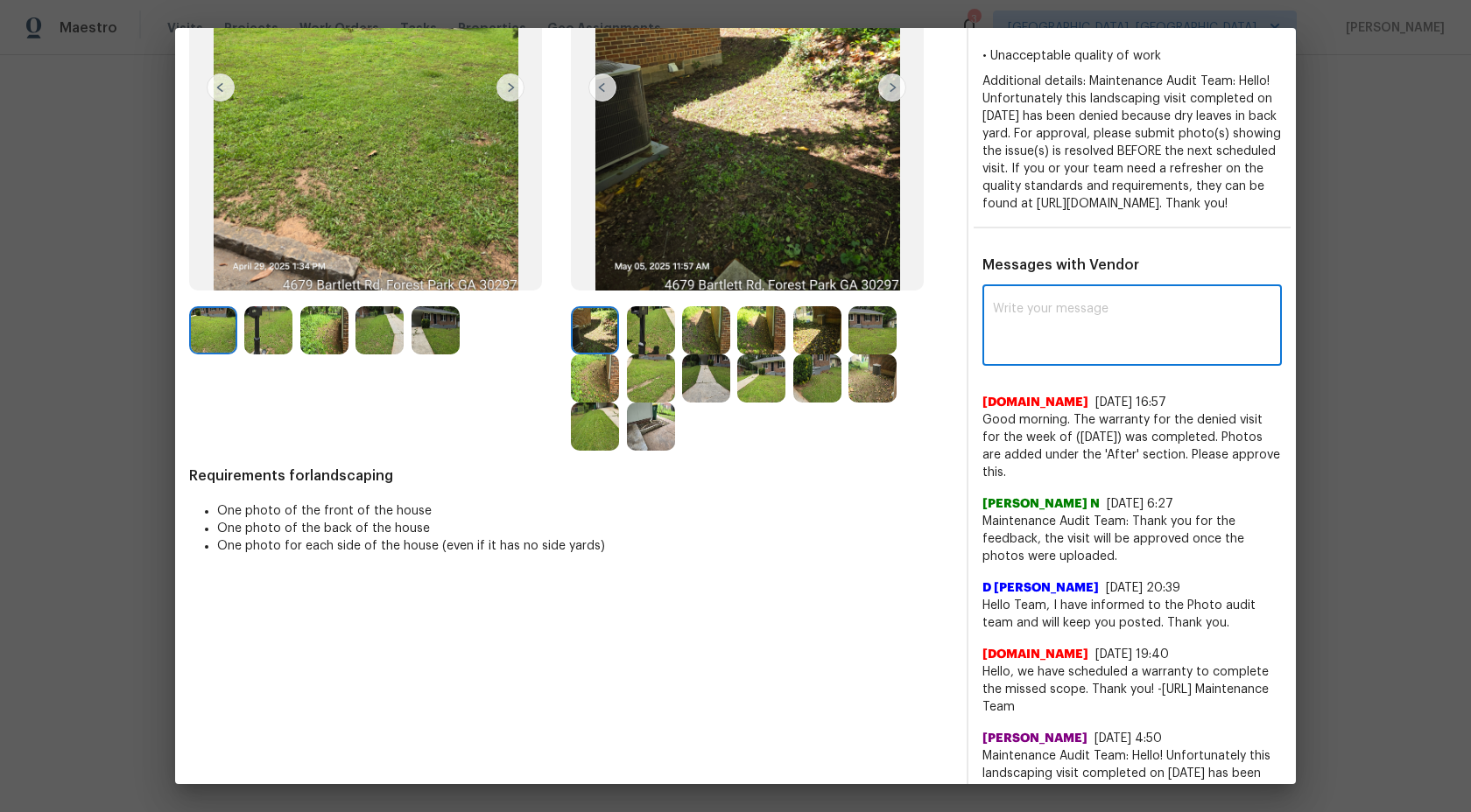
scroll to position [259, 0]
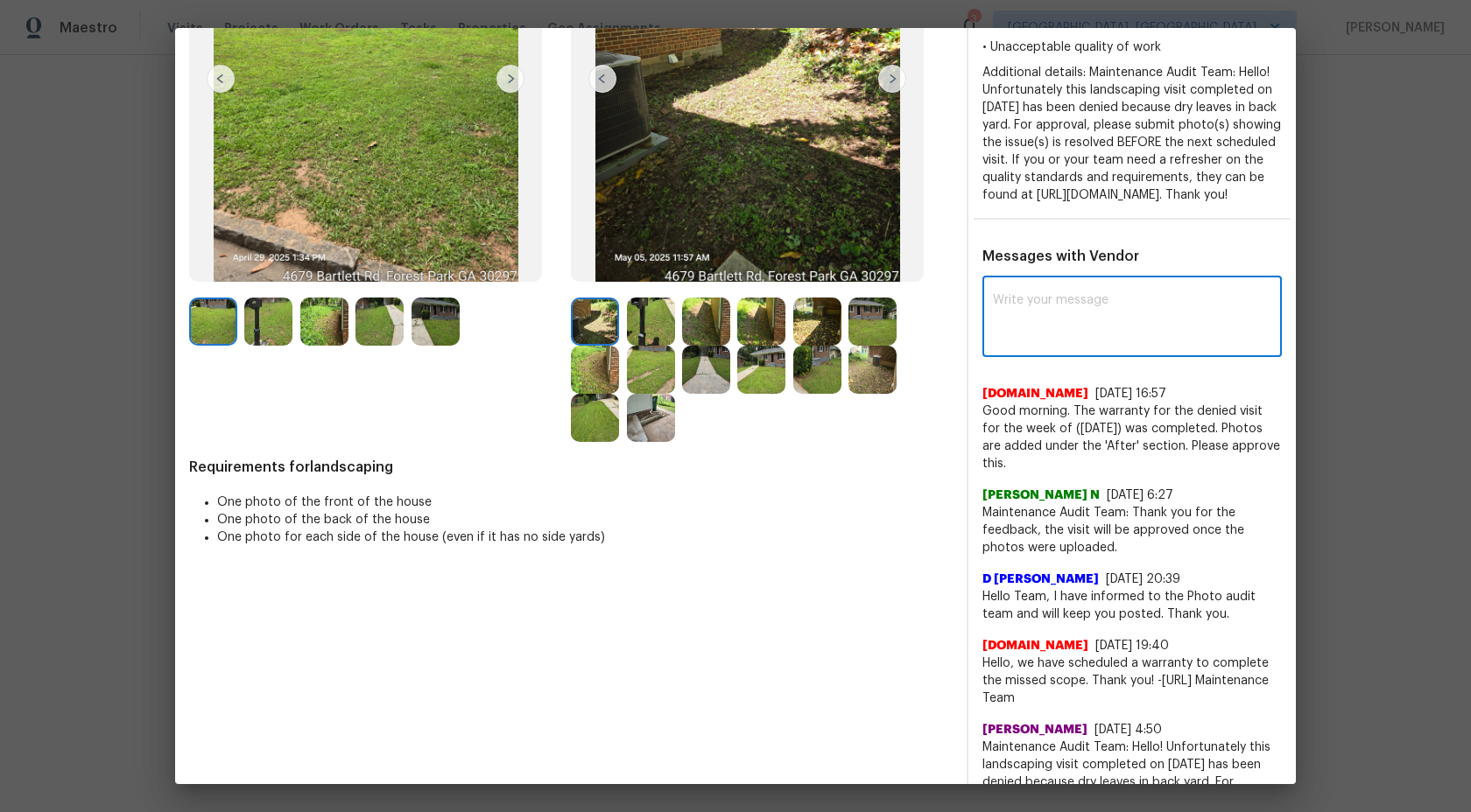
click at [1057, 335] on textarea at bounding box center [1131, 318] width 279 height 49
paste textarea "Maintenance Audit Team: Hello! As per our updated SWO the photos must be upload…"
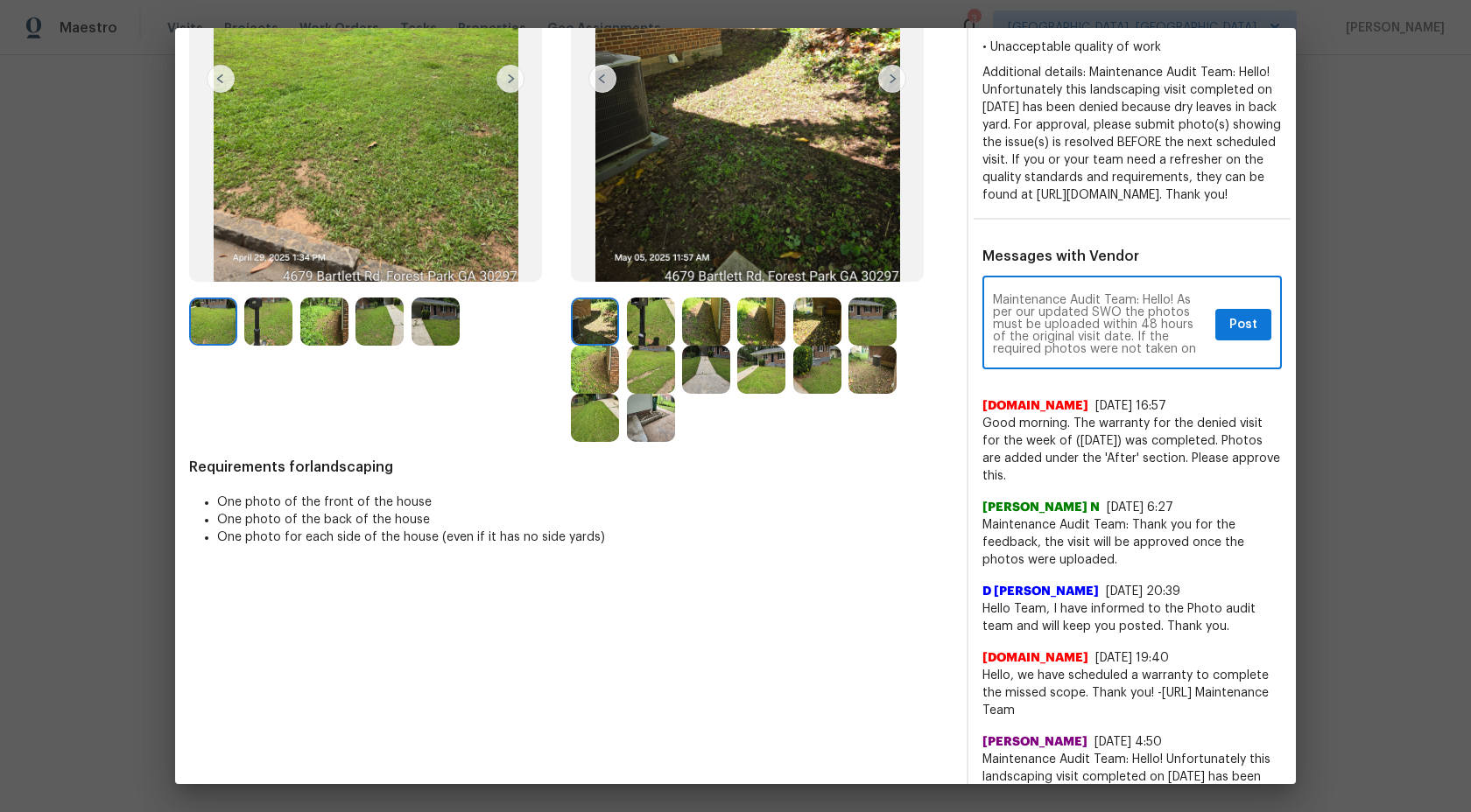
scroll to position [74, 0]
type textarea "Maintenance Audit Team: Hello! As per our updated SWO the photos must be upload…"
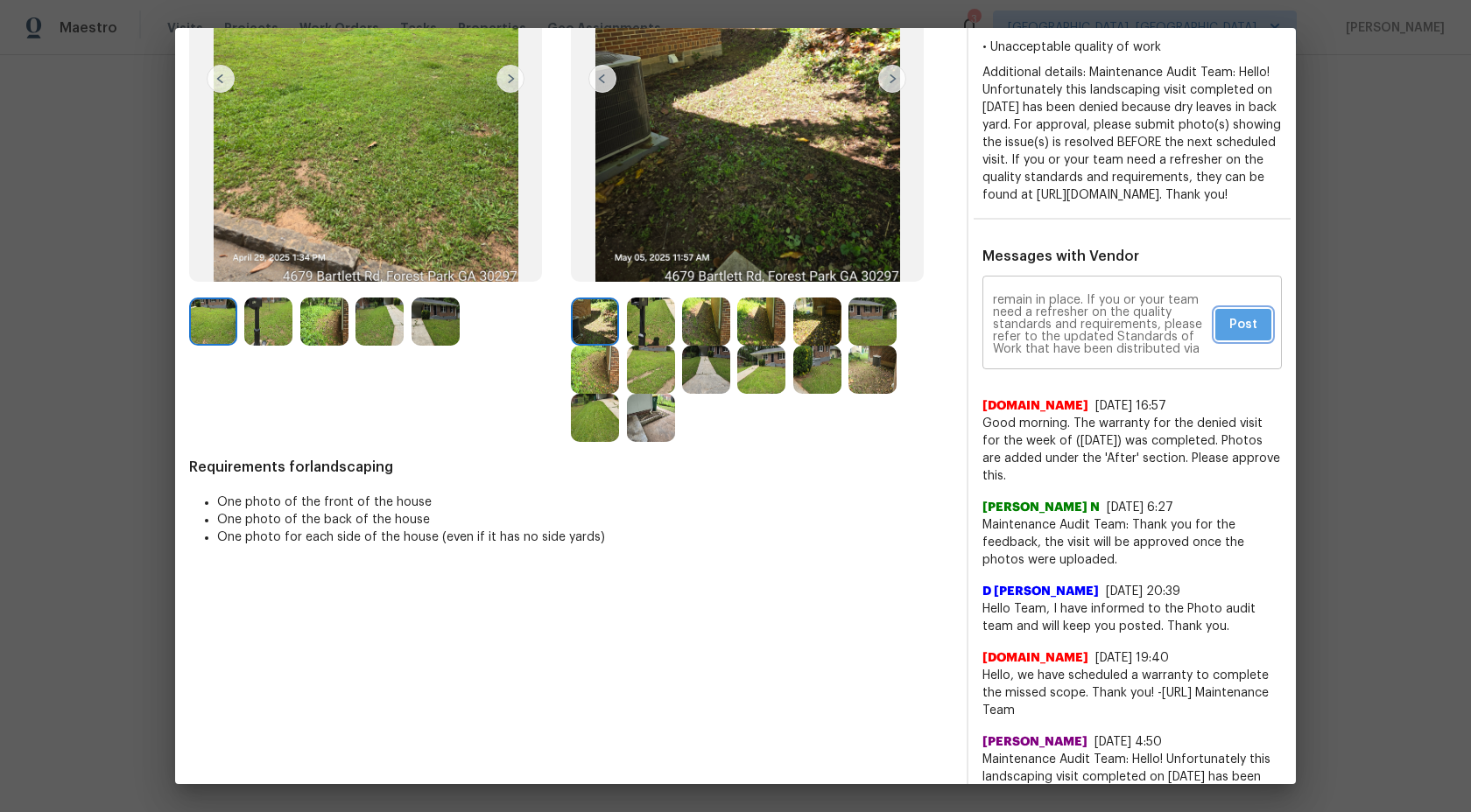
click at [1230, 336] on span "Post" at bounding box center [1243, 325] width 28 height 22
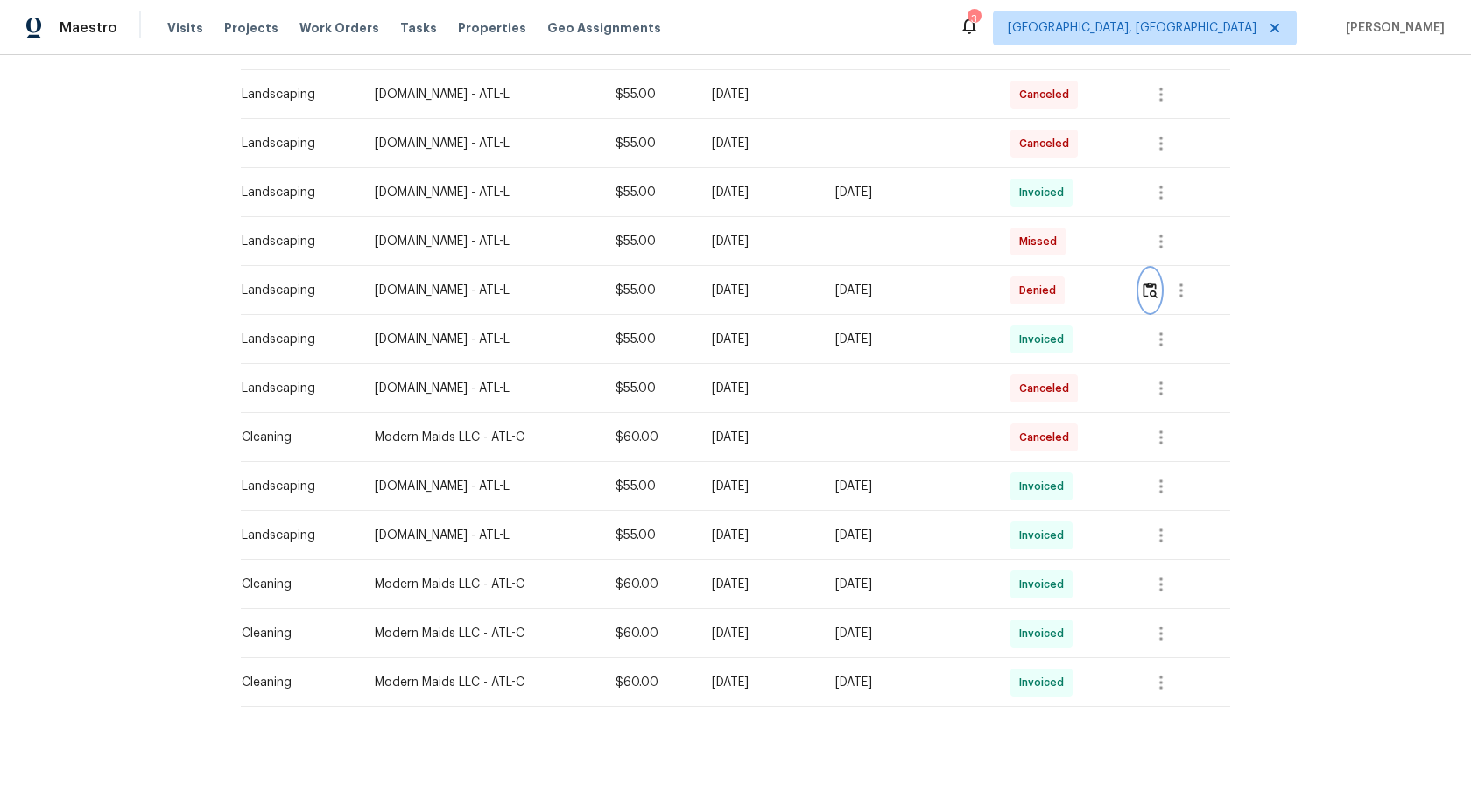
scroll to position [0, 0]
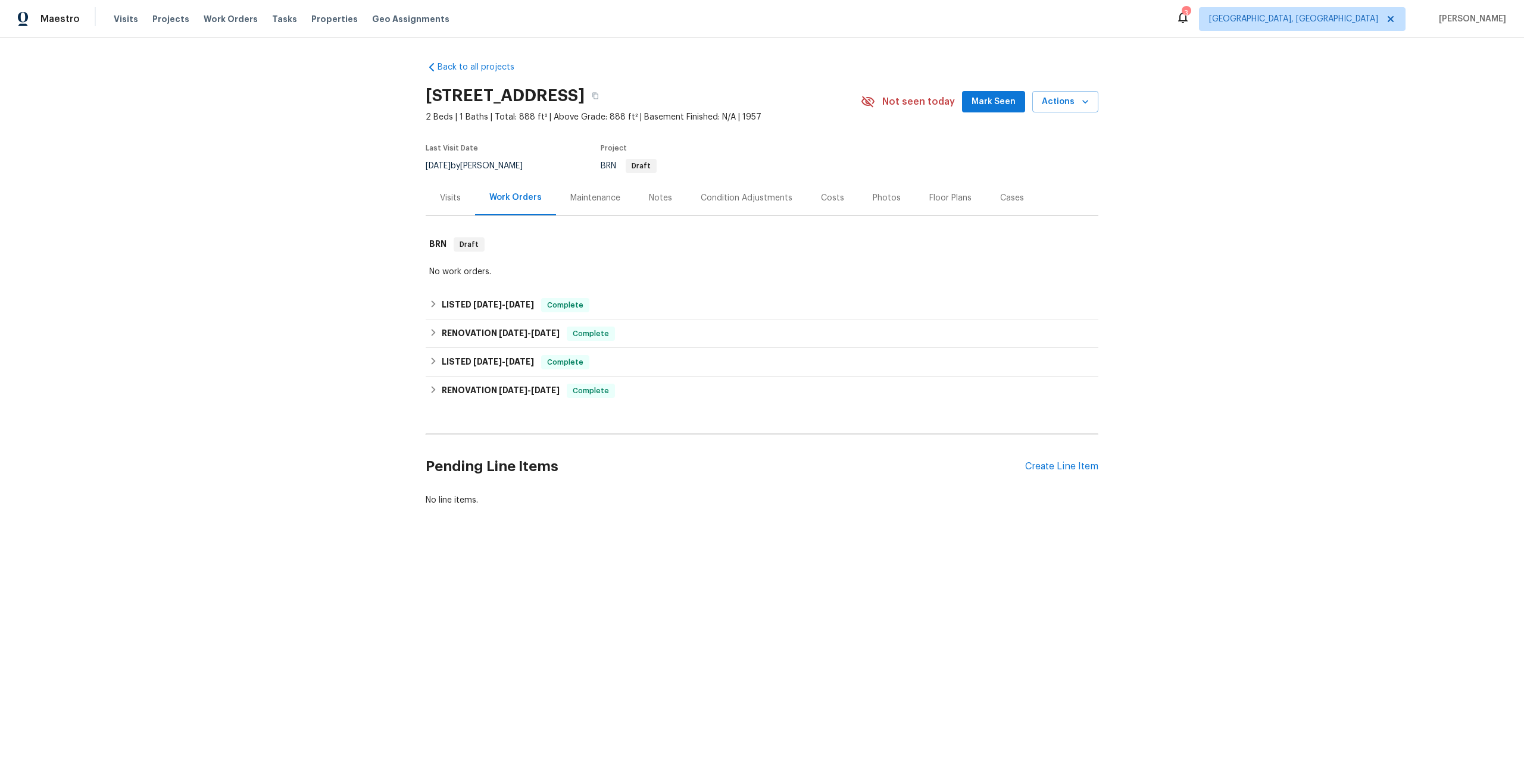
click at [598, 203] on div "Maintenance" at bounding box center [595, 198] width 50 height 12
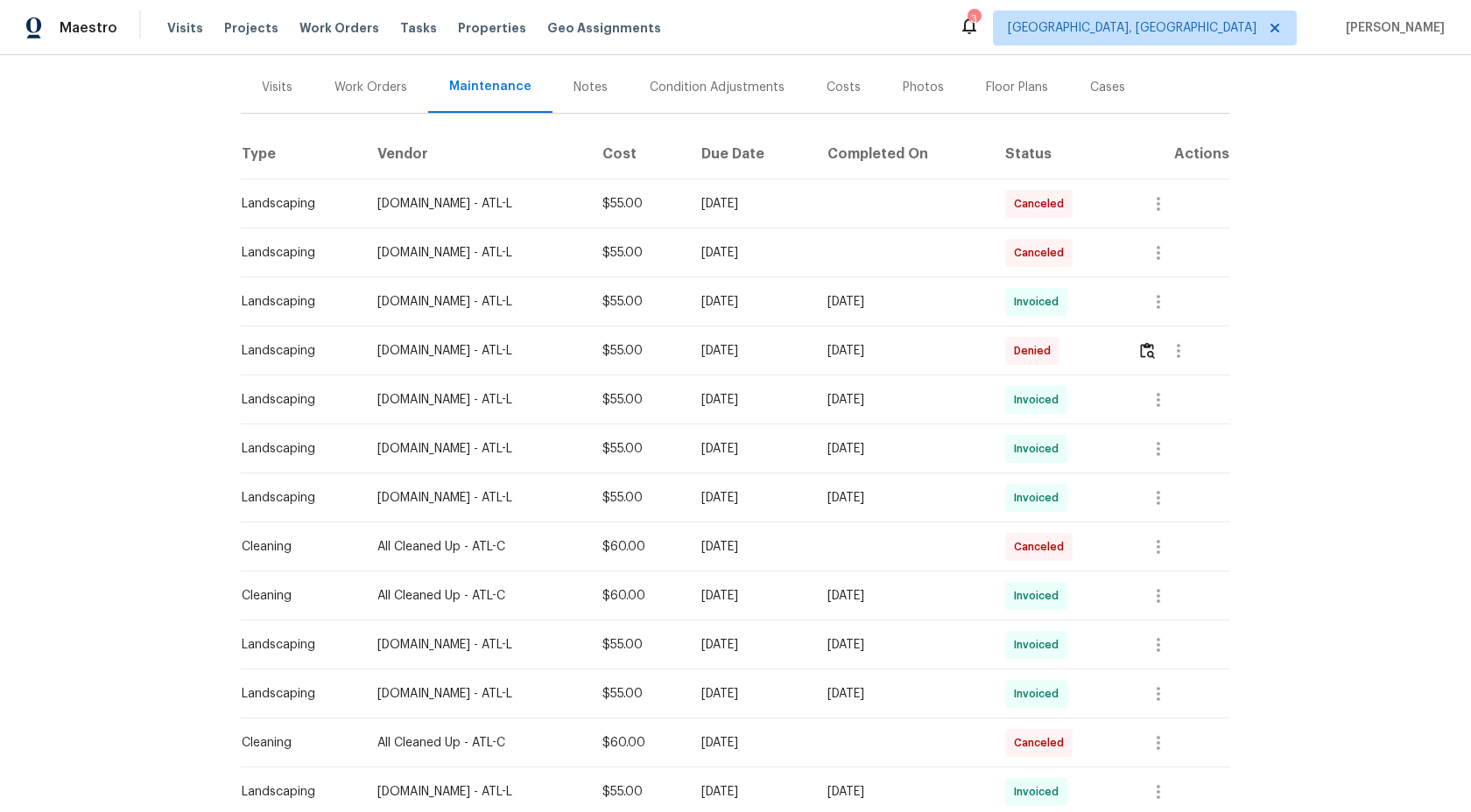
scroll to position [207, 0]
click at [1153, 347] on img "button" at bounding box center [1146, 348] width 15 height 17
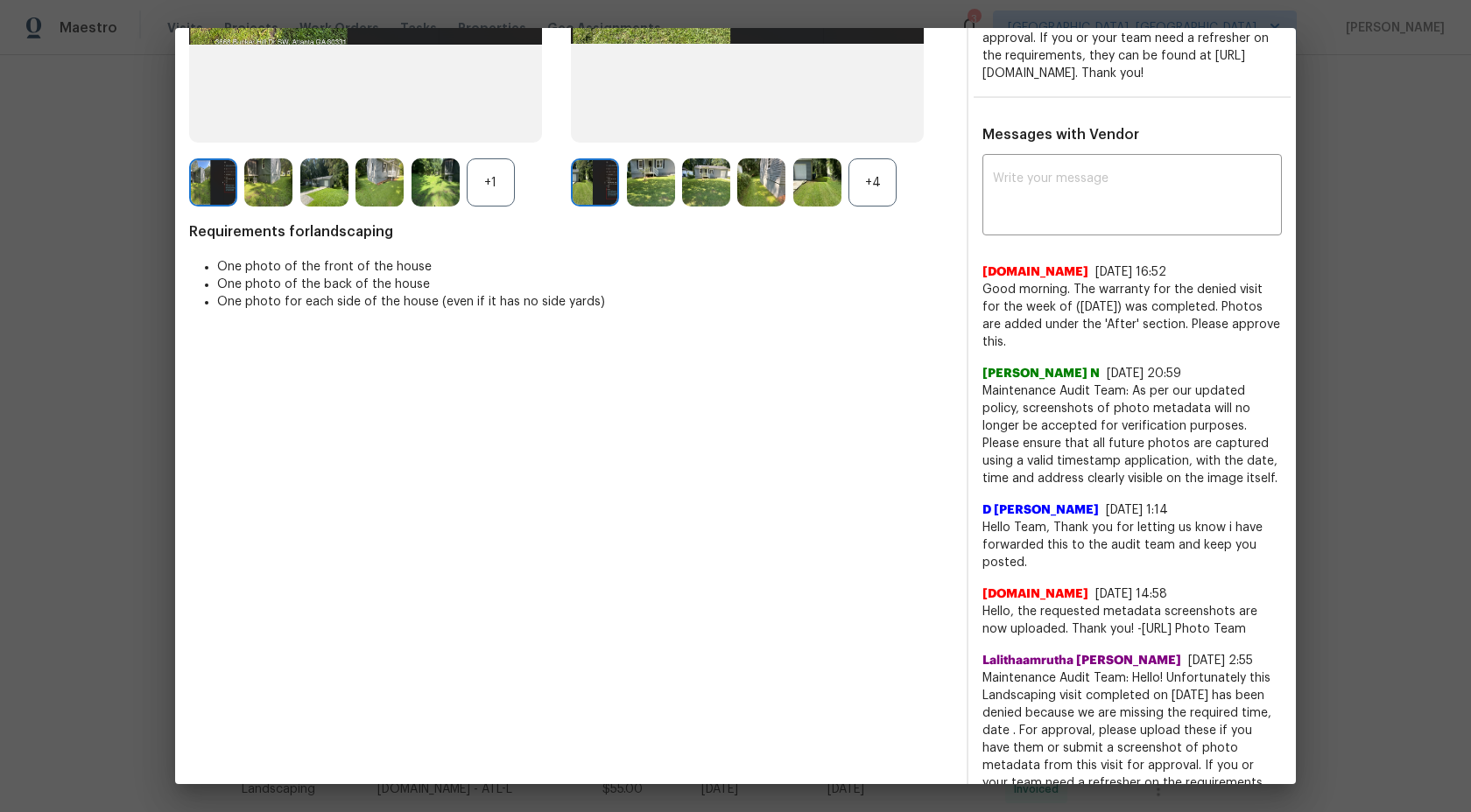
scroll to position [394, 0]
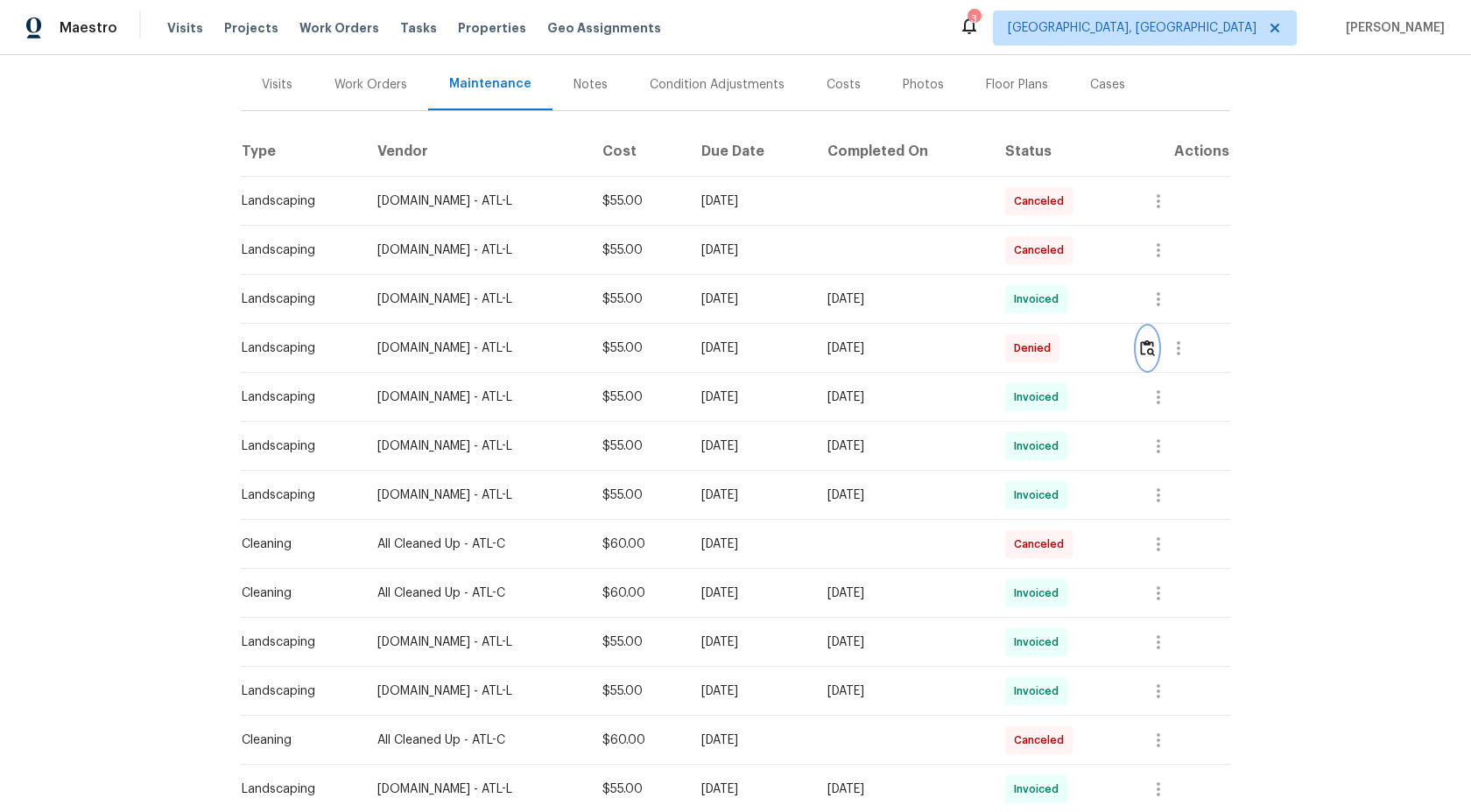
click at [1147, 335] on button "button" at bounding box center [1147, 349] width 20 height 42
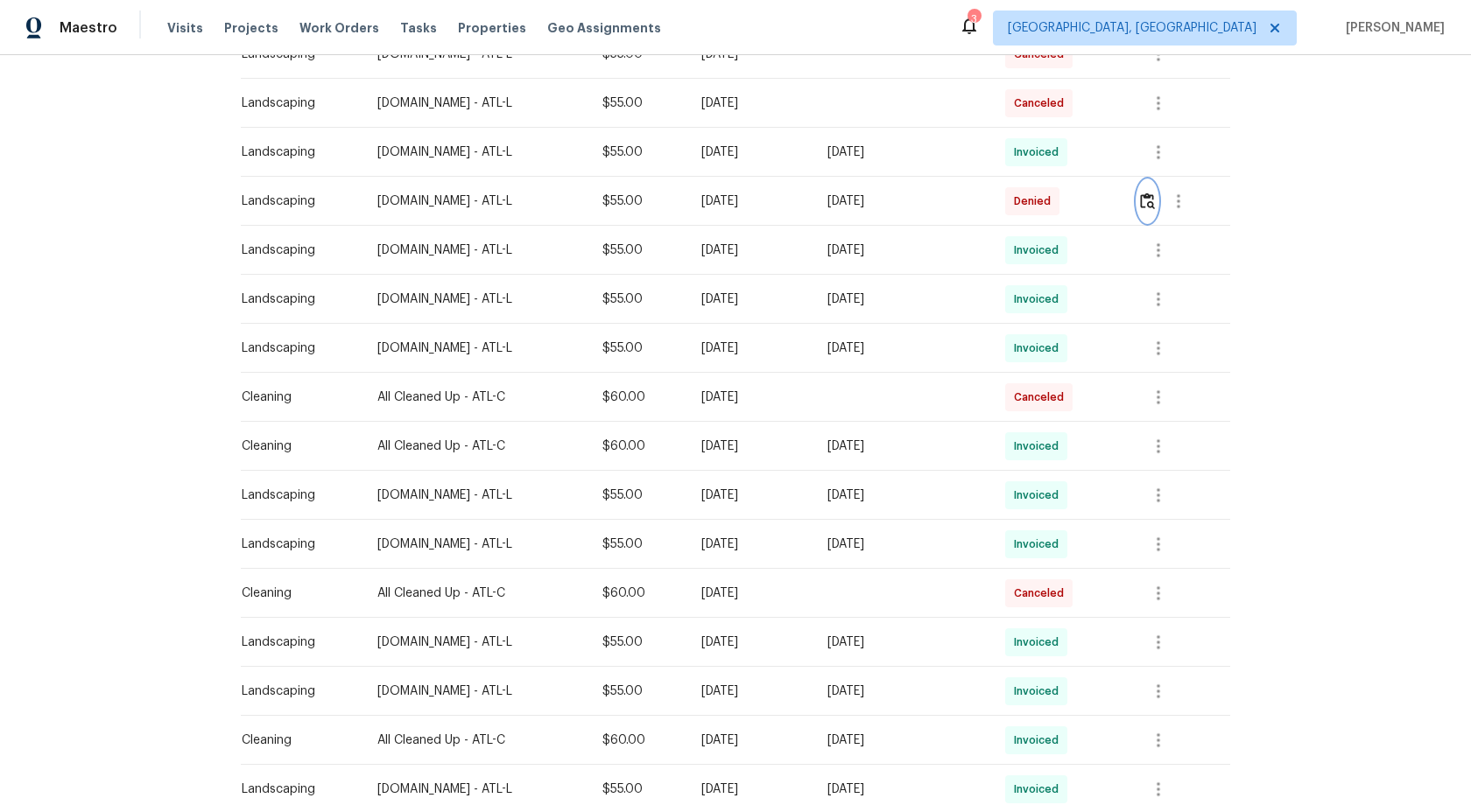
scroll to position [339, 0]
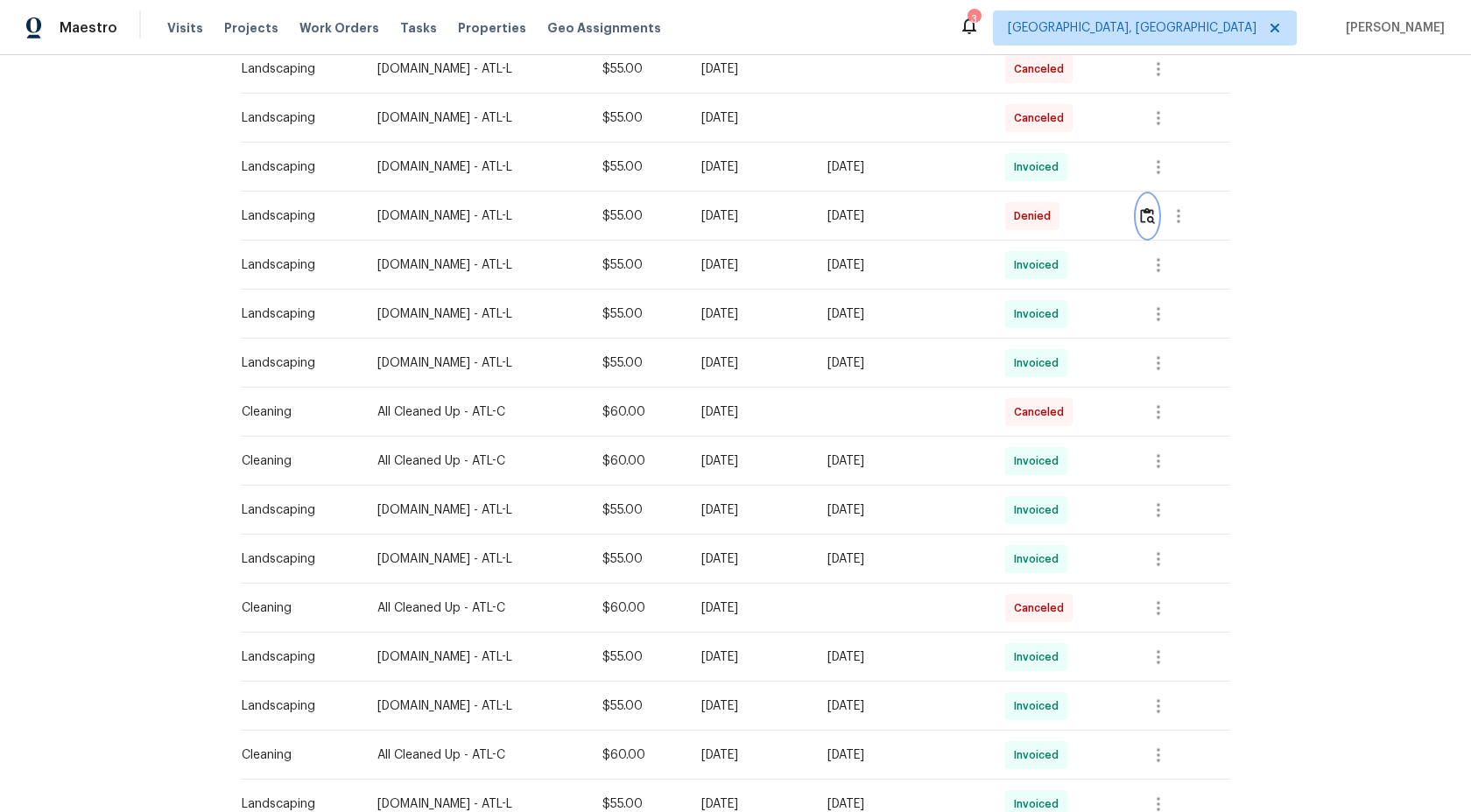
click at [1153, 213] on img "button" at bounding box center [1146, 216] width 15 height 17
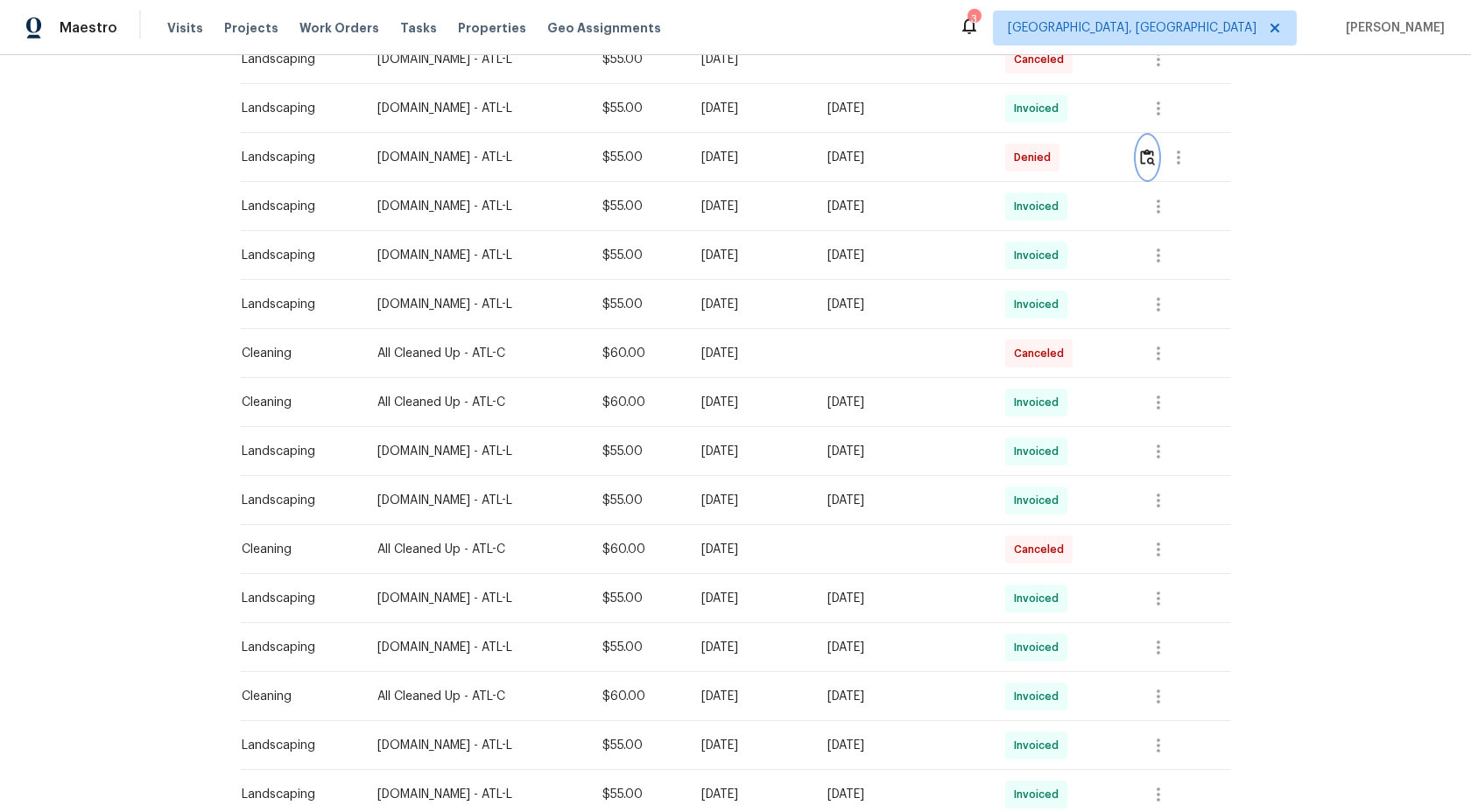
scroll to position [124, 0]
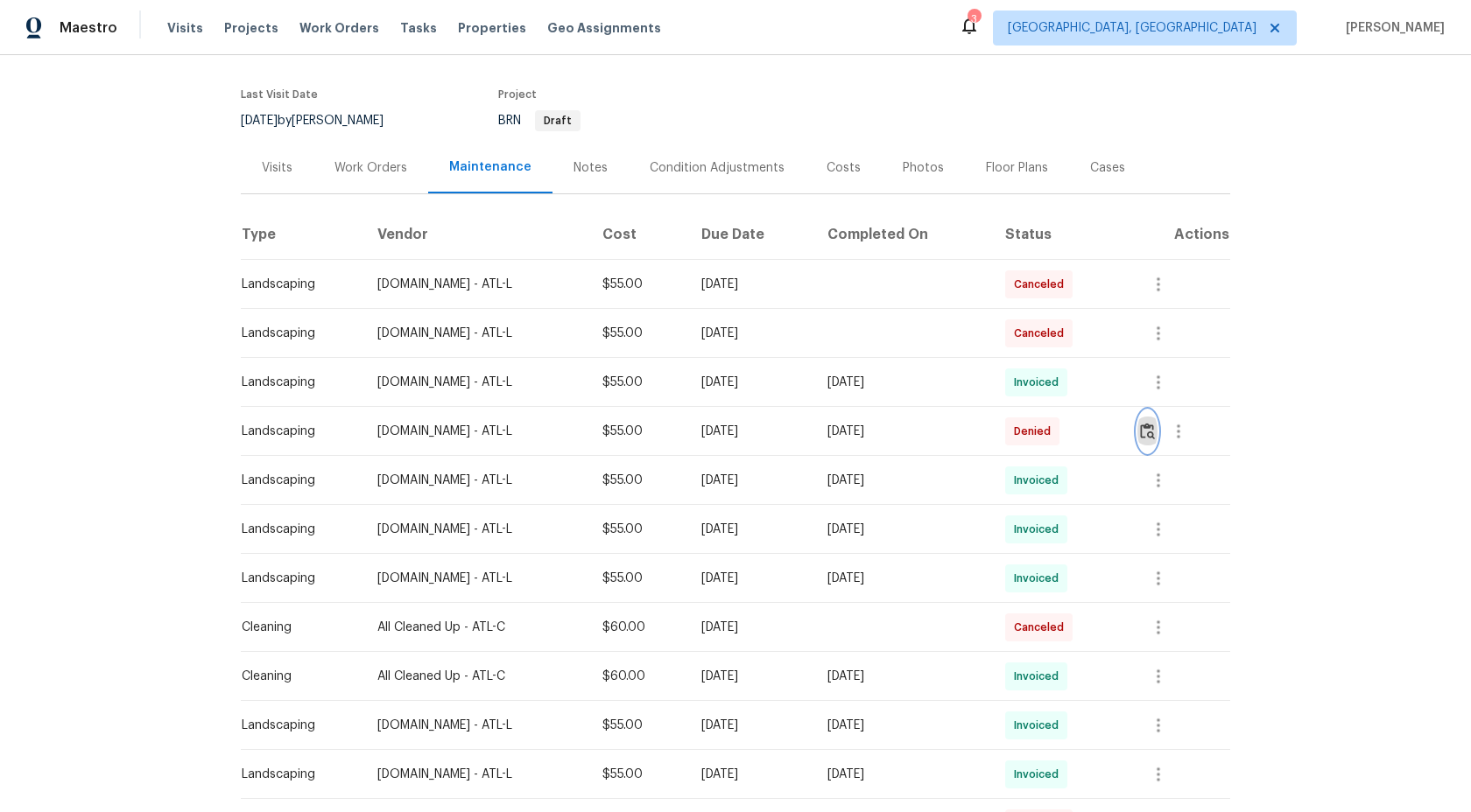
click at [1154, 434] on img "button" at bounding box center [1146, 430] width 15 height 17
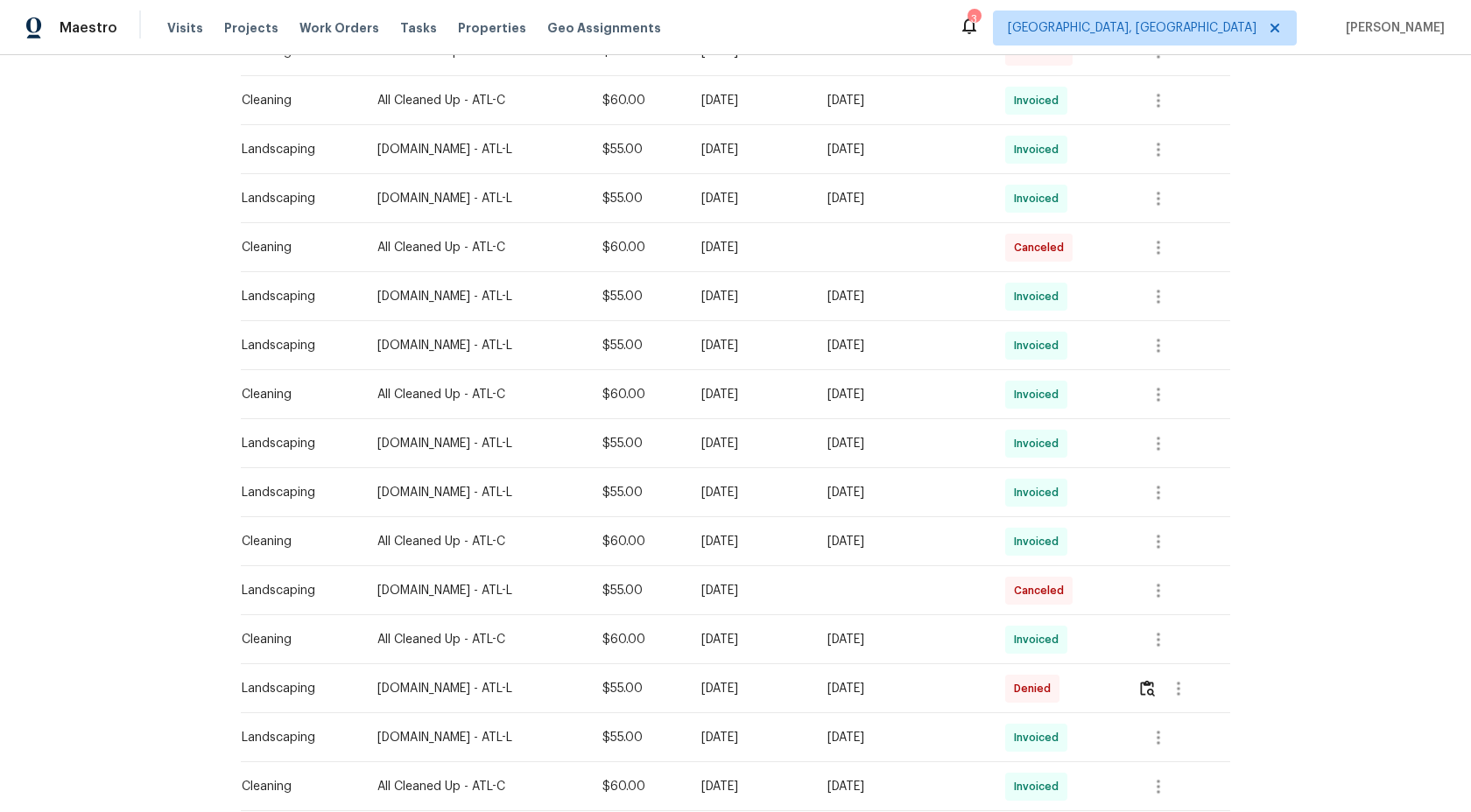
scroll to position [852, 0]
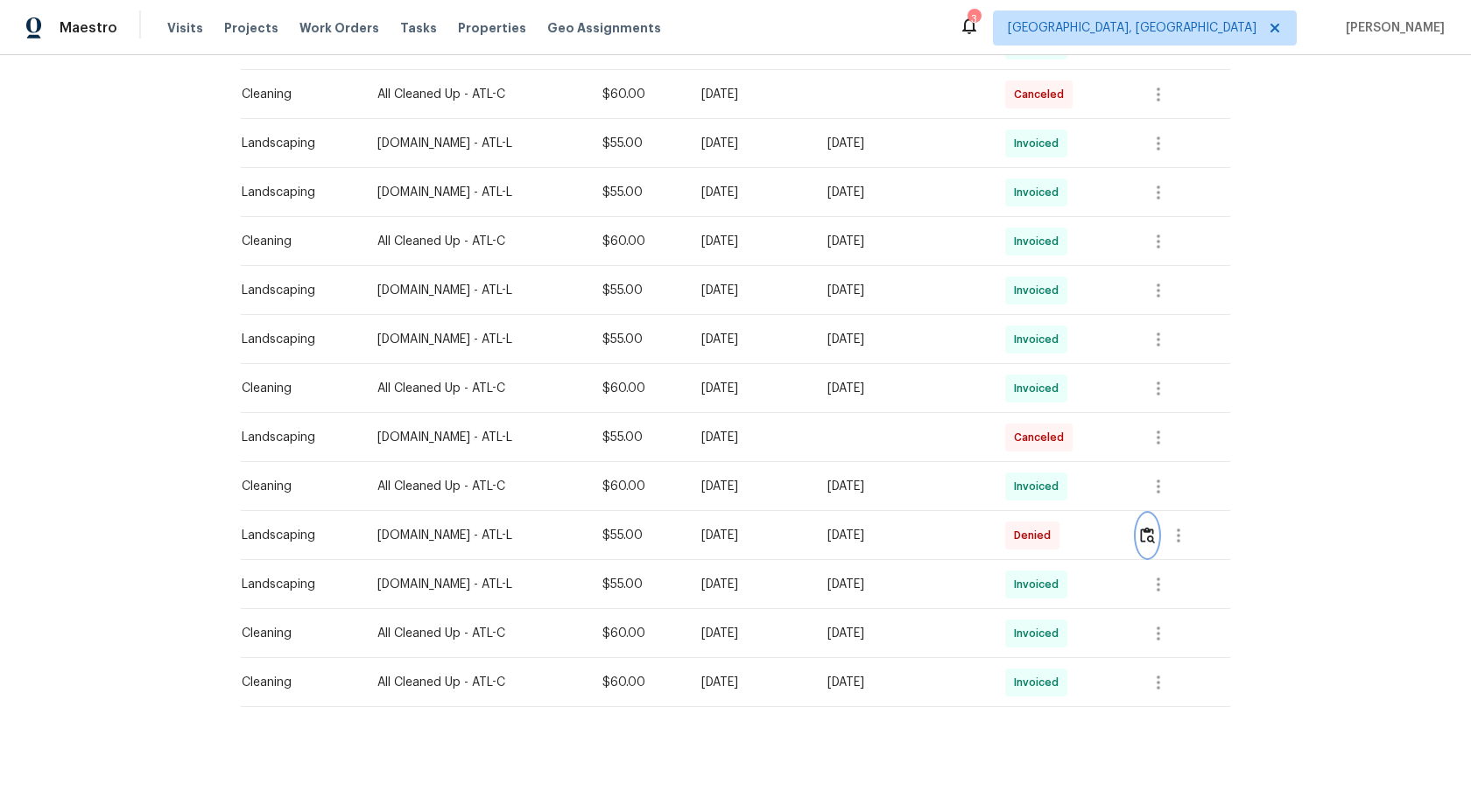
click at [1152, 533] on img "button" at bounding box center [1146, 534] width 15 height 17
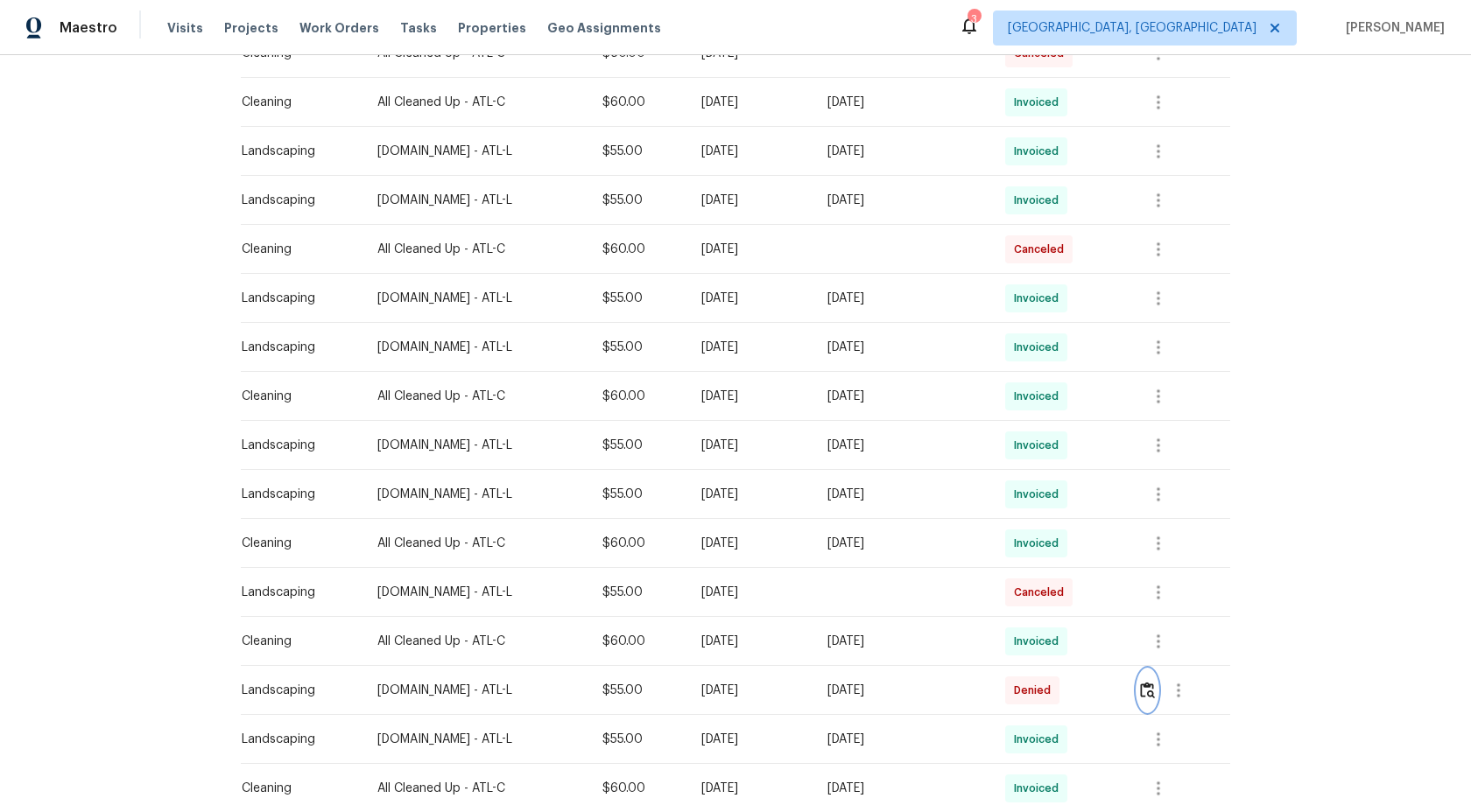
scroll to position [700, 0]
click at [1159, 437] on icon "button" at bounding box center [1157, 442] width 21 height 21
click at [1177, 463] on li "View details" at bounding box center [1203, 470] width 123 height 29
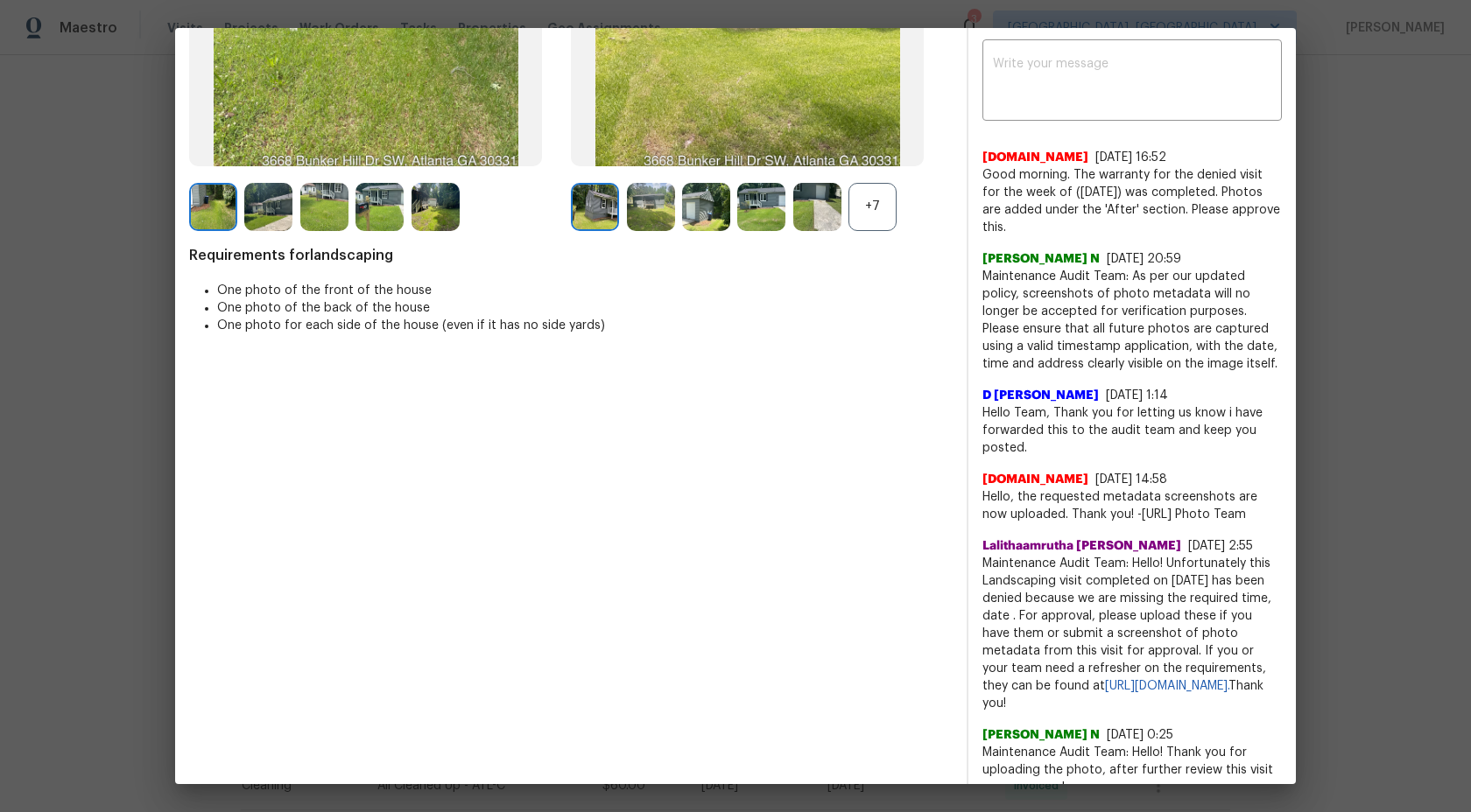
scroll to position [365, 0]
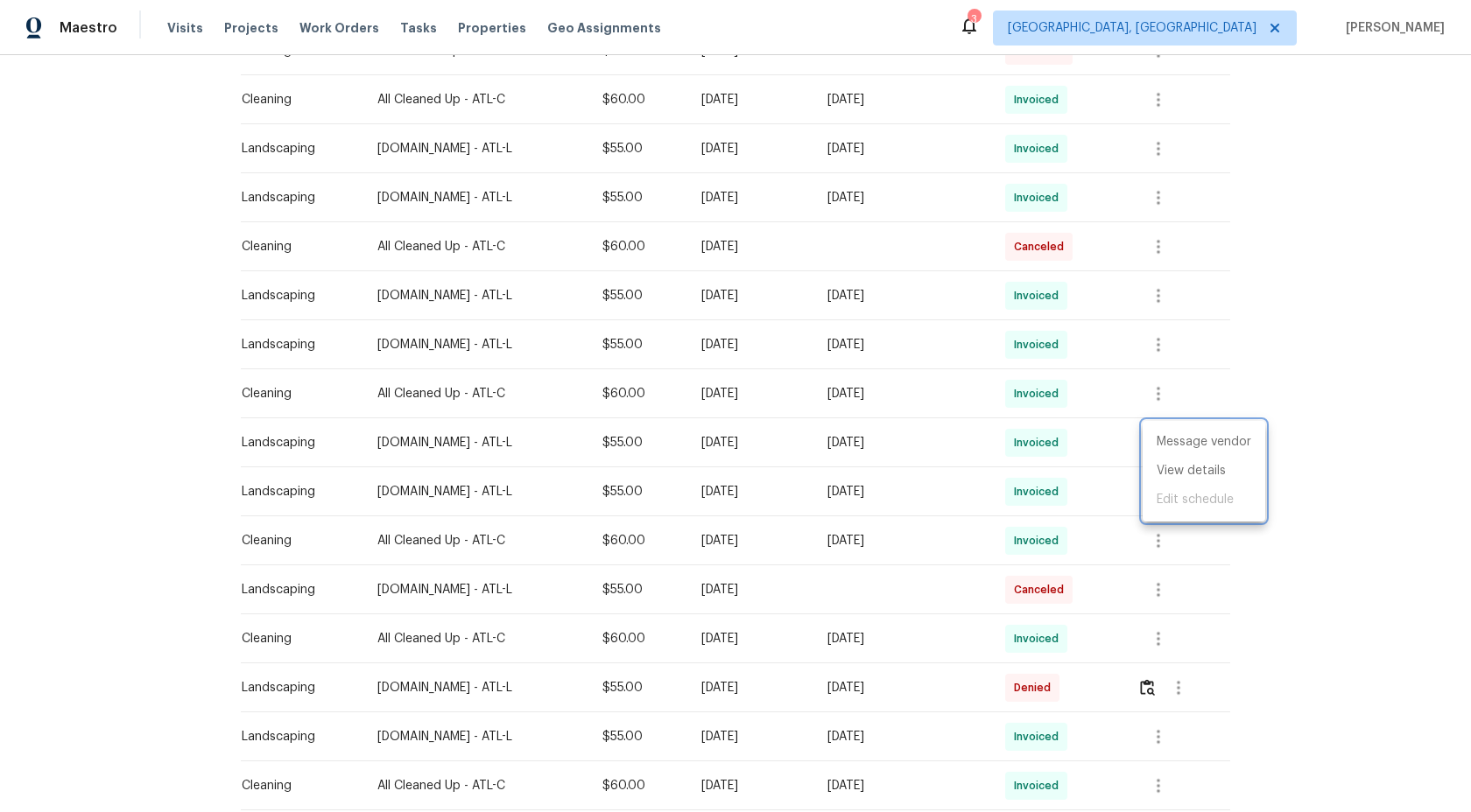
click at [1301, 236] on div at bounding box center [736, 406] width 1471 height 812
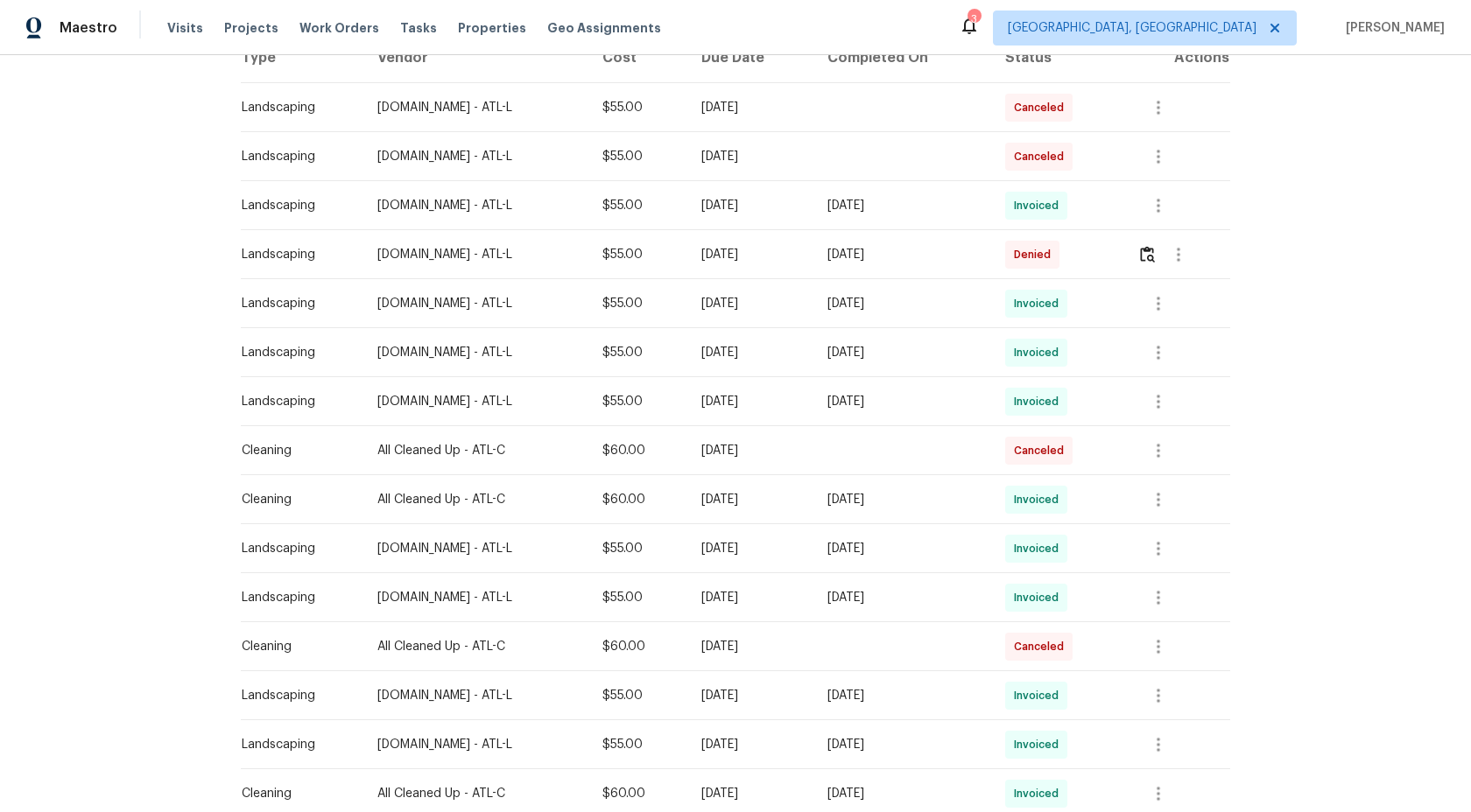
scroll to position [241, 0]
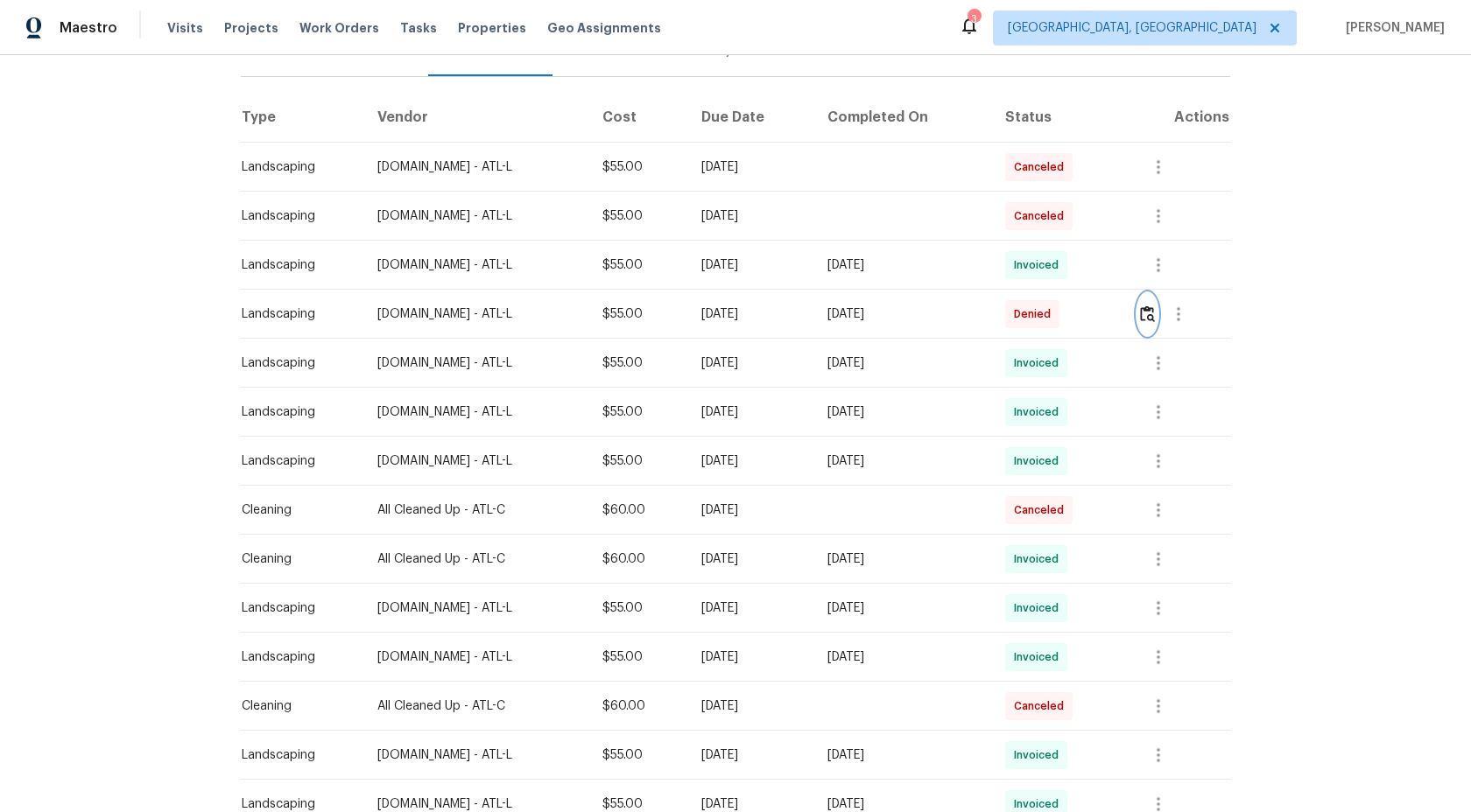
click at [1153, 310] on img "button" at bounding box center [1146, 314] width 15 height 17
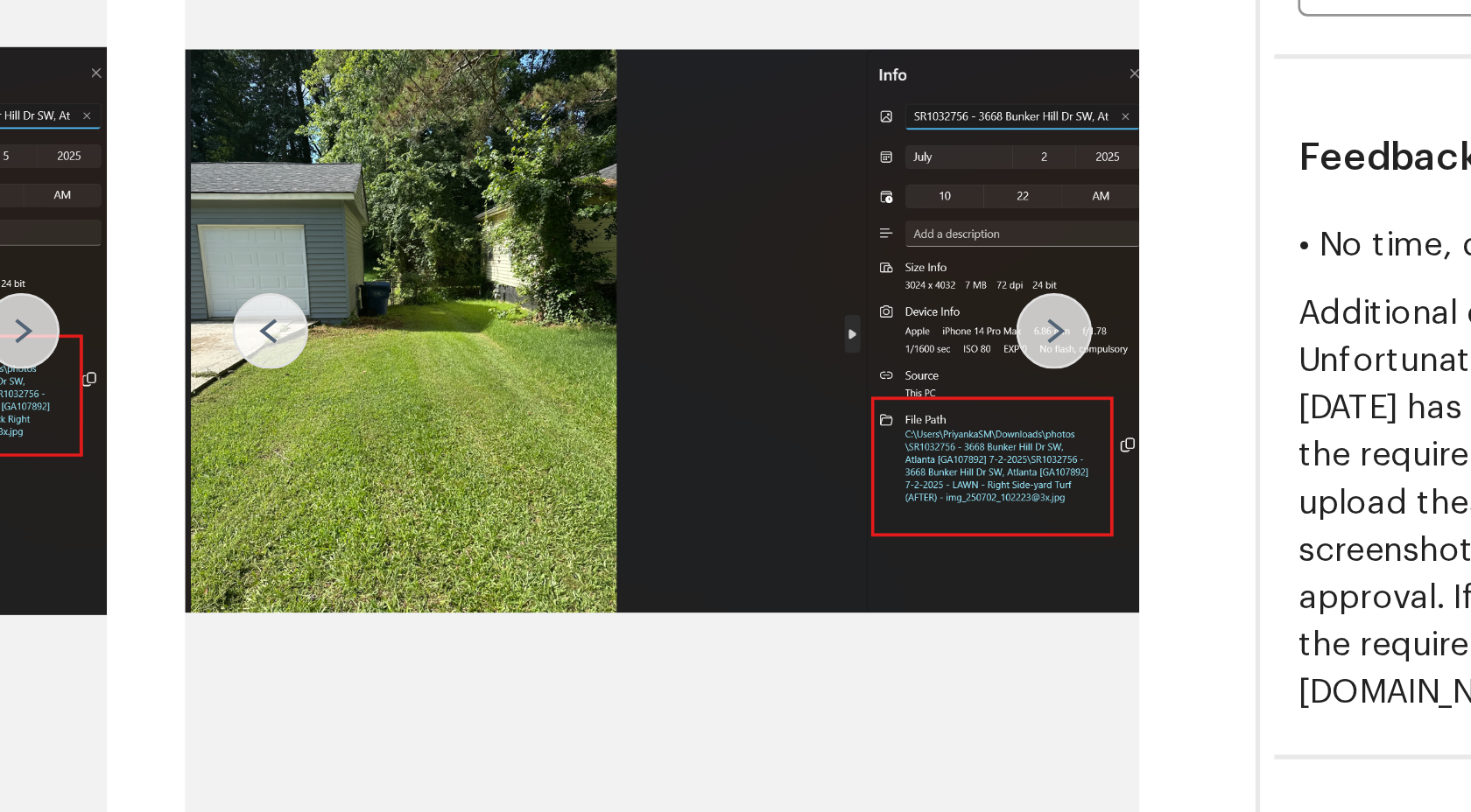
scroll to position [0, 0]
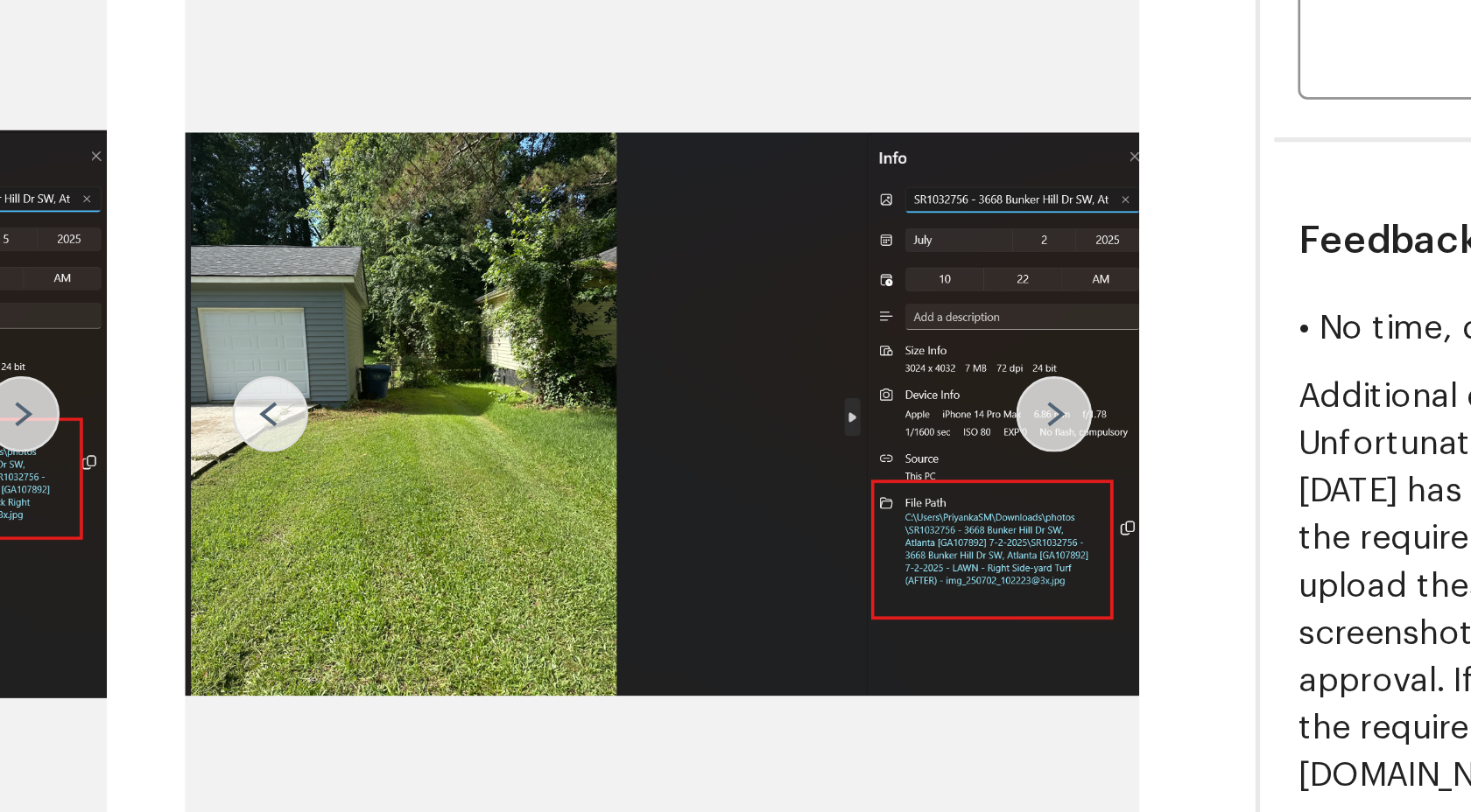
click at [893, 337] on img at bounding box center [892, 338] width 28 height 28
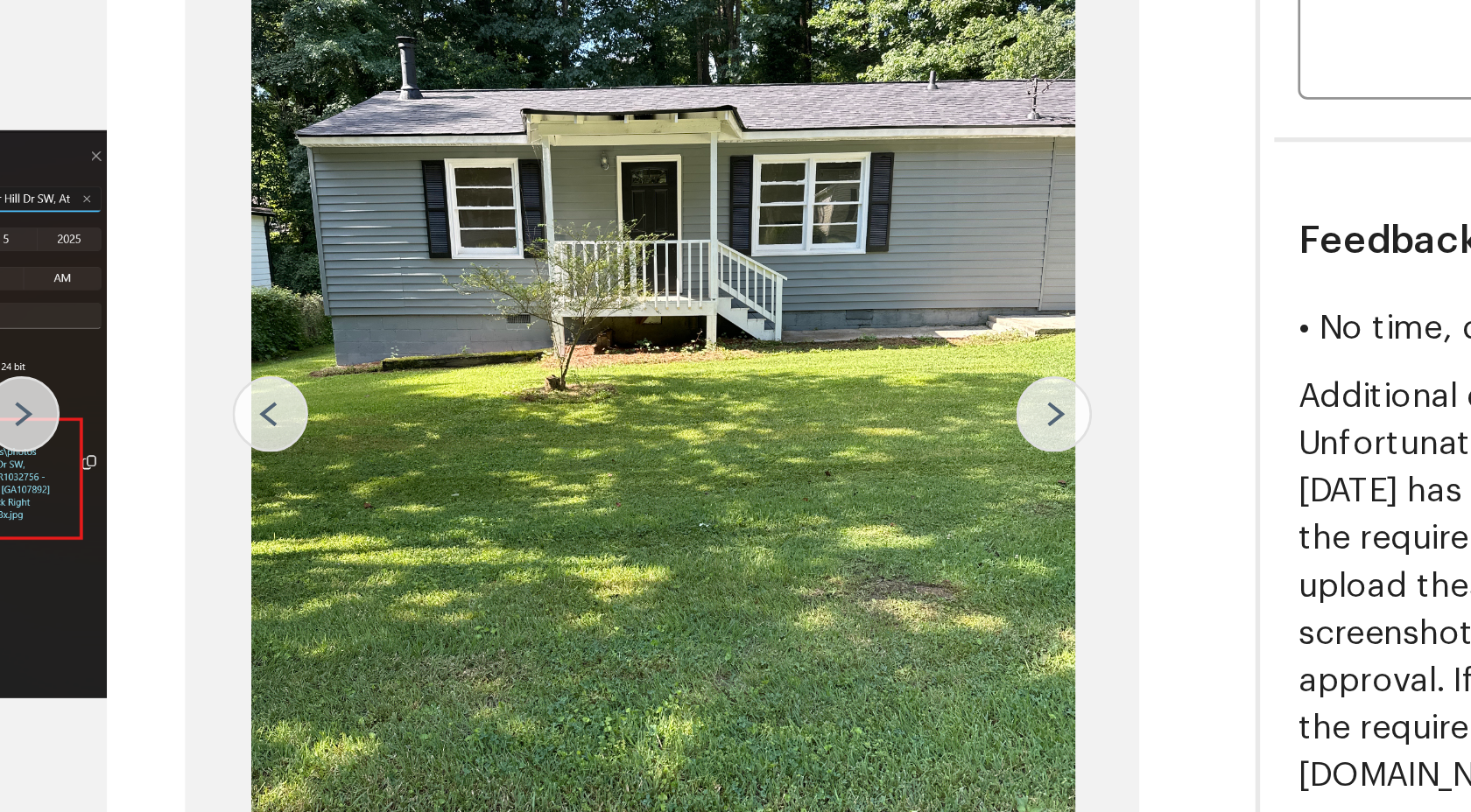
click at [893, 337] on img at bounding box center [892, 338] width 28 height 28
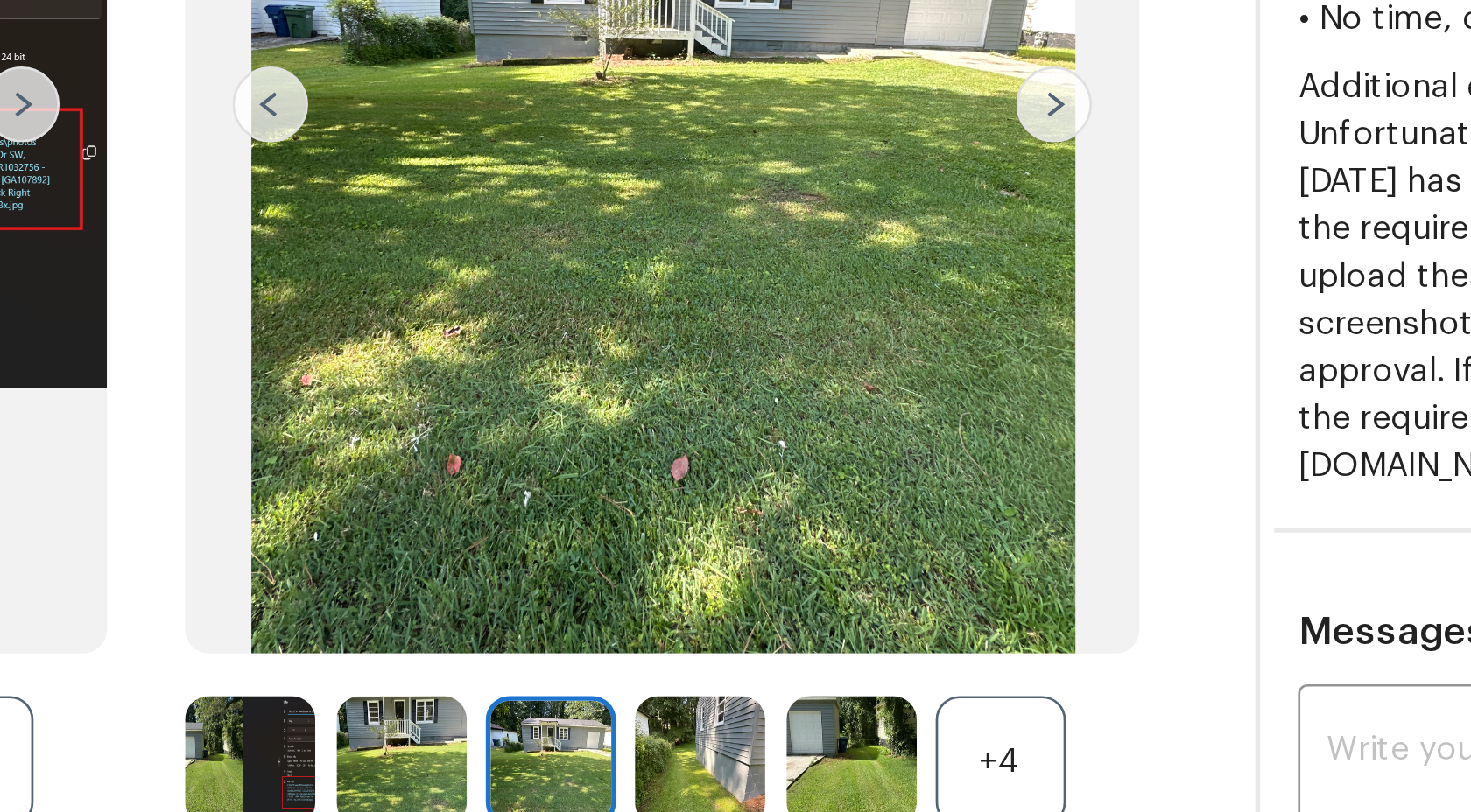
scroll to position [154, 0]
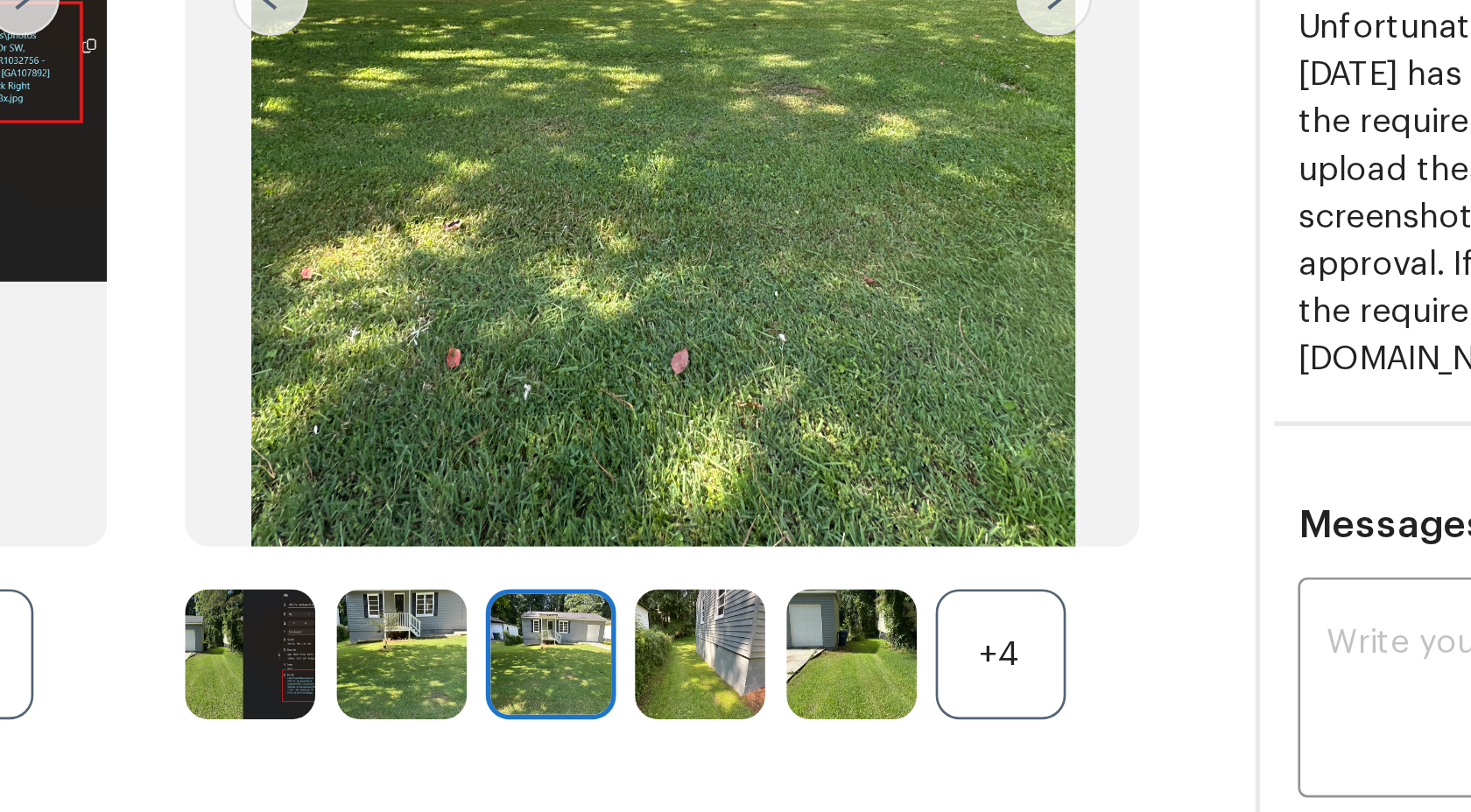
click at [639, 428] on img at bounding box center [651, 426] width 48 height 48
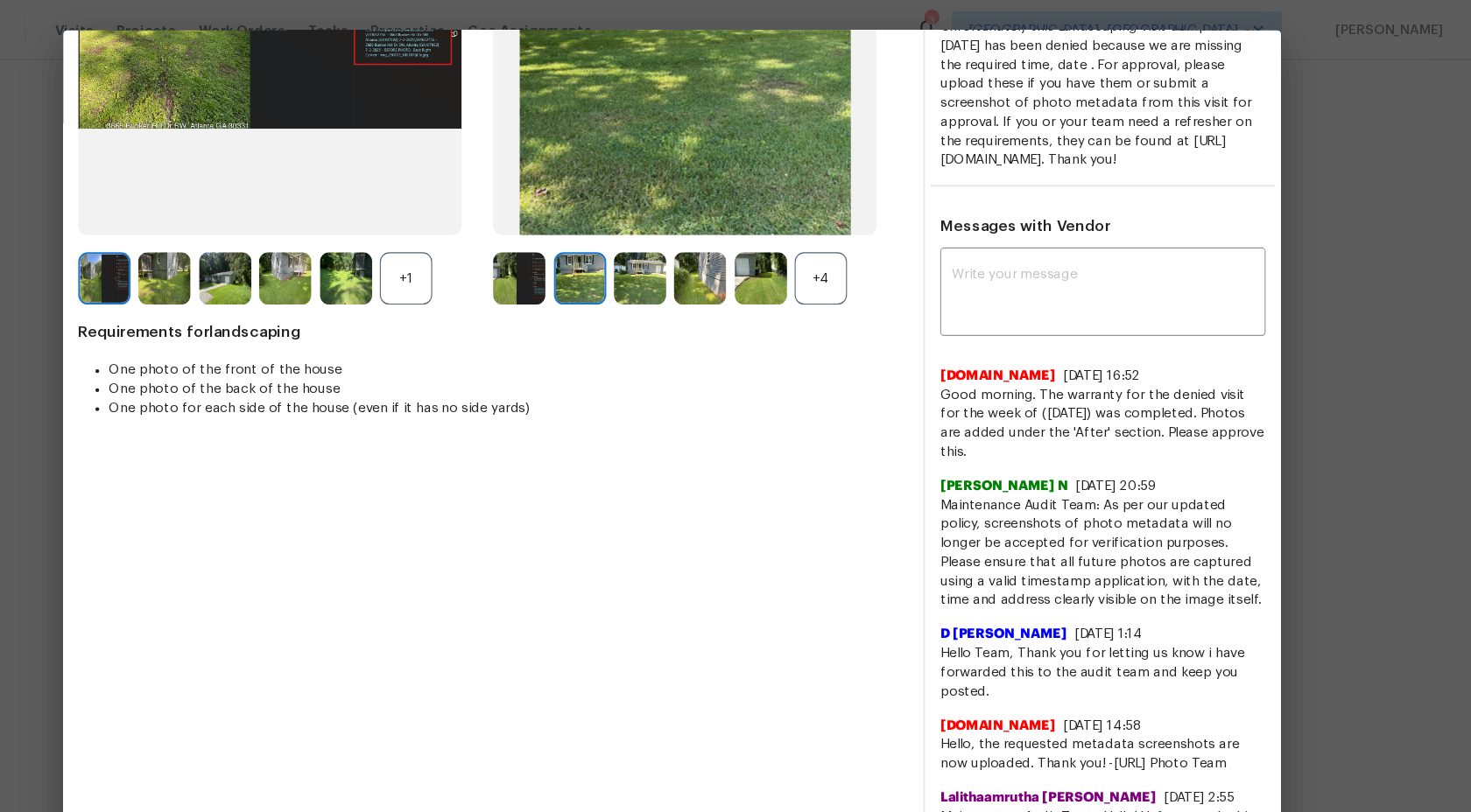
scroll to position [342, 0]
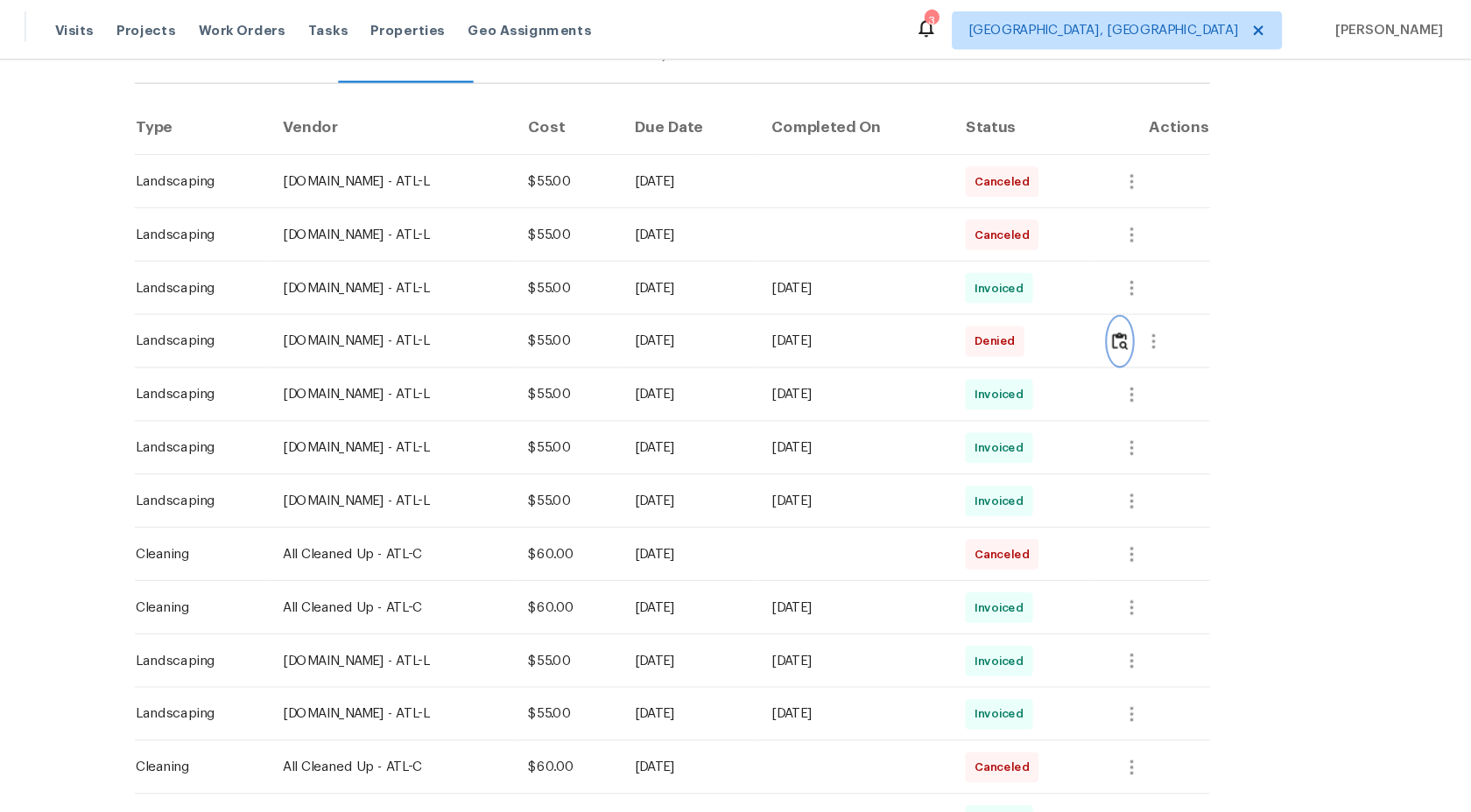
click at [1153, 314] on img "button" at bounding box center [1146, 314] width 15 height 17
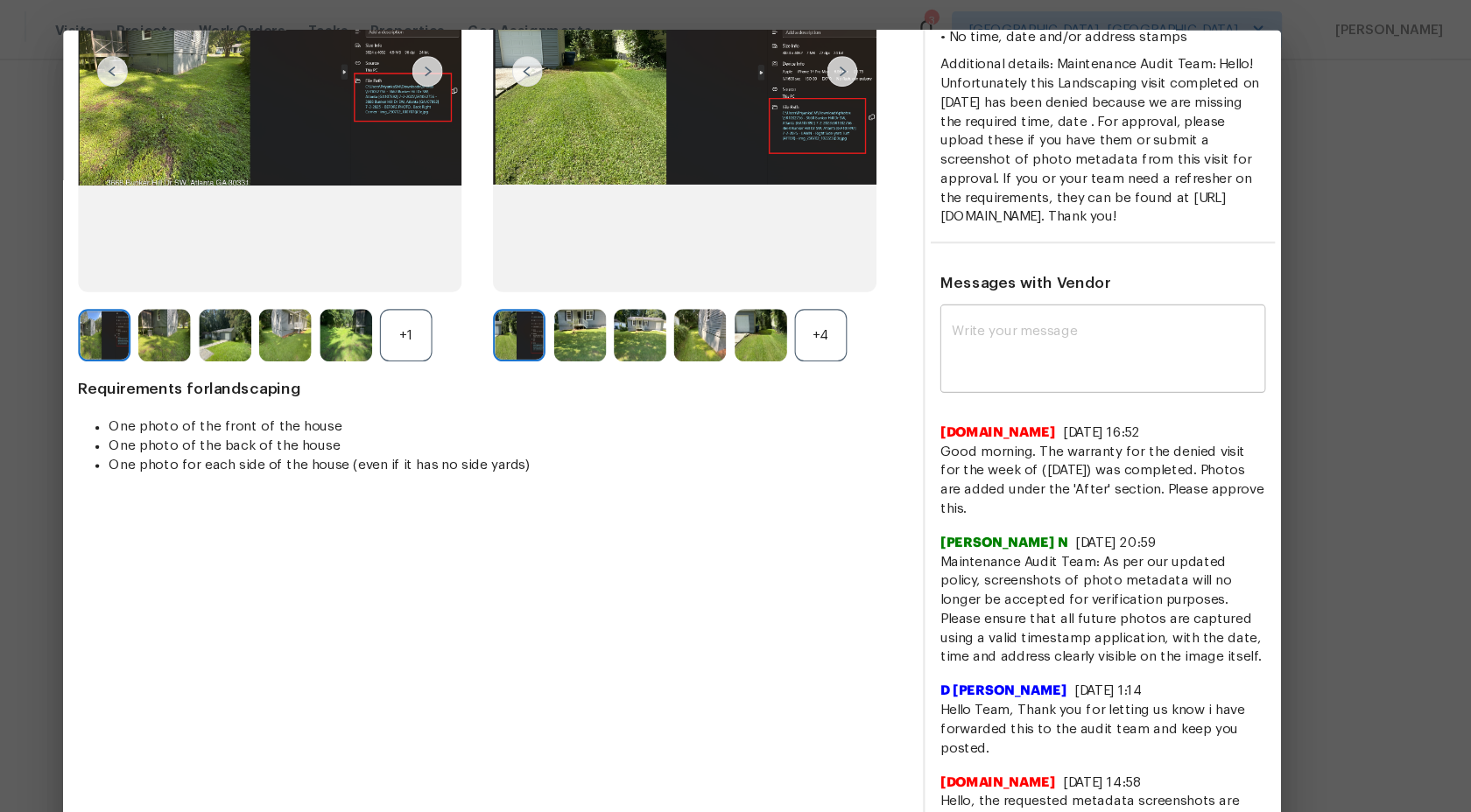
scroll to position [0, 0]
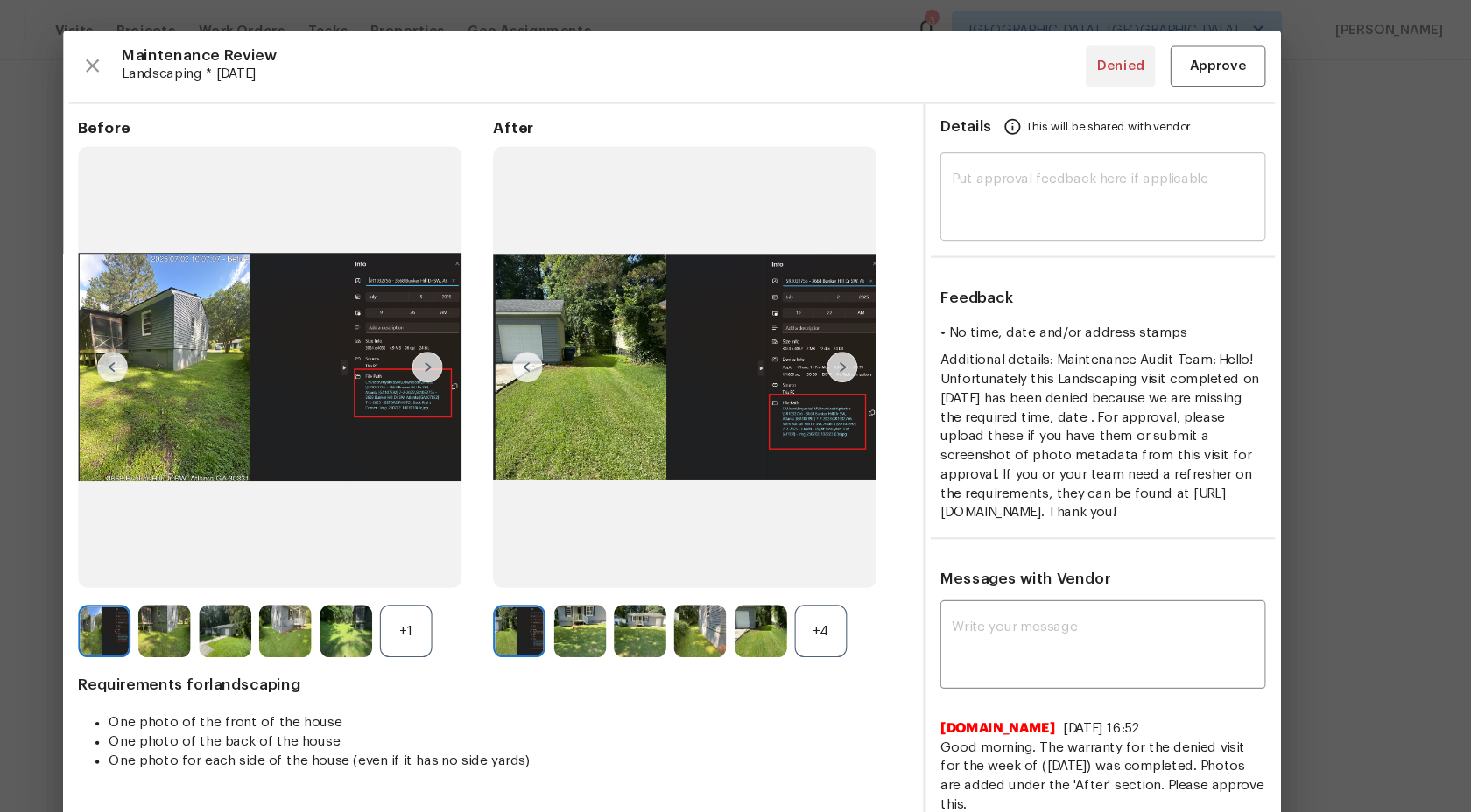
click at [1061, 177] on textarea at bounding box center [1131, 183] width 279 height 49
paste textarea "Maintenance Audit Team: Hi Team This visit has been approved after further audi…"
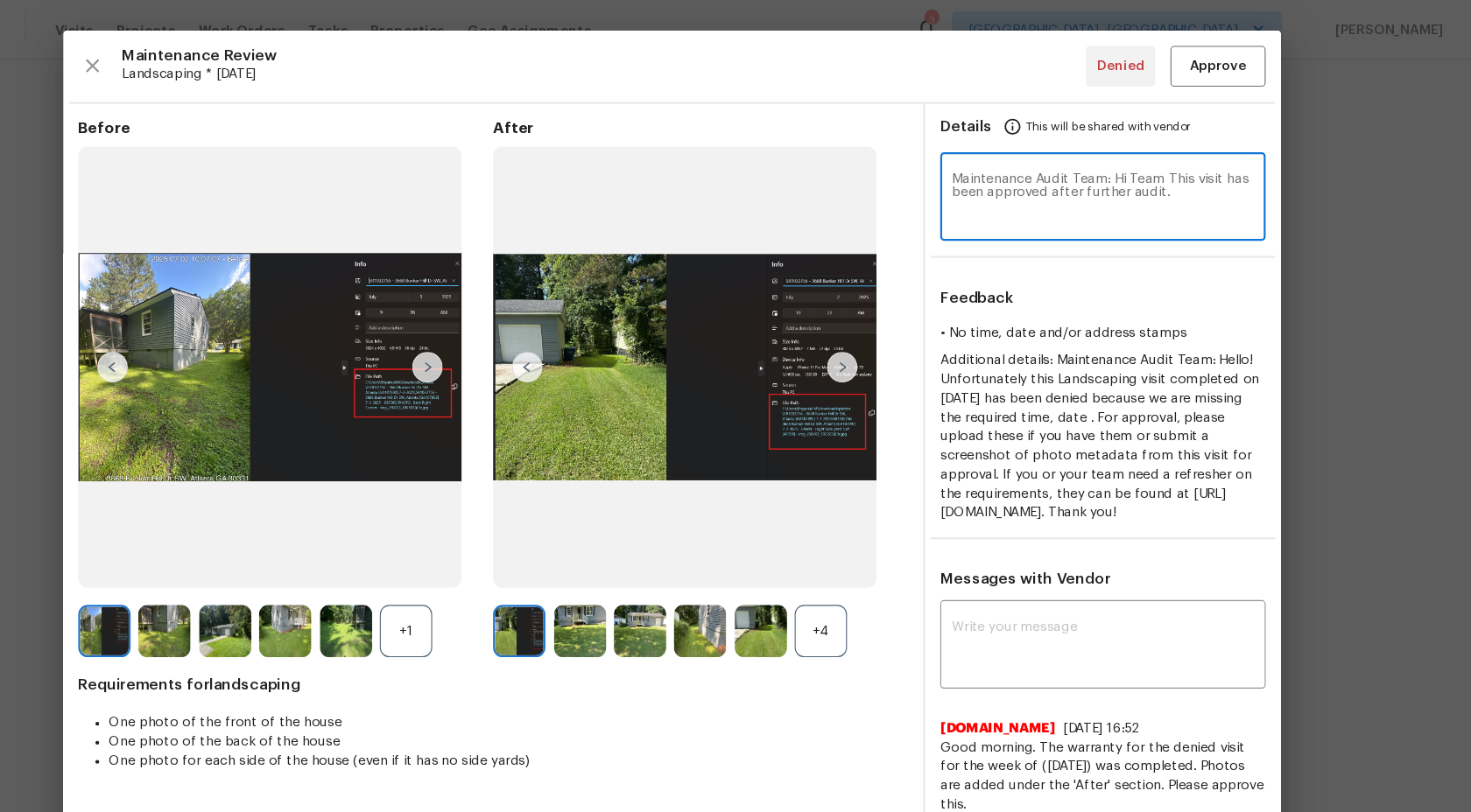
type textarea "Maintenance Audit Team: Hi Team This visit has been approved after further audi…"
click at [1238, 60] on span "Approve" at bounding box center [1237, 61] width 53 height 22
